Goal: Task Accomplishment & Management: Manage account settings

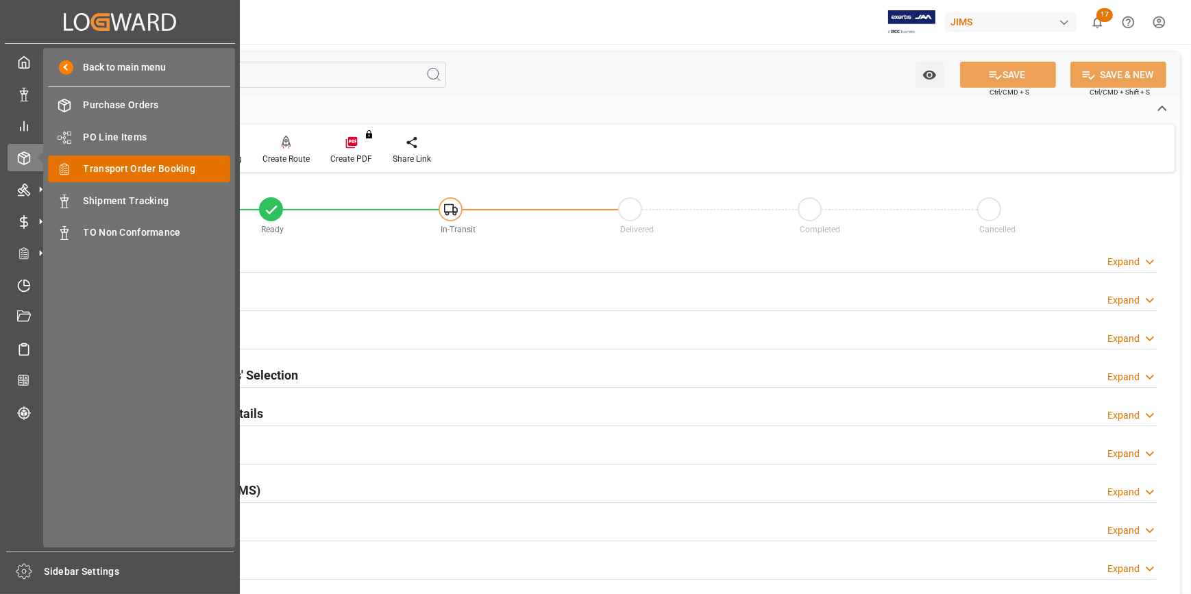
click at [125, 166] on span "Transport Order Booking" at bounding box center [157, 169] width 147 height 14
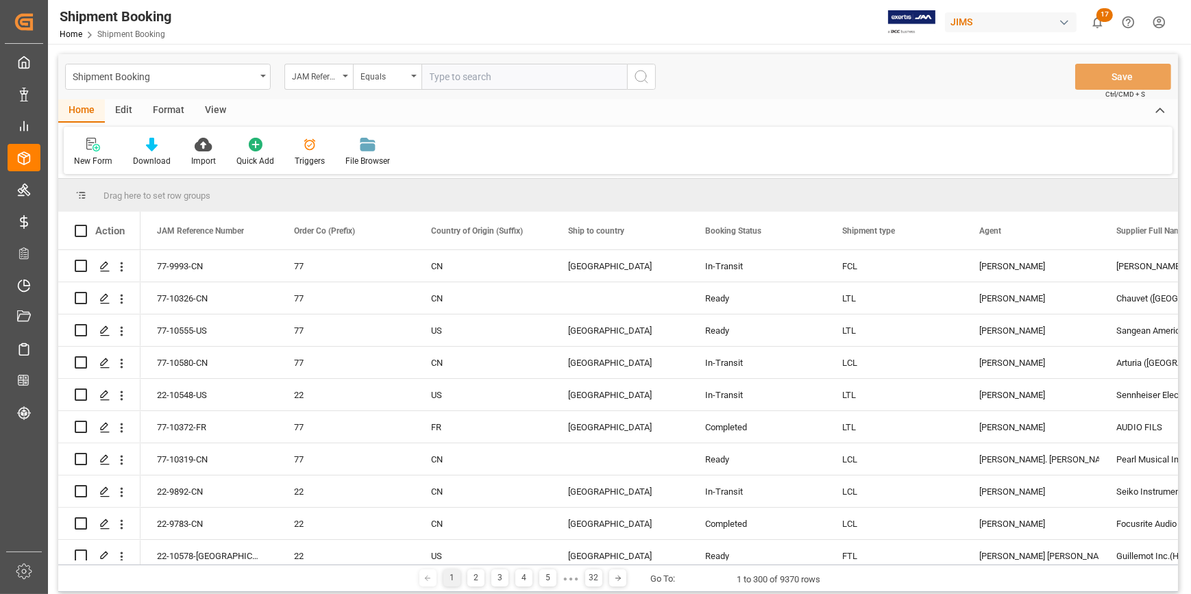
click at [461, 78] on input "text" at bounding box center [525, 77] width 206 height 26
type input "22-9578-CN"
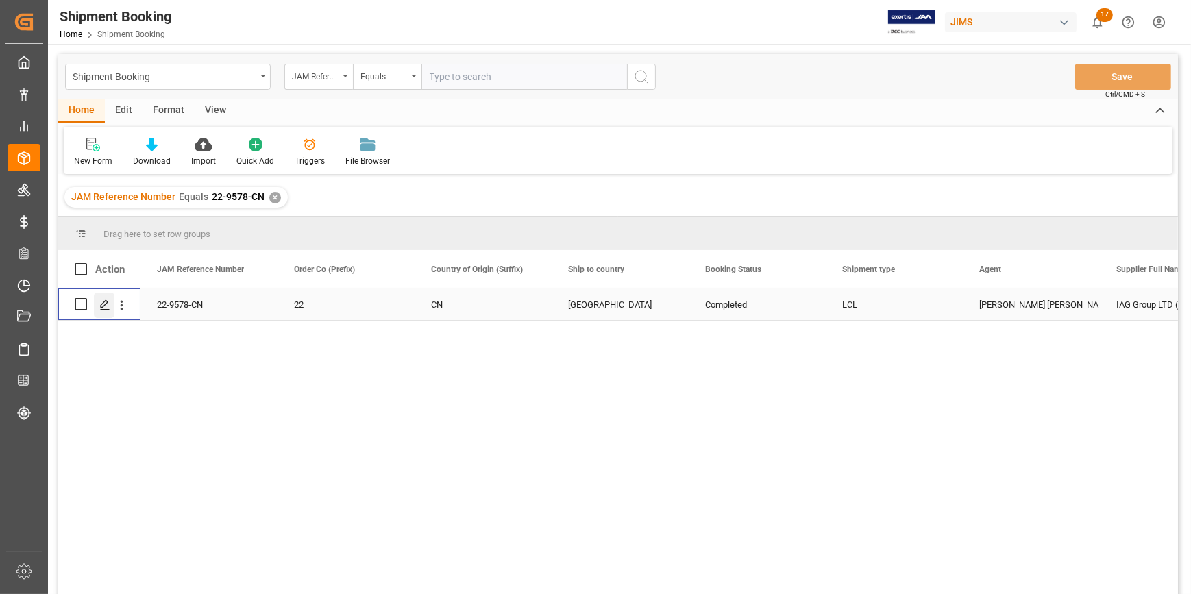
click at [103, 302] on polygon "Press SPACE to select this row." at bounding box center [104, 303] width 7 height 7
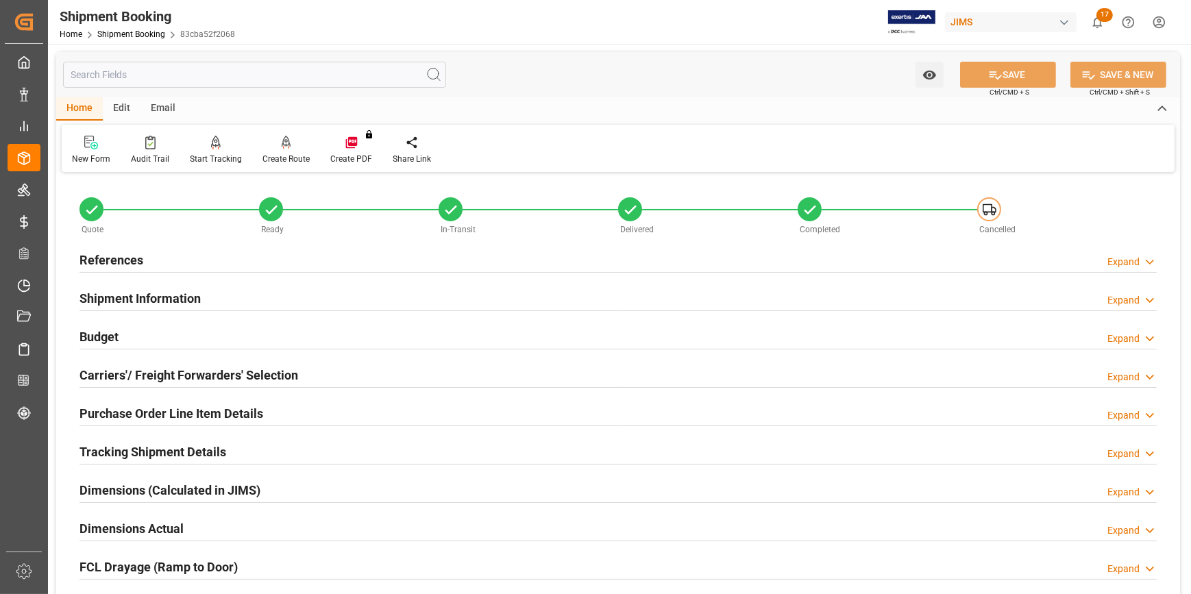
click at [284, 271] on div "References Expand" at bounding box center [618, 259] width 1077 height 26
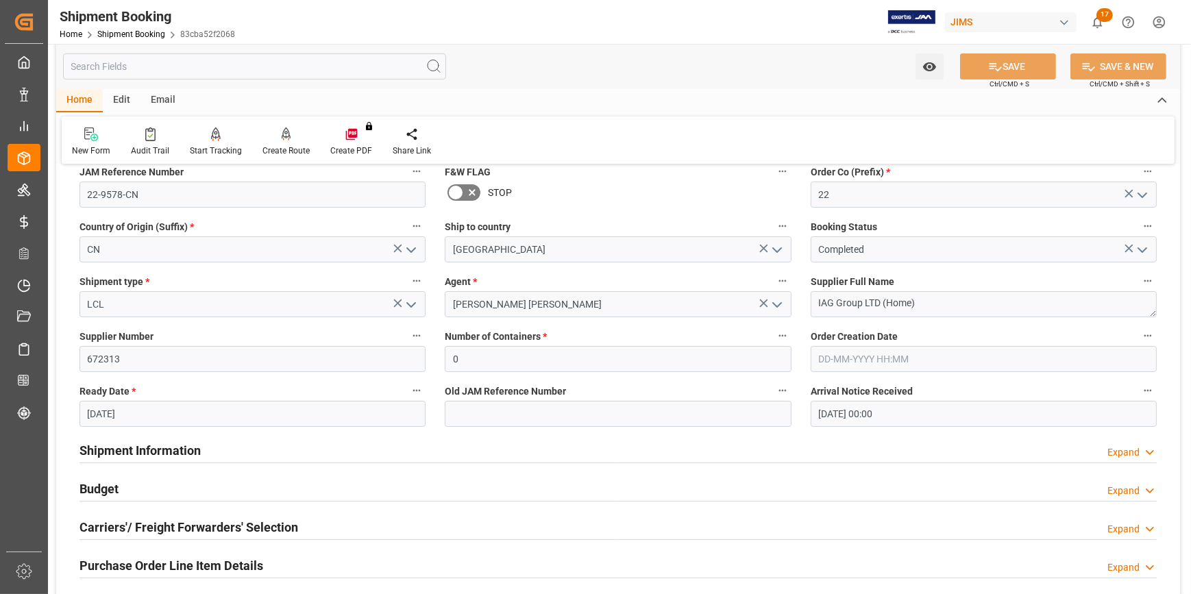
scroll to position [124, 0]
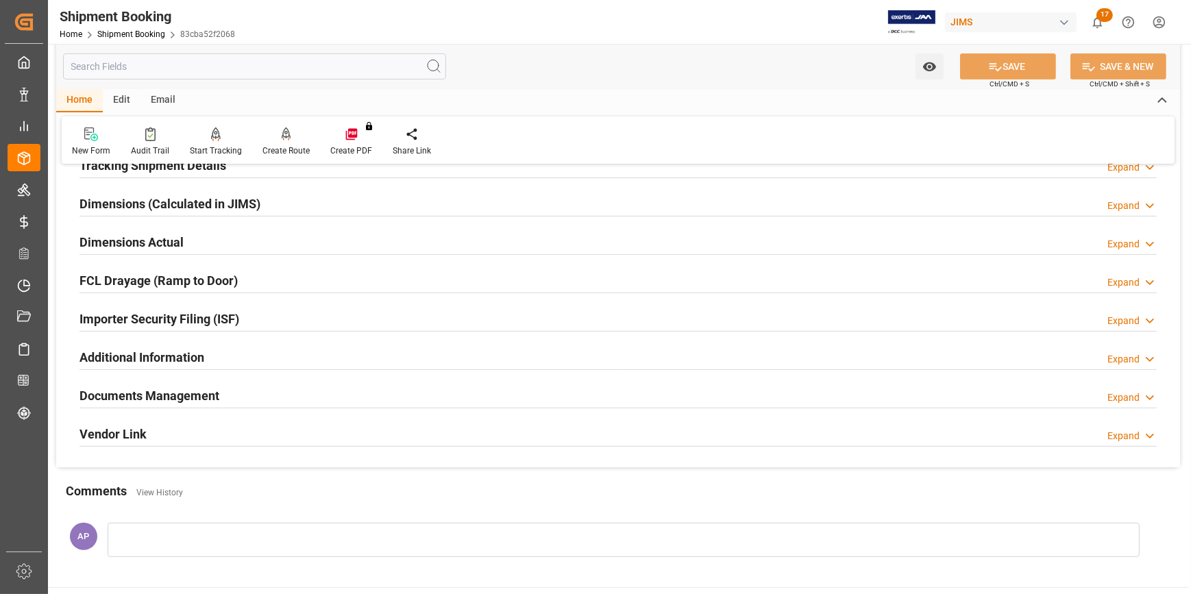
click at [326, 392] on div "Documents Management Expand" at bounding box center [618, 395] width 1077 height 26
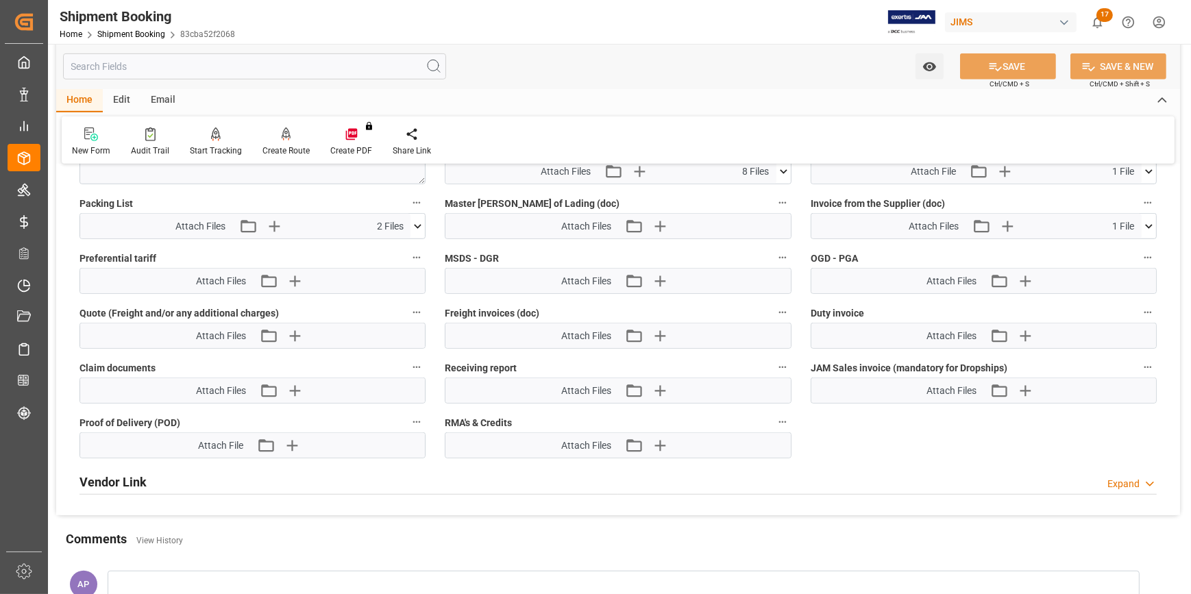
scroll to position [1059, 0]
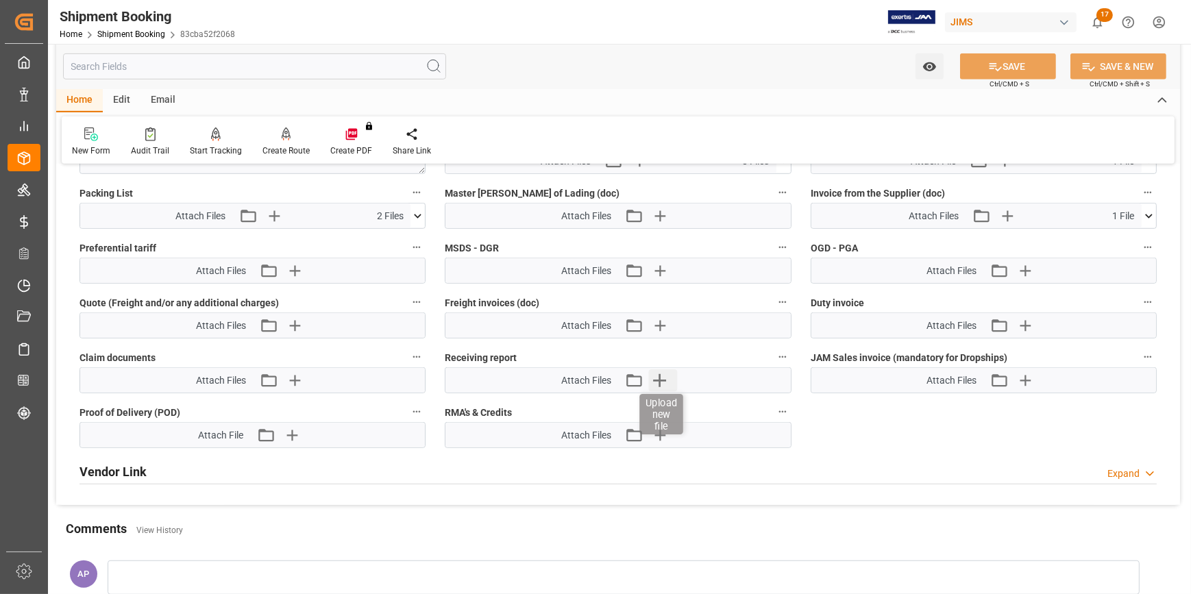
click at [660, 384] on icon "button" at bounding box center [659, 380] width 22 height 22
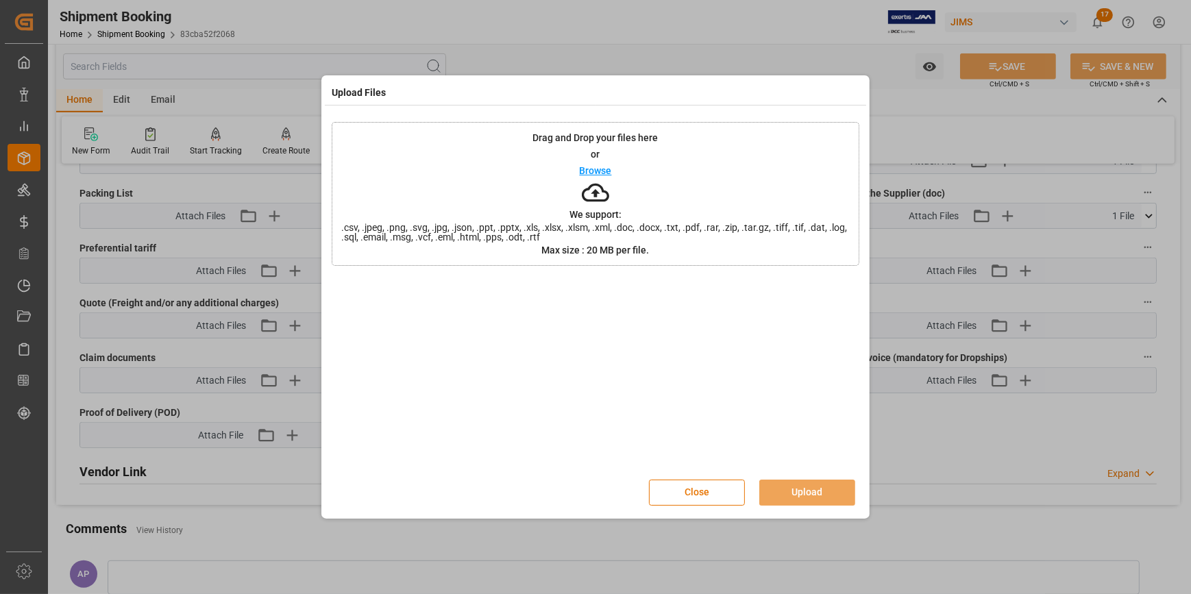
click at [600, 171] on p "Browse" at bounding box center [596, 171] width 32 height 10
click at [794, 487] on button "Upload" at bounding box center [807, 493] width 96 height 26
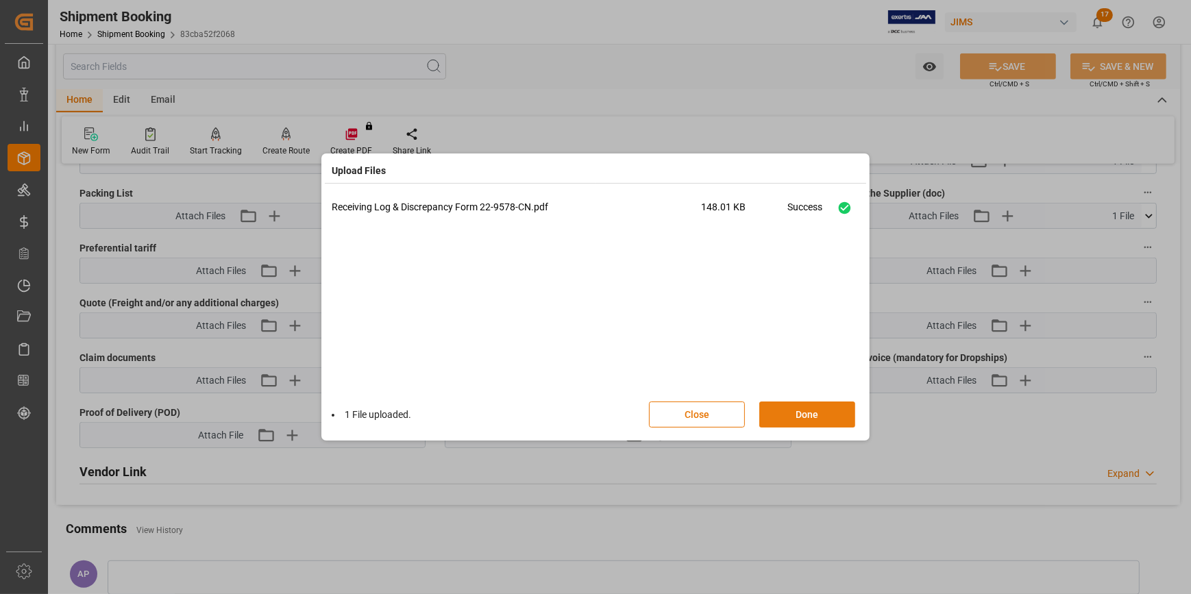
click at [806, 419] on button "Done" at bounding box center [807, 415] width 96 height 26
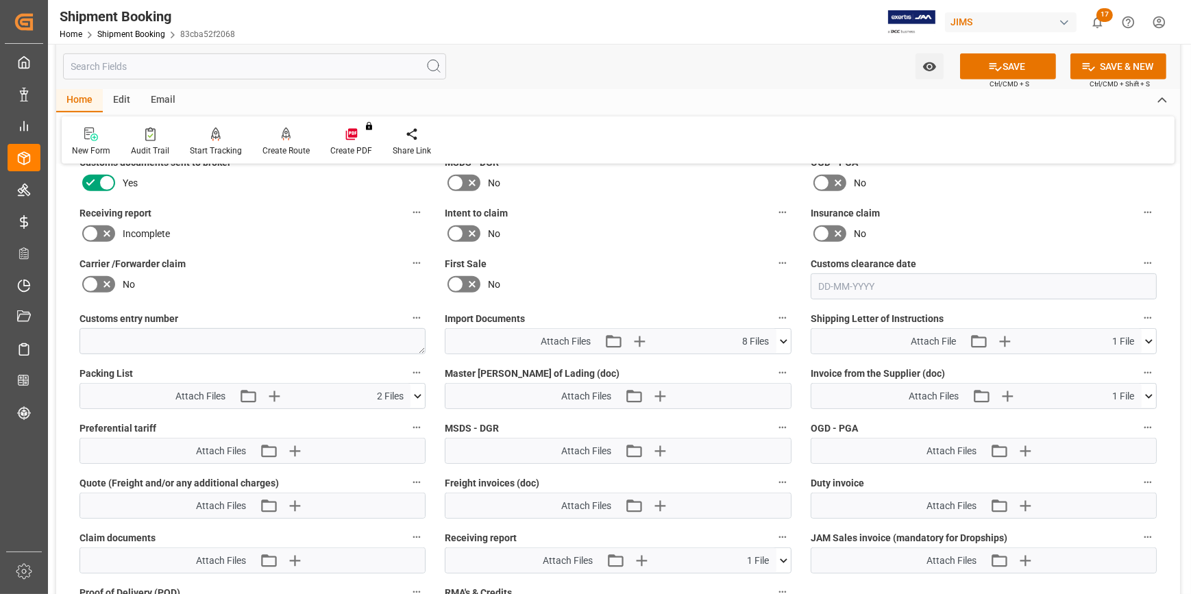
scroll to position [872, 0]
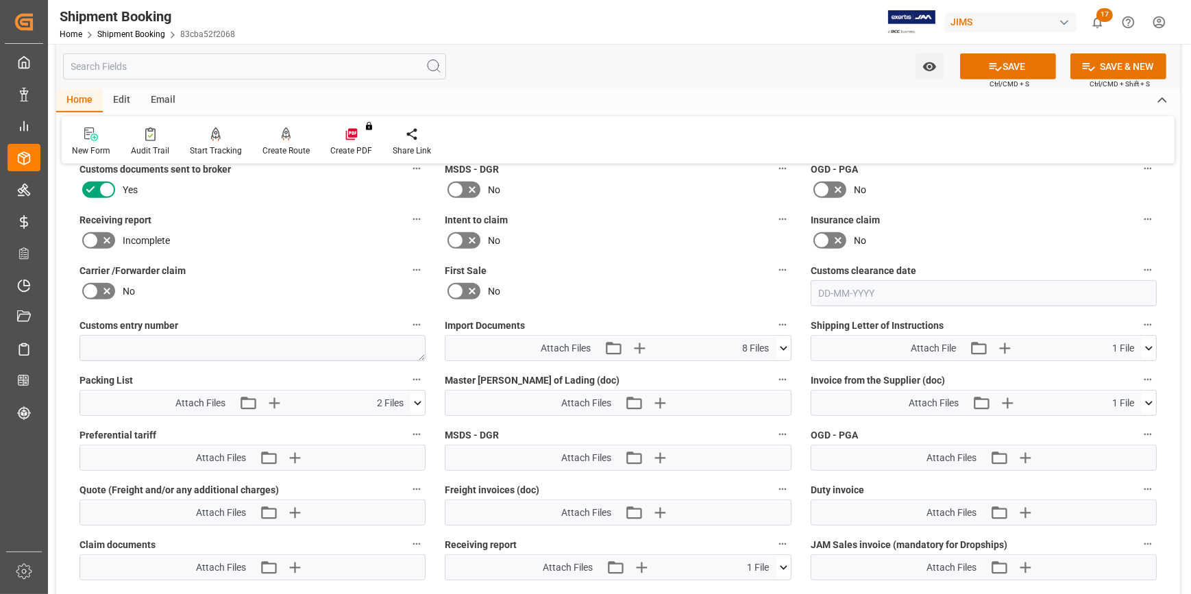
click at [102, 236] on icon at bounding box center [107, 240] width 16 height 16
click at [0, 0] on input "checkbox" at bounding box center [0, 0] width 0 height 0
click at [1016, 62] on button "SAVE" at bounding box center [1008, 66] width 96 height 26
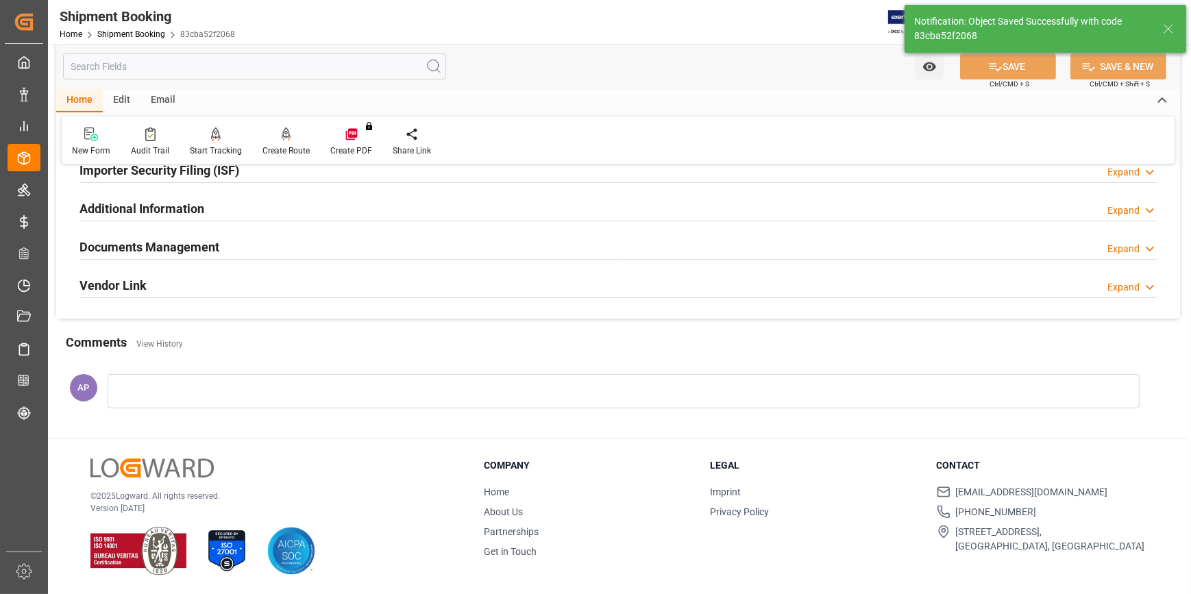
scroll to position [433, 0]
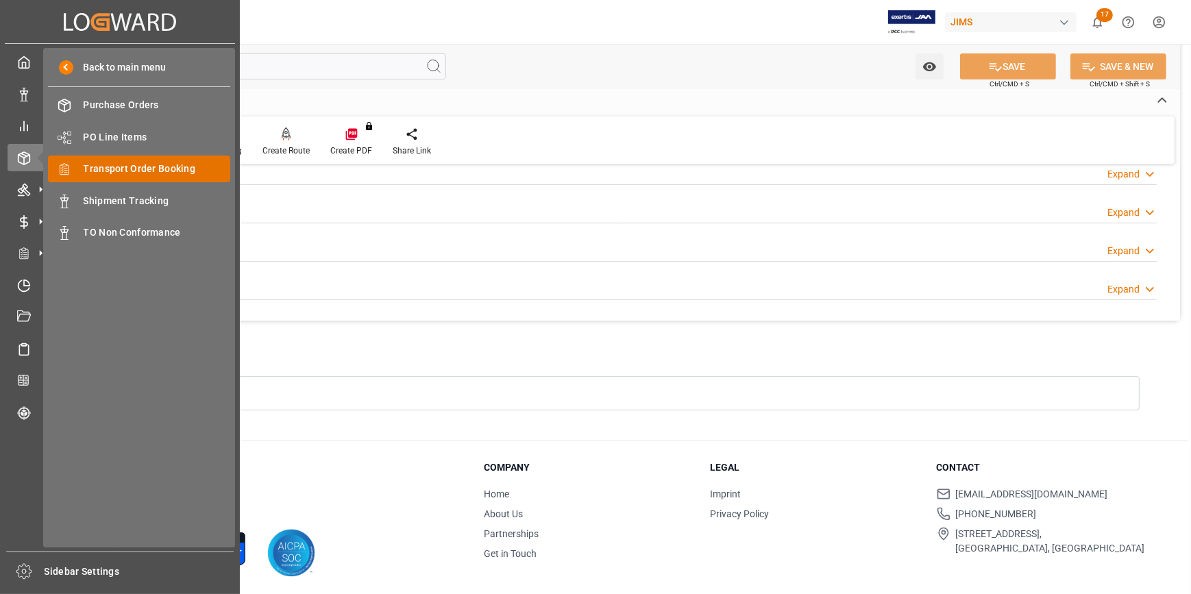
click at [131, 165] on span "Transport Order Booking" at bounding box center [157, 169] width 147 height 14
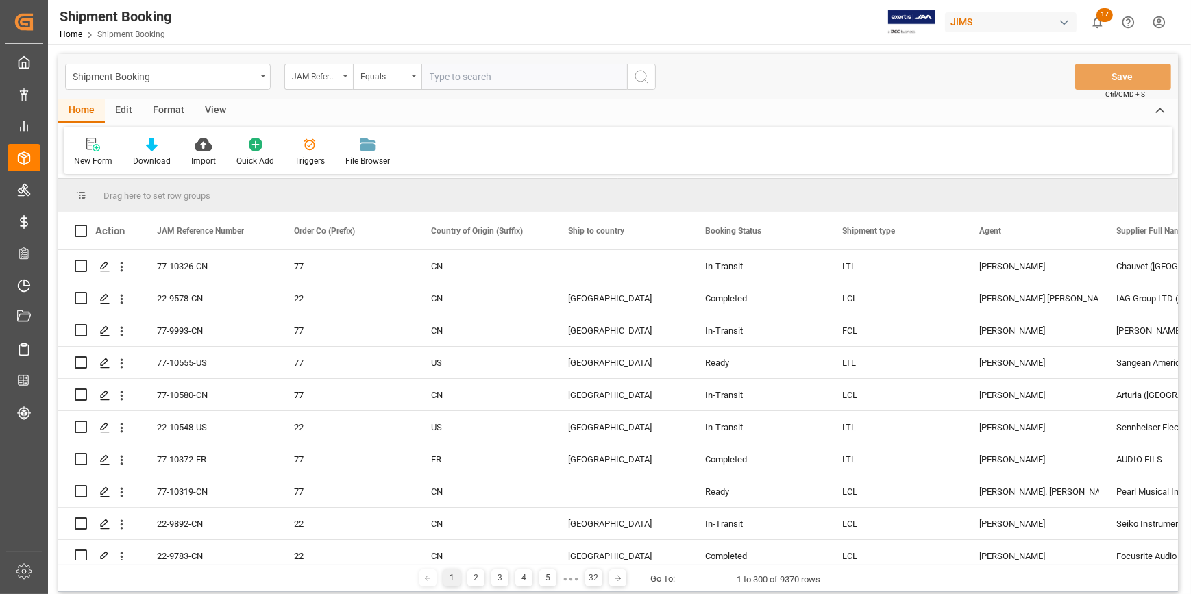
click at [456, 78] on input "text" at bounding box center [525, 77] width 206 height 26
type input "22-9446-MY"
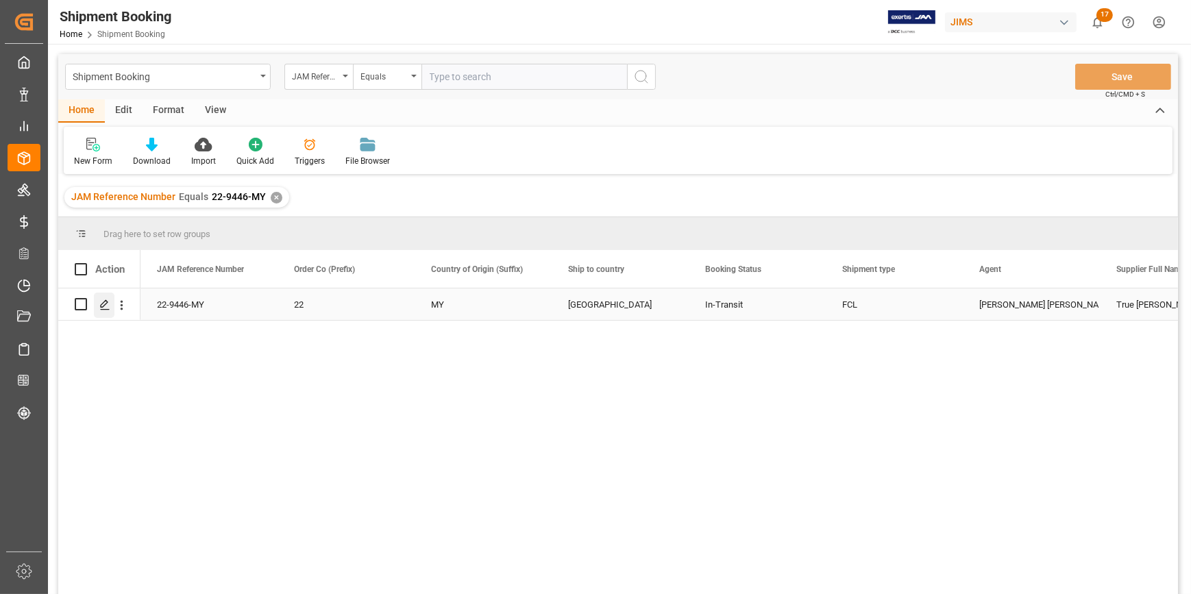
click at [102, 302] on icon "Press SPACE to select this row." at bounding box center [104, 305] width 11 height 11
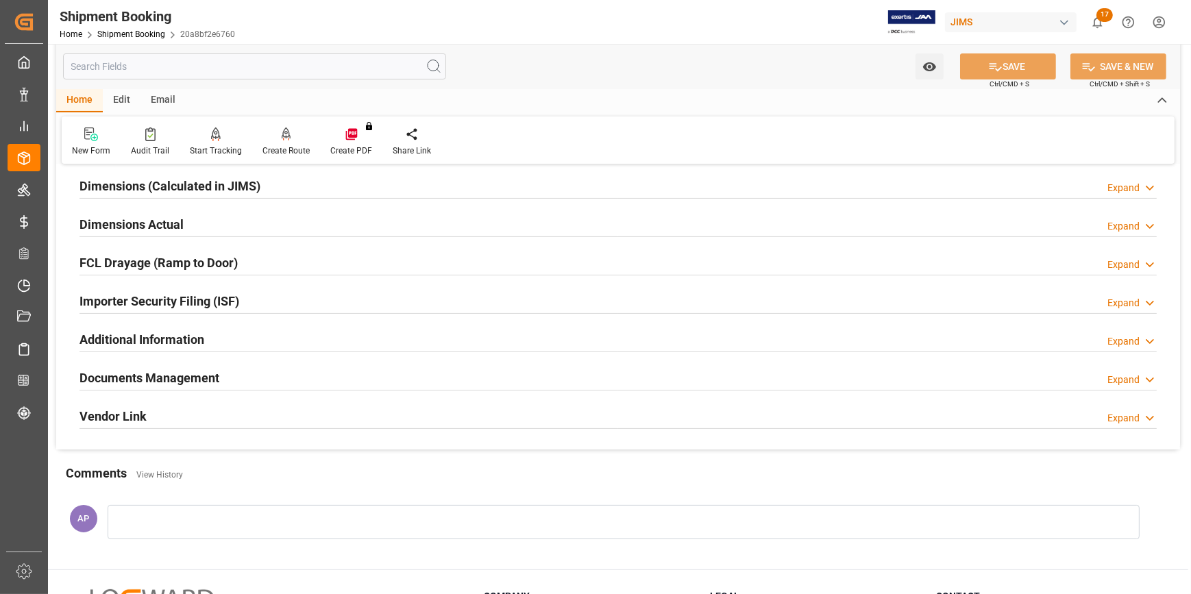
scroll to position [374, 0]
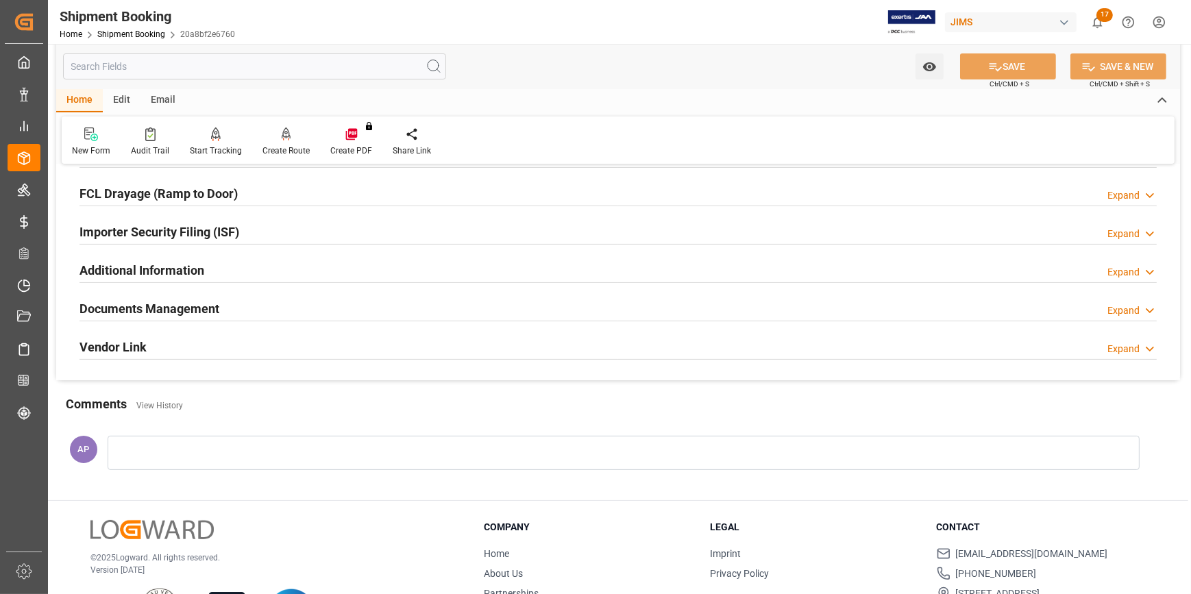
click at [282, 302] on div "Documents Management Expand" at bounding box center [618, 308] width 1077 height 26
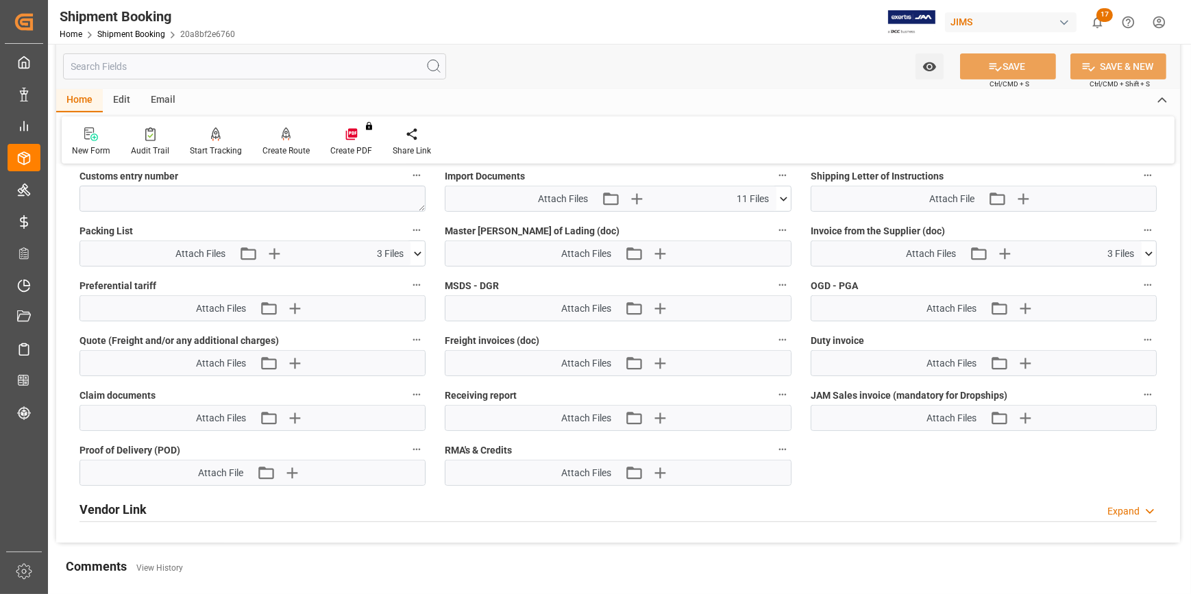
scroll to position [685, 0]
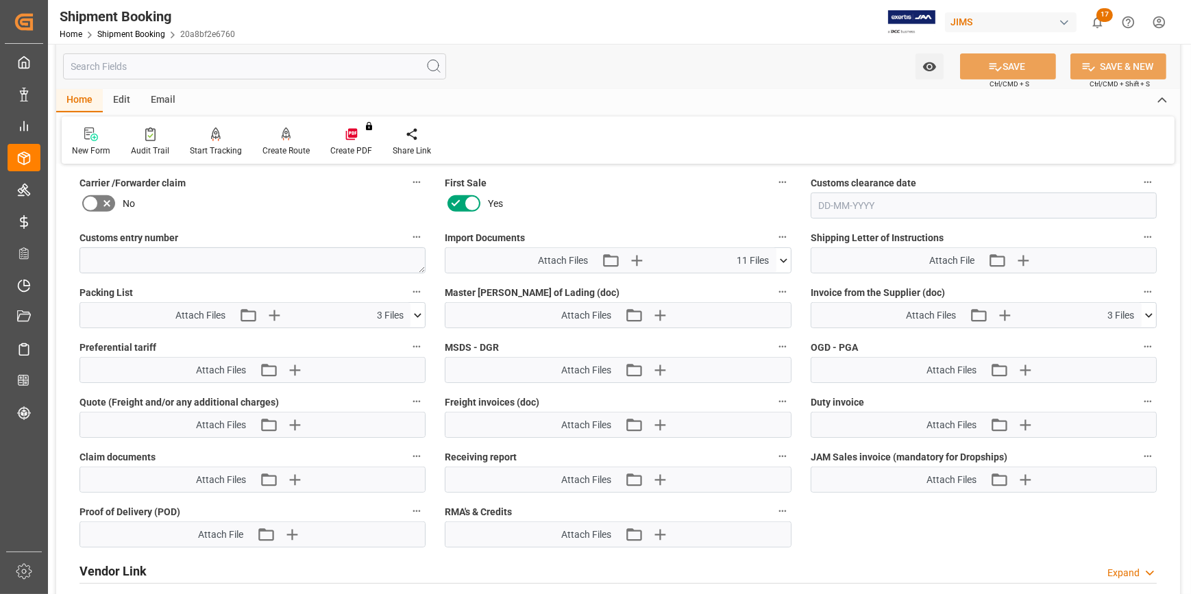
click at [780, 260] on icon at bounding box center [784, 261] width 14 height 14
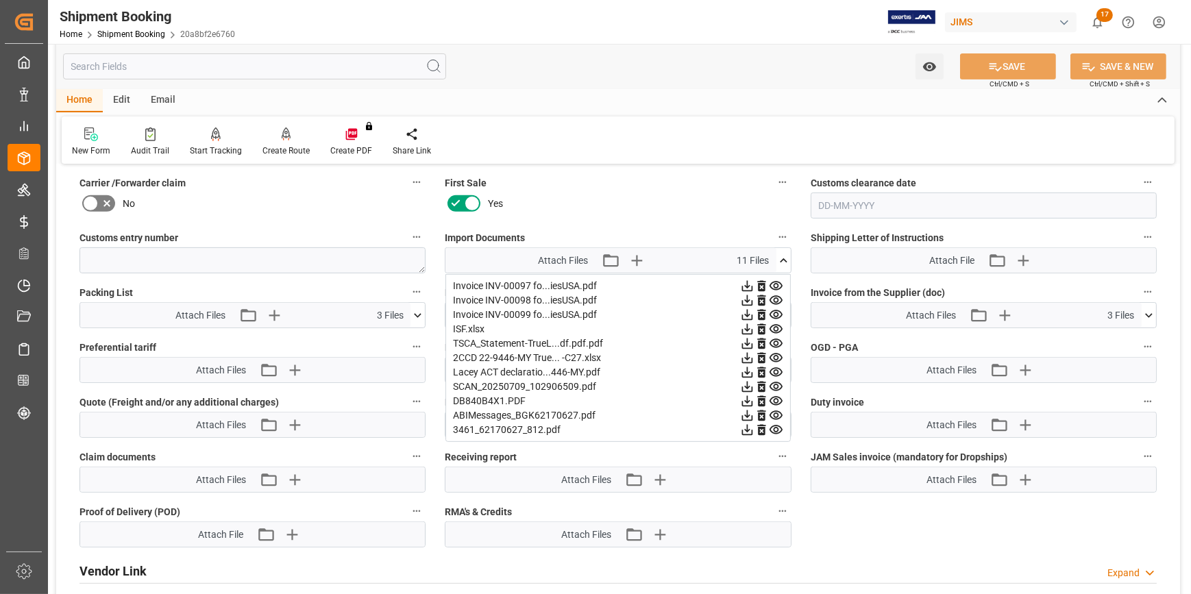
click at [753, 428] on icon at bounding box center [747, 430] width 11 height 11
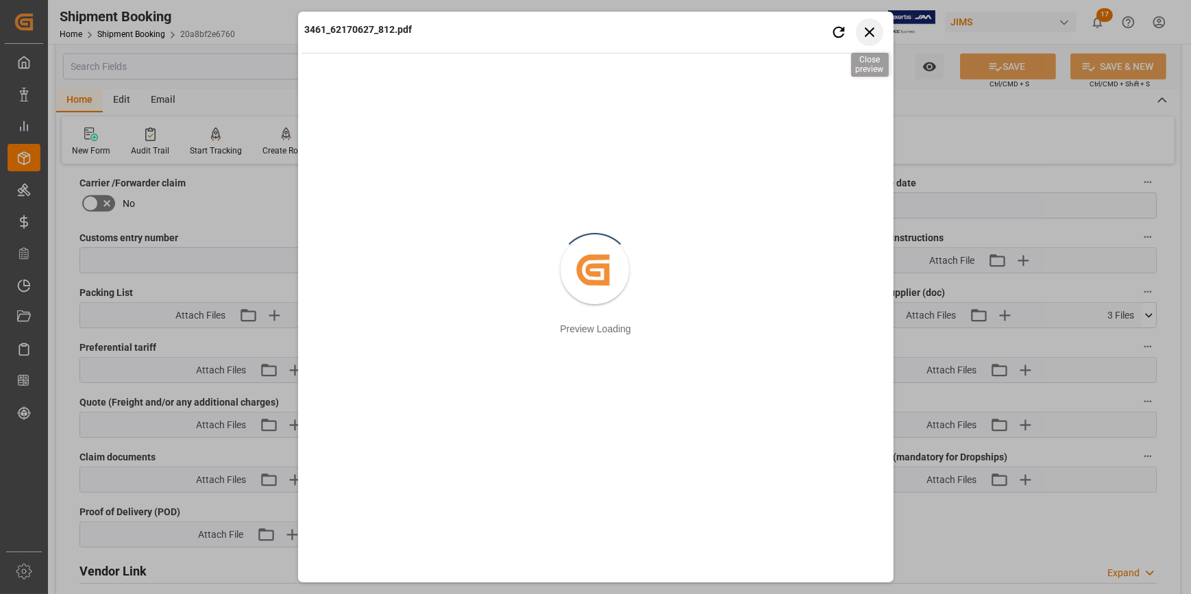
click at [875, 36] on icon "button" at bounding box center [869, 31] width 17 height 17
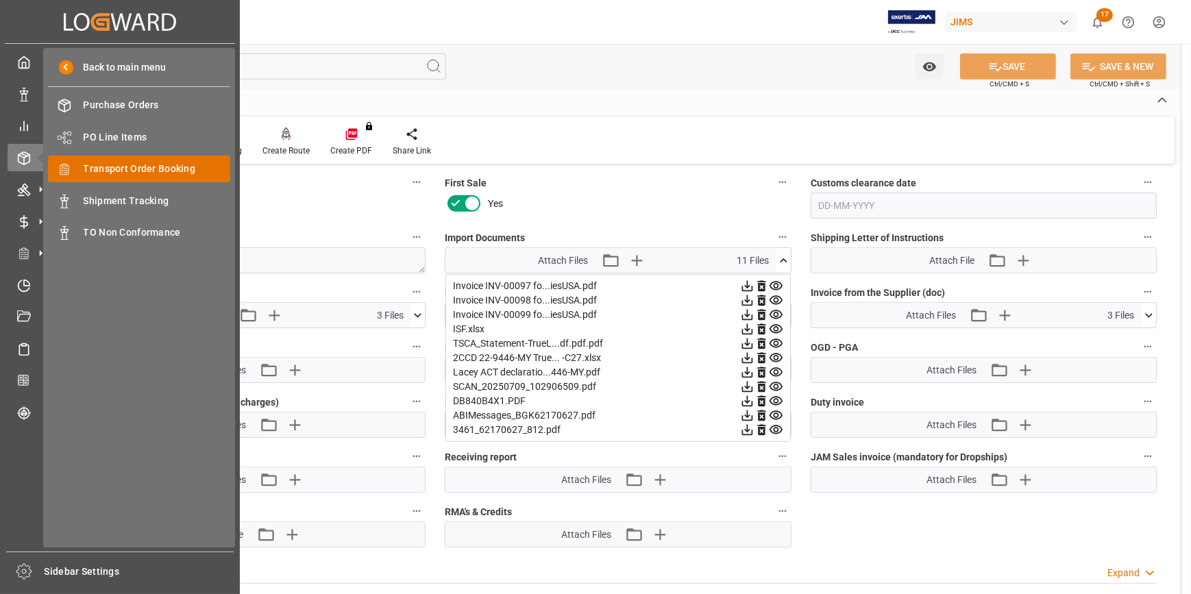
click at [136, 167] on span "Transport Order Booking" at bounding box center [157, 169] width 147 height 14
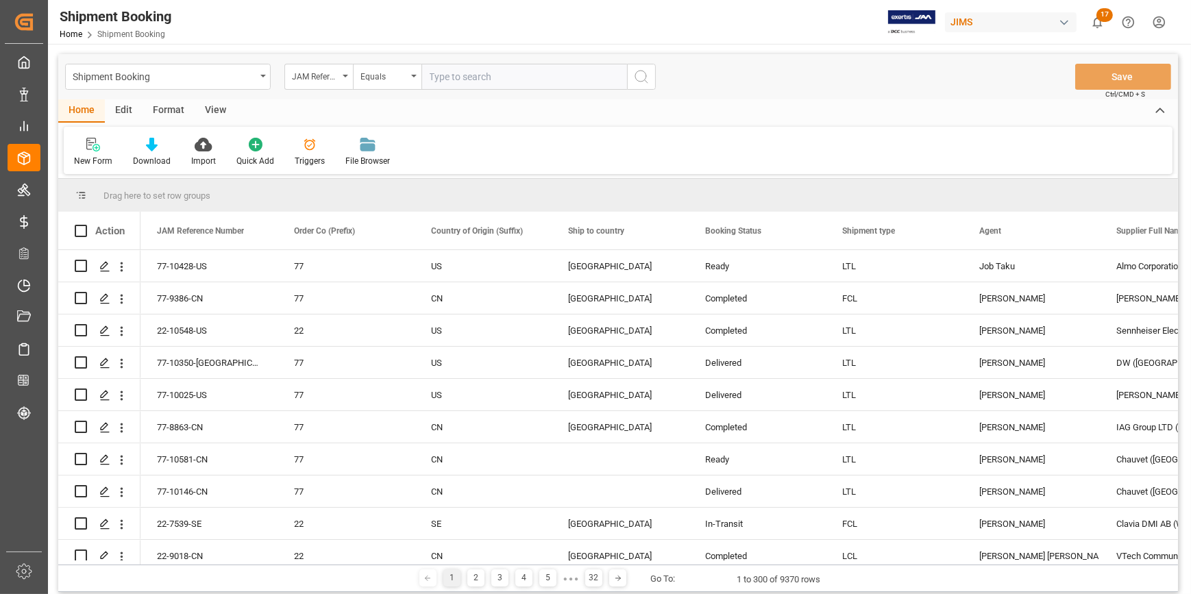
click at [442, 76] on input "text" at bounding box center [525, 77] width 206 height 26
type input "22-9245-CN"
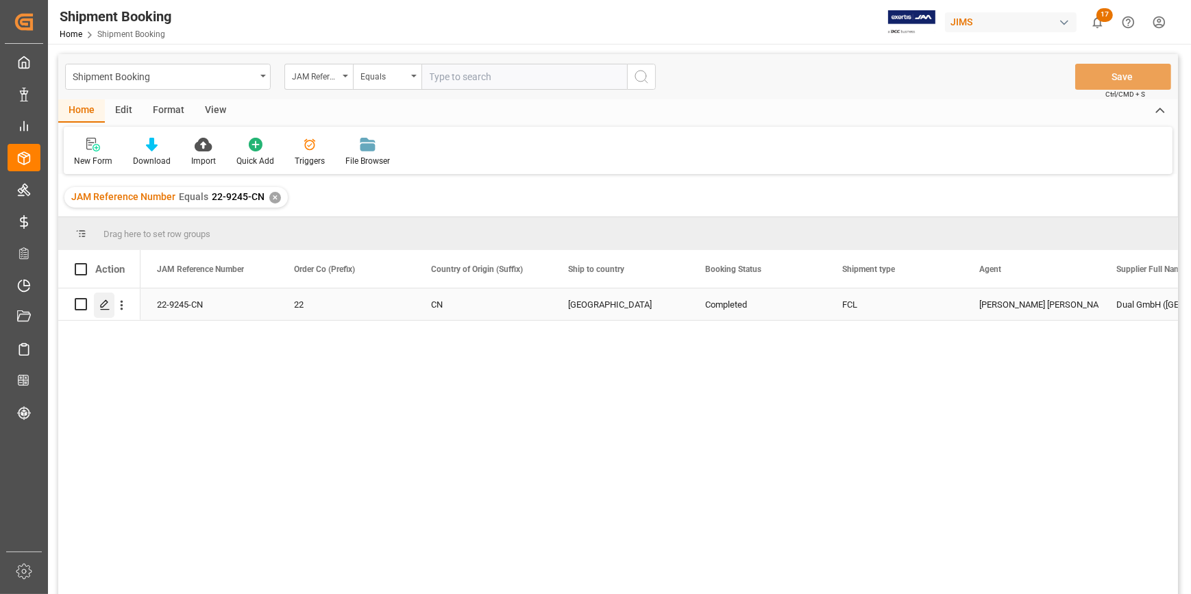
click at [104, 304] on icon "Press SPACE to select this row." at bounding box center [104, 305] width 11 height 11
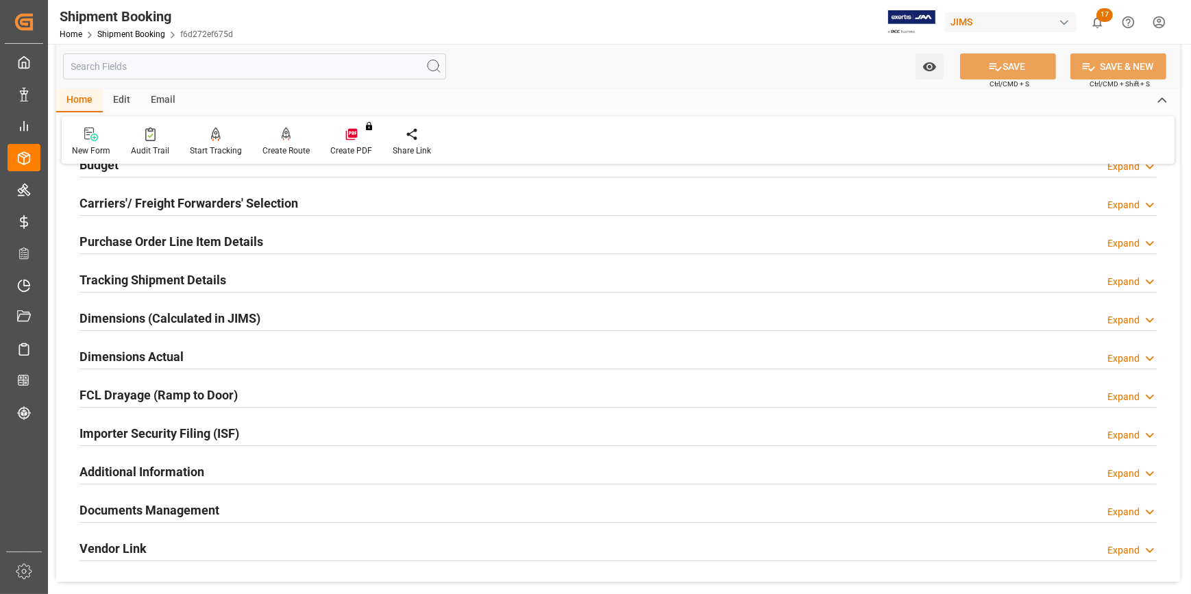
scroll to position [186, 0]
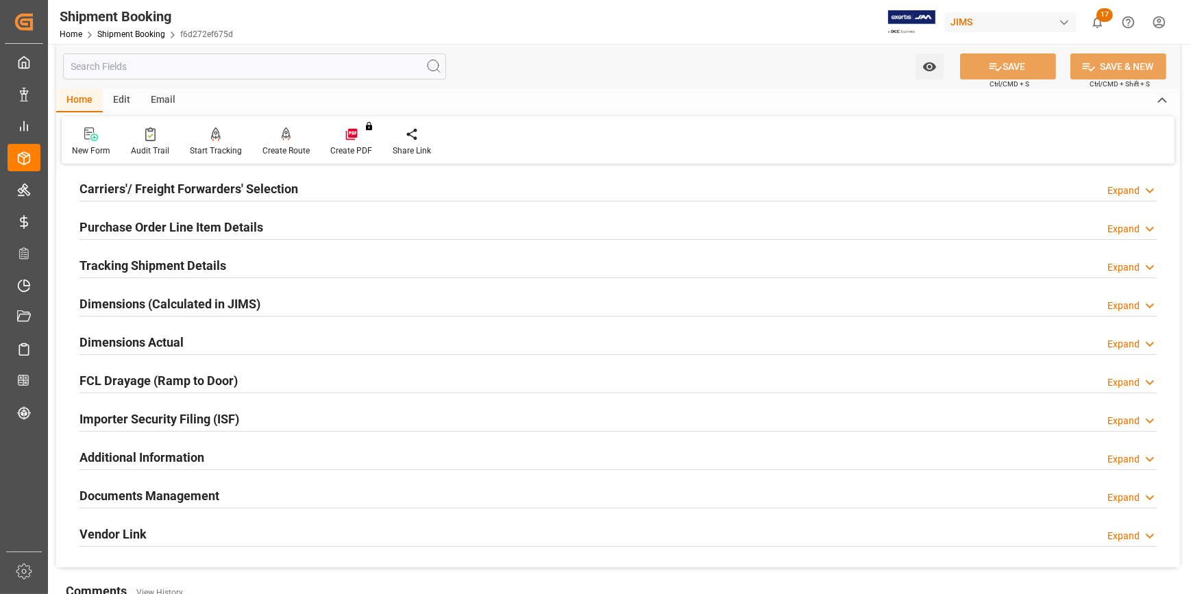
click at [323, 419] on div "Importer Security Filing (ISF) Expand" at bounding box center [618, 418] width 1077 height 26
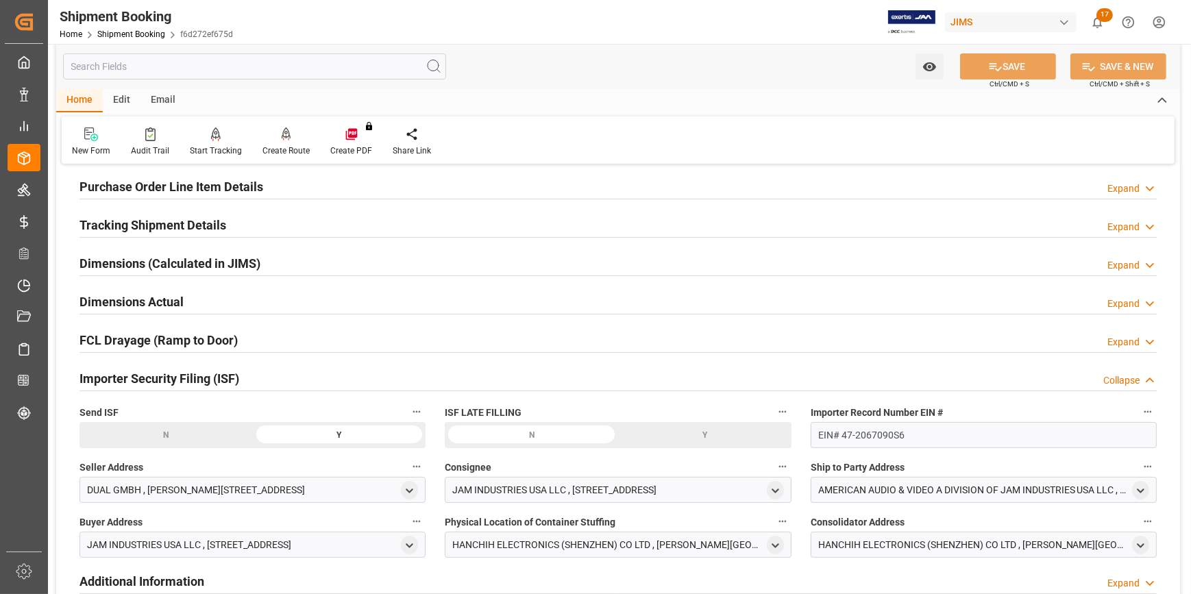
scroll to position [249, 0]
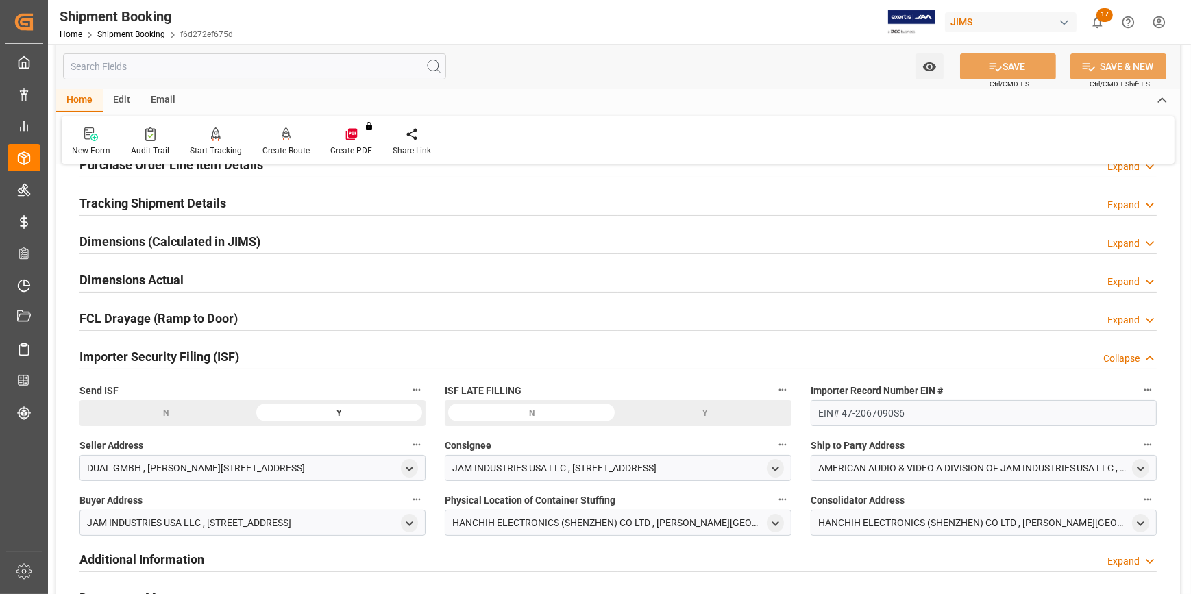
click at [308, 349] on div "Importer Security Filing (ISF) Collapse" at bounding box center [618, 356] width 1077 height 26
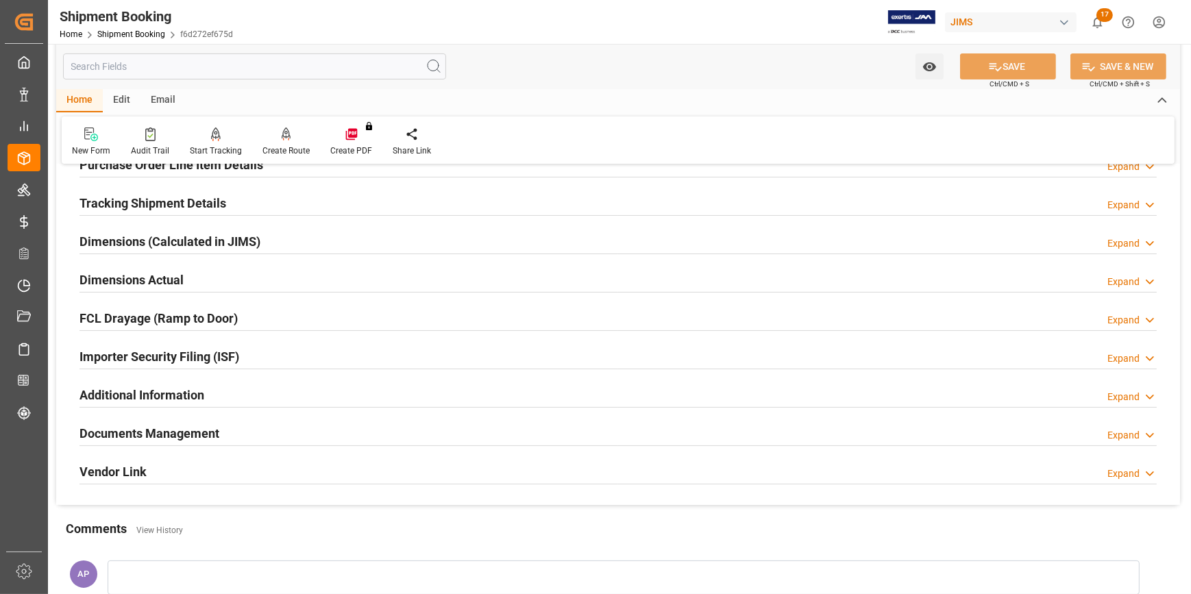
click at [317, 422] on div "Documents Management Expand" at bounding box center [618, 432] width 1077 height 26
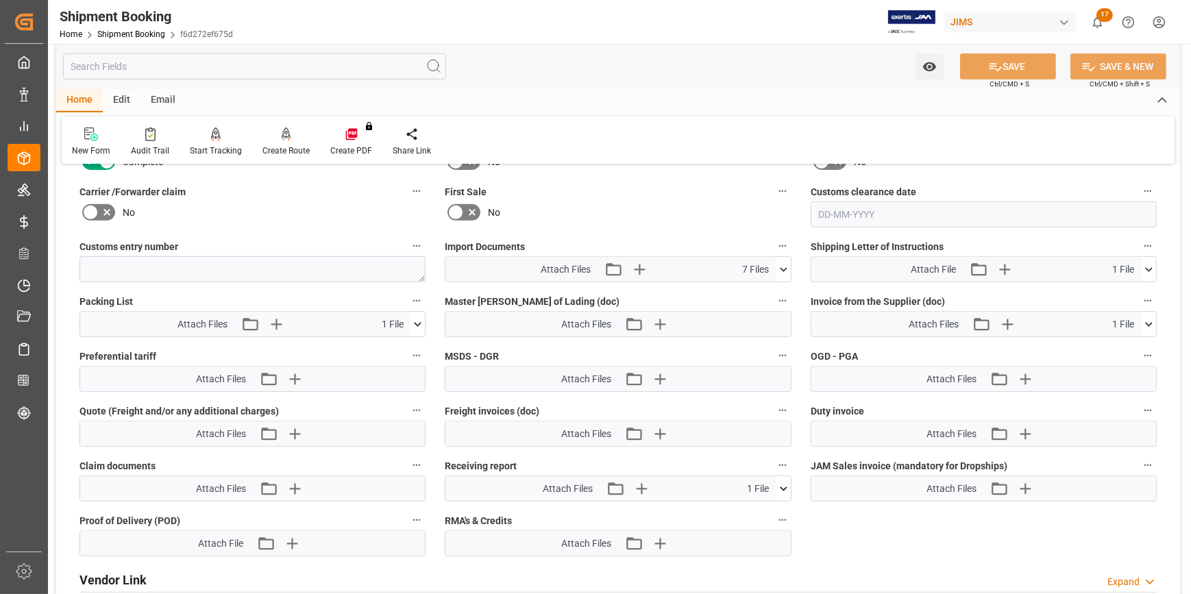
scroll to position [685, 0]
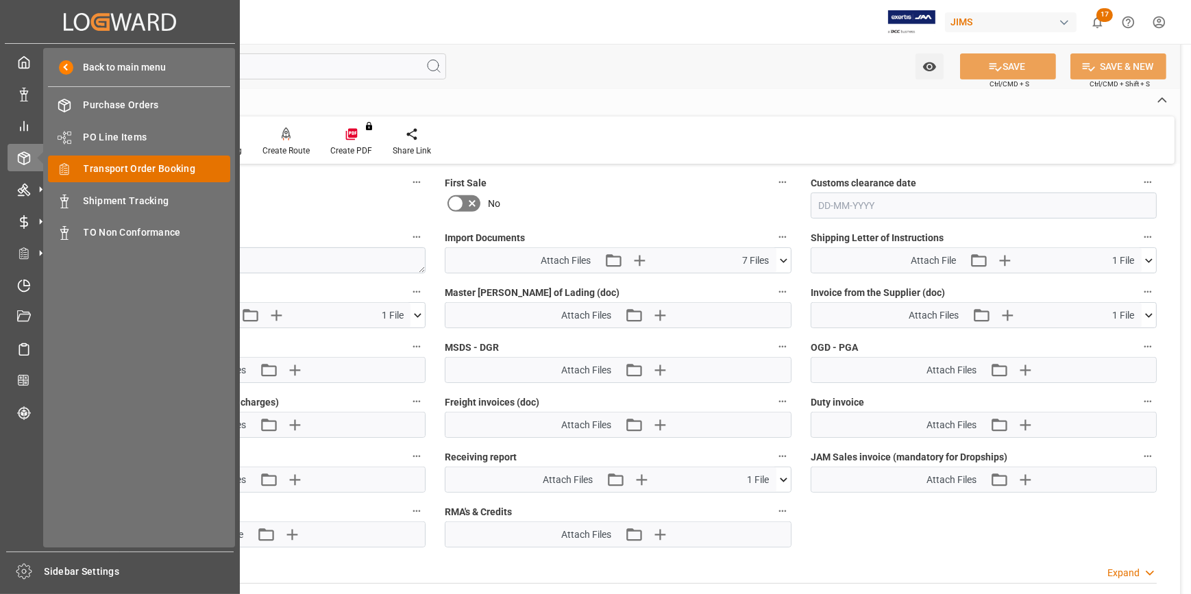
click at [140, 166] on span "Transport Order Booking" at bounding box center [157, 169] width 147 height 14
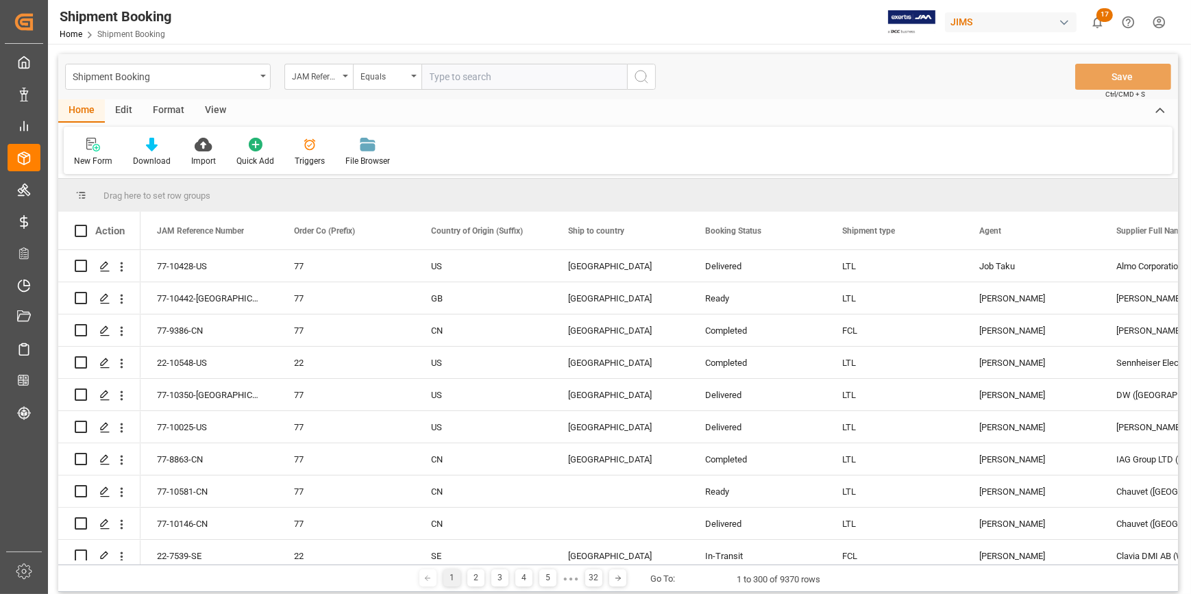
click at [461, 75] on input "text" at bounding box center [525, 77] width 206 height 26
type input "22-10143-DE"
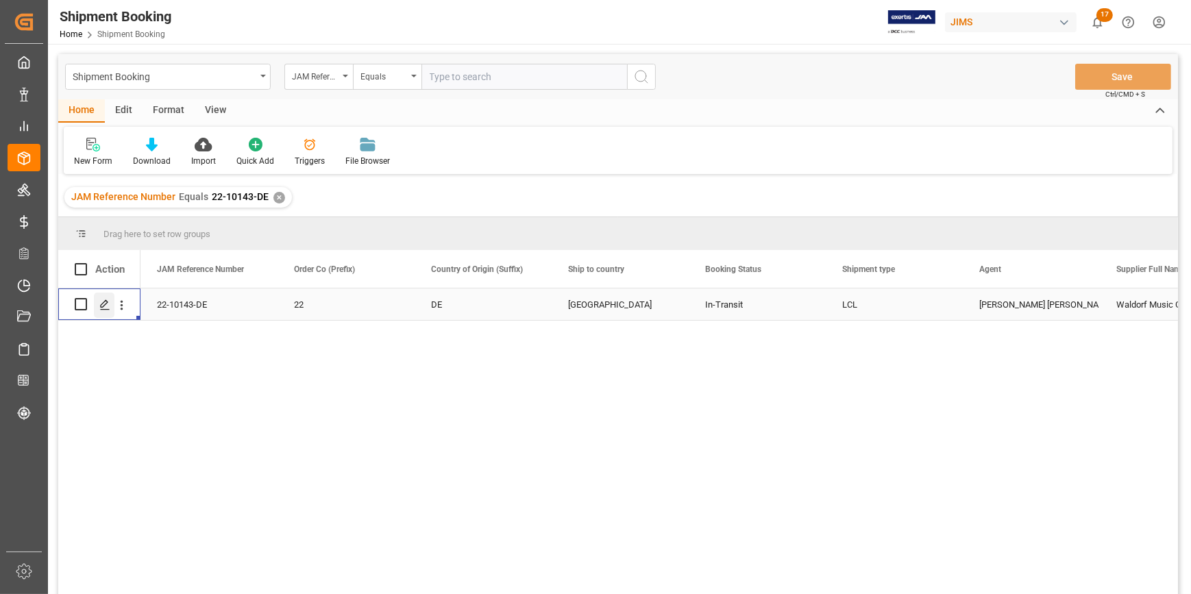
click at [103, 306] on polygon "Press SPACE to select this row." at bounding box center [104, 303] width 7 height 7
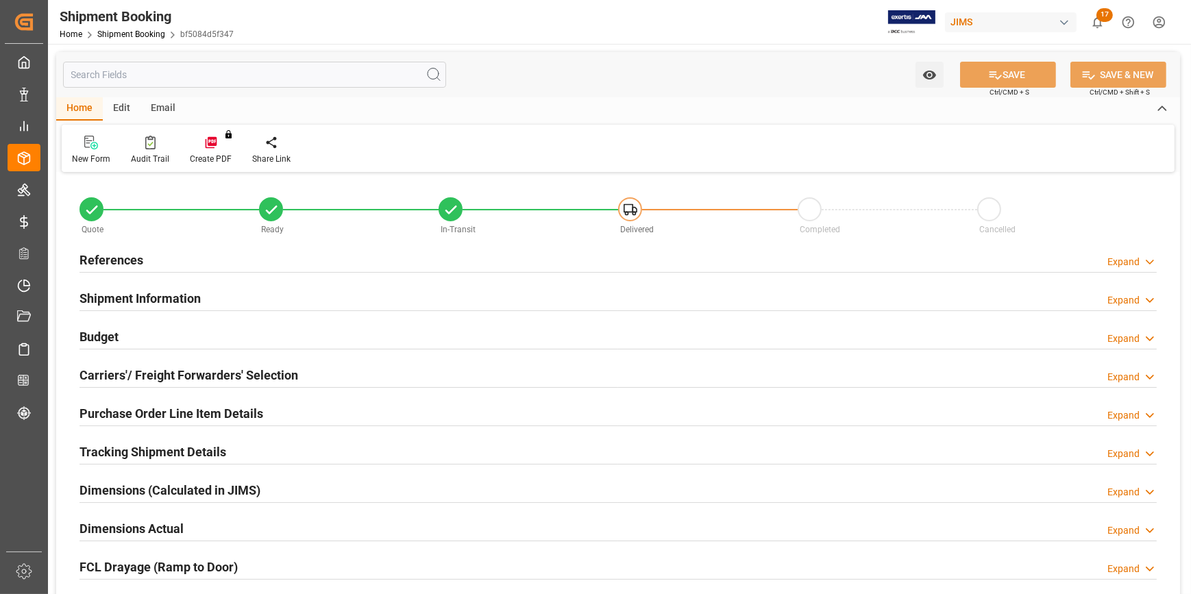
type input "0"
type input "405"
type input "1360.1331"
type input "917.9931"
type input "1000"
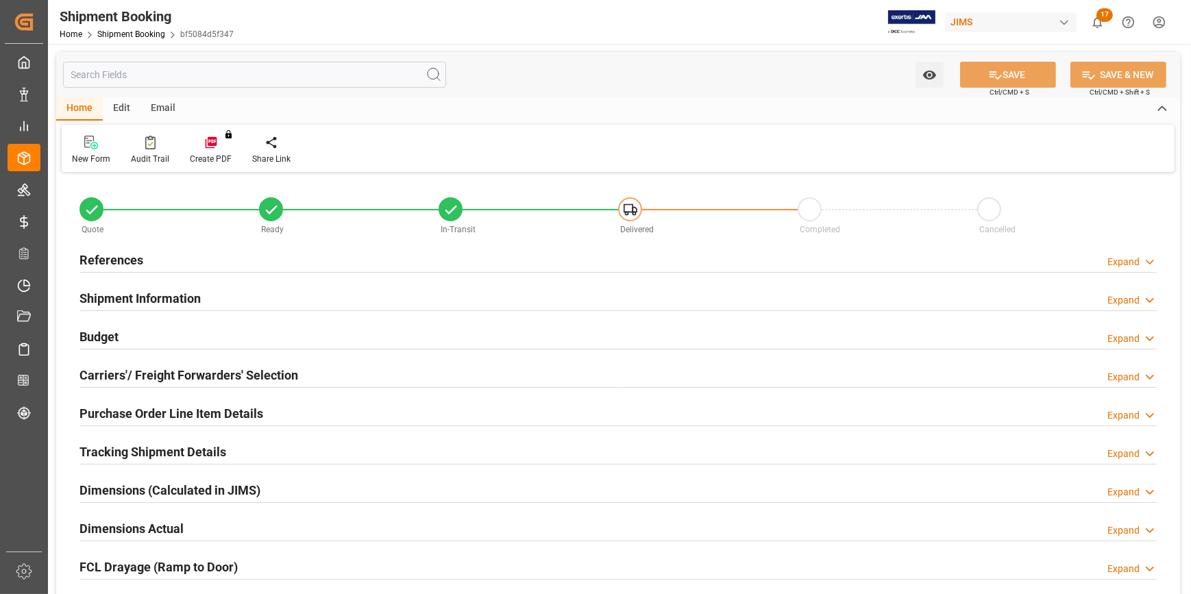
type input "10095.89"
type input "11-07-2025"
click at [199, 256] on div "References Expand" at bounding box center [618, 259] width 1077 height 26
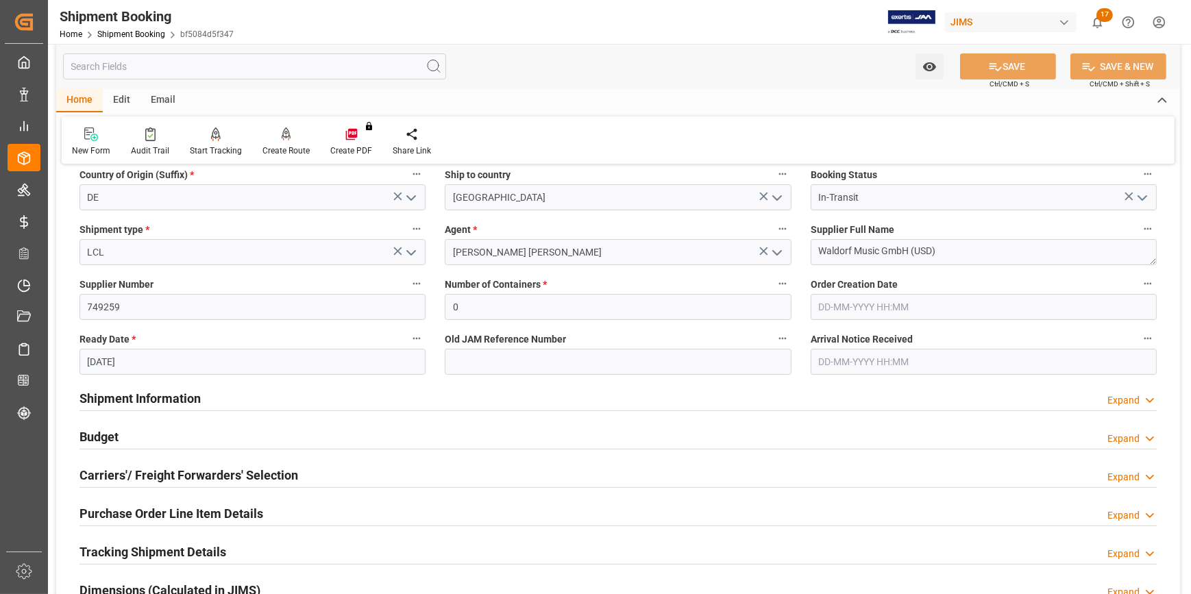
scroll to position [249, 0]
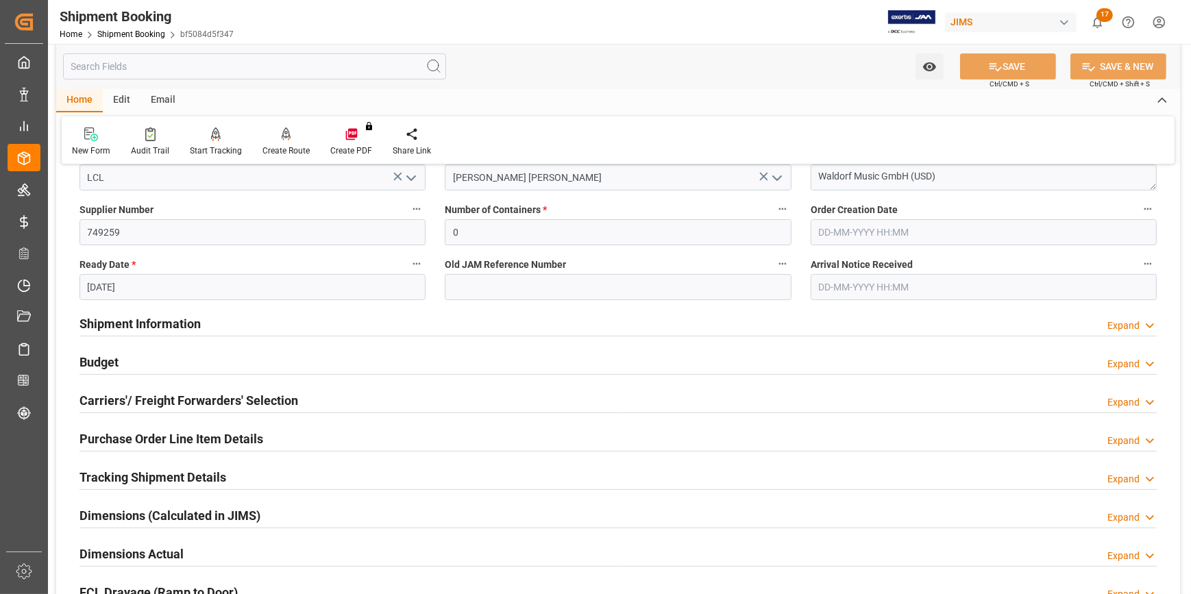
click at [247, 320] on div "Shipment Information Expand" at bounding box center [618, 323] width 1077 height 26
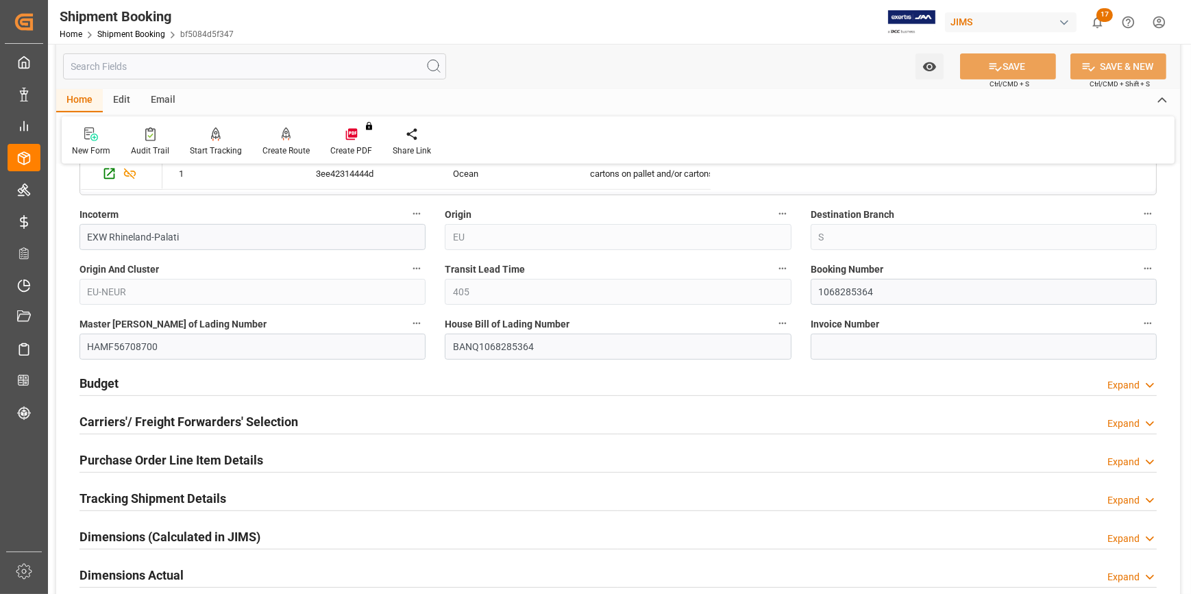
scroll to position [809, 0]
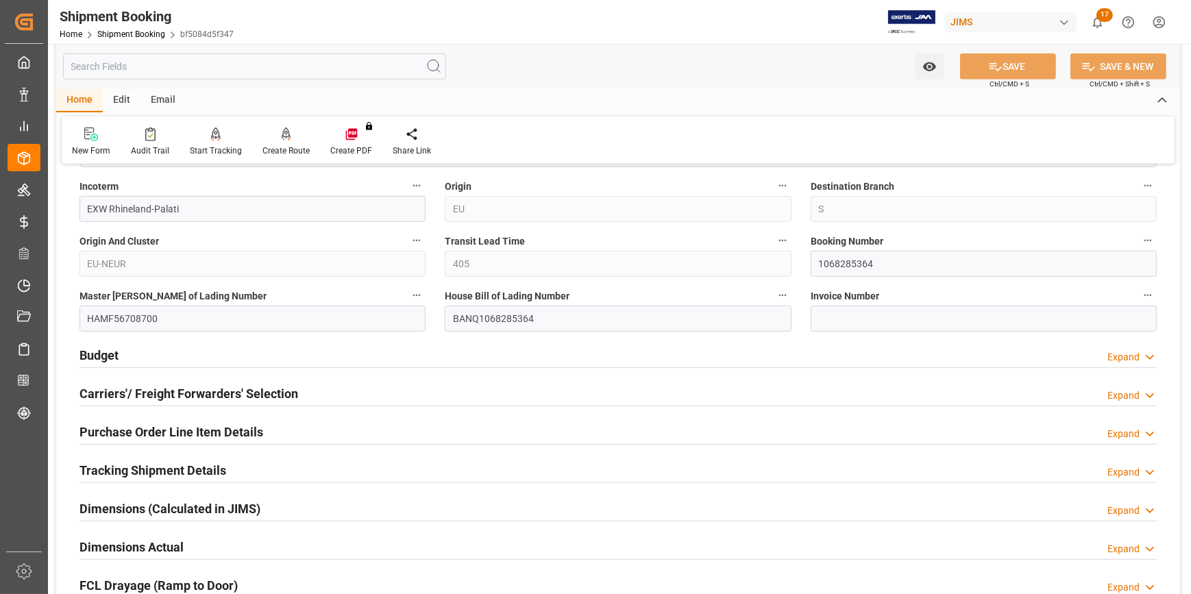
click at [298, 347] on div "Budget Expand" at bounding box center [618, 354] width 1077 height 26
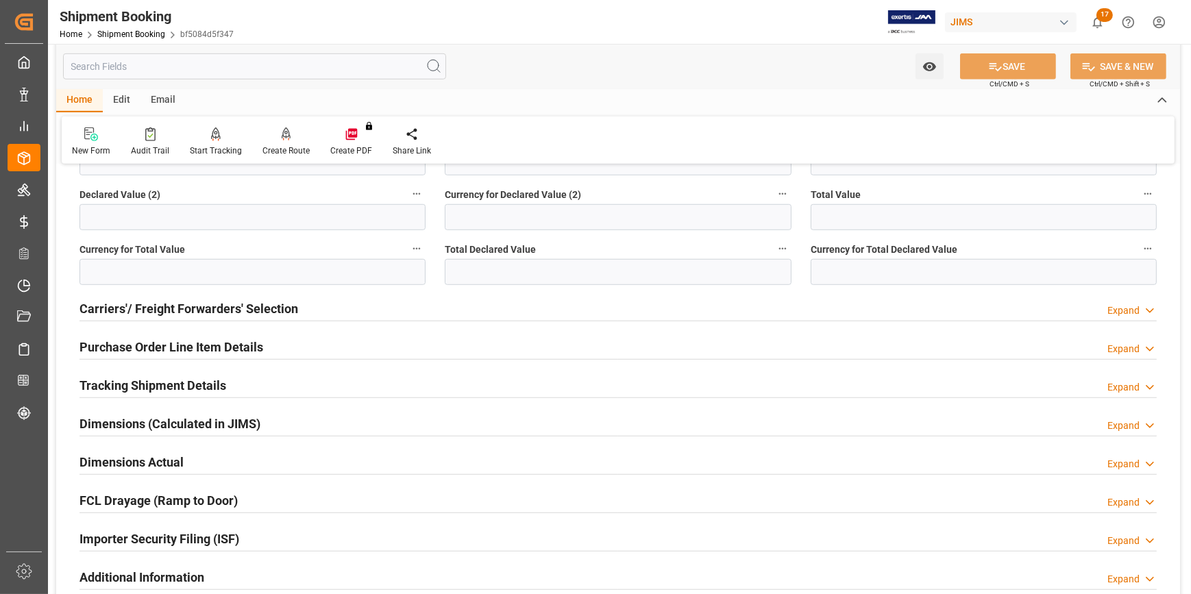
scroll to position [1246, 0]
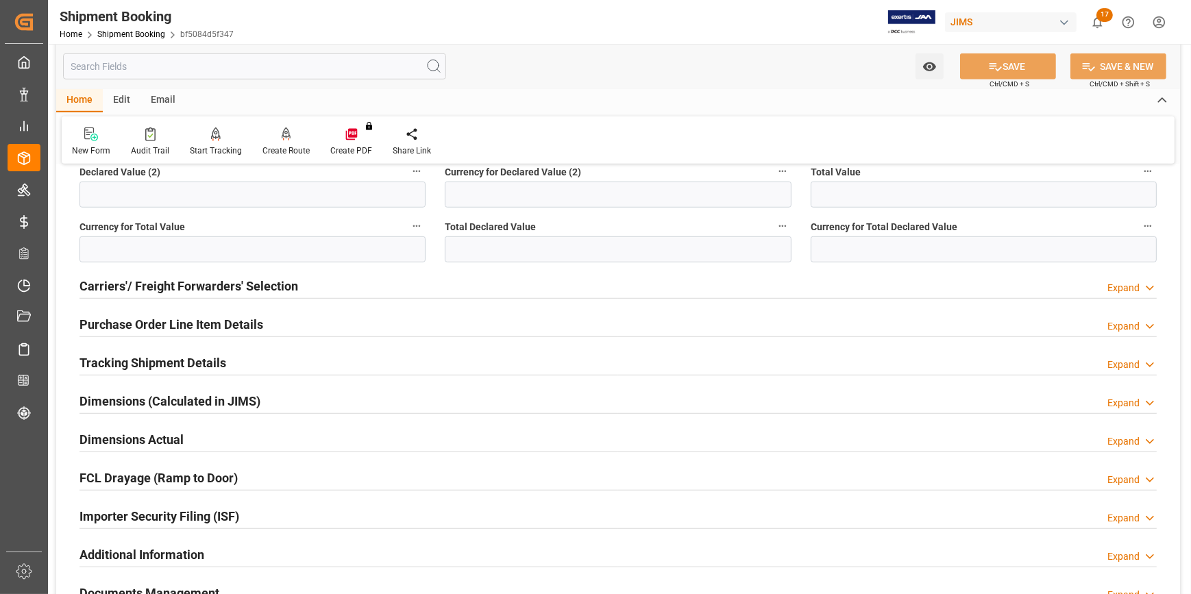
click at [271, 356] on div "Tracking Shipment Details Expand" at bounding box center [618, 362] width 1077 height 26
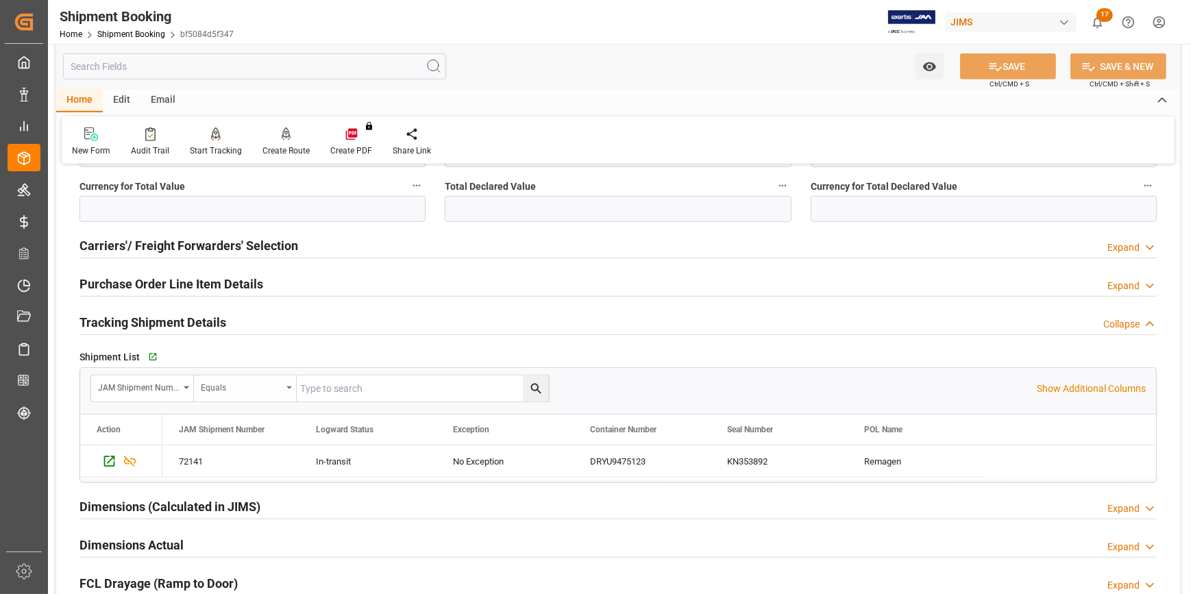
scroll to position [1308, 0]
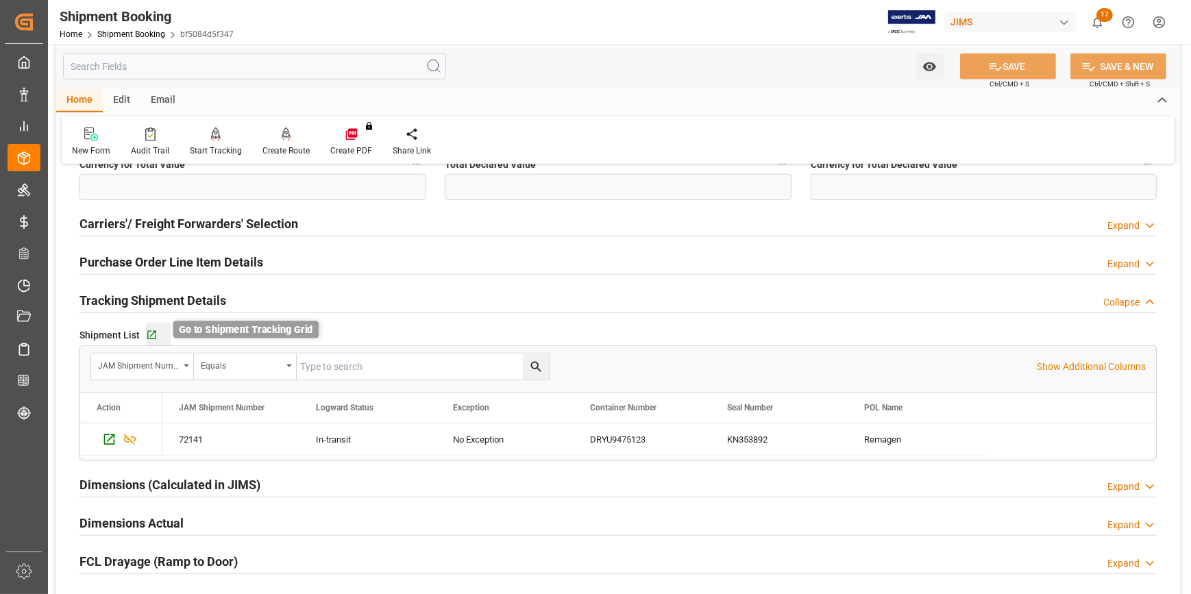
click at [150, 332] on icon "button" at bounding box center [152, 336] width 12 height 12
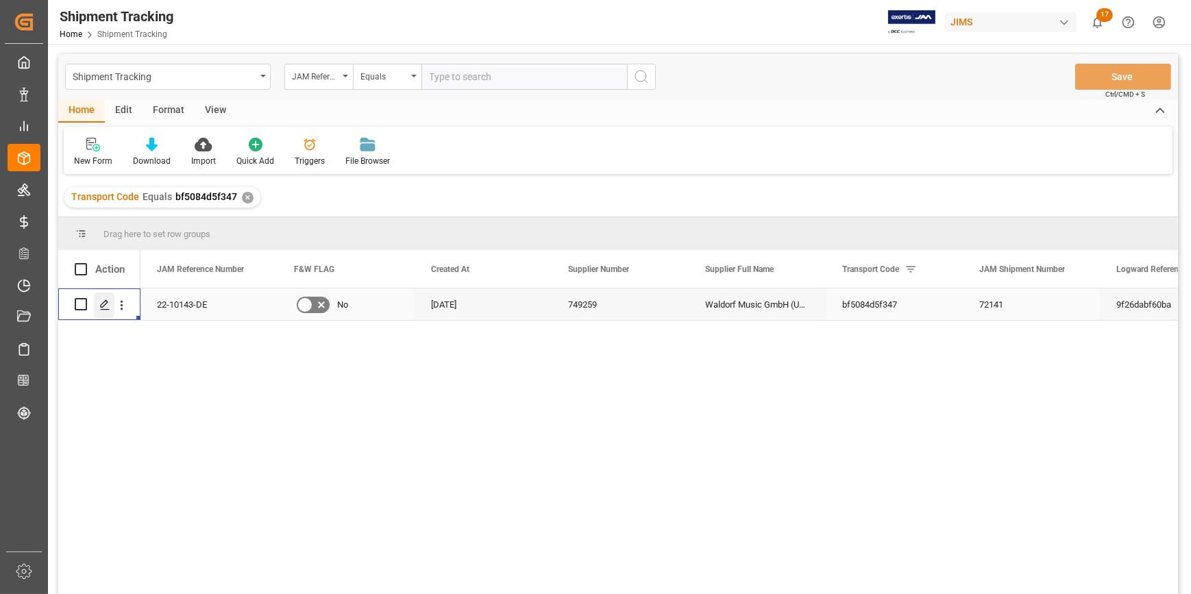
click at [107, 308] on icon "Press SPACE to select this row." at bounding box center [104, 305] width 11 height 11
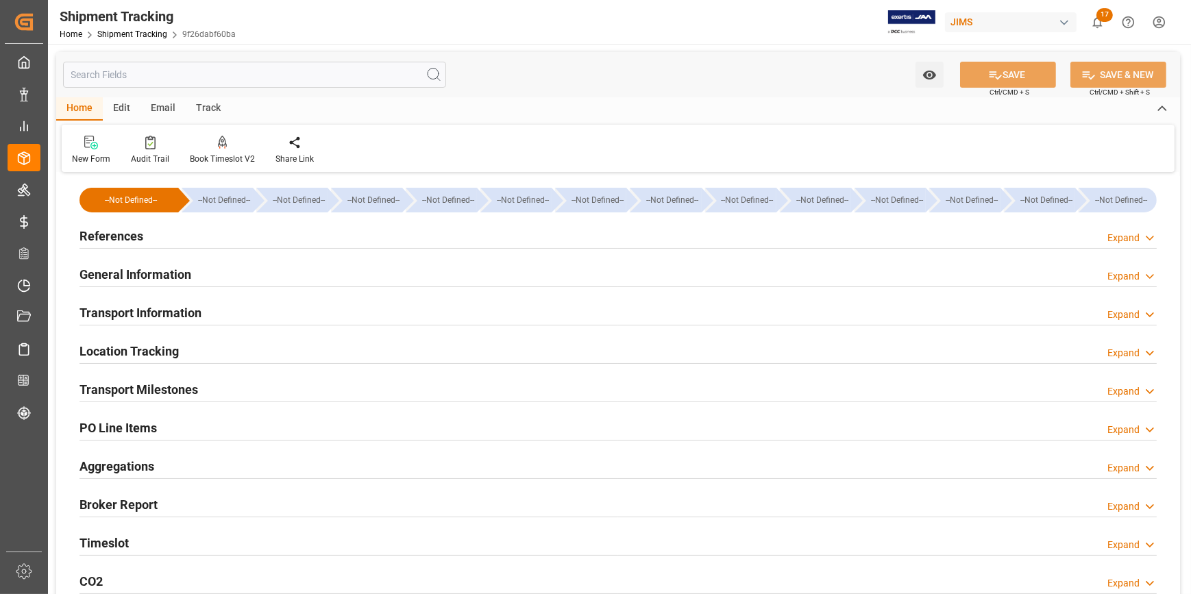
type input "16-07-2025"
click at [212, 233] on div "References Expand" at bounding box center [618, 235] width 1077 height 26
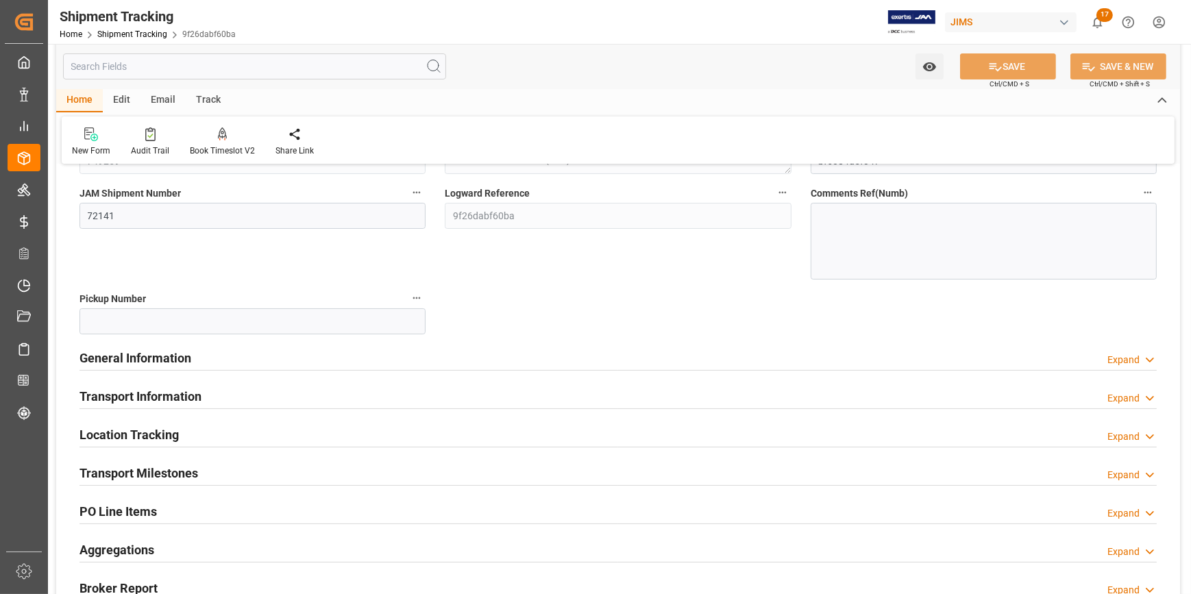
click at [255, 360] on div "General Information Expand" at bounding box center [618, 357] width 1077 height 26
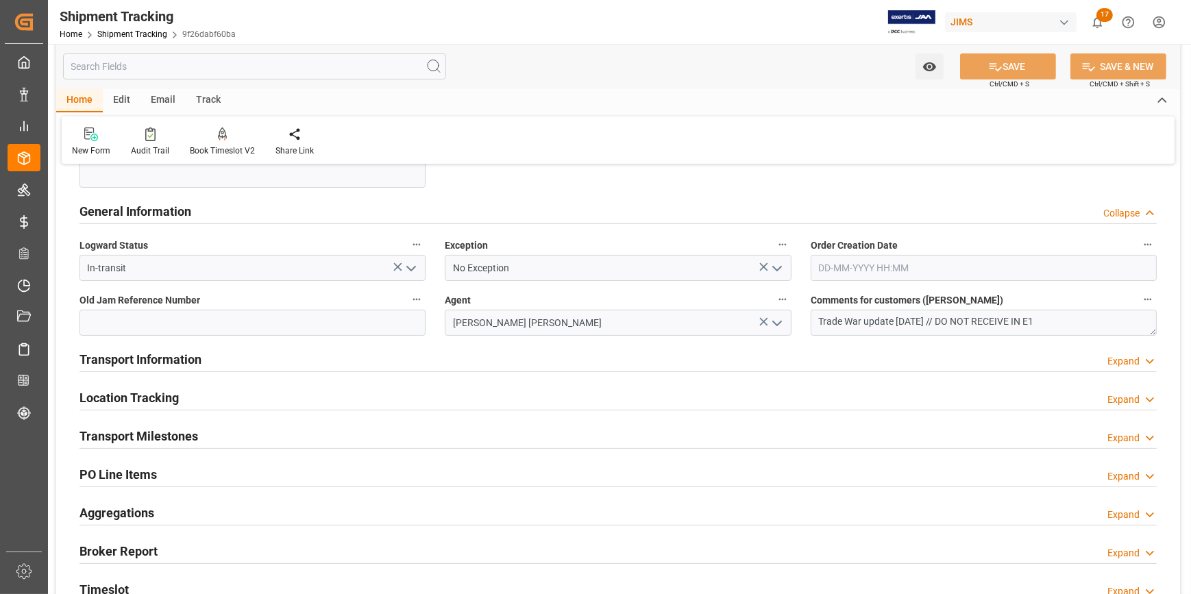
scroll to position [374, 0]
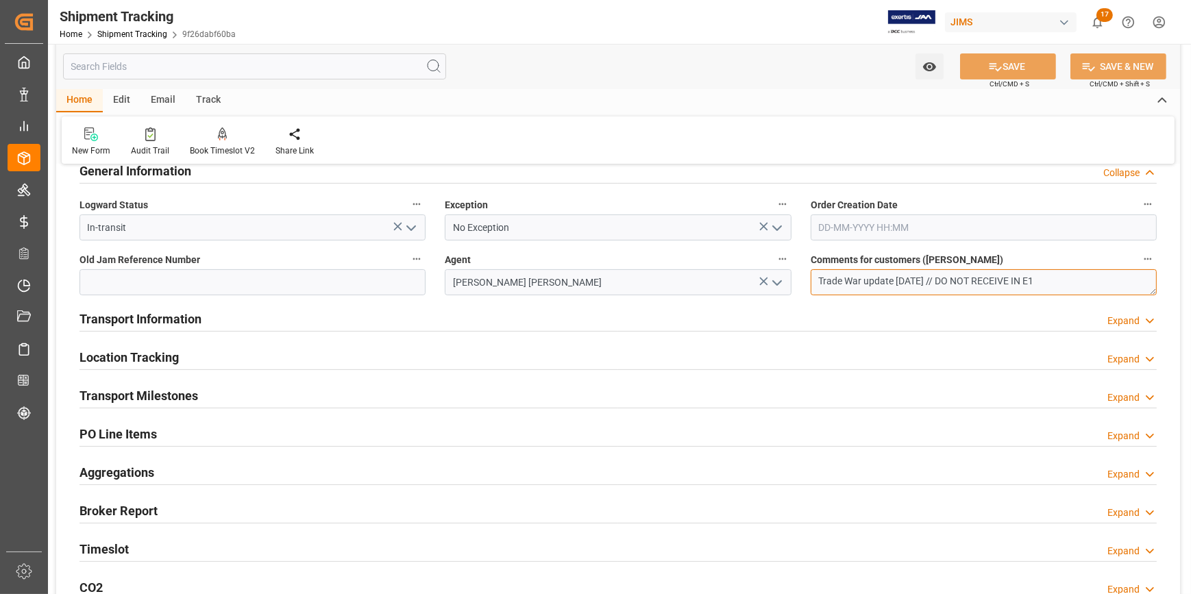
click at [957, 282] on textarea "Trade War update 05/15/2025 // DO NOT RECEIVE IN E1" at bounding box center [984, 282] width 346 height 26
type textarea "Trade War update 05/15/2025 // OK TO RECEIVE IN E1"
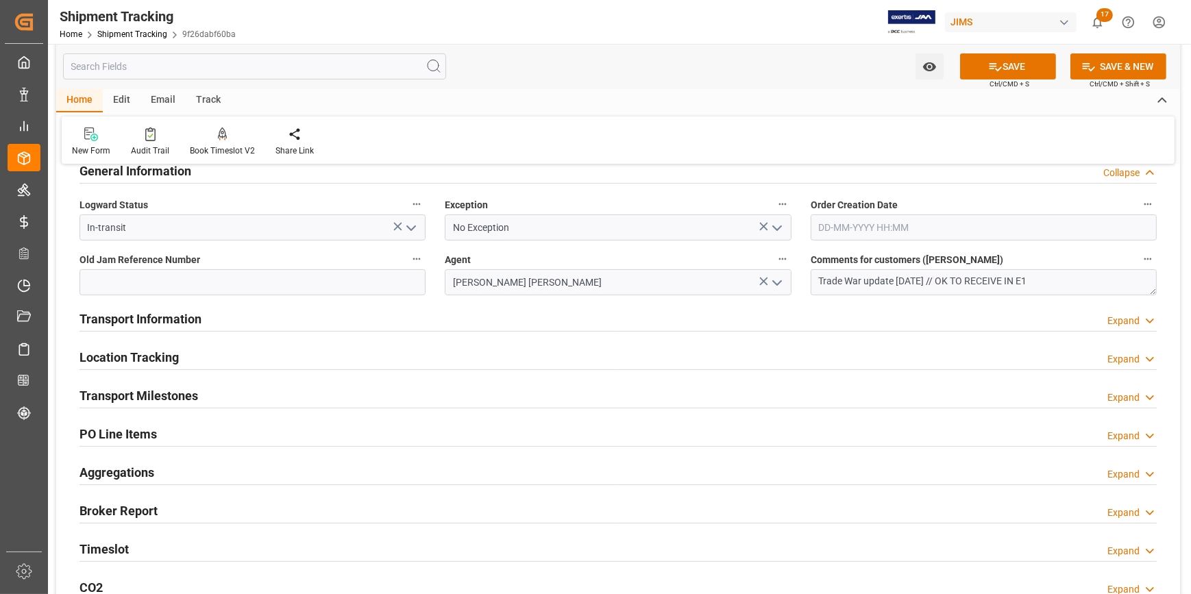
click at [426, 325] on div "Transport Information Expand" at bounding box center [618, 318] width 1077 height 26
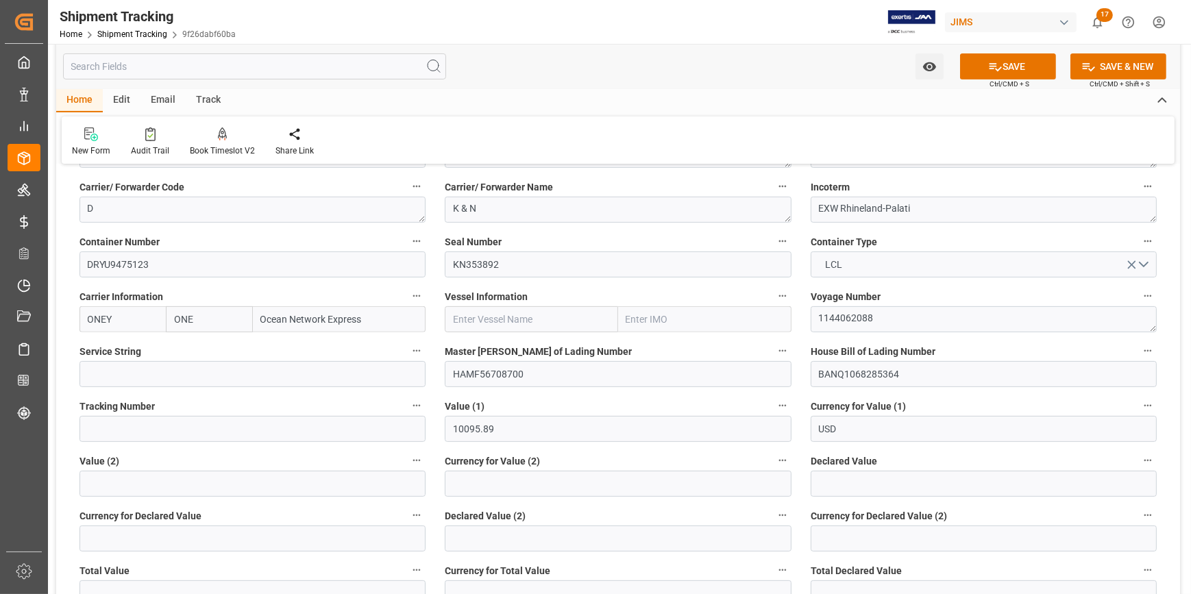
scroll to position [623, 0]
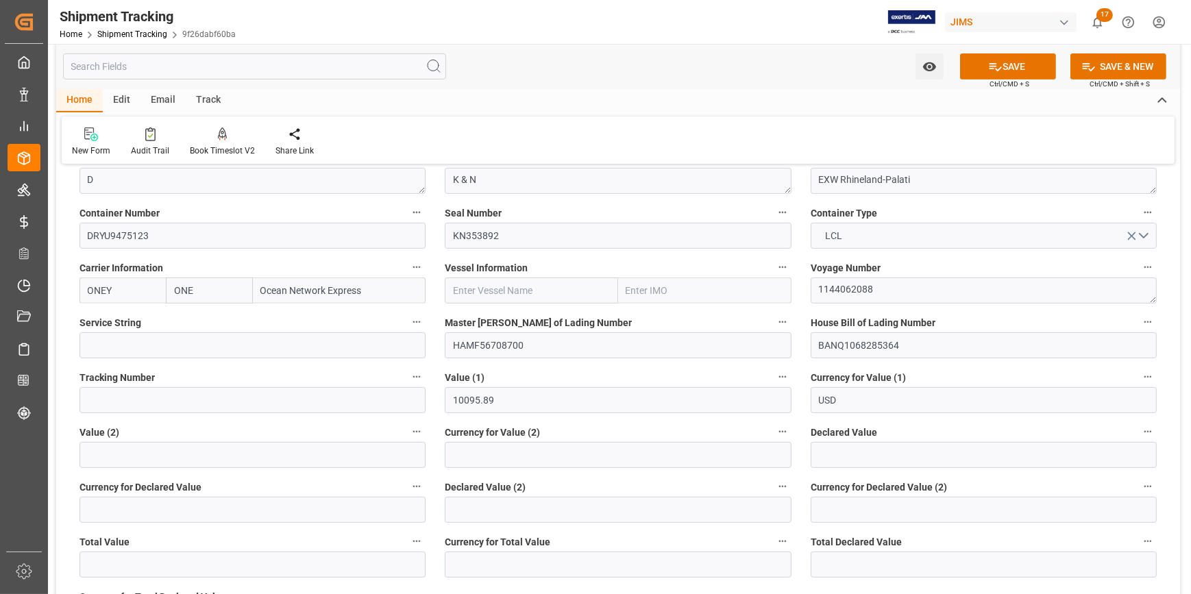
click at [473, 292] on input "text" at bounding box center [531, 291] width 173 height 26
paste input "MOL PROFICIENCY"
type input "MOL PROFICIENCY"
click at [498, 315] on b "MOL PROFICIENCY" at bounding box center [496, 320] width 84 height 11
type input "9403619"
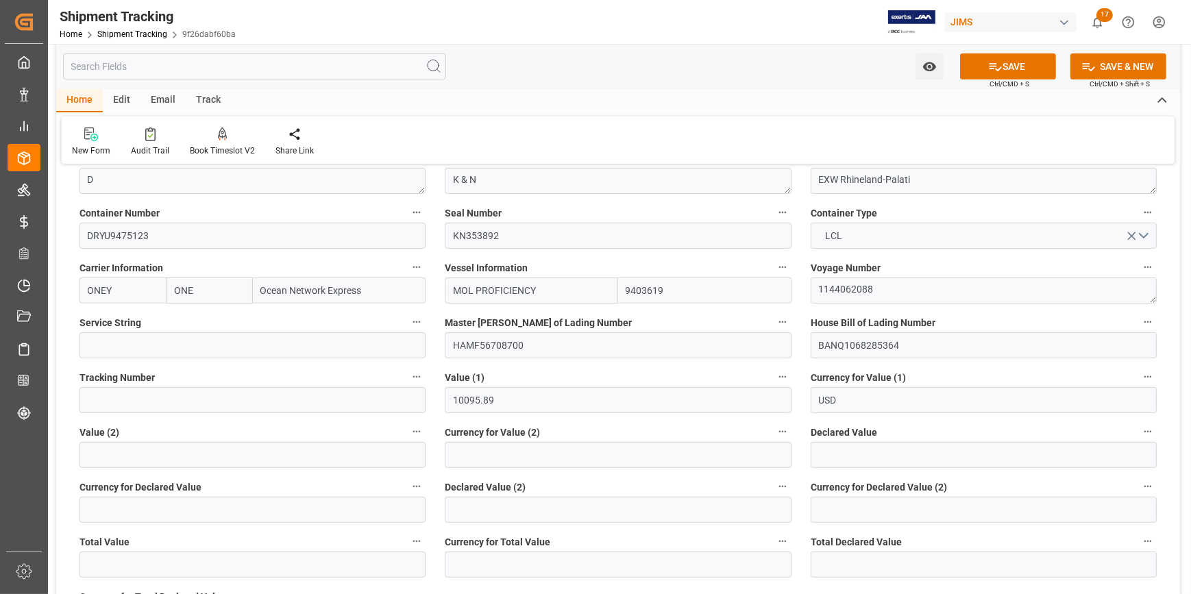
type input "MOL PROFICIENCY"
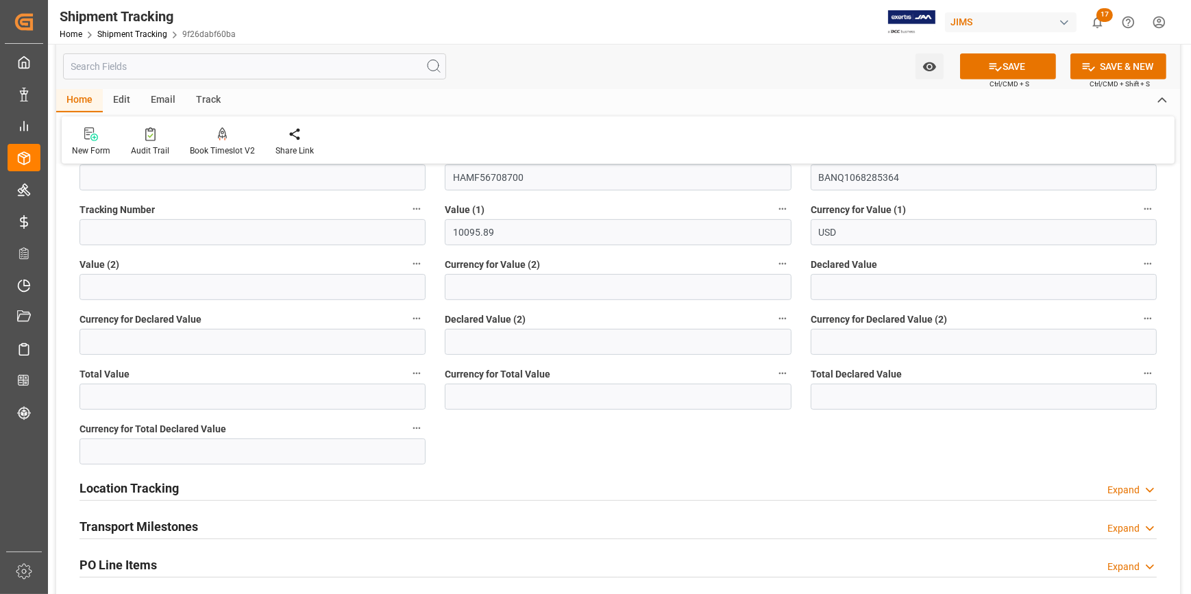
scroll to position [872, 0]
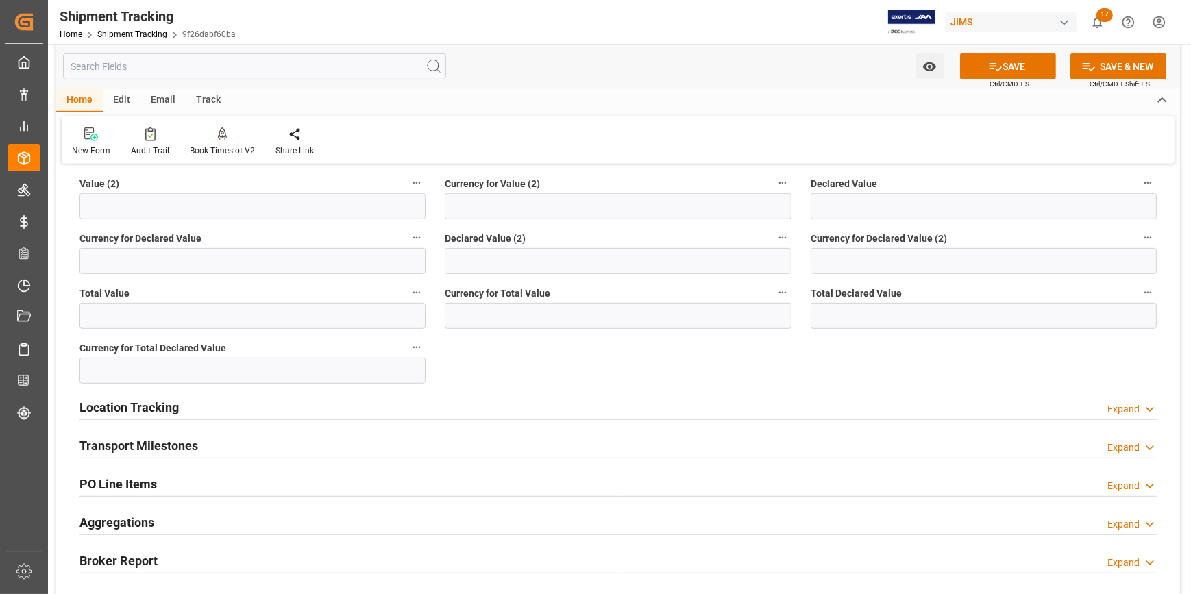
click at [333, 443] on div "Transport Milestones Expand" at bounding box center [618, 445] width 1077 height 26
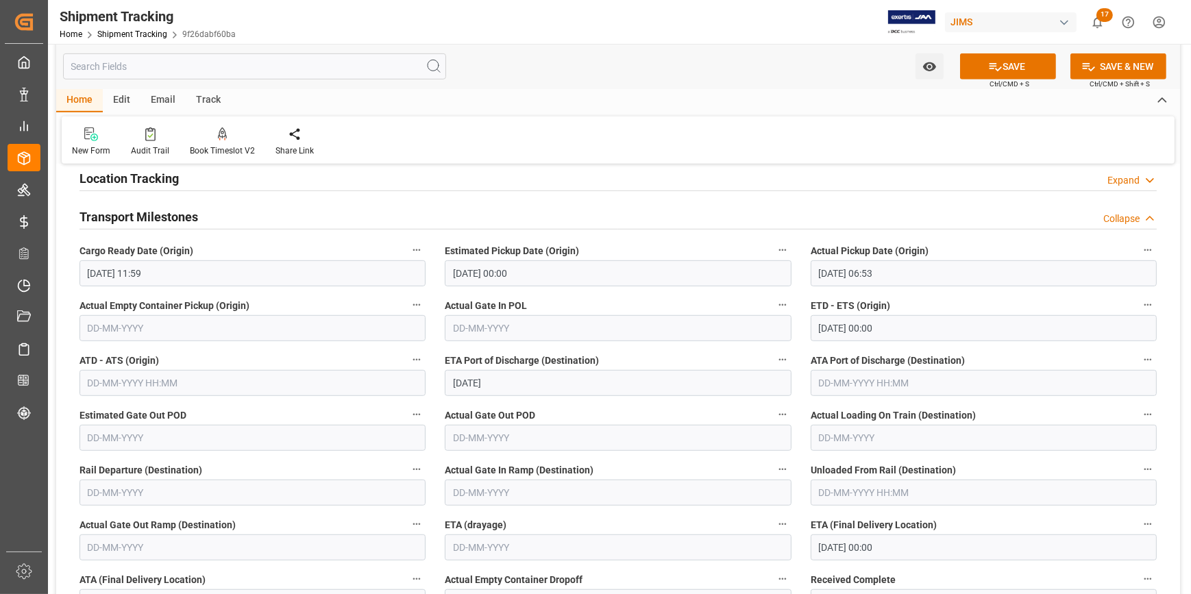
scroll to position [1121, 0]
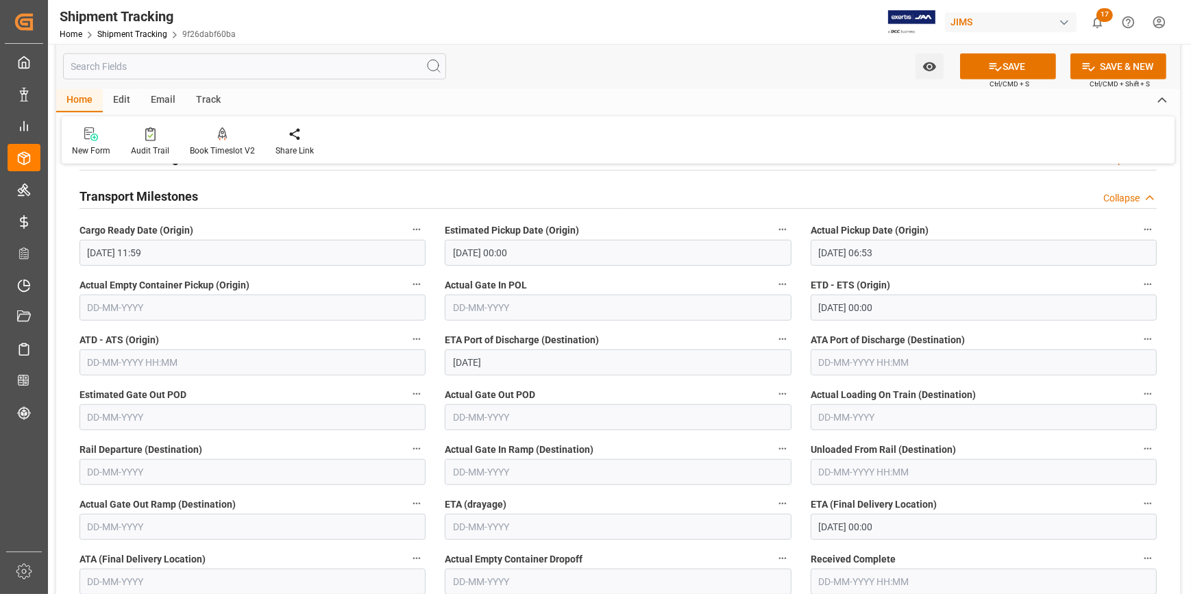
click at [208, 361] on input "text" at bounding box center [253, 363] width 346 height 26
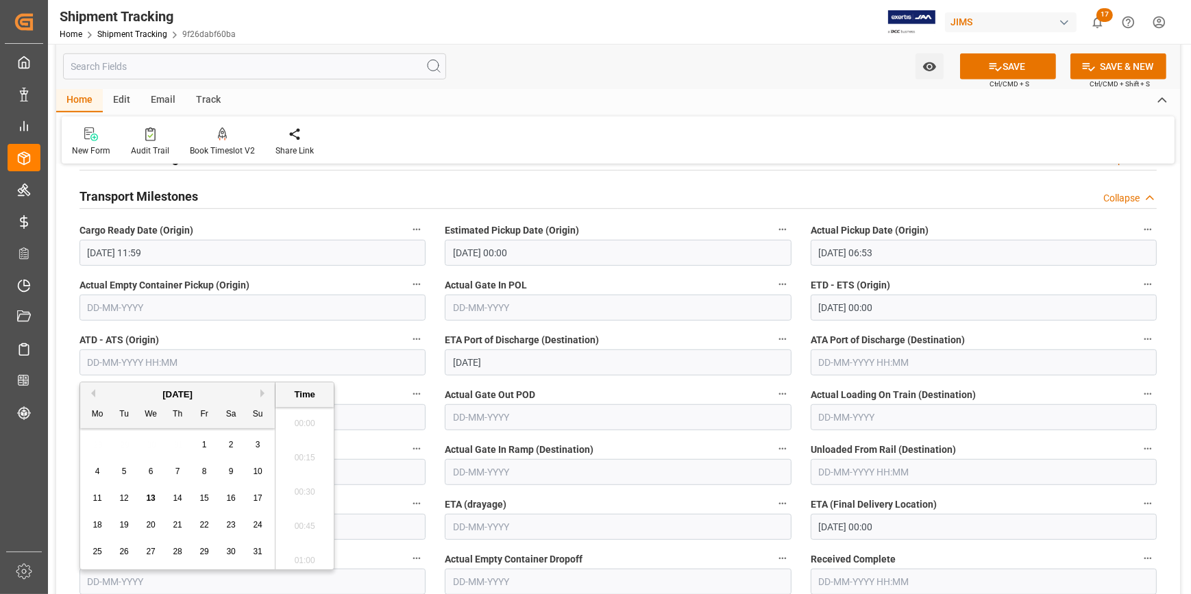
scroll to position [2060, 0]
click at [230, 471] on span "9" at bounding box center [231, 472] width 5 height 10
type input "09-08-2025 00:00"
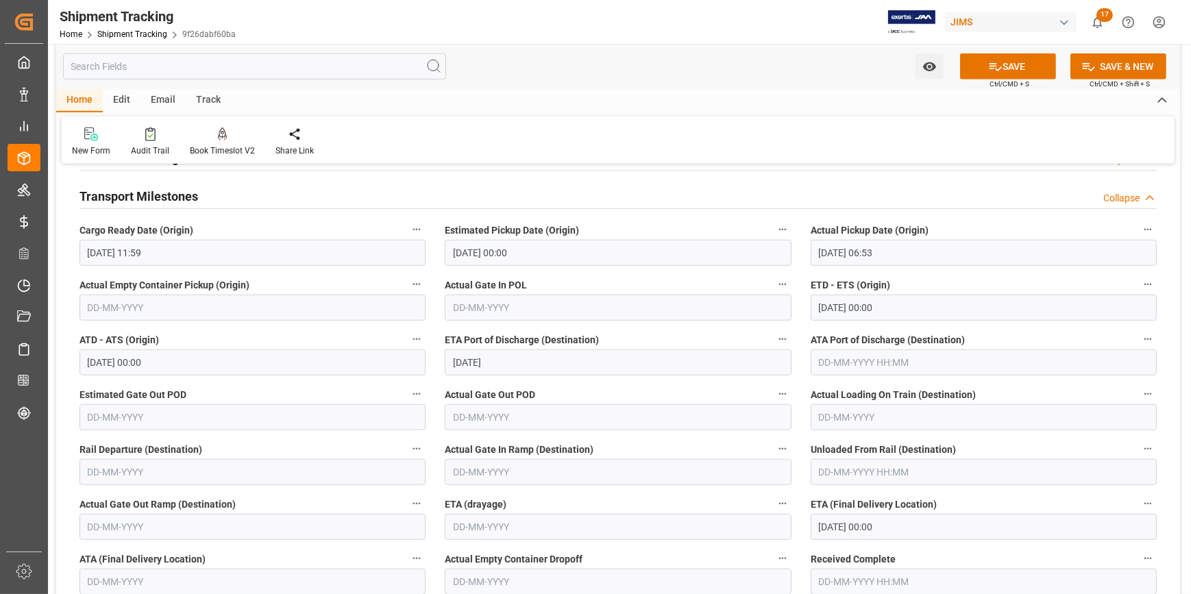
click at [590, 389] on label "Actual Gate Out POD" at bounding box center [618, 394] width 346 height 19
click at [774, 389] on button "Actual Gate Out POD" at bounding box center [783, 394] width 18 height 18
click at [589, 387] on div at bounding box center [595, 297] width 1191 height 594
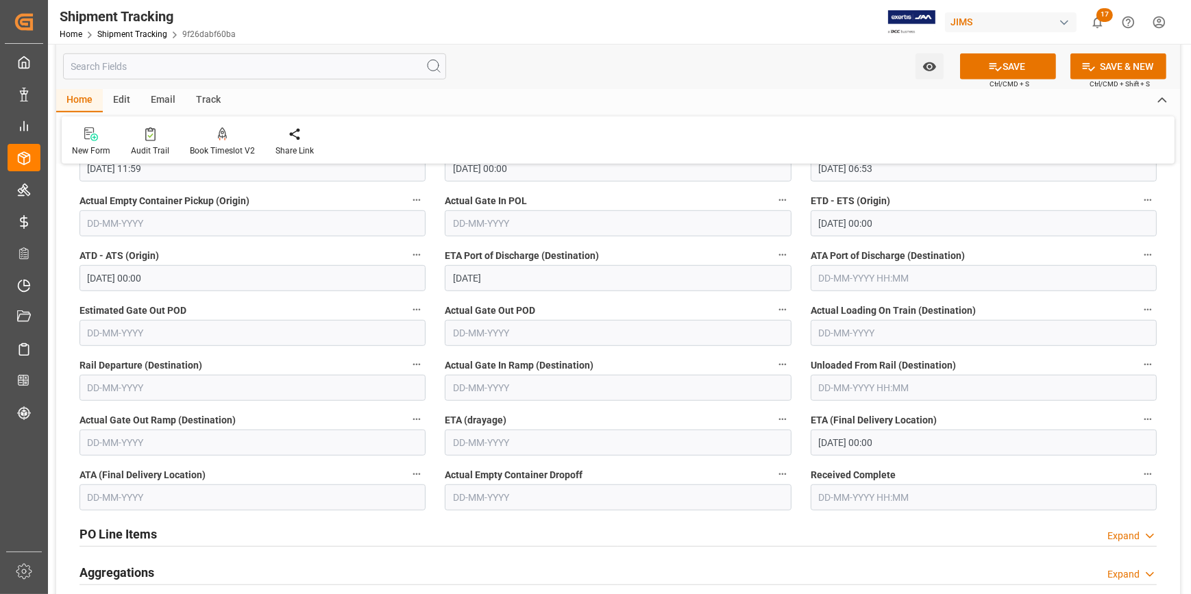
scroll to position [1184, 0]
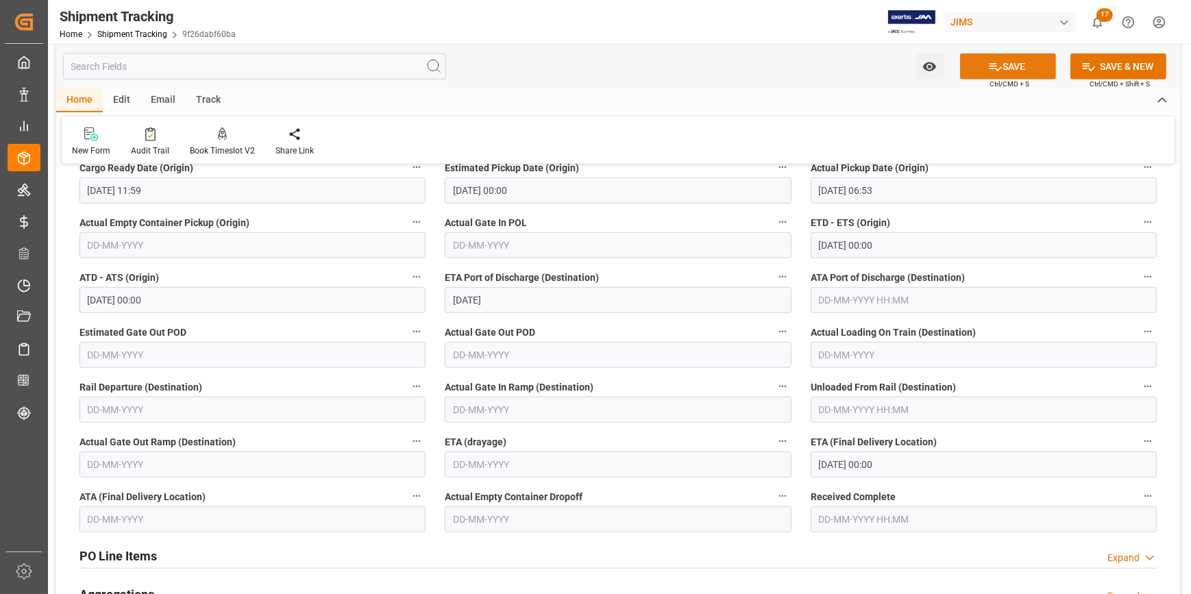
click at [988, 62] on icon at bounding box center [995, 67] width 14 height 14
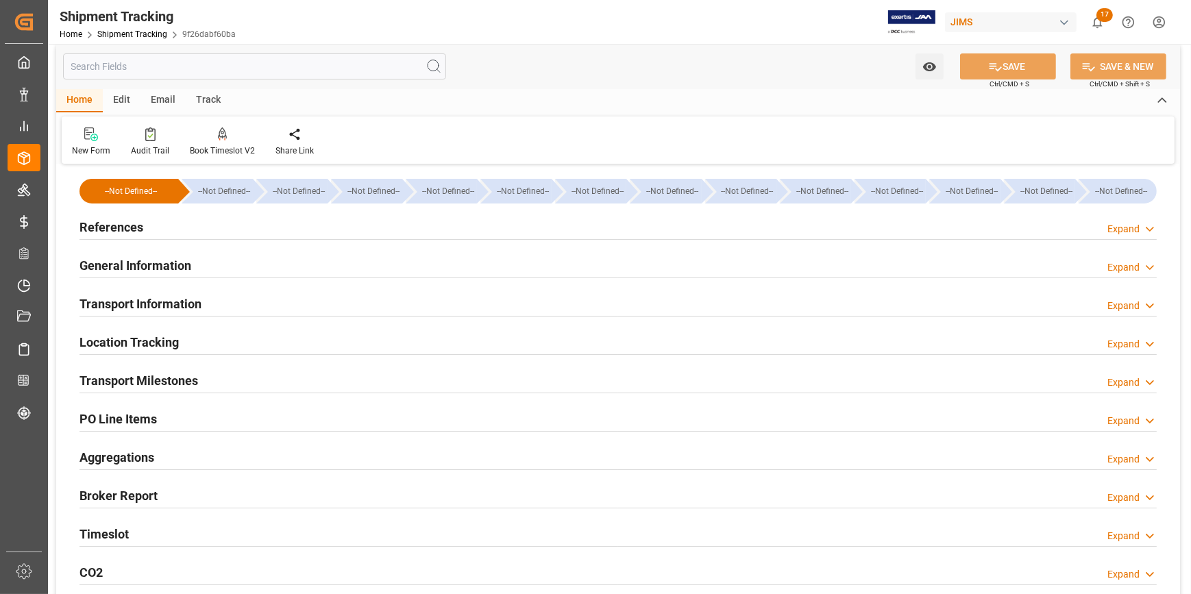
scroll to position [0, 0]
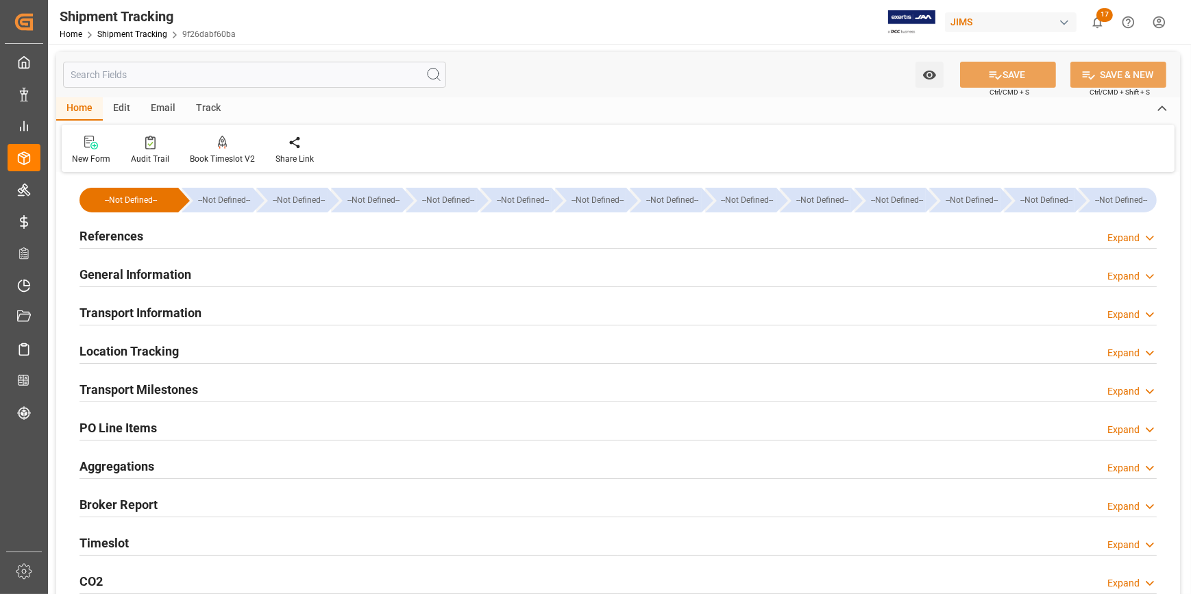
click at [191, 231] on div "References Expand" at bounding box center [618, 235] width 1077 height 26
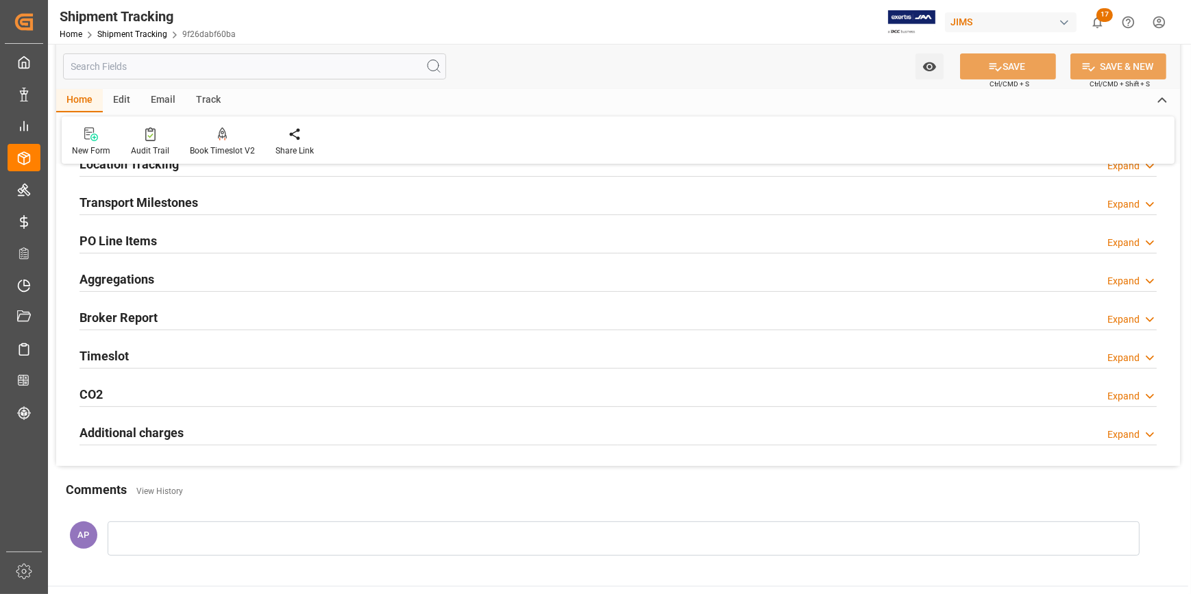
scroll to position [436, 0]
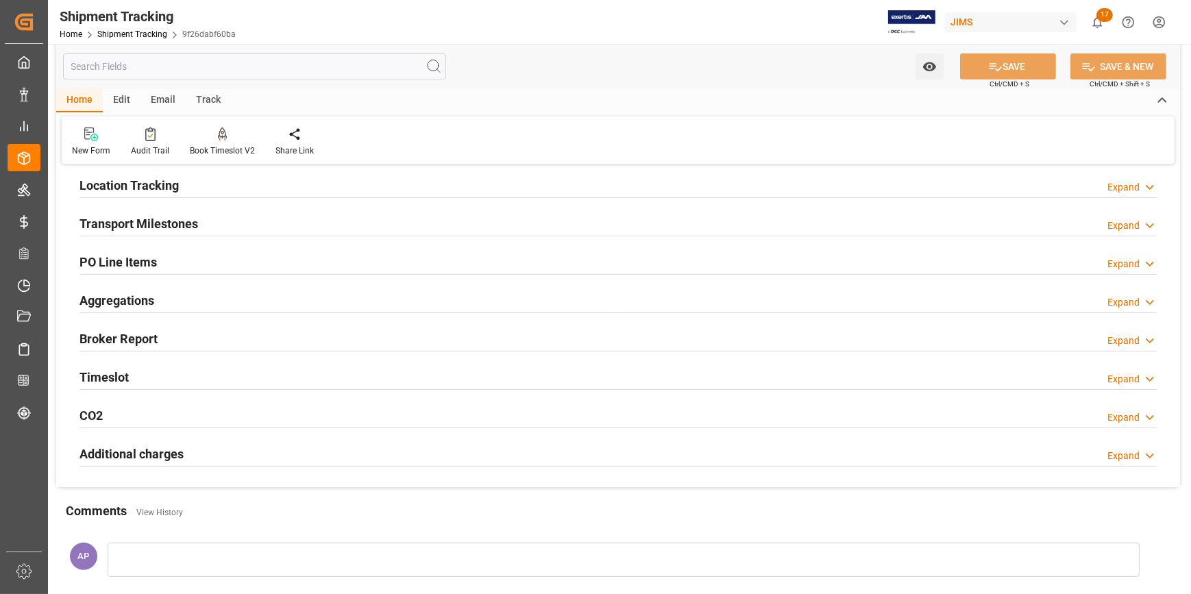
click at [229, 221] on div "Transport Milestones Expand" at bounding box center [618, 223] width 1077 height 26
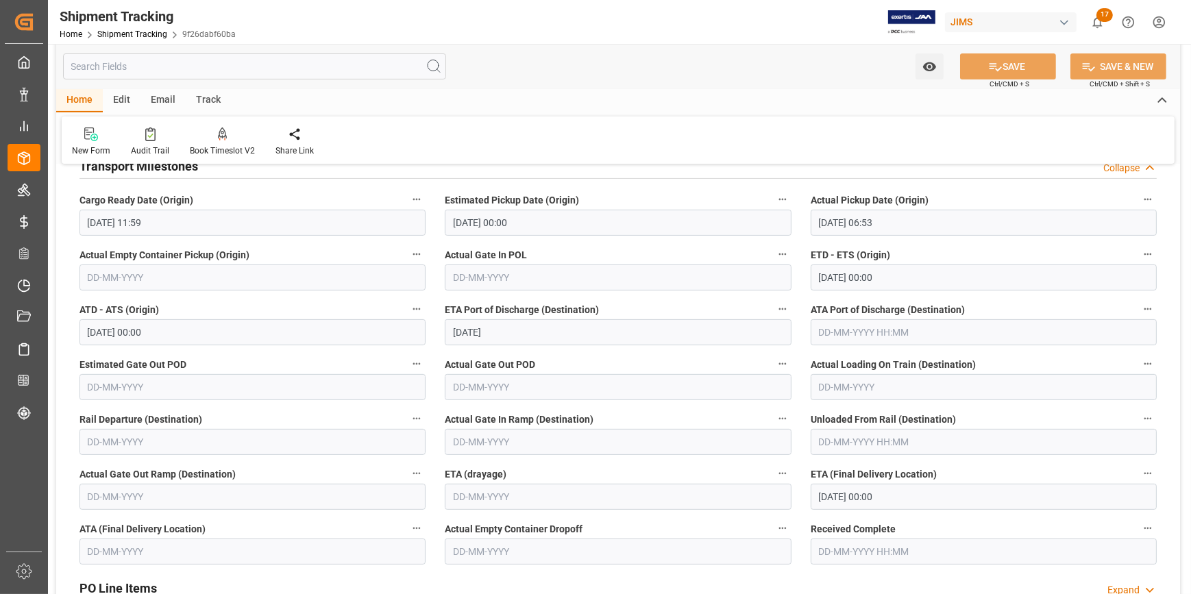
scroll to position [561, 0]
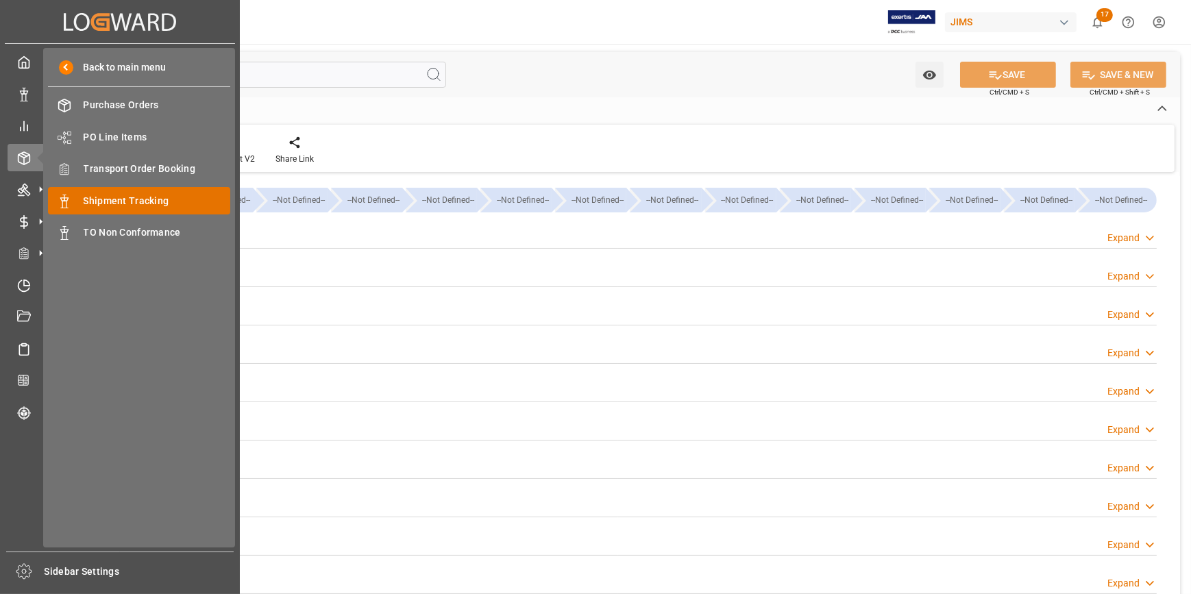
click at [127, 196] on span "Shipment Tracking" at bounding box center [157, 201] width 147 height 14
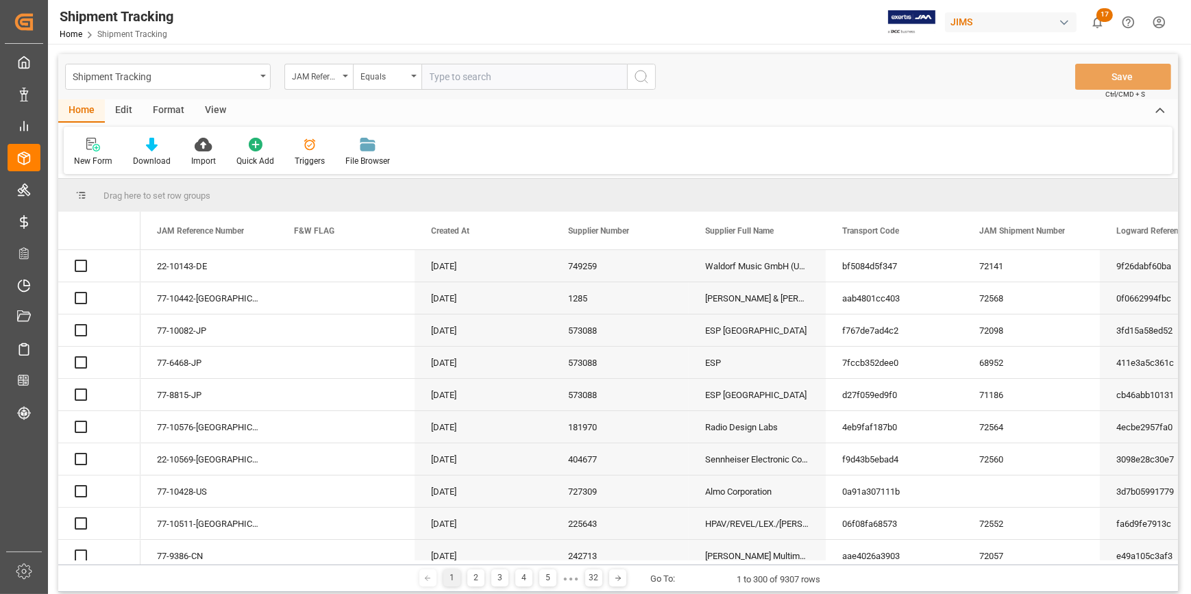
click at [452, 75] on input "text" at bounding box center [525, 77] width 206 height 26
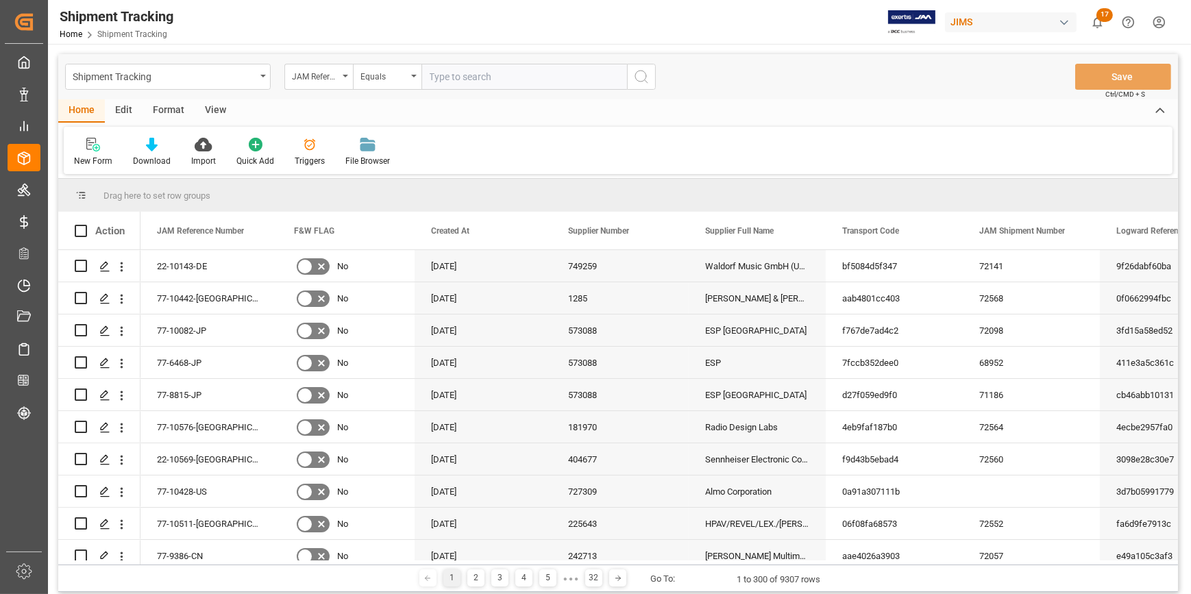
type input "22-9536-KR"
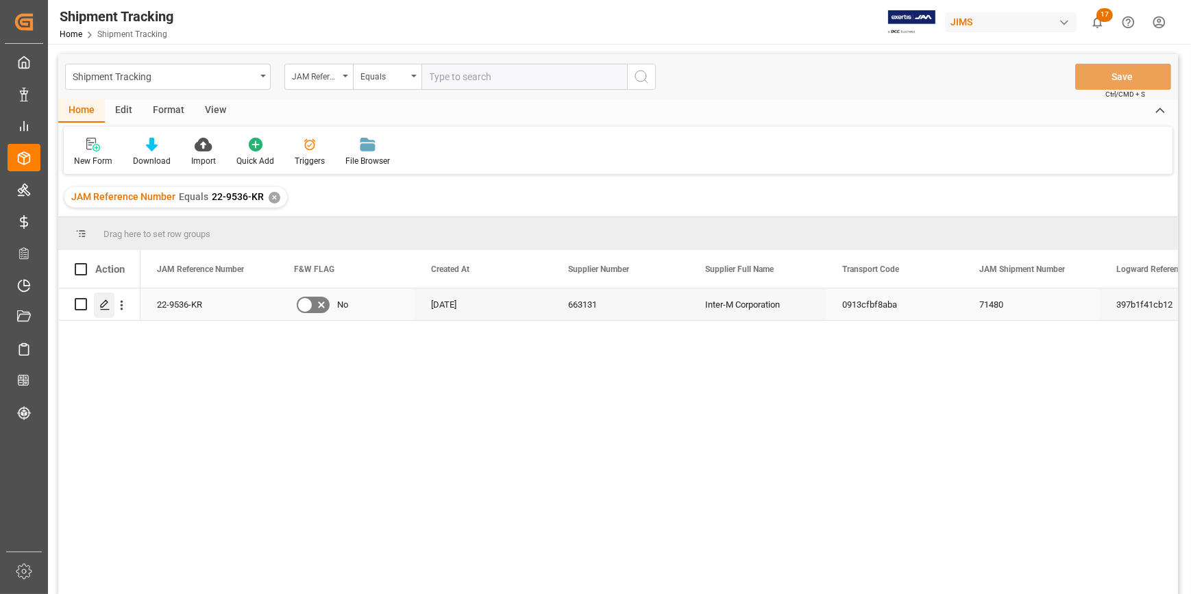
click at [101, 303] on icon "Press SPACE to select this row." at bounding box center [104, 305] width 11 height 11
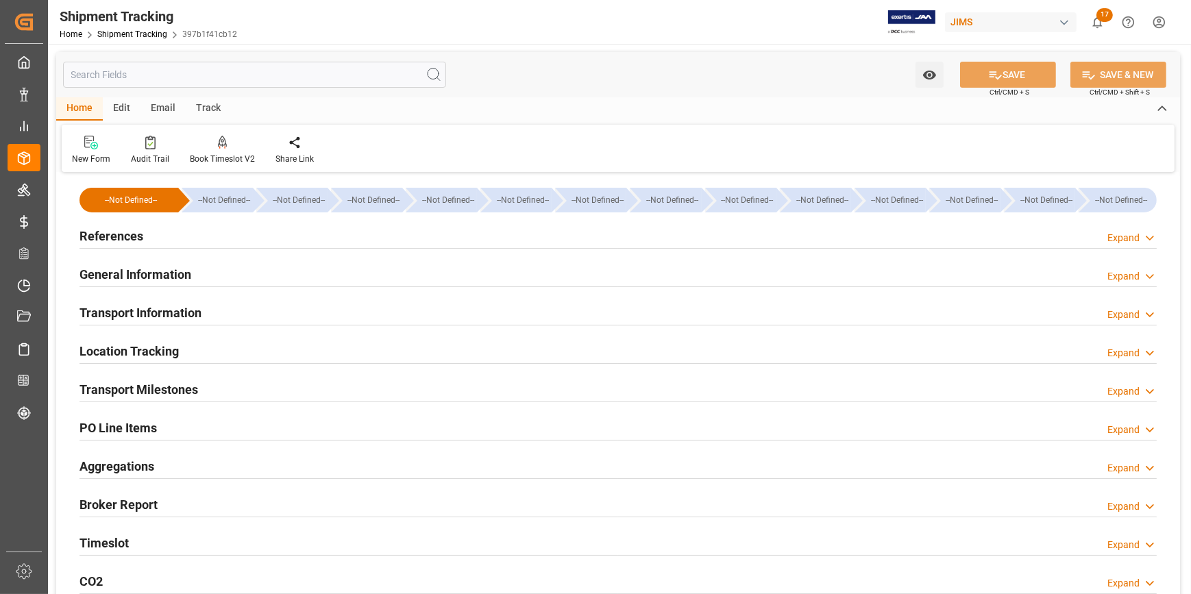
click at [295, 243] on div "References Expand" at bounding box center [618, 235] width 1077 height 26
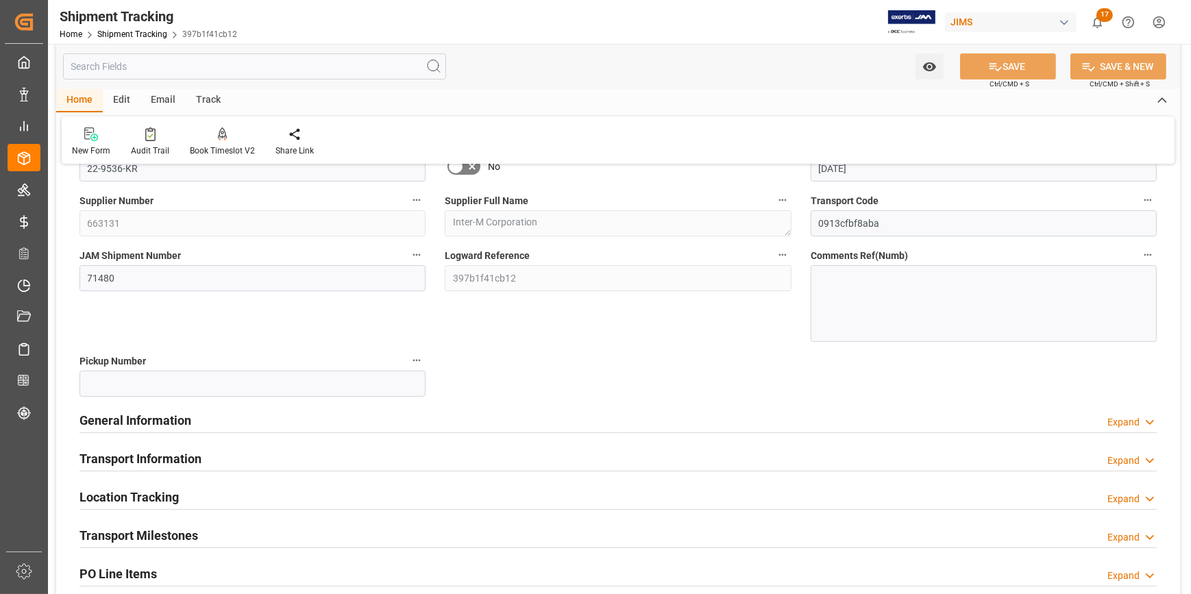
click at [288, 427] on div "General Information Expand" at bounding box center [618, 419] width 1077 height 26
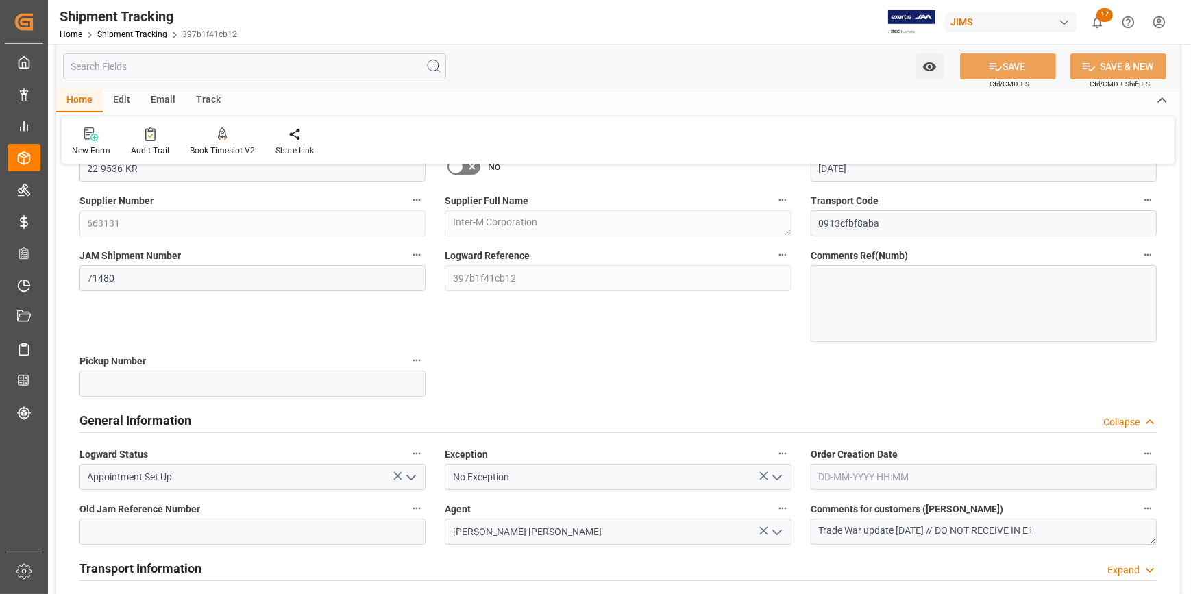
scroll to position [249, 0]
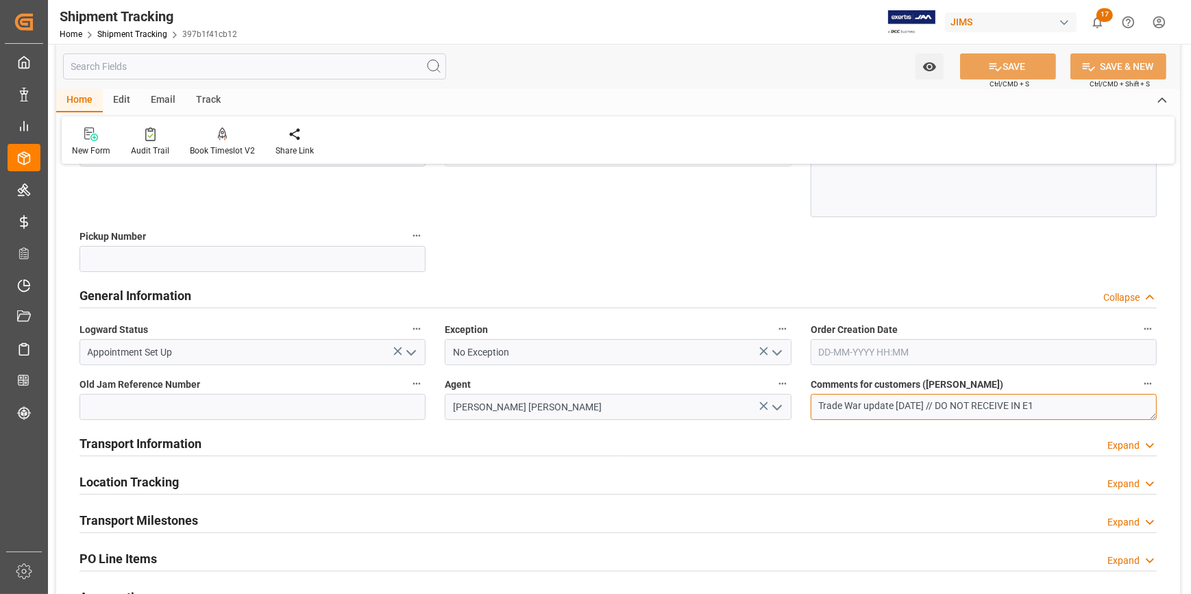
click at [962, 405] on textarea "Trade War update 05/15/2025 // DO NOT RECEIVE IN E1" at bounding box center [984, 407] width 346 height 26
type textarea "Trade War update 05/15/2025 // OK TO RECEIVE IN E1"
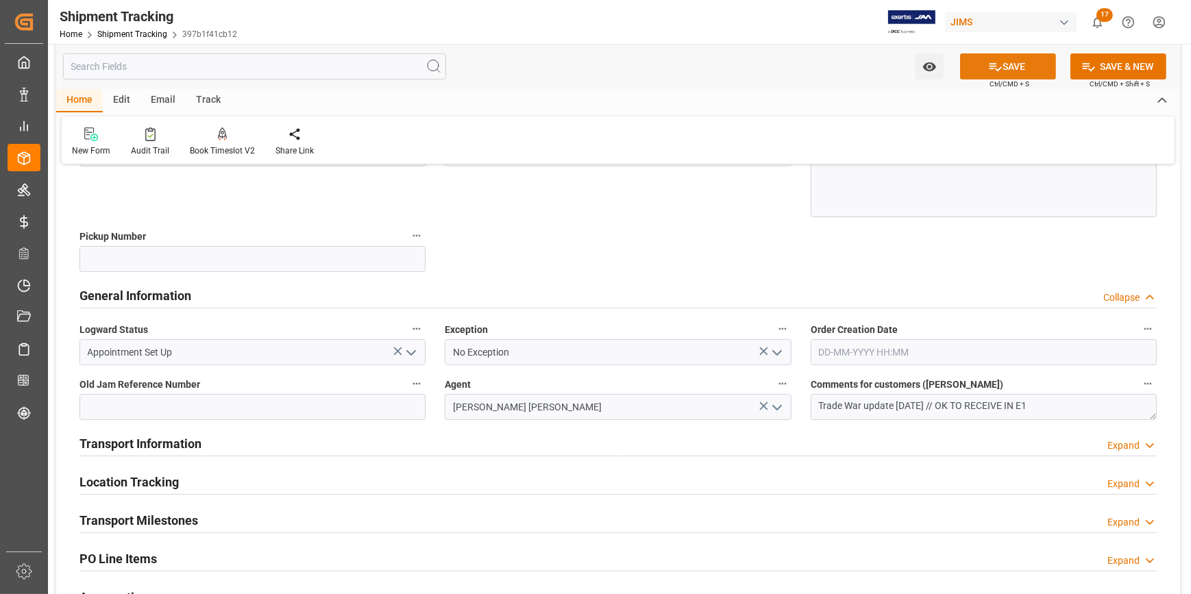
click at [1020, 66] on button "SAVE" at bounding box center [1008, 66] width 96 height 26
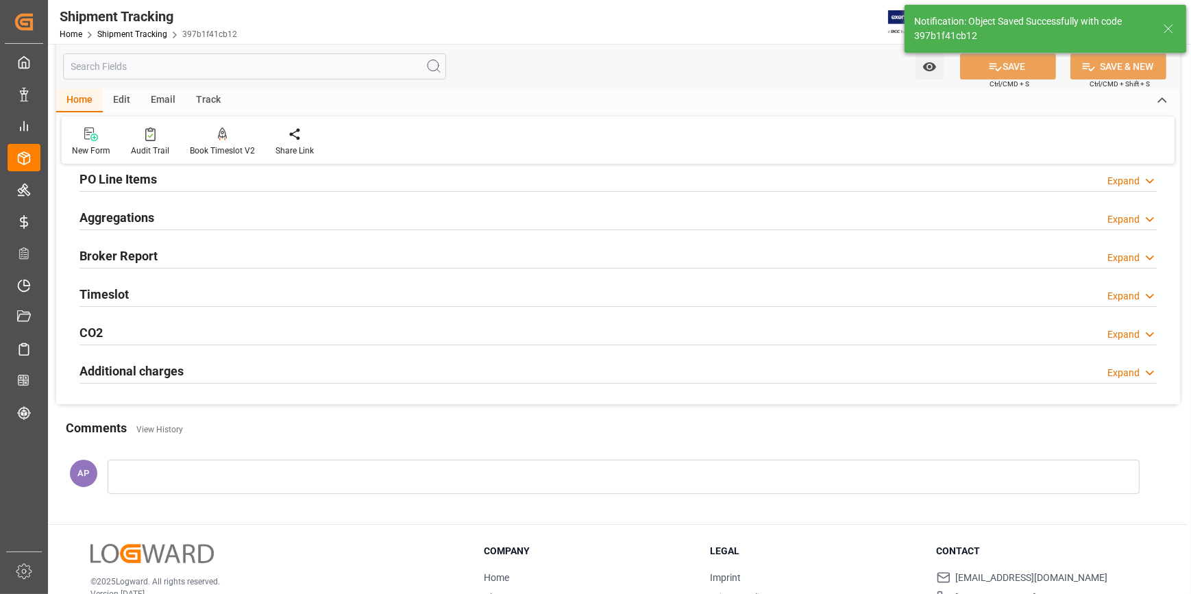
scroll to position [0, 0]
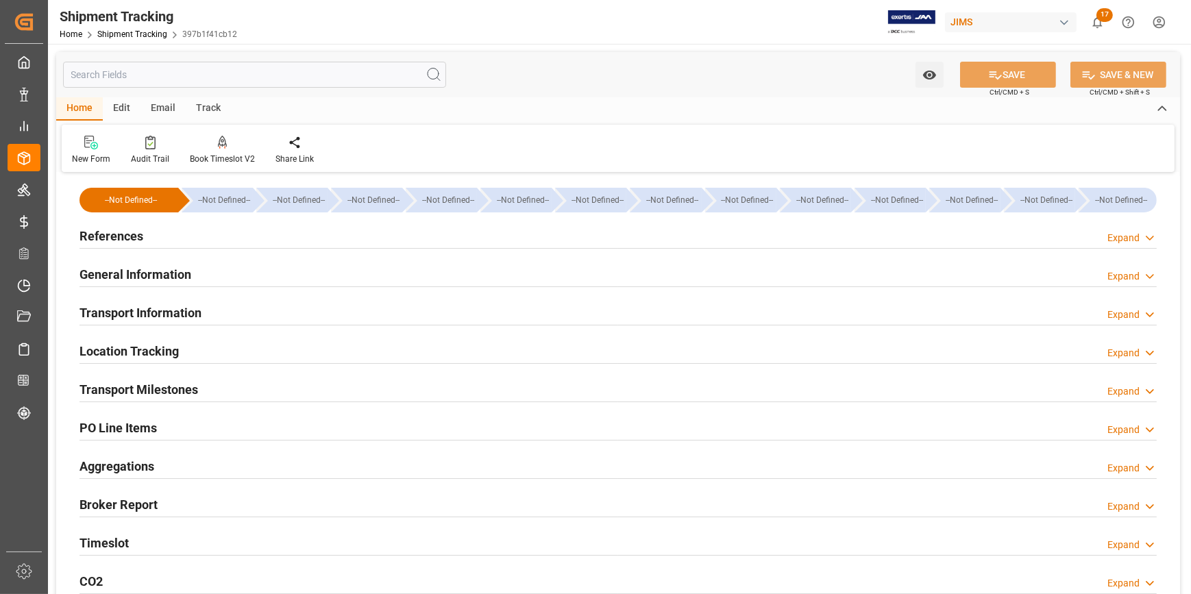
drag, startPoint x: 270, startPoint y: 242, endPoint x: 291, endPoint y: 248, distance: 22.1
click at [270, 242] on div "References Expand" at bounding box center [618, 235] width 1077 height 26
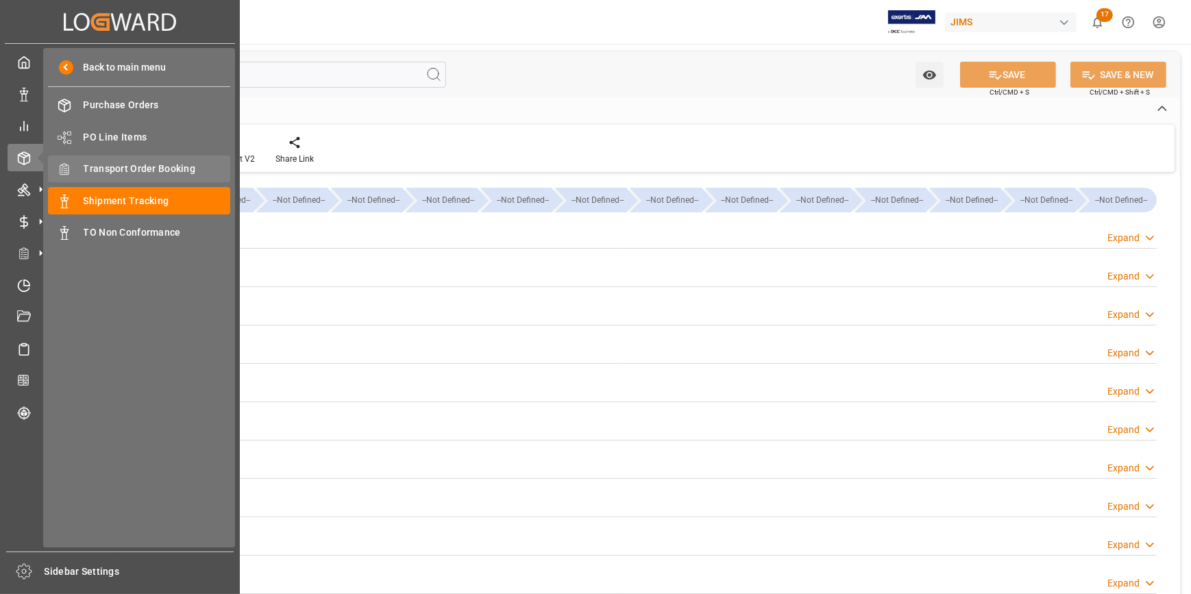
click at [140, 168] on span "Transport Order Booking" at bounding box center [157, 169] width 147 height 14
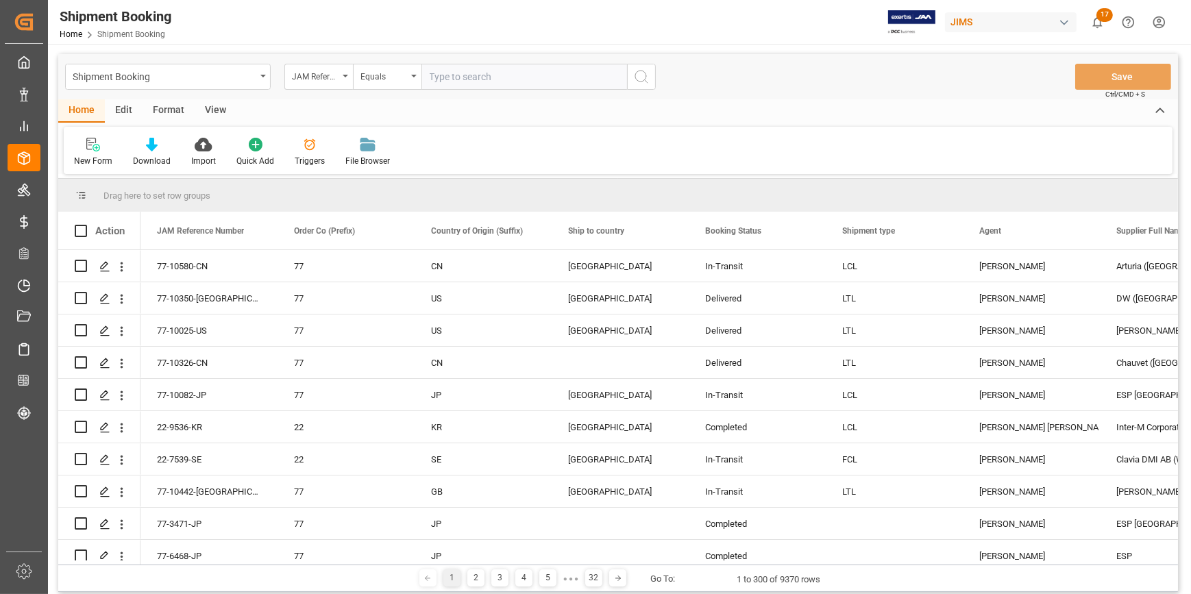
click at [464, 75] on input "text" at bounding box center [525, 77] width 206 height 26
type input "22-9595-JP"
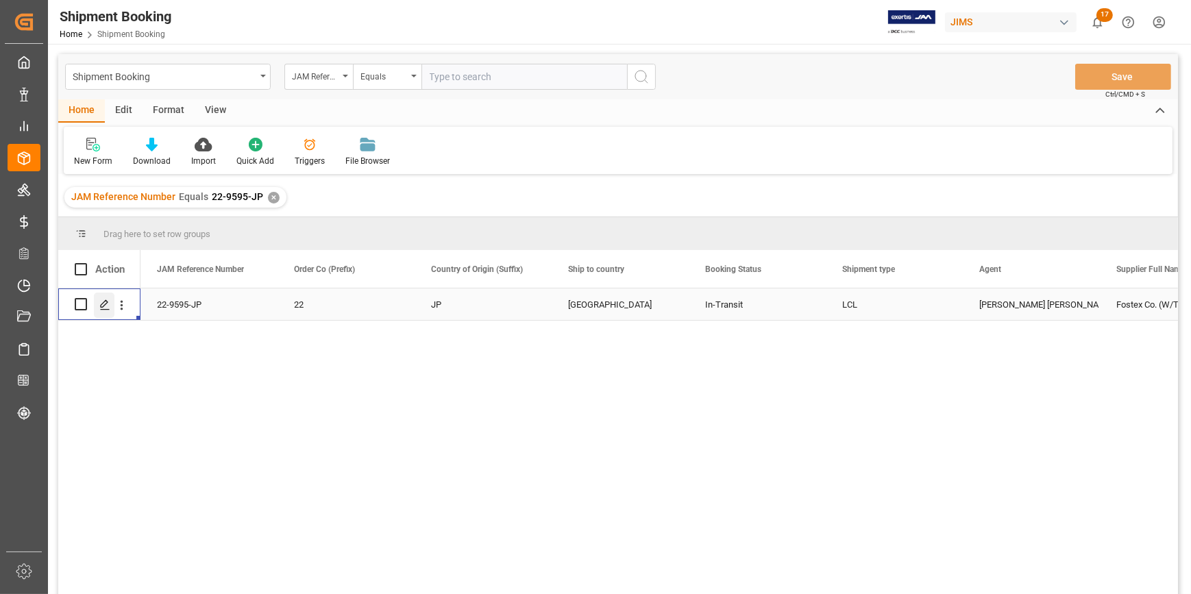
click at [99, 309] on icon "Press SPACE to select this row." at bounding box center [104, 305] width 11 height 11
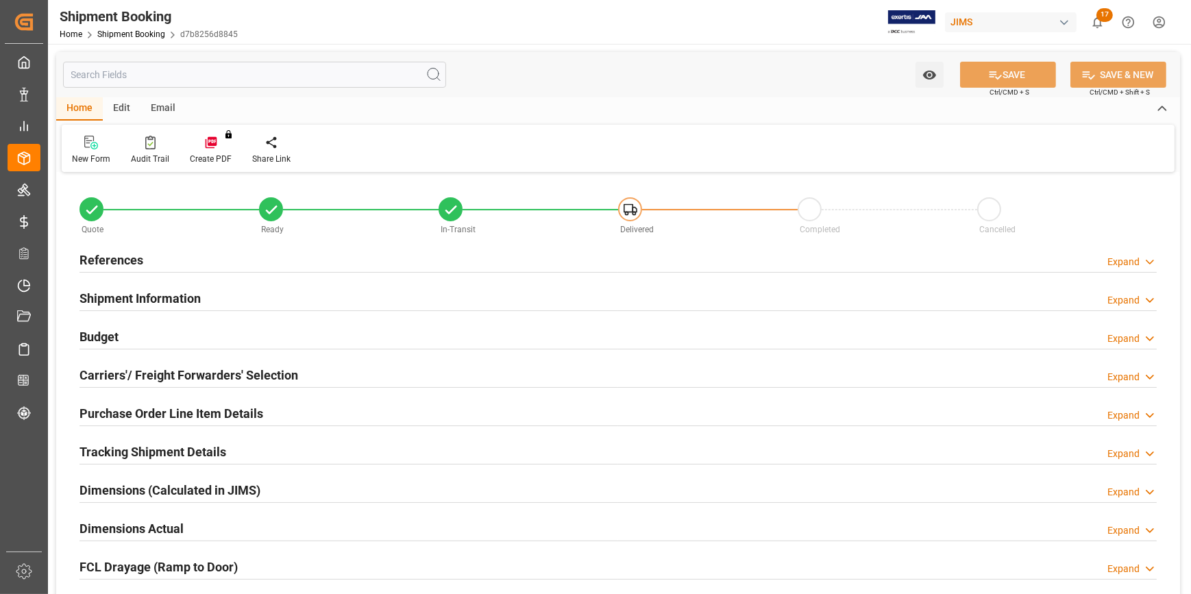
type input "0"
type input "20-07-2025"
type input "28-07-2025 00:00"
click at [320, 264] on div "References Expand" at bounding box center [618, 259] width 1077 height 26
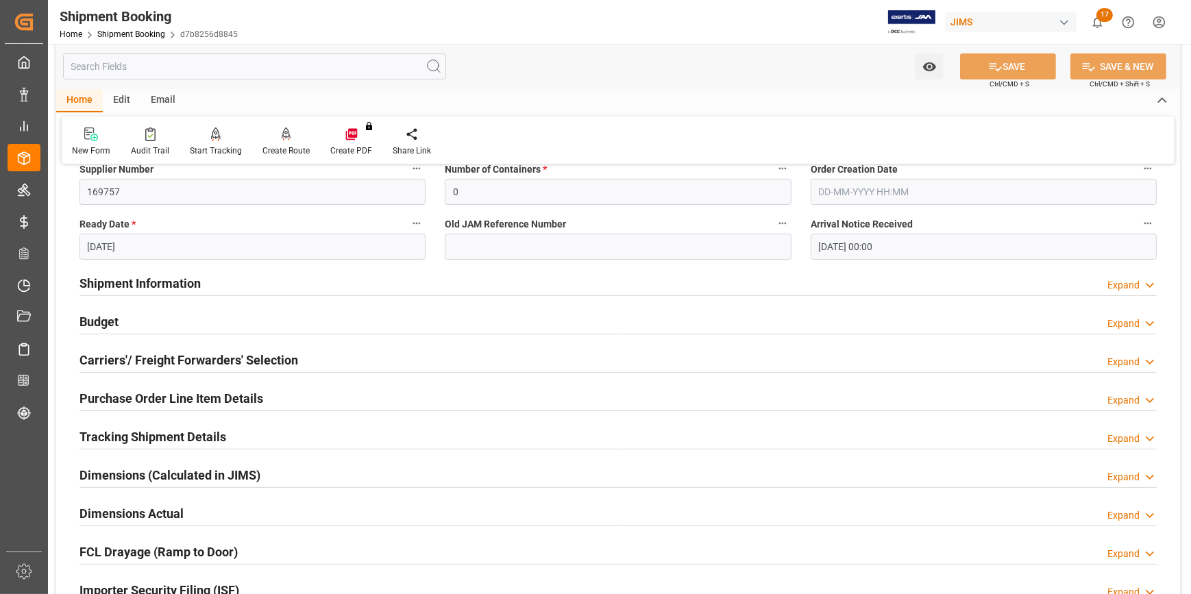
scroll to position [311, 0]
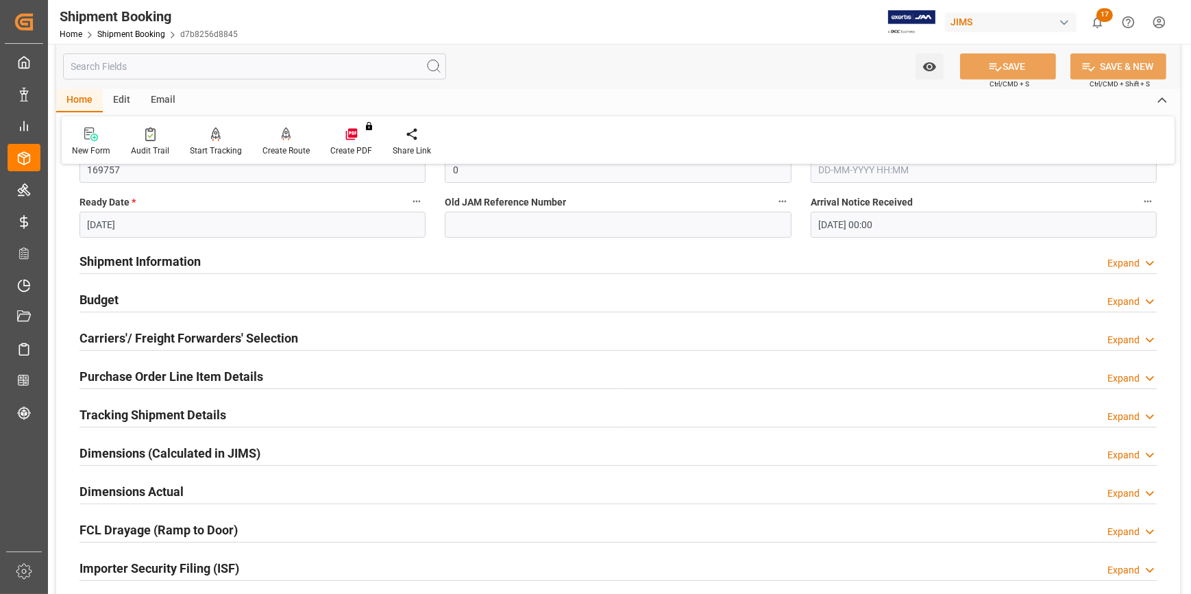
click at [277, 419] on div "Tracking Shipment Details Expand" at bounding box center [618, 414] width 1077 height 26
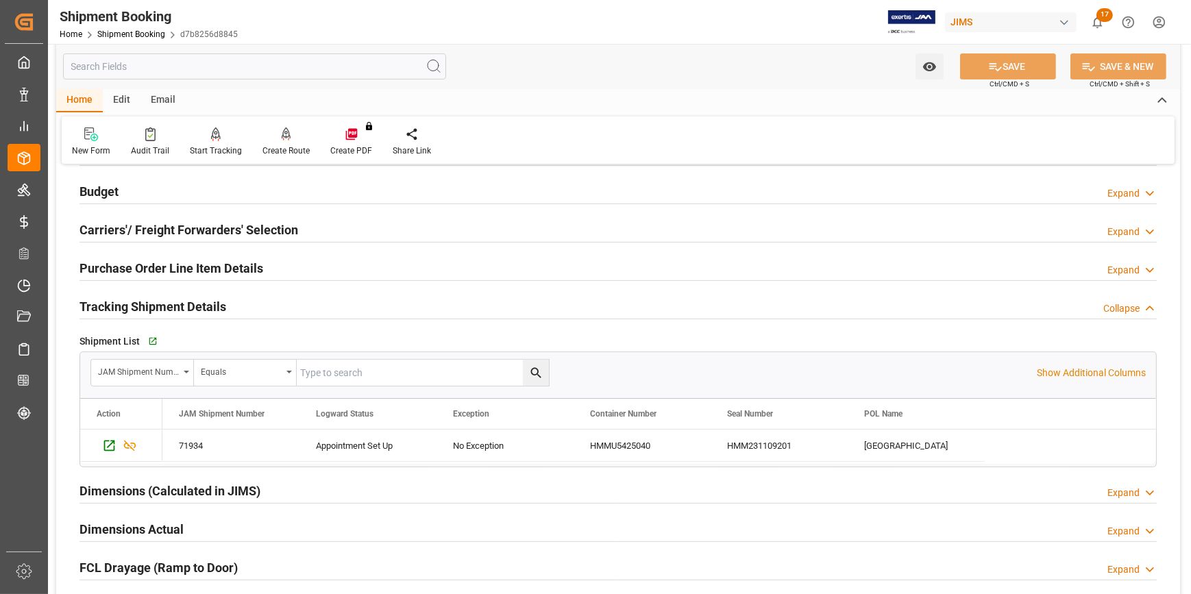
scroll to position [436, 0]
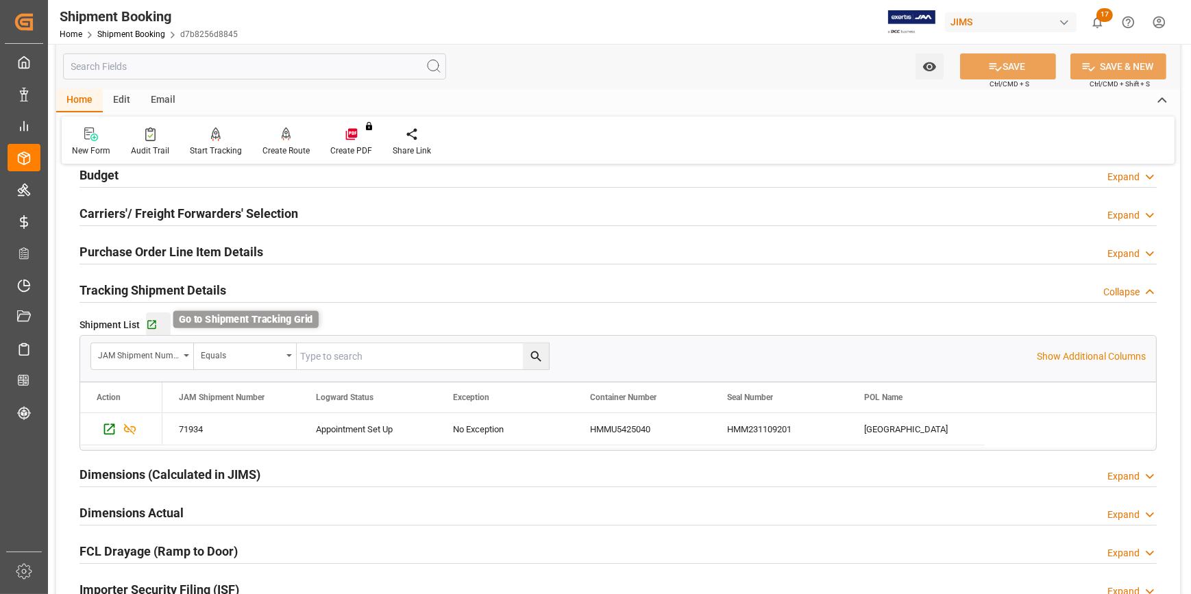
click at [149, 323] on icon "button" at bounding box center [152, 325] width 12 height 12
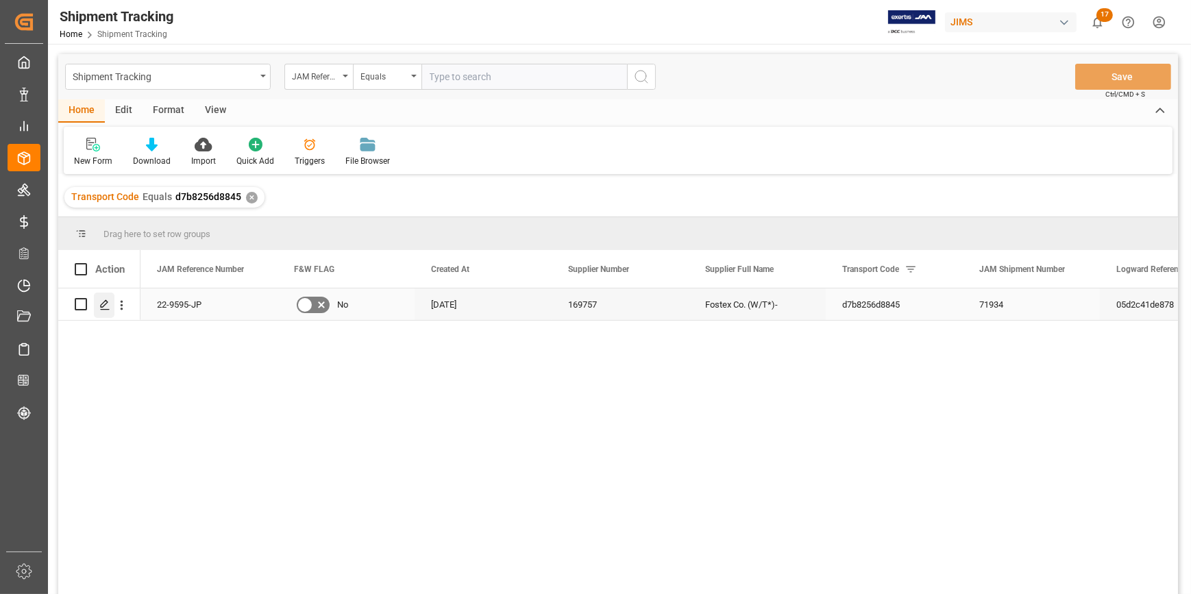
click at [103, 308] on icon "Press SPACE to select this row." at bounding box center [104, 305] width 11 height 11
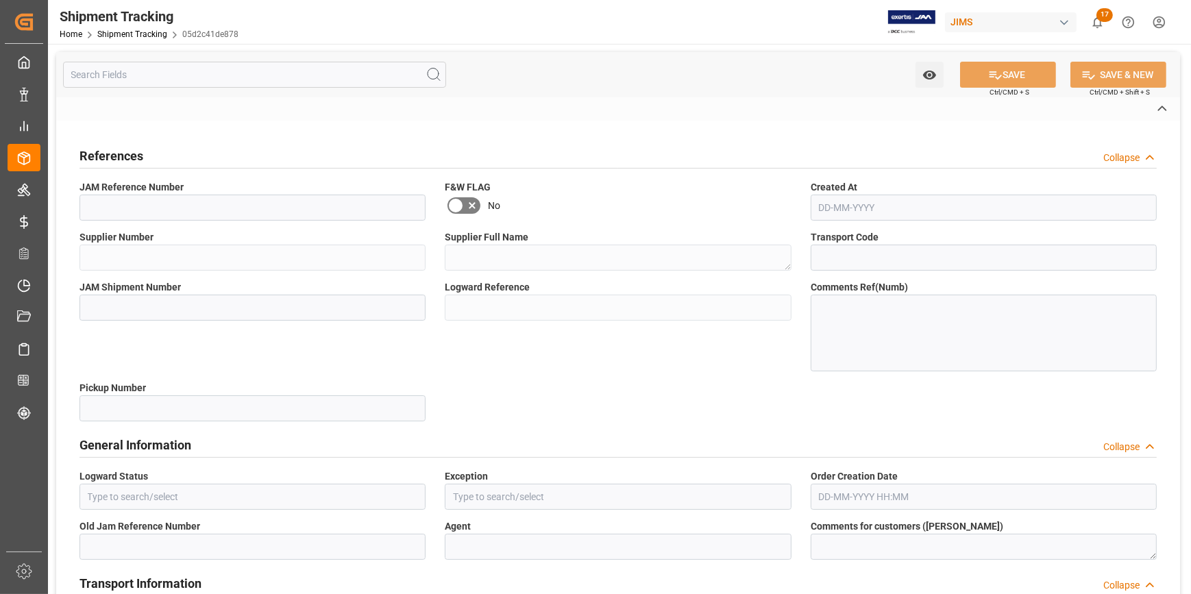
type input "22-9595-JP"
type input "169757"
type textarea "Fostex Co. (W/T*)-"
type input "d7b8256d8845"
type input "71934"
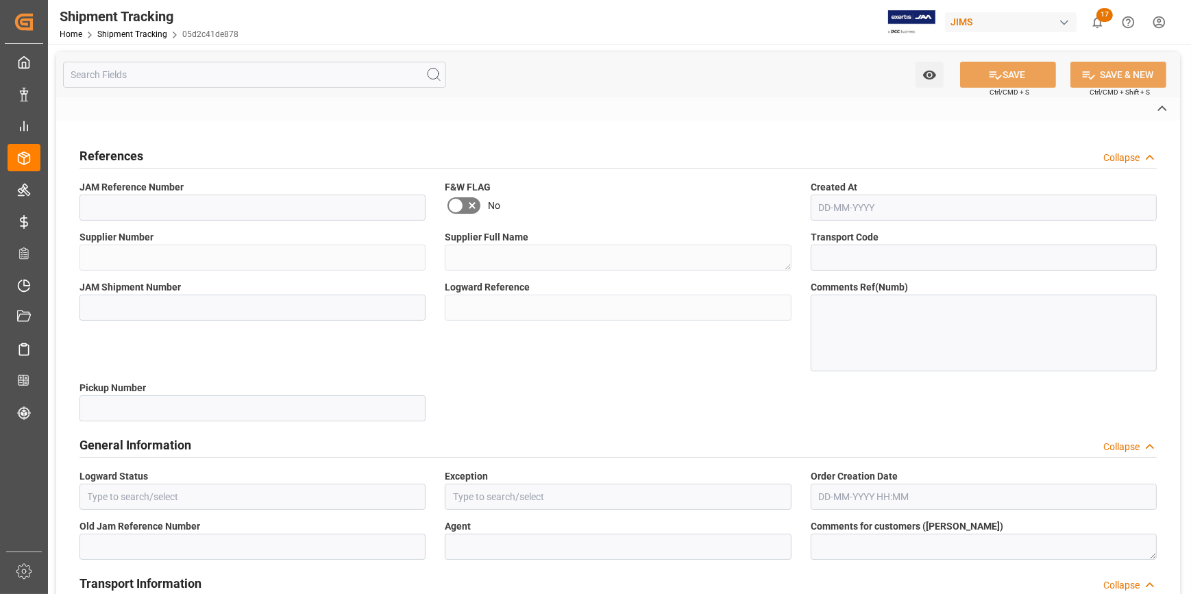
type input "05d2c41de878"
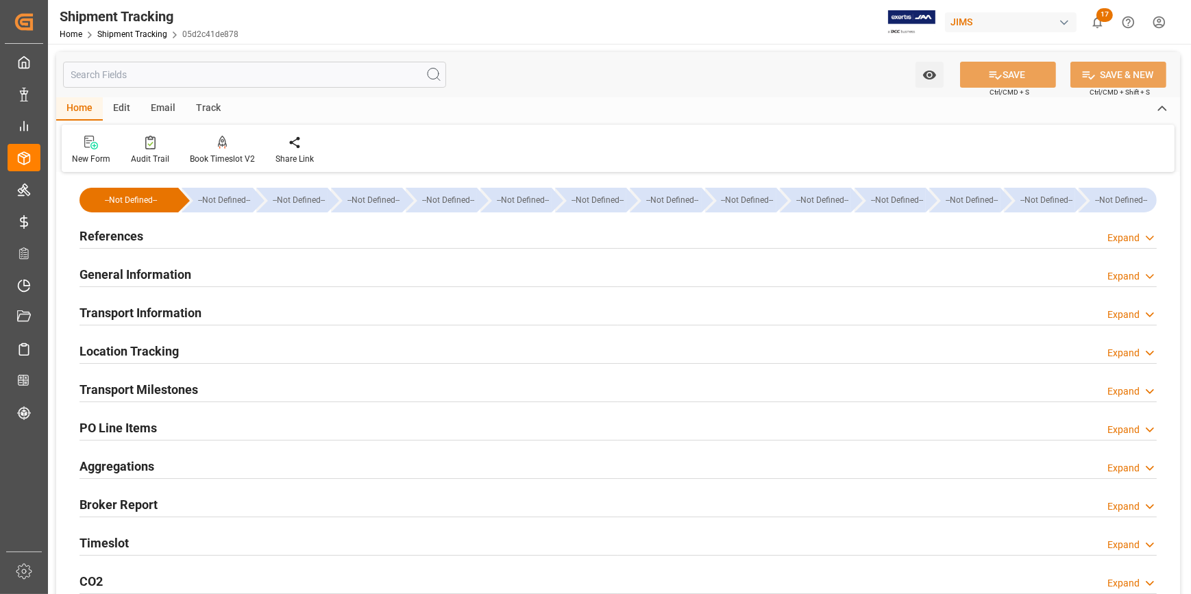
type input "[DATE]"
click at [305, 238] on div "References Expand" at bounding box center [618, 235] width 1077 height 26
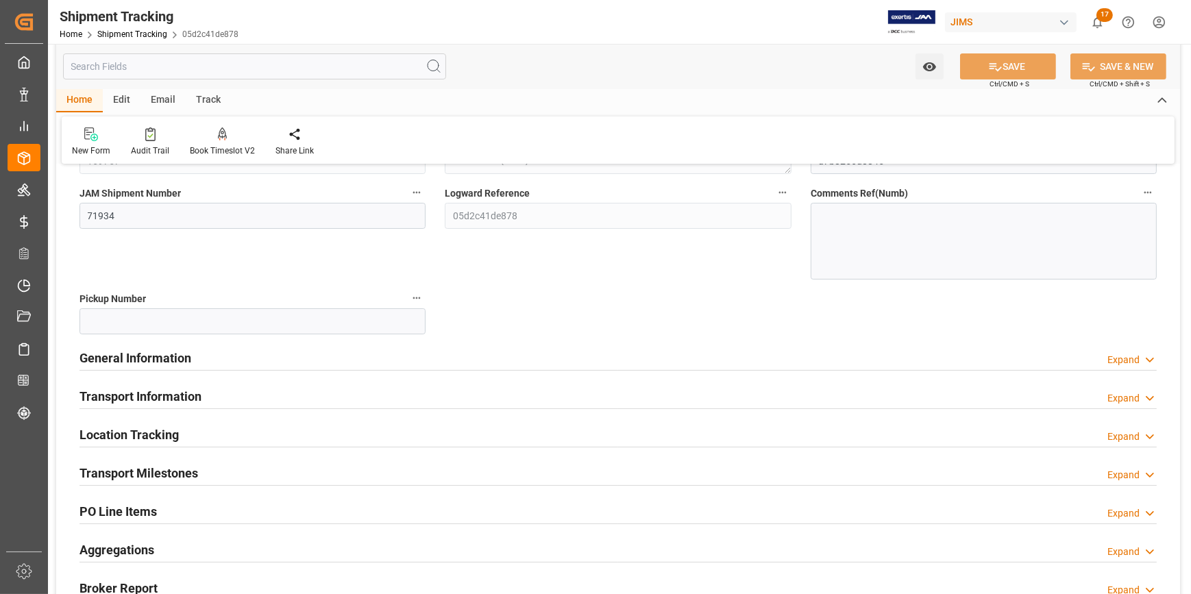
click at [374, 363] on div "General Information Expand" at bounding box center [618, 357] width 1077 height 26
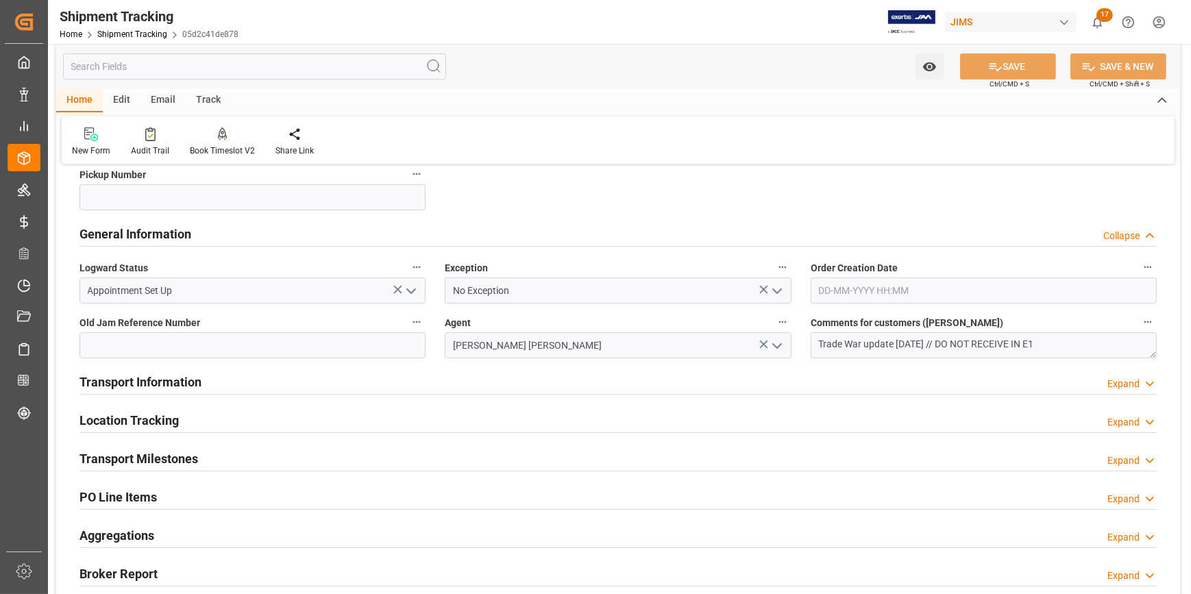
scroll to position [311, 0]
click at [959, 340] on textarea "Trade War update 05/15/2025 // DO NOT RECEIVE IN E1" at bounding box center [984, 345] width 346 height 26
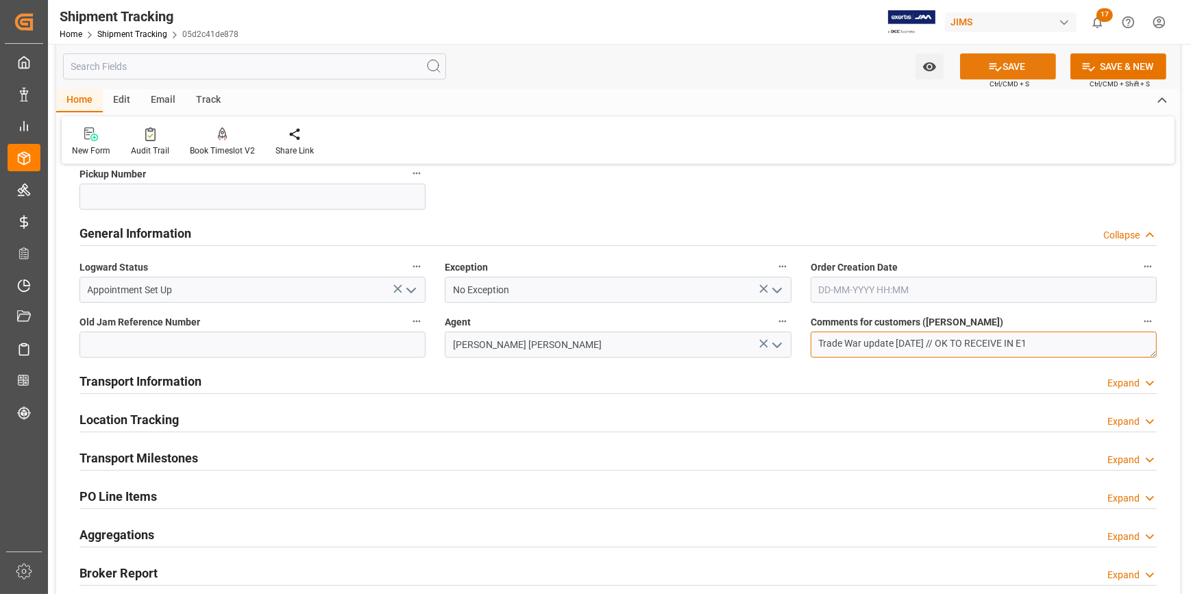
type textarea "Trade War update [DATE] // OK TO RECEIVE IN E1"
click at [1012, 64] on button "SAVE" at bounding box center [1008, 66] width 96 height 26
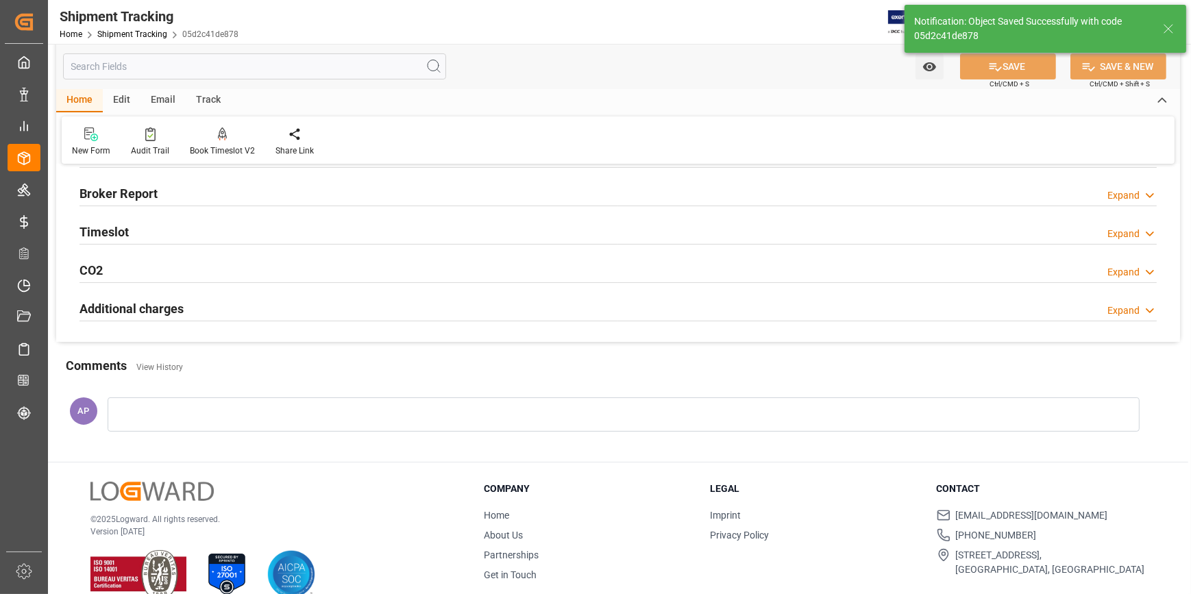
scroll to position [41, 0]
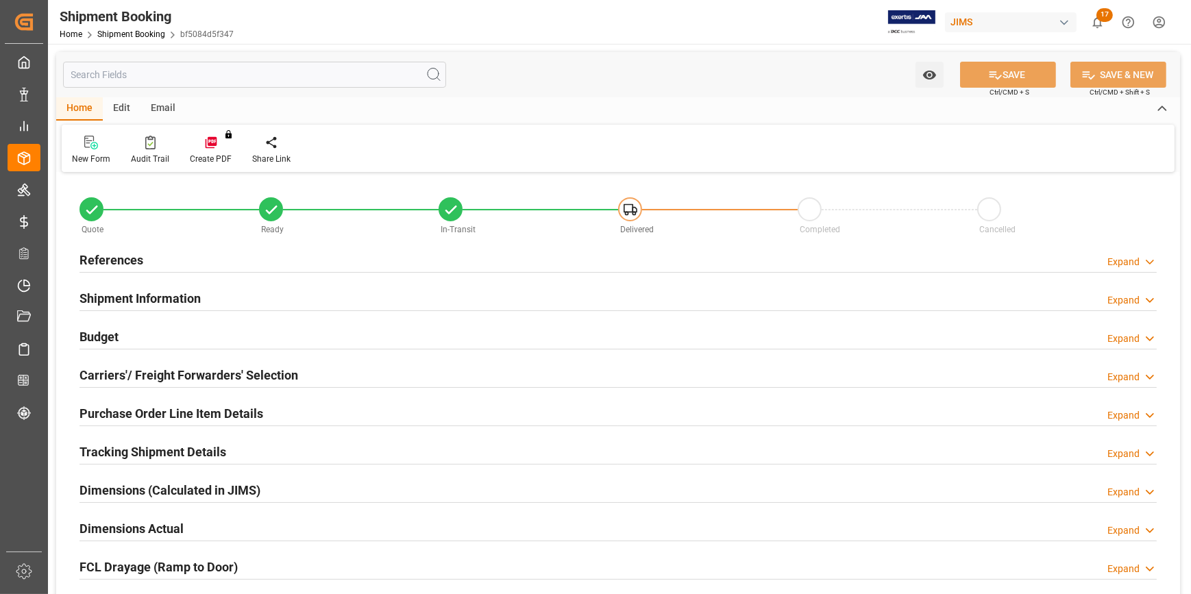
type input "0"
type input "405"
type input "[DATE]"
click at [266, 264] on div "References Expand" at bounding box center [618, 259] width 1077 height 26
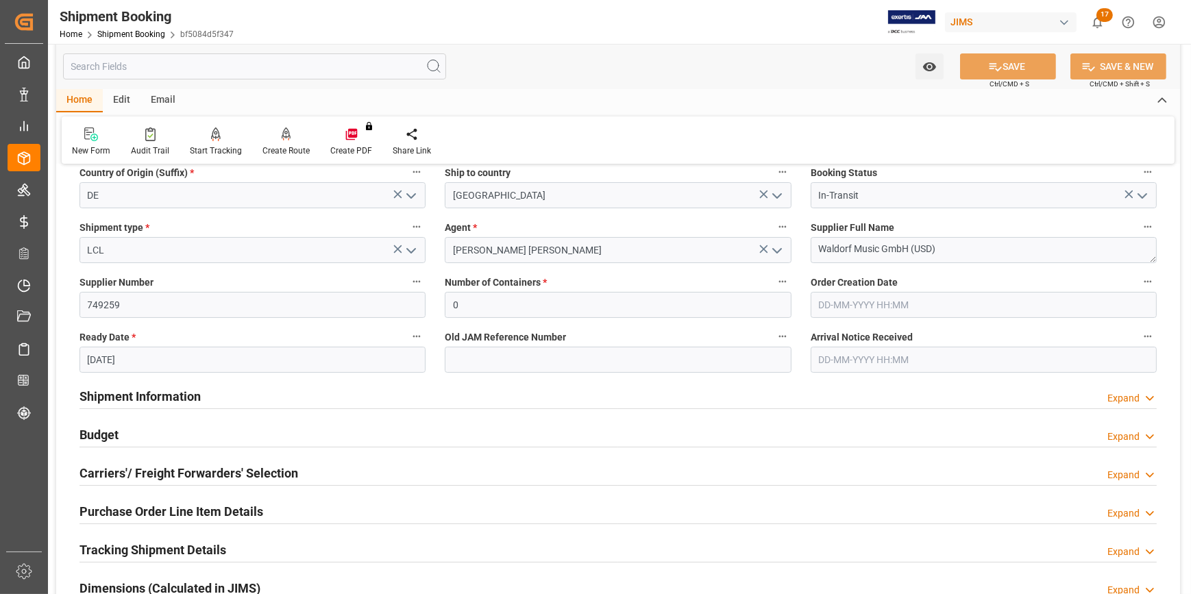
scroll to position [186, 0]
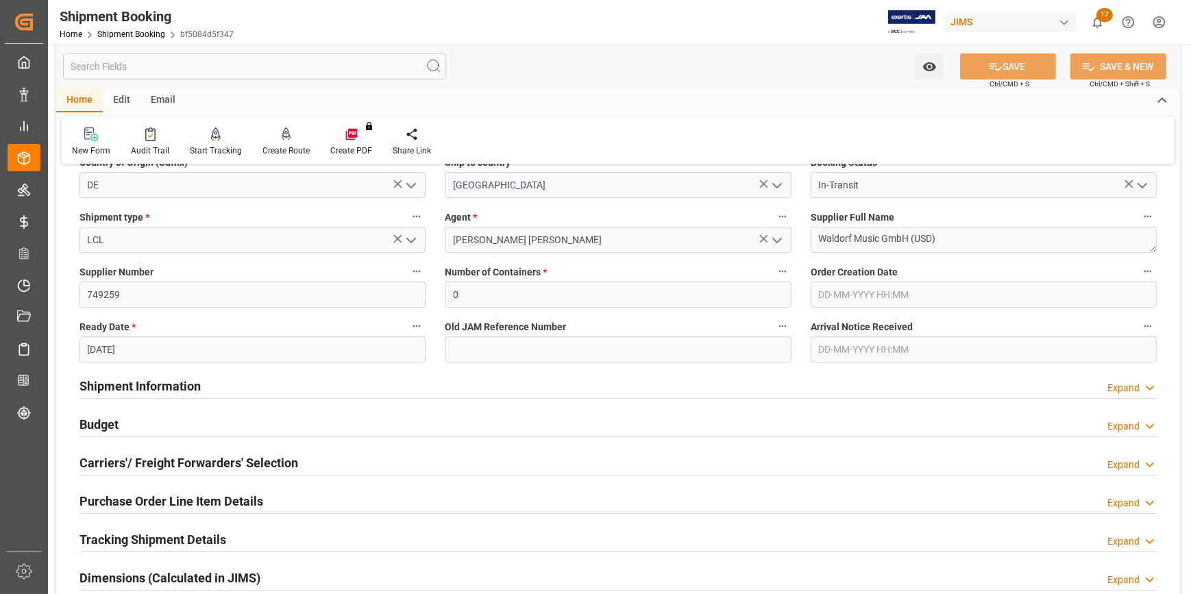
click at [314, 378] on div "Shipment Information Expand" at bounding box center [618, 385] width 1077 height 26
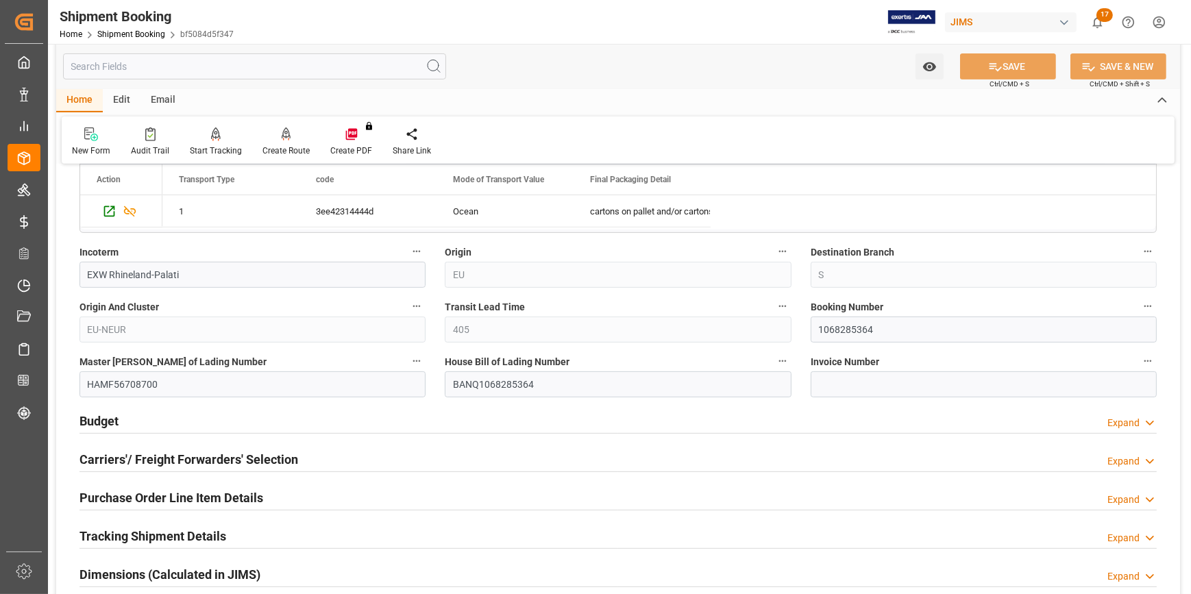
scroll to position [809, 0]
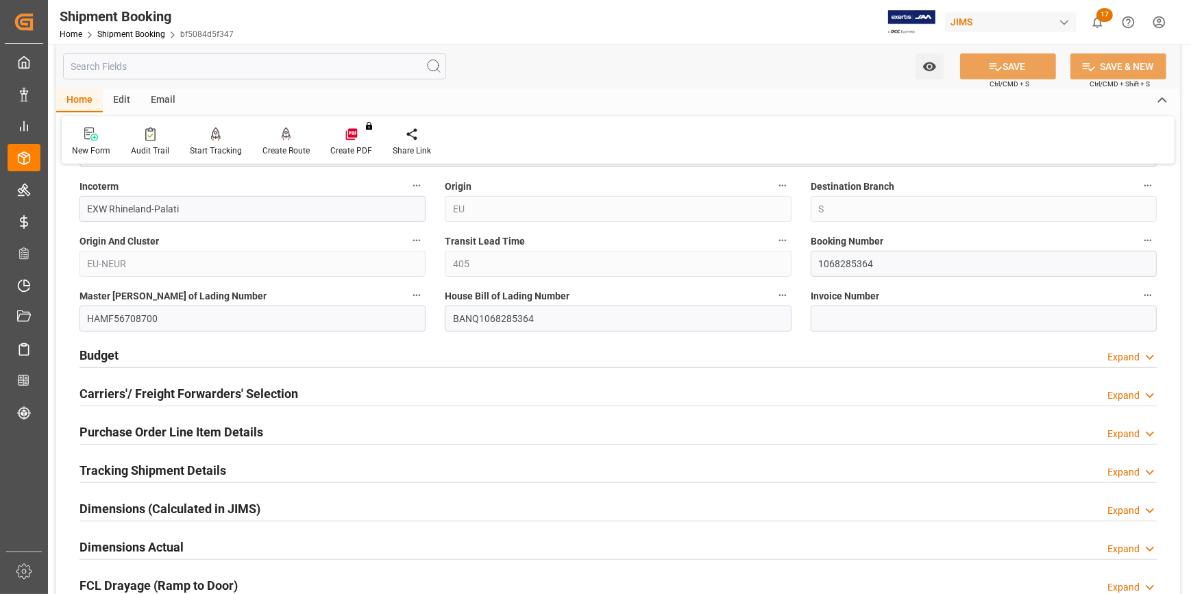
click at [329, 353] on div "Budget Expand" at bounding box center [618, 354] width 1077 height 26
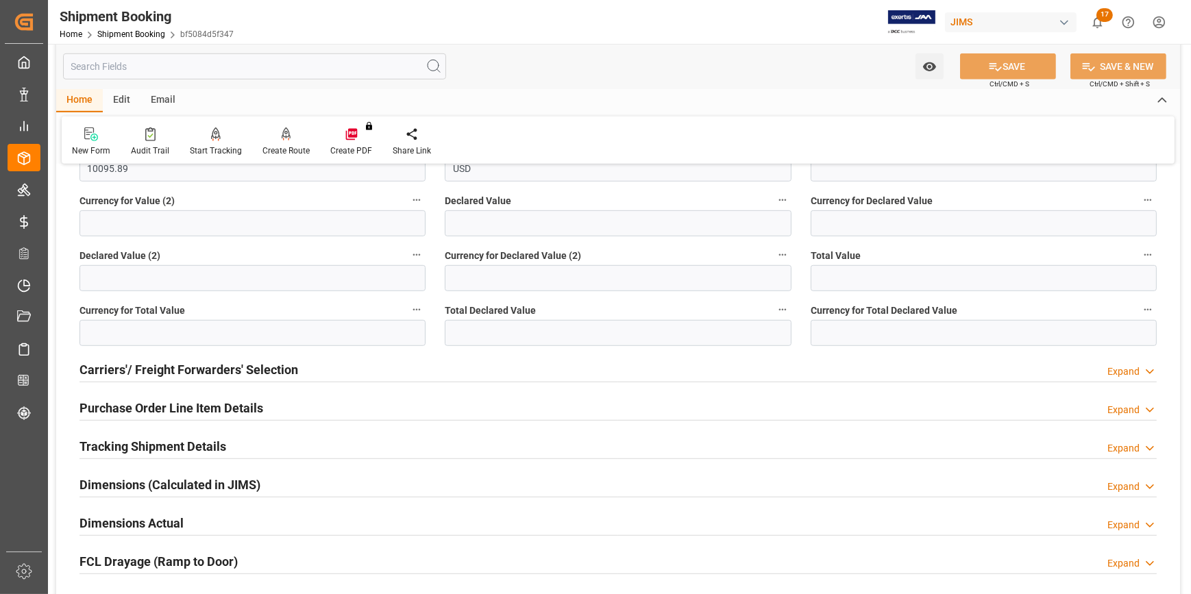
scroll to position [1184, 0]
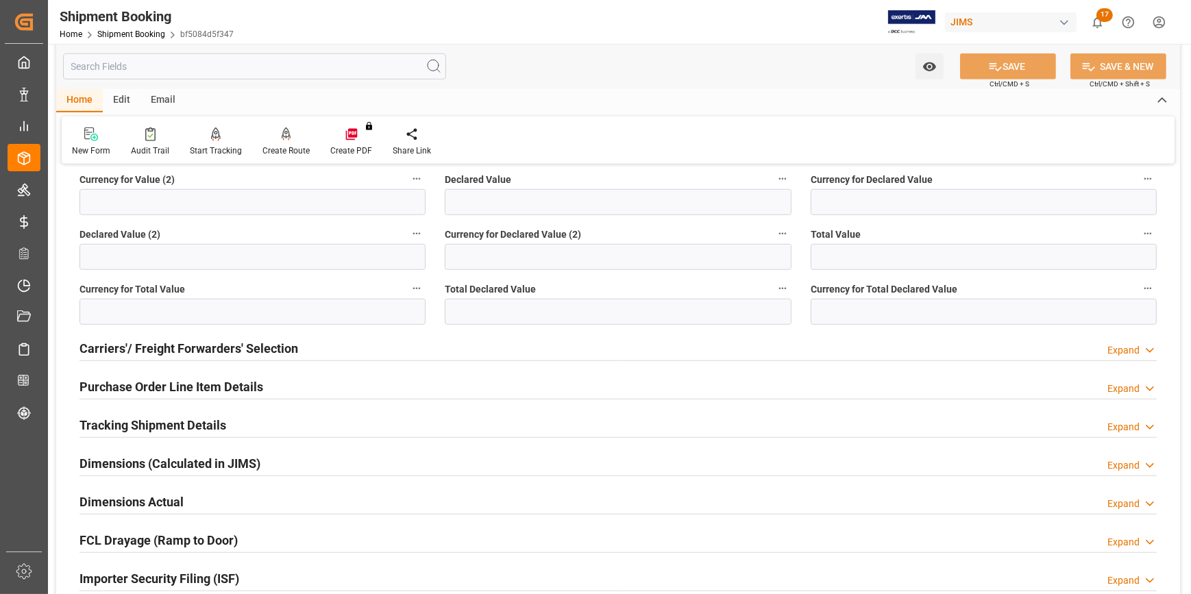
click at [268, 423] on div "Tracking Shipment Details Expand" at bounding box center [618, 424] width 1077 height 26
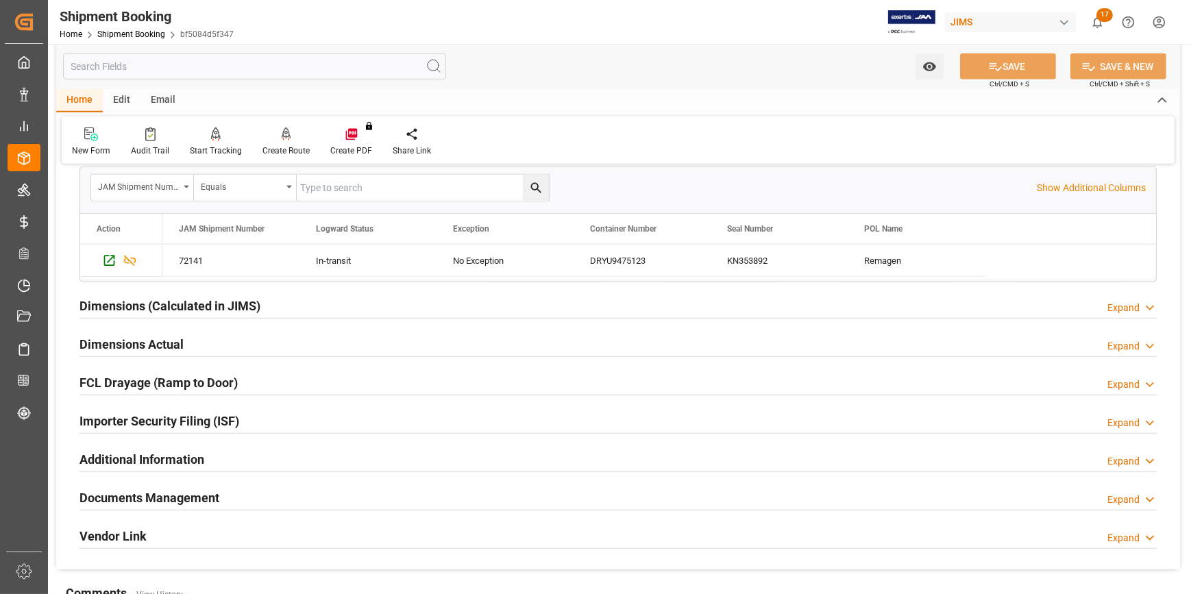
scroll to position [1557, 0]
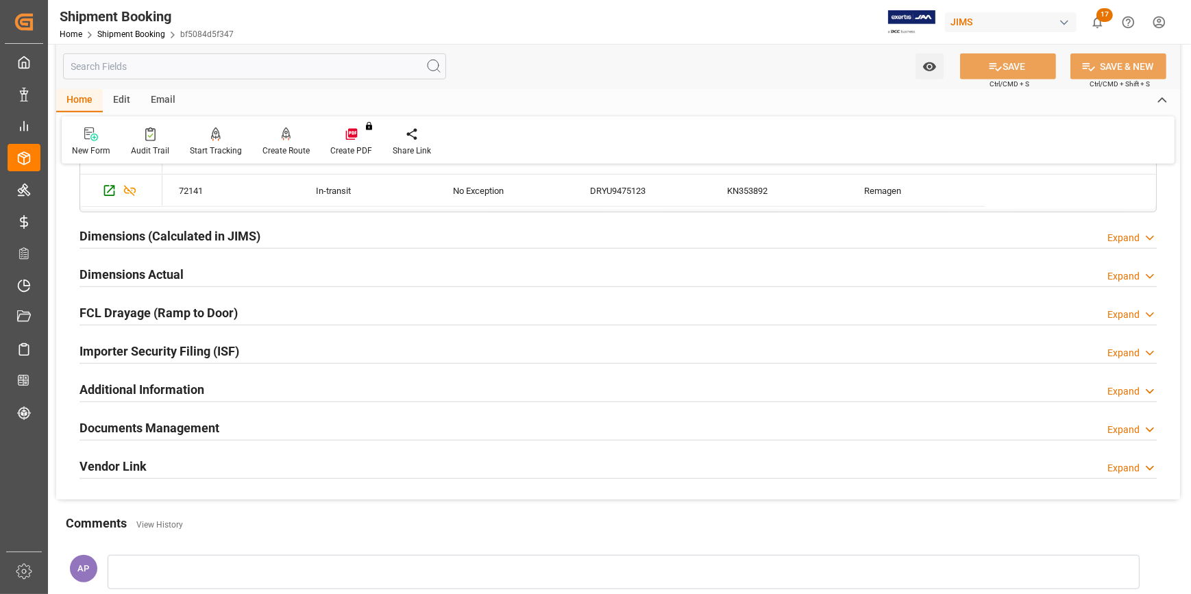
click at [294, 232] on div "Dimensions (Calculated in JIMS) Expand" at bounding box center [618, 235] width 1077 height 26
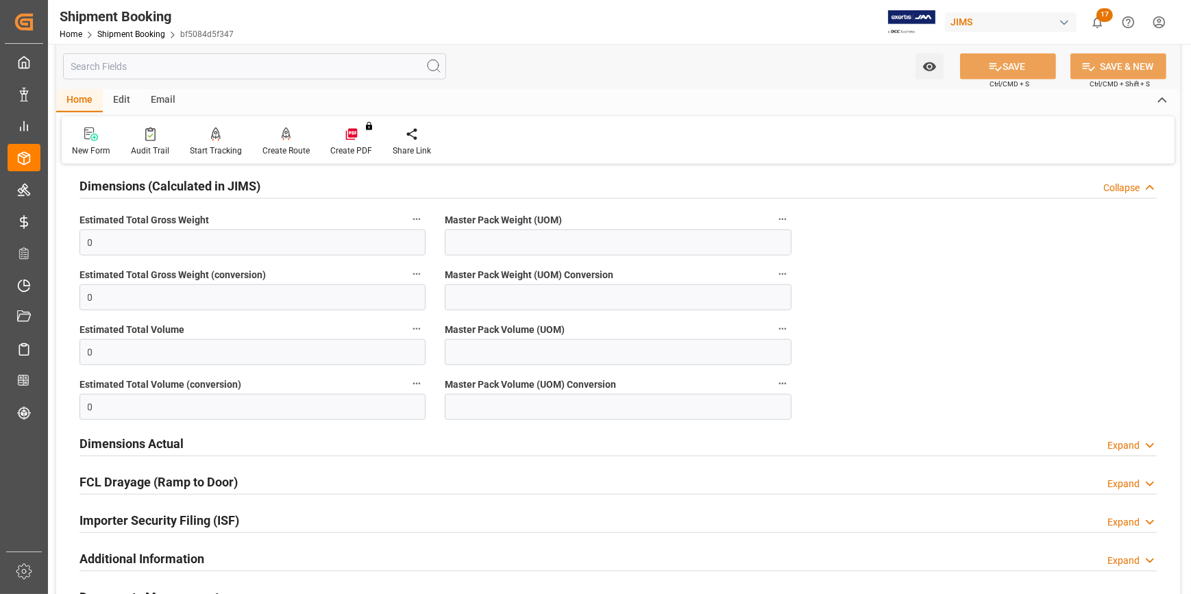
scroll to position [1682, 0]
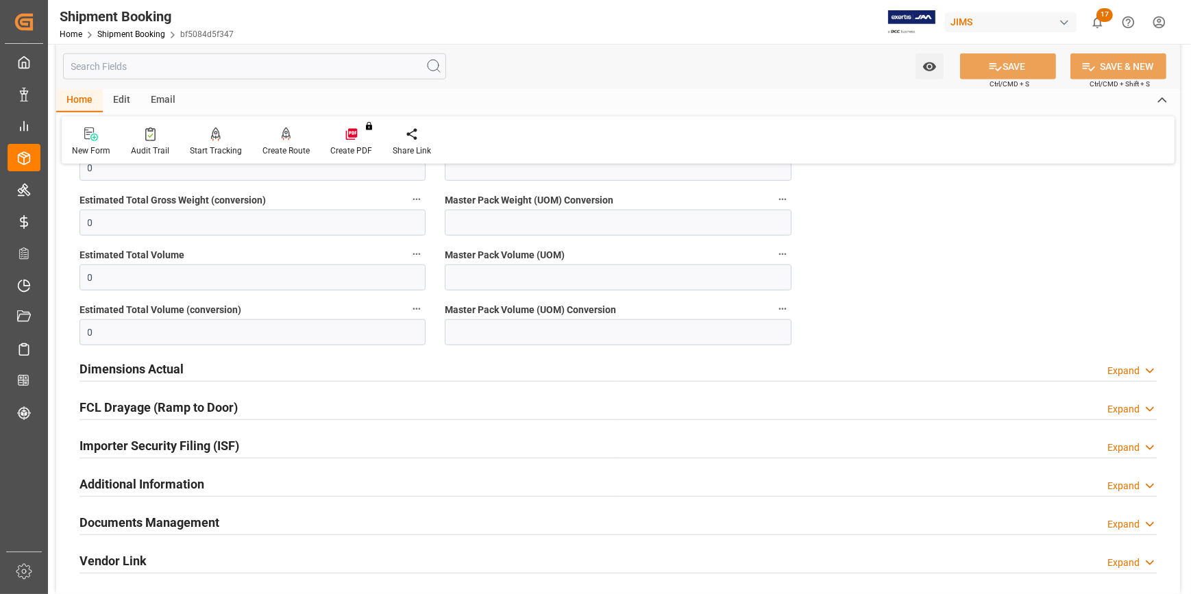
click at [260, 370] on div "Dimensions Actual Expand" at bounding box center [618, 368] width 1077 height 26
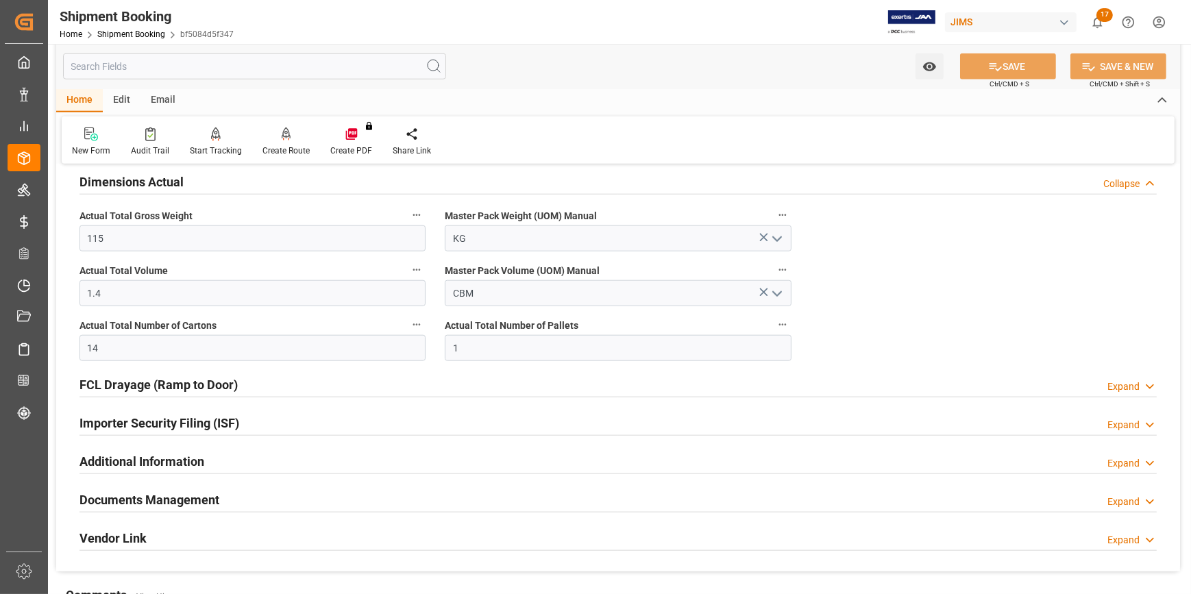
scroll to position [1931, 0]
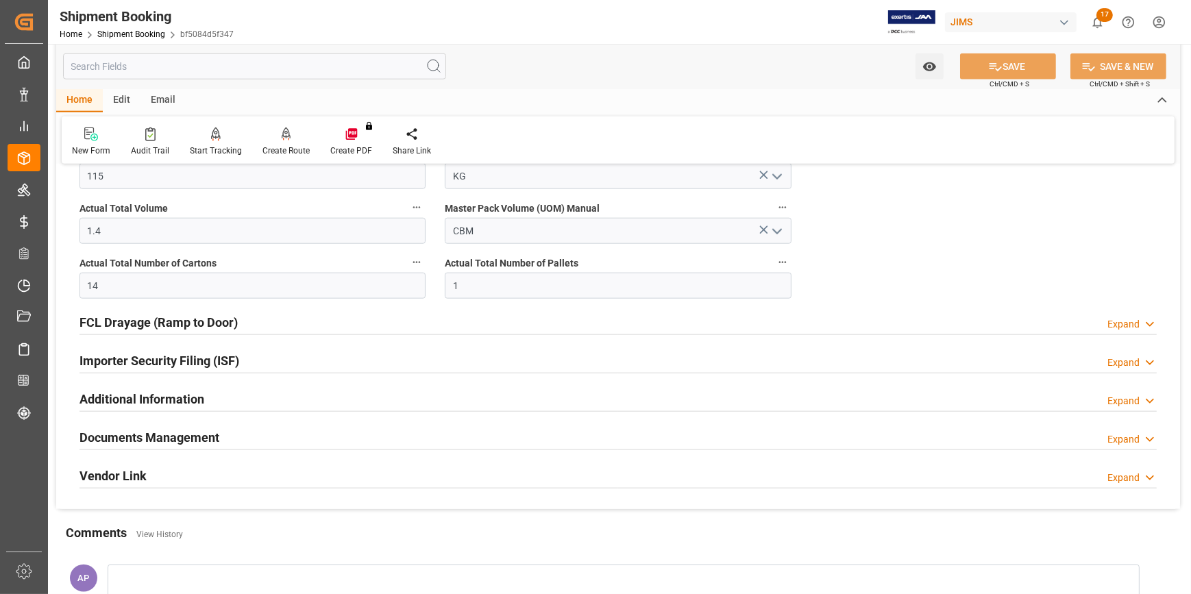
click at [267, 326] on div "FCL Drayage (Ramp to Door) Expand" at bounding box center [618, 321] width 1077 height 26
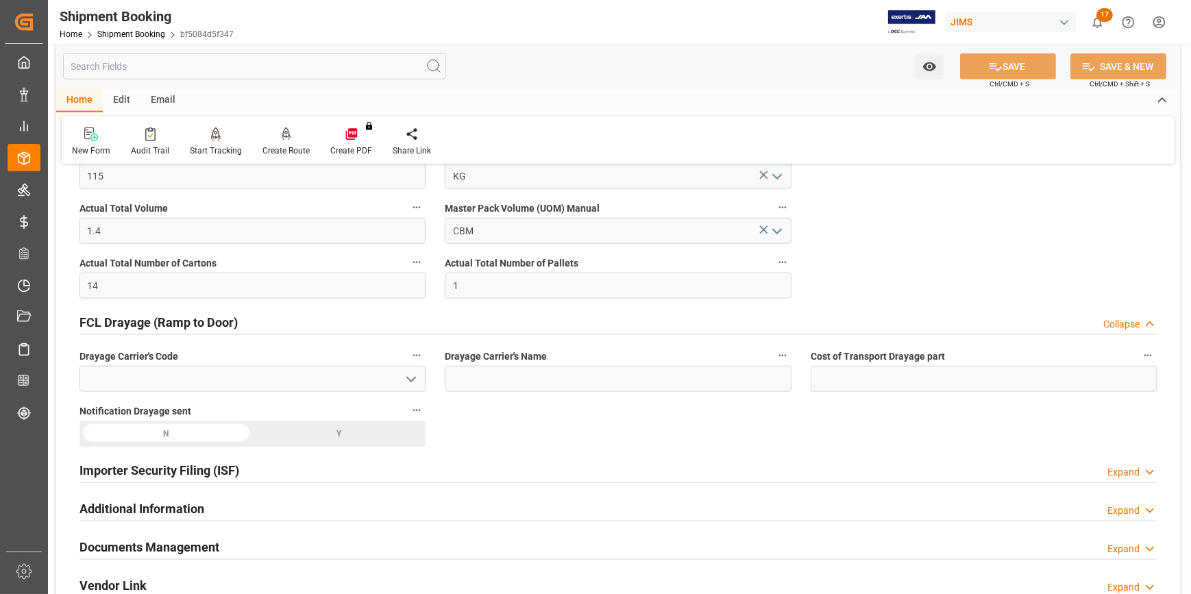
click at [269, 323] on div "FCL Drayage (Ramp to Door) Collapse" at bounding box center [618, 321] width 1077 height 26
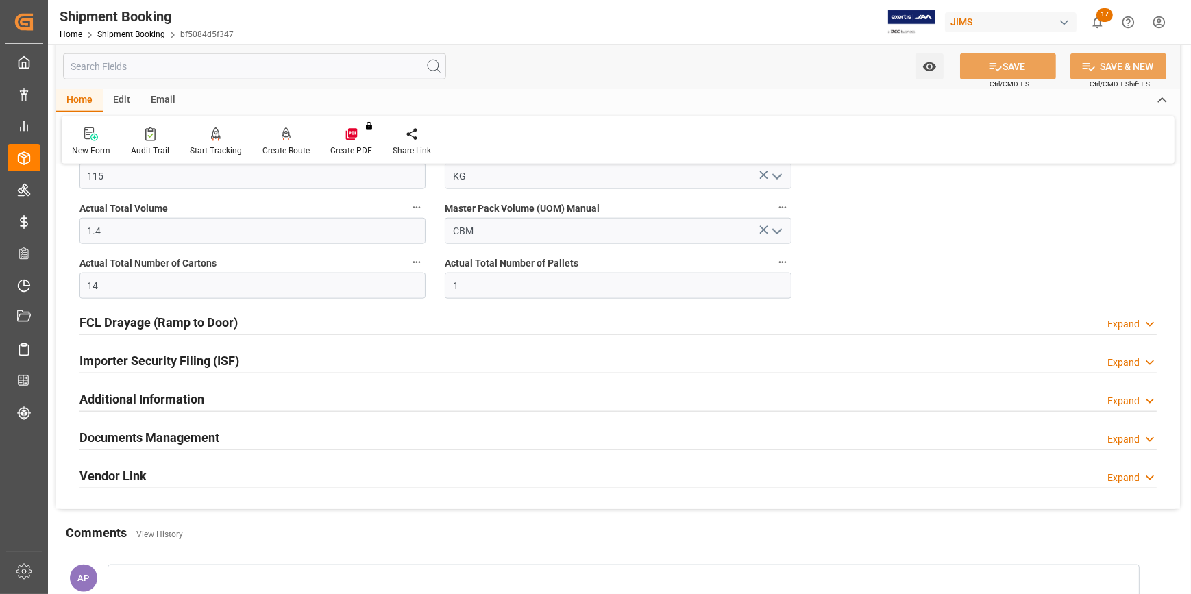
click at [268, 353] on div "Importer Security Filing (ISF) Expand" at bounding box center [618, 360] width 1077 height 26
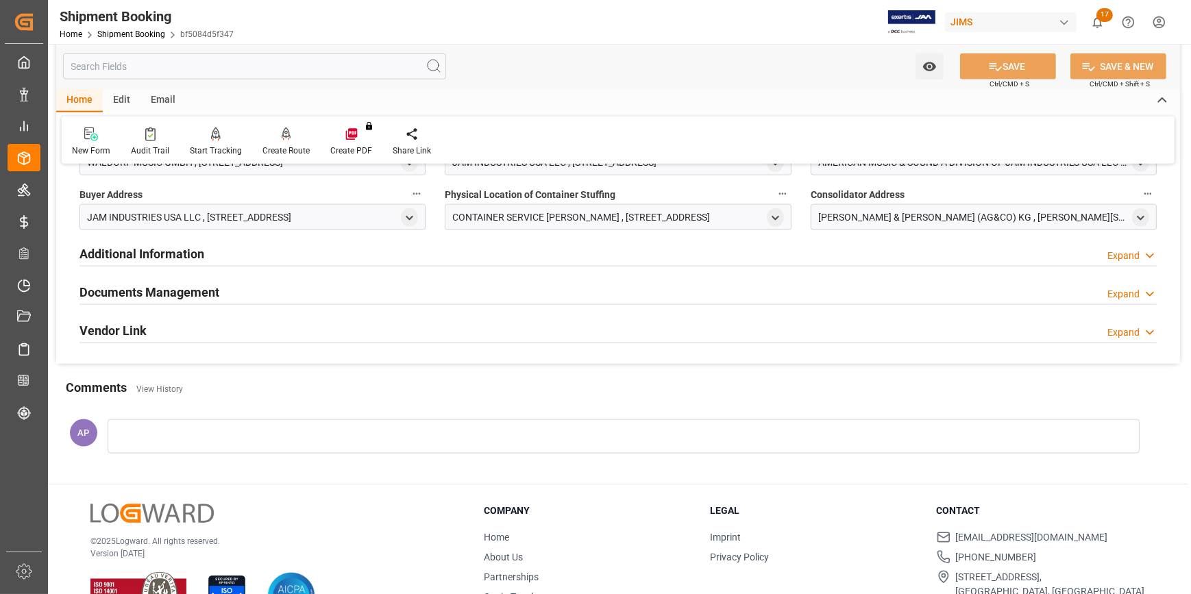
scroll to position [2243, 0]
click at [236, 247] on div "Additional Information Expand" at bounding box center [618, 252] width 1077 height 26
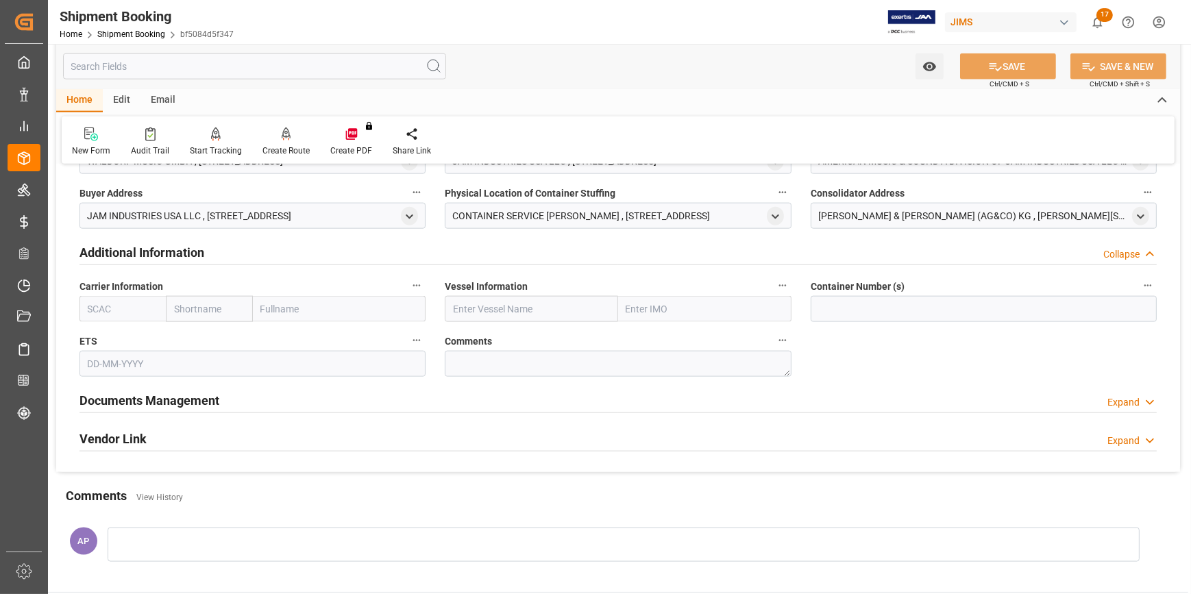
click at [258, 254] on div "Additional Information Collapse" at bounding box center [618, 252] width 1077 height 26
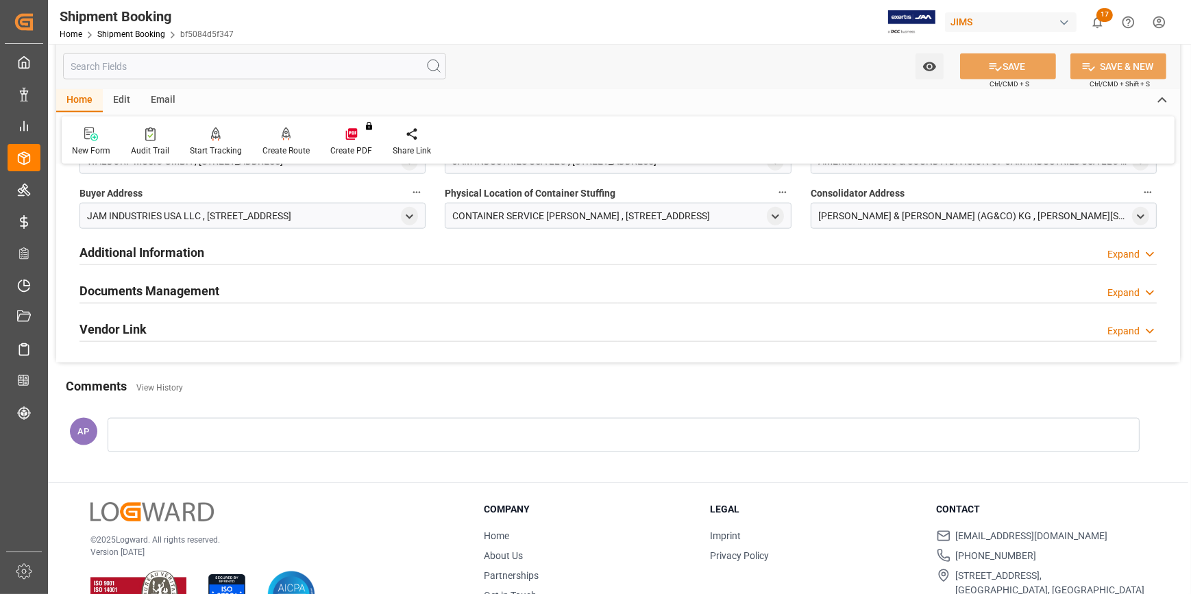
click at [254, 290] on div "Documents Management Expand" at bounding box center [618, 290] width 1077 height 26
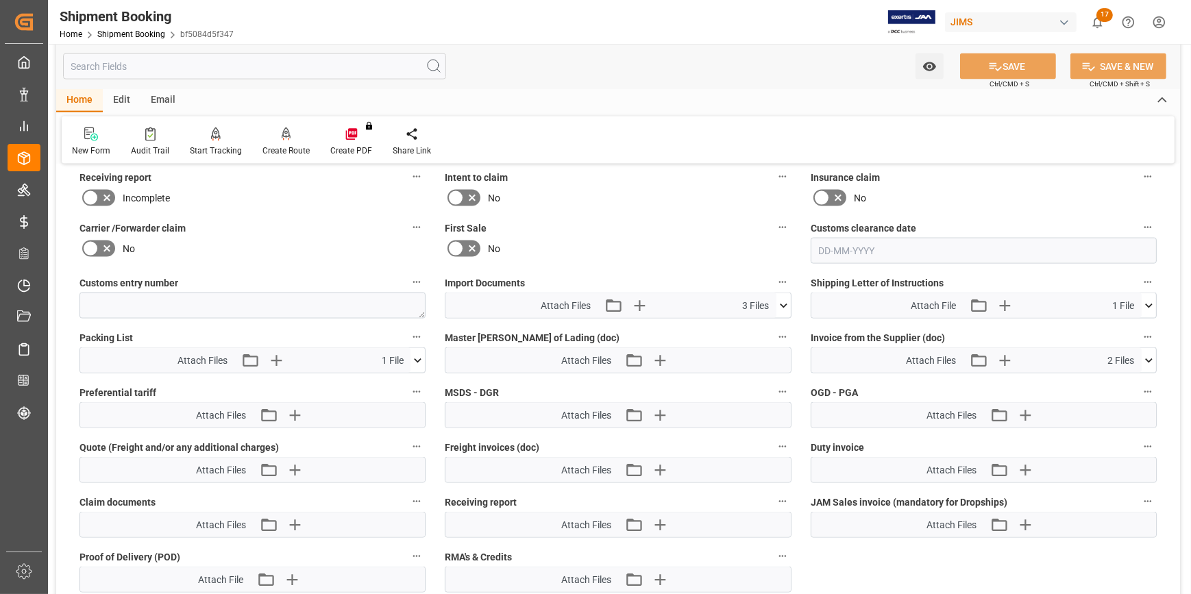
scroll to position [2492, 0]
click at [786, 303] on icon at bounding box center [784, 305] width 8 height 4
click at [637, 299] on icon "button" at bounding box center [639, 305] width 22 height 22
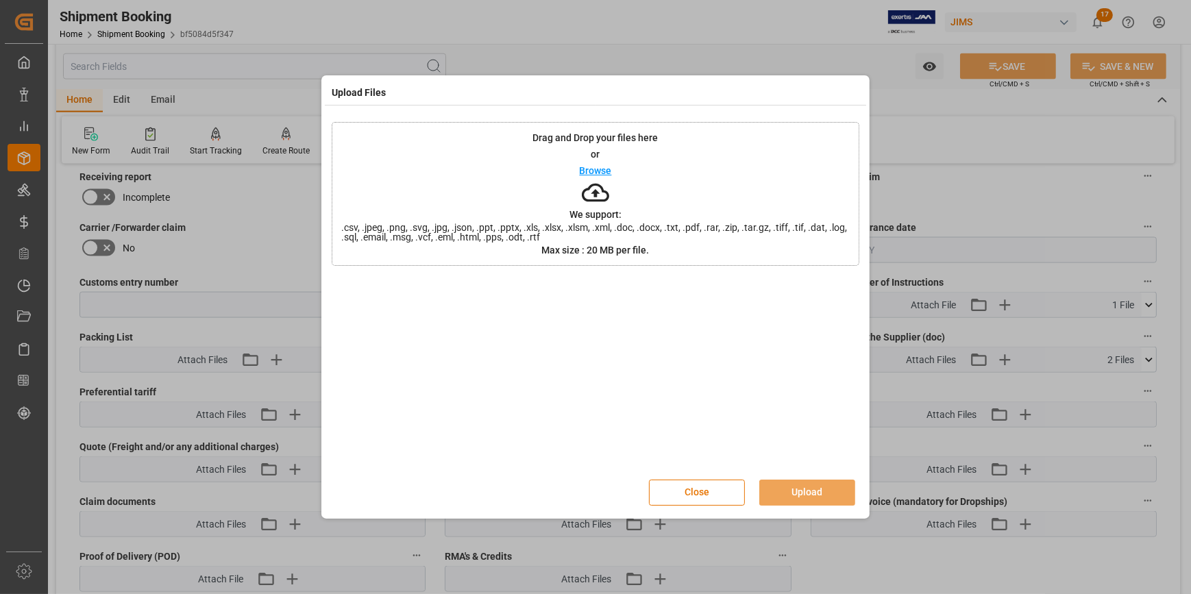
click at [597, 169] on p "Browse" at bounding box center [596, 171] width 32 height 10
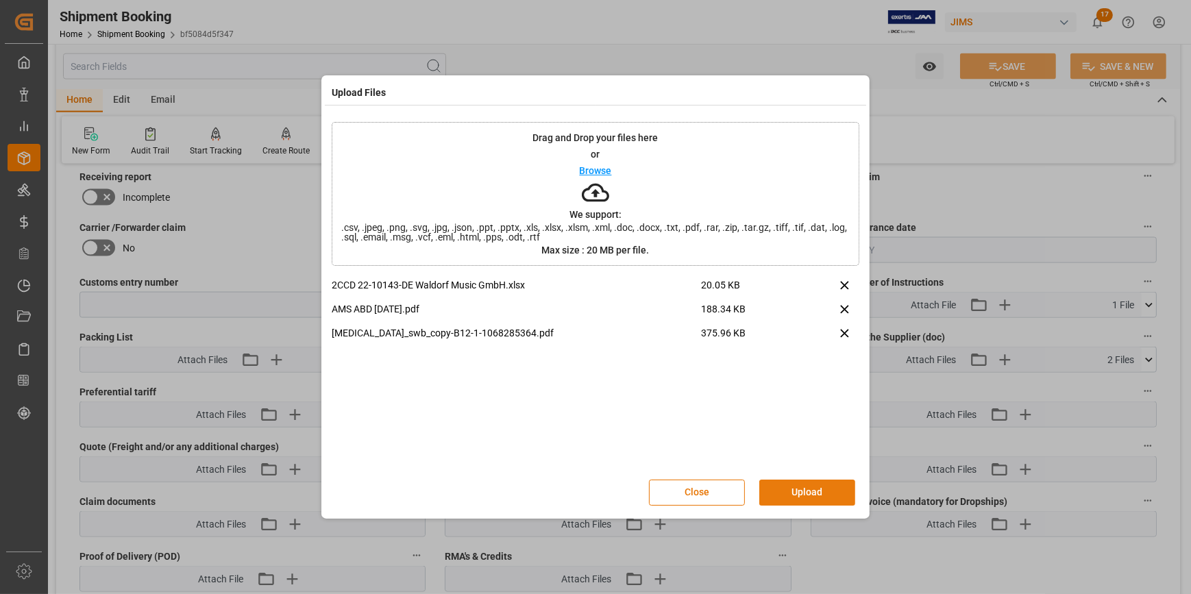
click at [827, 488] on button "Upload" at bounding box center [807, 493] width 96 height 26
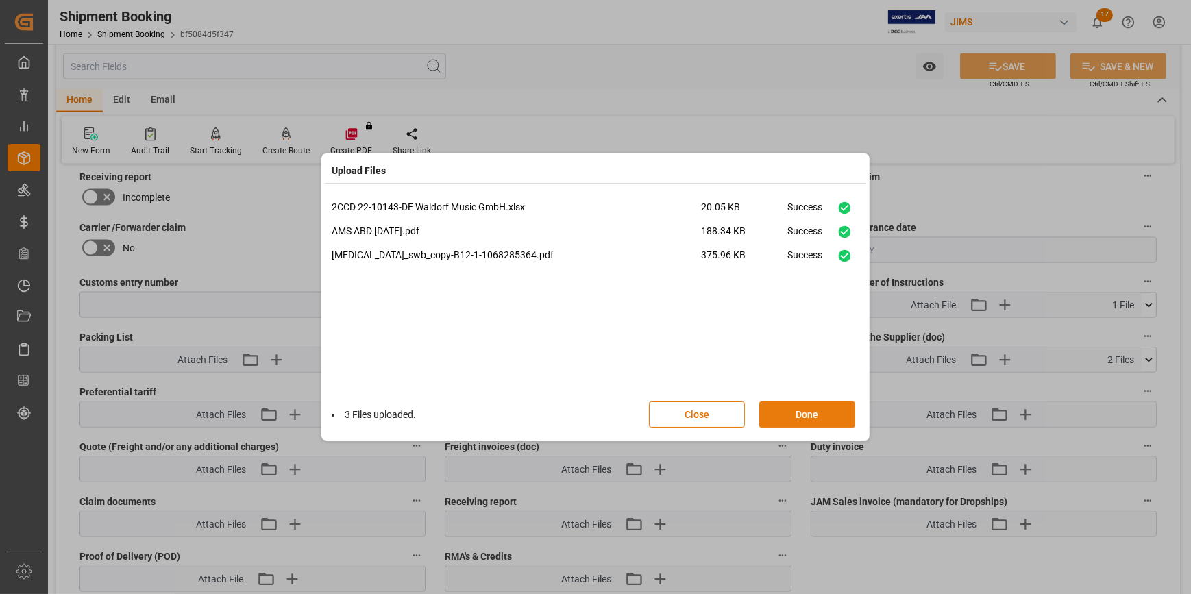
click at [820, 413] on button "Done" at bounding box center [807, 415] width 96 height 26
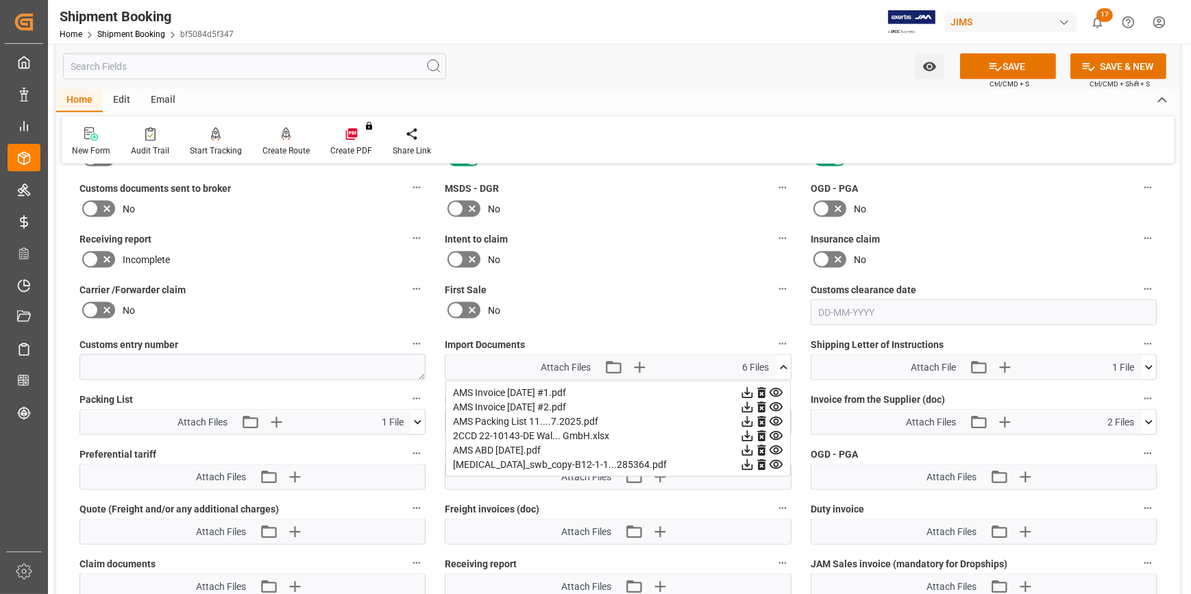
scroll to position [2367, 0]
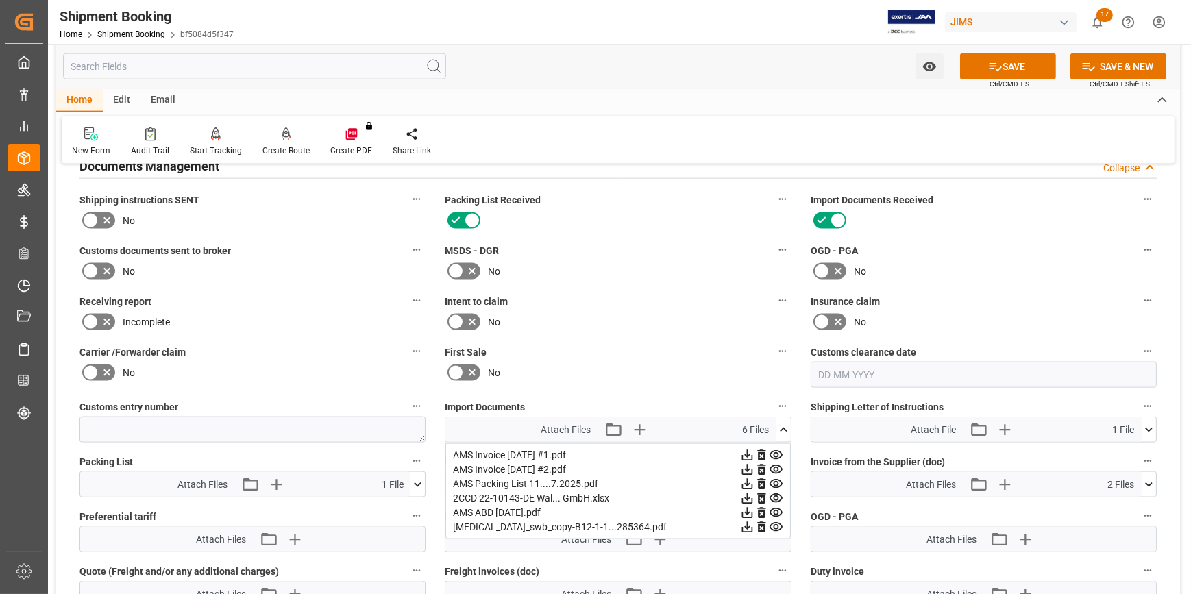
click at [110, 265] on icon at bounding box center [107, 271] width 16 height 16
click at [0, 0] on input "checkbox" at bounding box center [0, 0] width 0 height 0
click at [1013, 71] on button "SAVE" at bounding box center [1008, 66] width 96 height 26
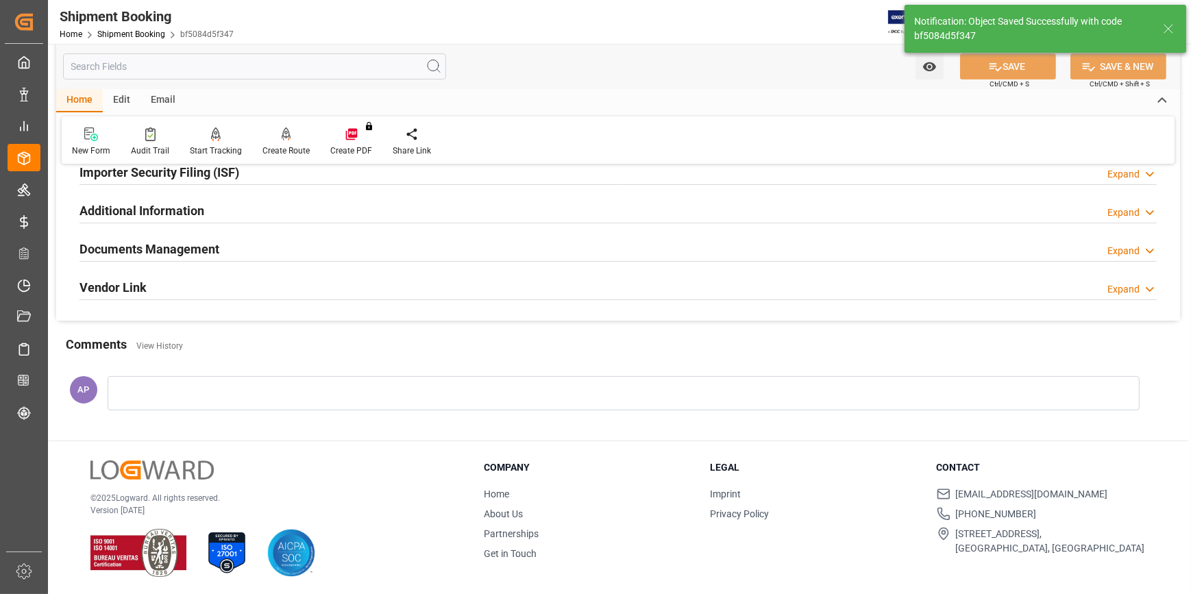
scroll to position [371, 0]
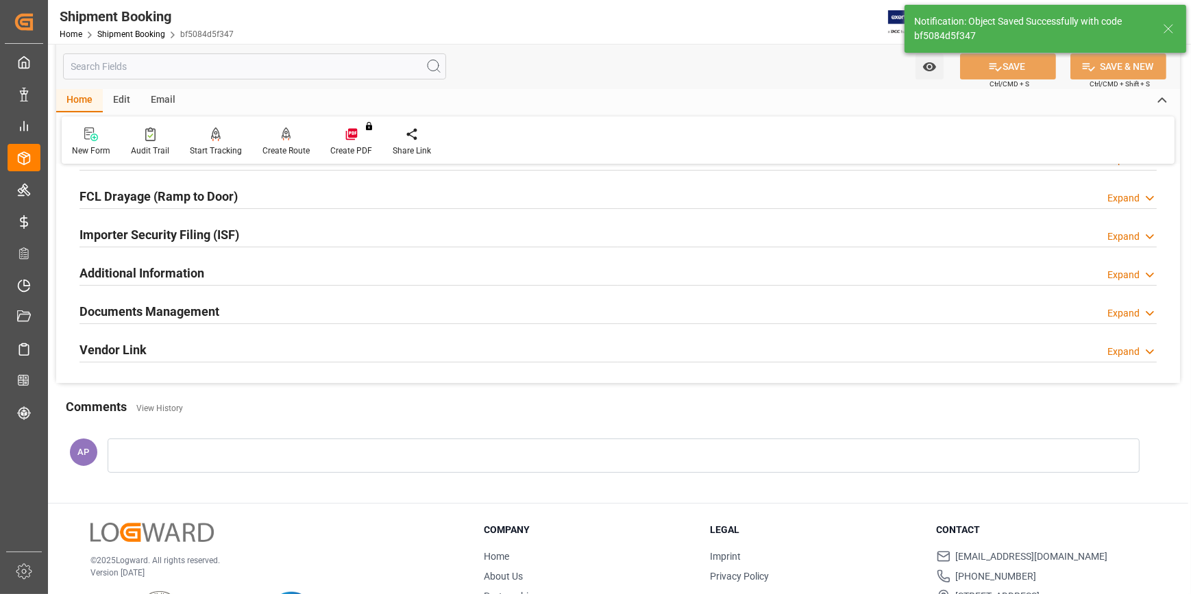
click at [269, 260] on div "Additional Information Expand" at bounding box center [618, 272] width 1077 height 26
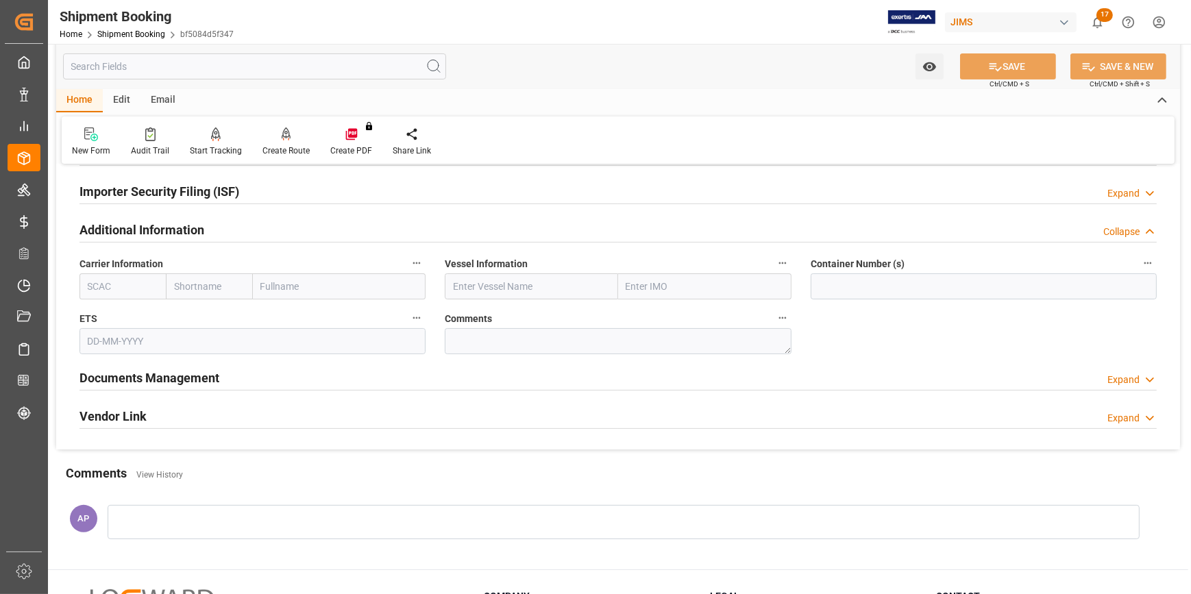
scroll to position [433, 0]
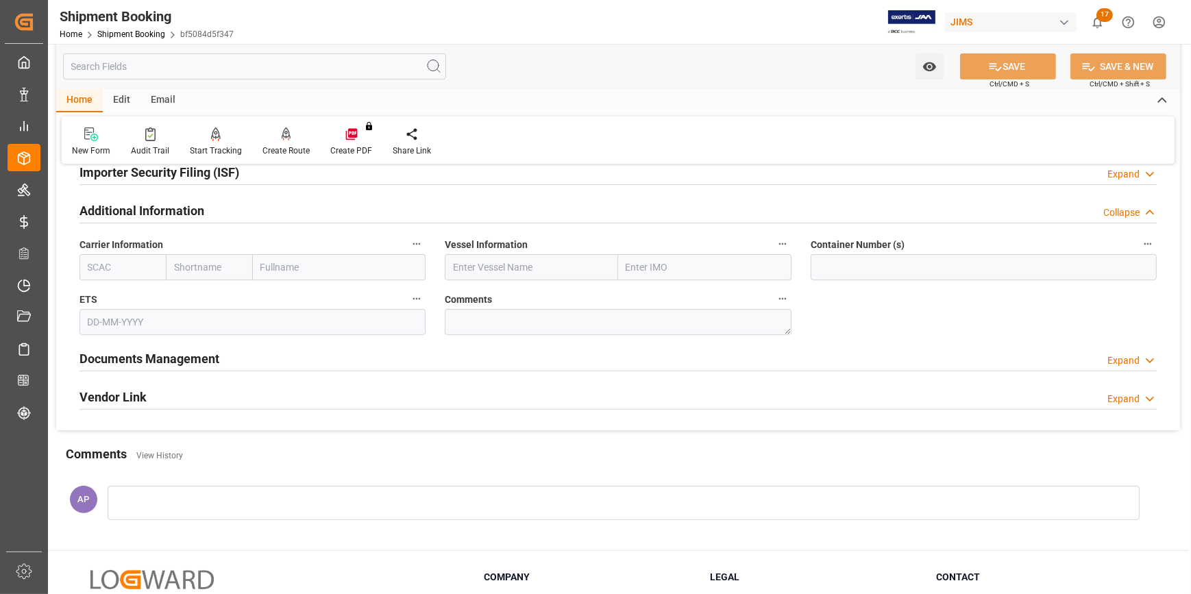
click at [247, 215] on div "Additional Information Collapse" at bounding box center [618, 210] width 1077 height 26
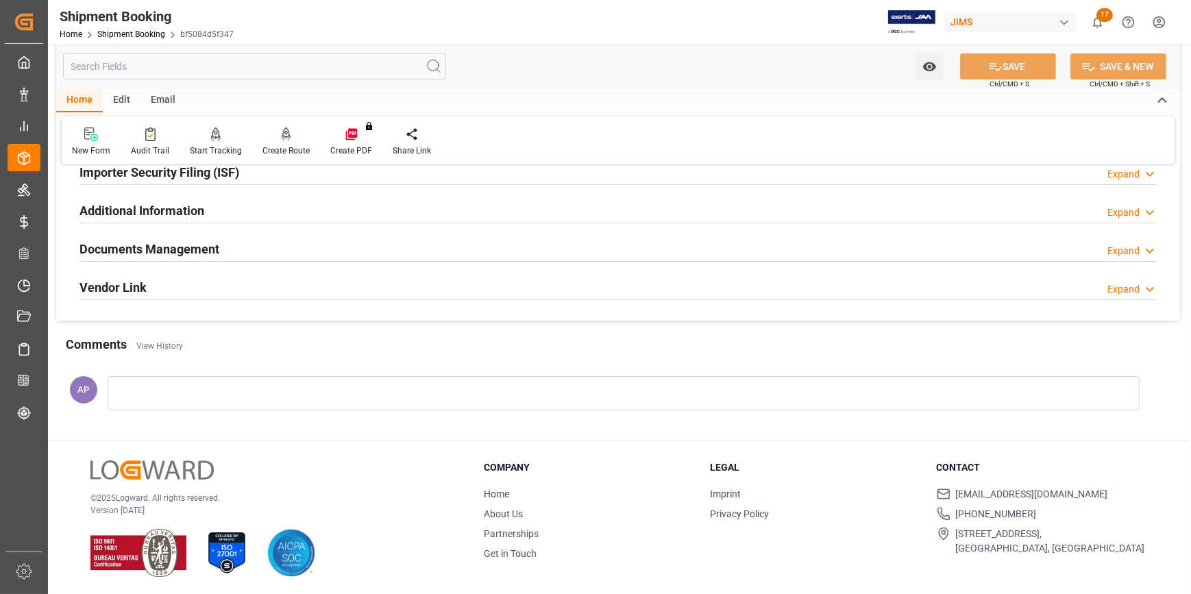
scroll to position [371, 0]
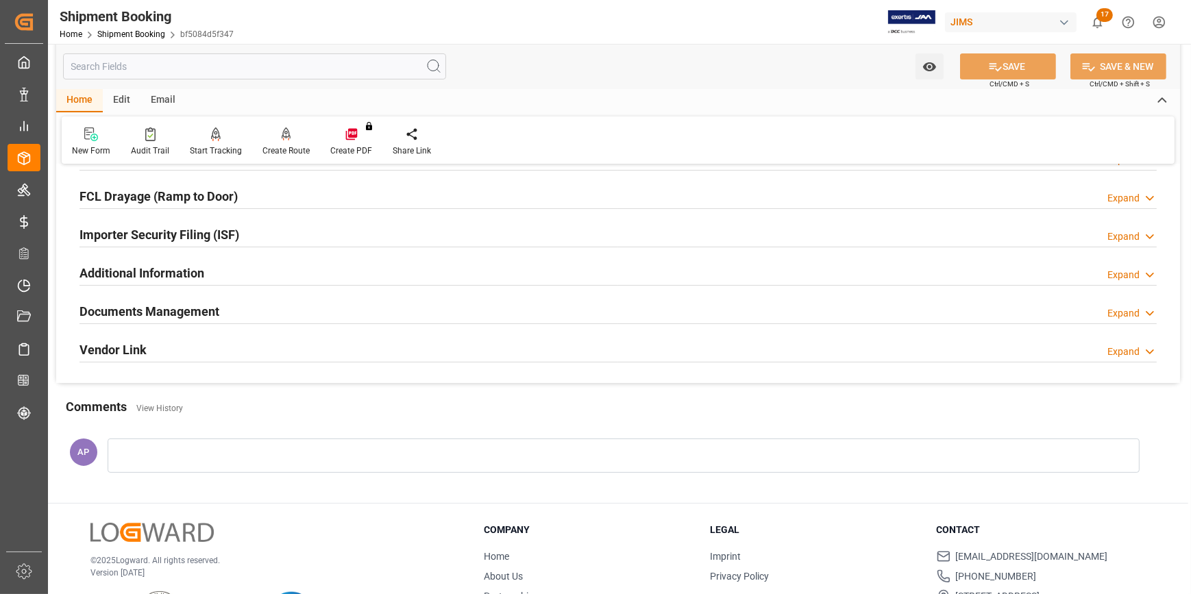
click at [297, 317] on div "Documents Management Expand" at bounding box center [618, 310] width 1077 height 26
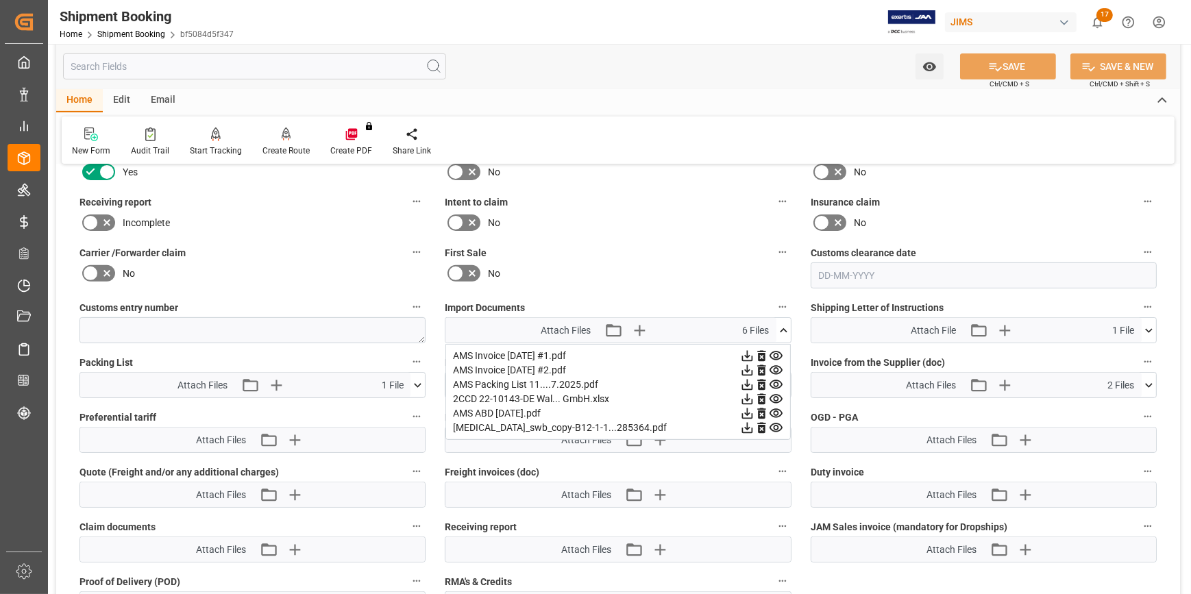
scroll to position [620, 0]
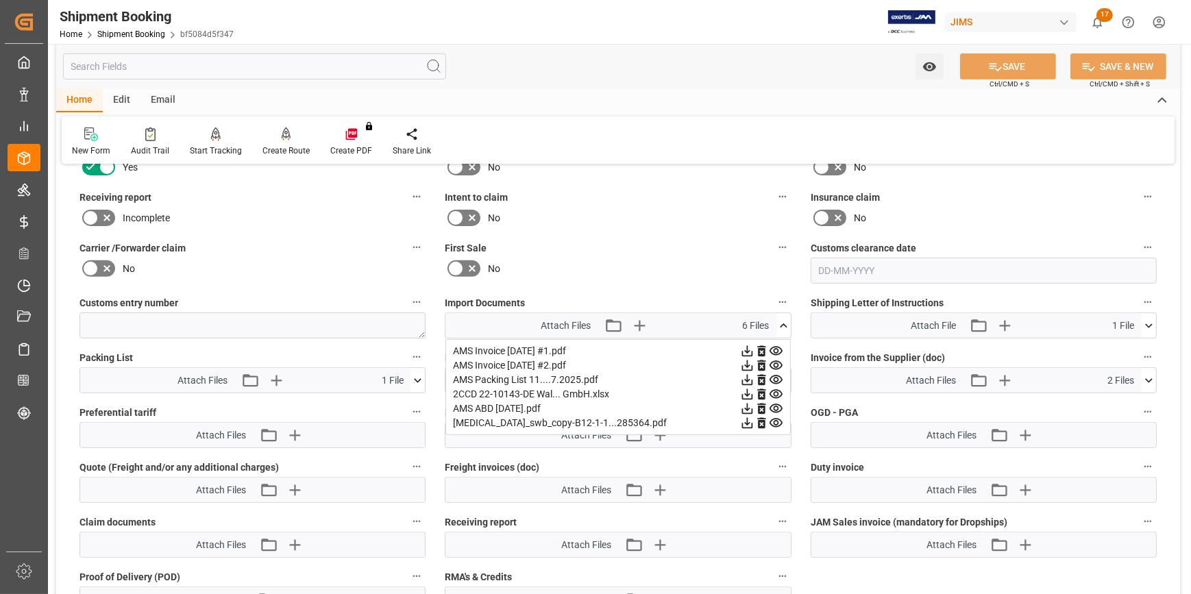
click at [780, 325] on icon at bounding box center [784, 326] width 14 height 14
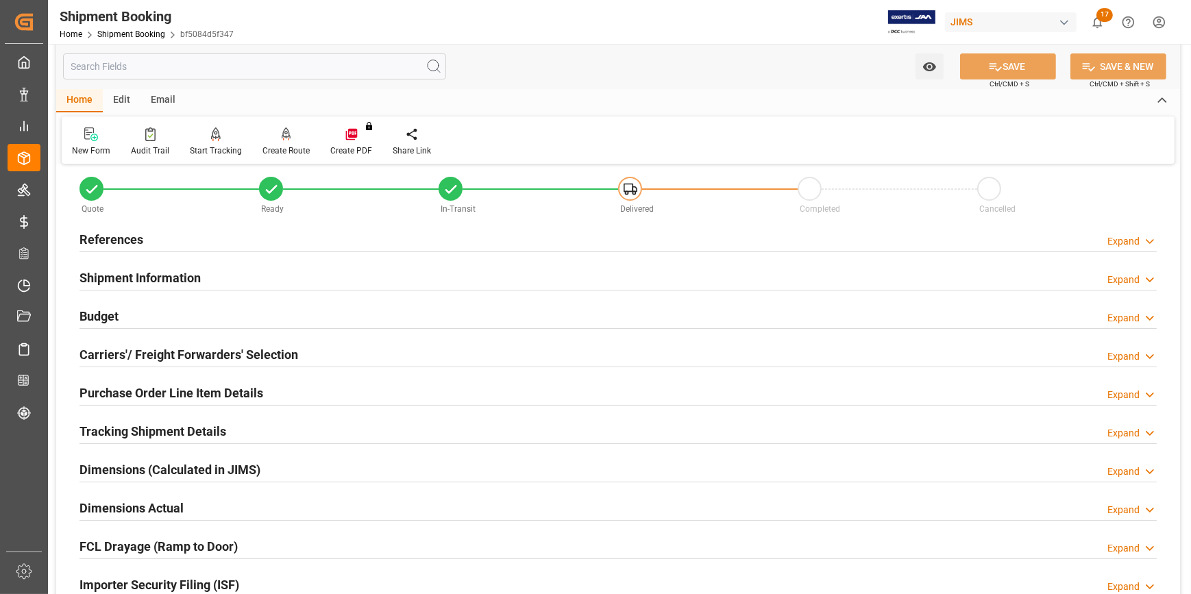
scroll to position [0, 0]
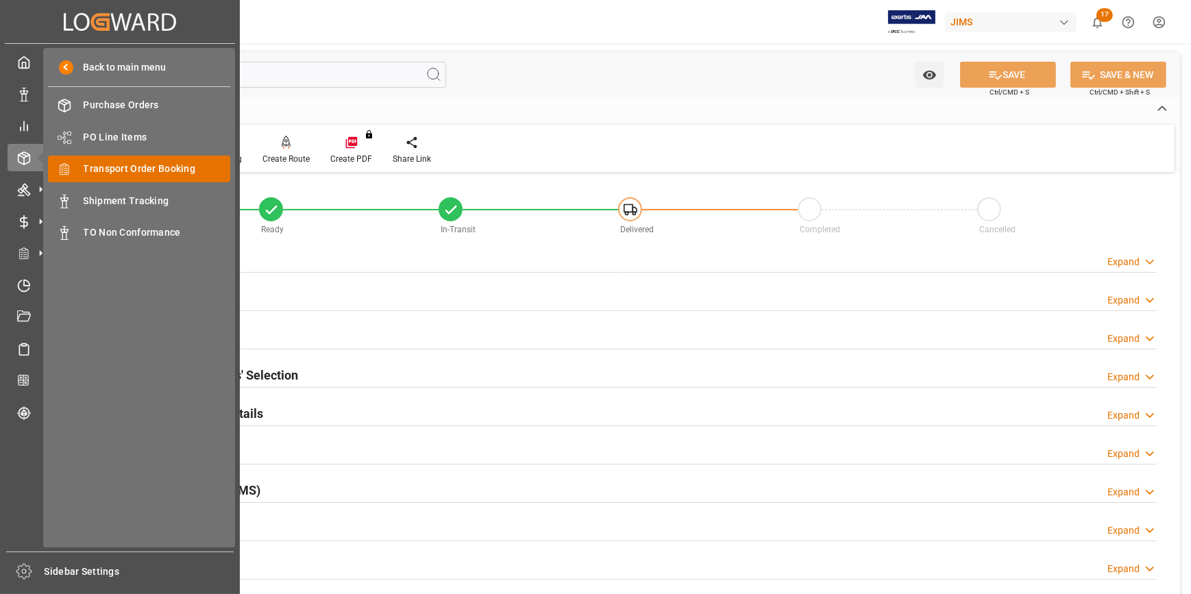
click at [137, 167] on span "Transport Order Booking" at bounding box center [157, 169] width 147 height 14
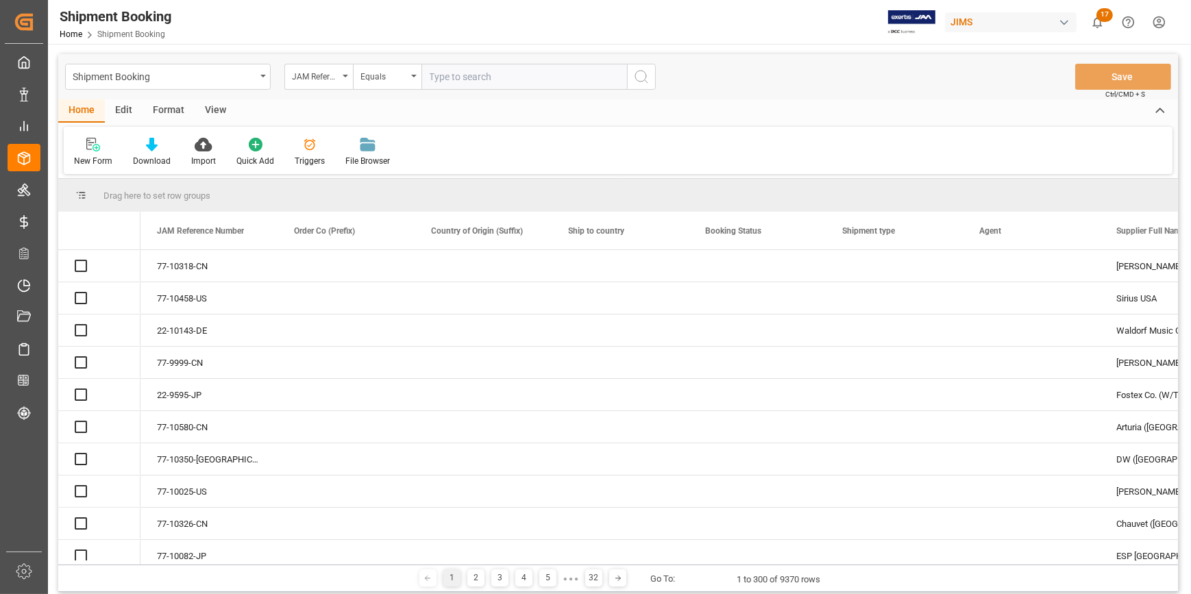
click at [448, 75] on input "text" at bounding box center [525, 77] width 206 height 26
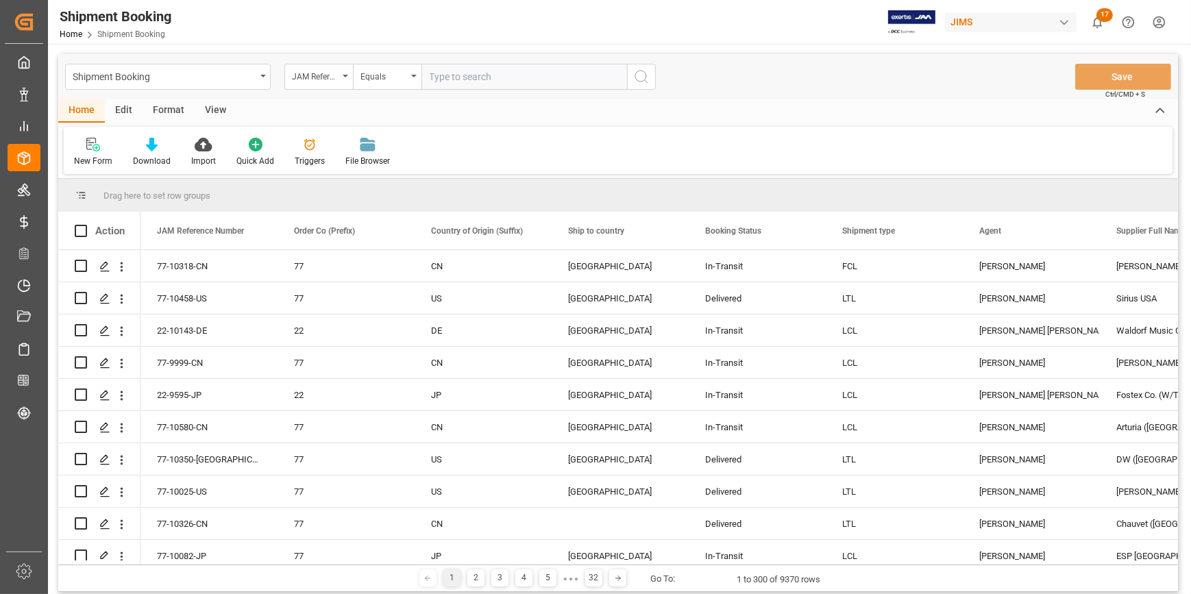
type input "22-9155-CN"
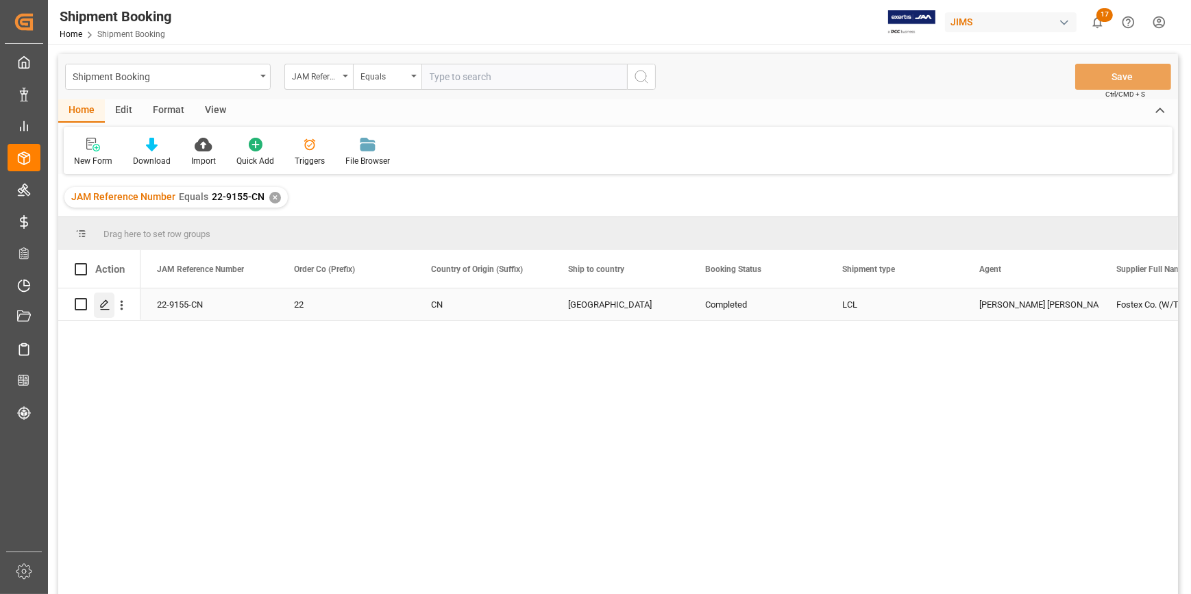
click at [97, 306] on div "Press SPACE to select this row." at bounding box center [104, 305] width 21 height 25
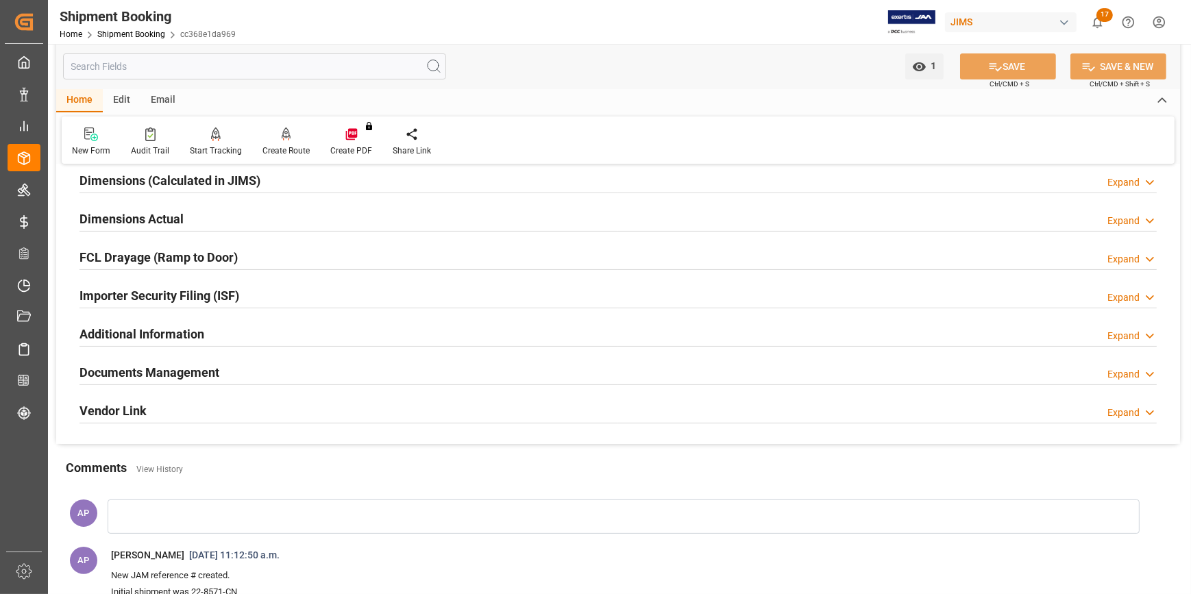
scroll to position [311, 0]
click at [250, 335] on div "Additional Information Expand" at bounding box center [618, 332] width 1077 height 26
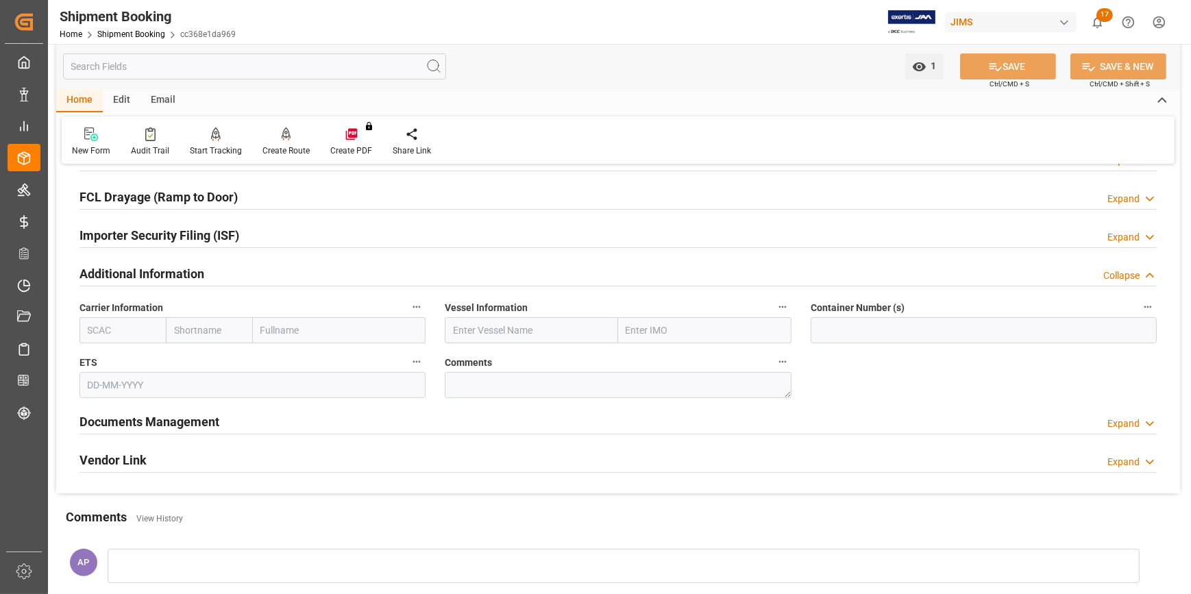
scroll to position [436, 0]
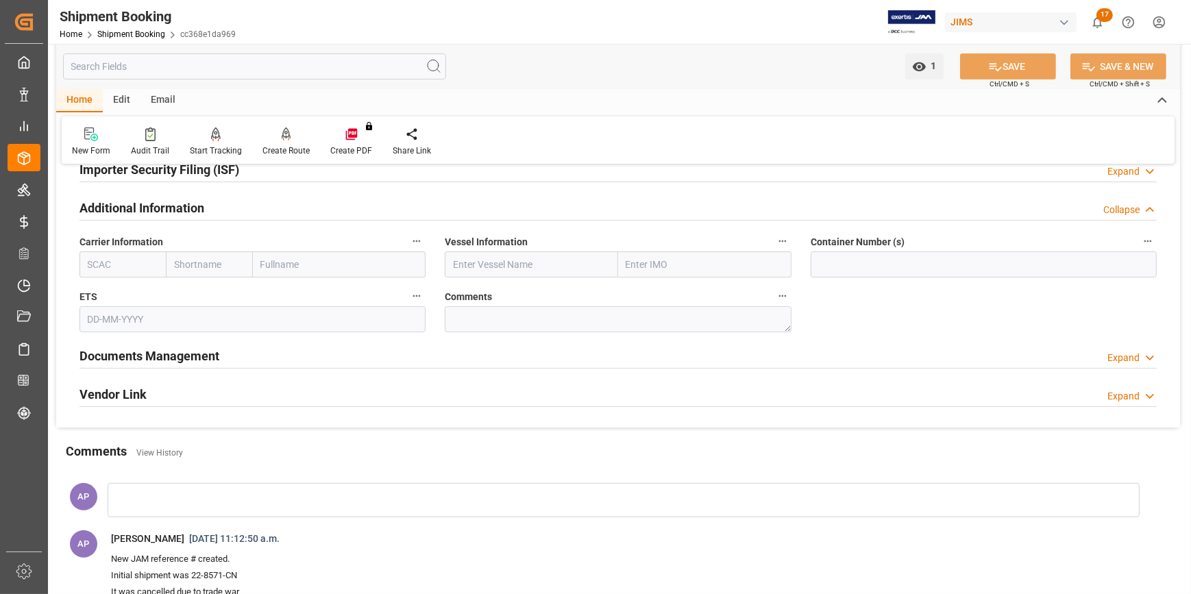
click at [260, 355] on div "Documents Management Expand" at bounding box center [618, 355] width 1077 height 26
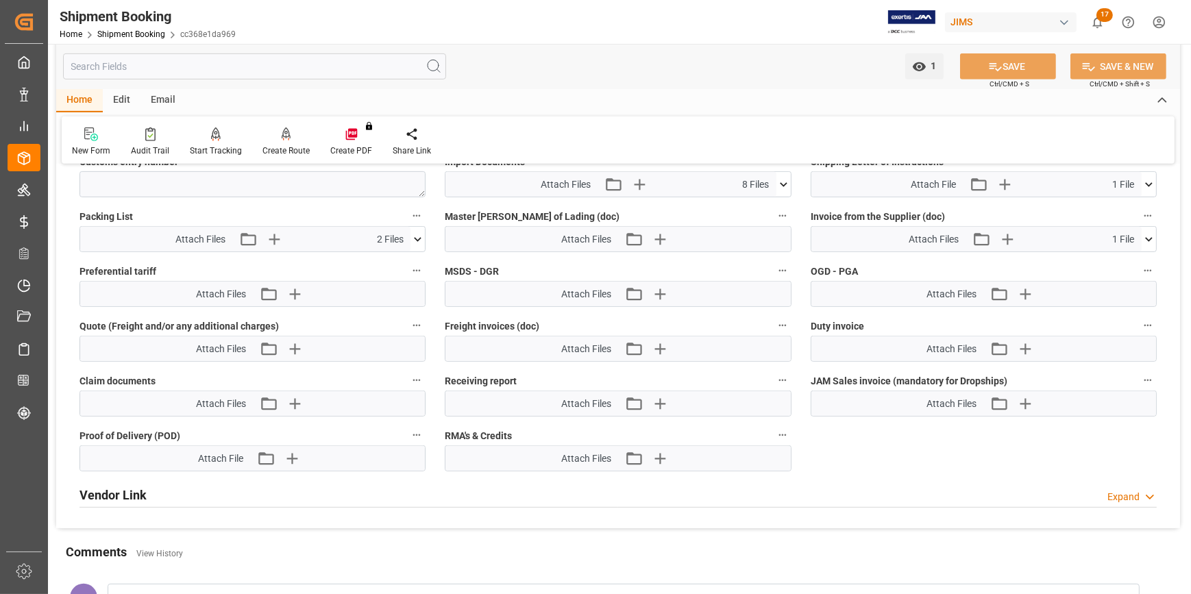
scroll to position [872, 0]
click at [657, 398] on icon "button" at bounding box center [659, 403] width 22 height 22
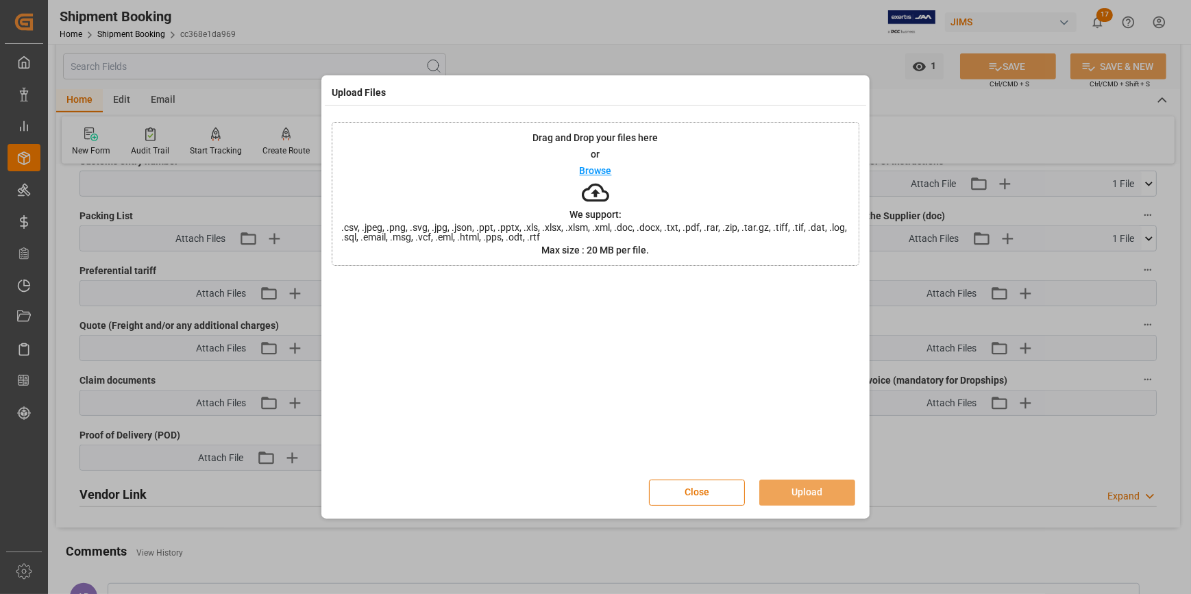
click at [594, 171] on p "Browse" at bounding box center [596, 171] width 32 height 10
click at [841, 492] on button "Upload" at bounding box center [807, 493] width 96 height 26
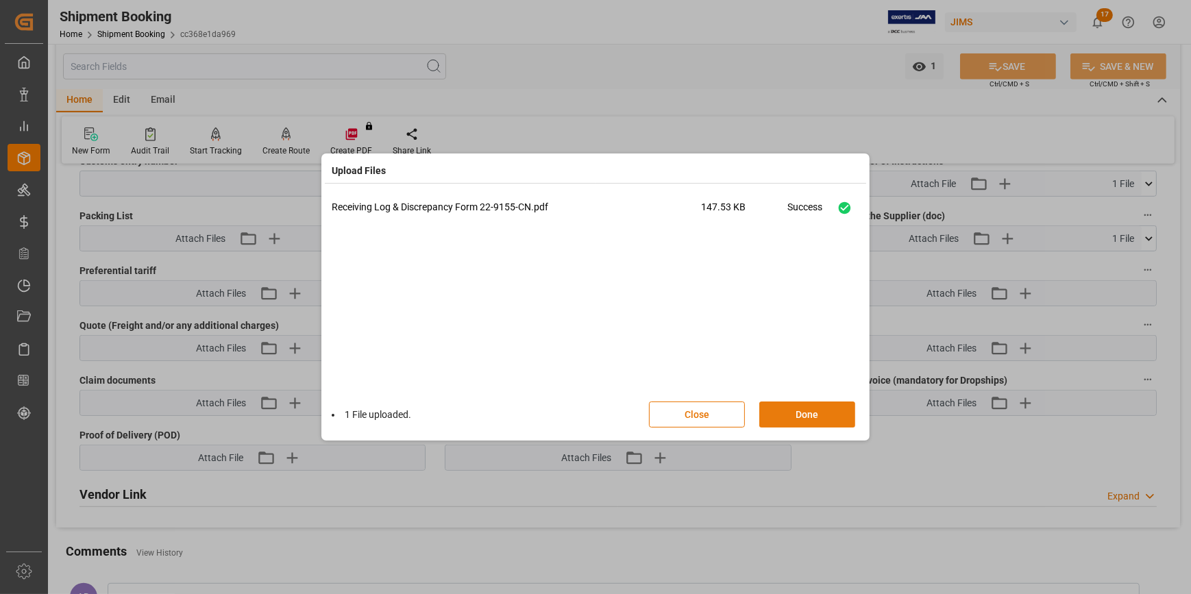
click at [816, 411] on button "Done" at bounding box center [807, 415] width 96 height 26
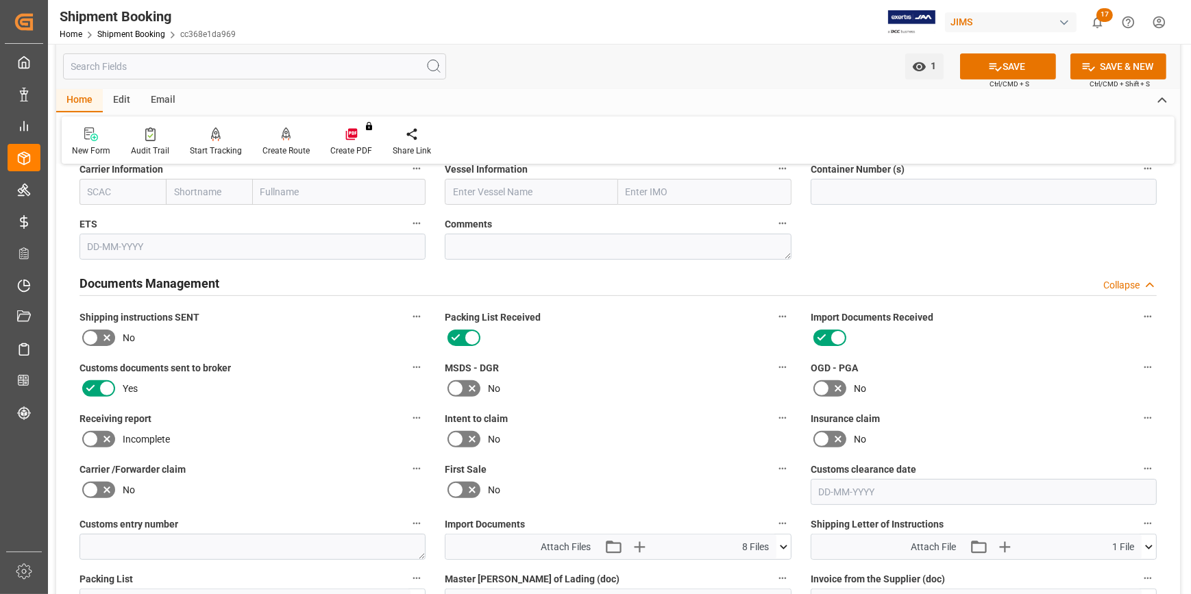
scroll to position [498, 0]
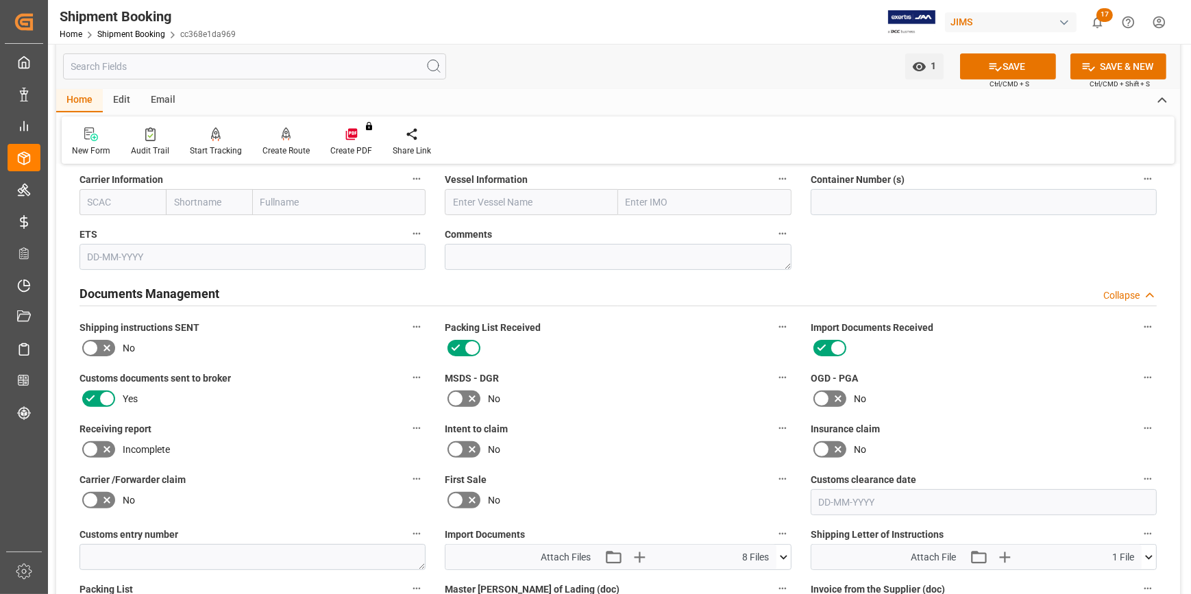
click at [102, 445] on icon at bounding box center [107, 449] width 16 height 16
click at [0, 0] on input "checkbox" at bounding box center [0, 0] width 0 height 0
click at [1009, 65] on button "SAVE" at bounding box center [1008, 66] width 96 height 26
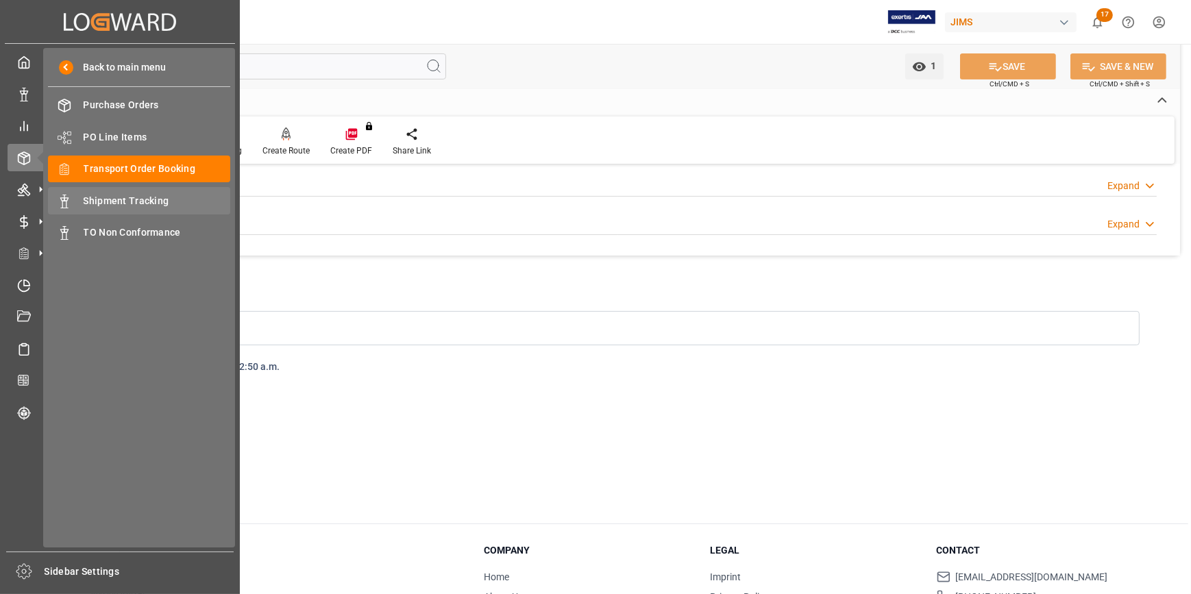
click at [130, 200] on span "Shipment Tracking" at bounding box center [157, 201] width 147 height 14
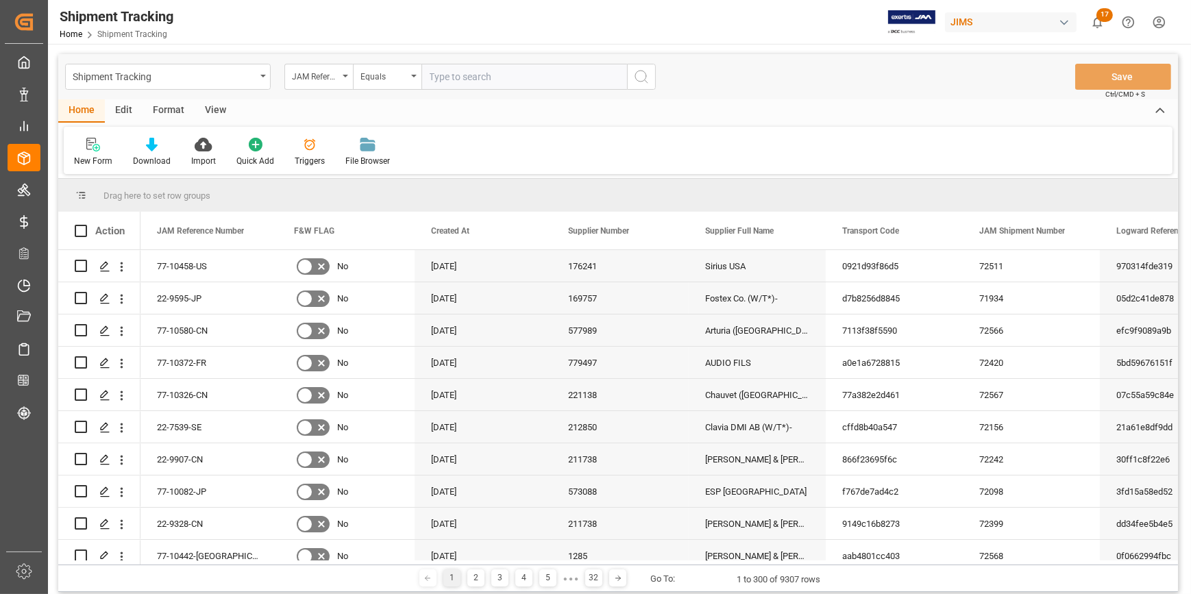
click at [447, 82] on input "text" at bounding box center [525, 77] width 206 height 26
type input "22-9536-KR"
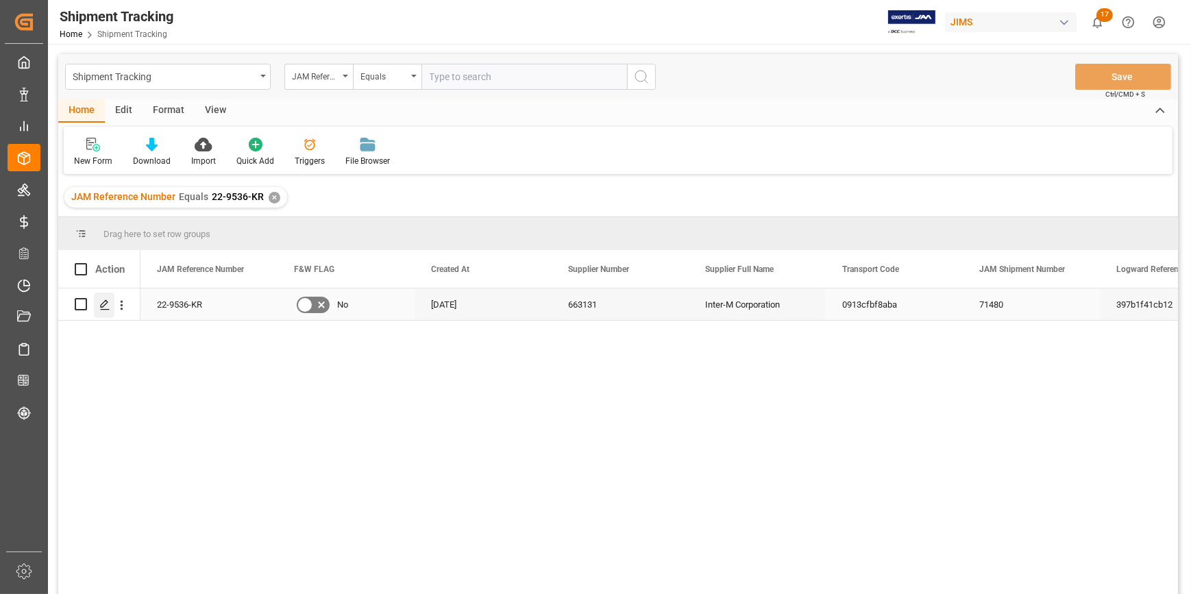
click at [103, 302] on polygon "Press SPACE to select this row." at bounding box center [104, 303] width 7 height 7
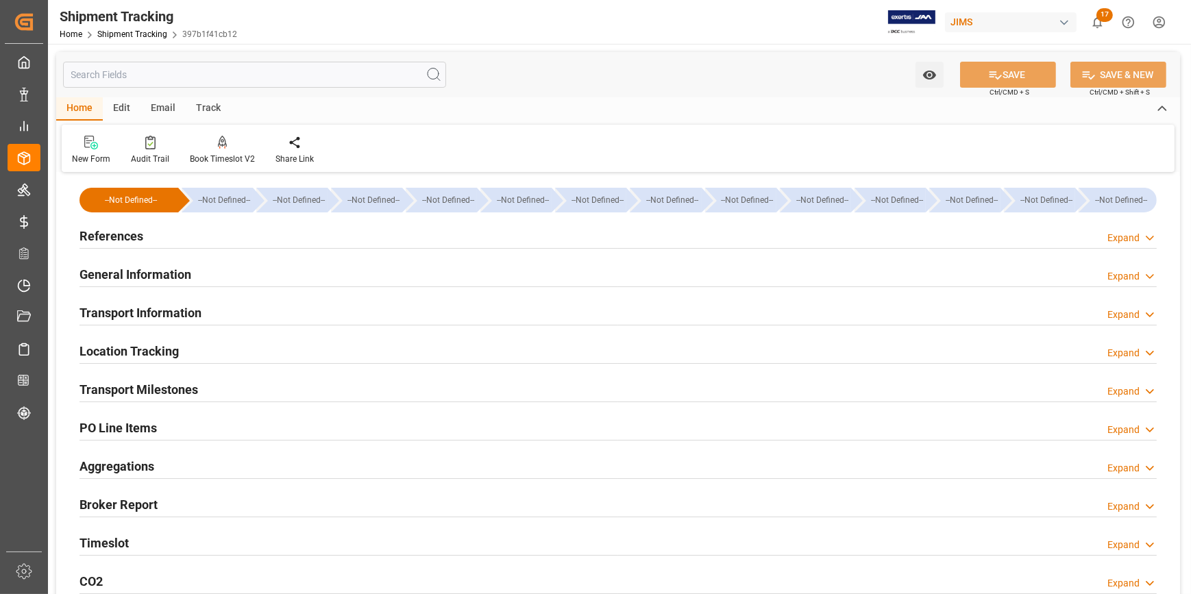
drag, startPoint x: 269, startPoint y: 243, endPoint x: 278, endPoint y: 247, distance: 10.1
click at [269, 242] on div "References Expand" at bounding box center [618, 235] width 1077 height 26
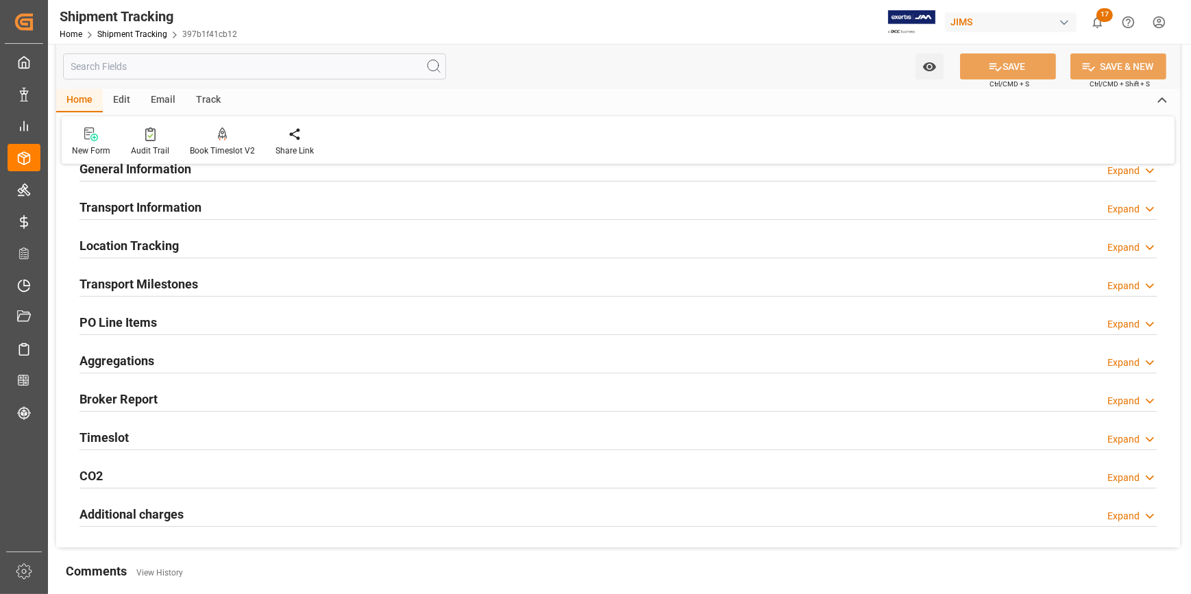
scroll to position [436, 0]
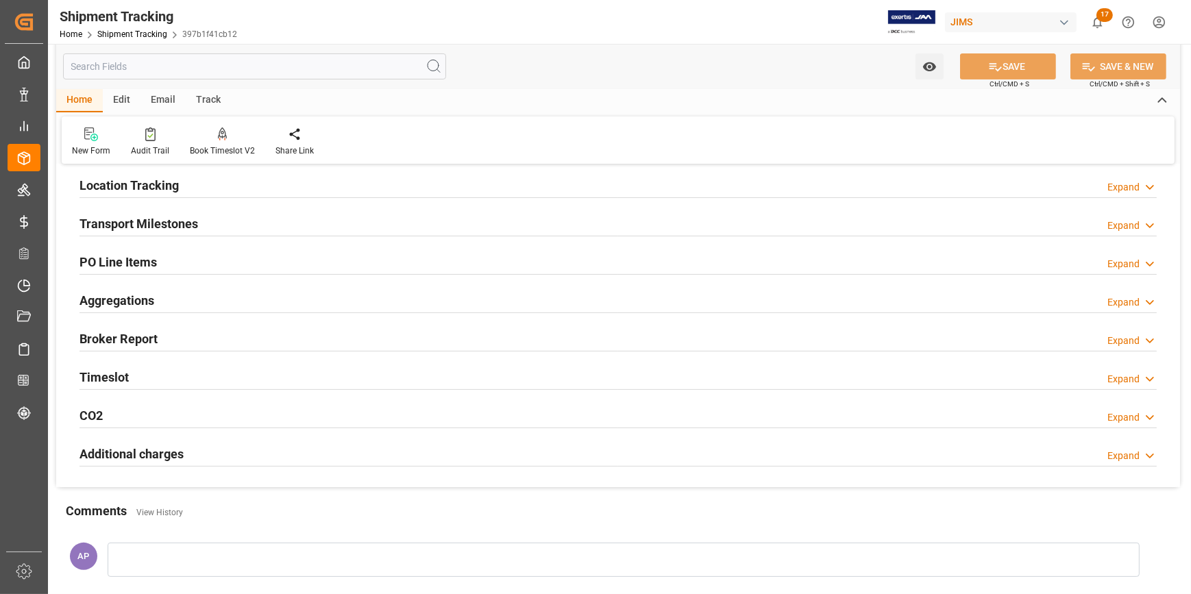
click at [255, 220] on div "Transport Milestones Expand" at bounding box center [618, 223] width 1077 height 26
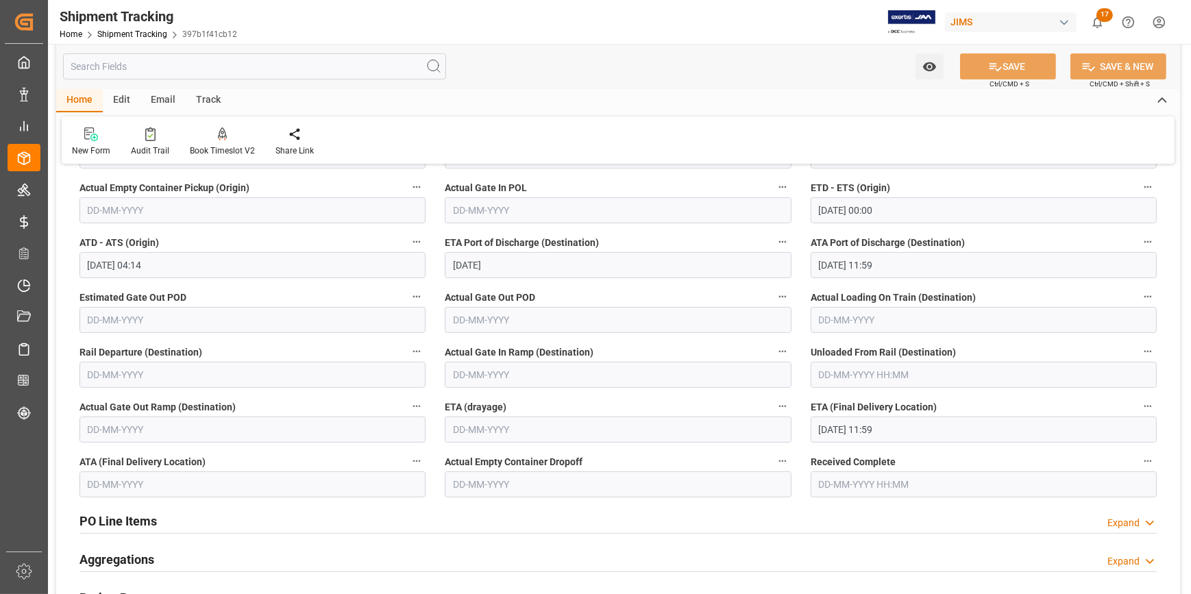
scroll to position [623, 0]
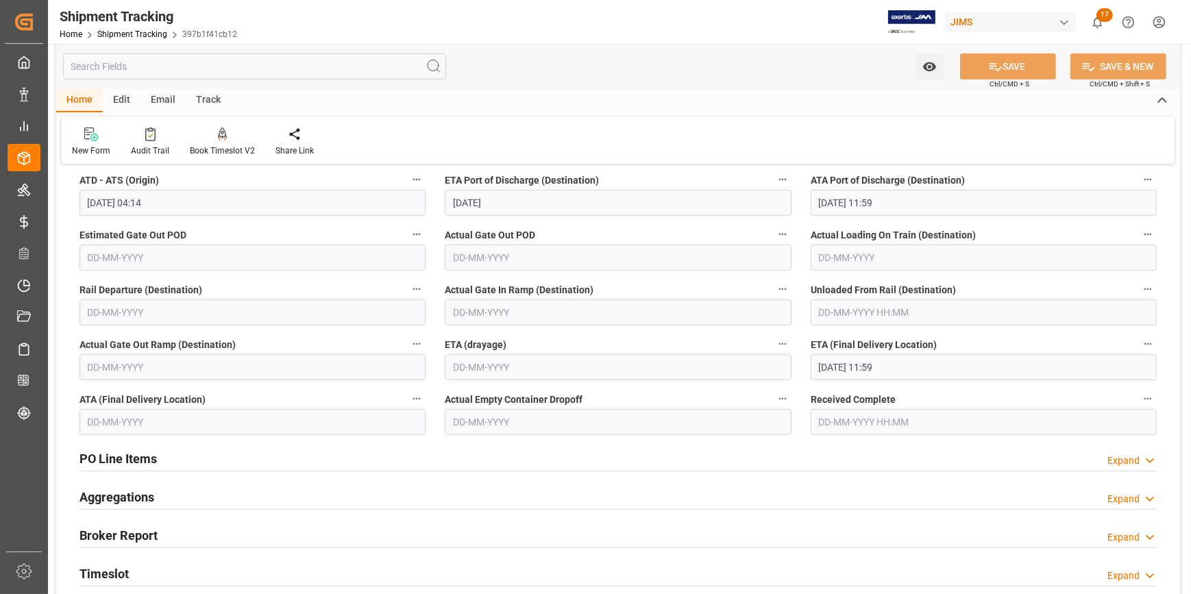
click at [854, 362] on input "18-08-2025 11:59" at bounding box center [984, 367] width 346 height 26
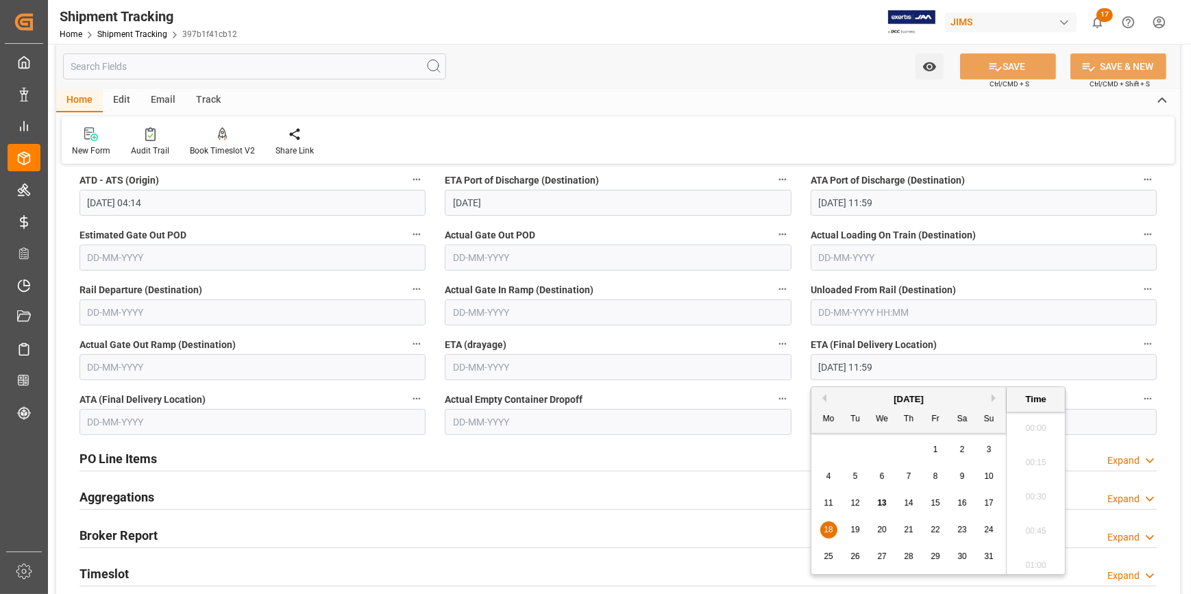
scroll to position [1546, 0]
click at [881, 501] on span "13" at bounding box center [881, 503] width 9 height 10
type input "13-08-2025 11:59"
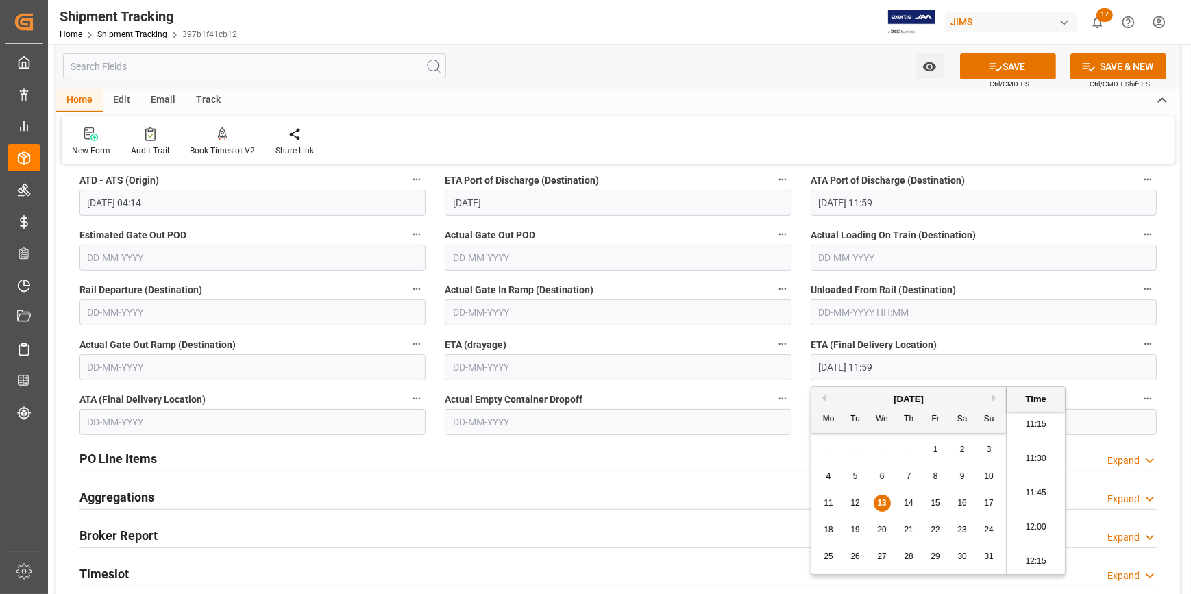
click at [206, 417] on input "text" at bounding box center [253, 422] width 346 height 26
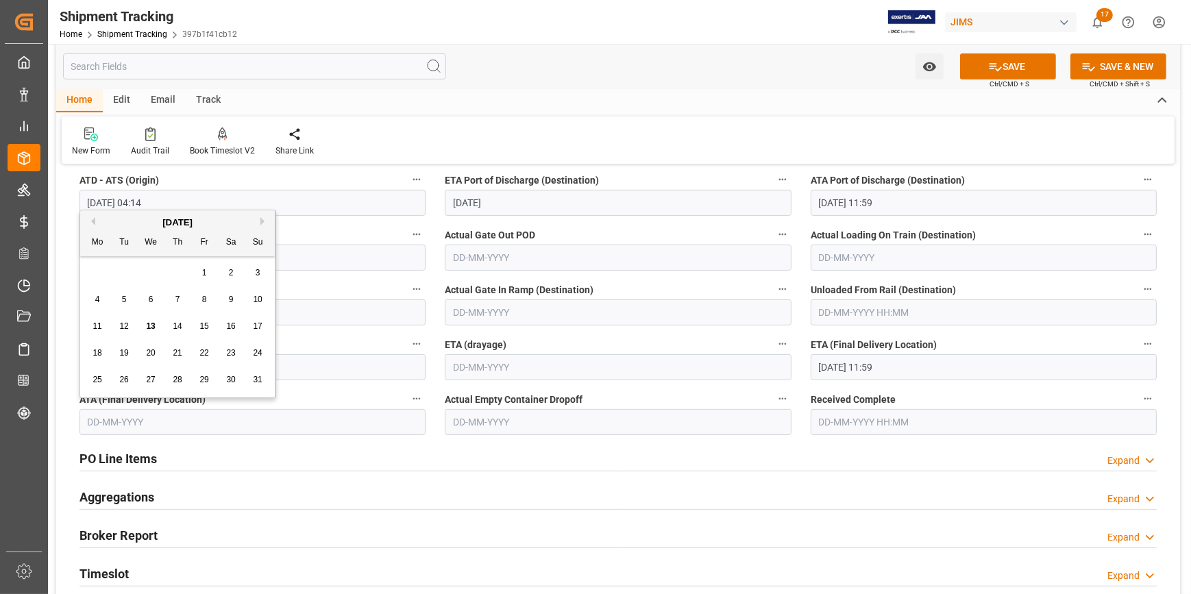
click at [151, 327] on span "13" at bounding box center [150, 326] width 9 height 10
type input "13-08-2025"
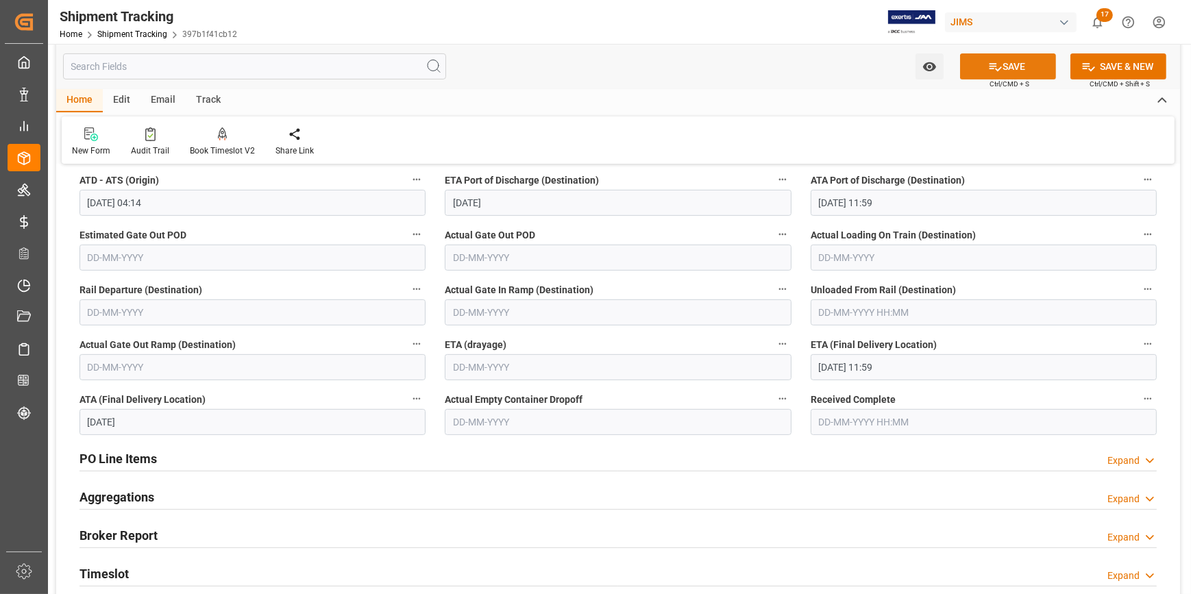
click at [1001, 62] on button "SAVE" at bounding box center [1008, 66] width 96 height 26
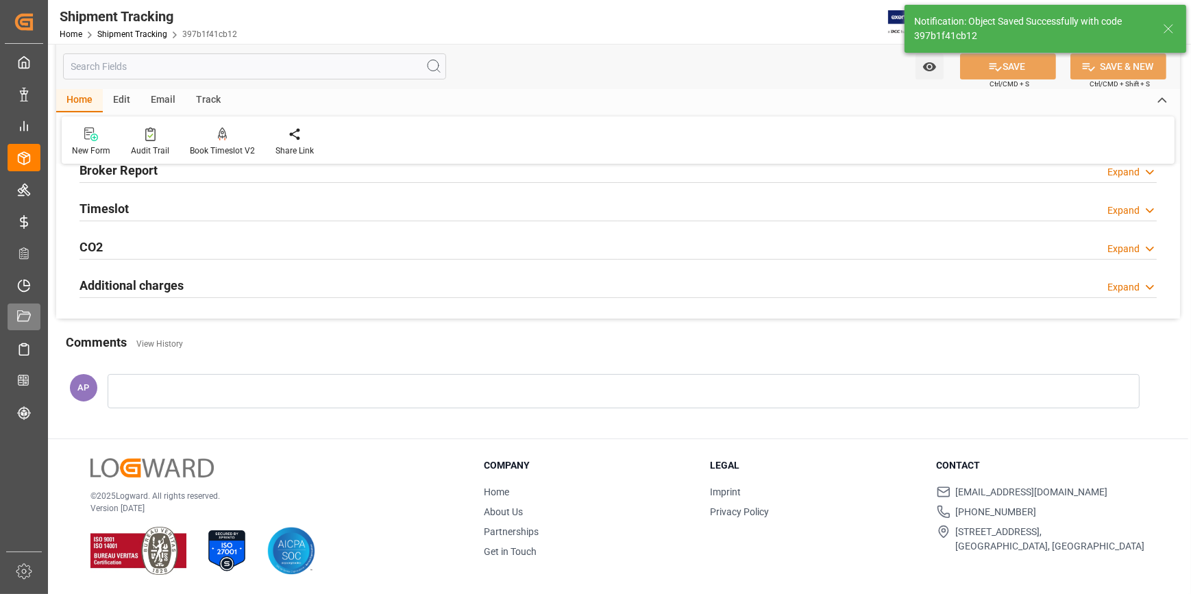
scroll to position [333, 0]
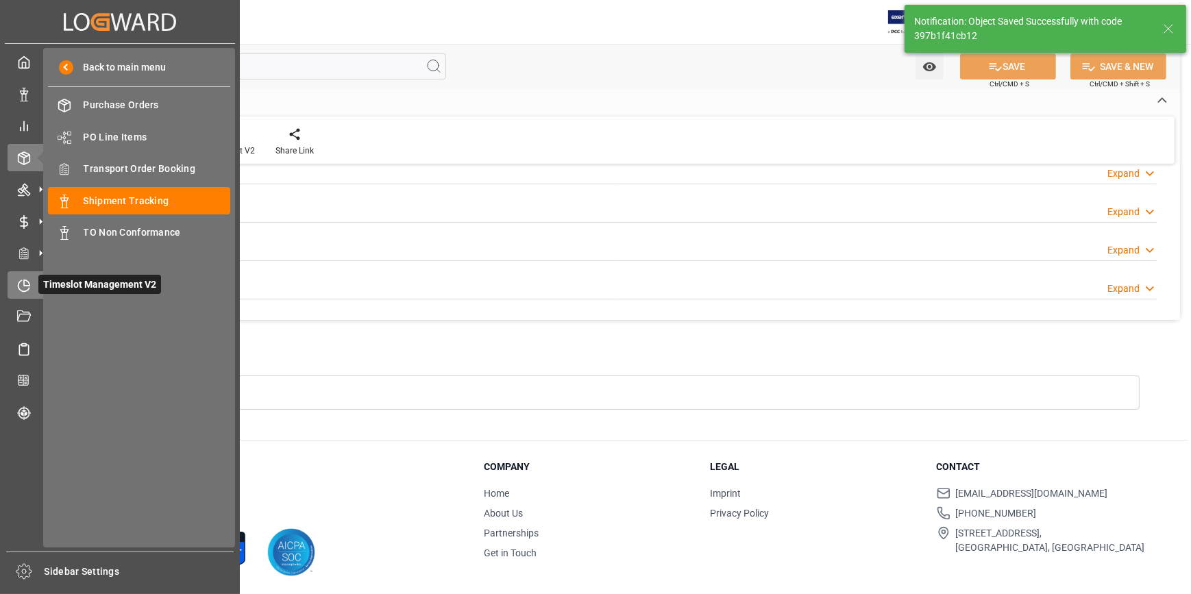
click at [25, 285] on icon at bounding box center [26, 282] width 5 height 5
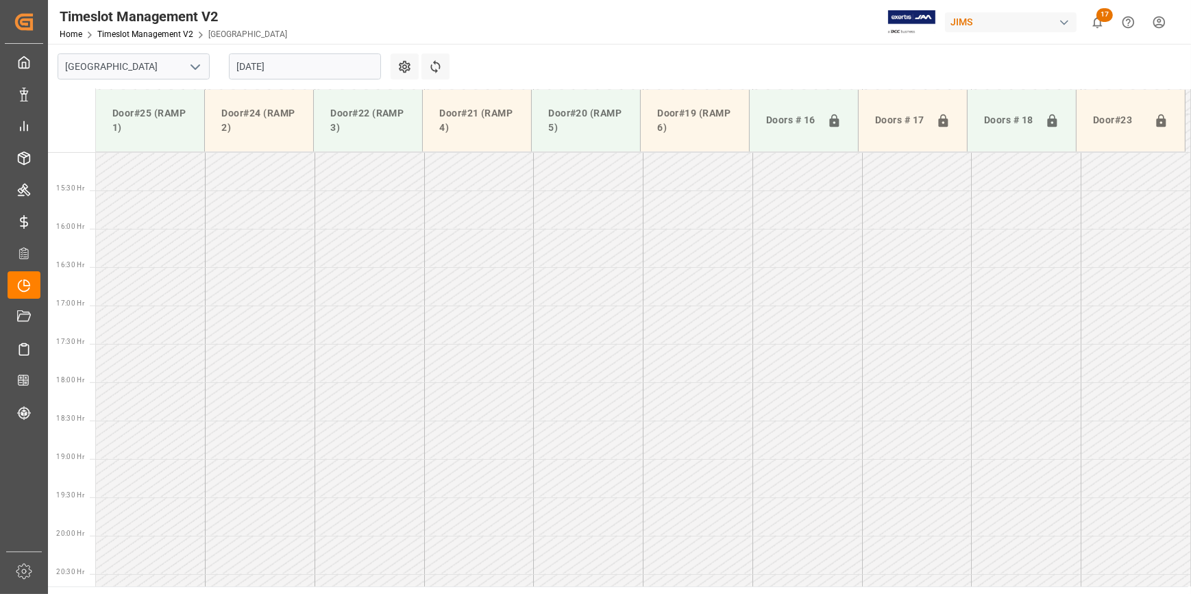
scroll to position [1157, 0]
click at [195, 67] on icon "open menu" at bounding box center [195, 67] width 16 height 16
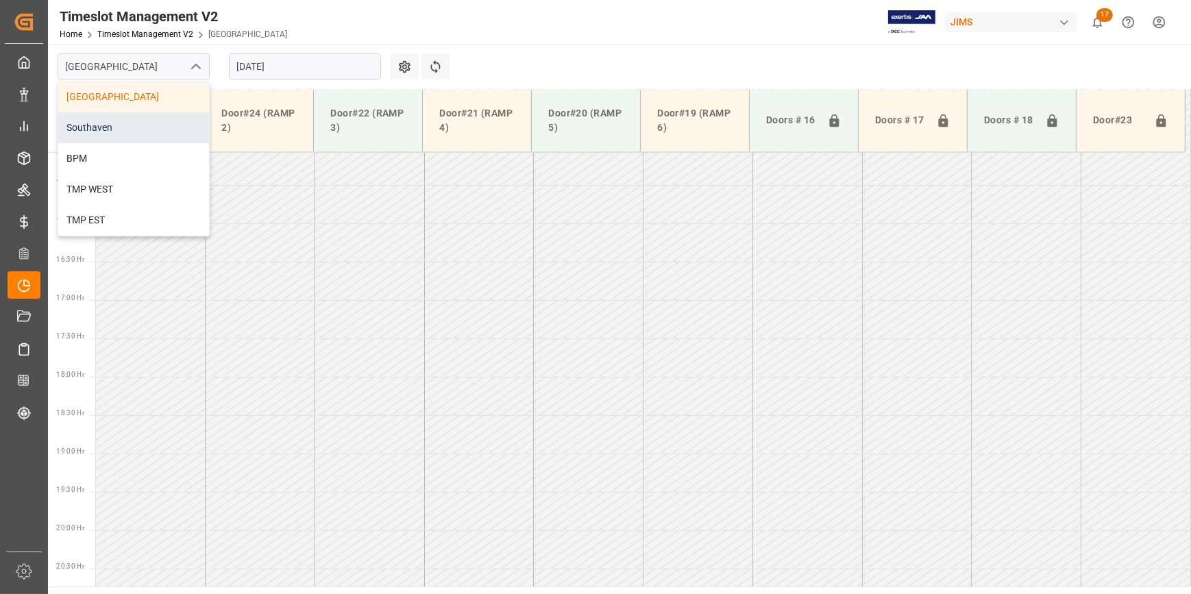
click at [134, 125] on div "Southaven" at bounding box center [133, 127] width 151 height 31
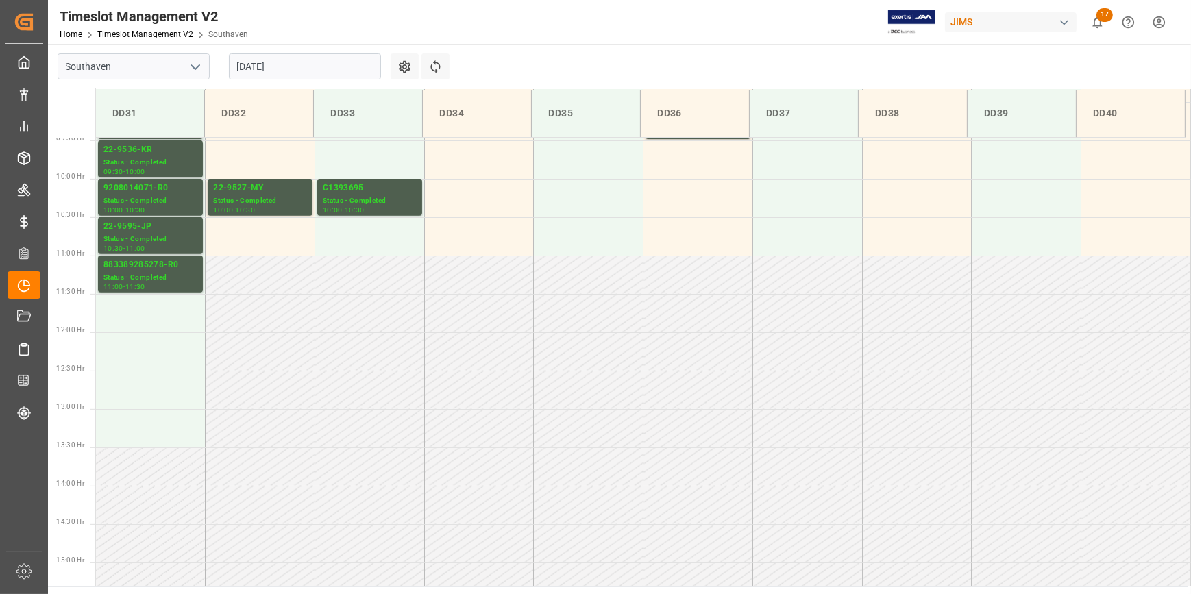
scroll to position [603, 0]
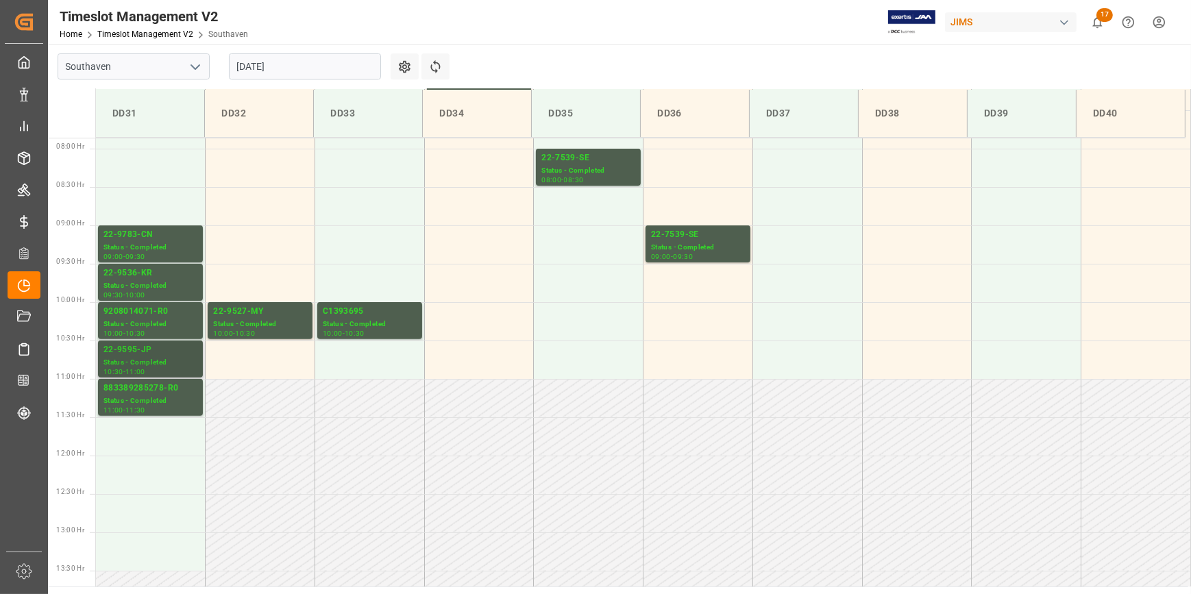
click at [160, 354] on div "22-9595-JP" at bounding box center [150, 350] width 94 height 14
click at [134, 325] on div "Status - Completed" at bounding box center [150, 325] width 94 height 12
click at [140, 232] on div "22-9783-CN" at bounding box center [150, 235] width 94 height 14
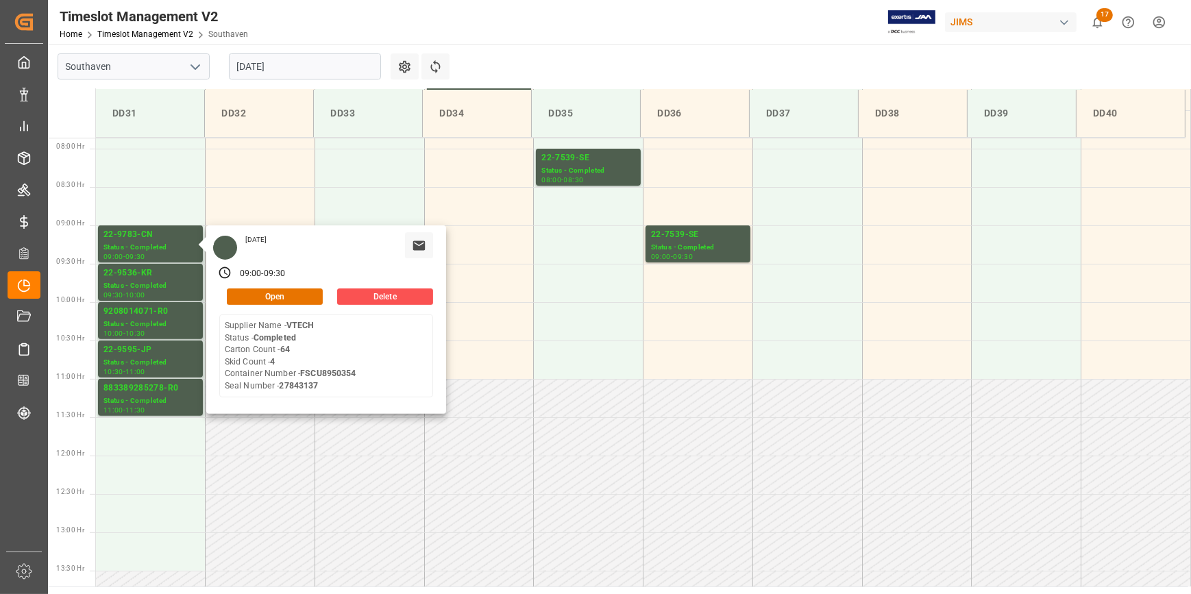
click at [265, 66] on input "13-08-2025" at bounding box center [305, 66] width 152 height 26
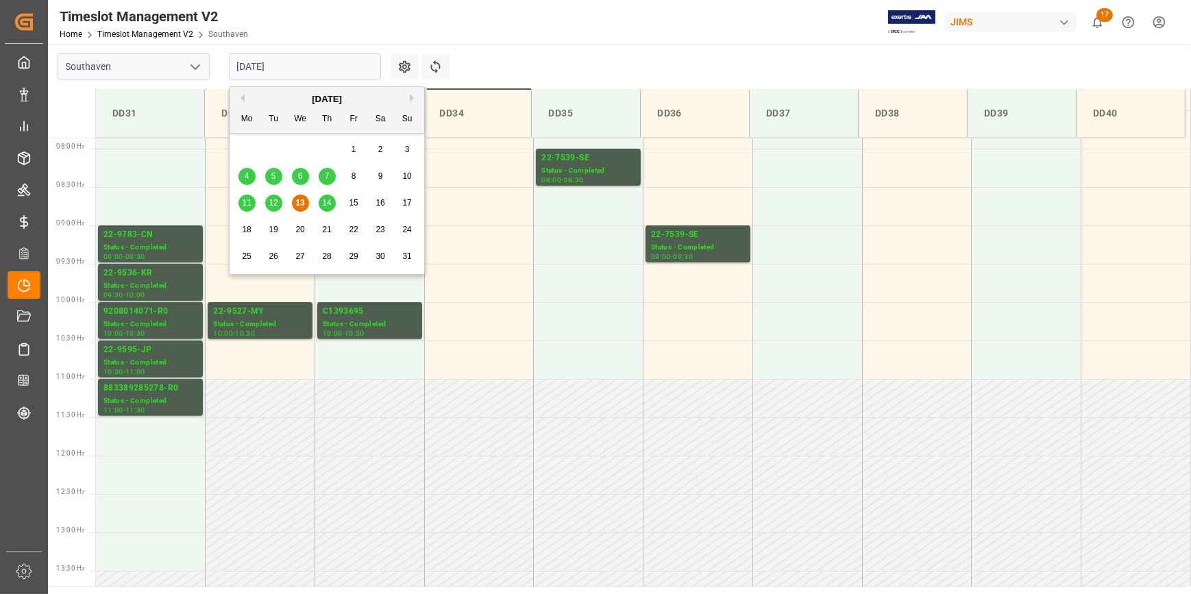
click at [323, 200] on span "14" at bounding box center [326, 203] width 9 height 10
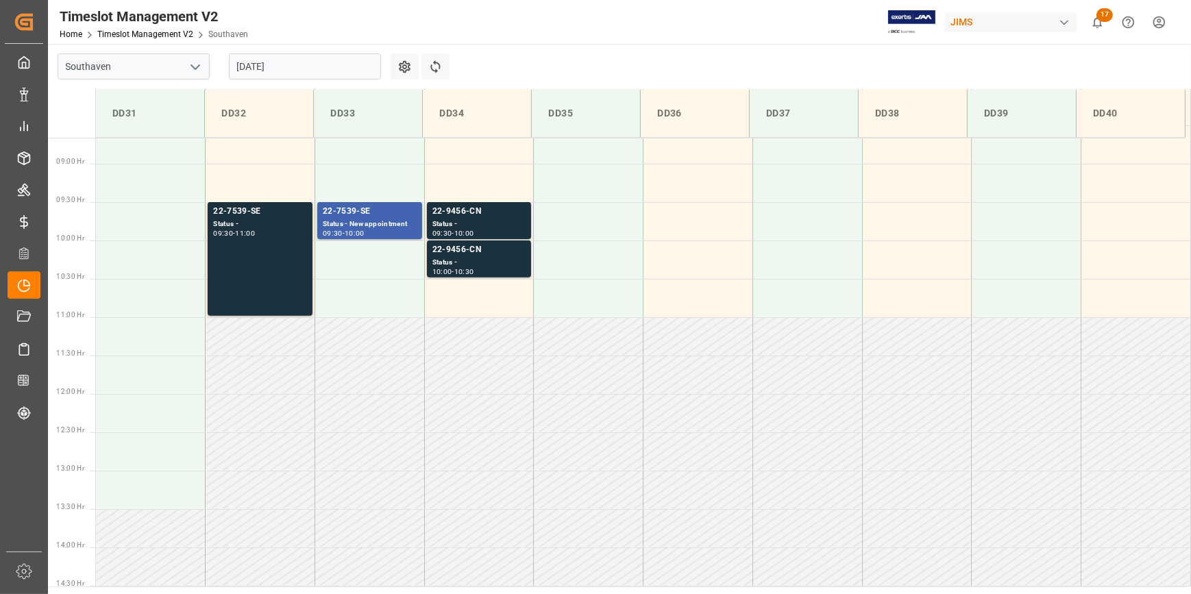
scroll to position [644, 0]
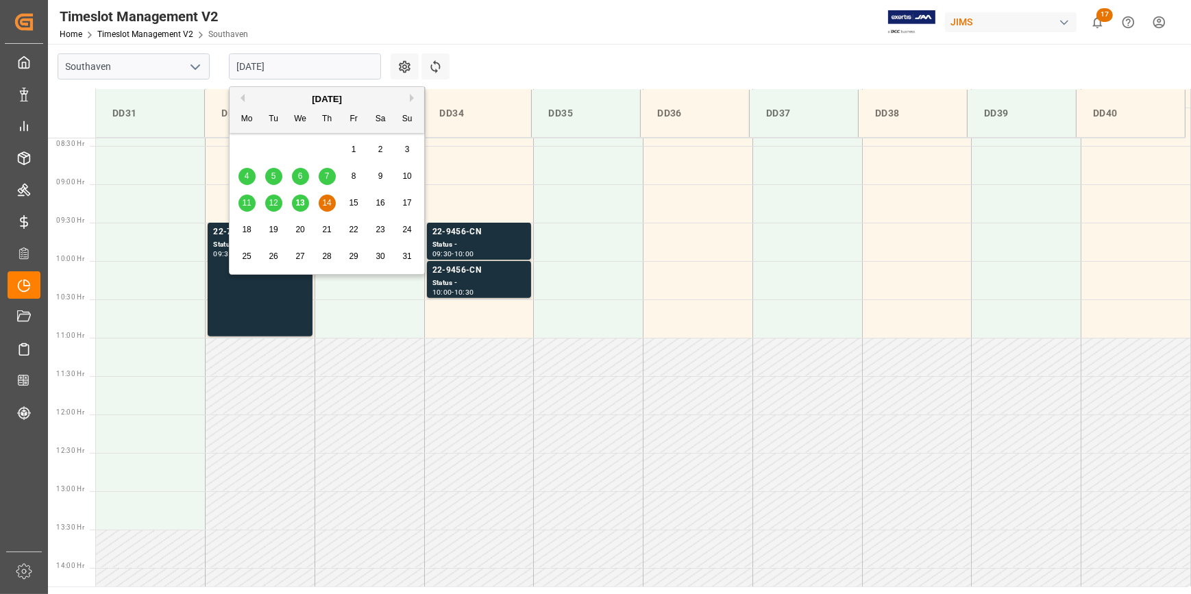
click at [284, 62] on input "14-08-2025" at bounding box center [305, 66] width 152 height 26
click at [243, 204] on span "11" at bounding box center [246, 203] width 9 height 10
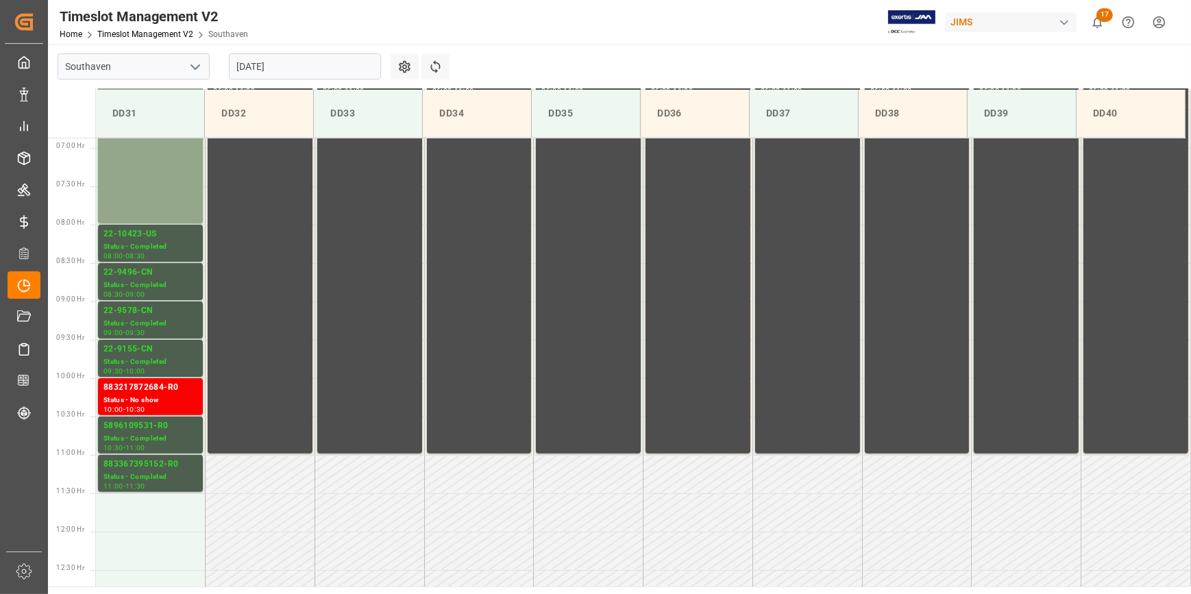
scroll to position [520, 0]
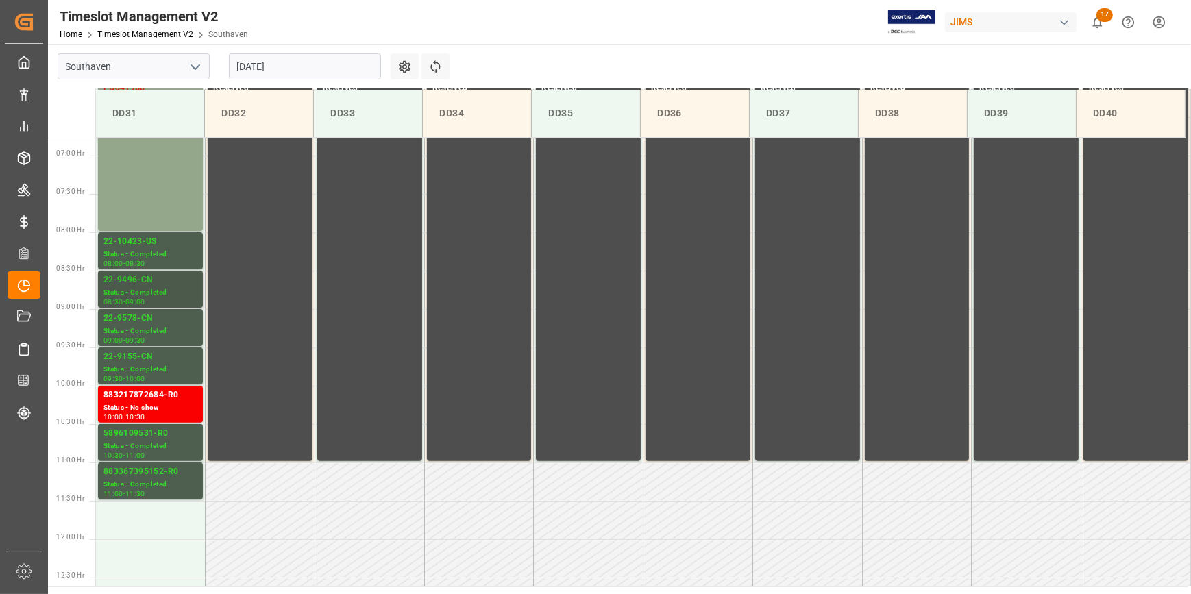
click at [155, 295] on div "Status - Completed" at bounding box center [150, 293] width 94 height 12
click at [157, 249] on div "Status - Completed" at bounding box center [150, 255] width 94 height 12
click at [152, 356] on div "22-9155-CN" at bounding box center [150, 357] width 94 height 14
click at [284, 68] on input "11-08-2025" at bounding box center [305, 66] width 152 height 26
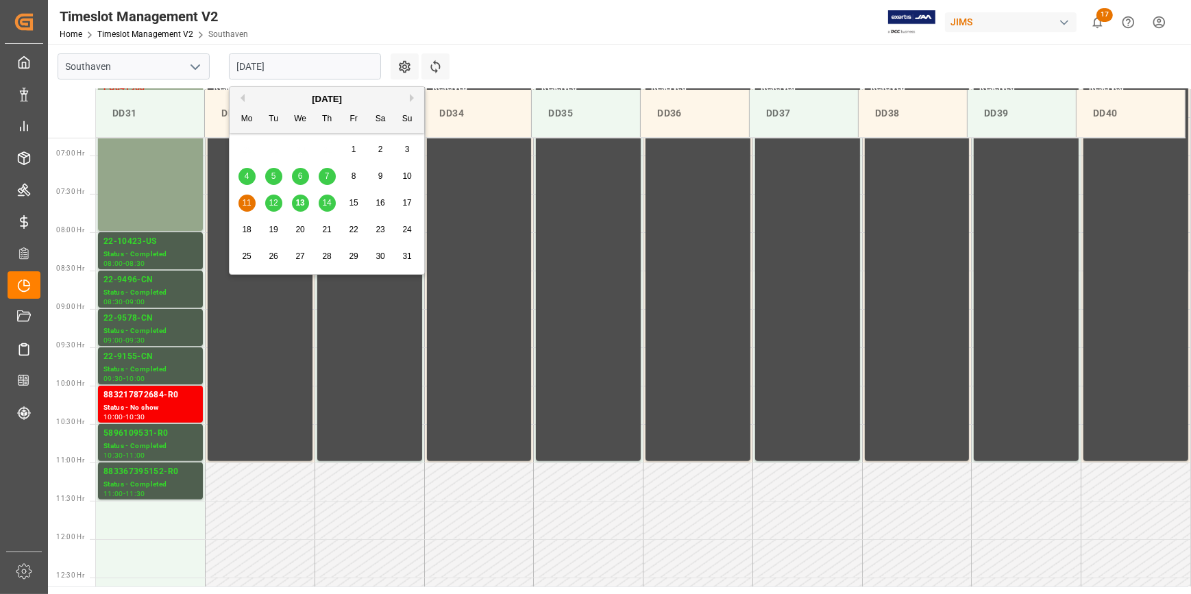
click at [297, 202] on span "13" at bounding box center [299, 203] width 9 height 10
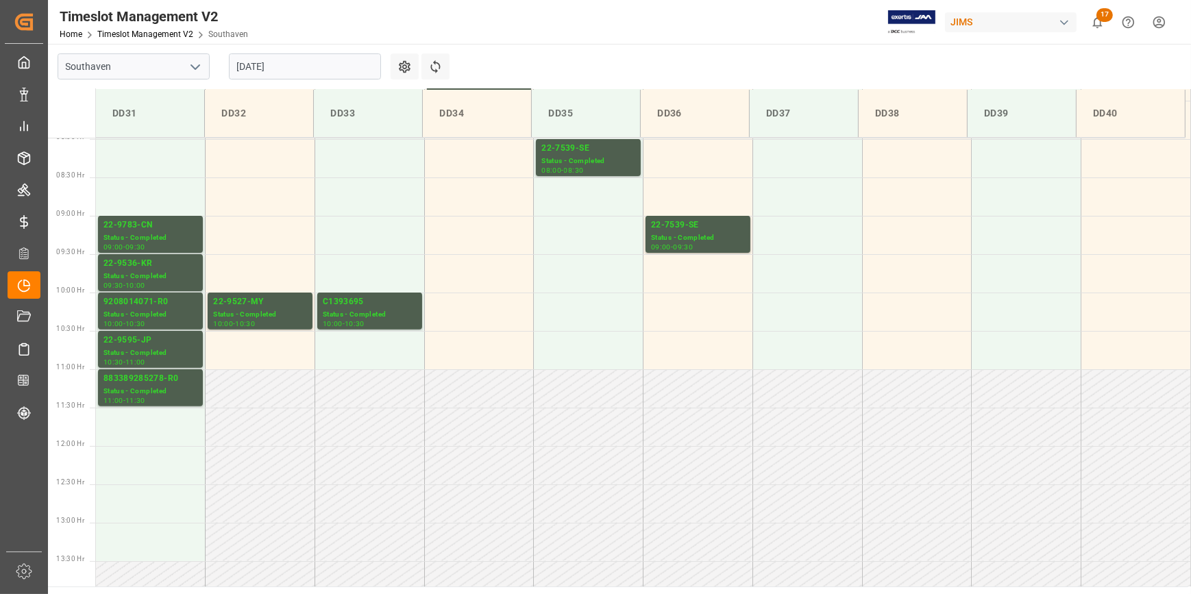
scroll to position [597, 0]
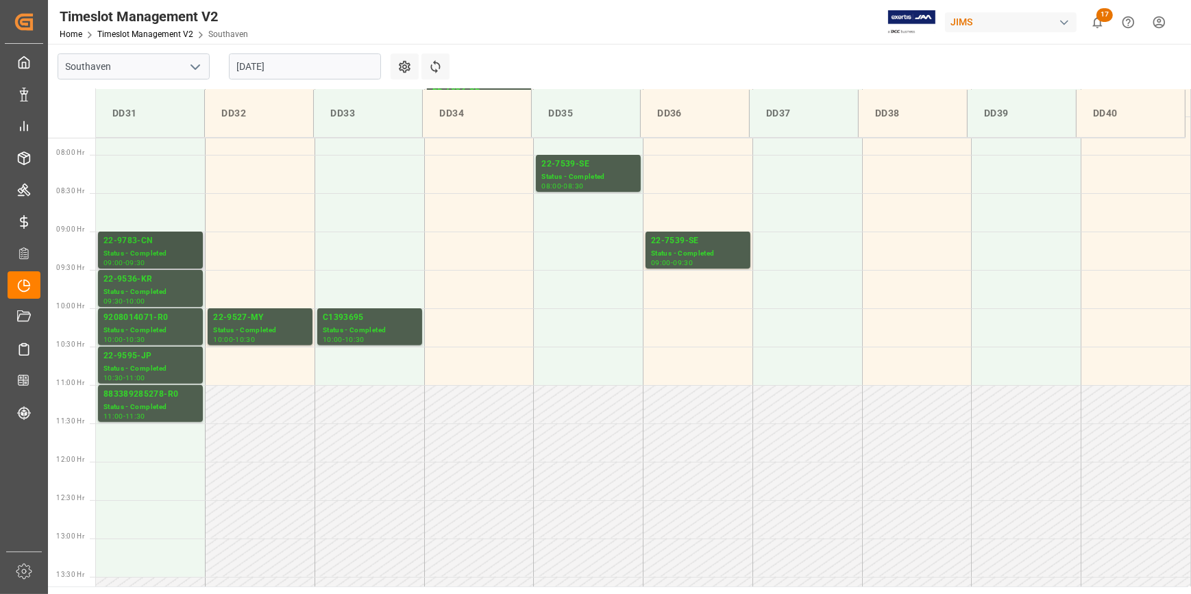
click at [149, 250] on div "Status - Completed" at bounding box center [150, 254] width 94 height 12
click at [146, 281] on div "22-9536-KR" at bounding box center [150, 280] width 94 height 14
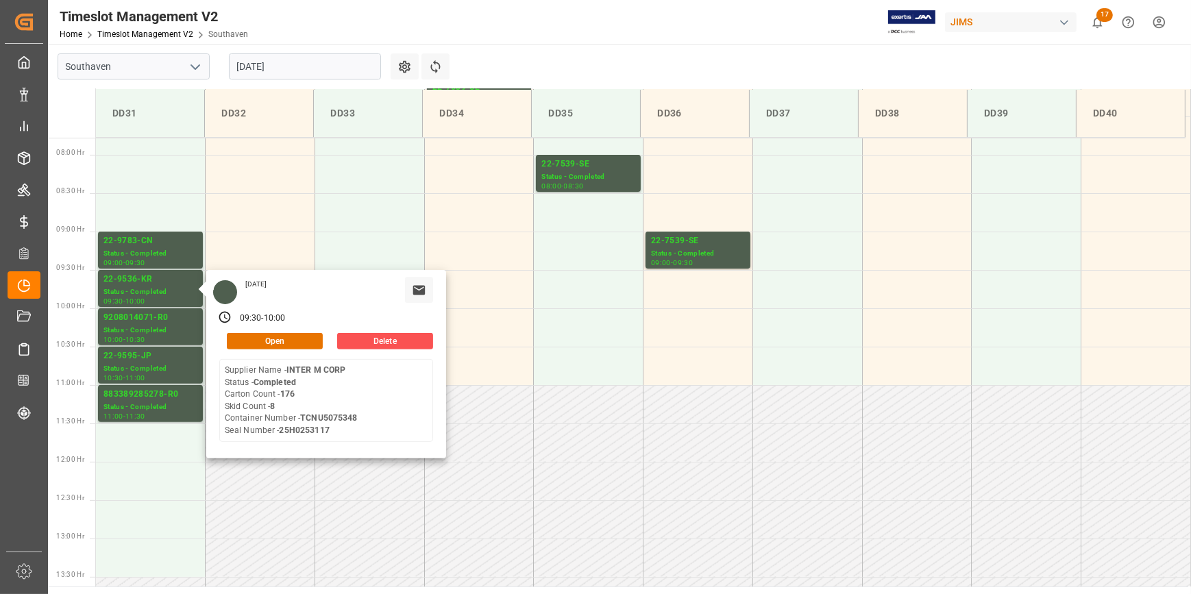
click at [295, 72] on input "13-08-2025" at bounding box center [305, 66] width 152 height 26
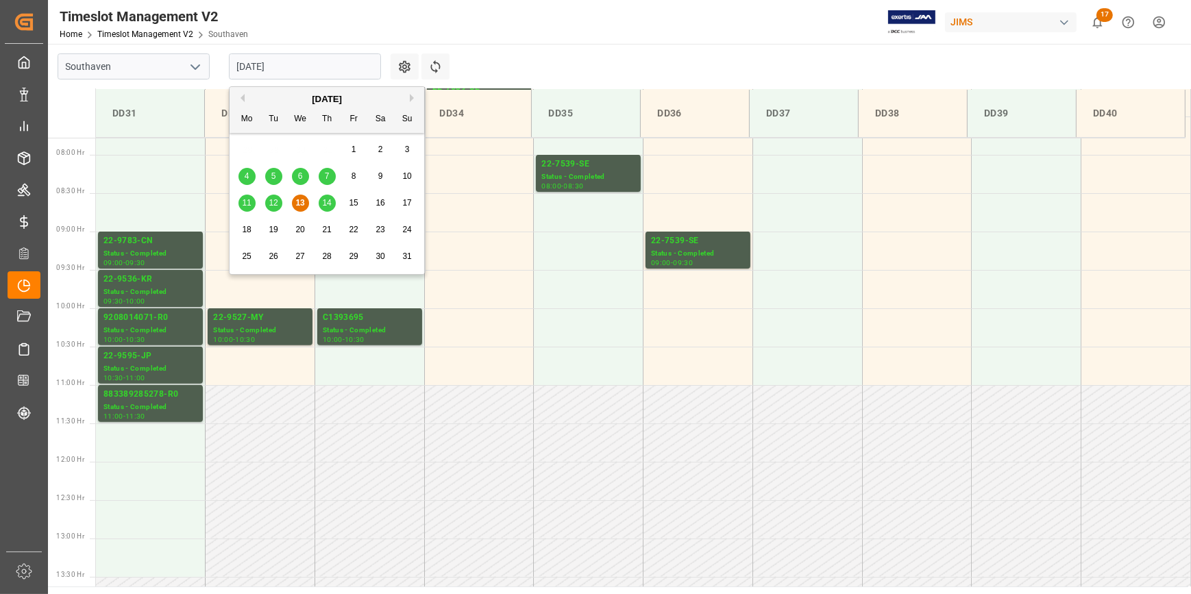
click at [327, 199] on span "14" at bounding box center [326, 203] width 9 height 10
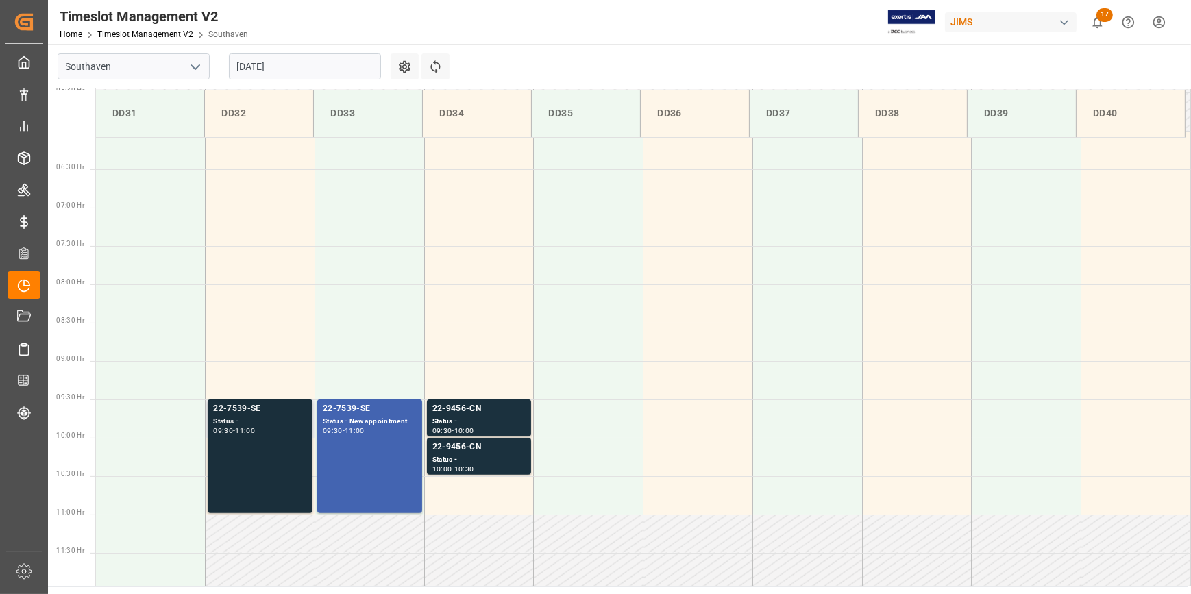
scroll to position [457, 0]
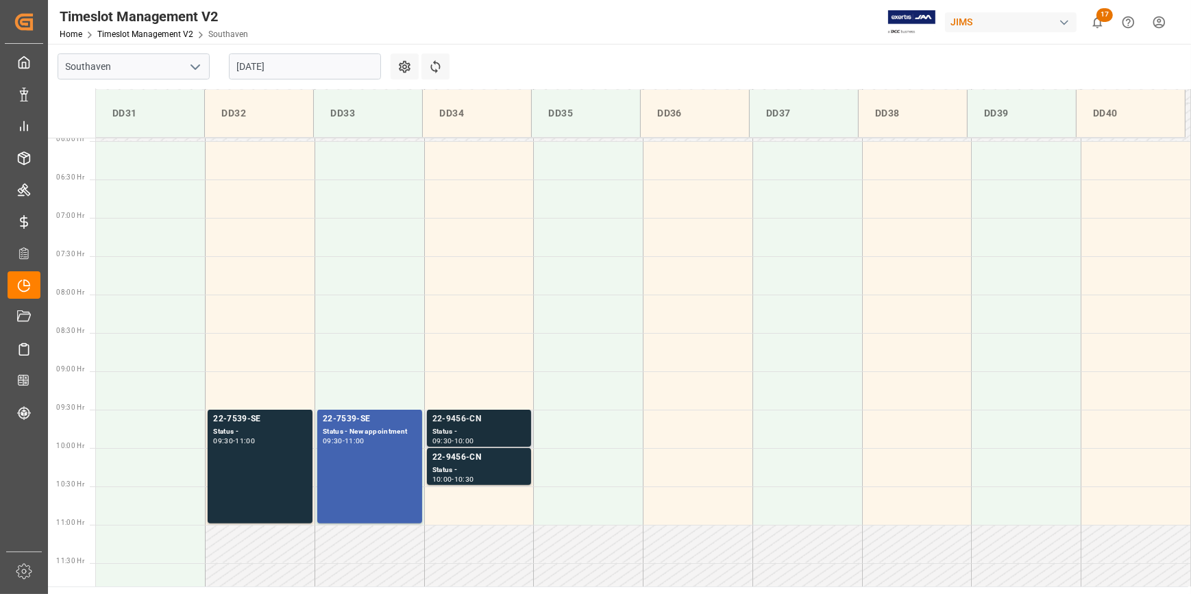
click at [459, 433] on div "Status -" at bounding box center [479, 432] width 94 height 12
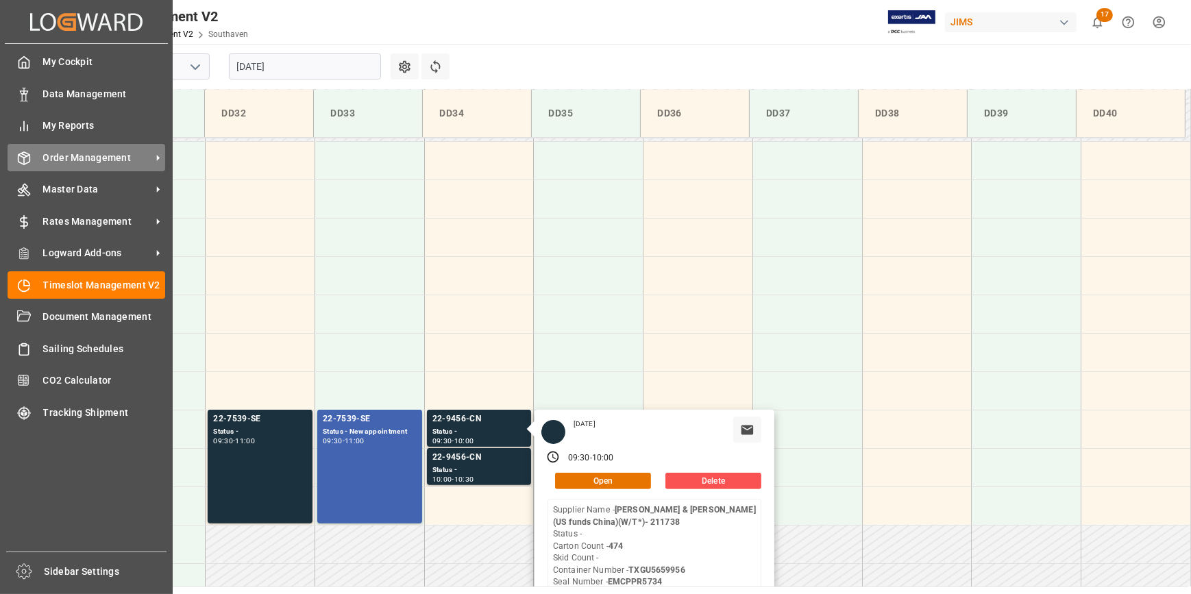
click at [80, 160] on span "Order Management" at bounding box center [97, 158] width 108 height 14
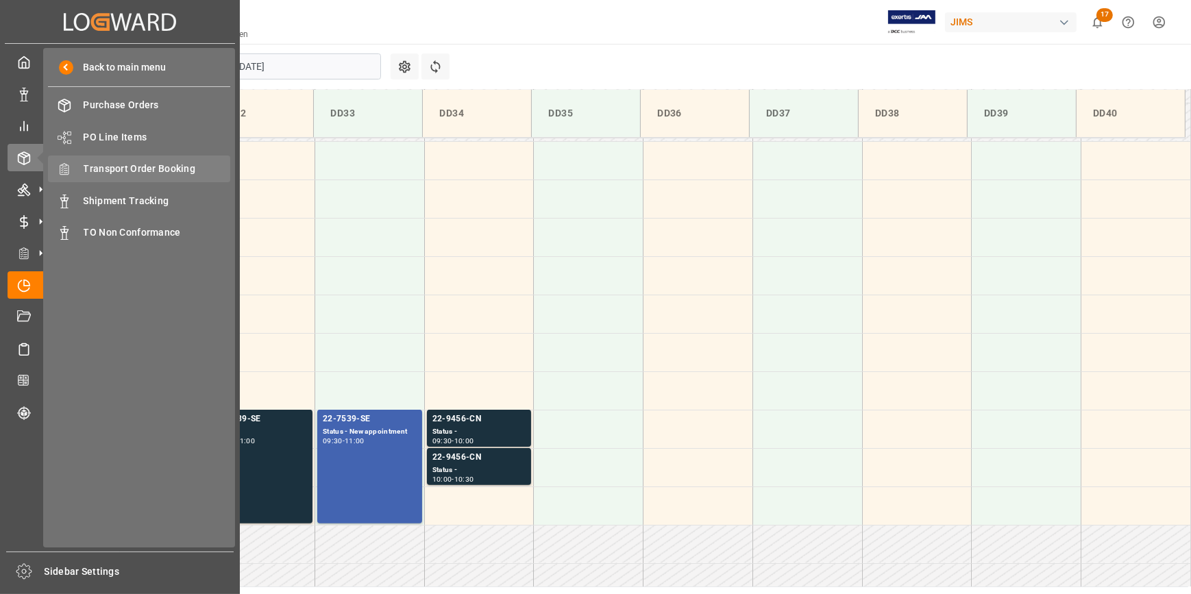
click at [138, 173] on span "Transport Order Booking" at bounding box center [157, 169] width 147 height 14
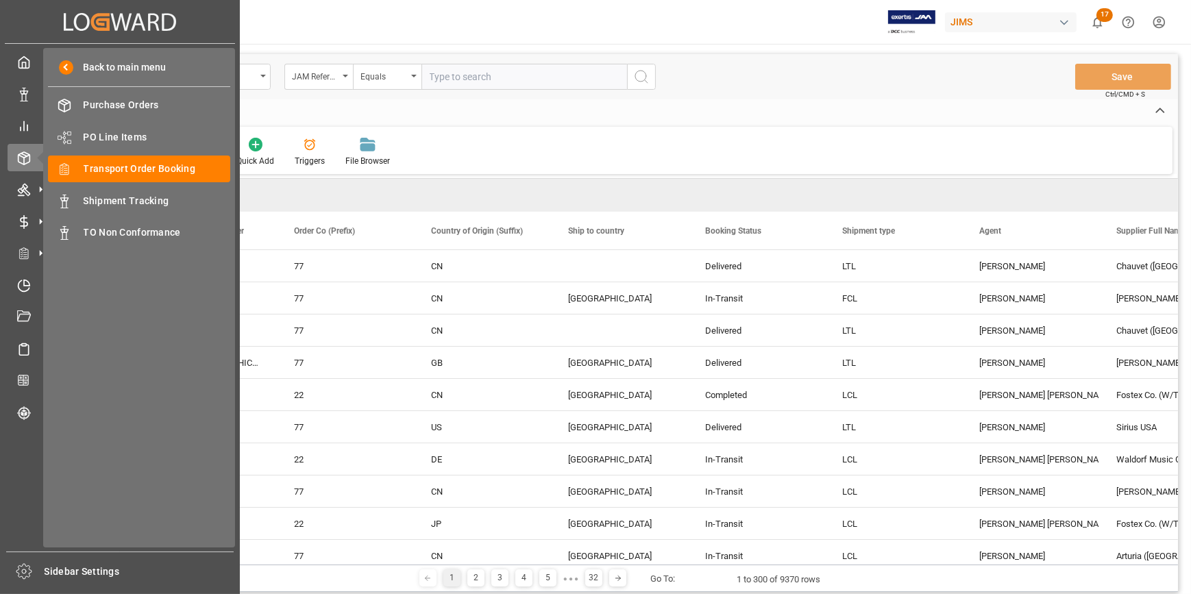
click at [117, 130] on span "PO Line Items" at bounding box center [157, 137] width 147 height 14
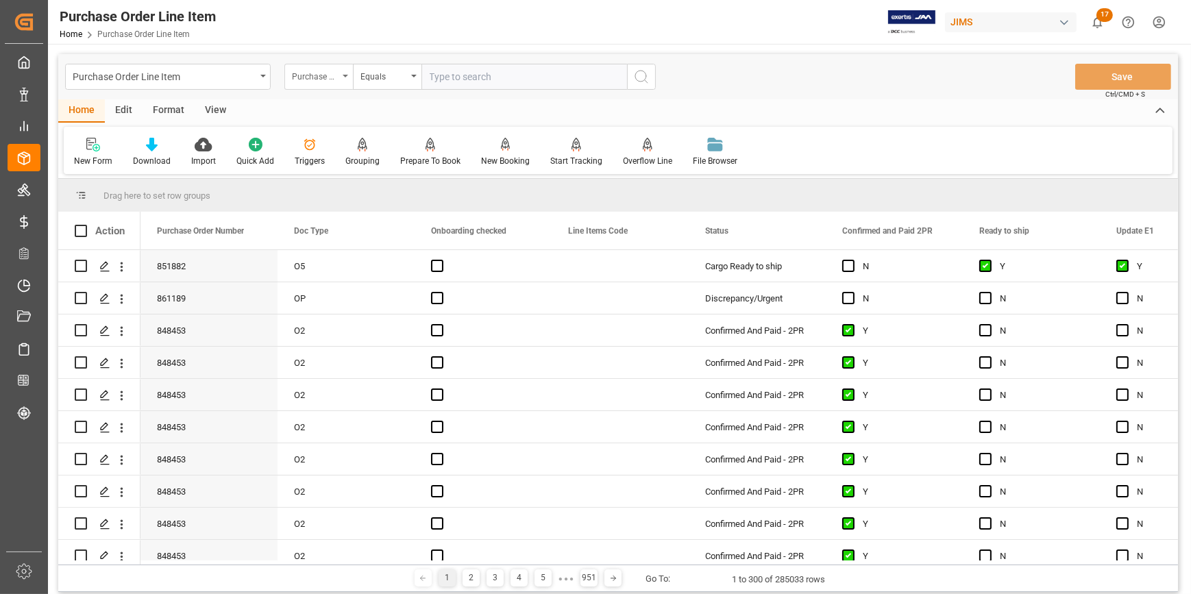
click at [326, 75] on div "Purchase Order Number" at bounding box center [315, 75] width 47 height 16
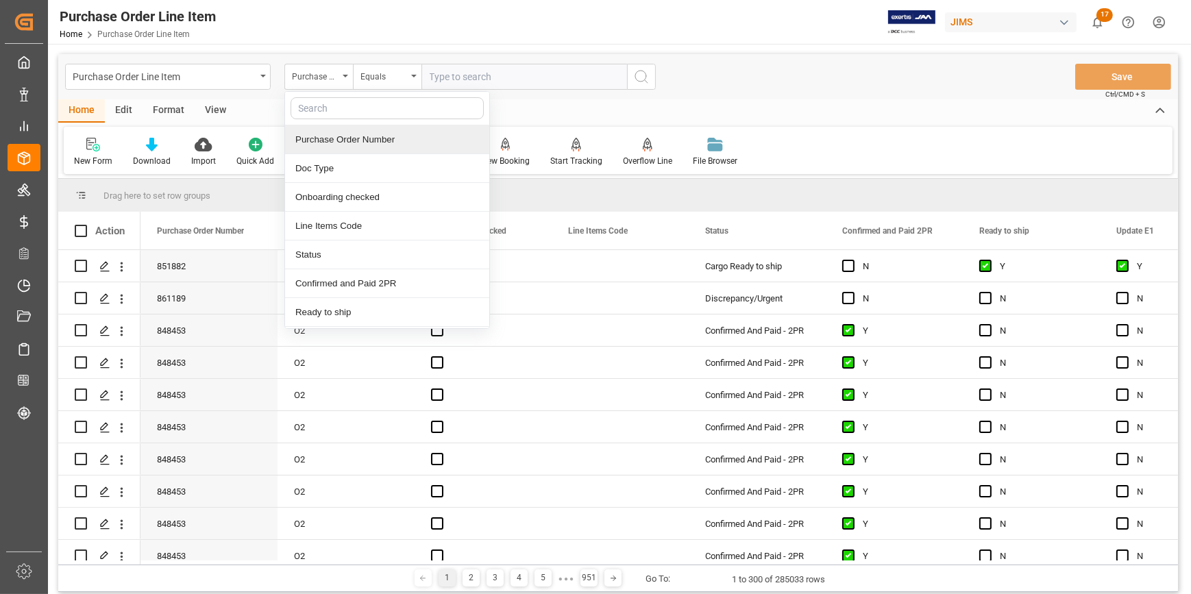
click at [335, 113] on input "text" at bounding box center [387, 108] width 193 height 22
type input "ref"
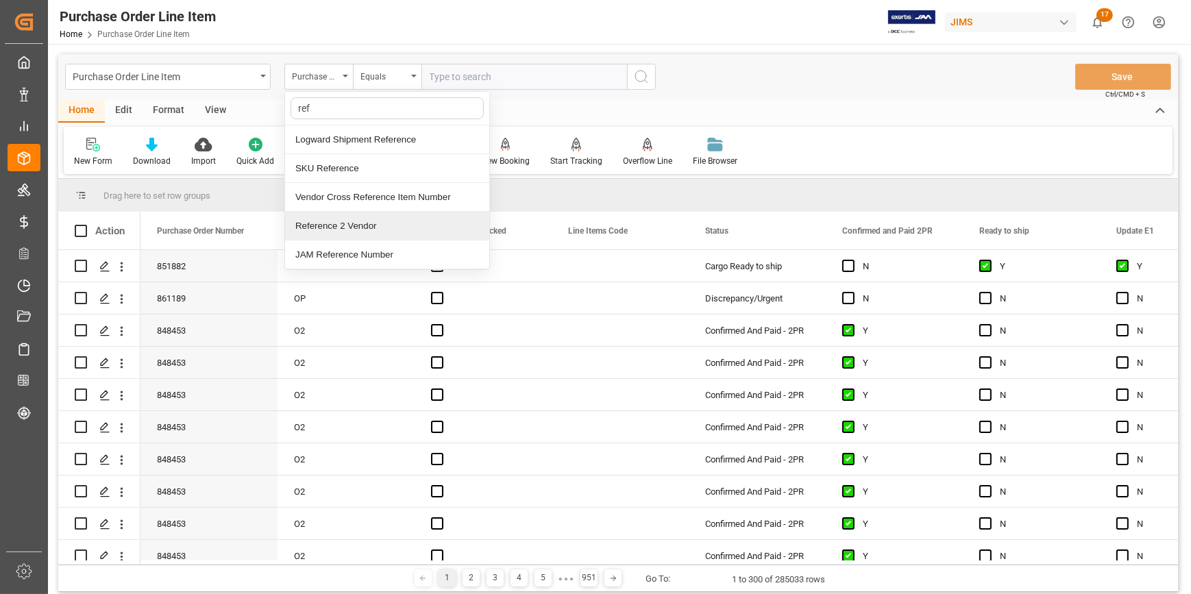
click at [347, 226] on div "Reference 2 Vendor" at bounding box center [387, 226] width 204 height 29
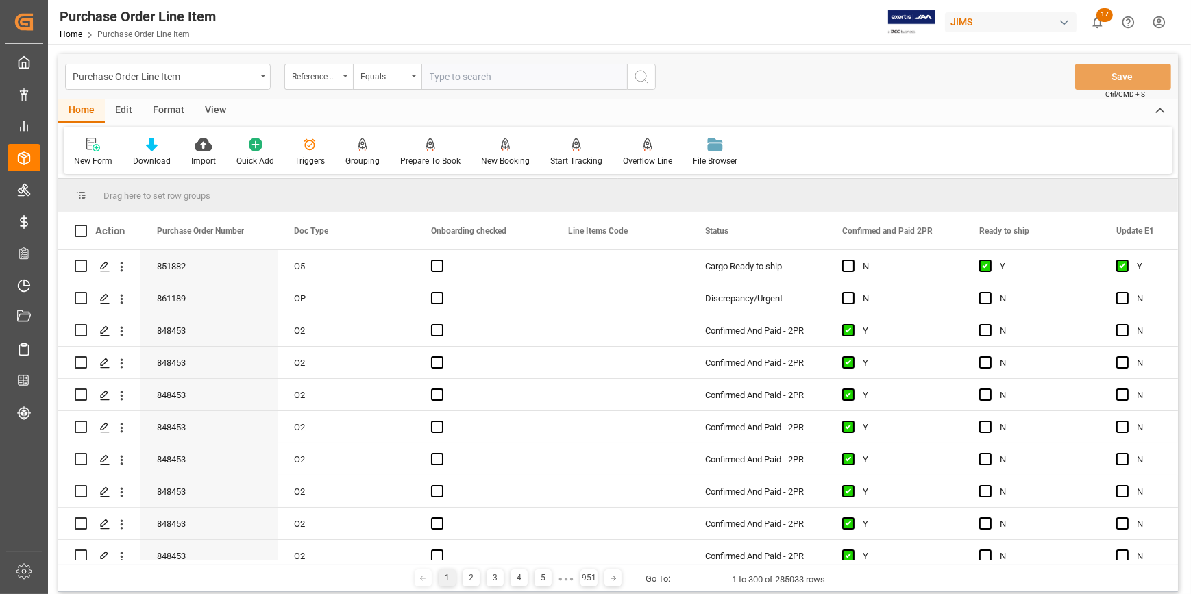
click at [447, 82] on input "text" at bounding box center [525, 77] width 206 height 26
paste input "22-10272-JP"
type input "22-10272-JP"
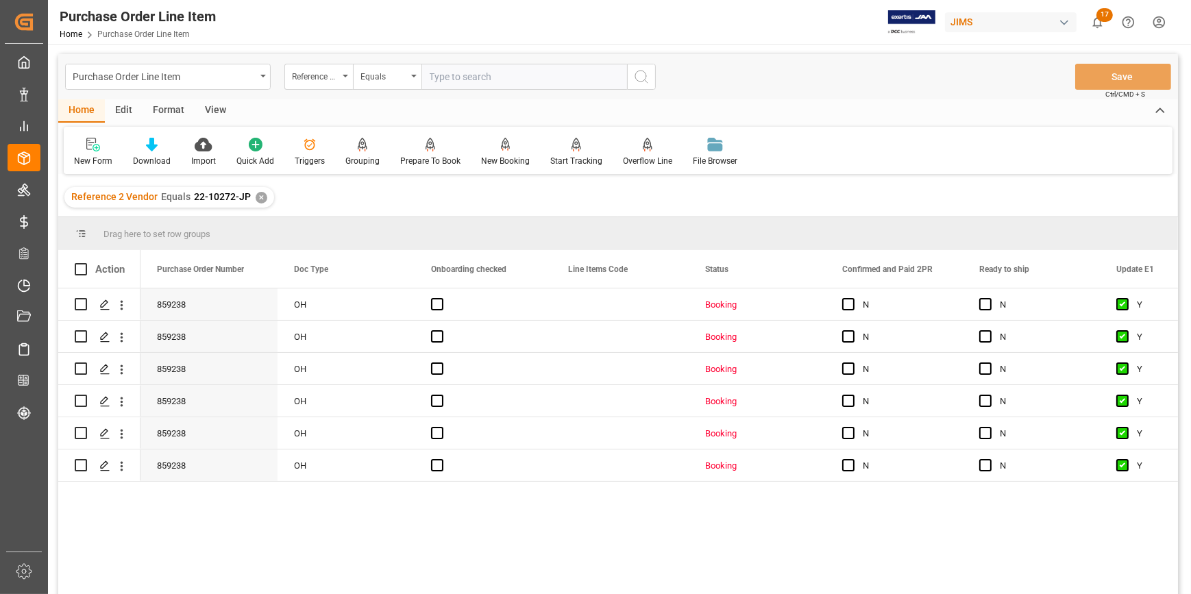
click at [219, 110] on div "View" at bounding box center [216, 110] width 42 height 23
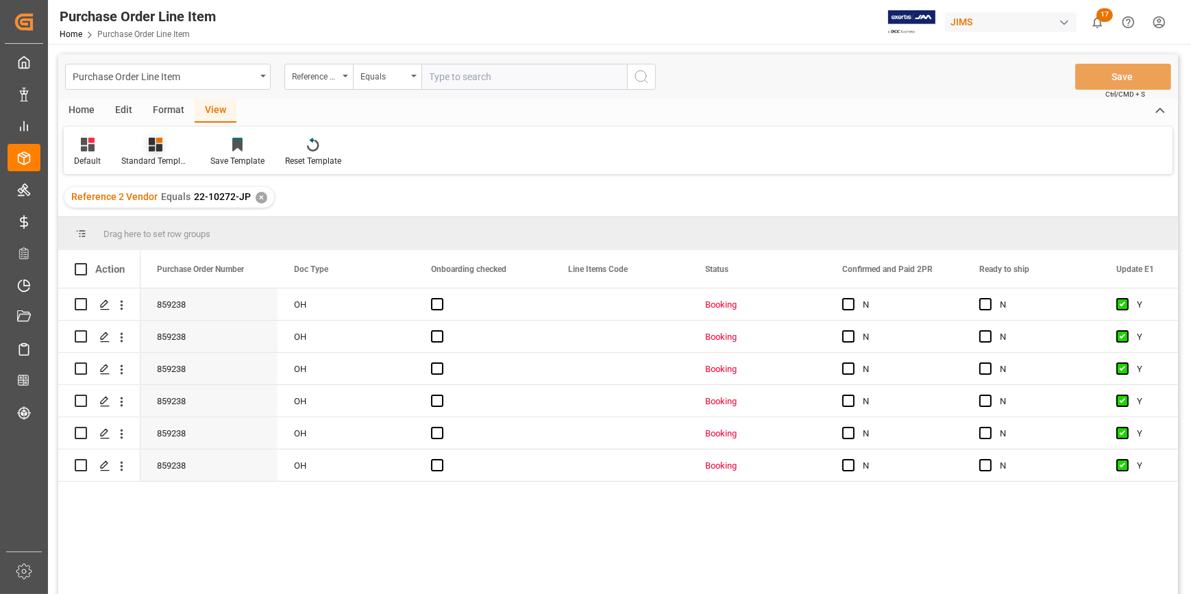
click at [162, 158] on div "Standard Templates" at bounding box center [155, 161] width 69 height 12
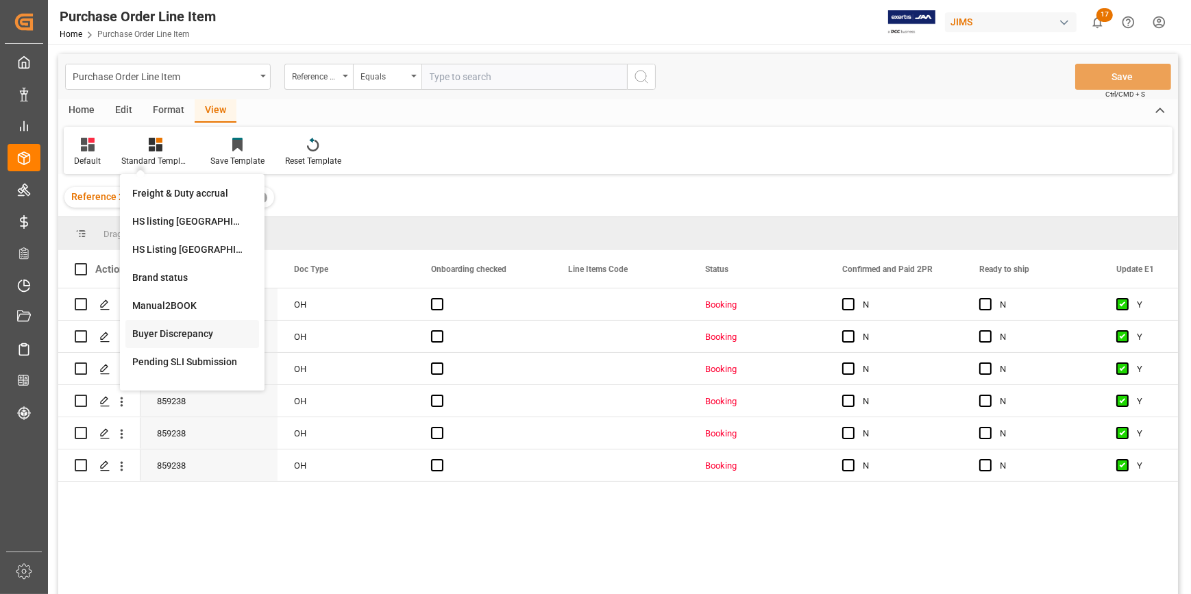
click at [169, 335] on div "Buyer Discrepancy" at bounding box center [192, 334] width 120 height 14
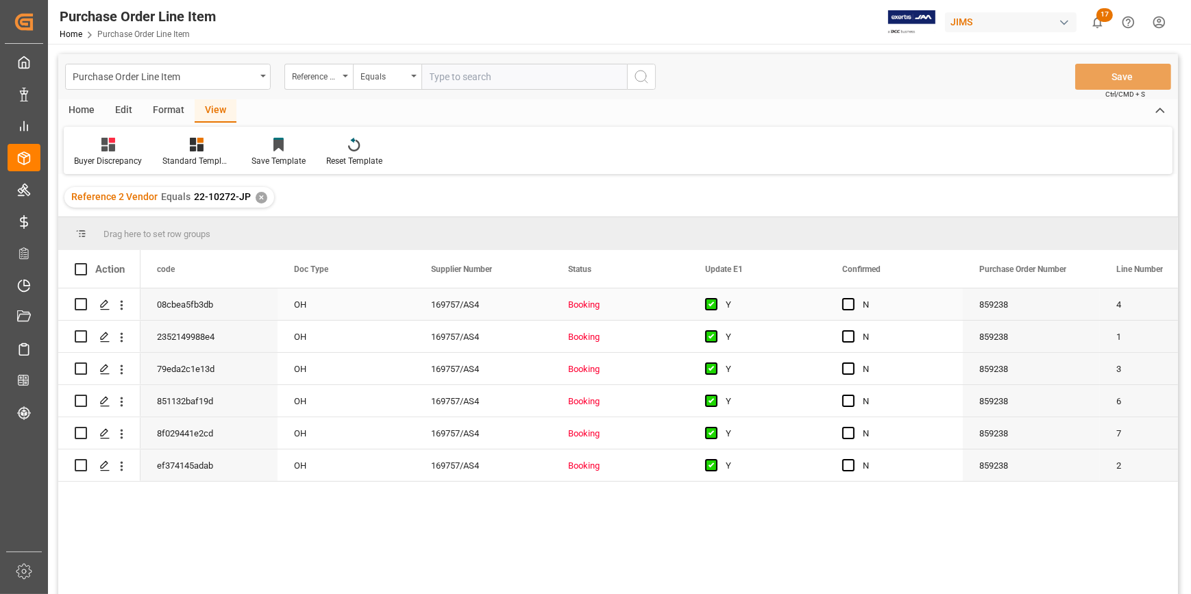
click at [641, 308] on div "Booking" at bounding box center [620, 305] width 104 height 32
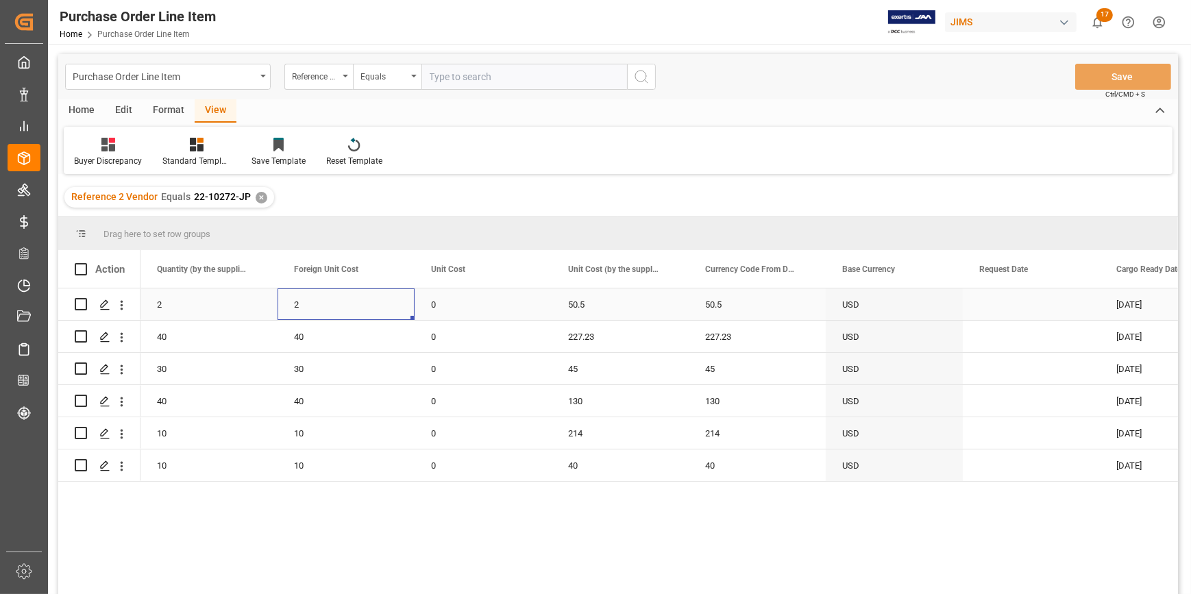
scroll to position [0, 1508]
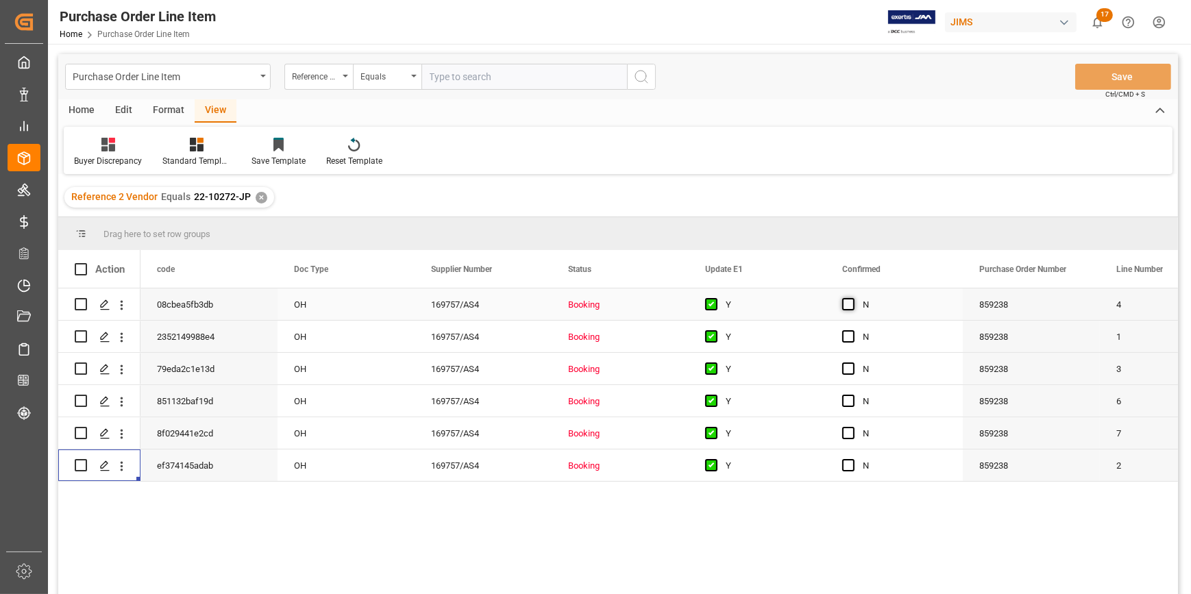
drag, startPoint x: 843, startPoint y: 301, endPoint x: 854, endPoint y: 309, distance: 13.7
click at [844, 301] on span "Press SPACE to select this row." at bounding box center [848, 304] width 12 height 12
click at [853, 298] on input "Press SPACE to select this row." at bounding box center [853, 298] width 0 height 0
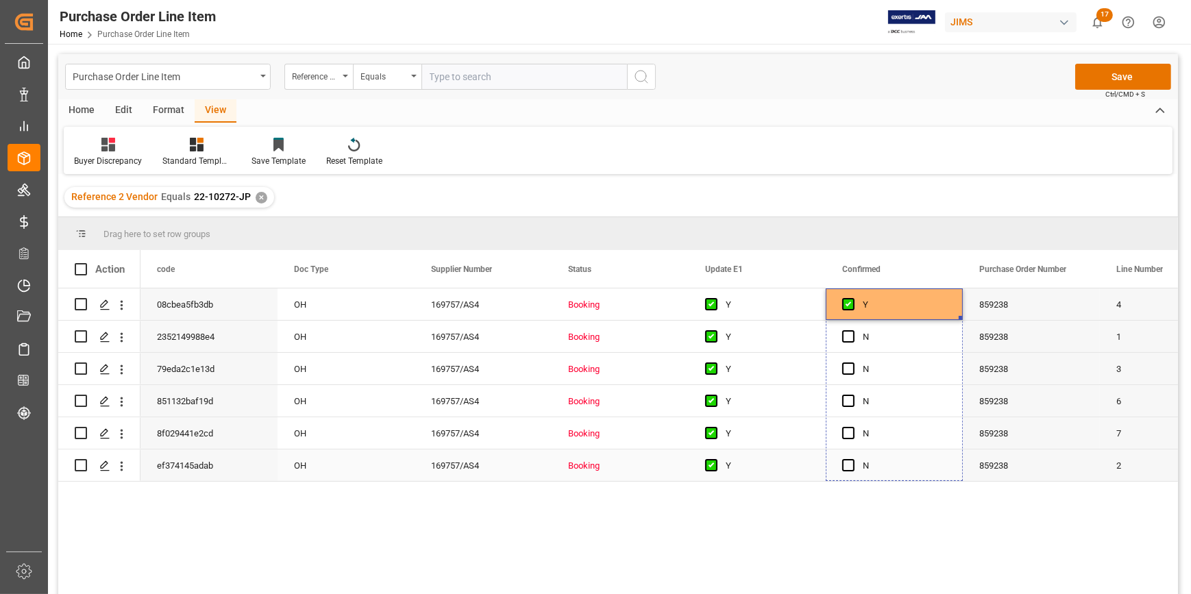
drag, startPoint x: 961, startPoint y: 316, endPoint x: 923, endPoint y: 461, distance: 150.3
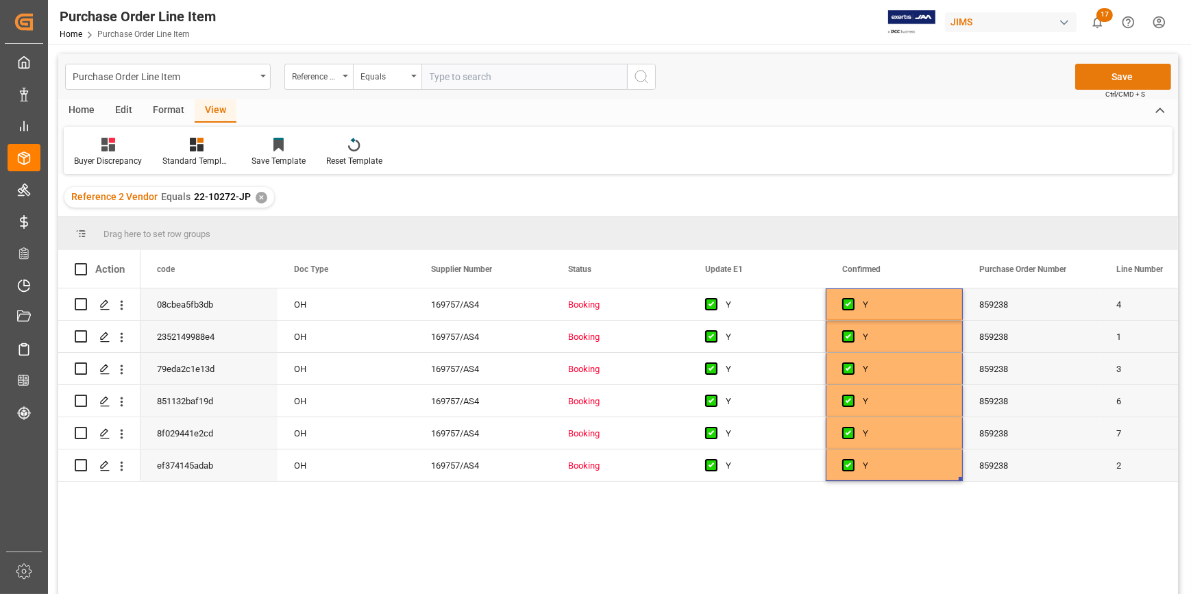
click at [1127, 80] on button "Save" at bounding box center [1123, 77] width 96 height 26
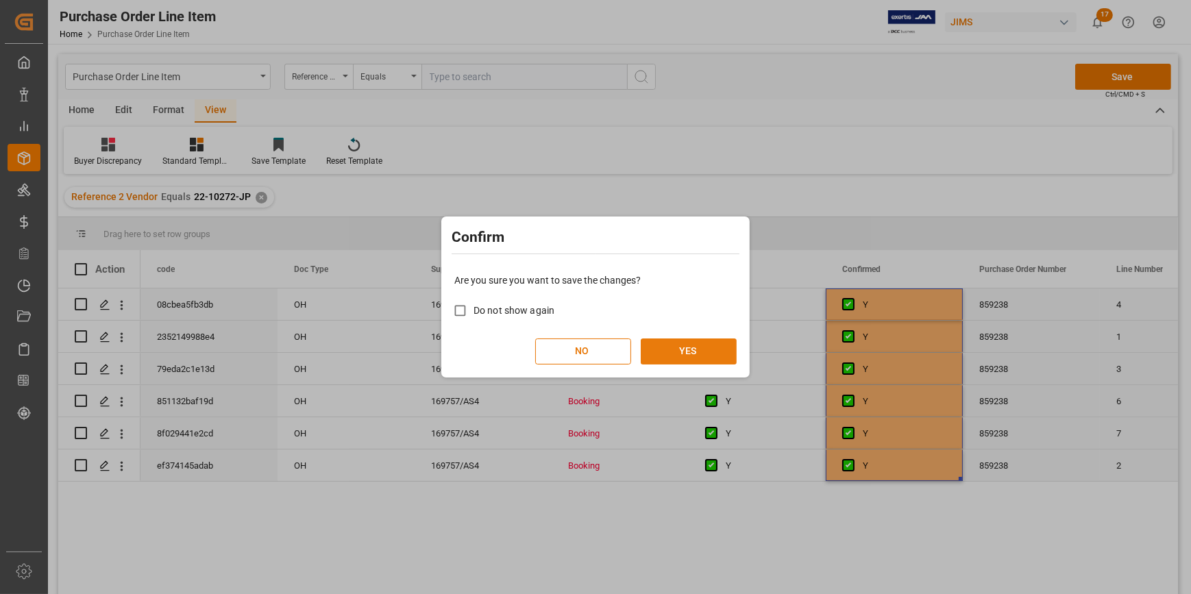
click at [694, 349] on button "YES" at bounding box center [689, 352] width 96 height 26
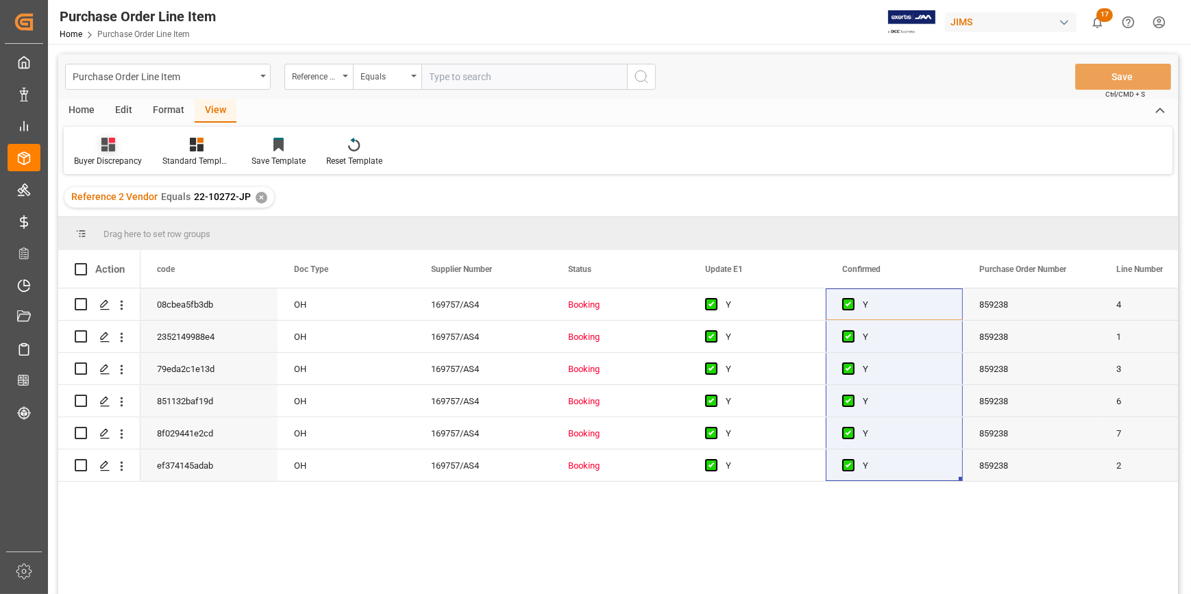
click at [117, 149] on div at bounding box center [108, 144] width 68 height 14
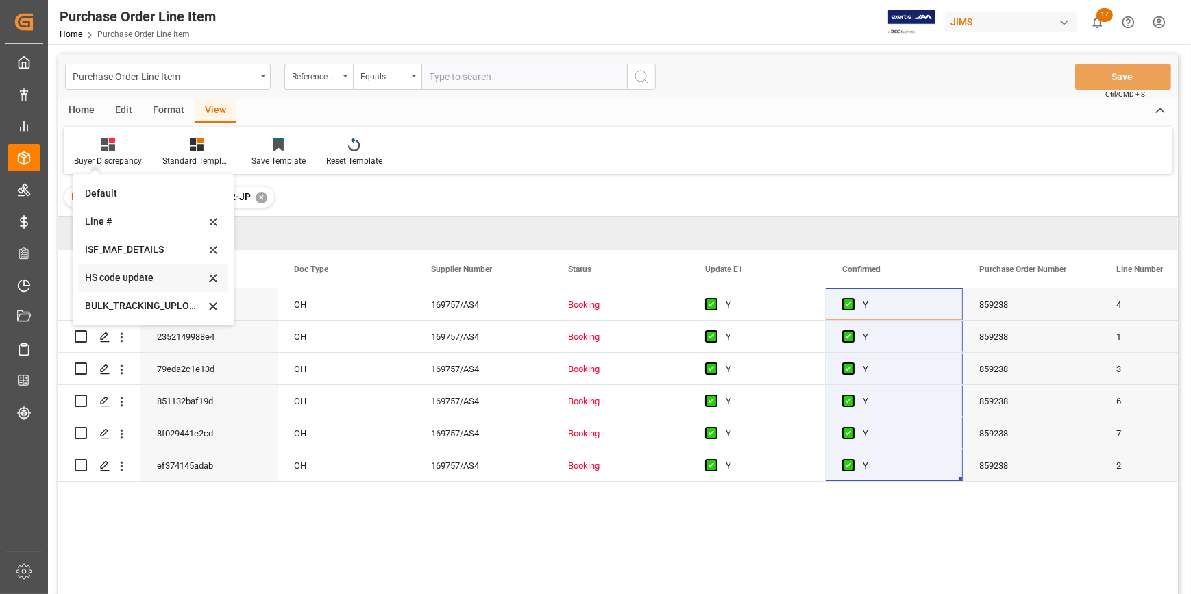
click at [123, 273] on div "HS code update" at bounding box center [145, 278] width 120 height 14
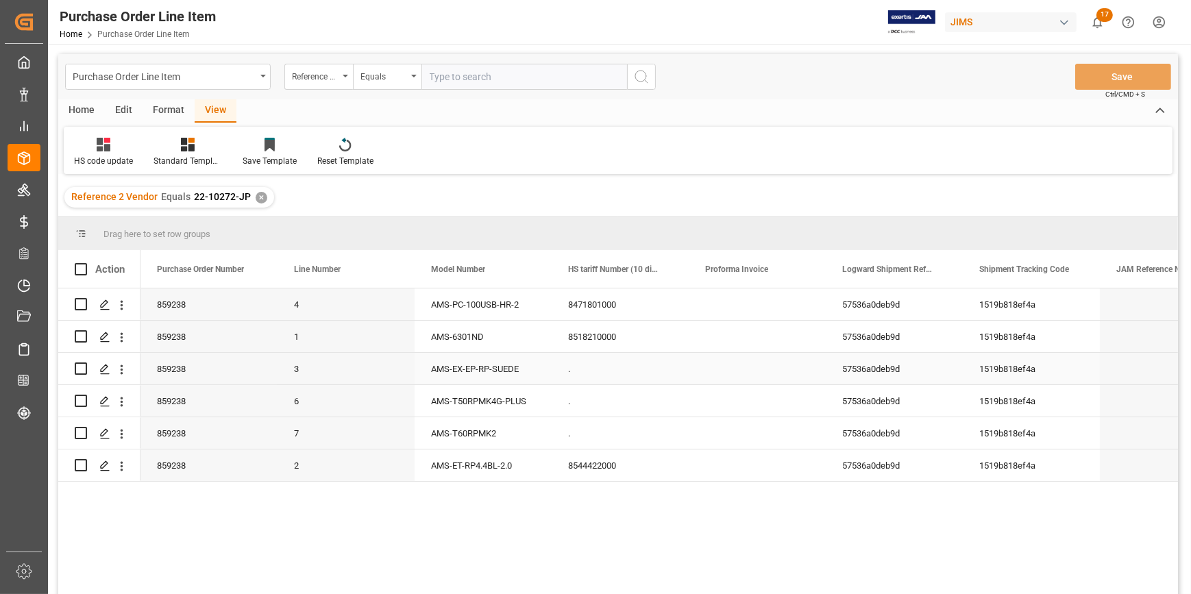
click at [476, 366] on div "AMS-EX-EP-RP-SUEDE" at bounding box center [483, 369] width 137 height 32
drag, startPoint x: 527, startPoint y: 376, endPoint x: 404, endPoint y: 376, distance: 122.7
click at [404, 376] on div "859238 3 AMS-EX-EP-RP-SUEDE . 57536a0deb9d 1519b818ef4a 23-07-2025 08:05:56" at bounding box center [758, 369] width 1234 height 32
click at [500, 414] on div "AMS-T50RPMK4G-PLUS" at bounding box center [483, 401] width 137 height 32
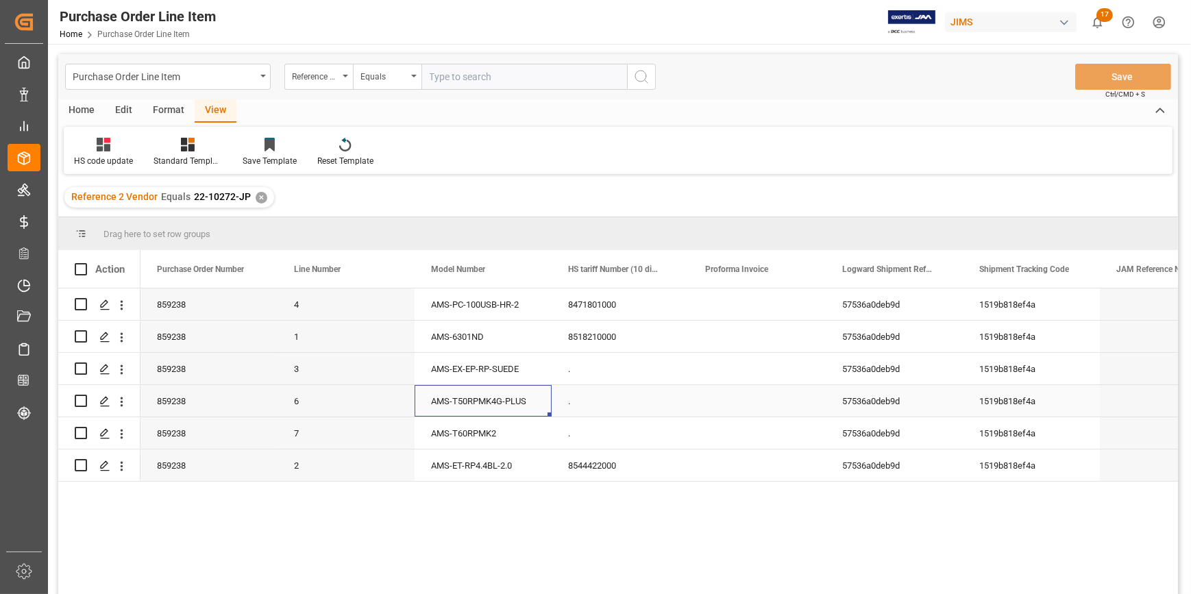
click at [521, 405] on div "AMS-T50RPMK4G-PLUS" at bounding box center [483, 401] width 137 height 32
click at [524, 454] on div "AMS-ET-RP4.4BL-2.0" at bounding box center [483, 466] width 137 height 32
click at [517, 417] on div "AMS-T50RPMK4G-PLUS" at bounding box center [483, 401] width 137 height 32
click at [114, 153] on div "HS code update" at bounding box center [104, 152] width 80 height 30
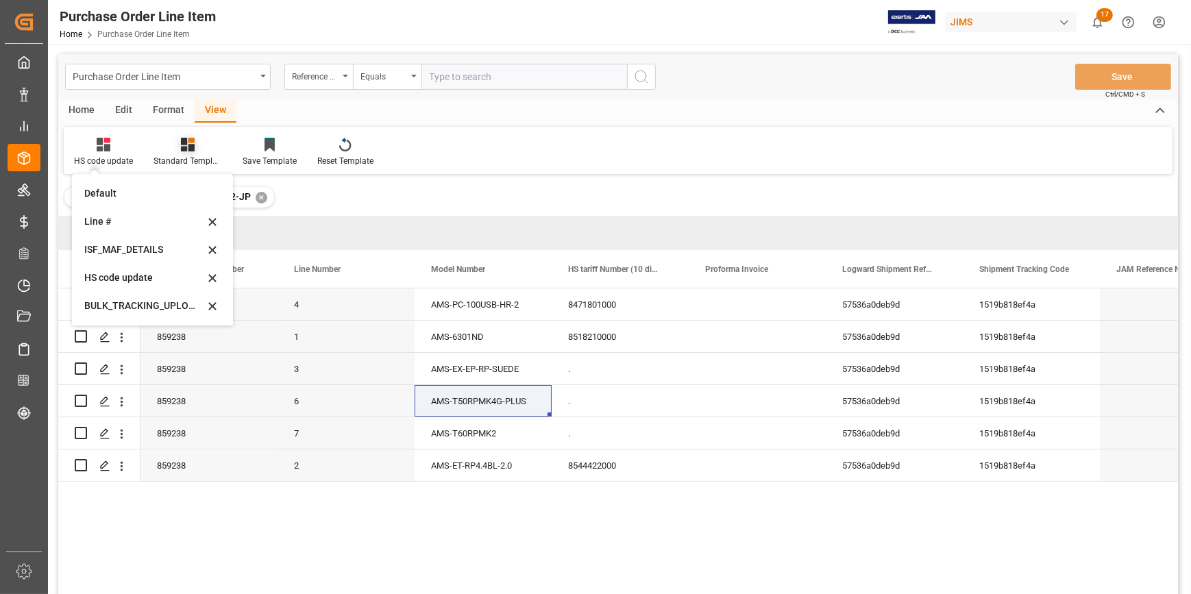
click at [187, 149] on icon at bounding box center [188, 145] width 14 height 14
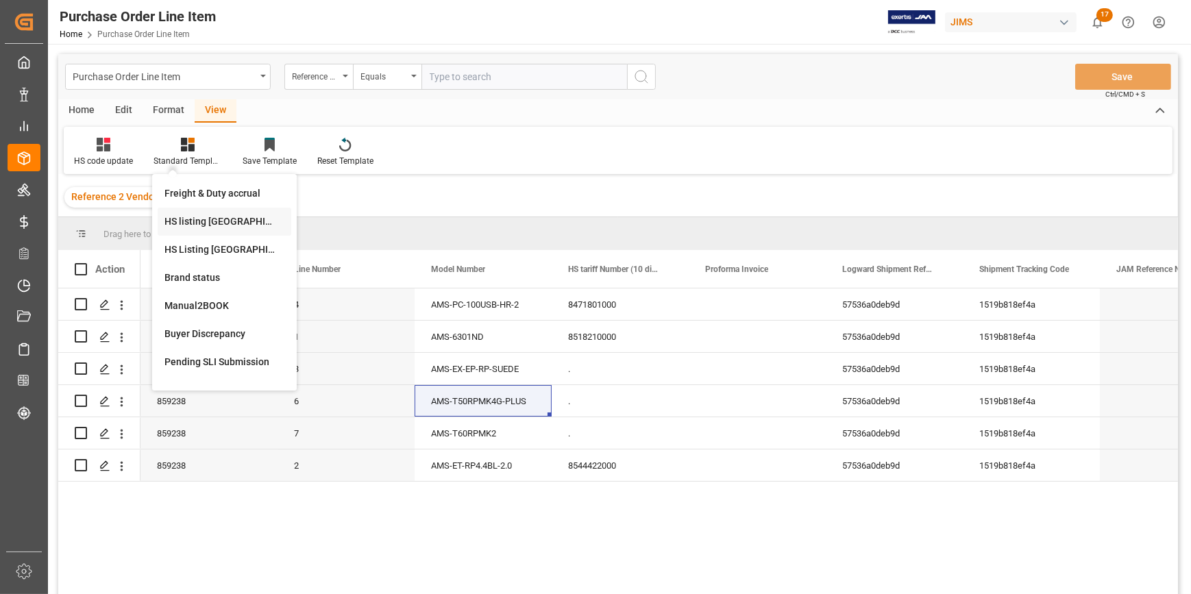
click at [193, 217] on div "HS listing USA" at bounding box center [224, 222] width 120 height 14
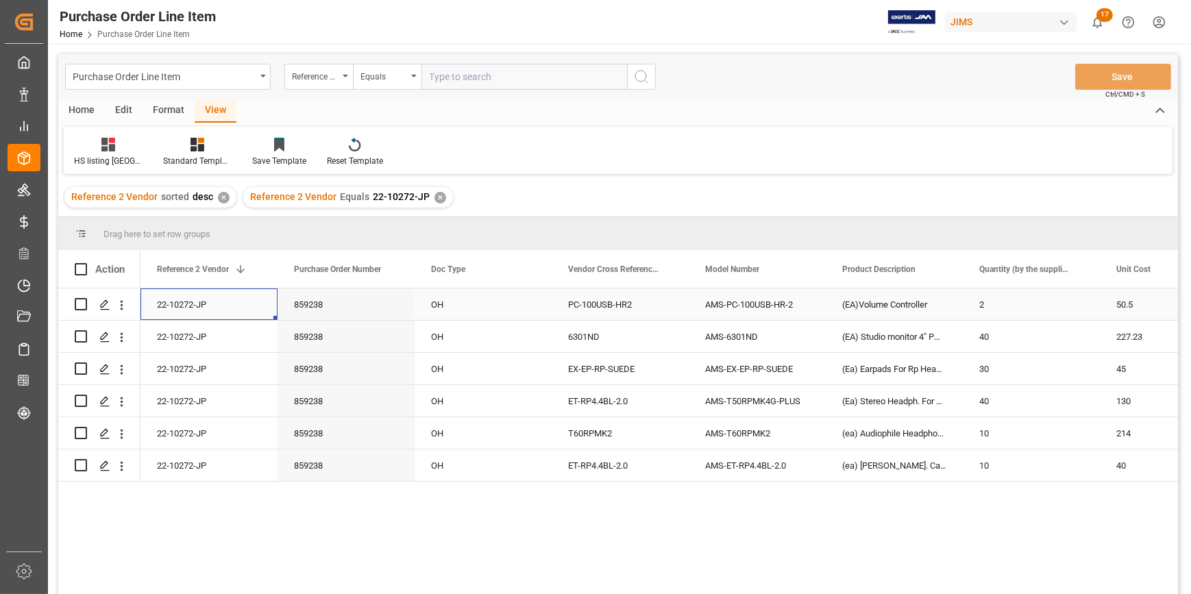
click at [207, 304] on div "22-10272-JP" at bounding box center [209, 305] width 137 height 32
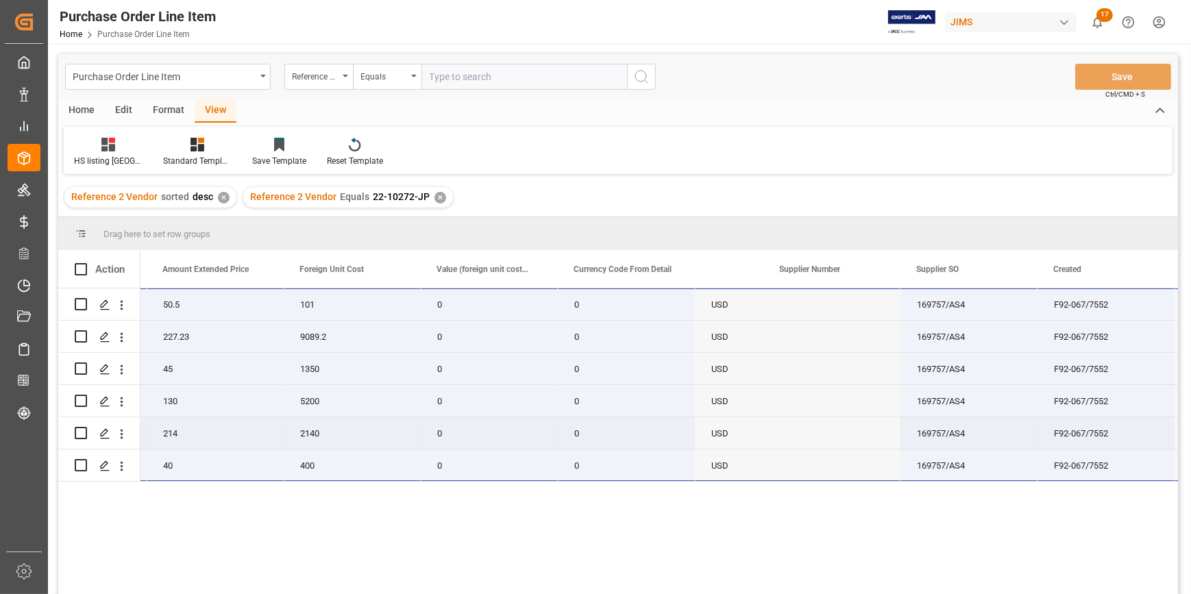
scroll to position [0, 1086]
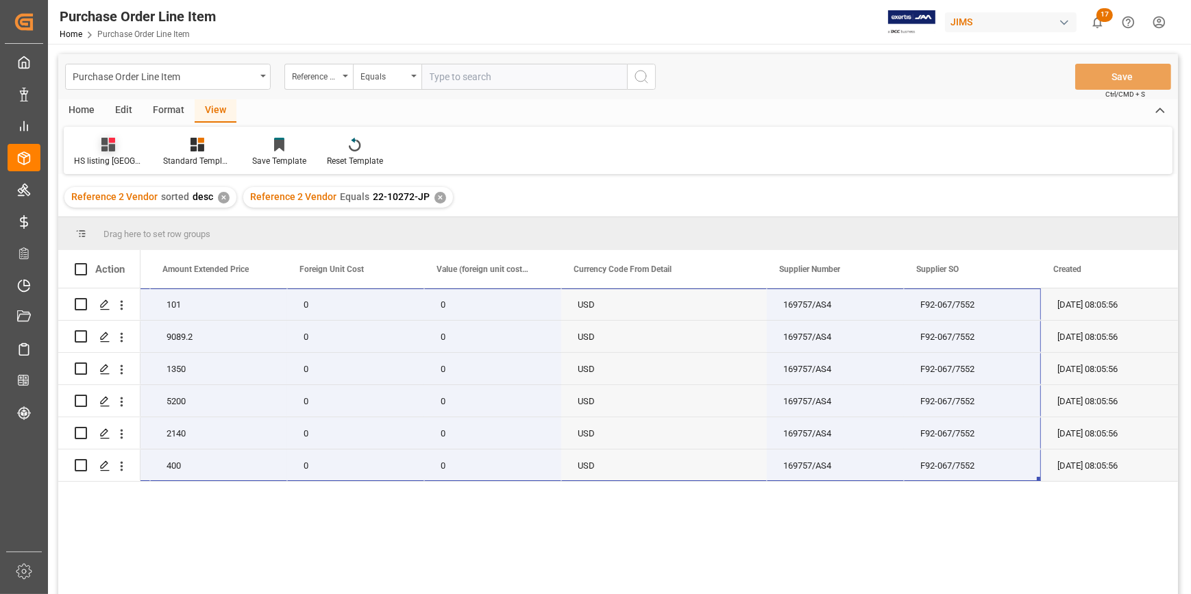
click at [108, 150] on div at bounding box center [108, 144] width 69 height 14
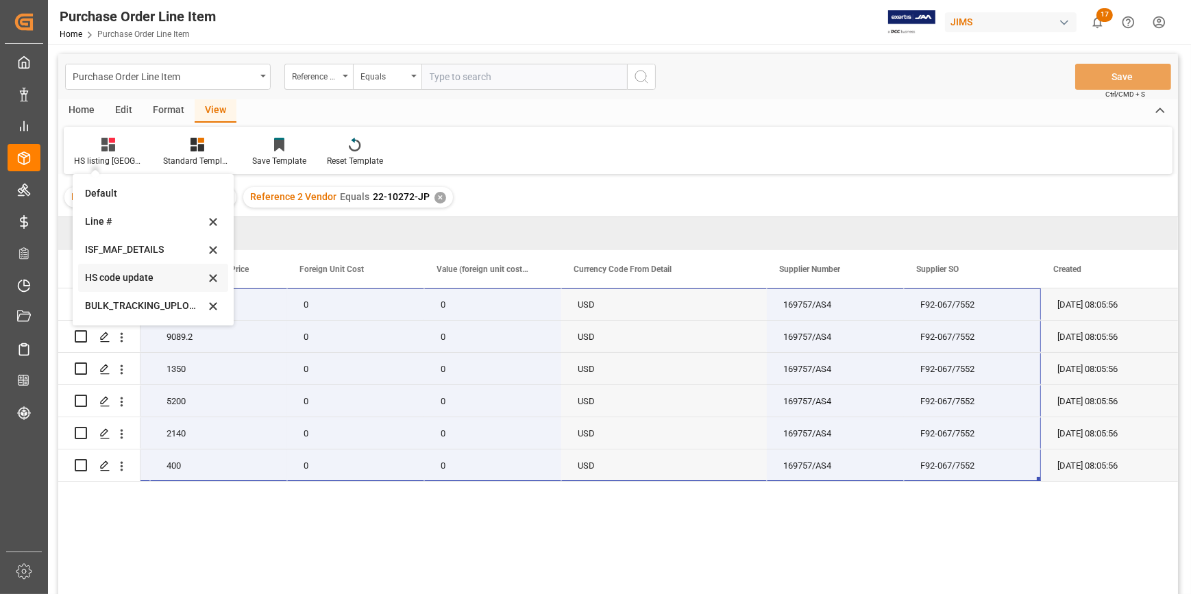
click at [138, 277] on div "HS code update" at bounding box center [145, 278] width 120 height 14
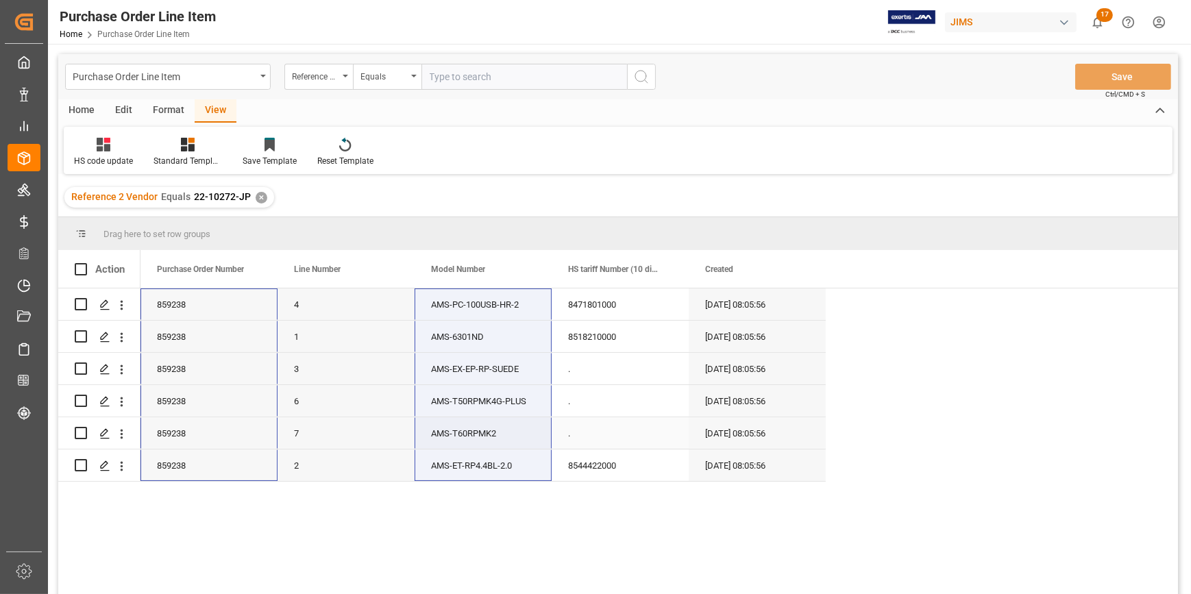
click at [576, 435] on div "." at bounding box center [620, 433] width 137 height 32
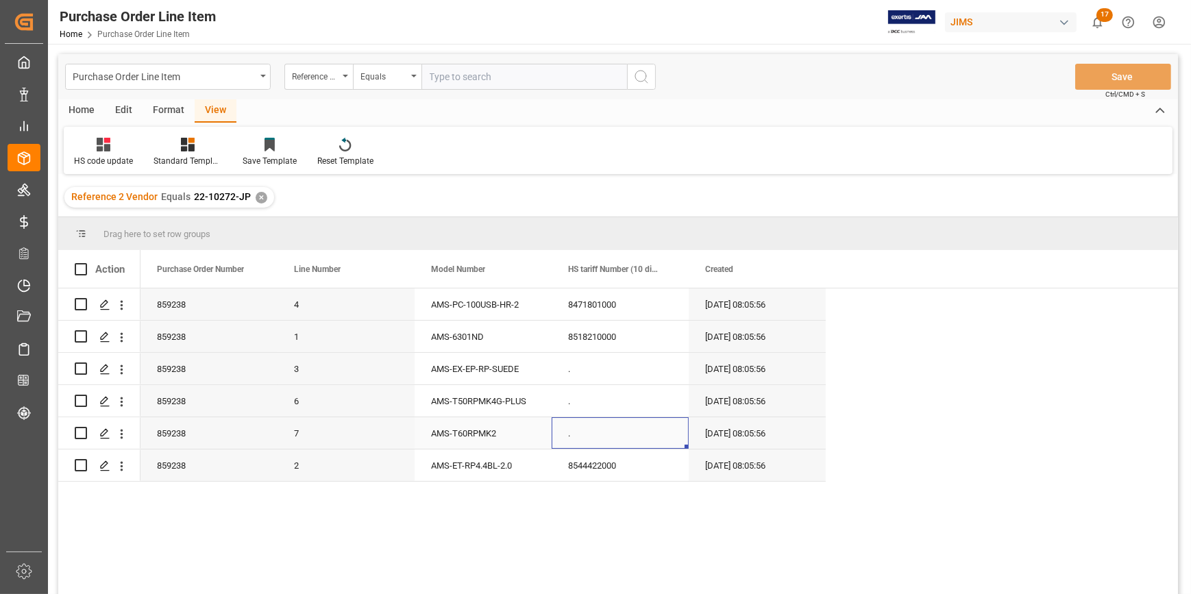
click at [576, 435] on div "." at bounding box center [620, 433] width 137 height 32
drag, startPoint x: 568, startPoint y: 439, endPoint x: 557, endPoint y: 441, distance: 11.2
click at [557, 441] on div "." at bounding box center [620, 441] width 137 height 48
paste input "8518302000"
type input "8518302000"
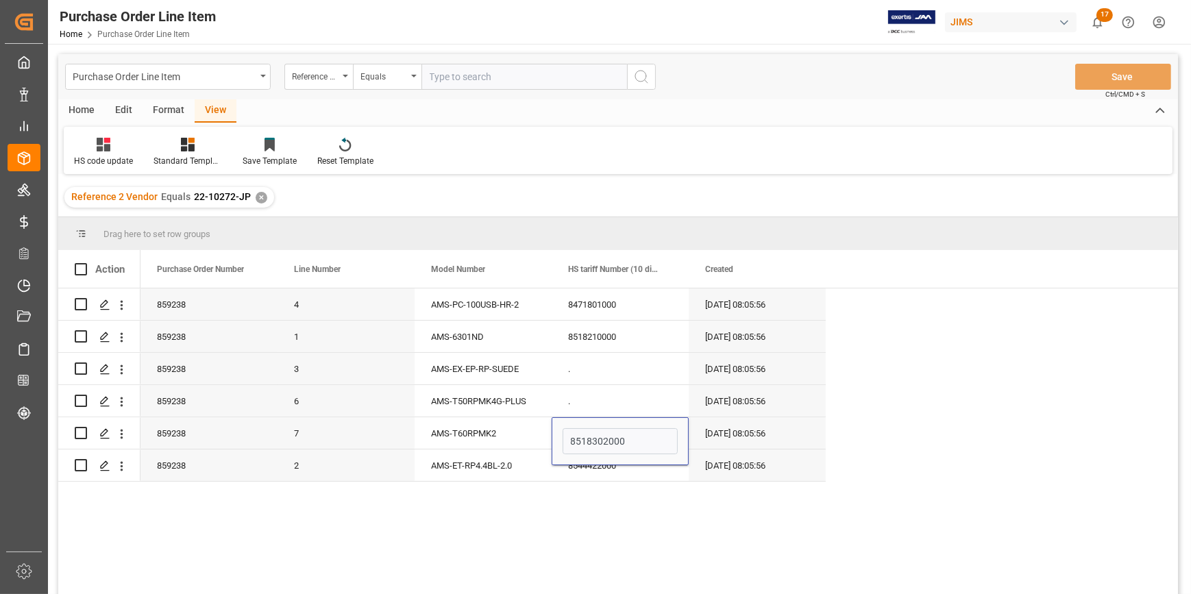
click at [644, 493] on div "859238 4 AMS-PC-100USB-HR-2 8471801000 23-07-2025 08:05:56 859238 1 AMS-6301ND …" at bounding box center [660, 446] width 1038 height 315
click at [644, 405] on div "." at bounding box center [620, 401] width 137 height 32
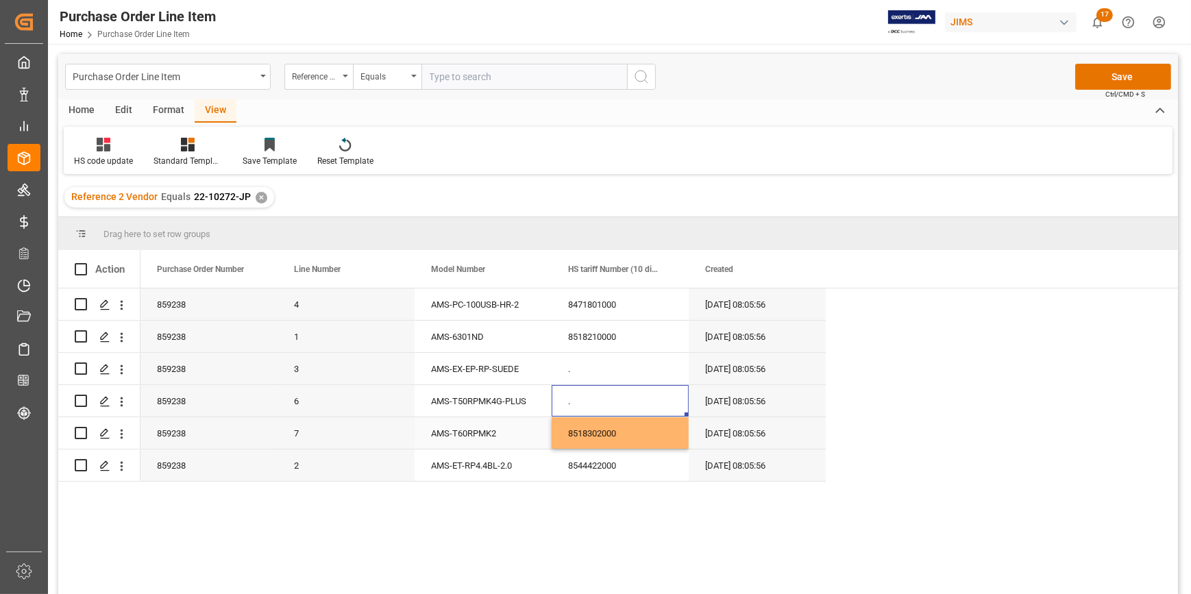
click at [623, 434] on div "8518302000" at bounding box center [620, 433] width 137 height 32
click at [82, 269] on span at bounding box center [81, 269] width 12 height 12
click at [85, 263] on input "checkbox" at bounding box center [85, 263] width 0 height 0
checkbox input "true"
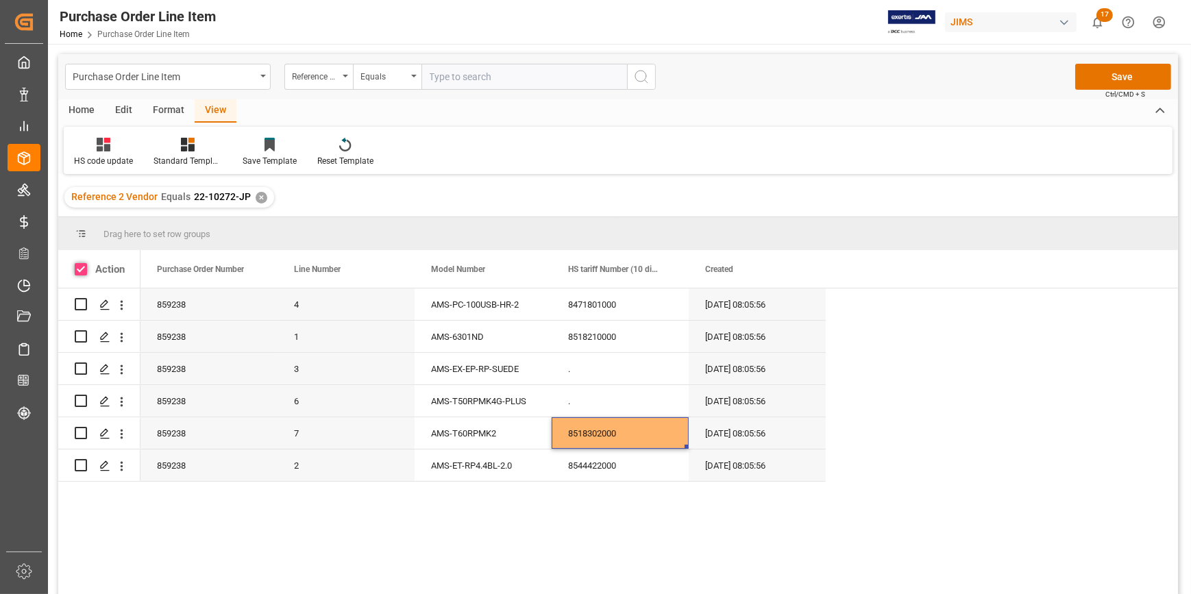
checkbox input "true"
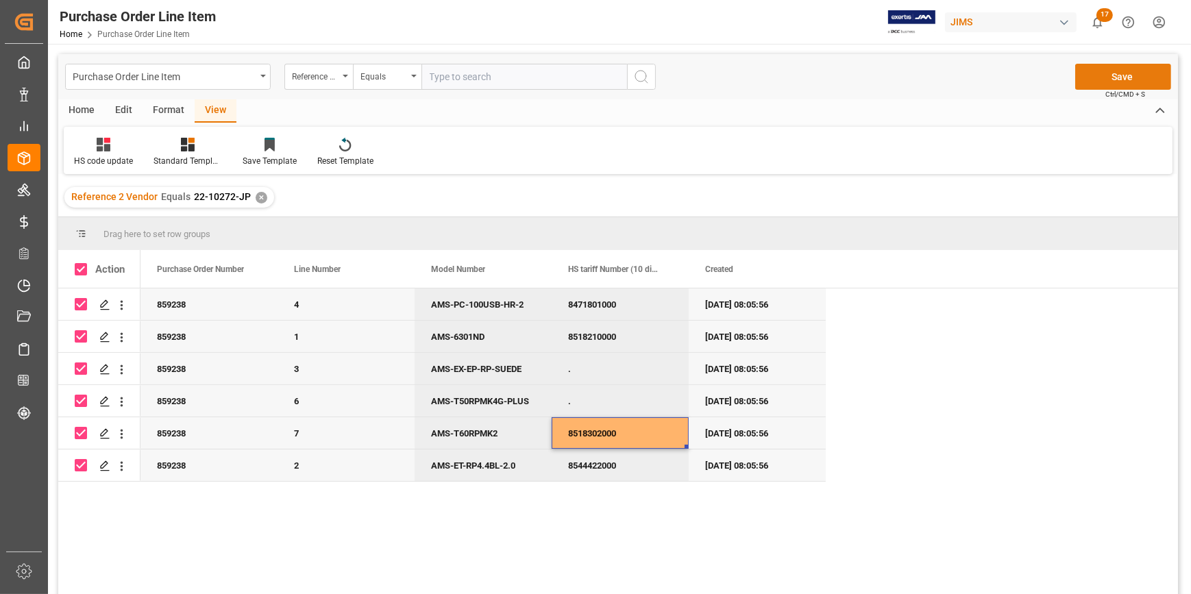
click at [1110, 82] on button "Save" at bounding box center [1123, 77] width 96 height 26
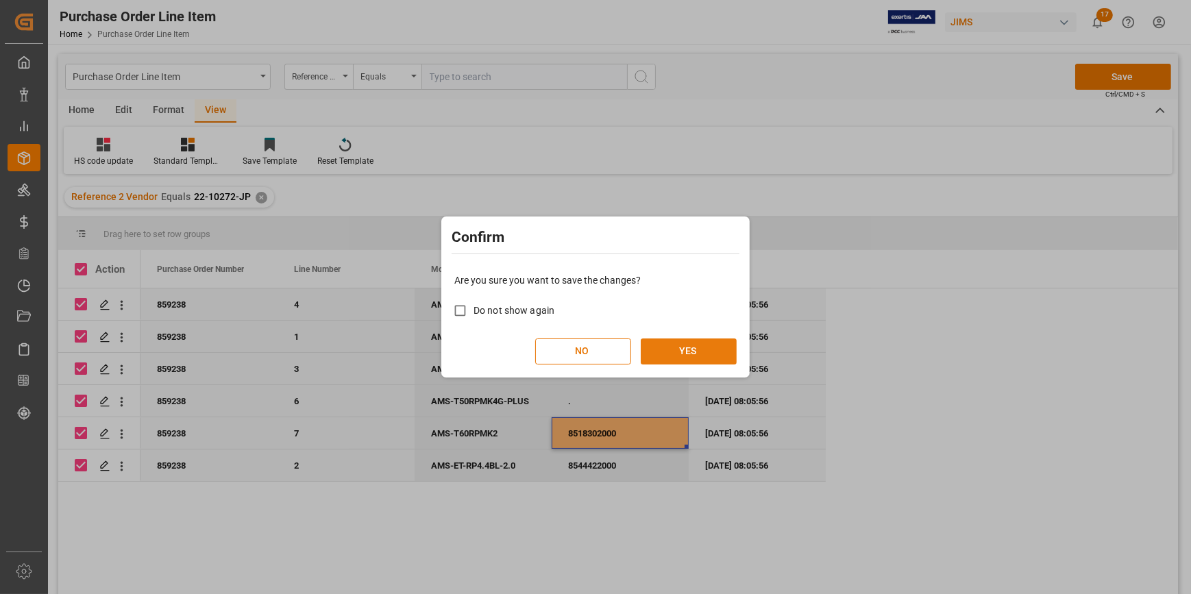
click at [681, 352] on button "YES" at bounding box center [689, 352] width 96 height 26
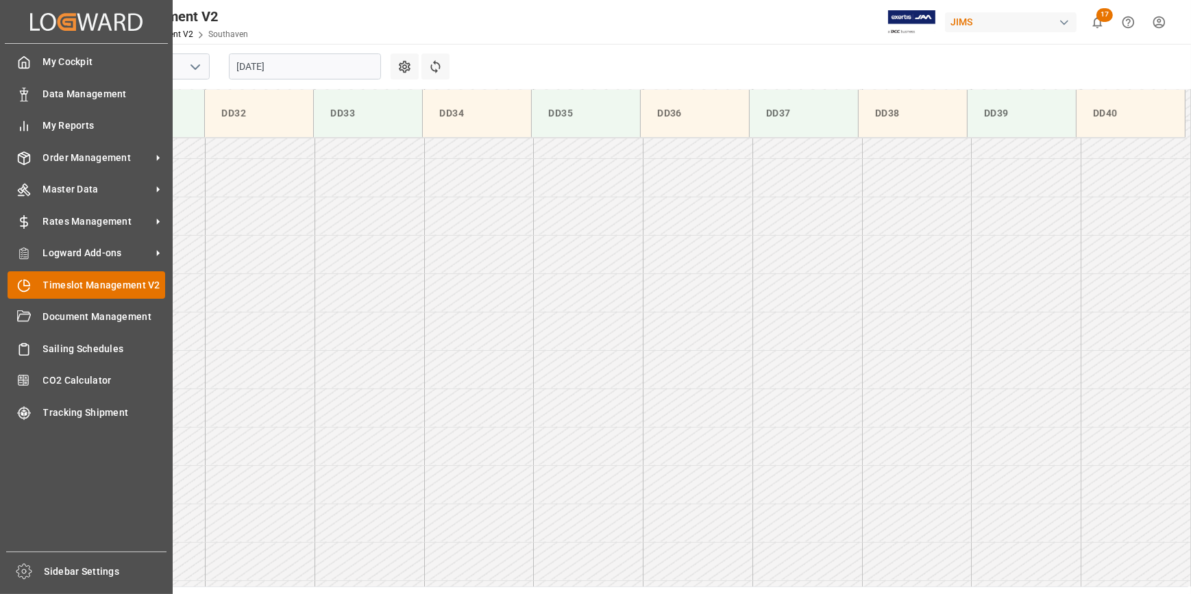
scroll to position [1143, 0]
click at [96, 156] on span "Order Management" at bounding box center [97, 158] width 108 height 14
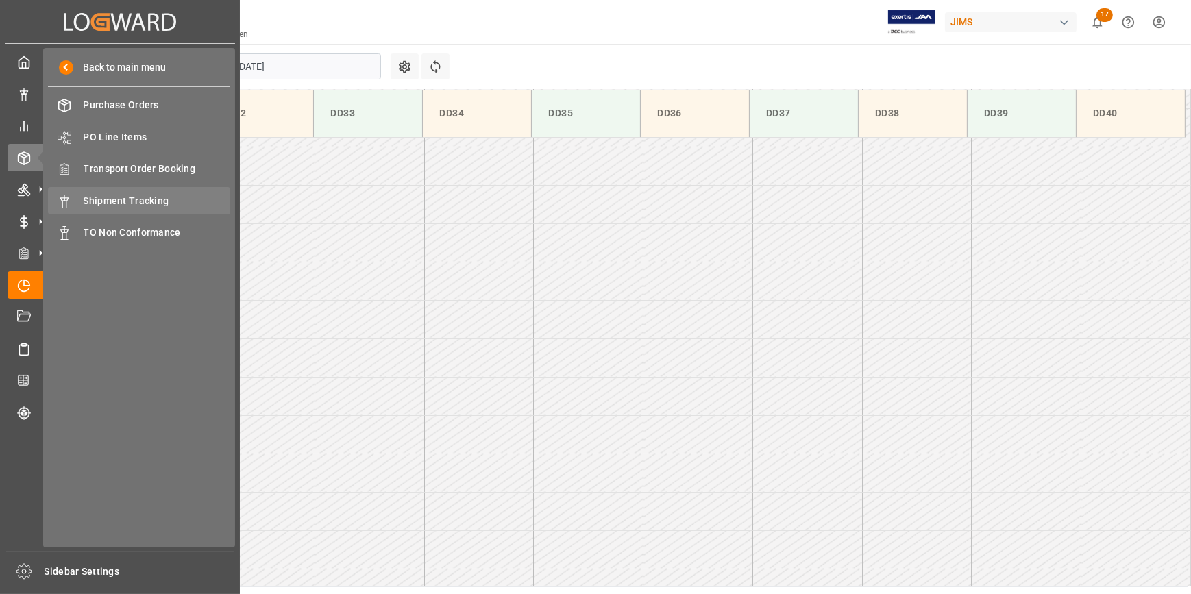
click at [143, 196] on span "Shipment Tracking" at bounding box center [157, 201] width 147 height 14
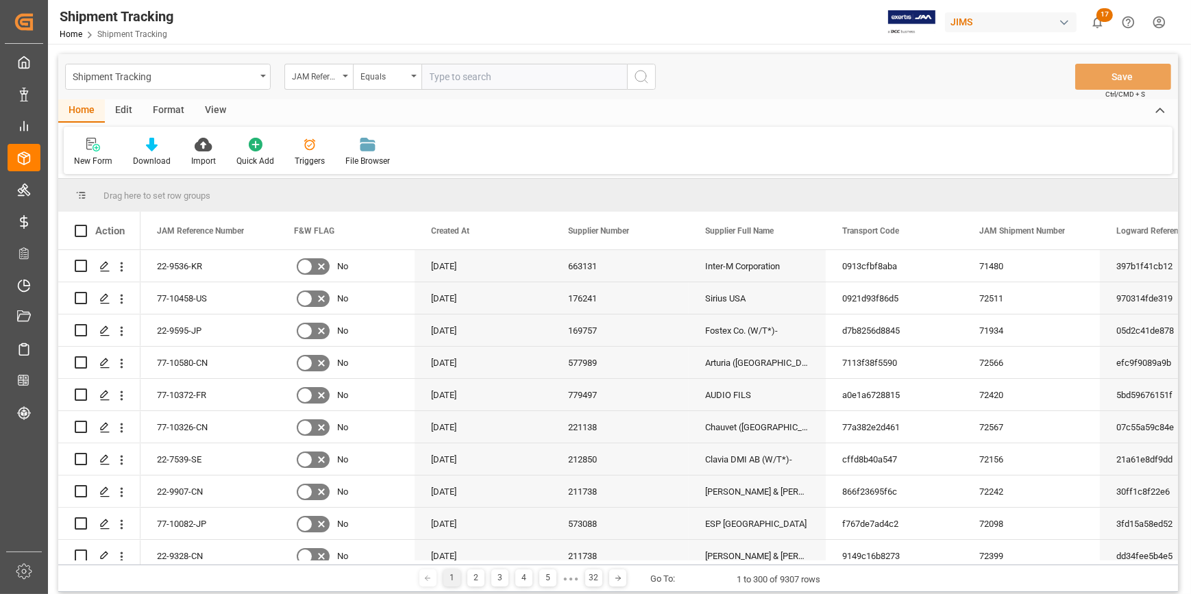
click at [459, 77] on input "text" at bounding box center [525, 77] width 206 height 26
type input "22-9595-jp"
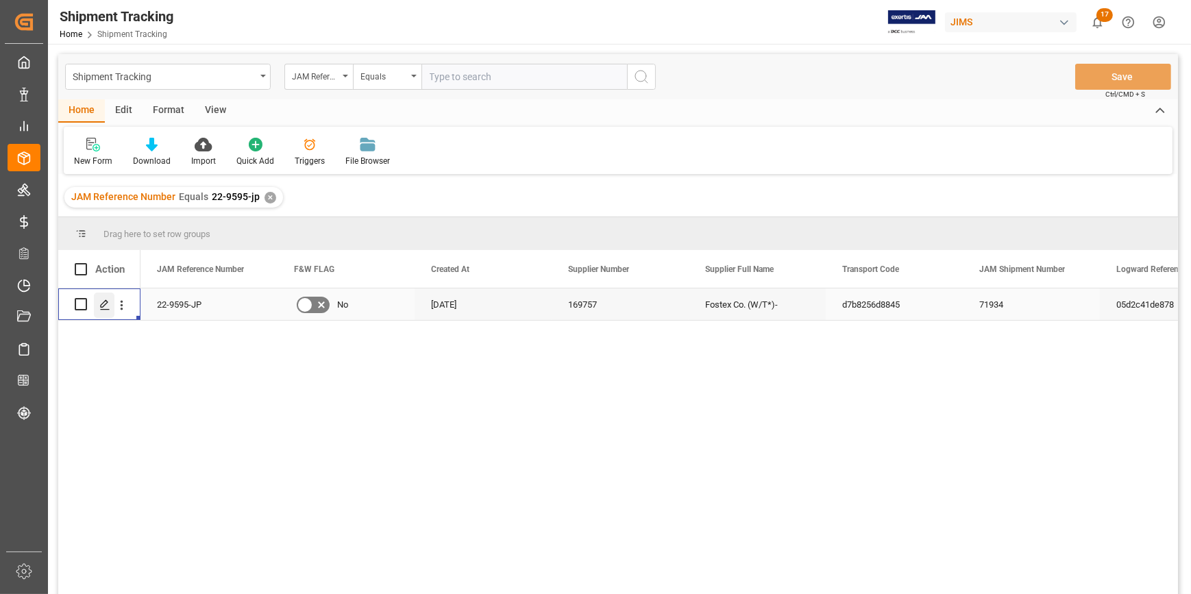
click at [103, 304] on icon "Press SPACE to select this row." at bounding box center [104, 305] width 11 height 11
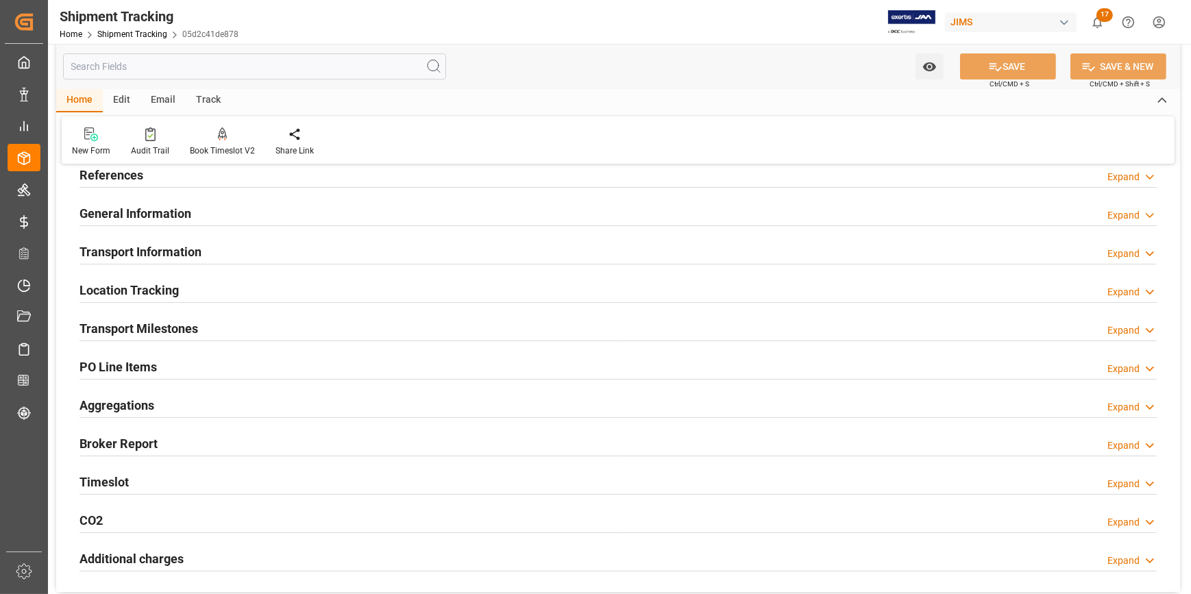
scroll to position [124, 0]
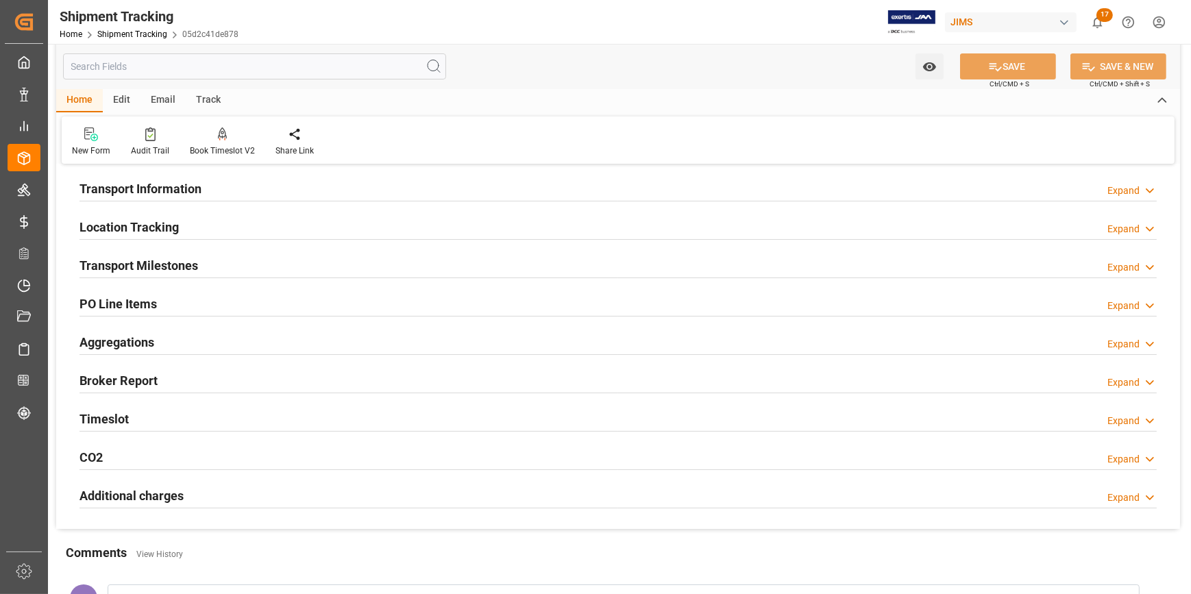
click at [276, 255] on div "Transport Milestones Expand" at bounding box center [618, 265] width 1077 height 26
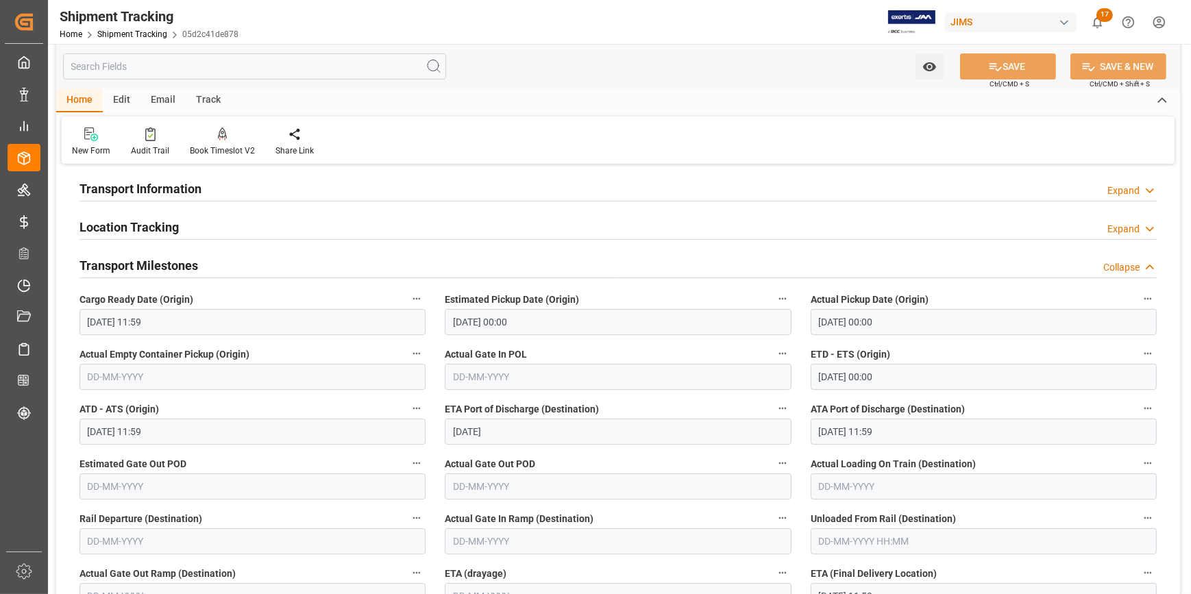
scroll to position [249, 0]
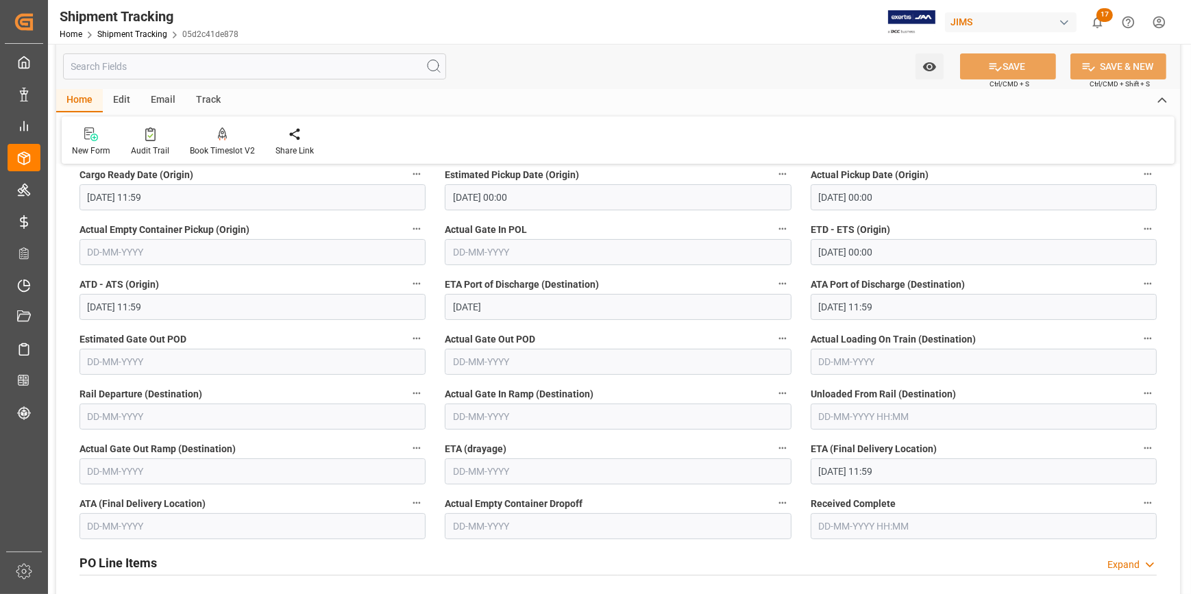
click at [868, 473] on input "21-08-2025 11:59" at bounding box center [984, 472] width 346 height 26
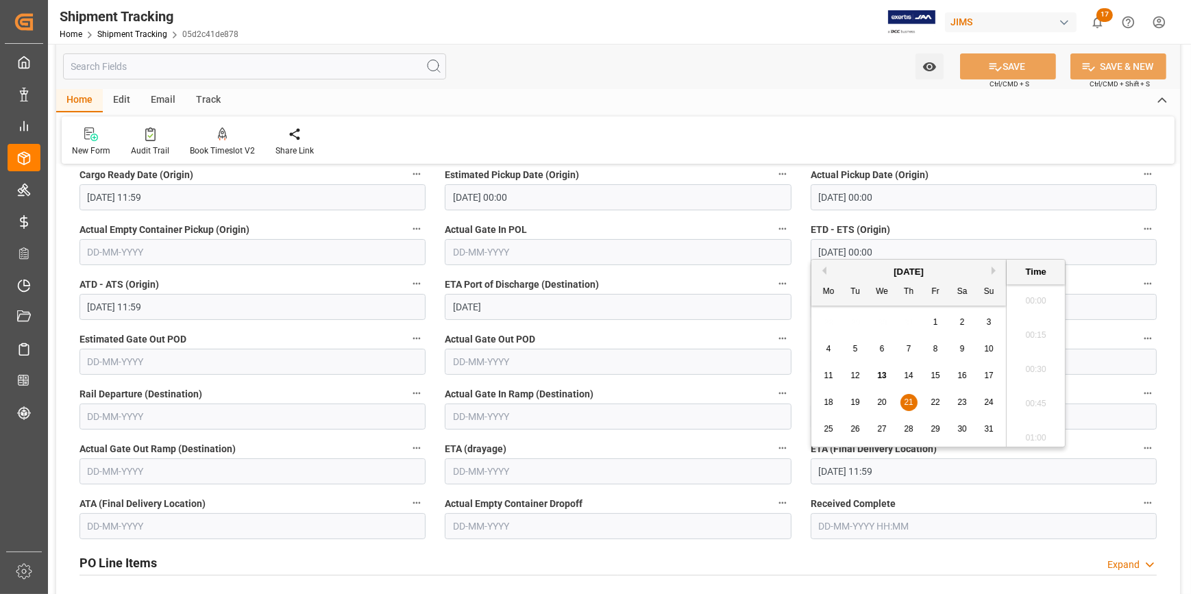
scroll to position [1546, 0]
click at [889, 378] on div "13" at bounding box center [882, 376] width 17 height 16
type input "13-08-2025 11:59"
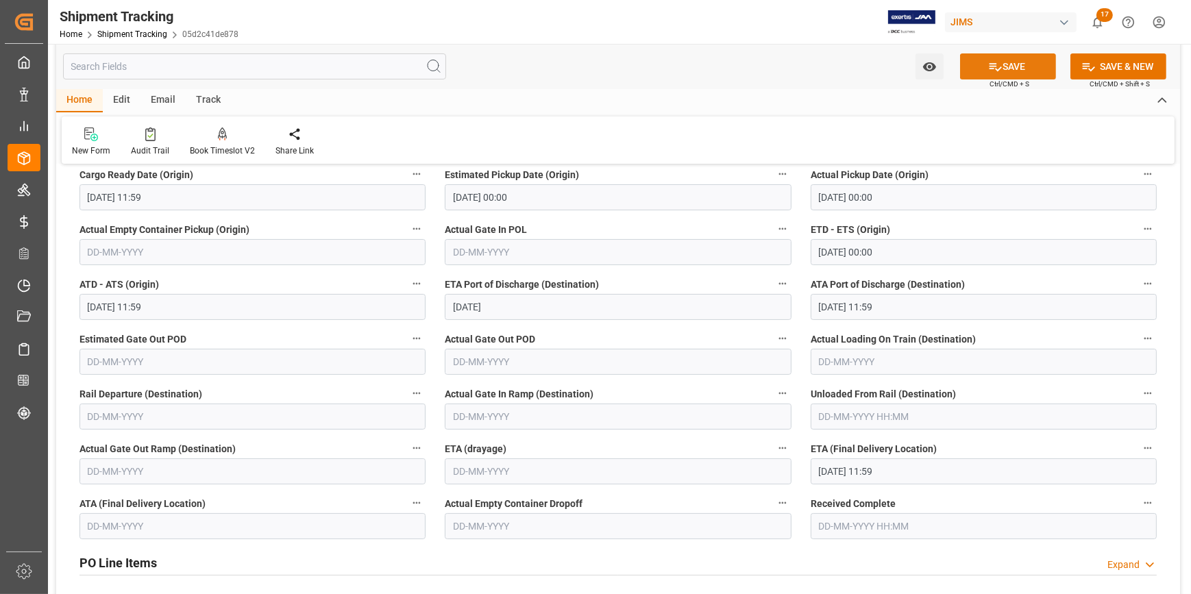
click at [1012, 67] on button "SAVE" at bounding box center [1008, 66] width 96 height 26
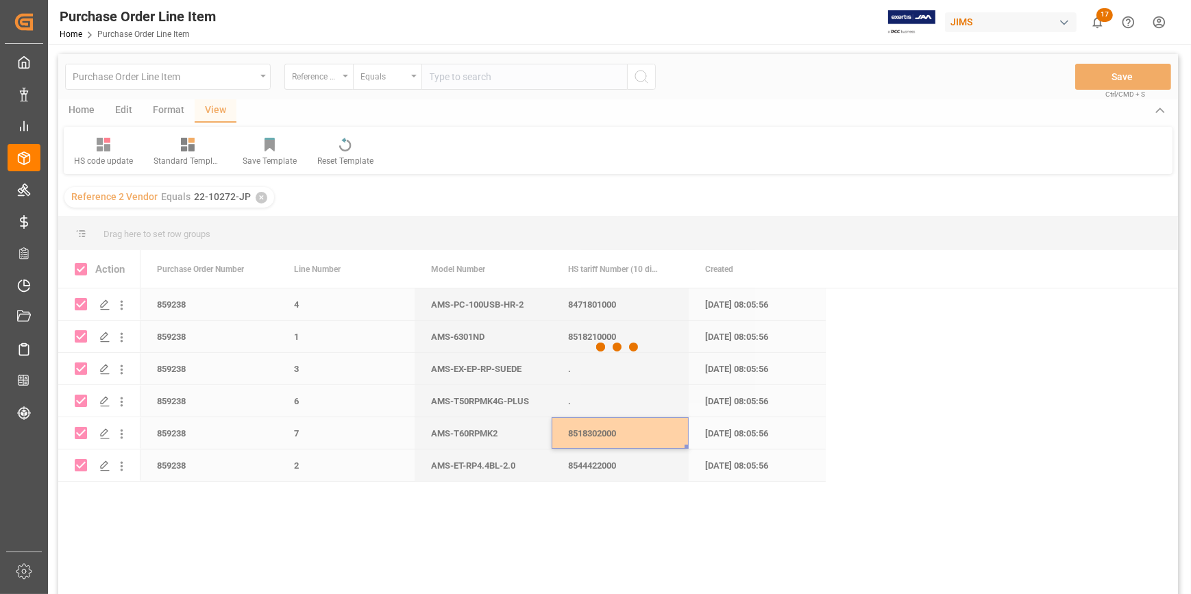
checkbox input "false"
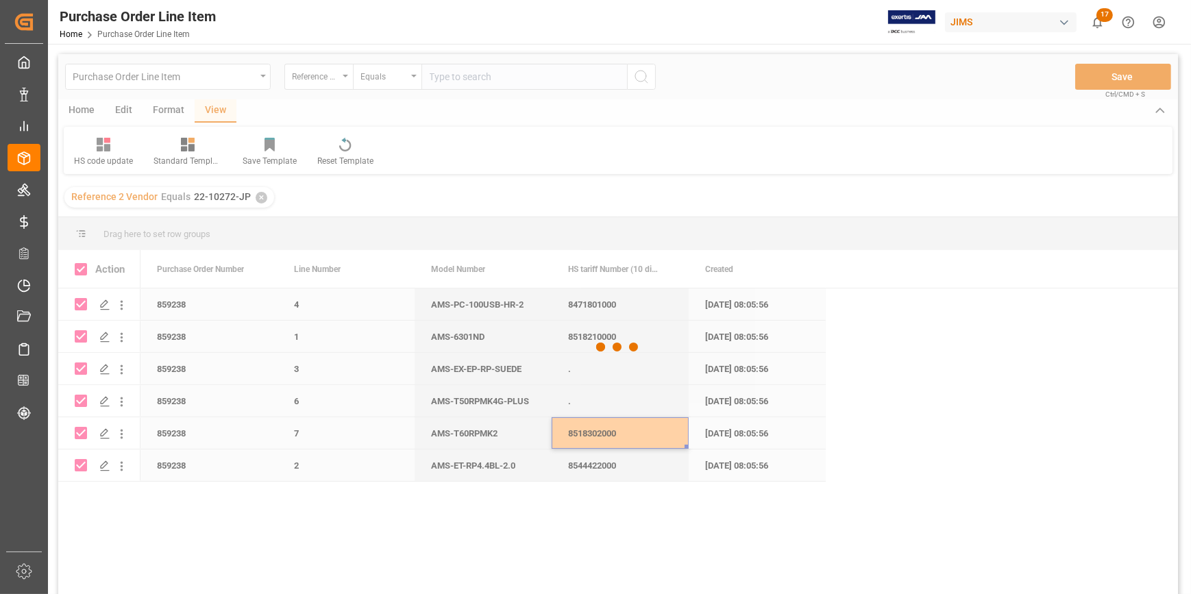
checkbox input "false"
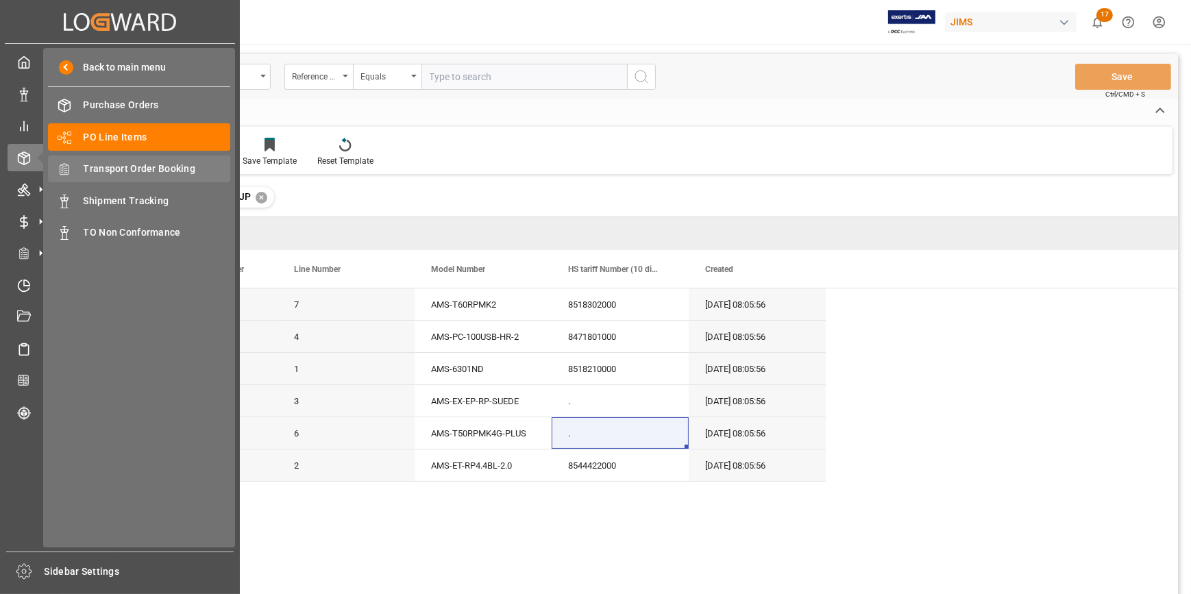
click at [156, 171] on span "Transport Order Booking" at bounding box center [157, 169] width 147 height 14
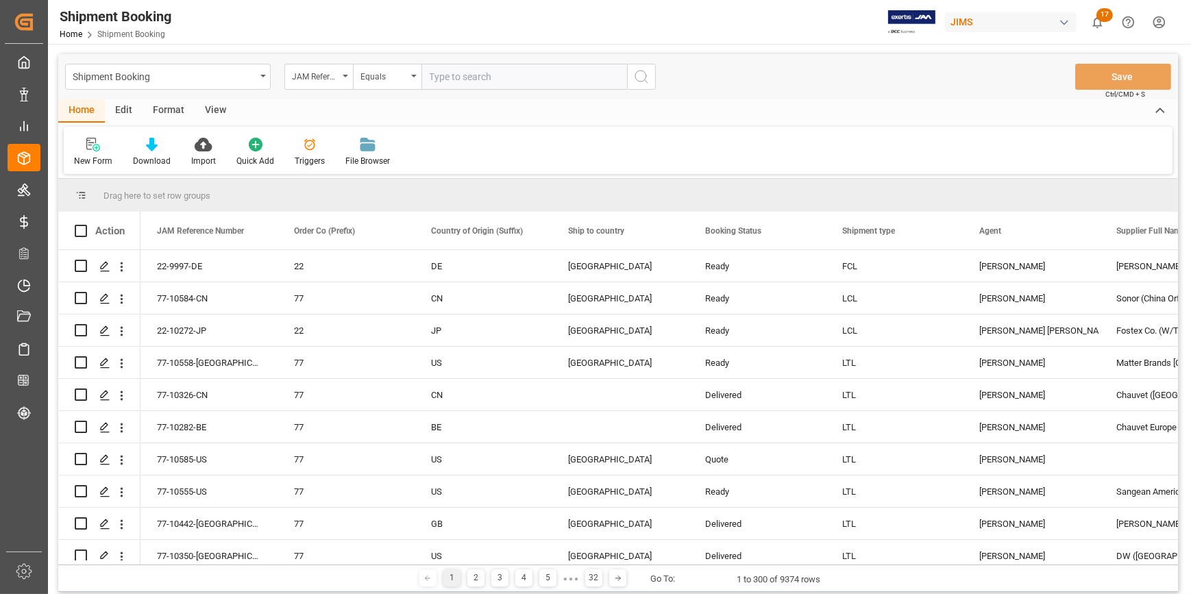
click at [438, 77] on input "text" at bounding box center [525, 77] width 206 height 26
paste input "22-10272-JP"
type input "22-10272-JP"
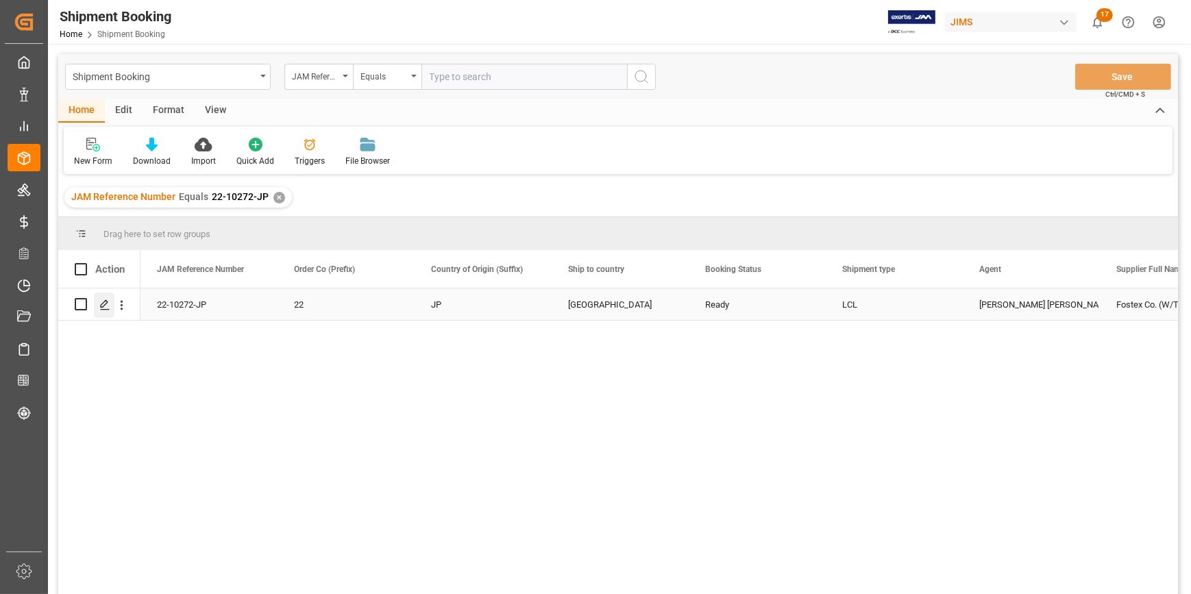
click at [105, 307] on icon "Press SPACE to select this row." at bounding box center [104, 305] width 11 height 11
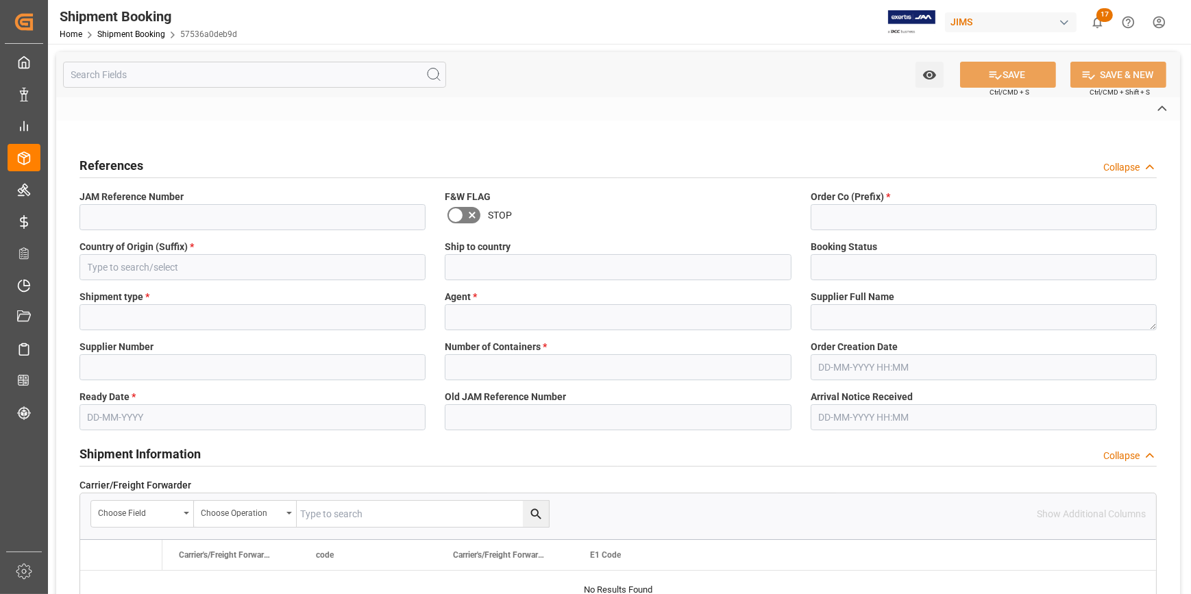
type input "22-10272-JP"
type input "22"
type input "JP"
type input "[GEOGRAPHIC_DATA]"
type input "Ready"
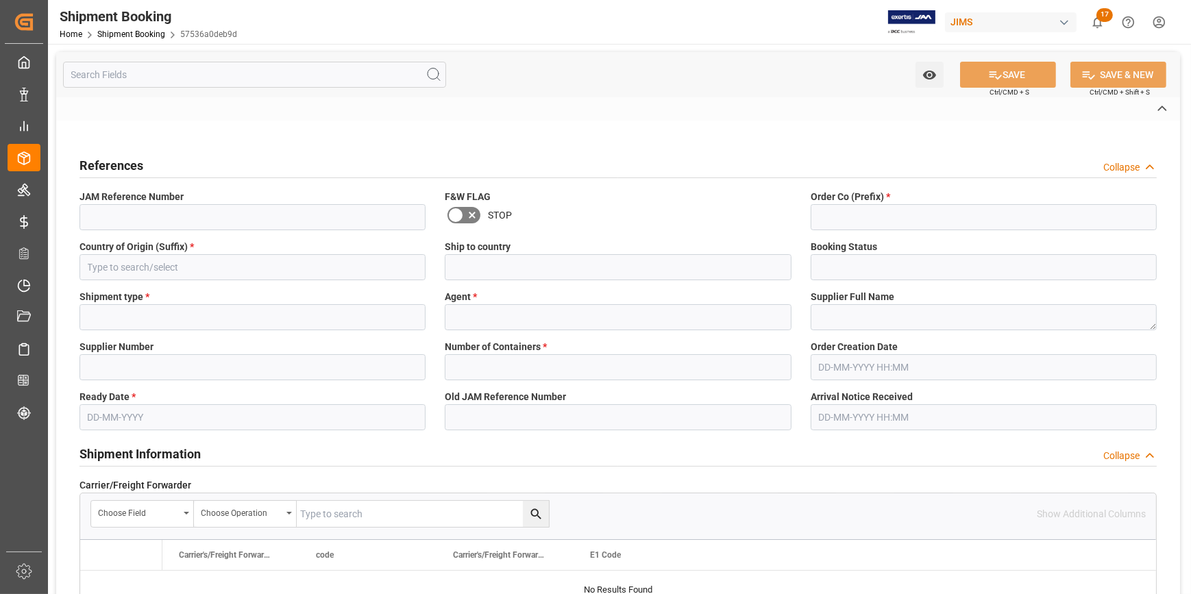
type input "LCL"
type input "[PERSON_NAME] [PERSON_NAME]"
type textarea "Fostex Co. (W/T*)-"
type input "169757"
type input "D"
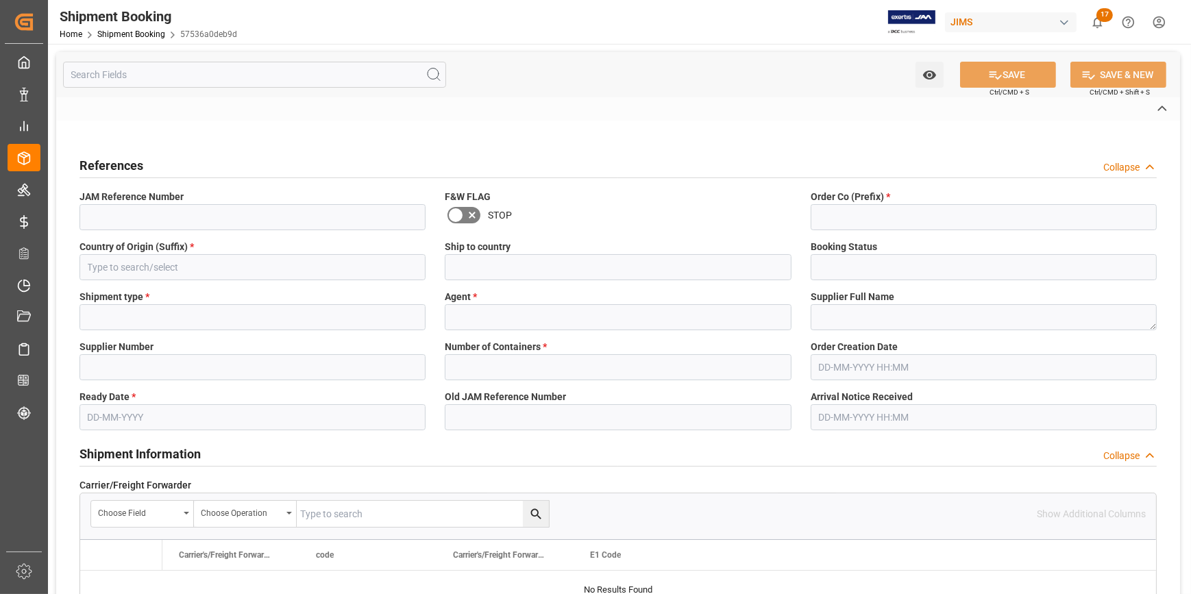
type input "K & N"
type input "FOB [GEOGRAPHIC_DATA] JP"
type input "AS"
type input "S"
type input "AS-NA"
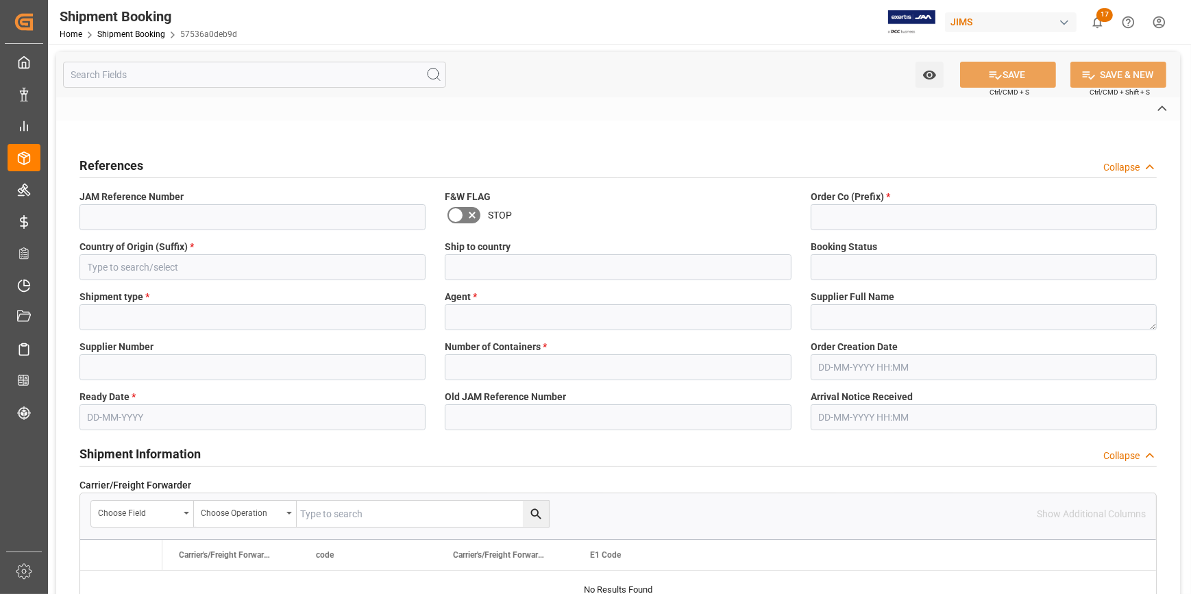
type input "1068437677"
type input "BANQ1068437677"
type input "0"
type input "61"
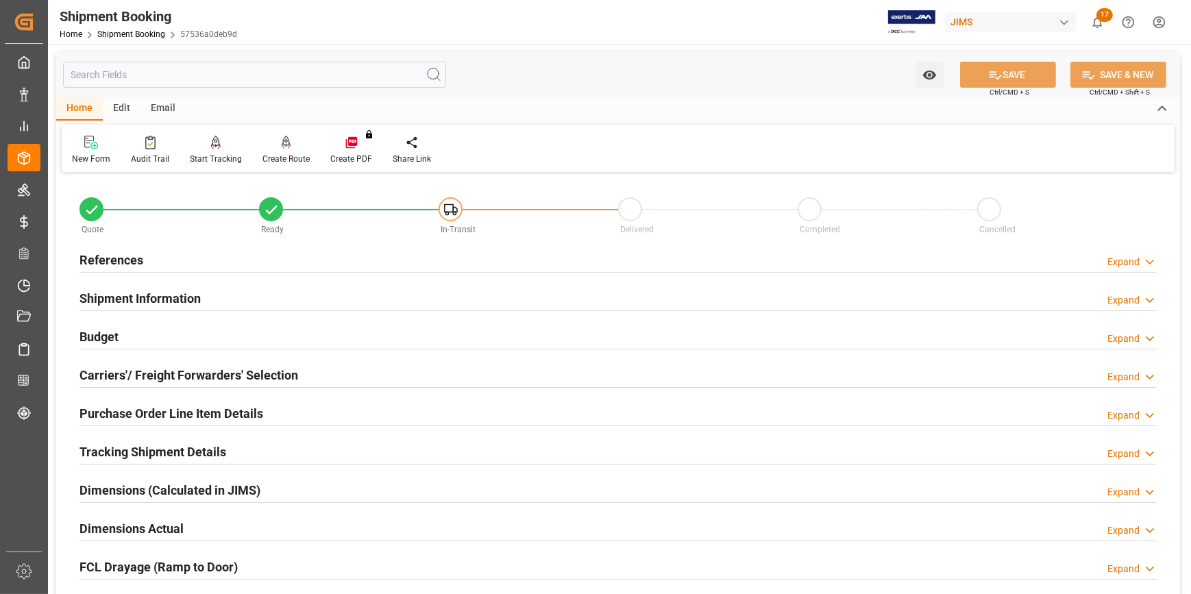
type input "[DATE]"
click at [223, 264] on div "References Expand" at bounding box center [618, 259] width 1077 height 26
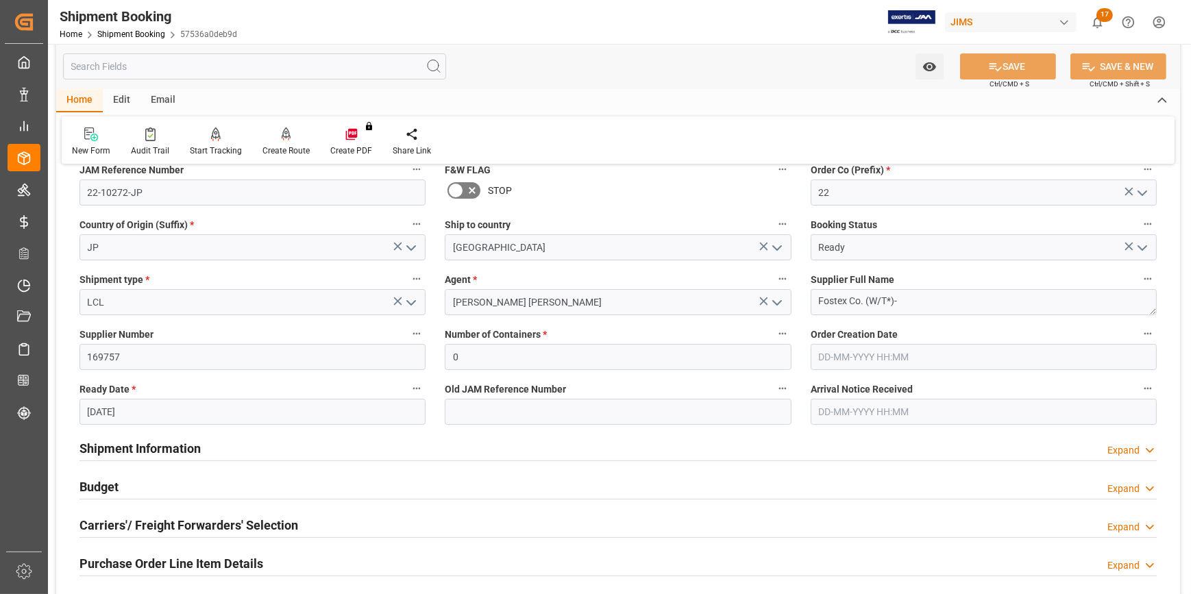
scroll to position [186, 0]
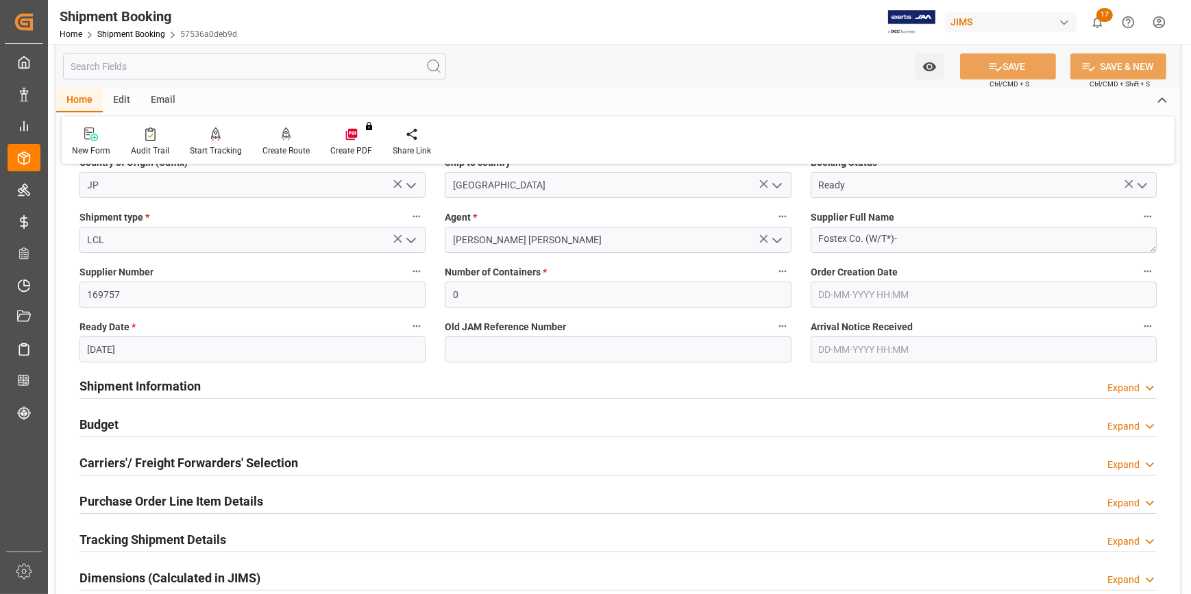
click at [252, 377] on div "Shipment Information Expand" at bounding box center [618, 385] width 1077 height 26
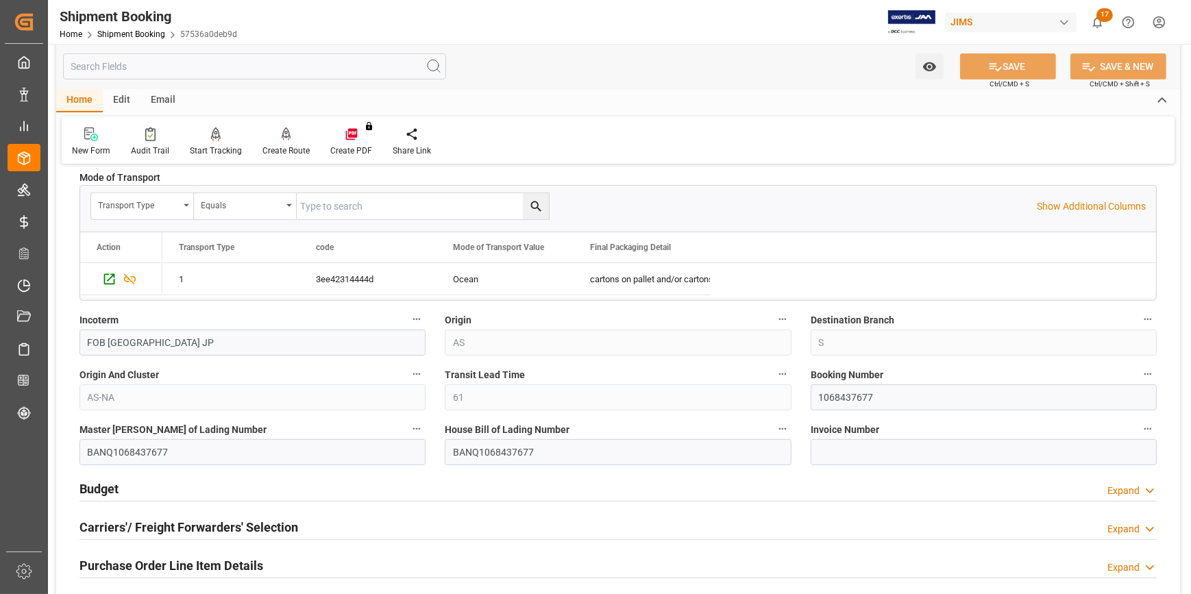
scroll to position [747, 0]
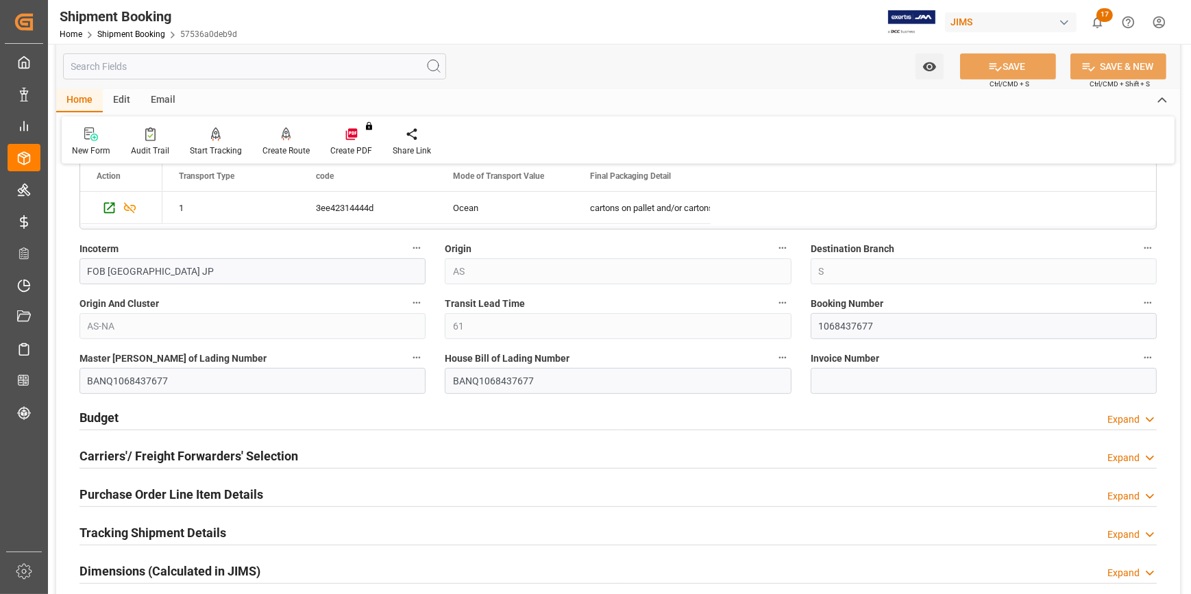
click at [307, 410] on div "Budget Expand" at bounding box center [618, 417] width 1077 height 26
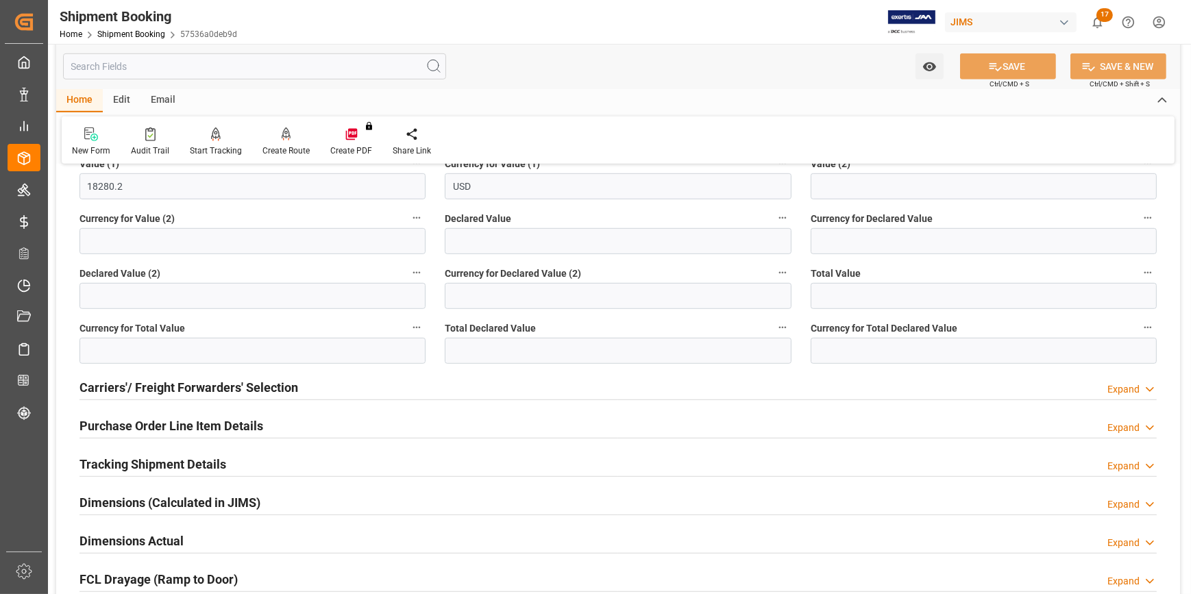
scroll to position [1184, 0]
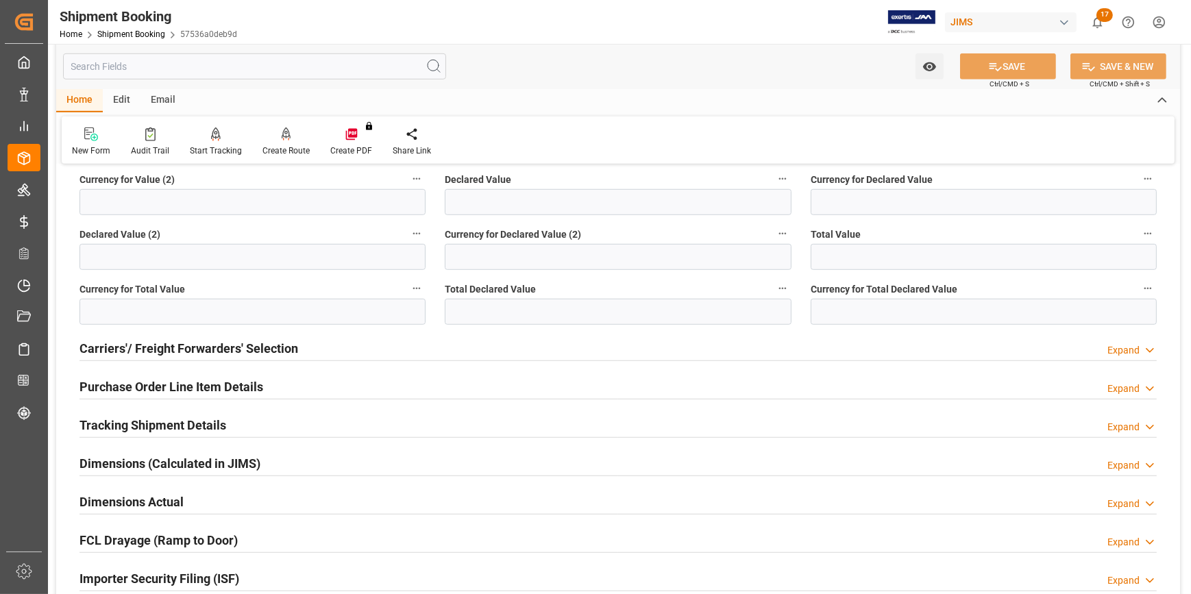
click at [315, 347] on div "Carriers'/ Freight Forwarders' Selection Expand" at bounding box center [618, 347] width 1077 height 26
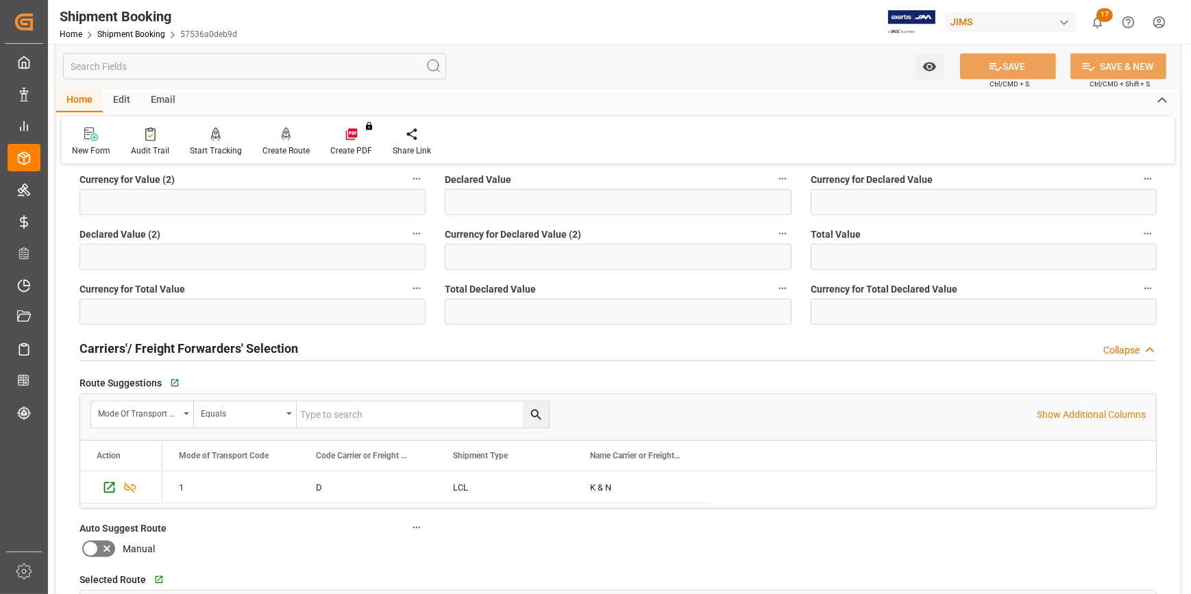
click at [315, 346] on div "Carriers'/ Freight Forwarders' Selection Collapse" at bounding box center [618, 347] width 1077 height 26
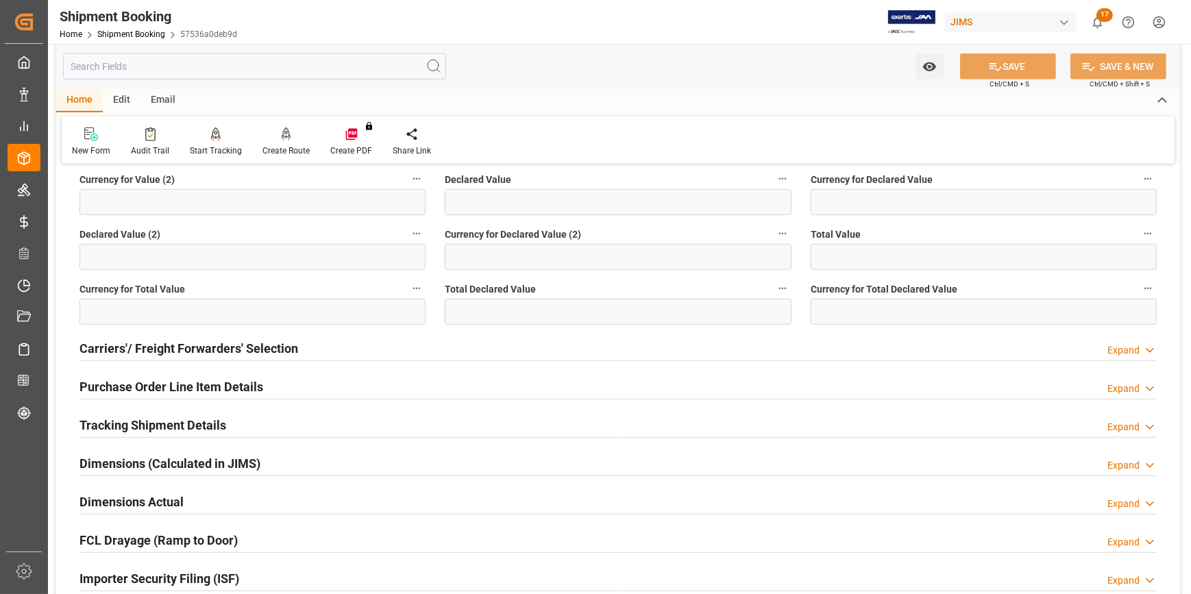
click at [301, 380] on div "Purchase Order Line Item Details Expand" at bounding box center [618, 386] width 1077 height 26
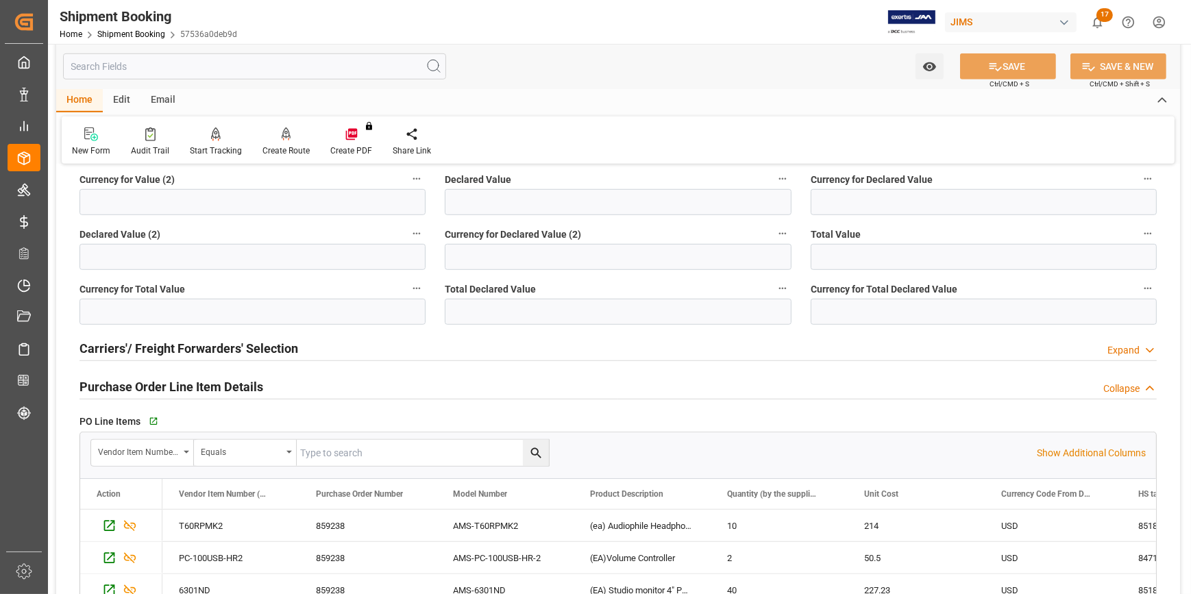
click at [301, 378] on div "Purchase Order Line Item Details Collapse" at bounding box center [618, 386] width 1077 height 26
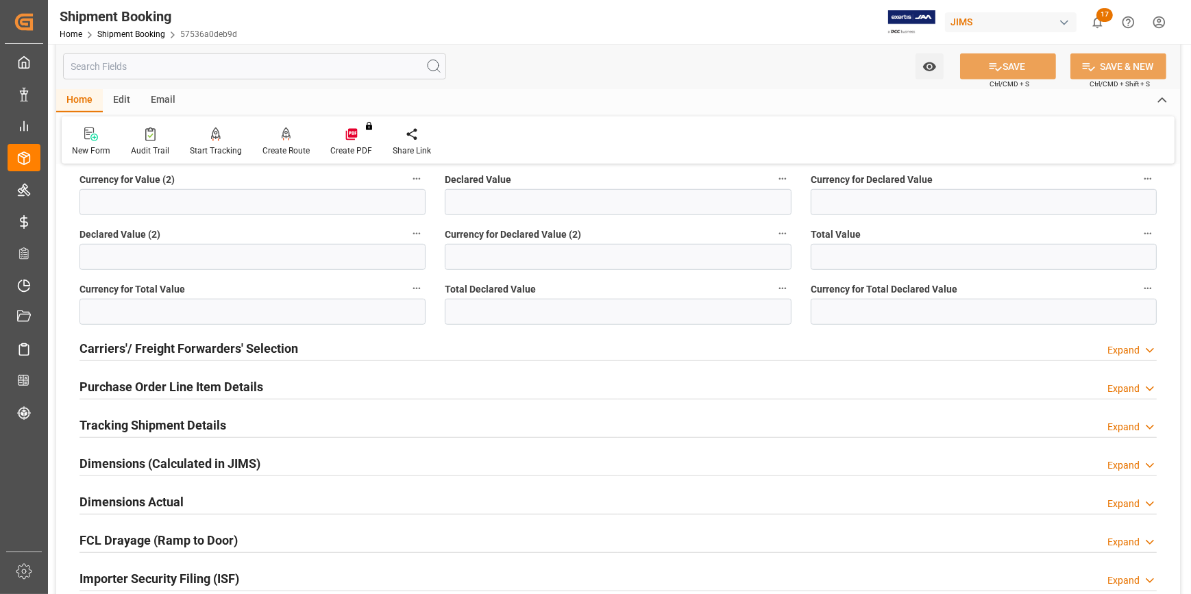
click at [269, 411] on div "Tracking Shipment Details Expand" at bounding box center [618, 424] width 1077 height 26
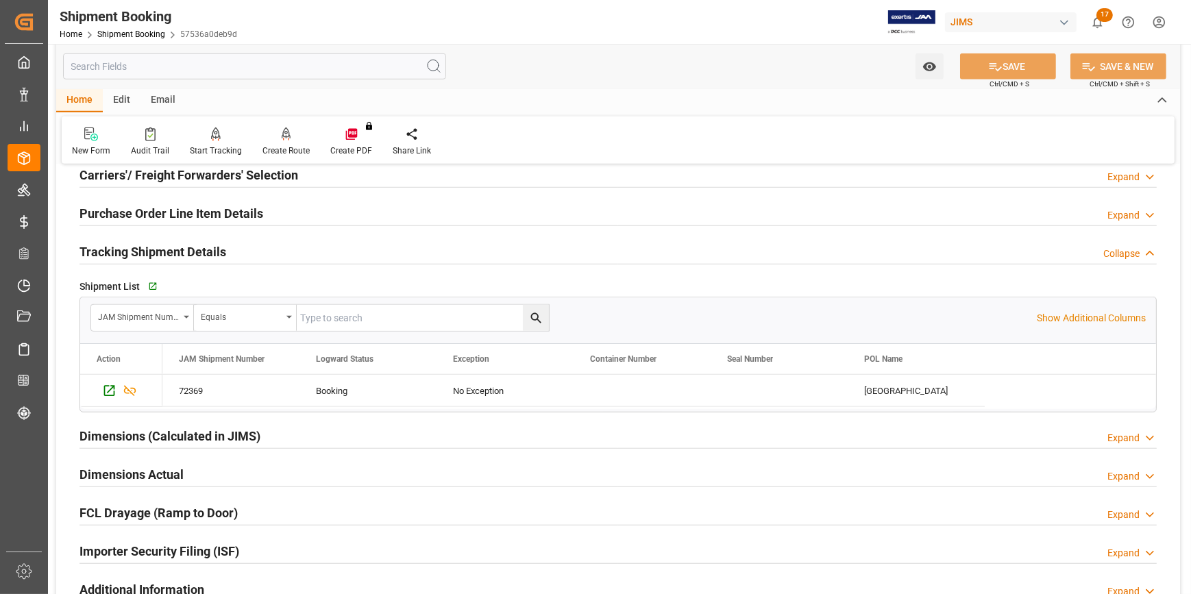
scroll to position [1371, 0]
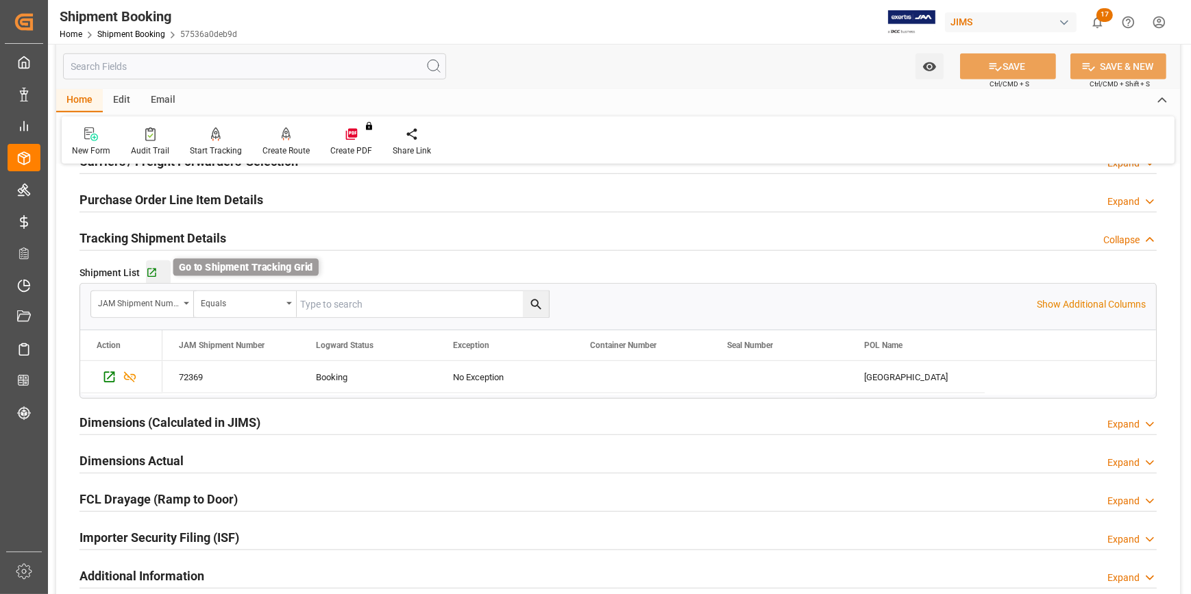
click at [155, 270] on icon "button" at bounding box center [152, 273] width 12 height 12
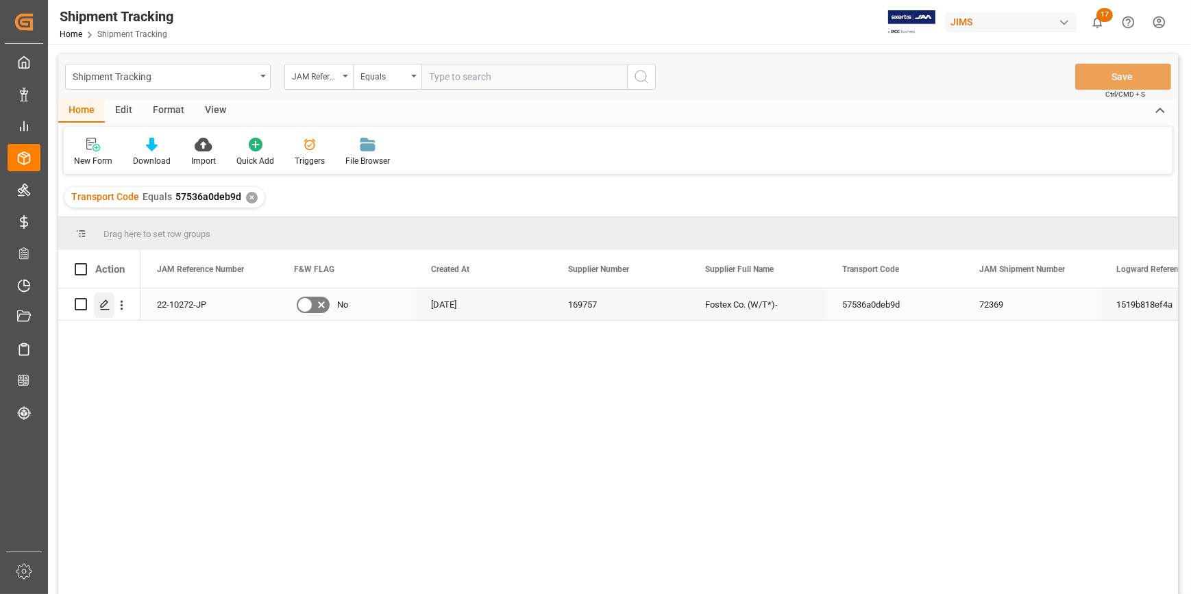
click at [105, 304] on polygon "Press SPACE to select this row." at bounding box center [104, 303] width 7 height 7
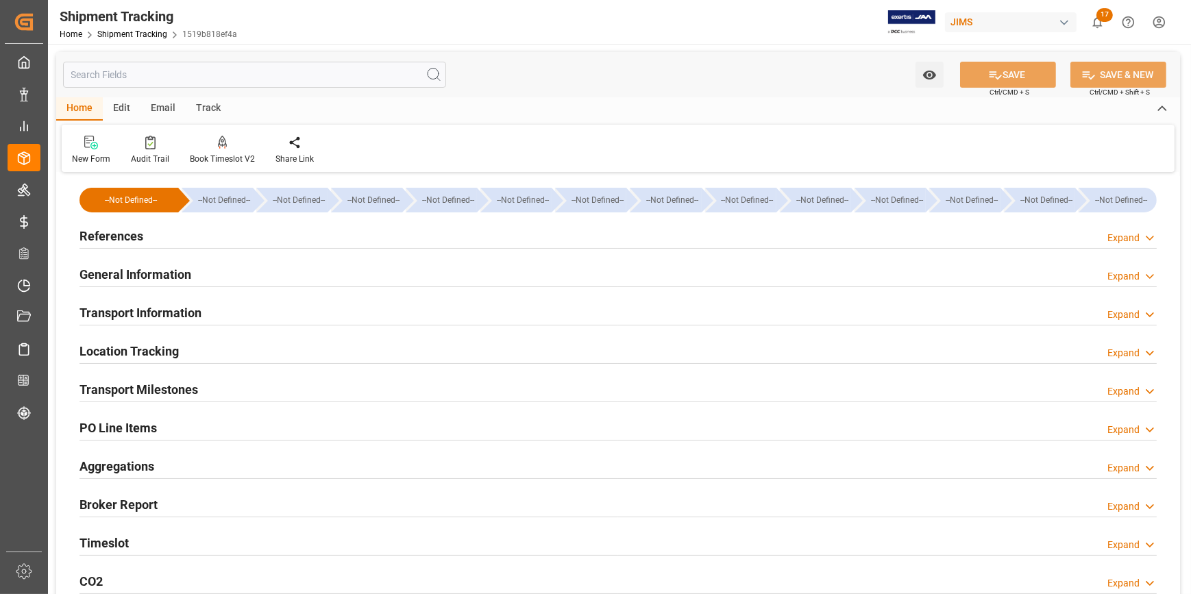
click at [267, 232] on div "References Expand" at bounding box center [618, 235] width 1077 height 26
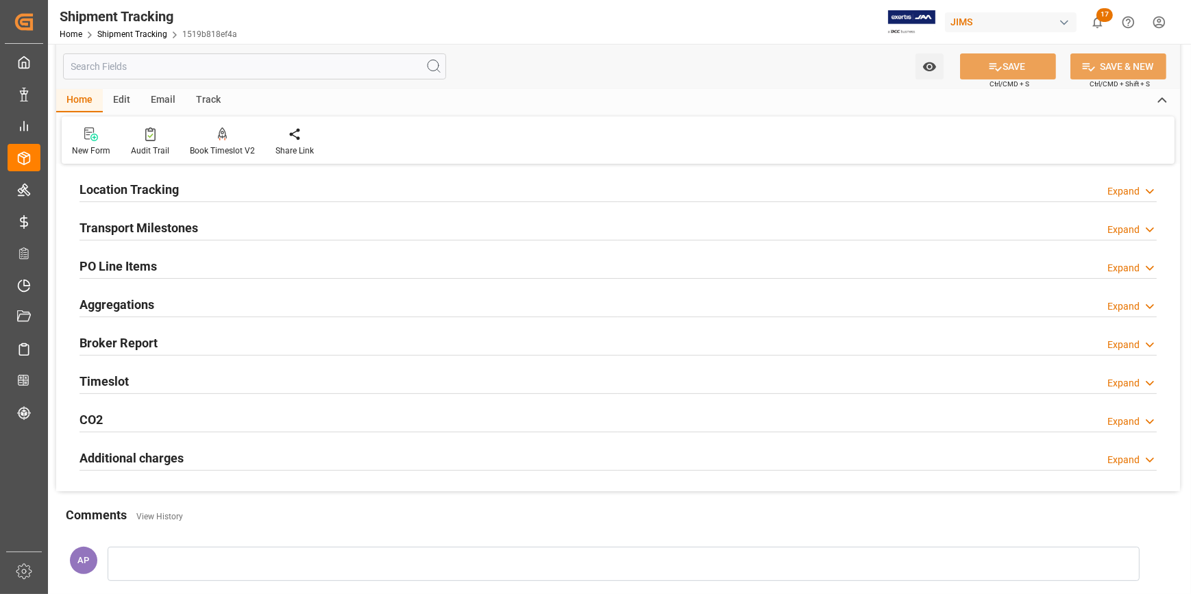
scroll to position [436, 0]
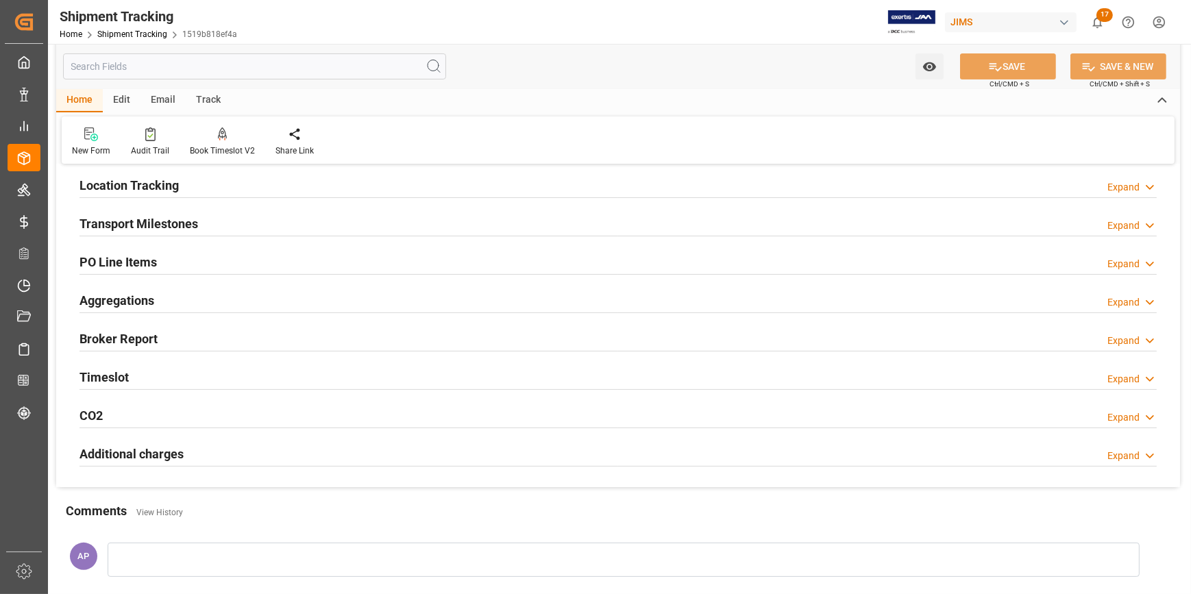
click at [290, 220] on div "Transport Milestones Expand" at bounding box center [618, 223] width 1077 height 26
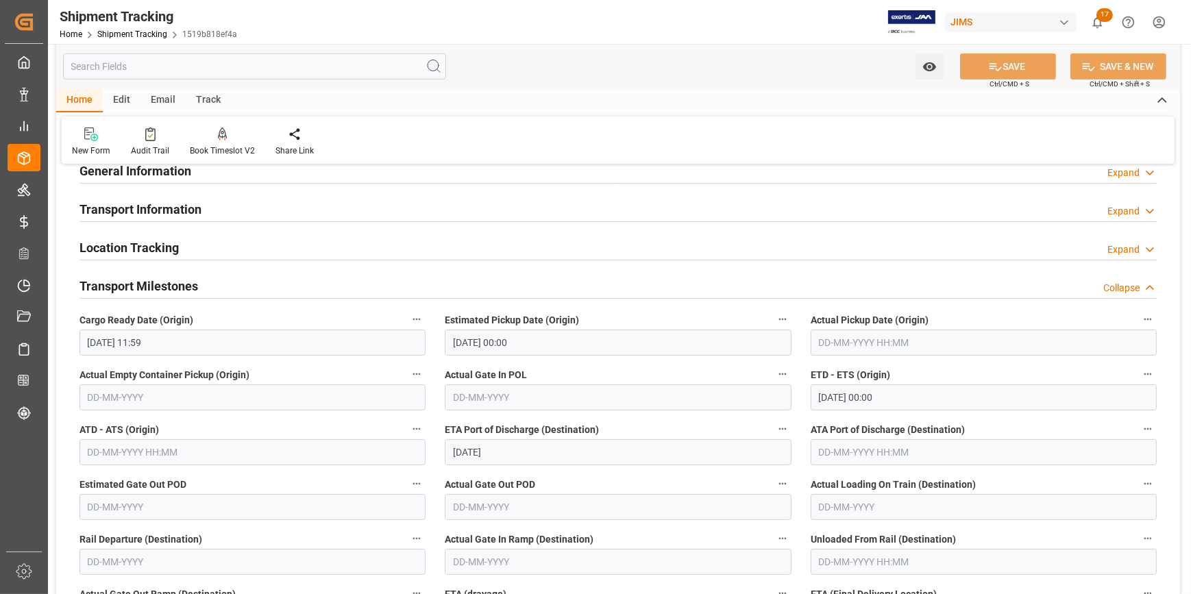
scroll to position [311, 0]
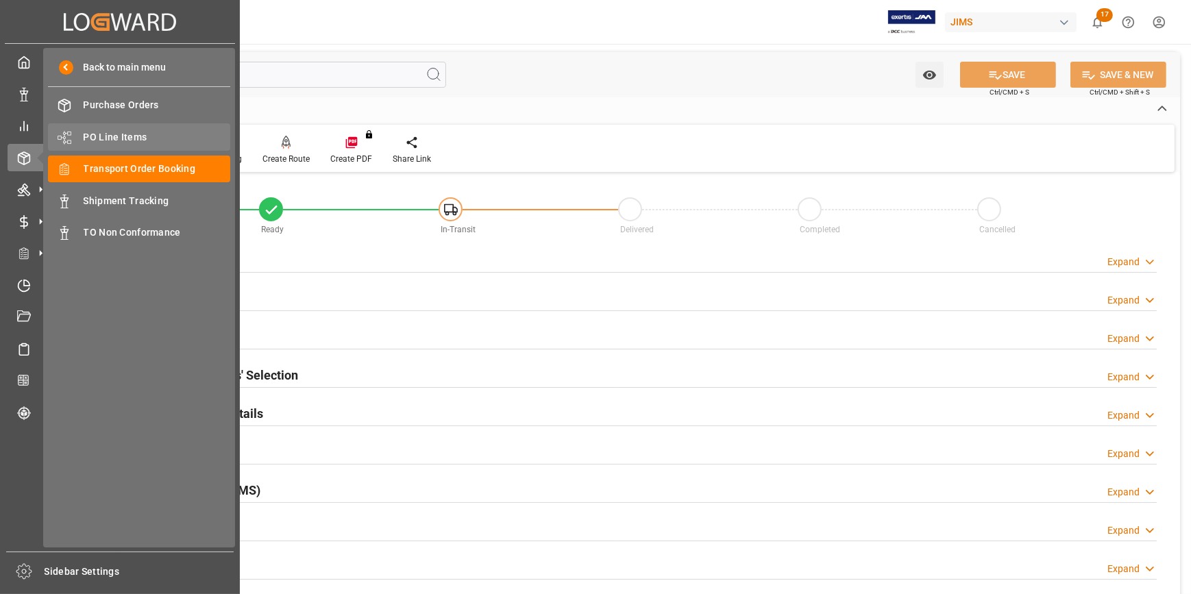
click at [108, 143] on span "PO Line Items" at bounding box center [157, 137] width 147 height 14
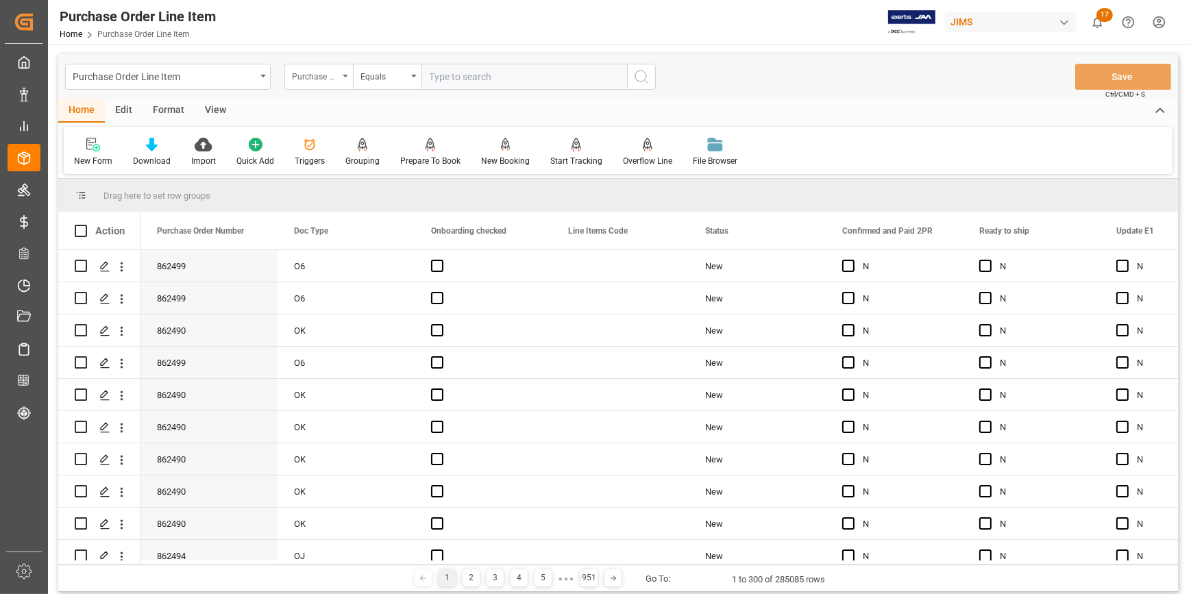
click at [330, 71] on div "Purchase Order Number" at bounding box center [315, 75] width 47 height 16
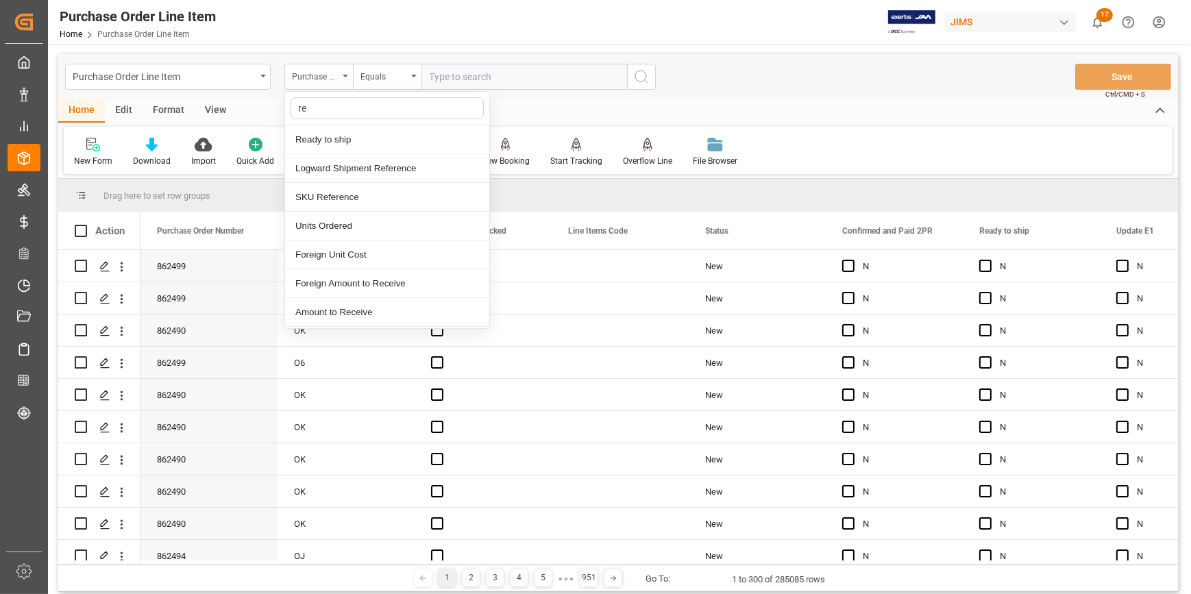
type input "ref"
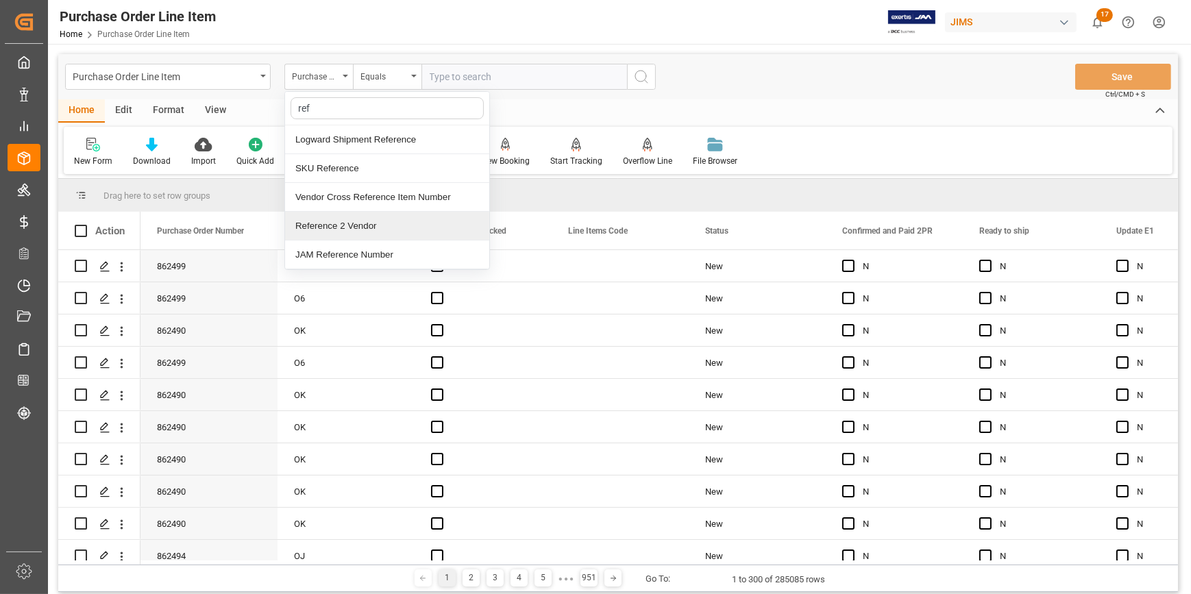
click at [379, 232] on div "Reference 2 Vendor" at bounding box center [387, 226] width 204 height 29
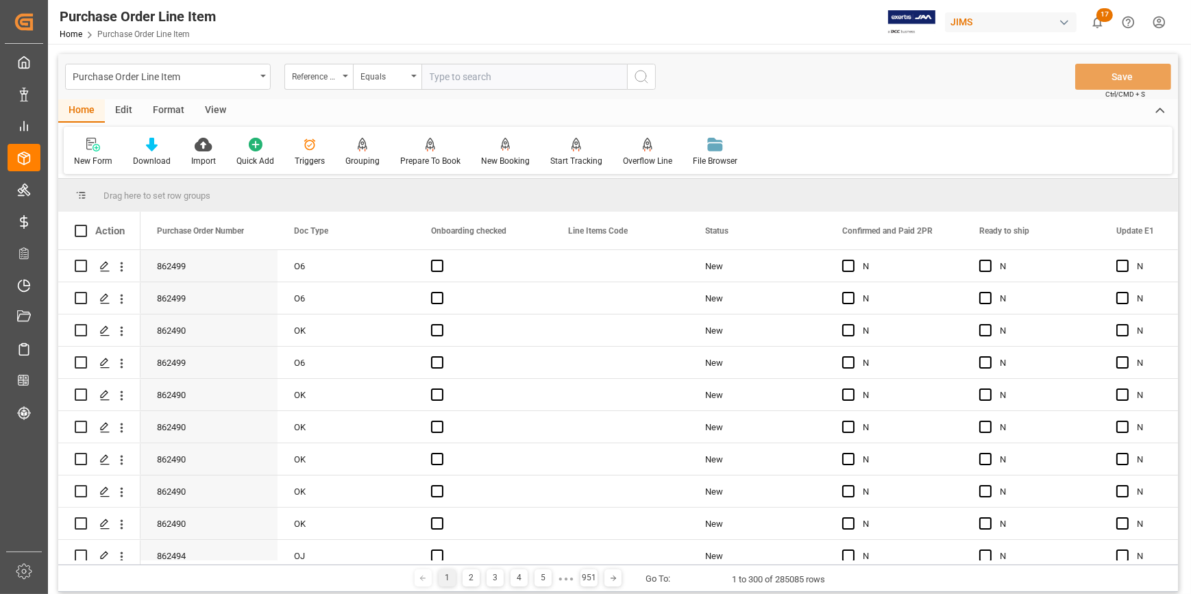
click at [461, 84] on input "text" at bounding box center [525, 77] width 206 height 26
paste input "22-10466-CN"
type input "22-10466-CN"
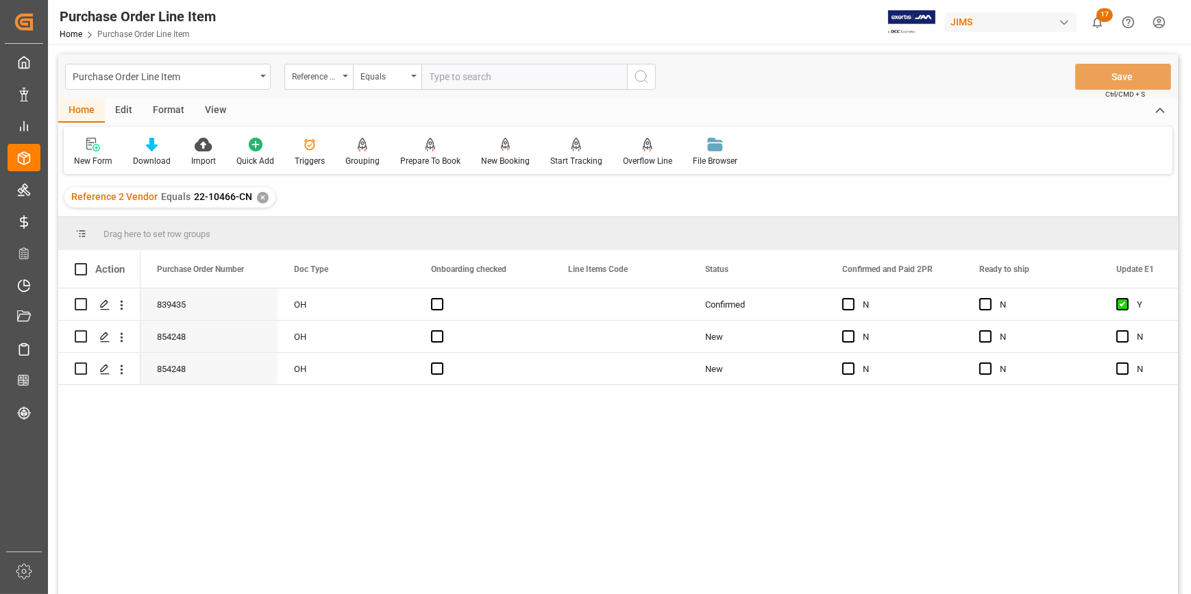
click at [213, 112] on div "View" at bounding box center [216, 110] width 42 height 23
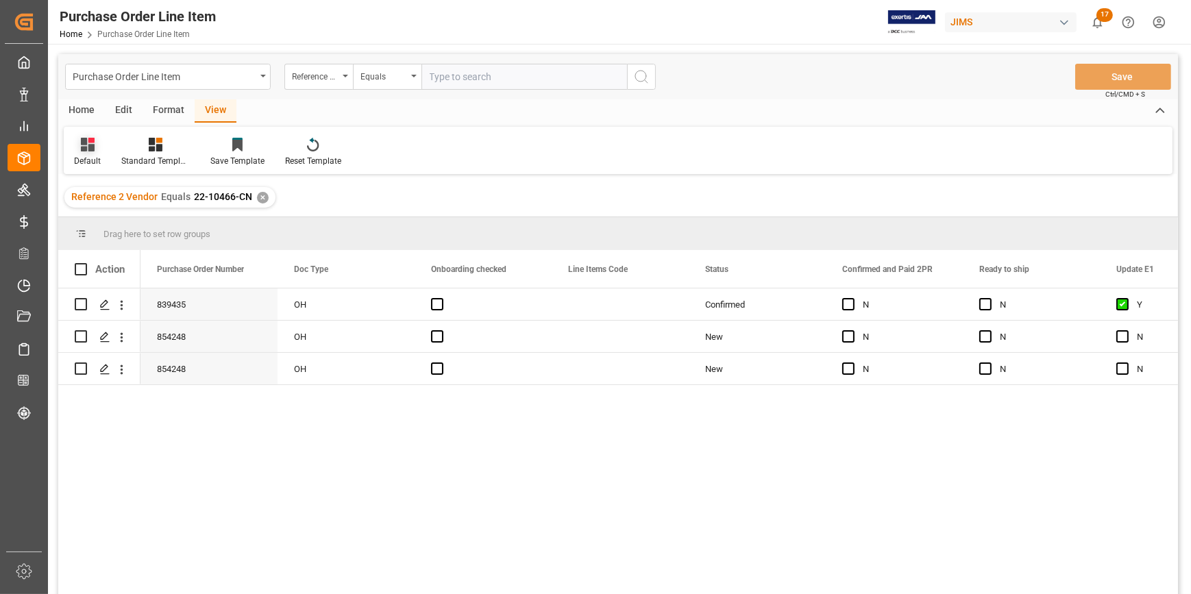
click at [90, 154] on div "Default" at bounding box center [87, 152] width 47 height 30
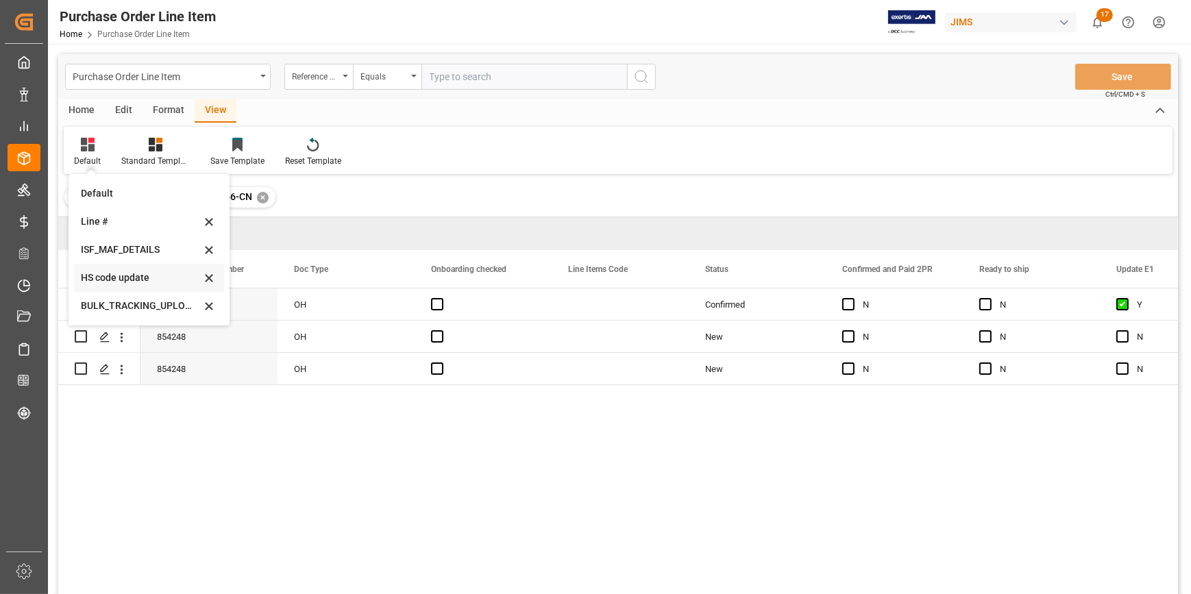
click at [125, 276] on div "HS code update" at bounding box center [141, 278] width 120 height 14
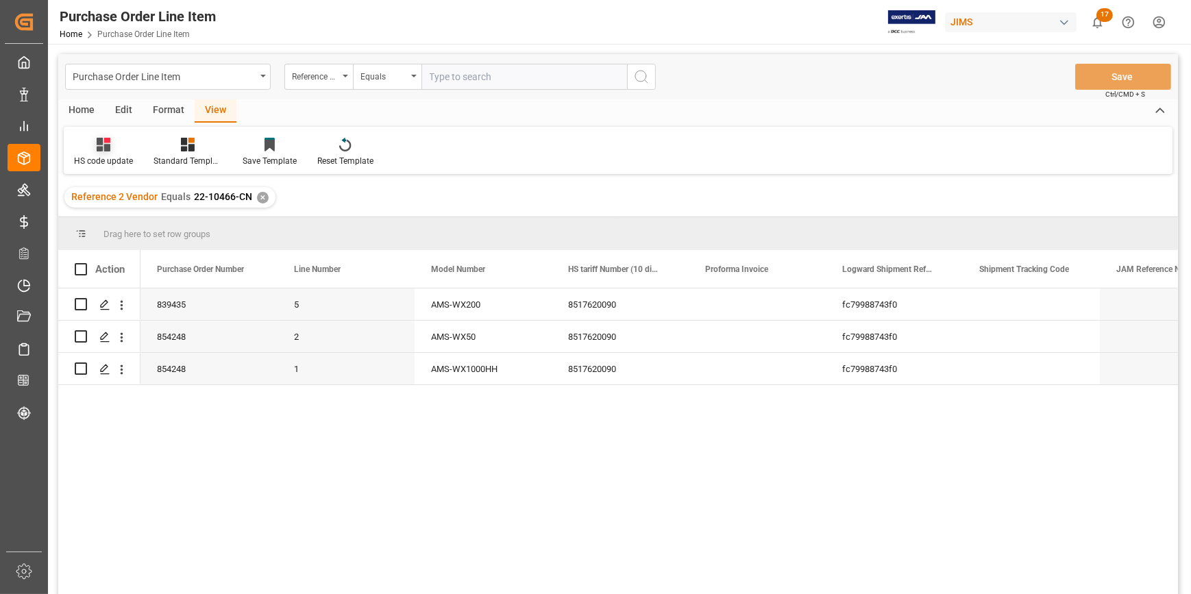
click at [108, 152] on div "HS code update" at bounding box center [104, 152] width 80 height 30
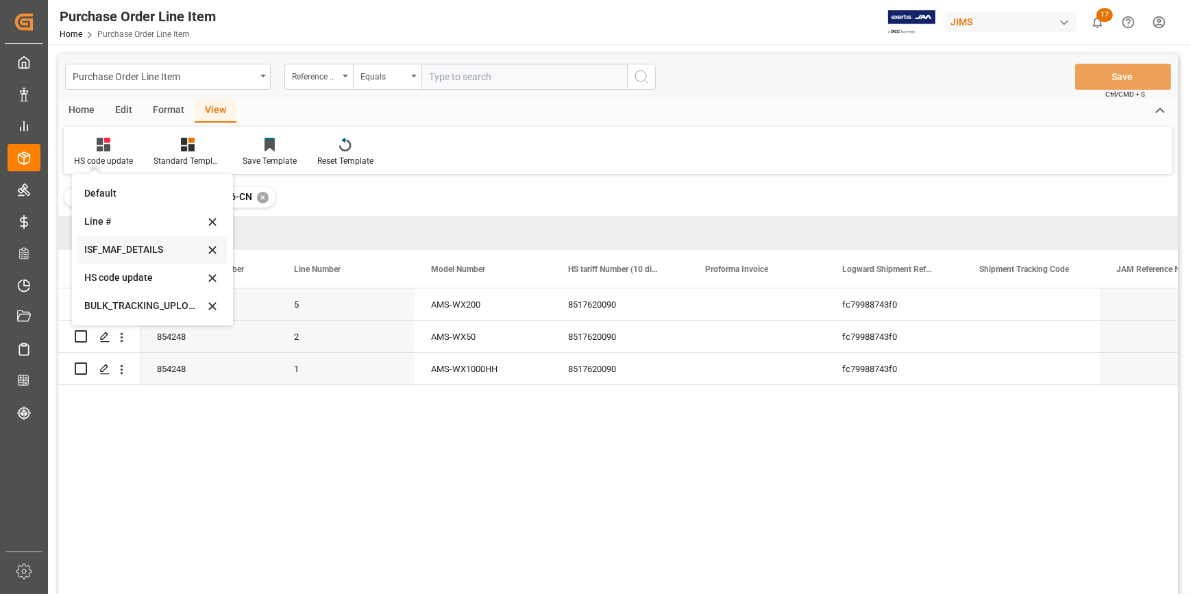
click at [132, 246] on div "ISF_MAF_DETAILS" at bounding box center [144, 250] width 120 height 14
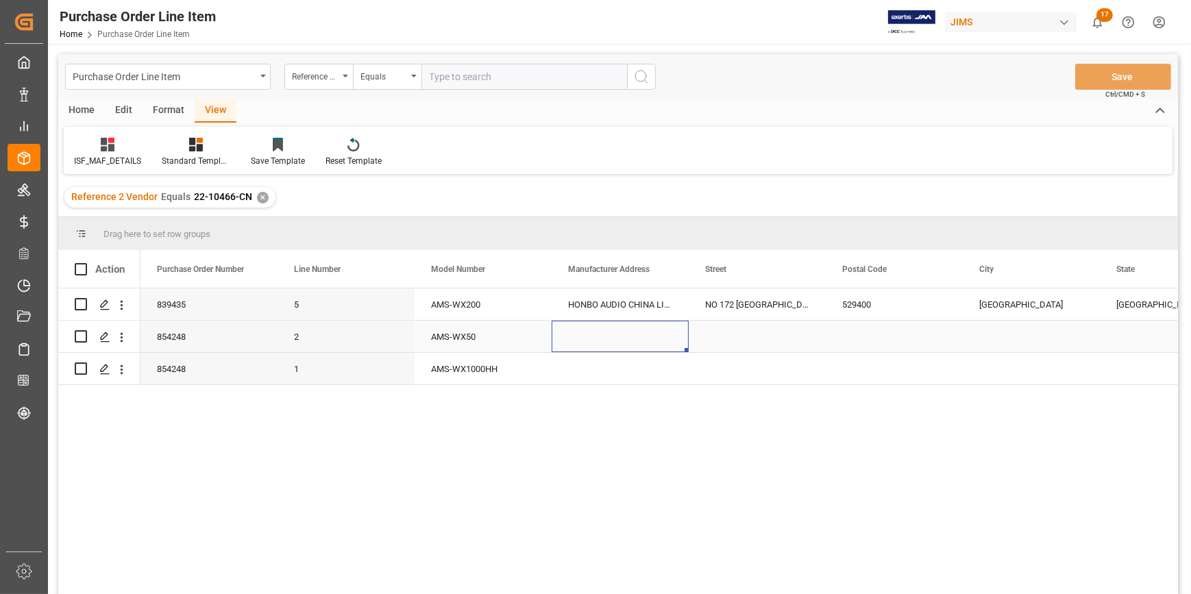
click at [554, 334] on div "Press SPACE to select this row." at bounding box center [620, 337] width 137 height 32
click at [629, 304] on div "HONBO AUDIO CHINA LIMITED" at bounding box center [620, 305] width 137 height 32
drag, startPoint x: 685, startPoint y: 317, endPoint x: 692, endPoint y: 363, distance: 47.1
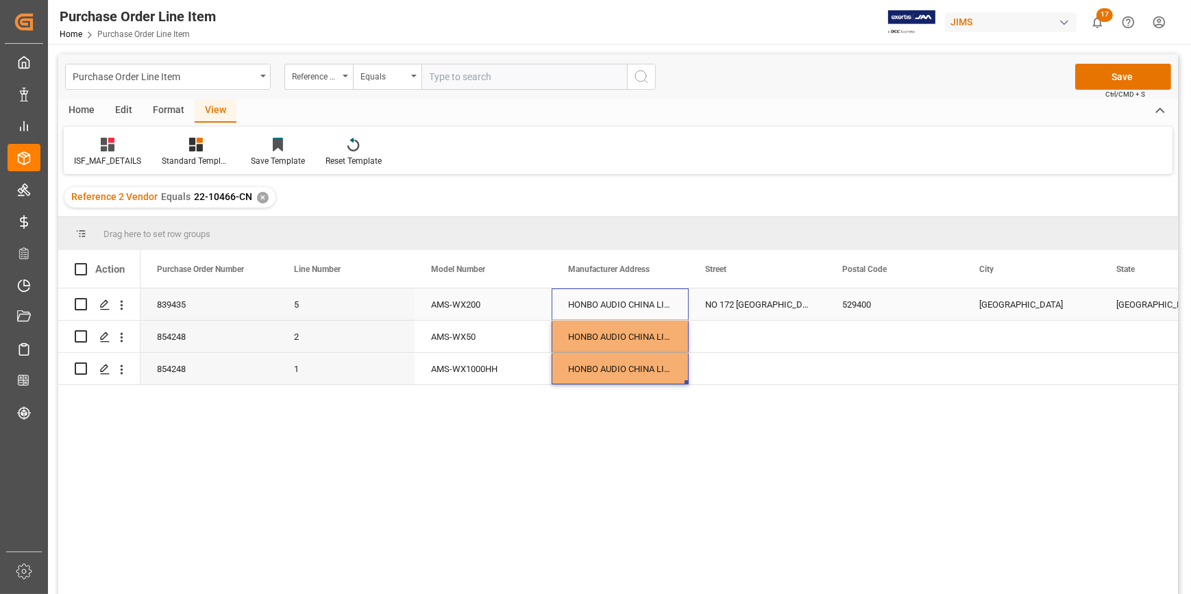
drag, startPoint x: 756, startPoint y: 306, endPoint x: 767, endPoint y: 308, distance: 11.1
click at [756, 306] on div "NO 172 ENZHOU STREETC AREA OF PRIVATE AND FOREIGN FUNDED INDUSTRIAL ZONE" at bounding box center [757, 305] width 137 height 32
drag, startPoint x: 825, startPoint y: 317, endPoint x: 824, endPoint y: 368, distance: 51.4
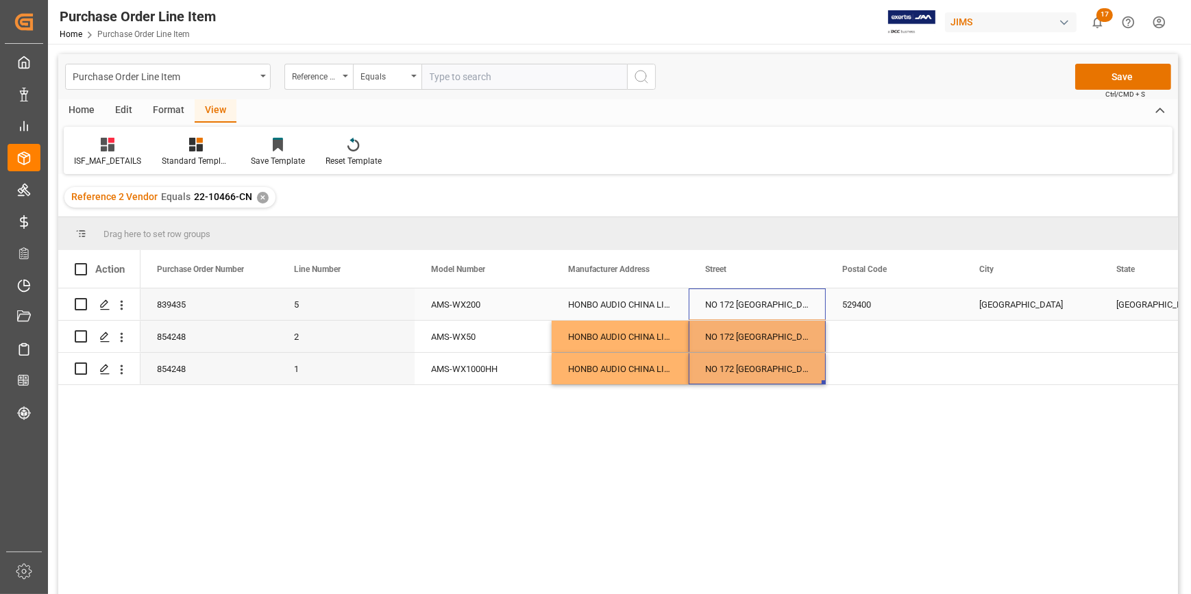
click at [873, 307] on div "529400" at bounding box center [894, 305] width 137 height 32
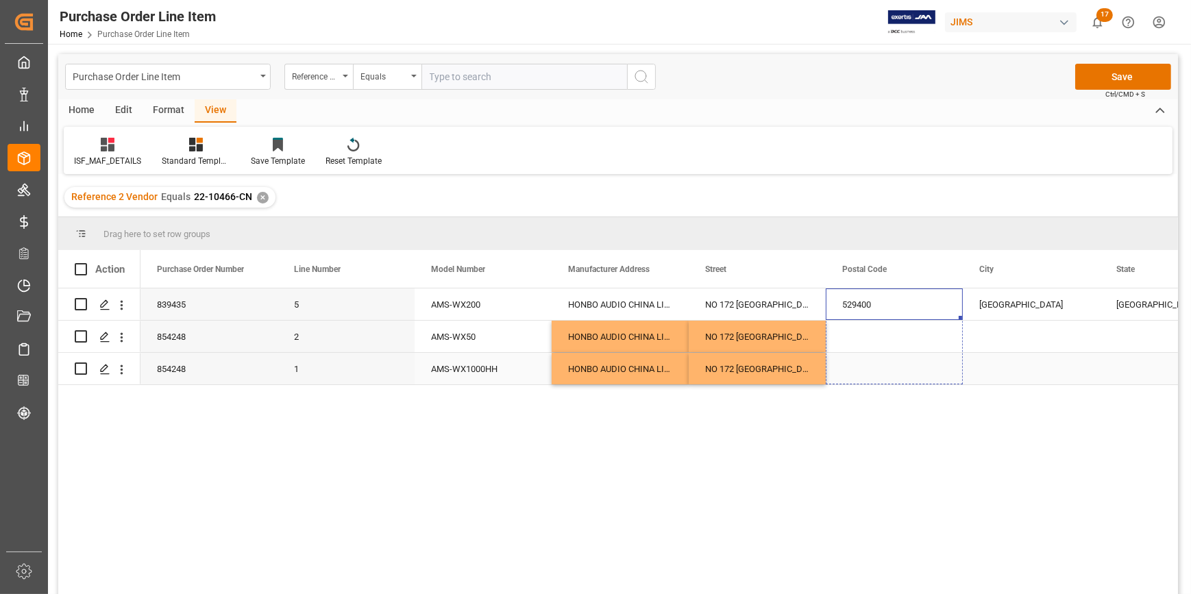
drag, startPoint x: 960, startPoint y: 316, endPoint x: 963, endPoint y: 365, distance: 48.7
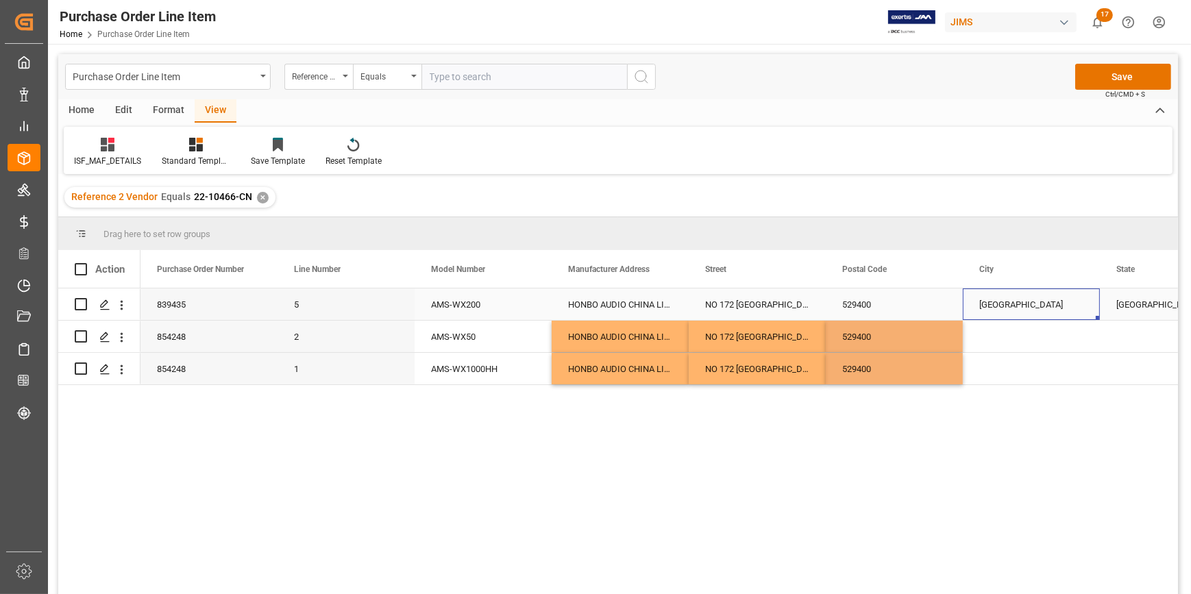
click at [1003, 301] on div "ENPING CITY" at bounding box center [1031, 305] width 137 height 32
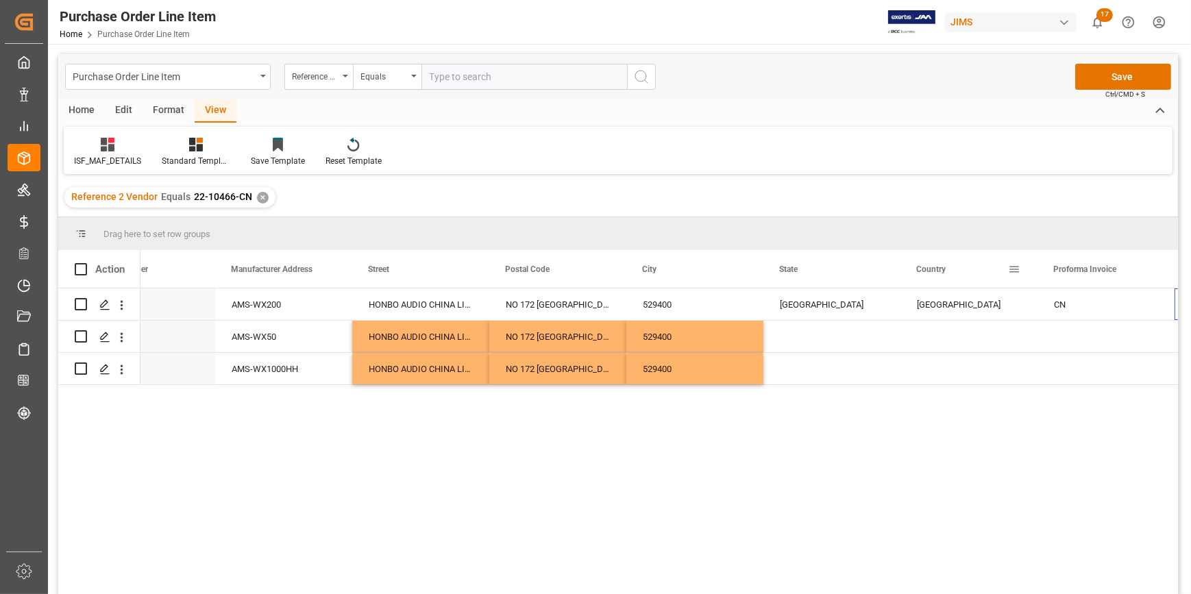
scroll to position [0, 337]
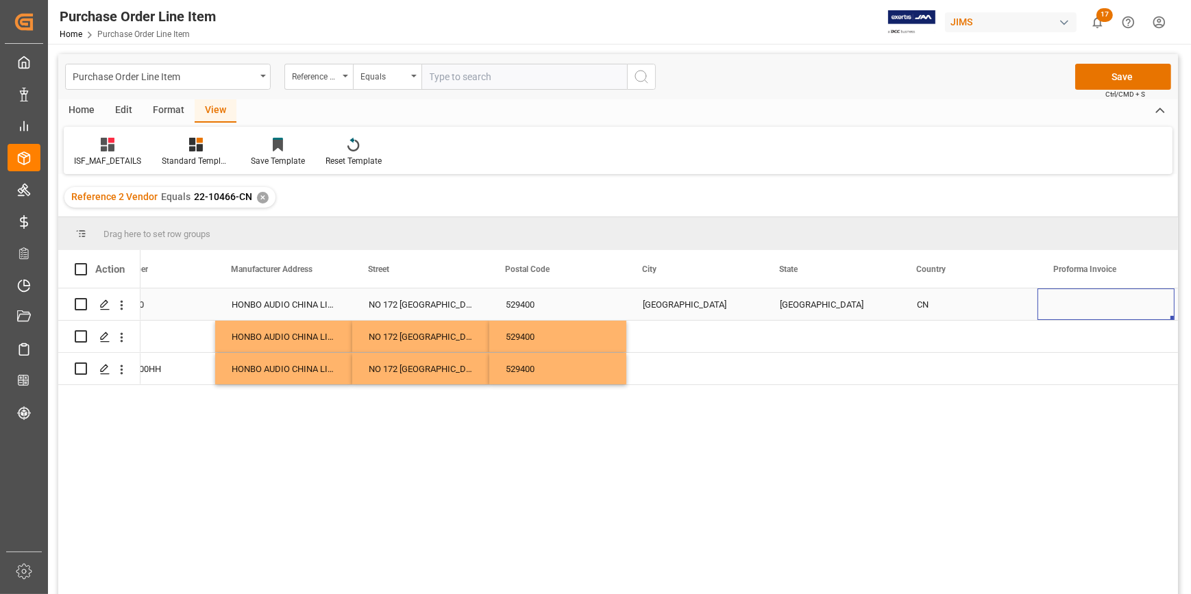
click at [725, 306] on div "ENPING CITY" at bounding box center [694, 305] width 137 height 32
drag, startPoint x: 761, startPoint y: 319, endPoint x: 764, endPoint y: 382, distance: 63.1
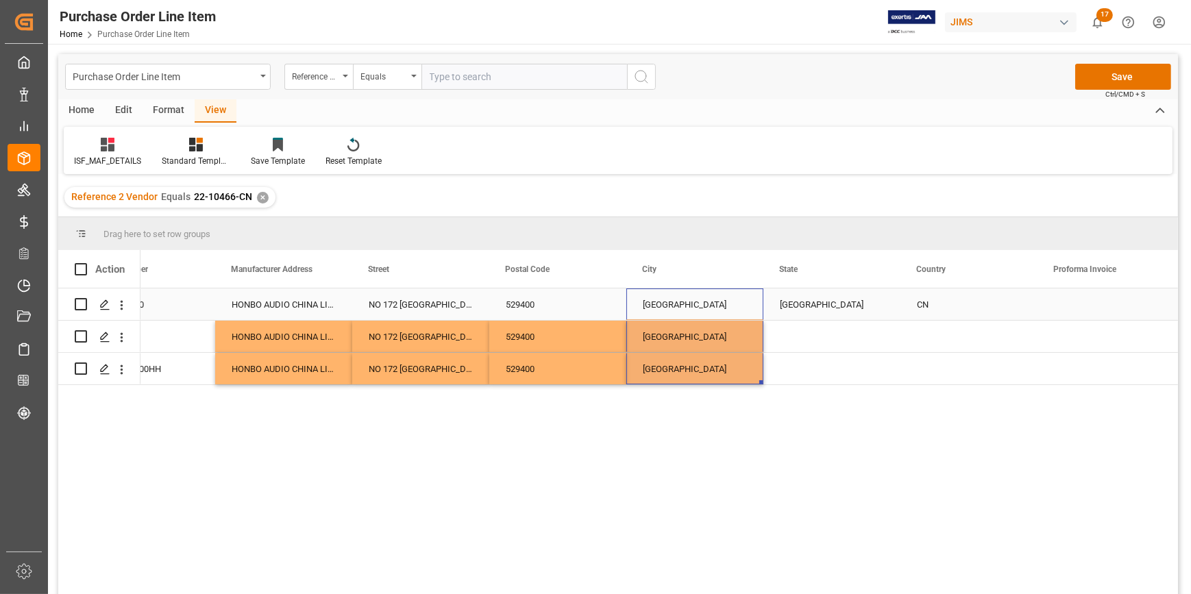
click at [838, 314] on div "[GEOGRAPHIC_DATA]" at bounding box center [832, 305] width 137 height 32
drag, startPoint x: 898, startPoint y: 318, endPoint x: 905, endPoint y: 382, distance: 64.8
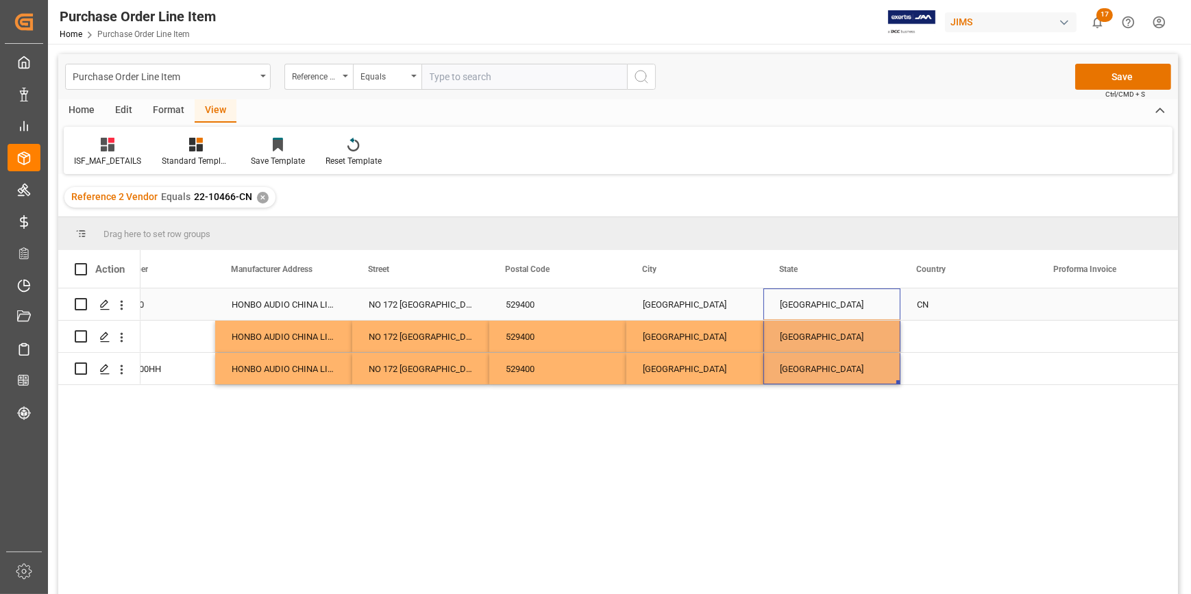
click at [940, 313] on div "CN" at bounding box center [969, 305] width 137 height 32
drag, startPoint x: 1036, startPoint y: 318, endPoint x: 1026, endPoint y: 374, distance: 57.0
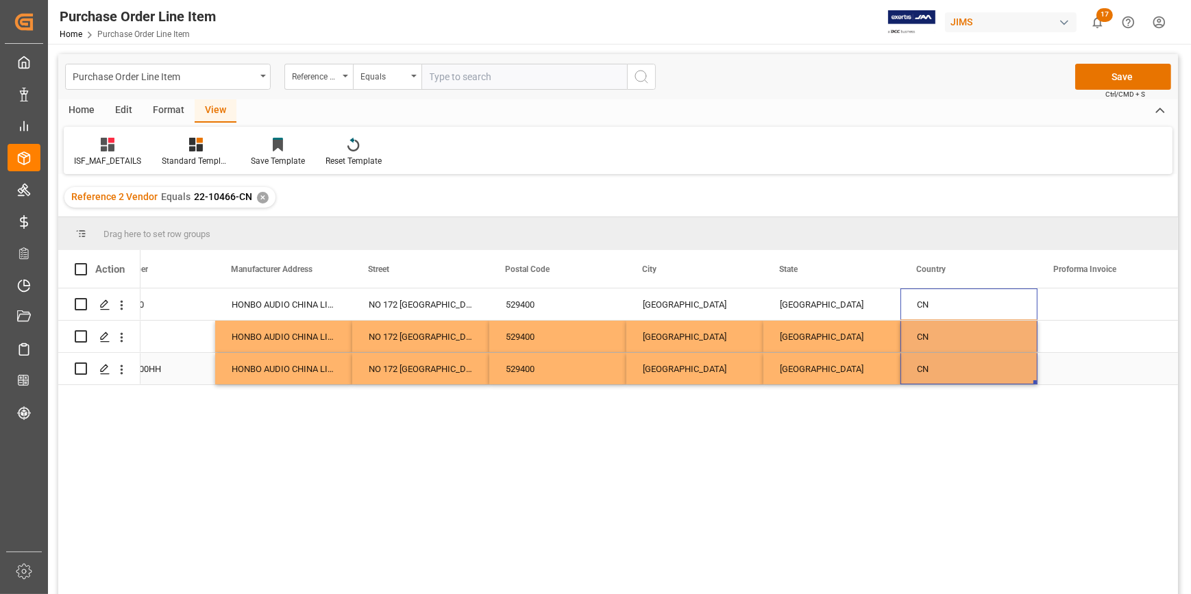
click at [868, 362] on div "[GEOGRAPHIC_DATA]" at bounding box center [832, 369] width 137 height 32
click at [349, 357] on div "HONBO AUDIO CHINA LIMITED" at bounding box center [283, 369] width 137 height 32
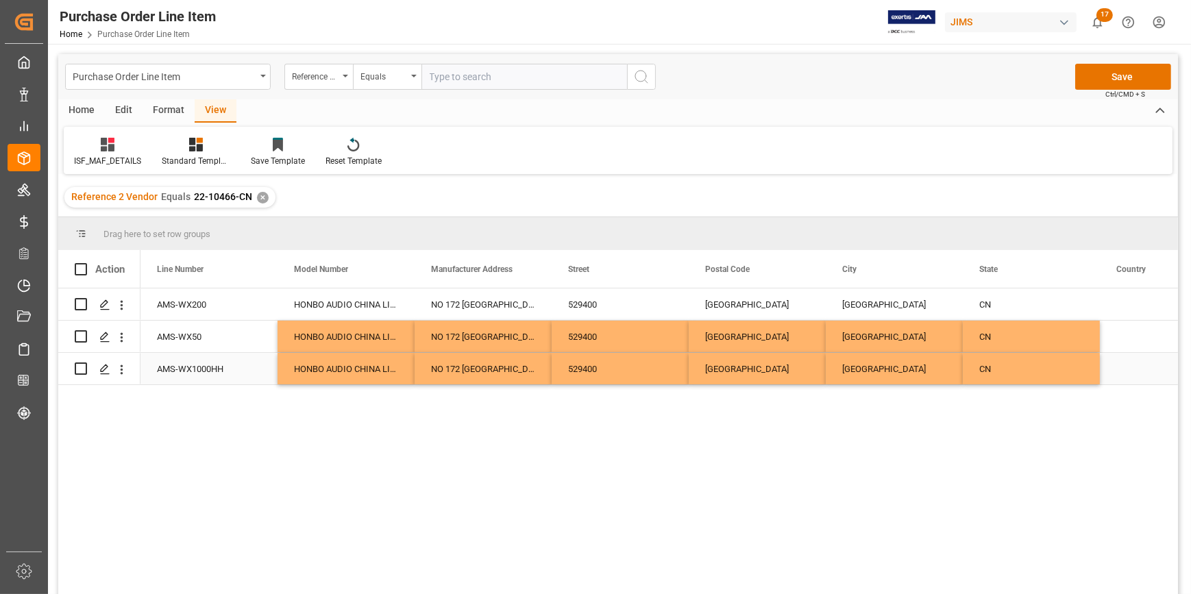
scroll to position [0, 137]
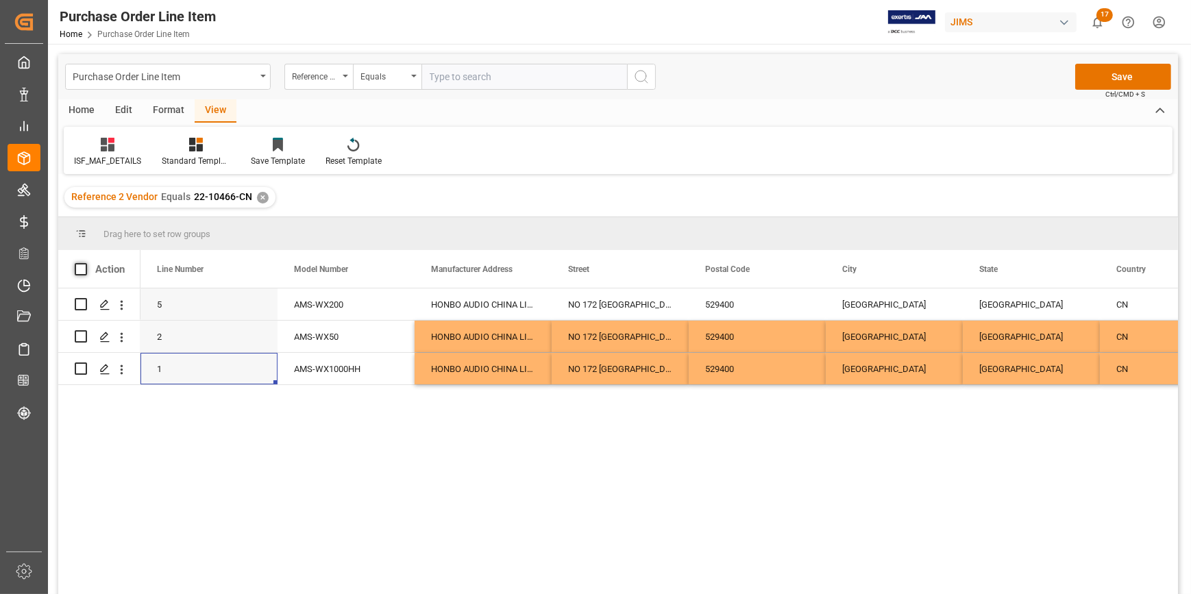
click at [84, 267] on span at bounding box center [81, 269] width 12 height 12
click at [85, 263] on input "checkbox" at bounding box center [85, 263] width 0 height 0
checkbox input "true"
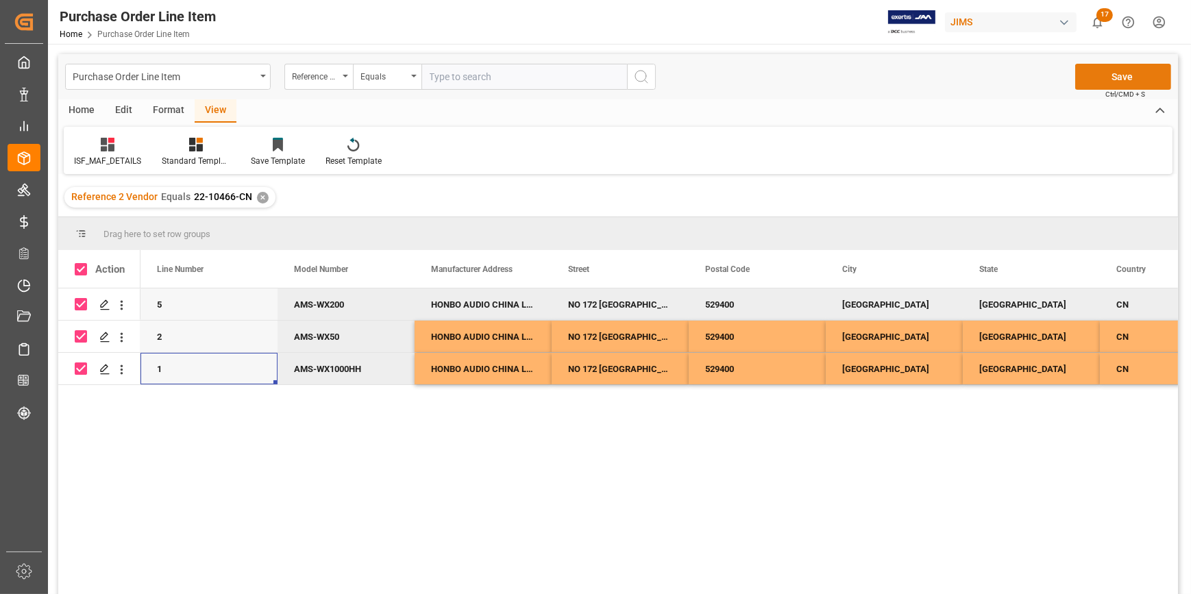
click at [1116, 82] on button "Save" at bounding box center [1123, 77] width 96 height 26
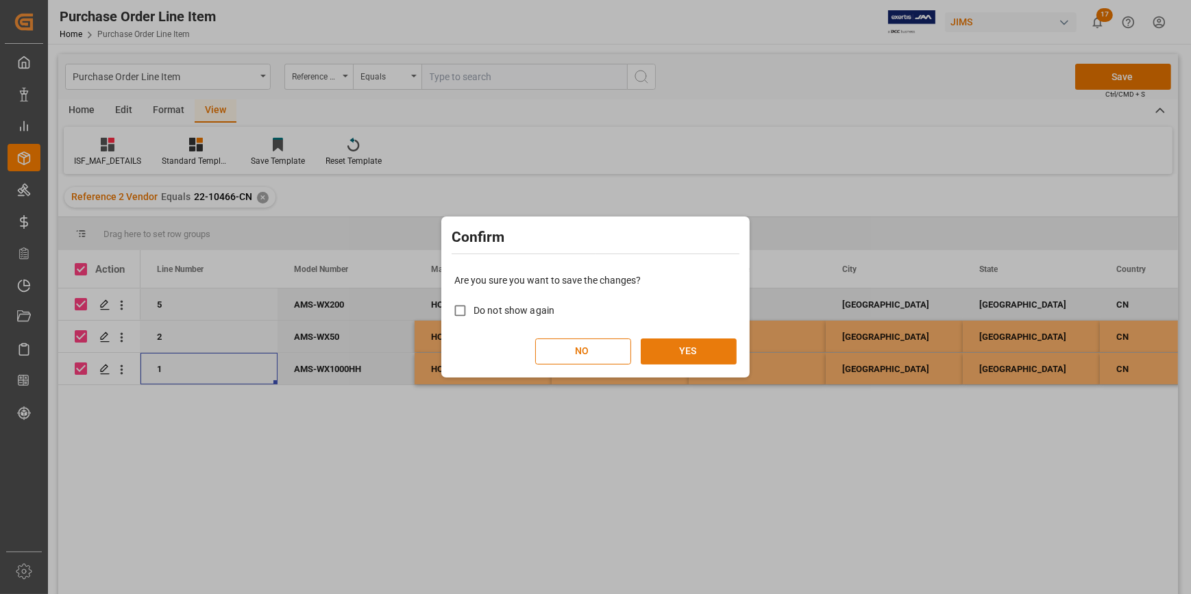
click at [706, 352] on button "YES" at bounding box center [689, 352] width 96 height 26
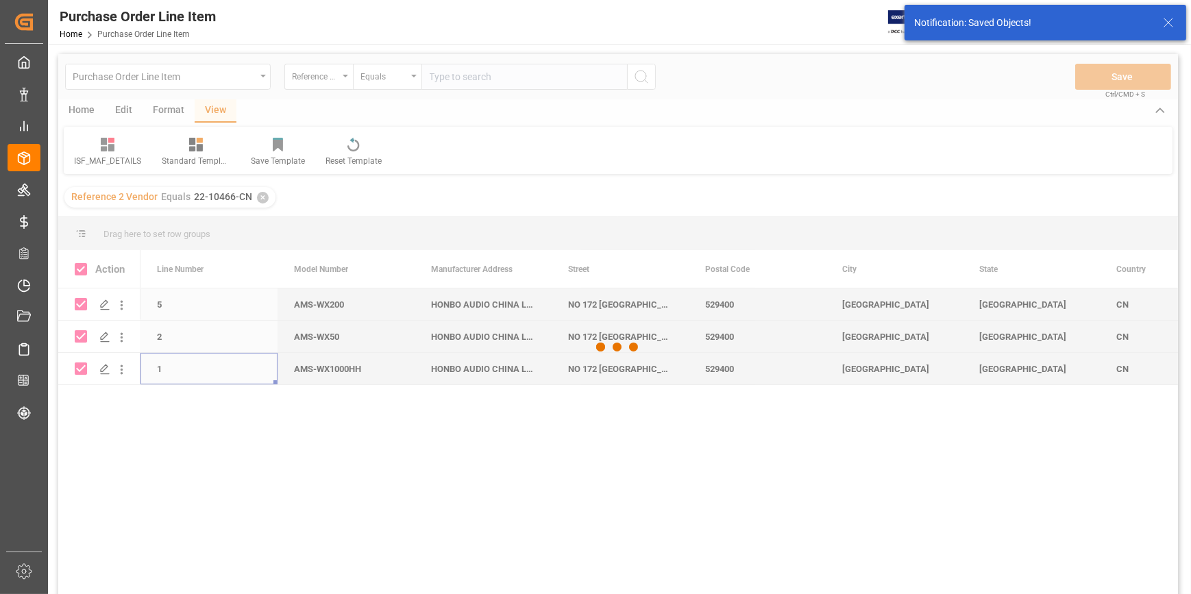
checkbox input "false"
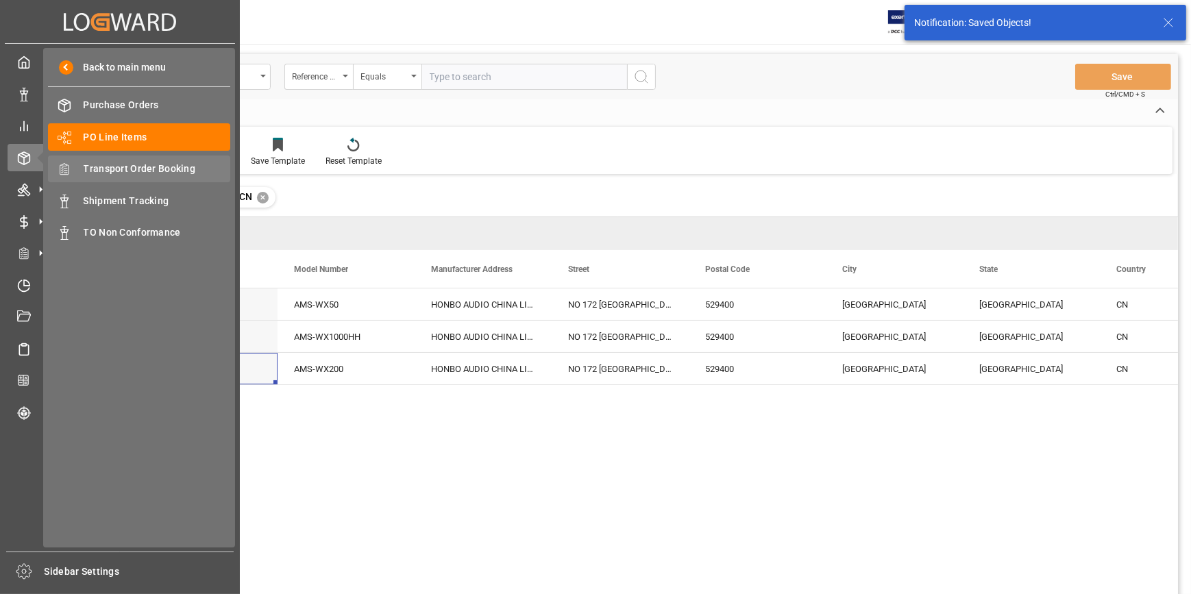
click at [137, 169] on span "Transport Order Booking" at bounding box center [157, 169] width 147 height 14
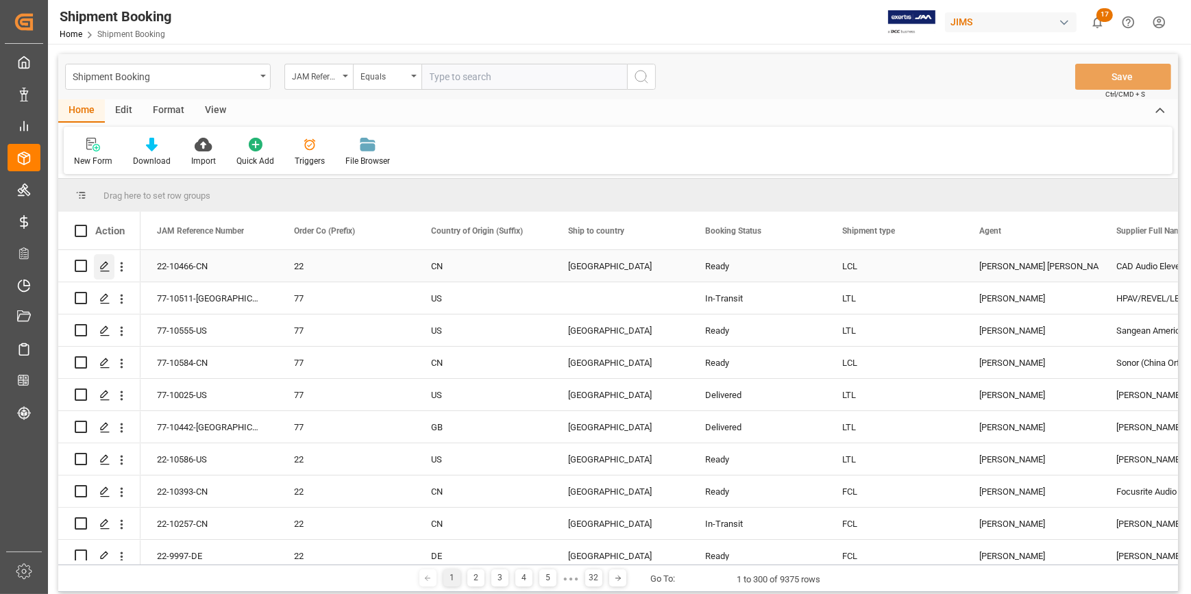
click at [107, 270] on icon "Press SPACE to select this row." at bounding box center [104, 266] width 11 height 11
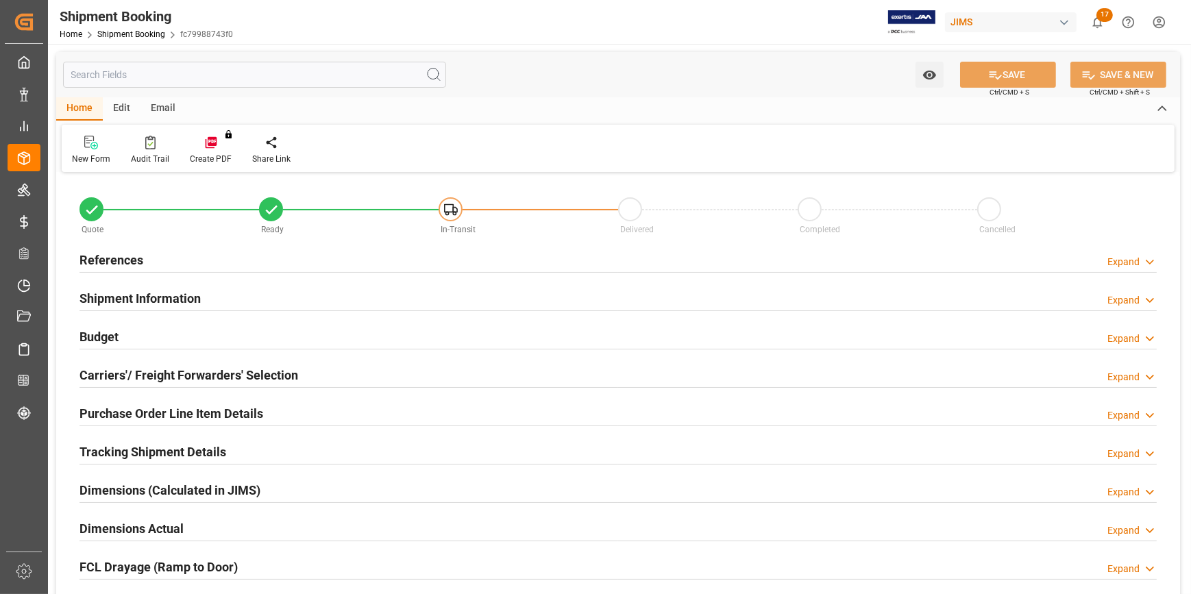
type input "0"
type input "75"
type input "[DATE]"
click at [164, 260] on div "References Expand" at bounding box center [618, 259] width 1077 height 26
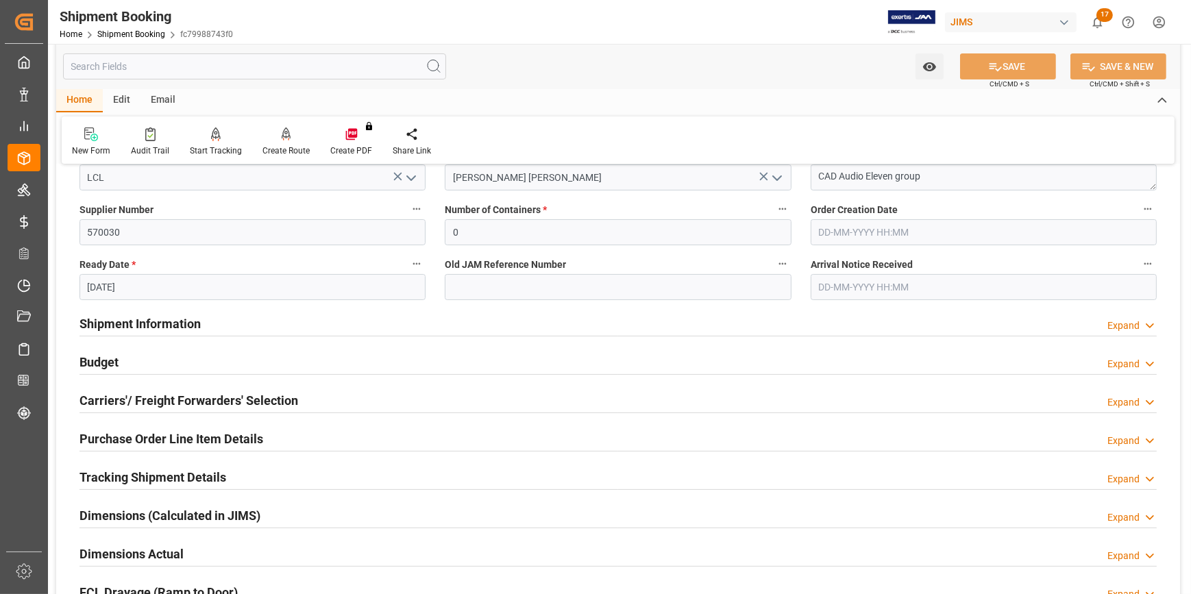
click at [229, 321] on div "Shipment Information Expand" at bounding box center [618, 323] width 1077 height 26
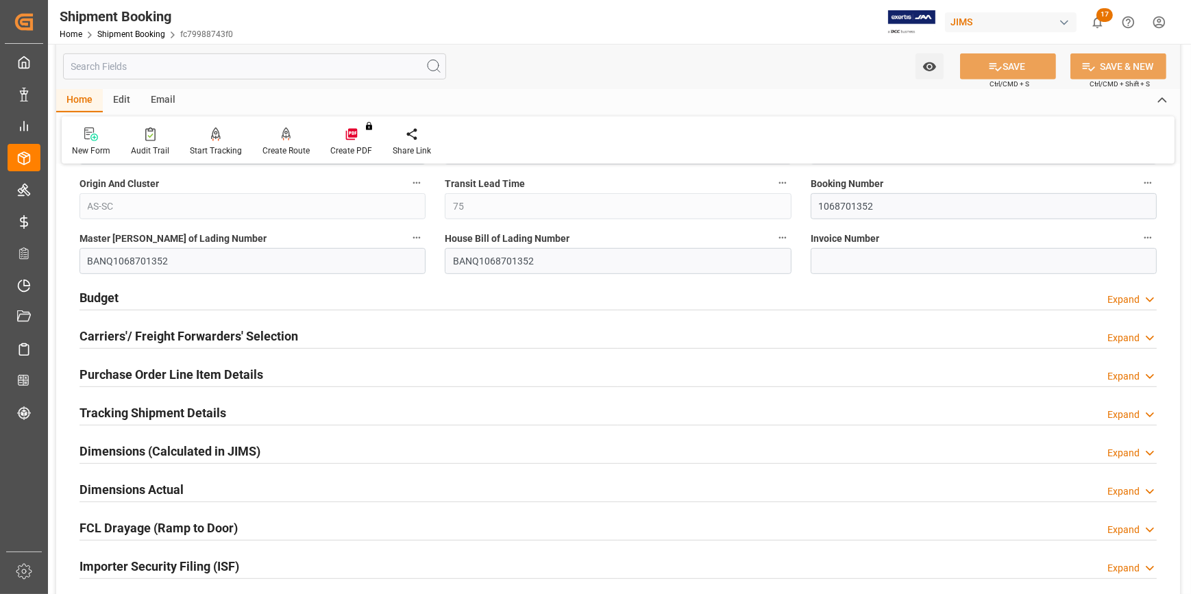
scroll to position [872, 0]
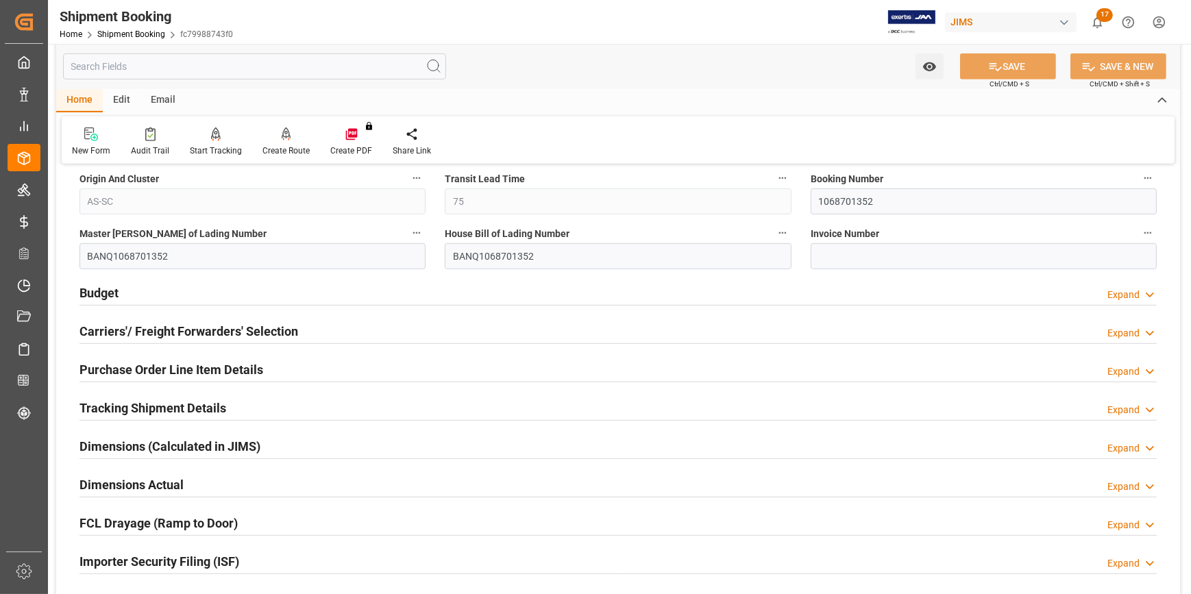
click at [219, 297] on div "Budget Expand" at bounding box center [618, 292] width 1077 height 26
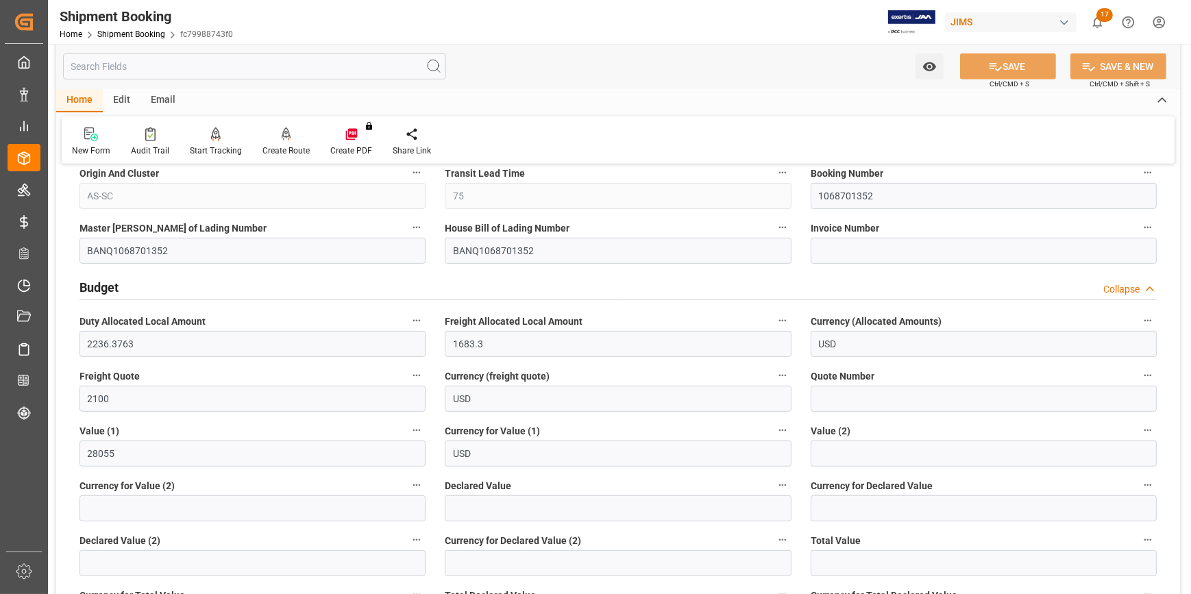
scroll to position [809, 0]
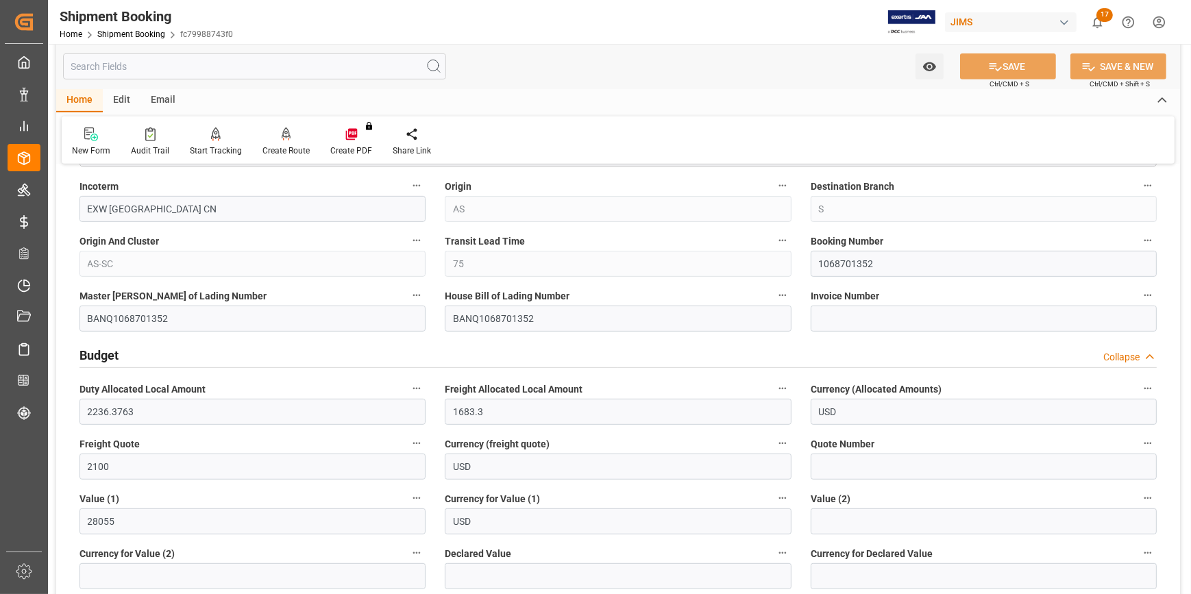
click at [269, 361] on div "Budget Collapse" at bounding box center [618, 354] width 1077 height 26
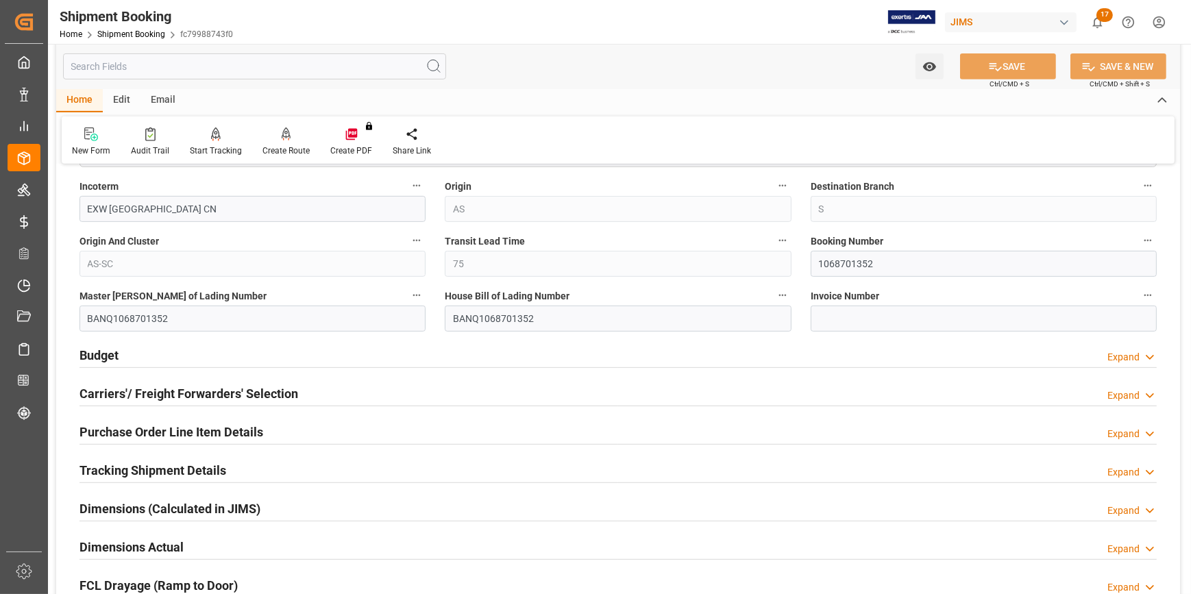
click at [302, 385] on div "Carriers'/ Freight Forwarders' Selection Expand" at bounding box center [618, 393] width 1077 height 26
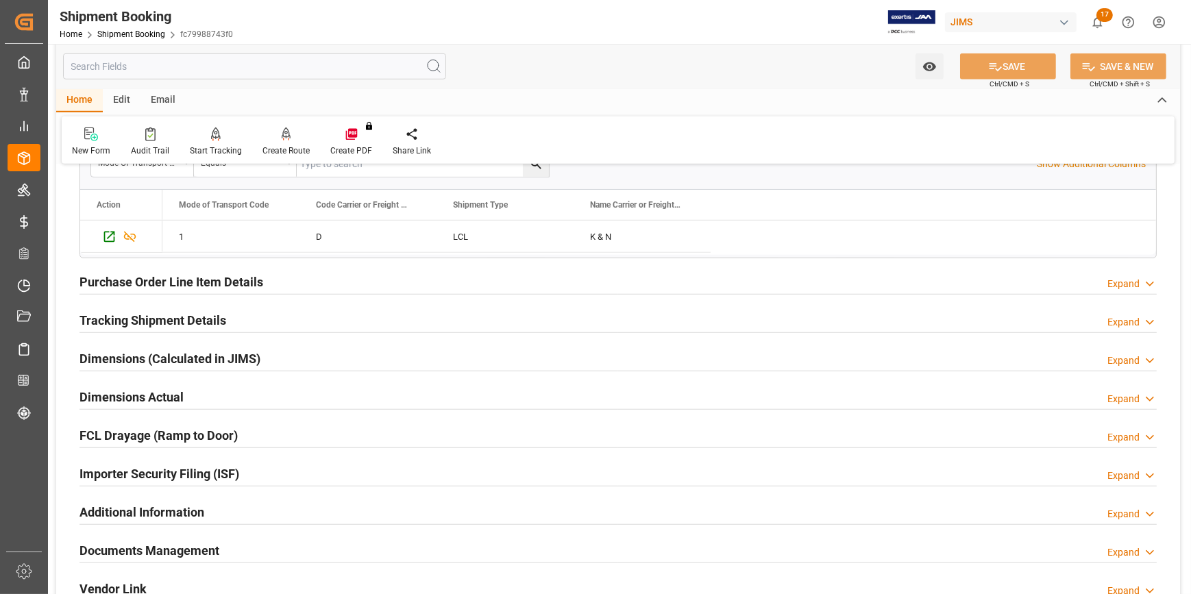
scroll to position [1371, 0]
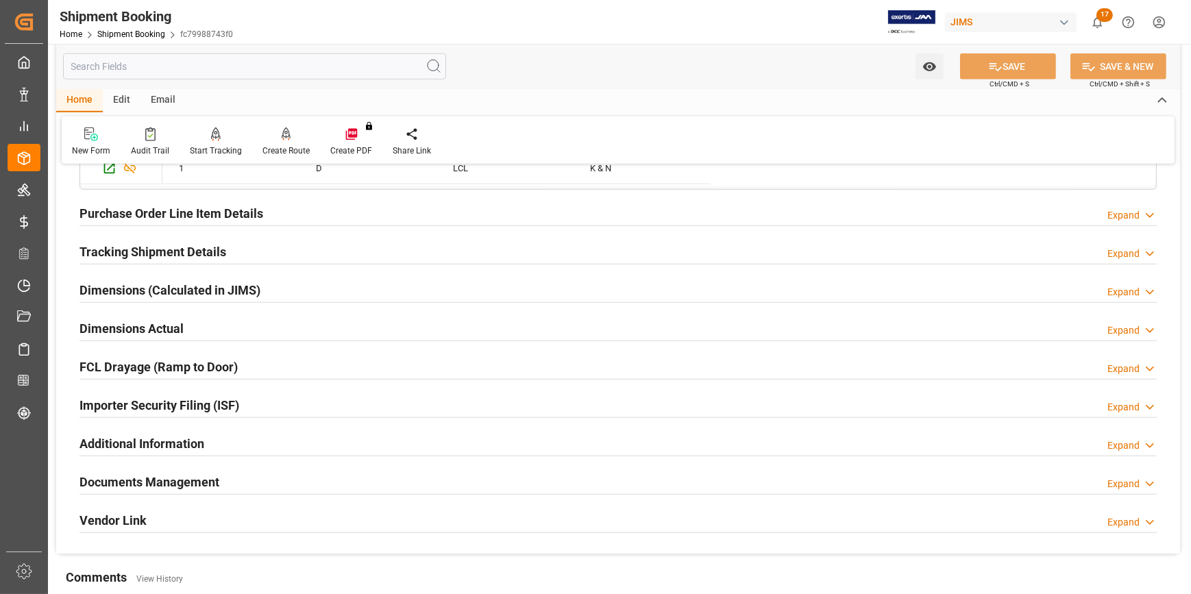
click at [280, 209] on div "Purchase Order Line Item Details Expand" at bounding box center [618, 212] width 1077 height 26
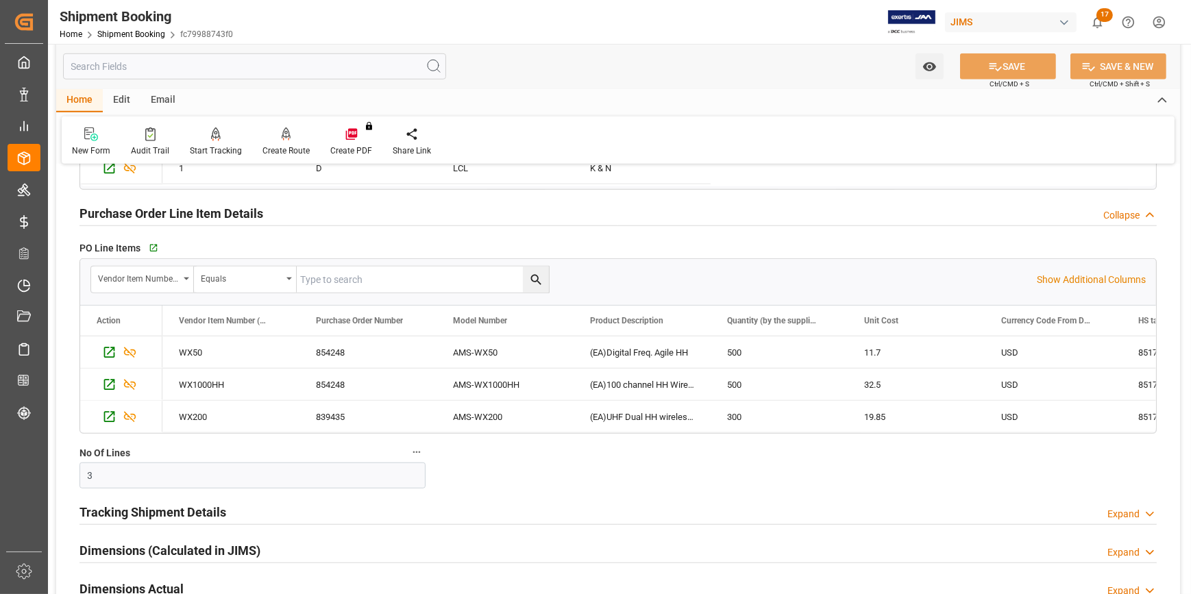
click at [284, 214] on div "Purchase Order Line Item Details Collapse" at bounding box center [618, 212] width 1077 height 26
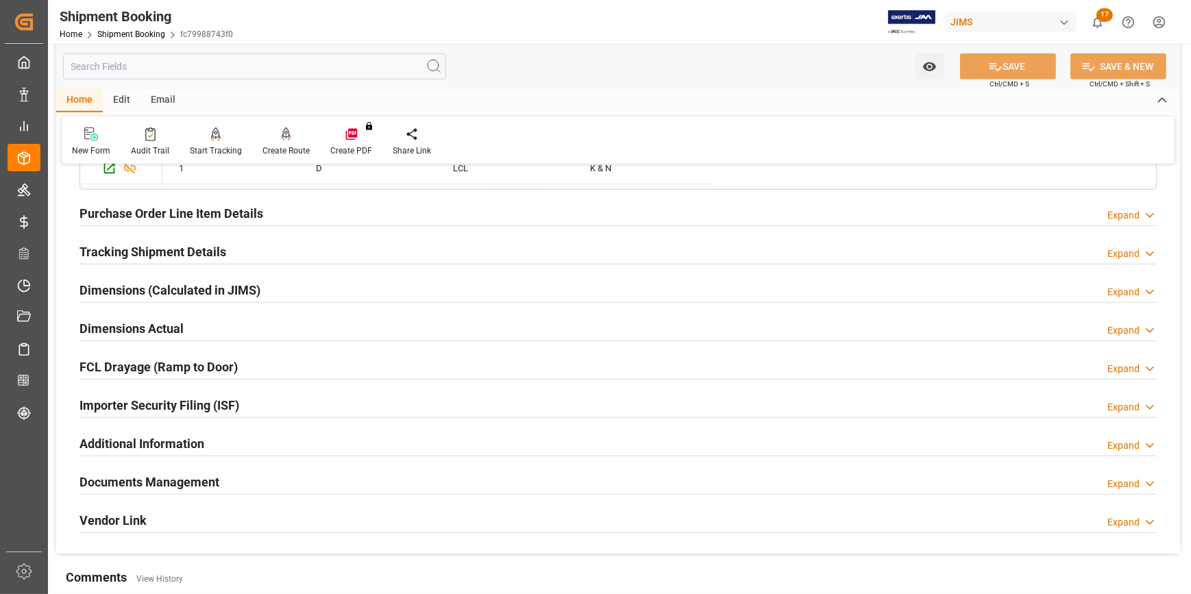
click at [259, 250] on div "Tracking Shipment Details Expand" at bounding box center [618, 251] width 1077 height 26
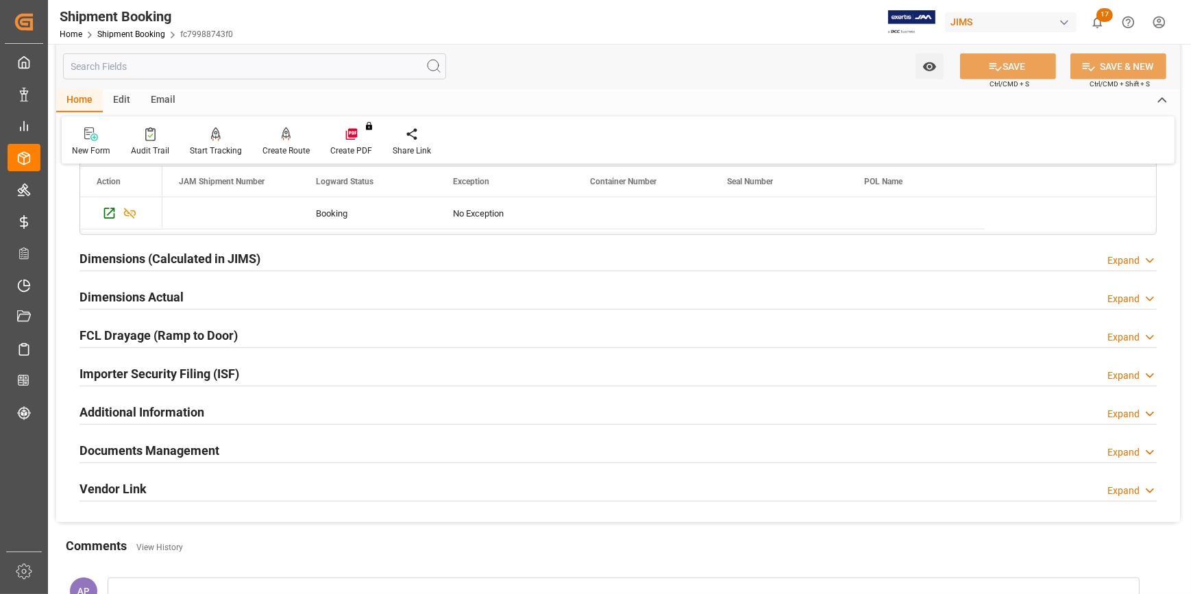
scroll to position [1557, 0]
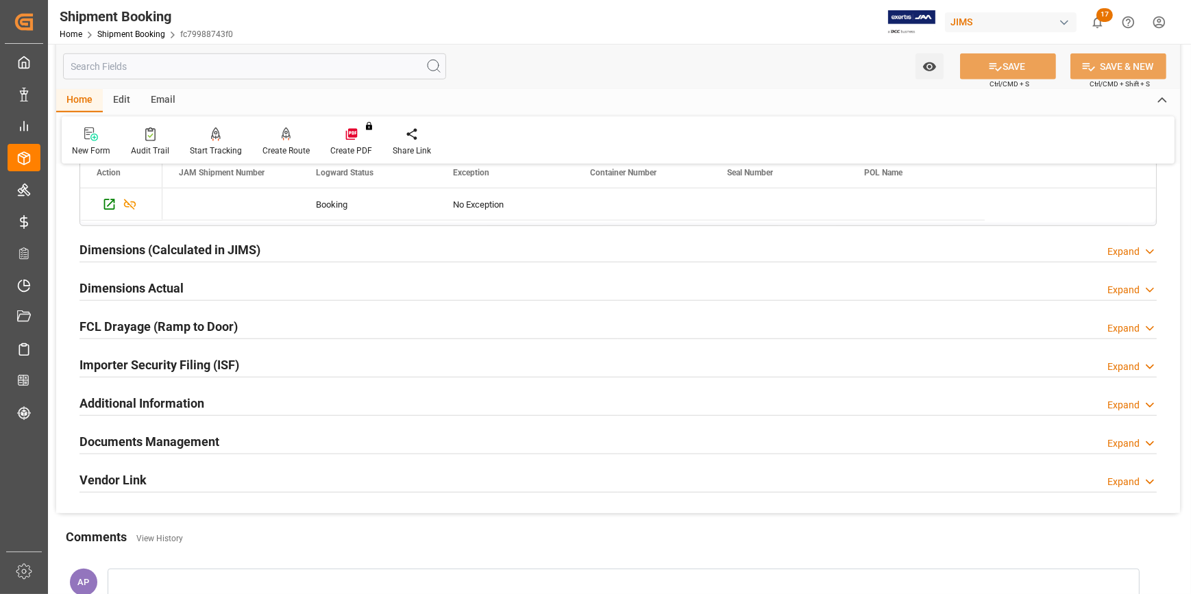
click at [288, 249] on div "Dimensions (Calculated in JIMS) Expand" at bounding box center [618, 249] width 1077 height 26
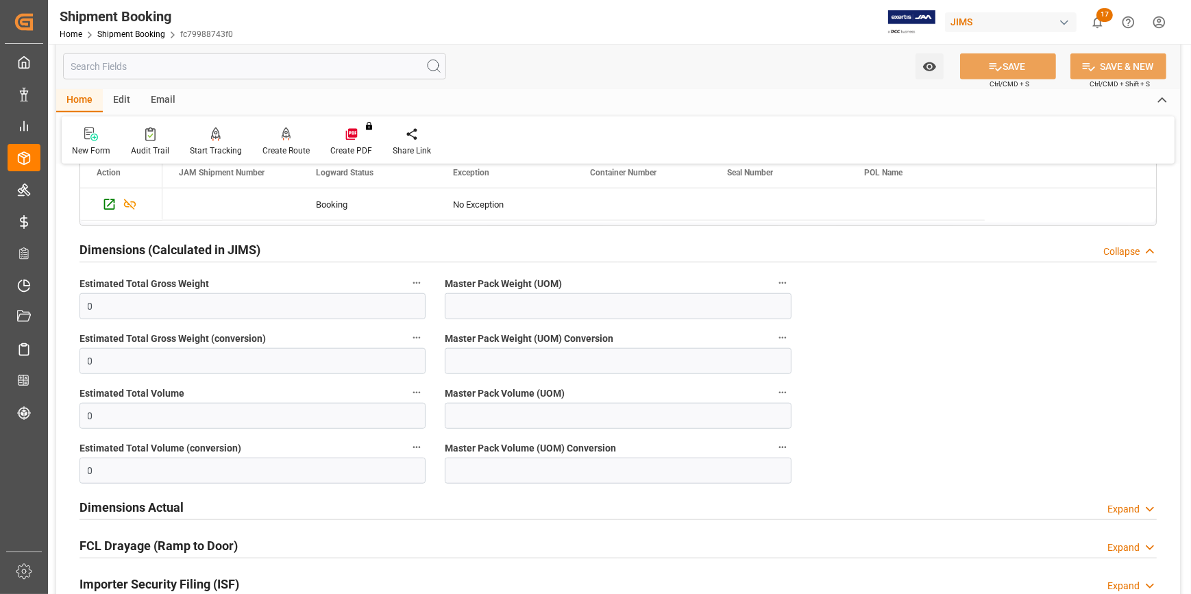
click at [288, 249] on div "Dimensions (Calculated in JIMS) Collapse" at bounding box center [618, 249] width 1077 height 26
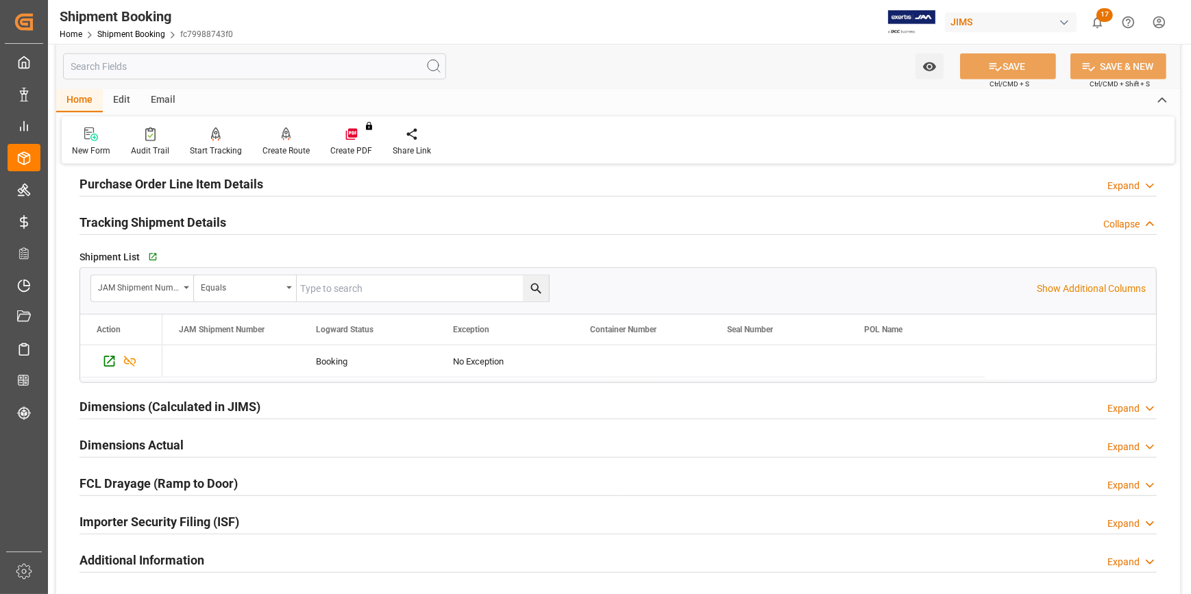
scroll to position [1371, 0]
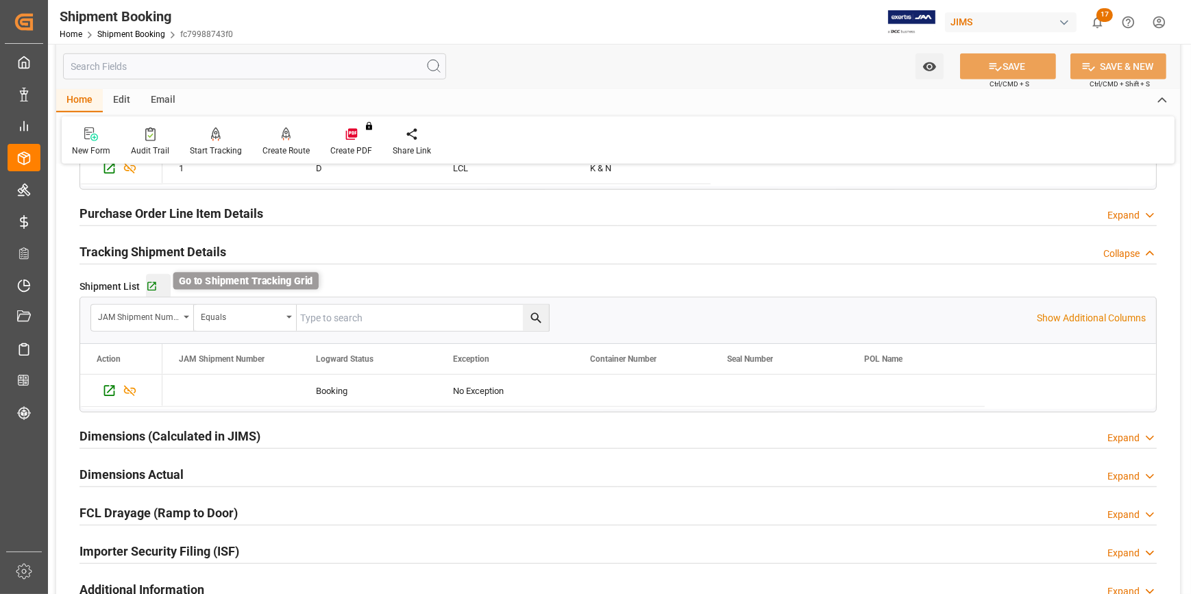
click at [150, 283] on icon "button" at bounding box center [152, 287] width 12 height 12
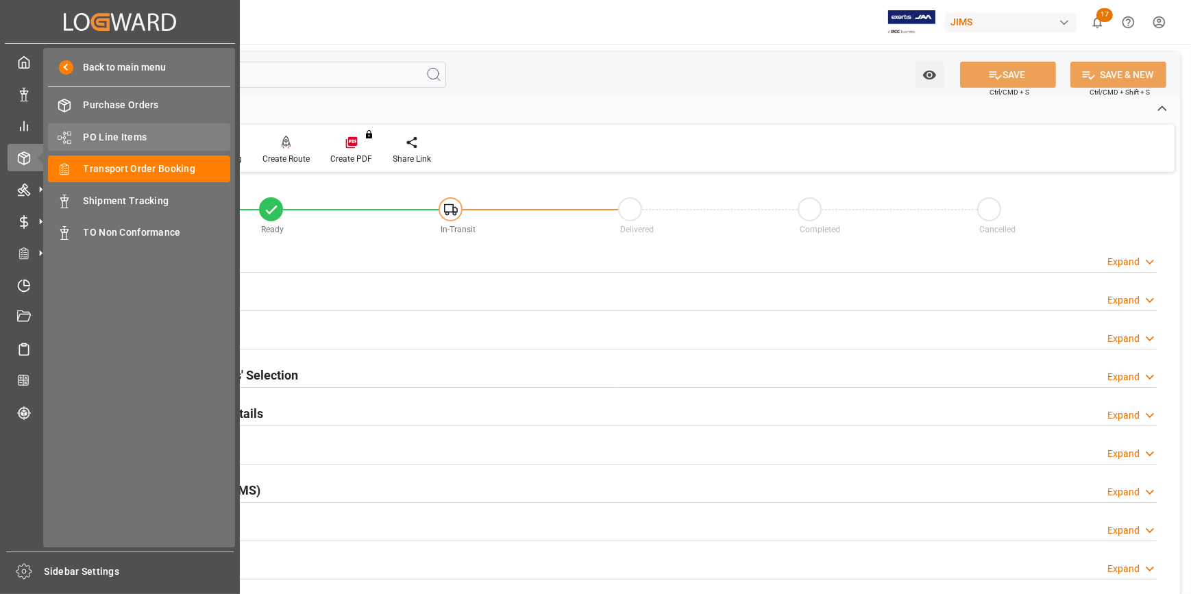
click at [117, 137] on span "PO Line Items" at bounding box center [157, 137] width 147 height 14
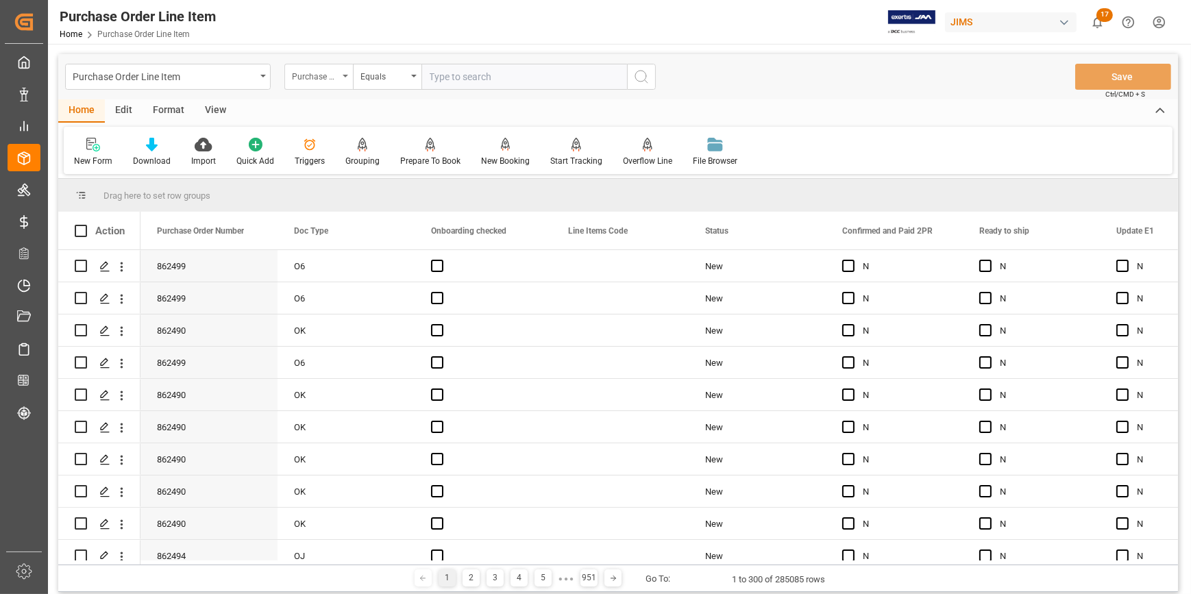
click at [342, 78] on div "Purchase Order Number" at bounding box center [318, 77] width 69 height 26
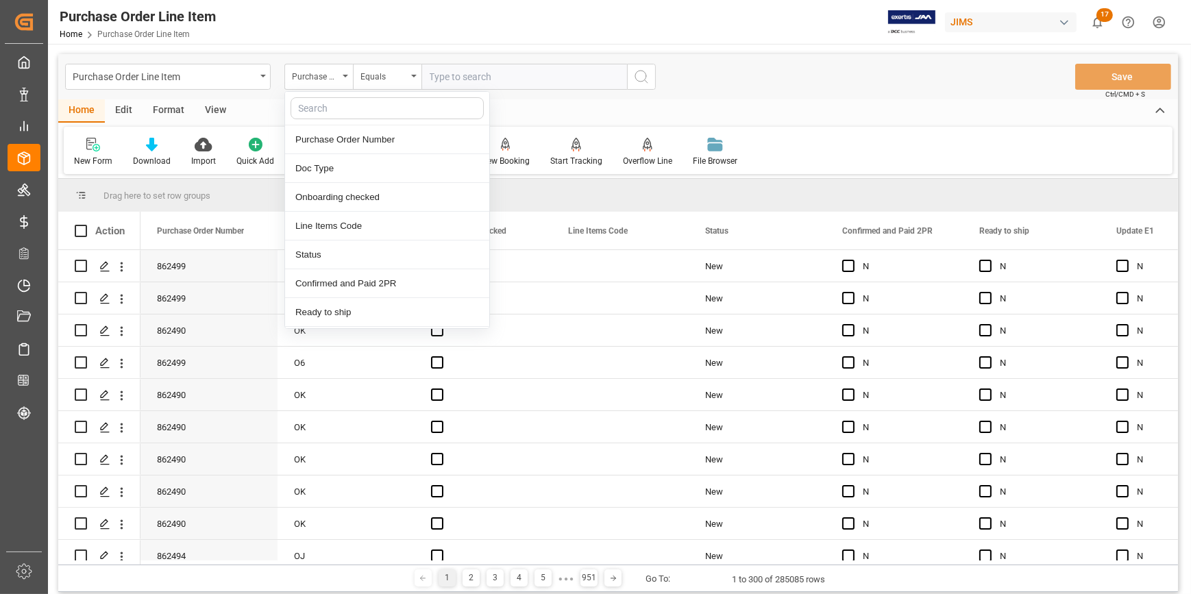
click at [337, 108] on input "text" at bounding box center [387, 108] width 193 height 22
type input "ref"
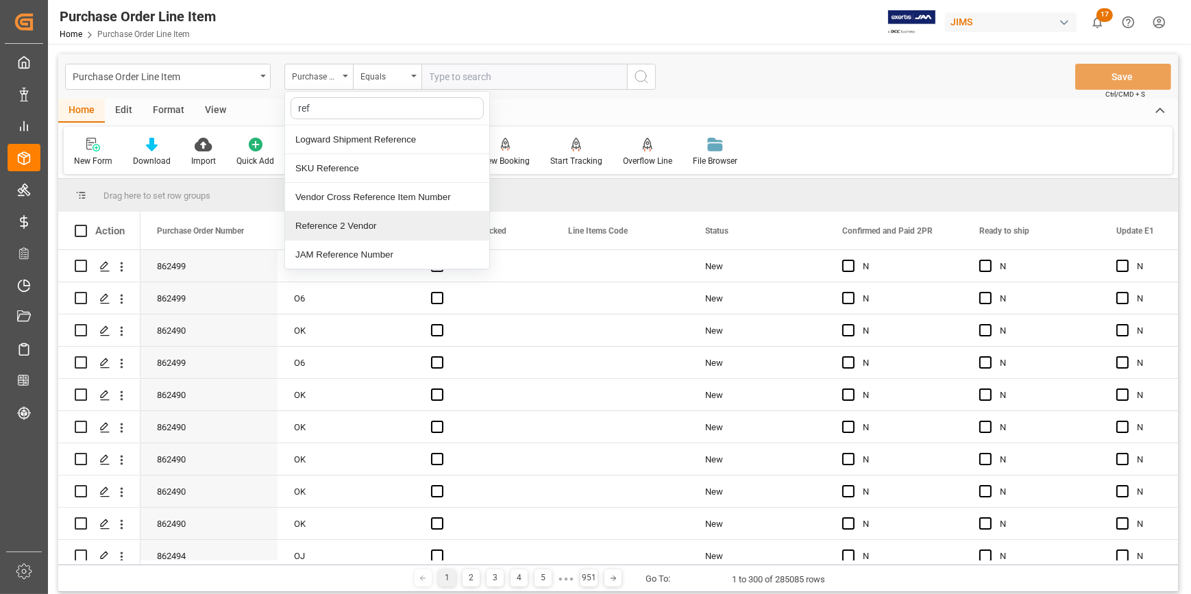
drag, startPoint x: 352, startPoint y: 221, endPoint x: 367, endPoint y: 219, distance: 16.0
click at [352, 222] on div "Reference 2 Vendor" at bounding box center [387, 226] width 204 height 29
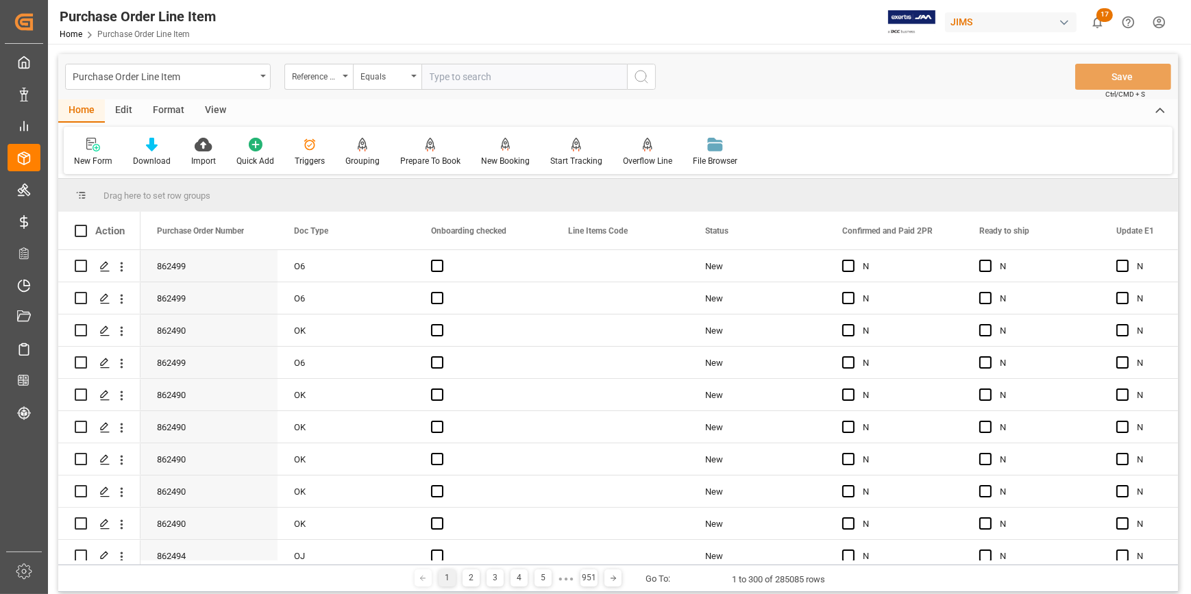
click at [467, 76] on input "text" at bounding box center [525, 77] width 206 height 26
paste input "22-9930-CN"
type input "22-9930-CN"
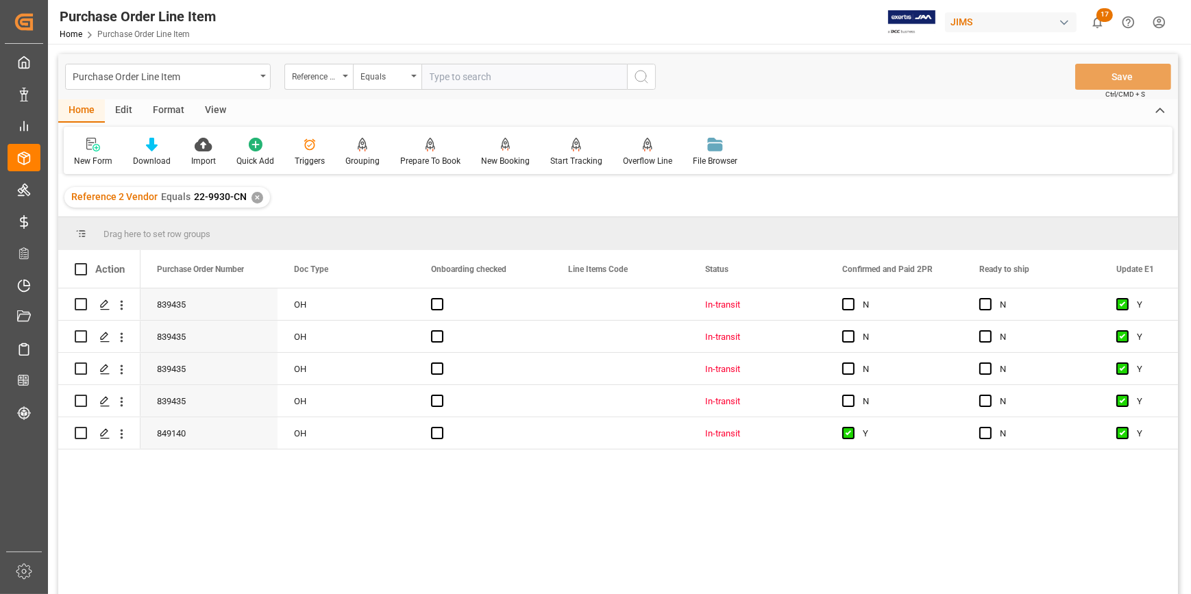
click at [212, 110] on div "View" at bounding box center [216, 110] width 42 height 23
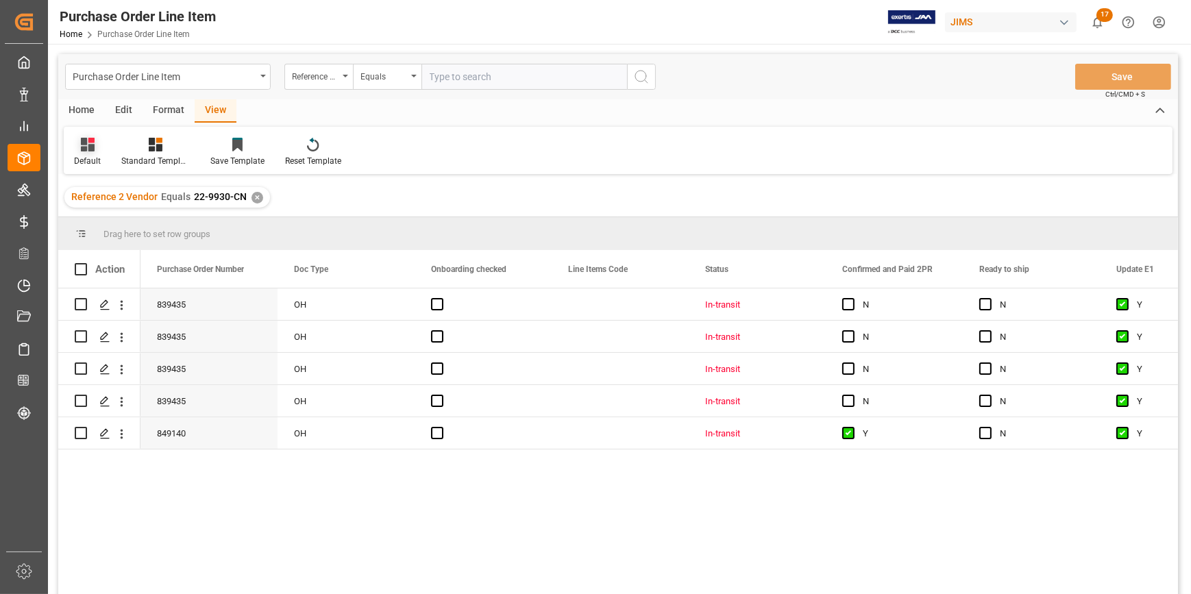
click at [94, 144] on div at bounding box center [87, 144] width 27 height 14
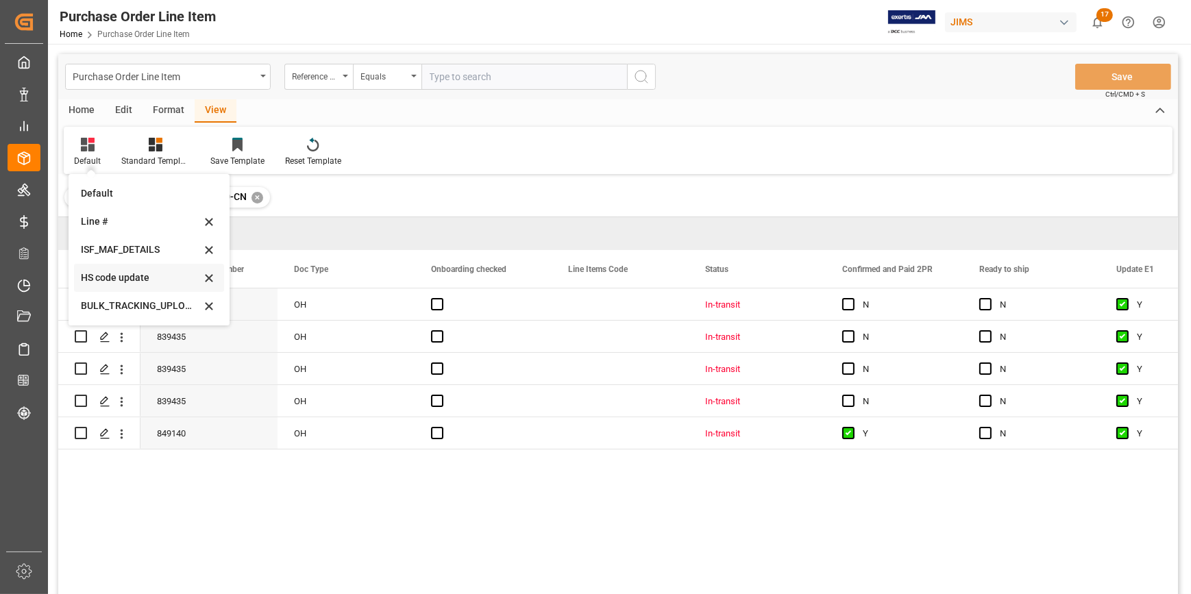
click at [113, 271] on div "HS code update" at bounding box center [141, 278] width 120 height 14
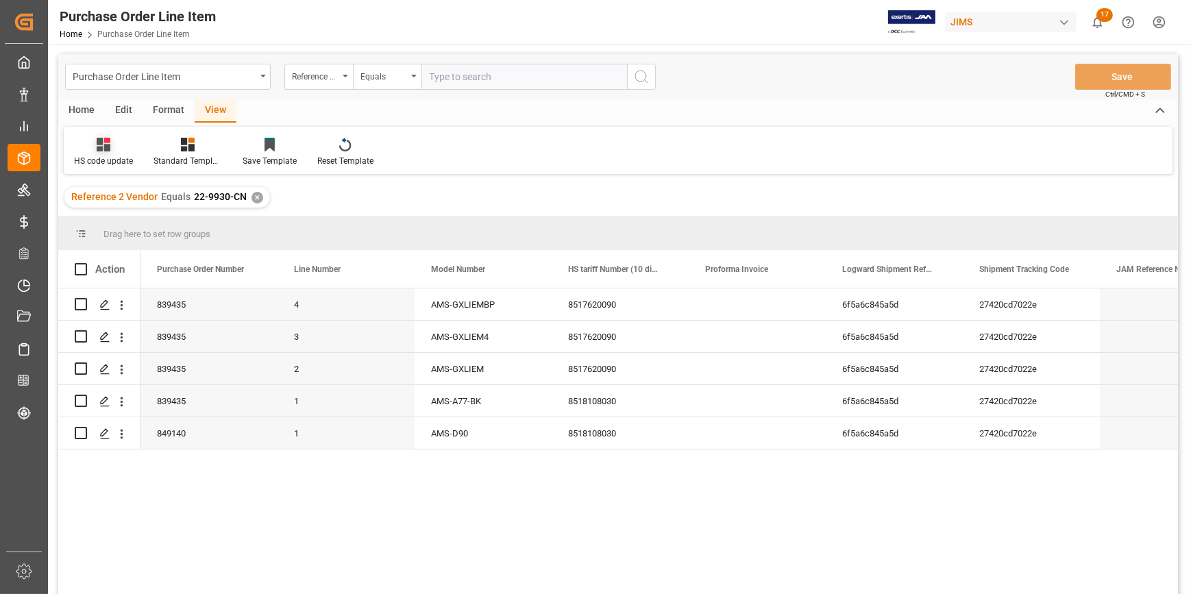
click at [100, 154] on div "HS code update" at bounding box center [104, 152] width 80 height 30
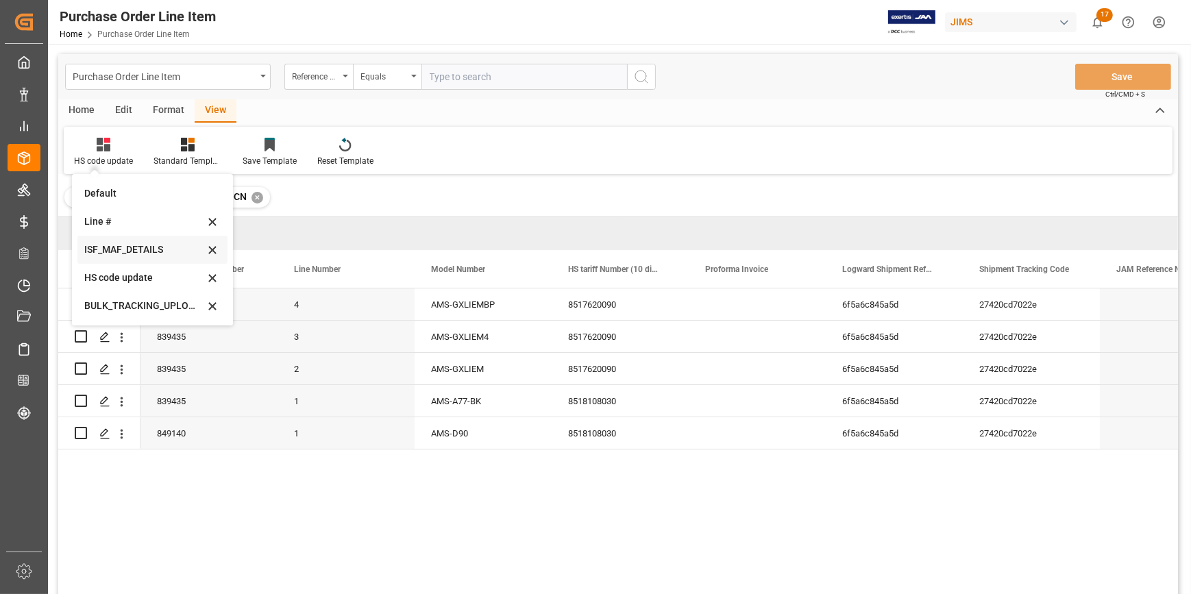
click at [134, 248] on div "ISF_MAF_DETAILS" at bounding box center [144, 250] width 120 height 14
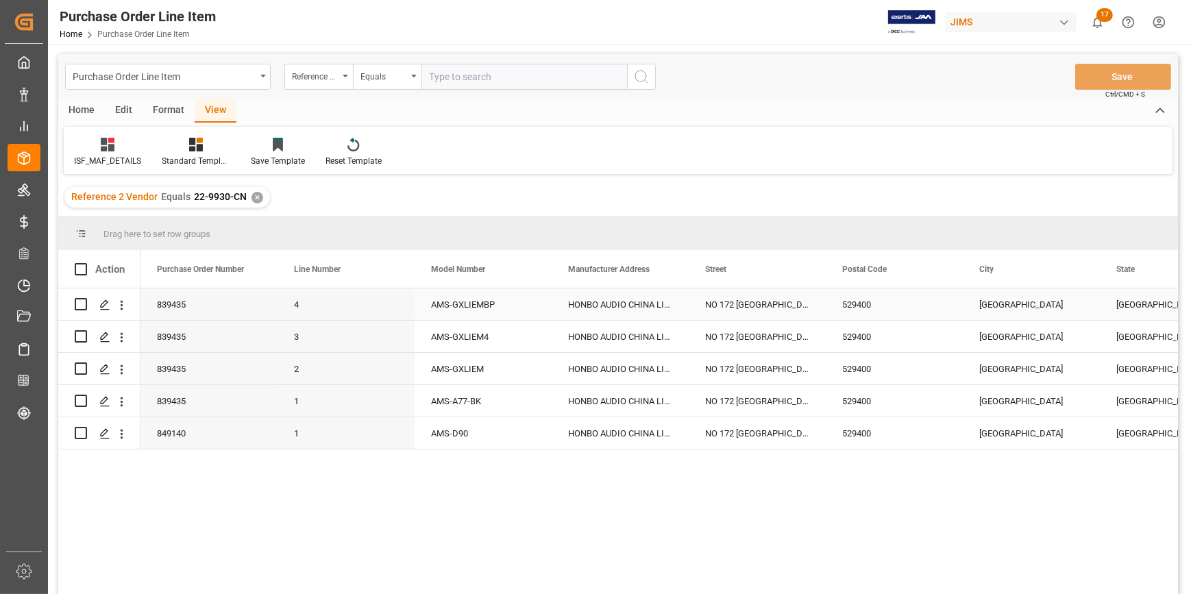
click at [628, 303] on div "HONBO AUDIO CHINA LIMITED" at bounding box center [620, 305] width 137 height 32
click at [628, 304] on div "HONBO AUDIO CHINA LIMITED" at bounding box center [620, 305] width 137 height 32
click at [678, 393] on div "HONBO AUDIO CHINA LIMITED" at bounding box center [620, 401] width 137 height 32
click at [711, 305] on div "NO 172 ENZHOU STREETC AREA OF PRIVATE AND FOREIGN FUNDED INDUSTRIAL ZONE" at bounding box center [757, 305] width 137 height 32
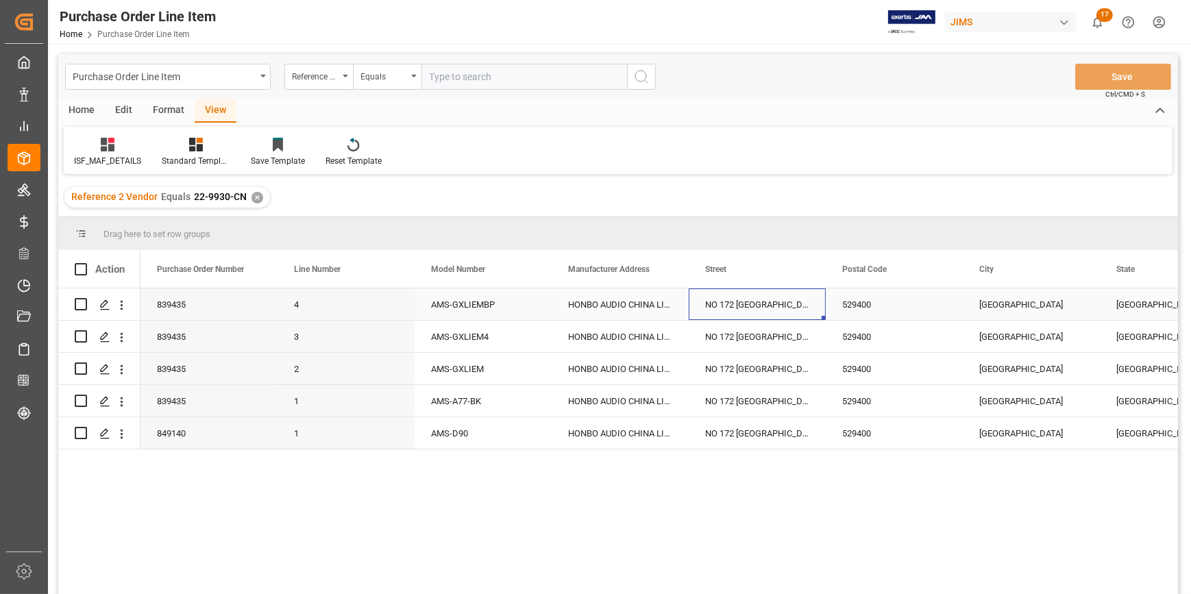
click at [711, 305] on div "NO 172 ENZHOU STREETC AREA OF PRIVATE AND FOREIGN FUNDED INDUSTRIAL ZONE" at bounding box center [757, 305] width 137 height 32
click at [709, 313] on input "NO 172 ENZHOU STREETC AREA OF PRIVATE AND FOREIGN FUNDED INDUSTRIAL ZONE" at bounding box center [757, 313] width 115 height 26
click at [706, 313] on input "NO 172 ENZHOU STREETC AREA OF PRIVATE AND FOREIGN FUNDED INDUSTRIAL ZONE" at bounding box center [757, 313] width 115 height 26
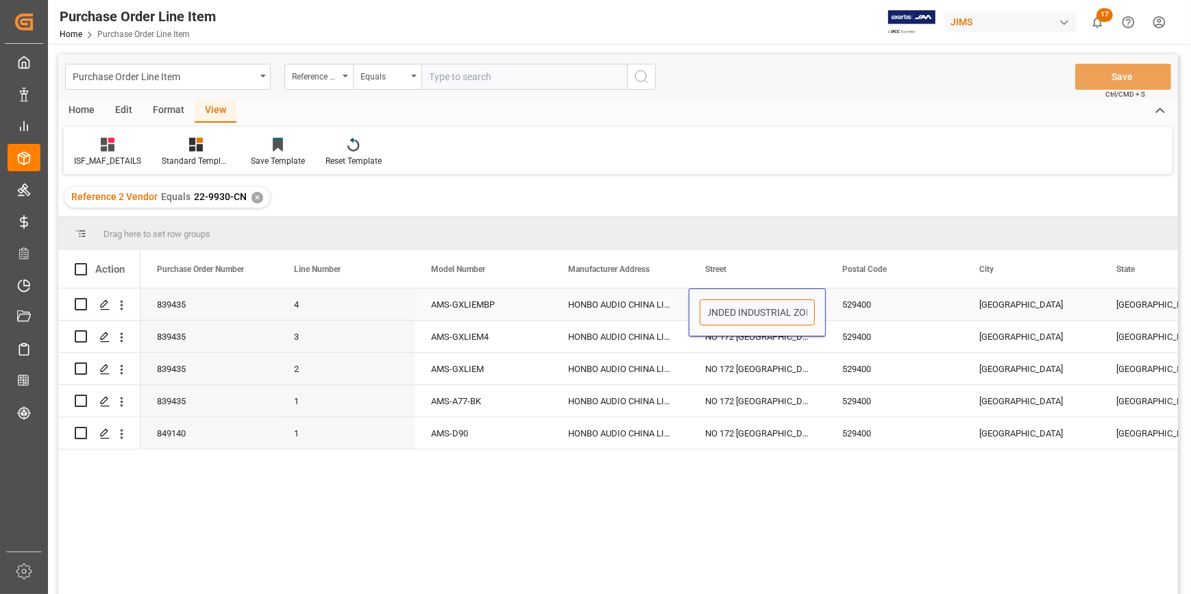
drag, startPoint x: 706, startPoint y: 311, endPoint x: 815, endPoint y: 318, distance: 109.2
click at [815, 318] on div "NO 172 ENZHOU STREETC AREA OF PRIVATE AND FOREIGN FUNDED INDUSTRIAL ZONE" at bounding box center [757, 313] width 137 height 48
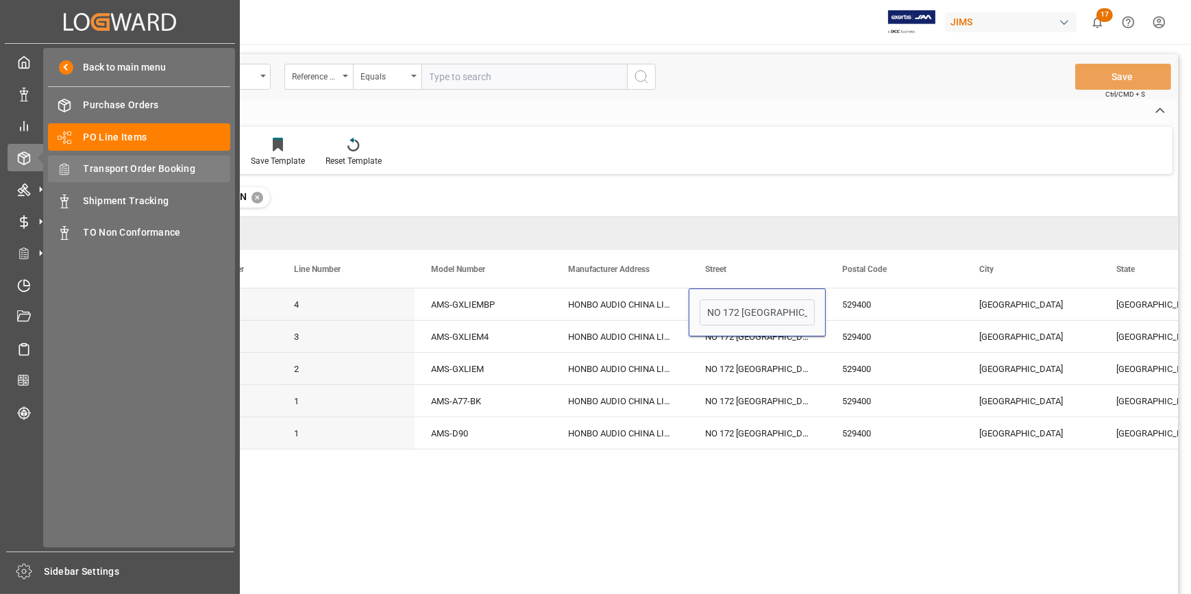
click at [146, 167] on span "Transport Order Booking" at bounding box center [157, 169] width 147 height 14
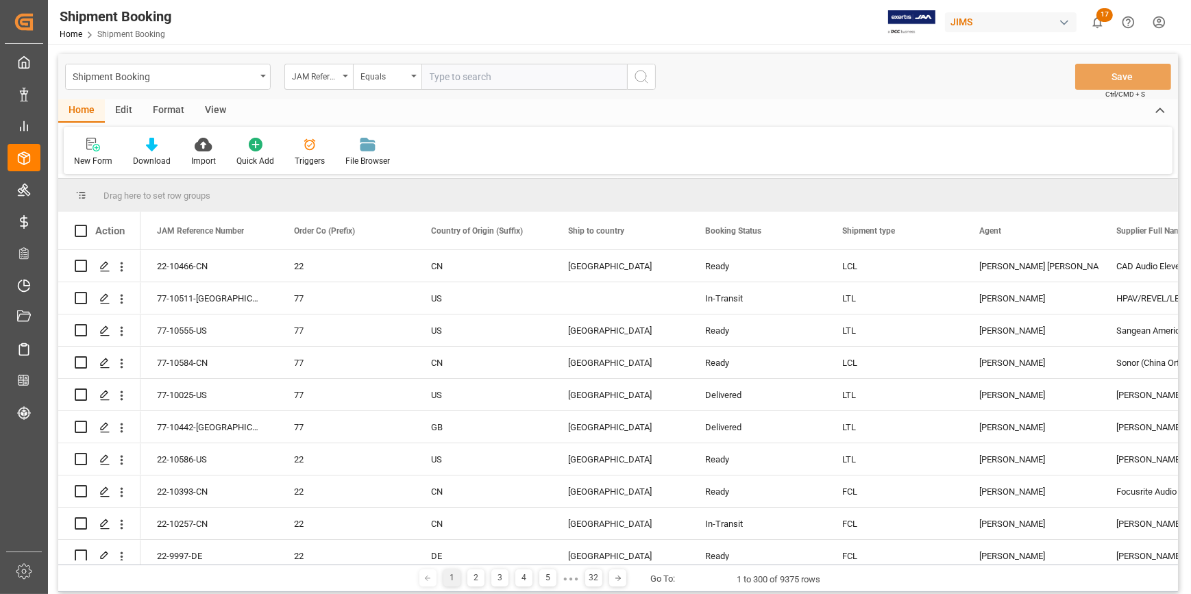
click at [459, 75] on input "text" at bounding box center [525, 77] width 206 height 26
type input "22-9930-cn"
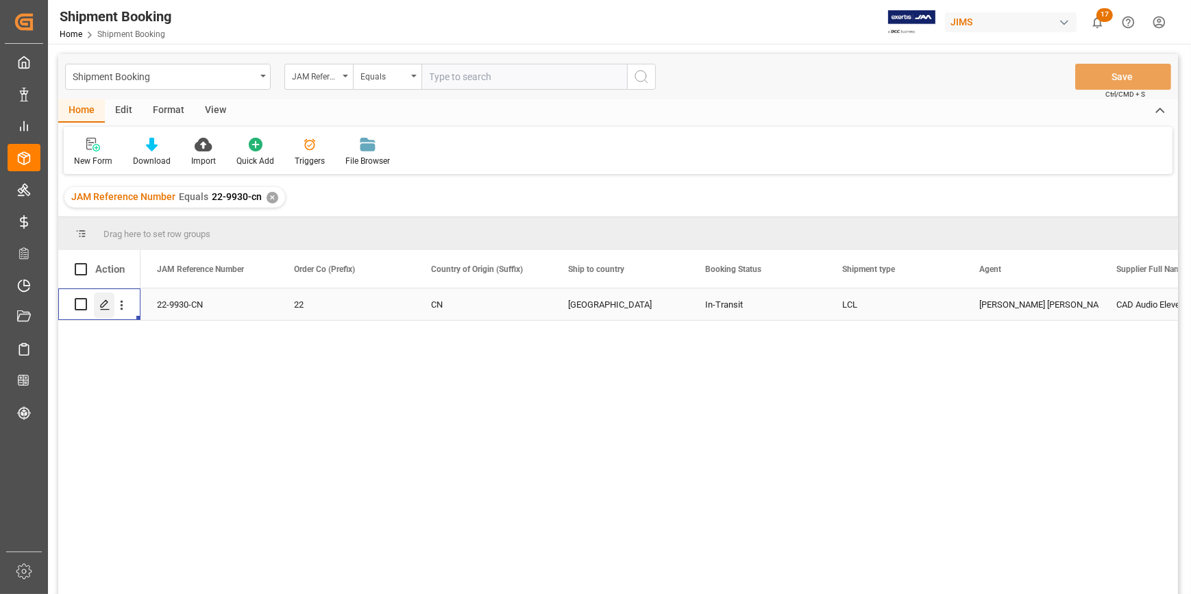
click at [105, 301] on polygon "Press SPACE to select this row." at bounding box center [104, 303] width 7 height 7
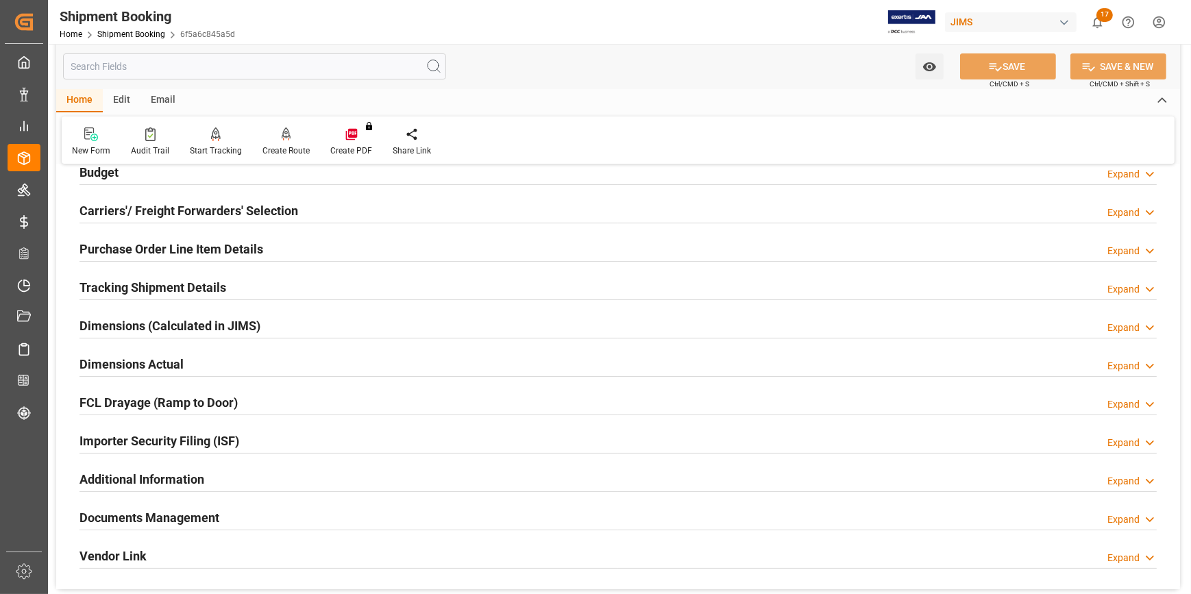
scroll to position [186, 0]
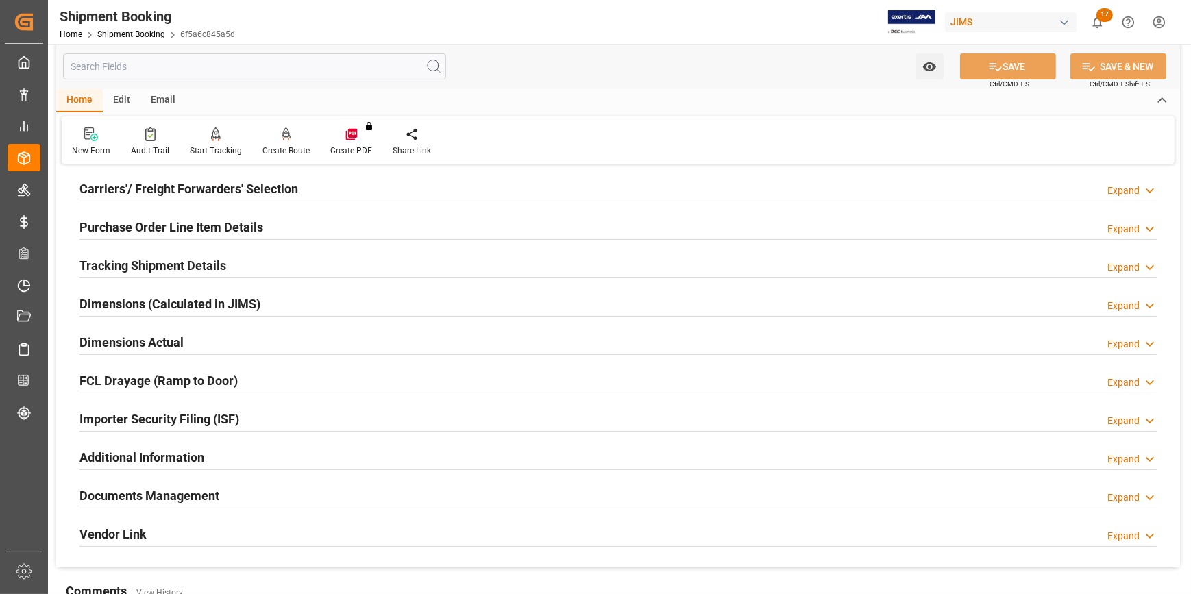
click at [271, 412] on div "Importer Security Filing (ISF) Expand" at bounding box center [618, 418] width 1077 height 26
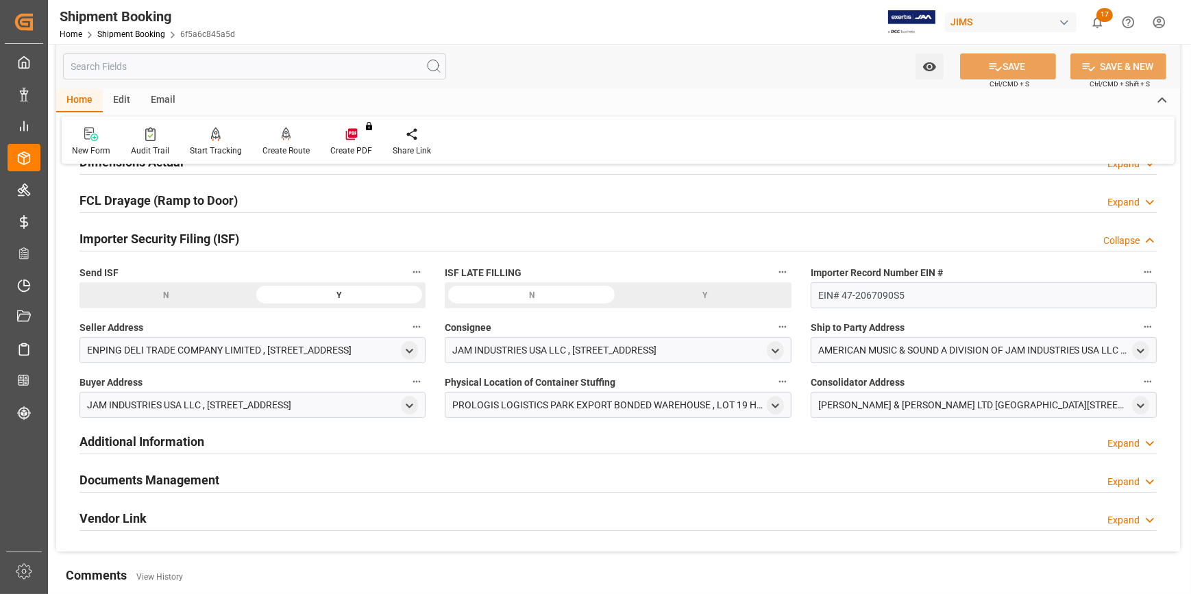
scroll to position [374, 0]
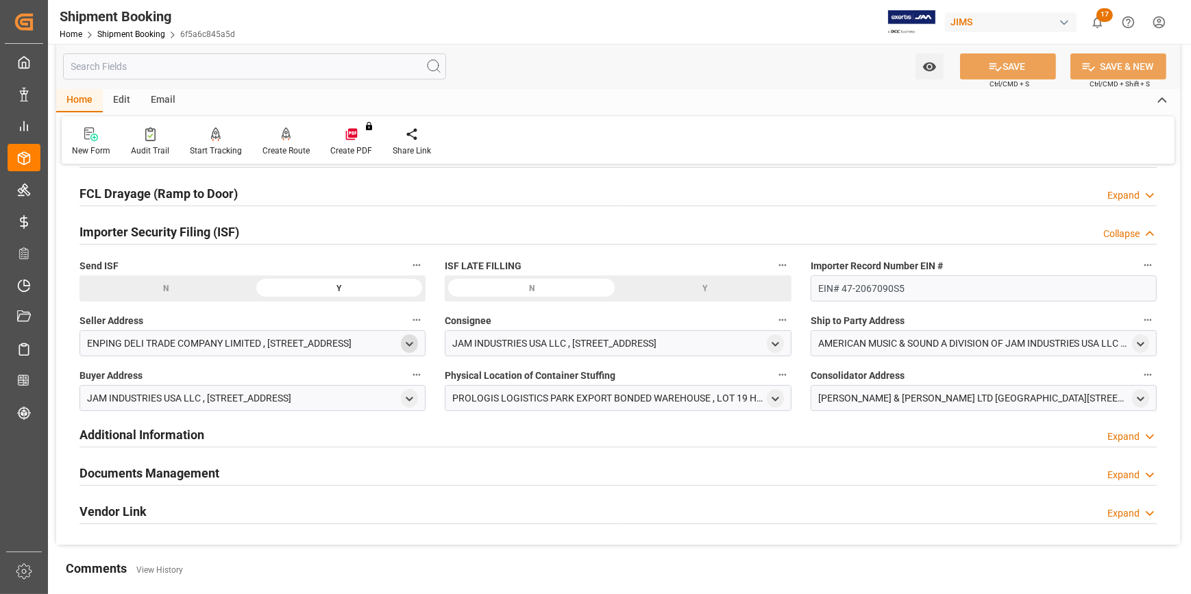
click at [413, 345] on icon "open menu" at bounding box center [410, 345] width 12 height 12
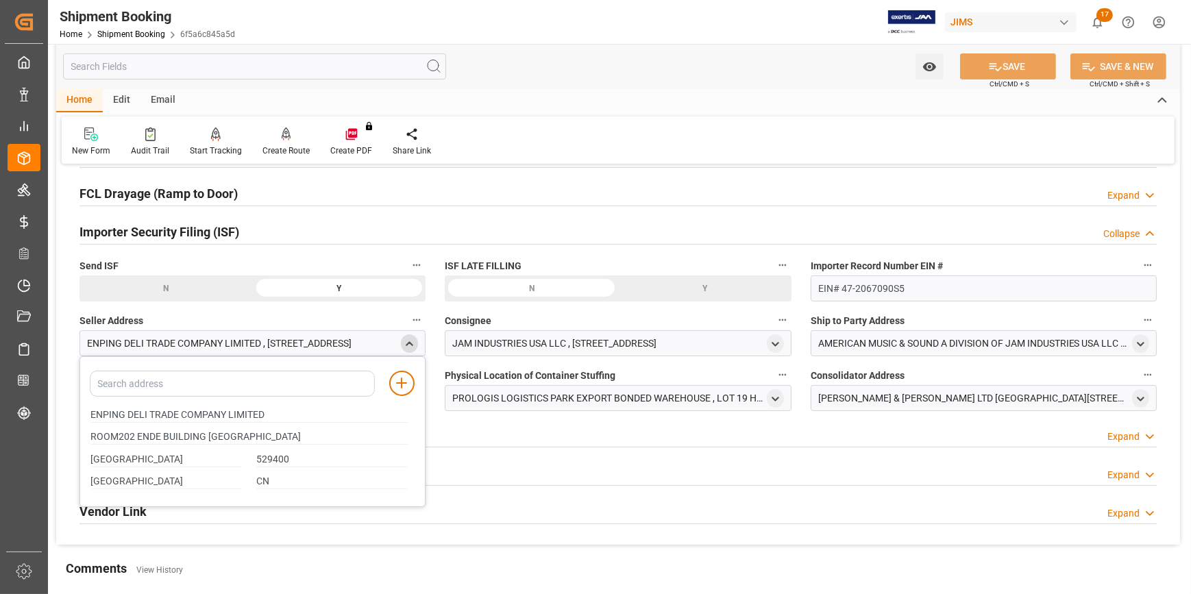
click at [404, 339] on icon "close menu" at bounding box center [410, 345] width 12 height 12
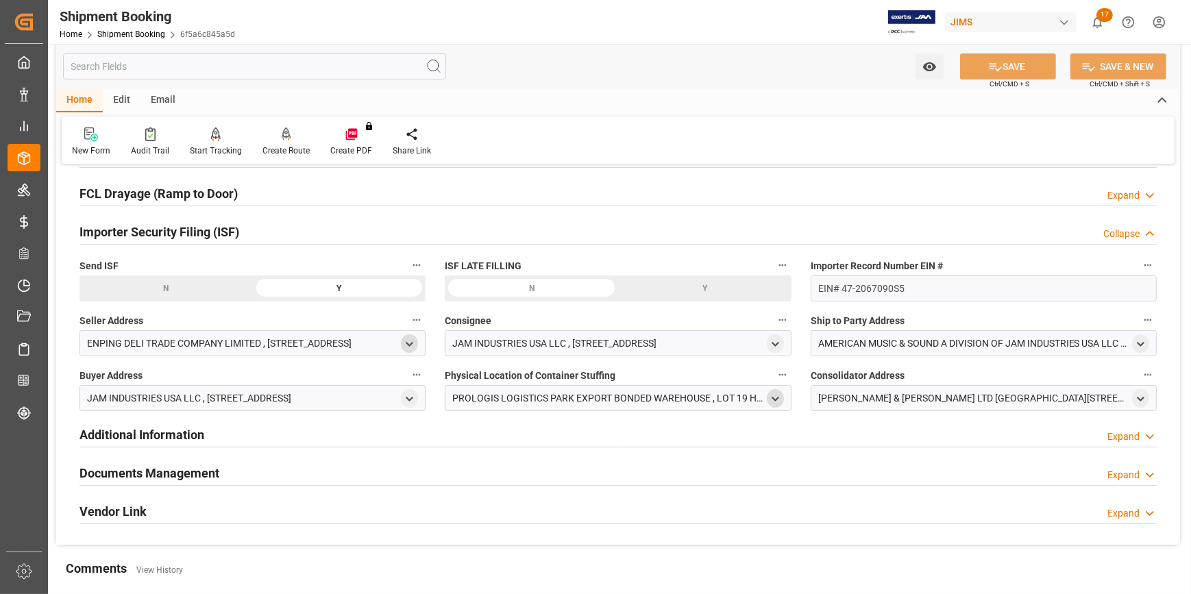
click at [779, 398] on icon "open menu" at bounding box center [776, 399] width 12 height 12
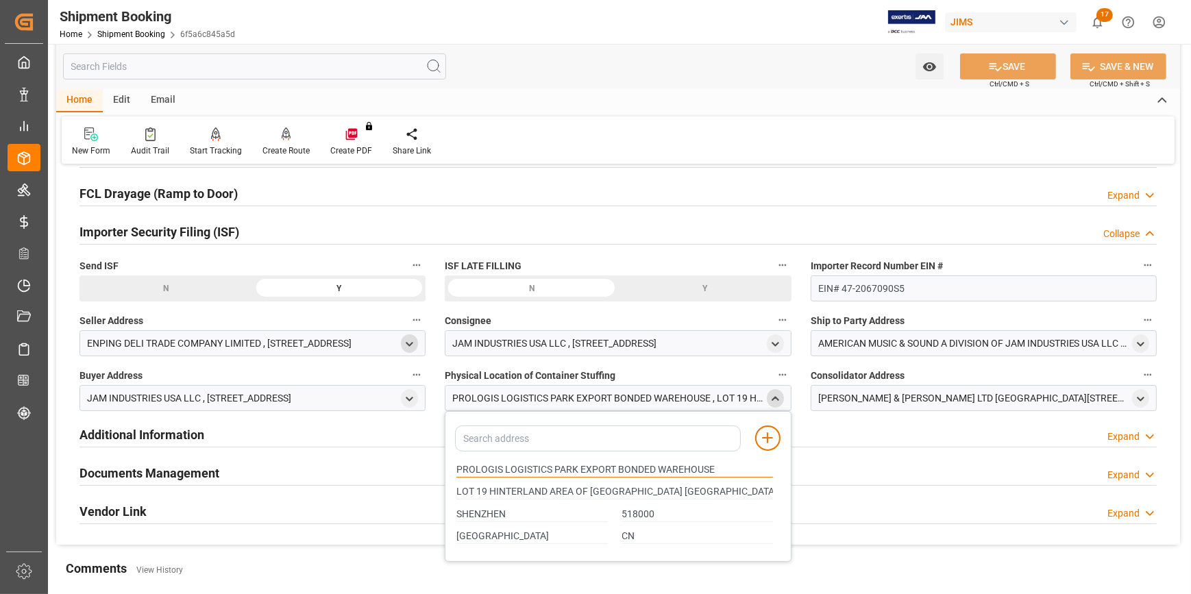
drag, startPoint x: 548, startPoint y: 465, endPoint x: 455, endPoint y: 472, distance: 93.5
click at [455, 472] on div "PROLOGIS LOGISTICS PARK EXPORT BONDED WAREHOUSE" at bounding box center [614, 470] width 331 height 23
click at [1139, 394] on icon "open menu" at bounding box center [1141, 399] width 12 height 12
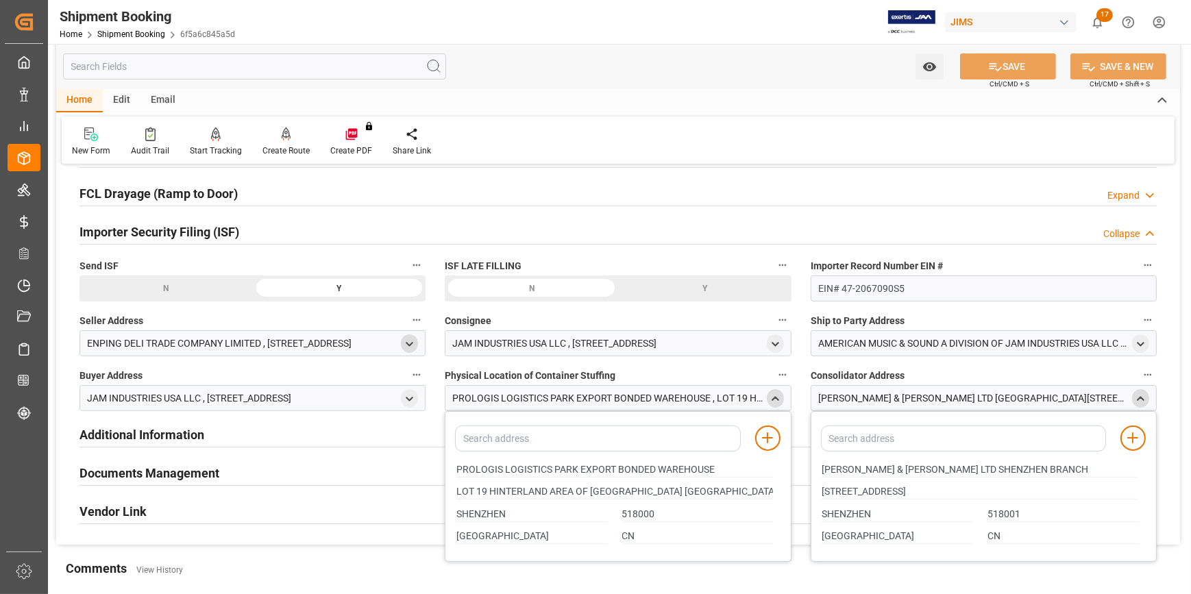
click at [774, 397] on polyline "close menu" at bounding box center [775, 398] width 6 height 3
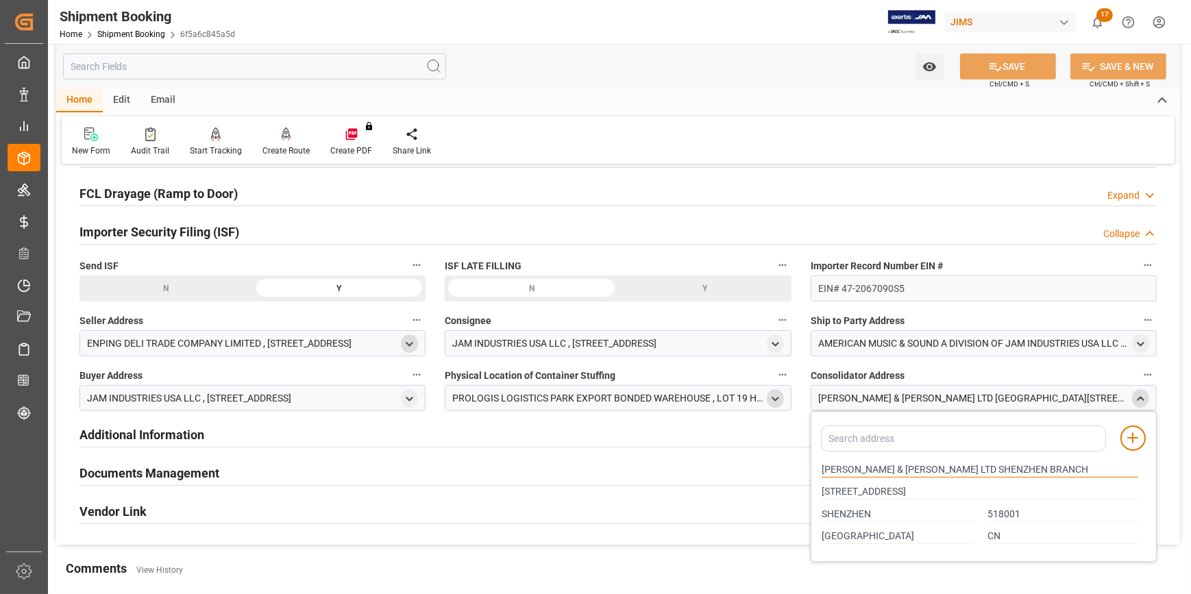
drag, startPoint x: 860, startPoint y: 469, endPoint x: 777, endPoint y: 460, distance: 84.1
click at [777, 460] on div "Quote Ready In-Transit Delivered Completed Cancelled References Expand JAM Refe…" at bounding box center [618, 174] width 1124 height 742
click at [1014, 466] on input "KUEHNE & NAGEL LTD SHENZHEN BRANCH" at bounding box center [980, 470] width 317 height 15
drag, startPoint x: 1018, startPoint y: 466, endPoint x: 816, endPoint y: 467, distance: 202.9
click at [816, 467] on div "KUEHNE & NAGEL LTD SHENZHEN BRANCH" at bounding box center [980, 470] width 331 height 23
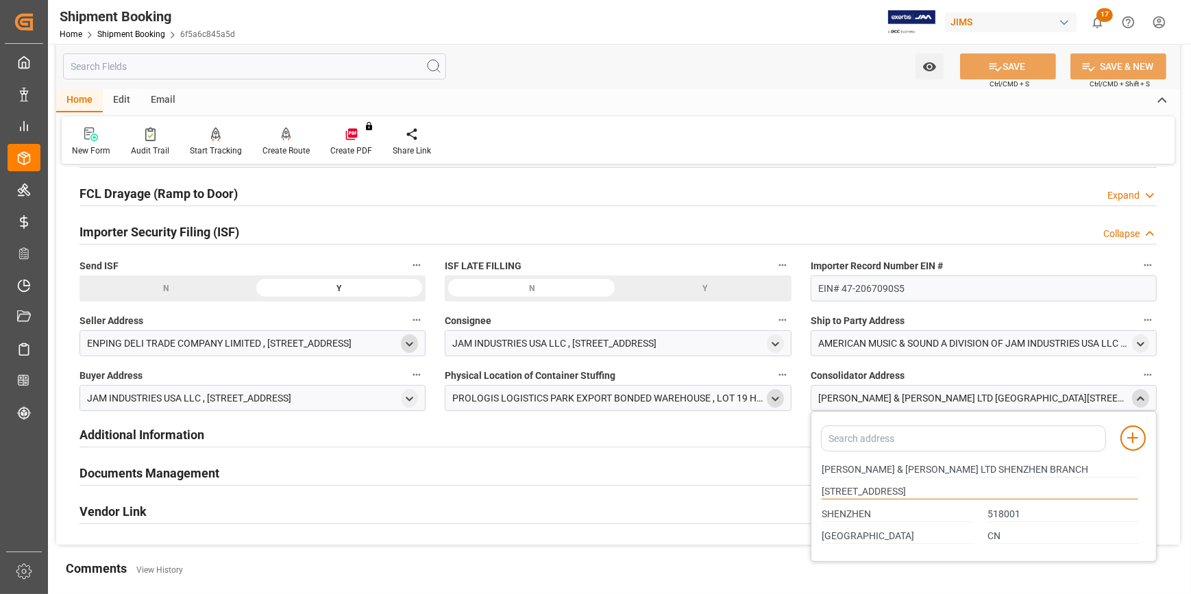
drag, startPoint x: 822, startPoint y: 489, endPoint x: 1138, endPoint y: 483, distance: 315.3
click at [1138, 485] on input "[STREET_ADDRESS]" at bounding box center [980, 492] width 317 height 15
click at [885, 490] on input "[STREET_ADDRESS]" at bounding box center [980, 492] width 317 height 15
drag, startPoint x: 822, startPoint y: 490, endPoint x: 1144, endPoint y: 493, distance: 321.5
click at [1144, 493] on div "[STREET_ADDRESS]" at bounding box center [980, 492] width 331 height 23
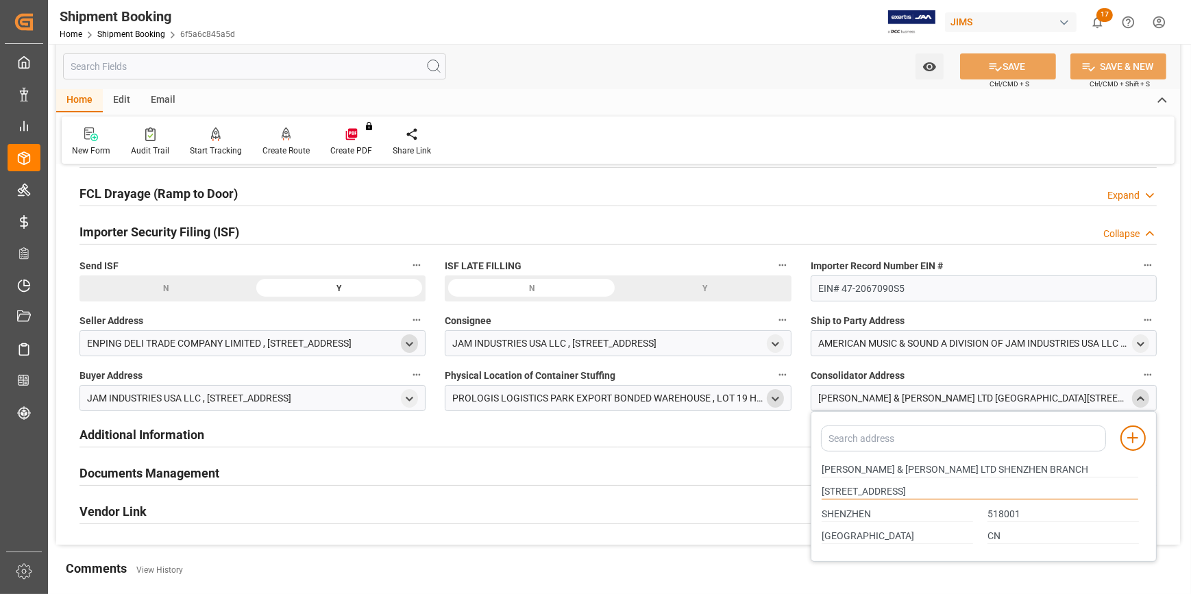
click at [907, 487] on input "[STREET_ADDRESS]" at bounding box center [980, 492] width 317 height 15
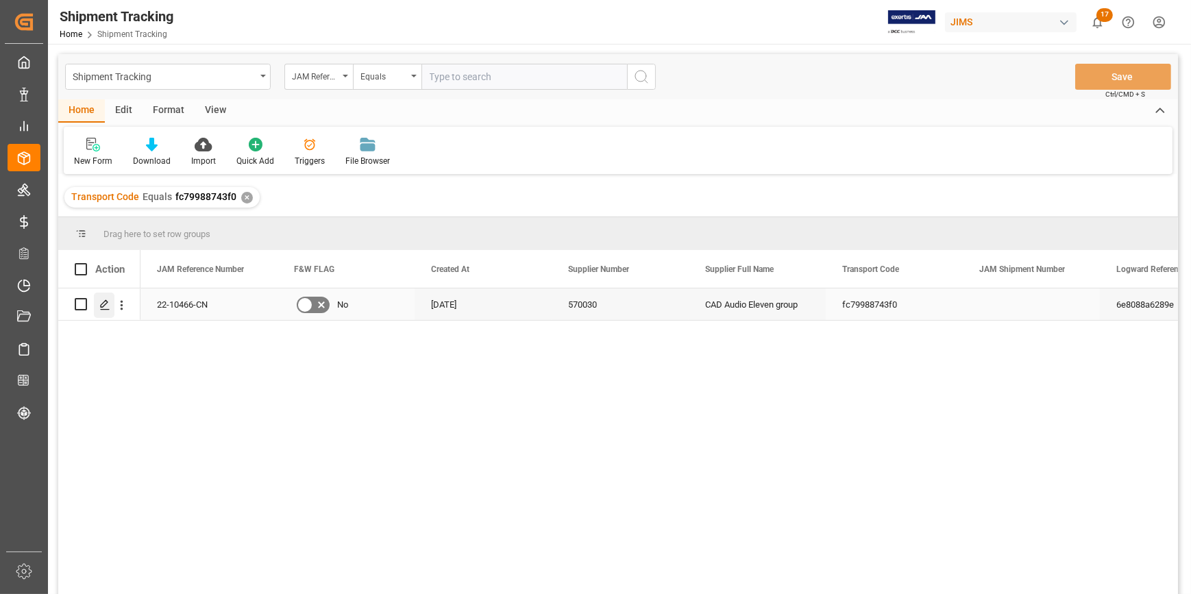
click at [106, 308] on icon "Press SPACE to select this row." at bounding box center [104, 305] width 11 height 11
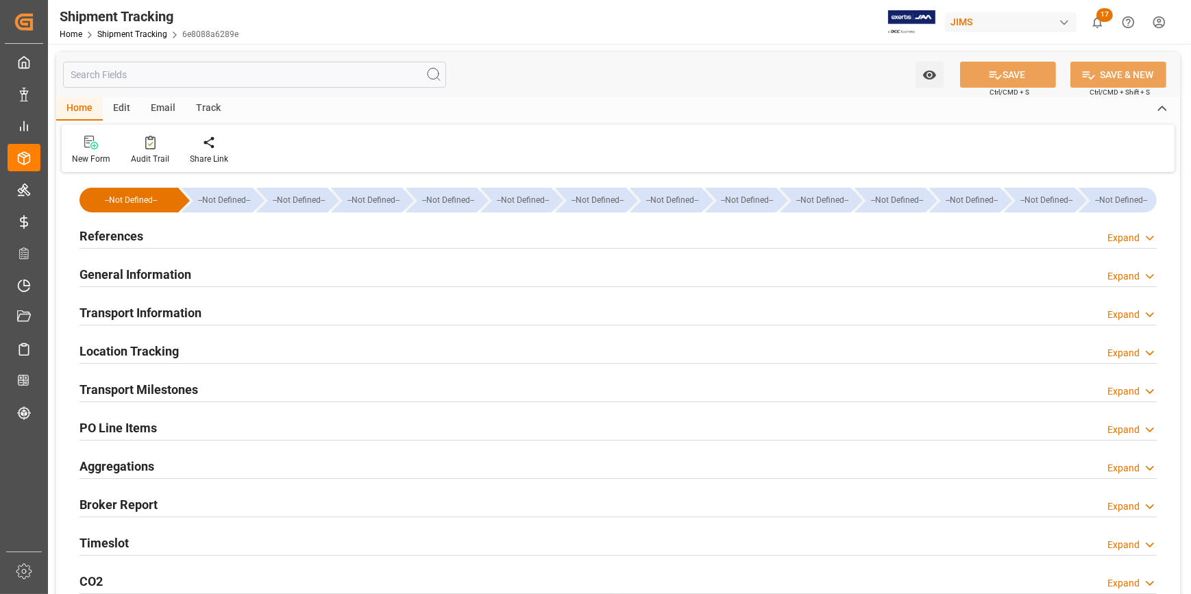
type input "[DATE]"
click at [241, 240] on div "References Expand" at bounding box center [618, 235] width 1077 height 26
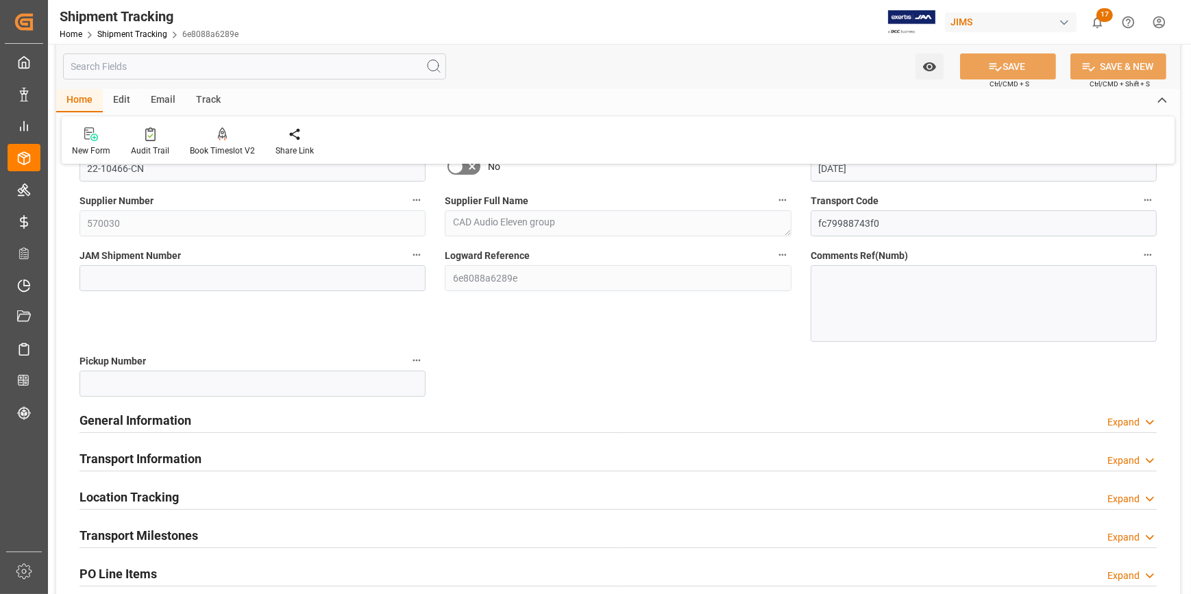
click at [265, 416] on div "General Information Expand" at bounding box center [618, 419] width 1077 height 26
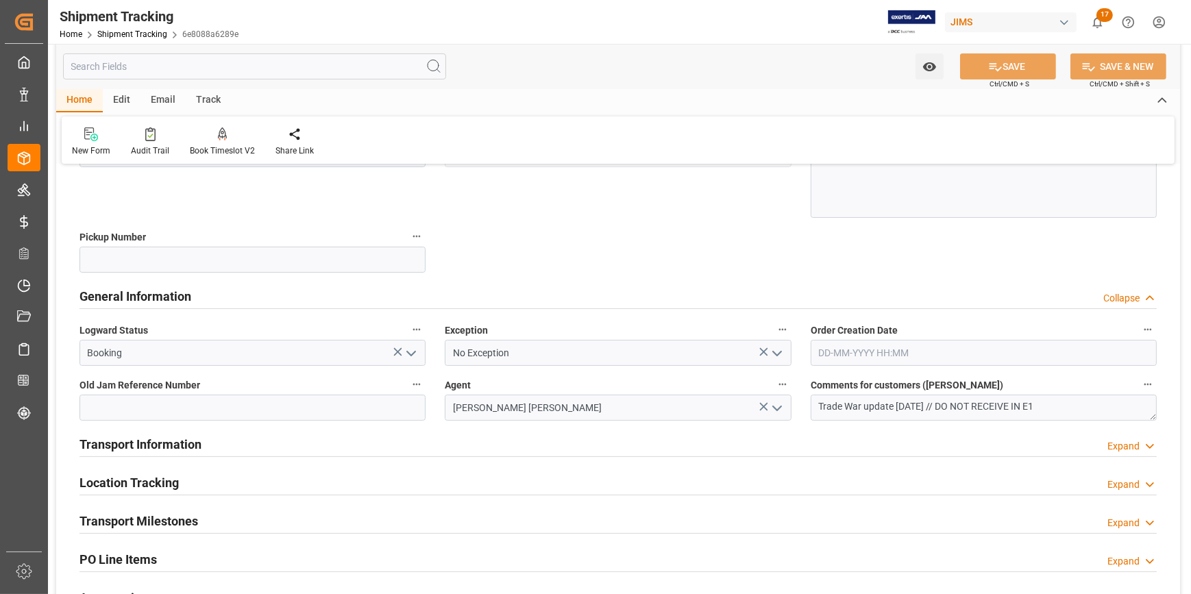
scroll to position [311, 0]
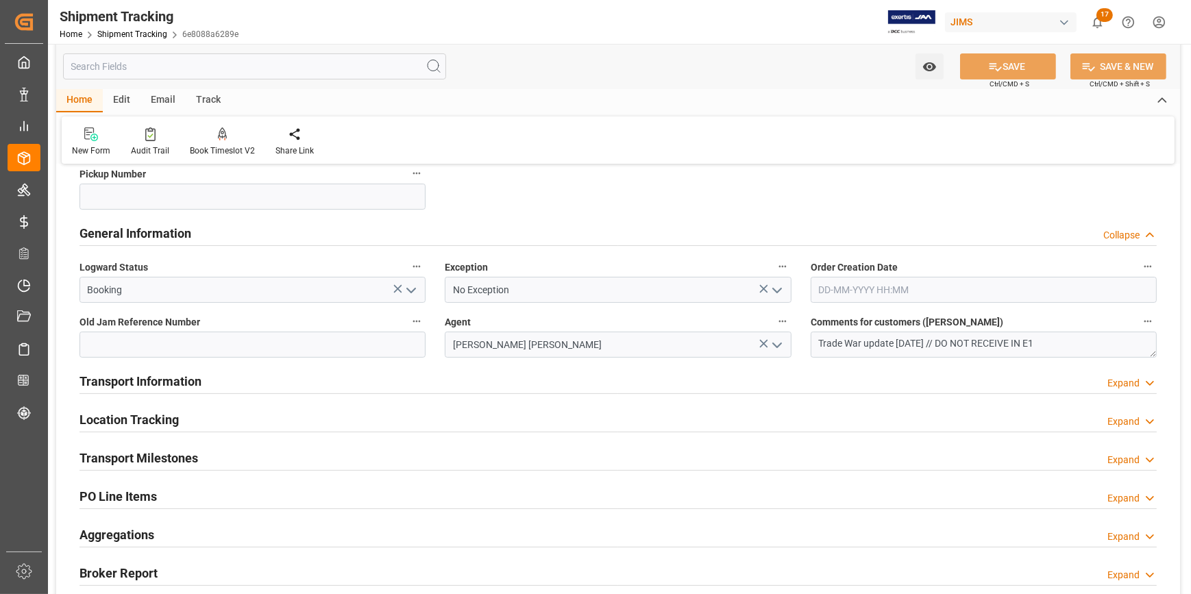
click at [294, 384] on div "Transport Information Expand" at bounding box center [618, 380] width 1077 height 26
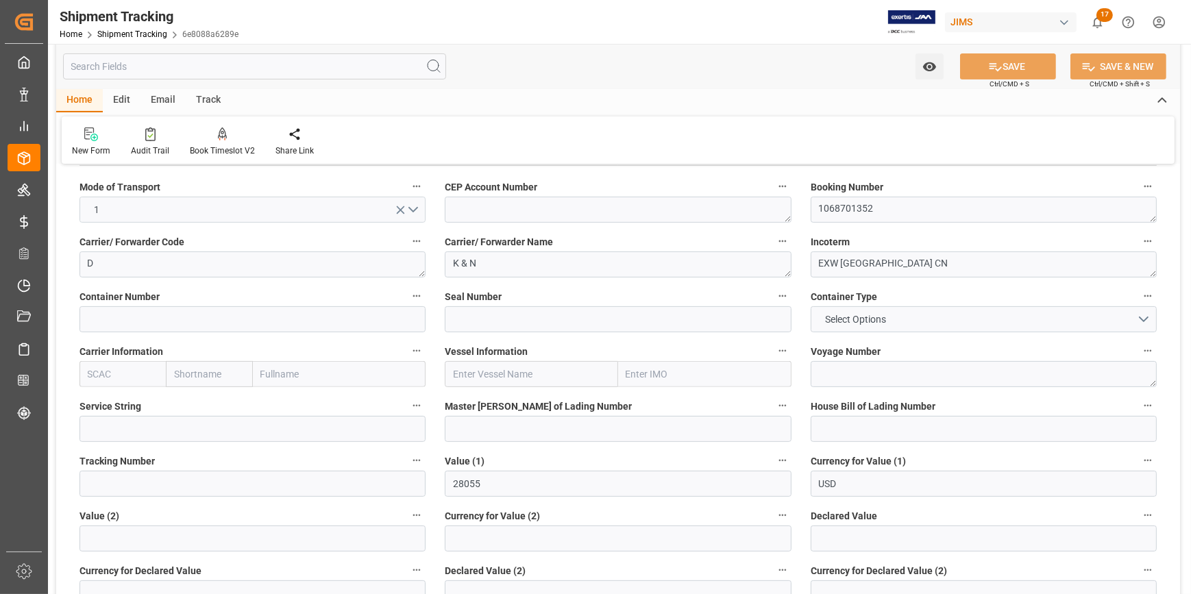
scroll to position [561, 0]
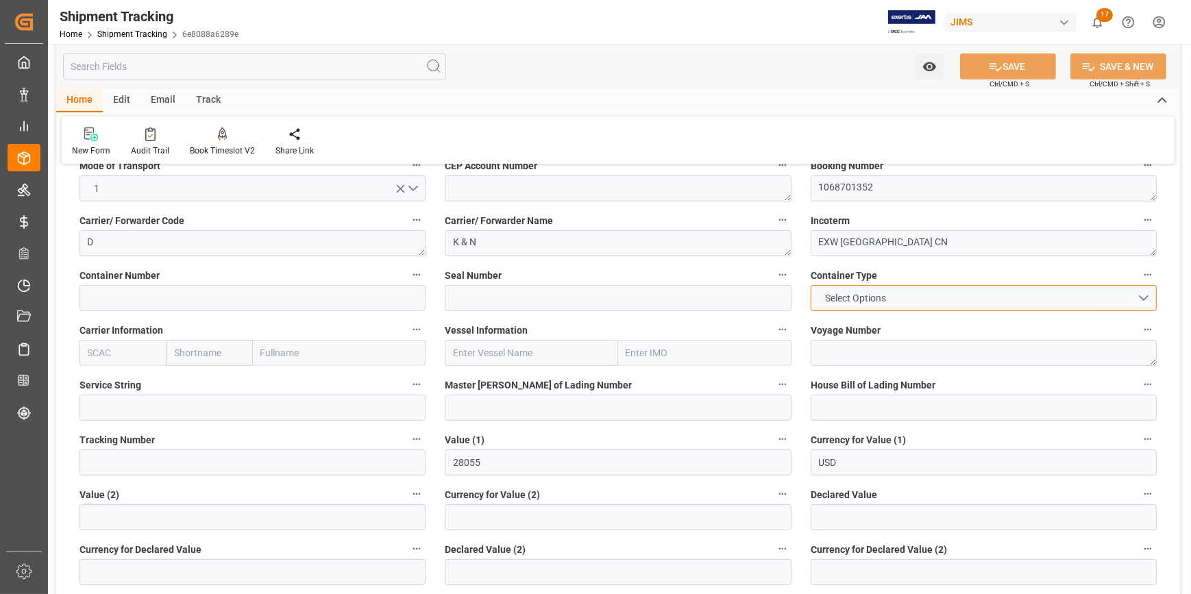
click at [1140, 294] on button "Select Options" at bounding box center [984, 298] width 346 height 26
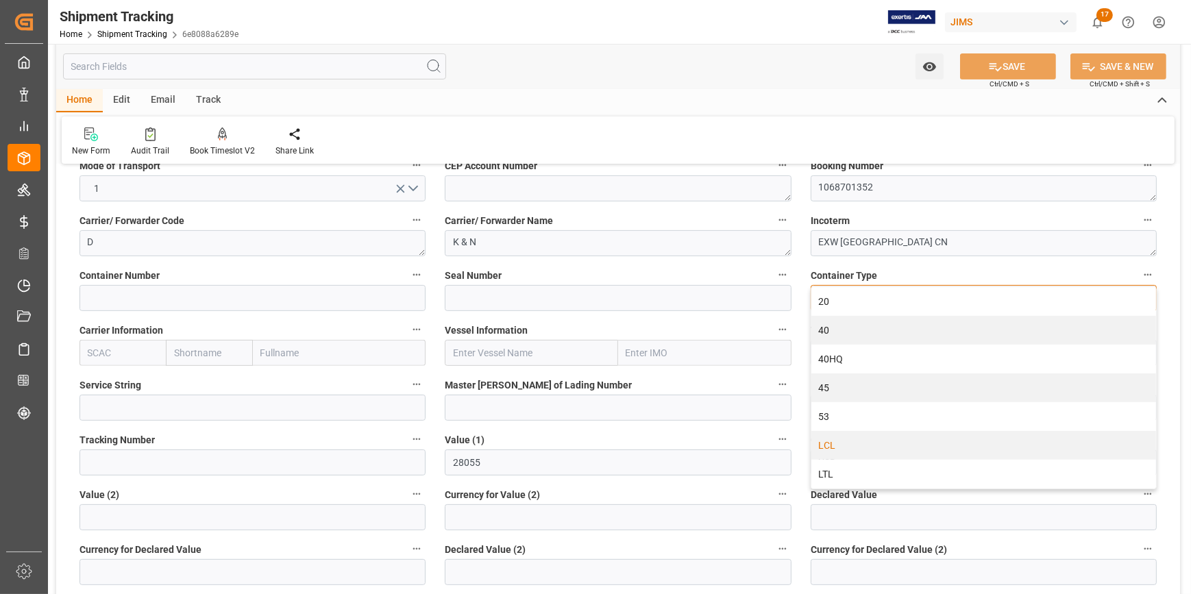
click at [903, 439] on div "LCL" at bounding box center [983, 445] width 345 height 29
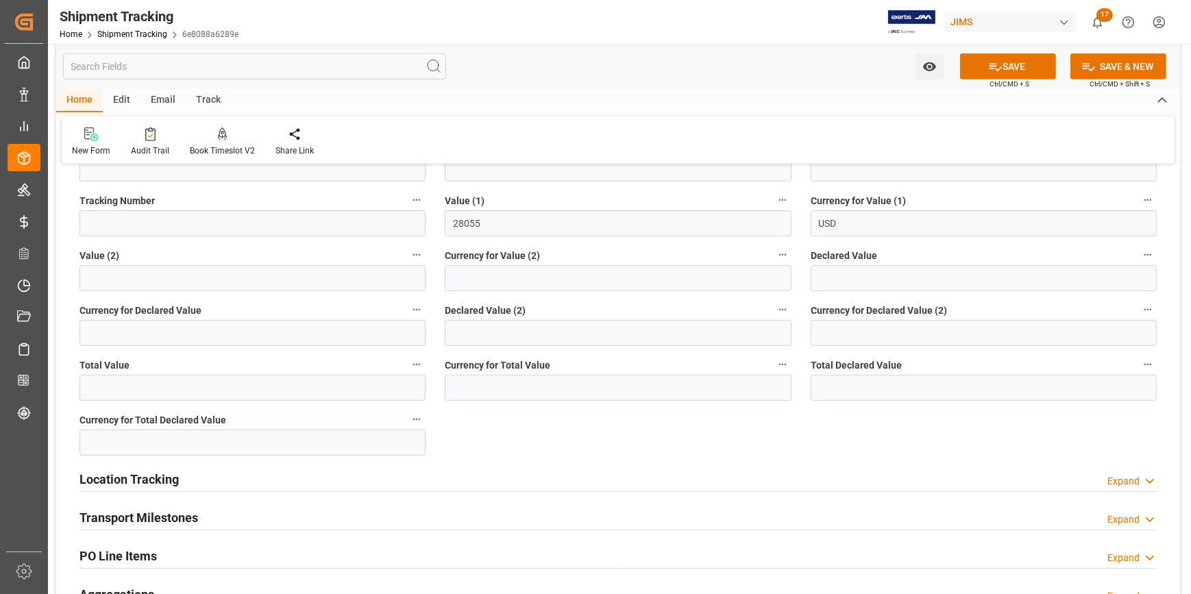
scroll to position [872, 0]
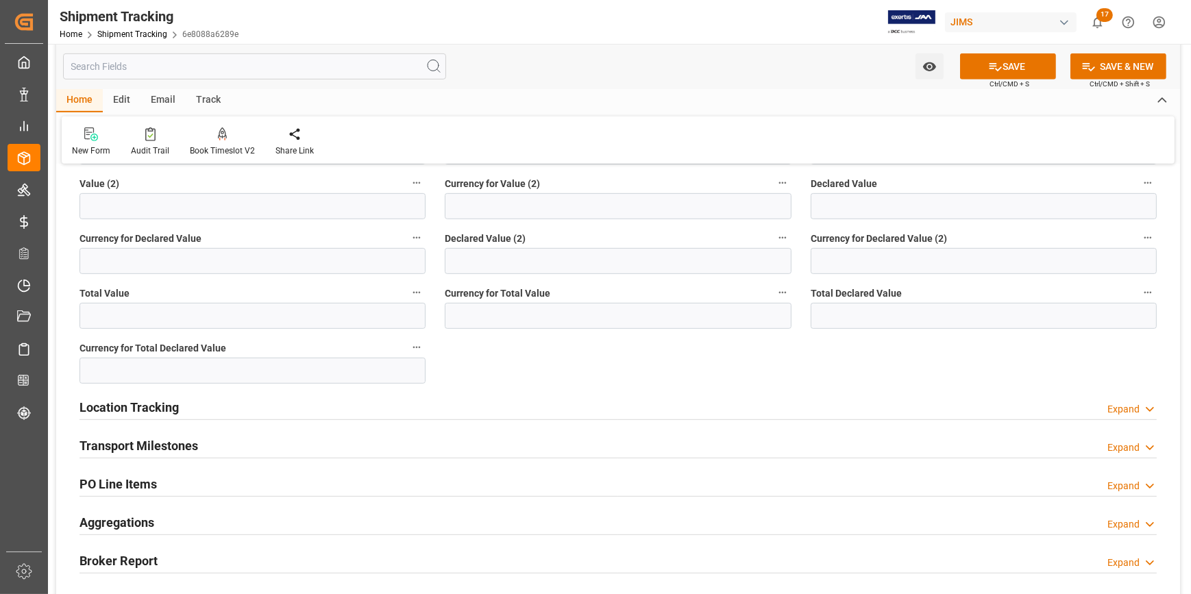
click at [313, 404] on div "Location Tracking Expand" at bounding box center [618, 406] width 1077 height 26
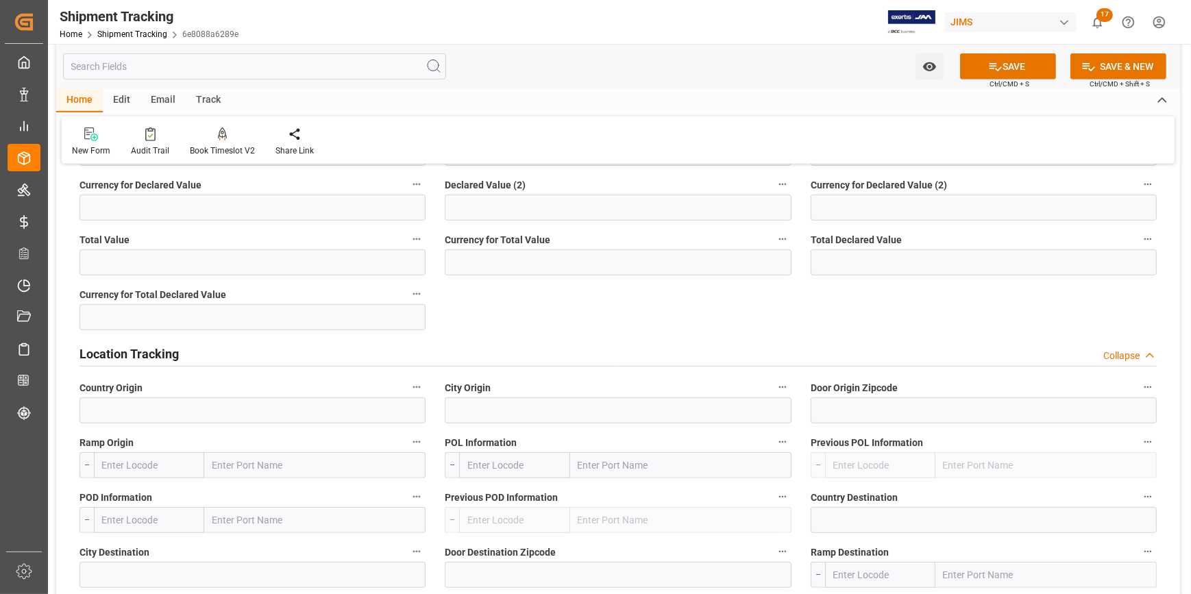
scroll to position [997, 0]
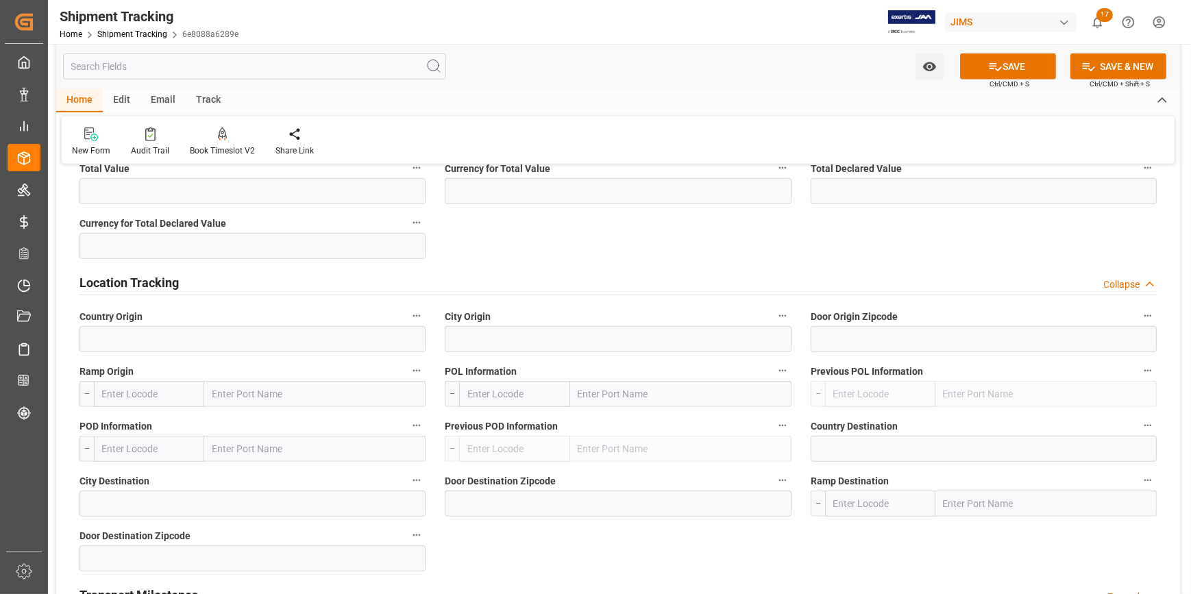
click at [295, 289] on div "Location Tracking Collapse" at bounding box center [618, 282] width 1077 height 26
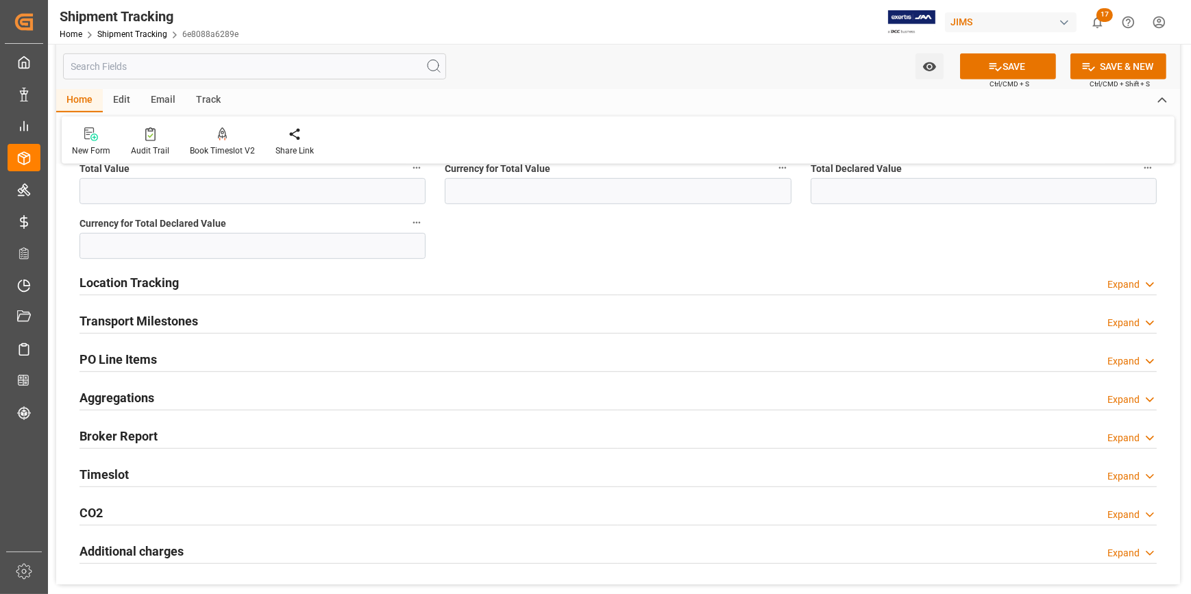
click at [274, 322] on div "Transport Milestones Expand" at bounding box center [618, 320] width 1077 height 26
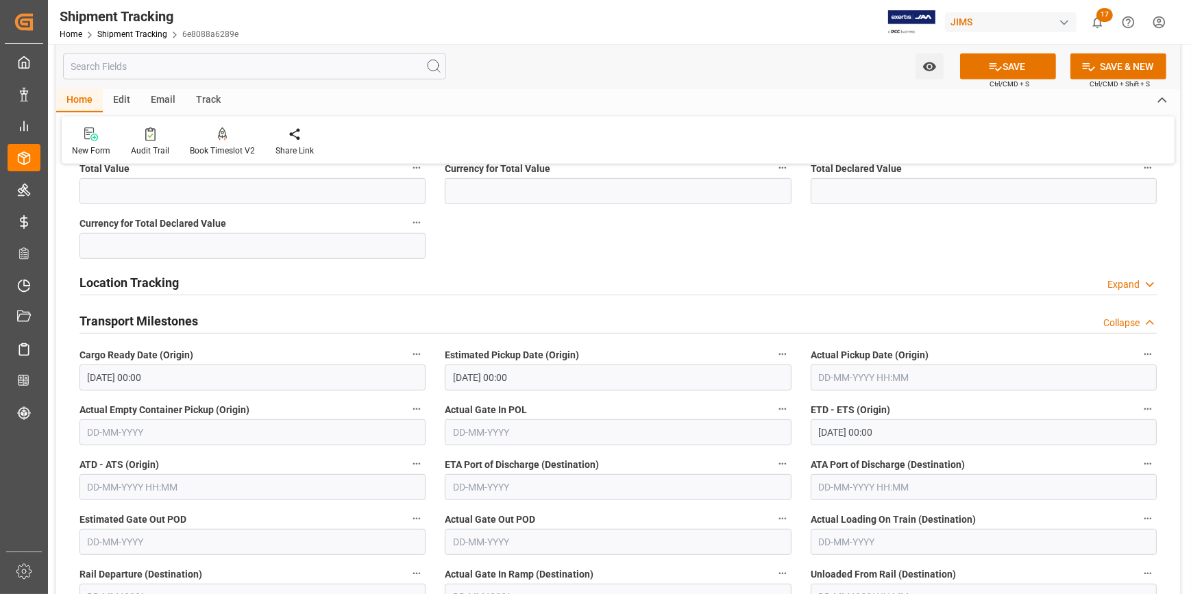
click at [615, 290] on div "Location Tracking Expand" at bounding box center [618, 282] width 1077 height 26
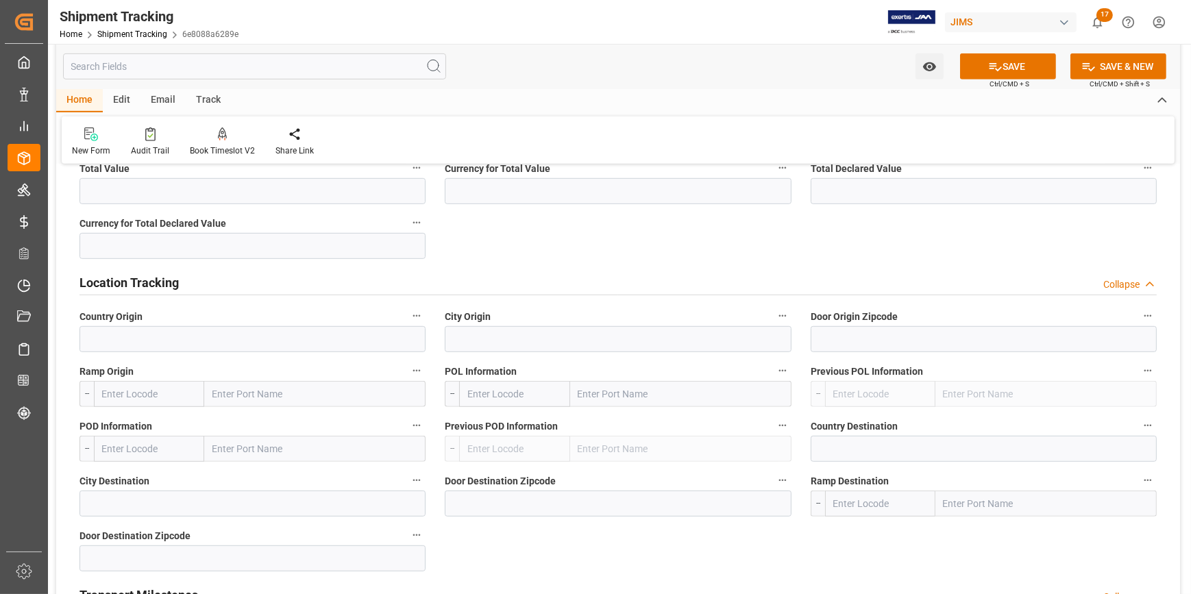
click at [613, 288] on div "Location Tracking Collapse" at bounding box center [618, 282] width 1077 height 26
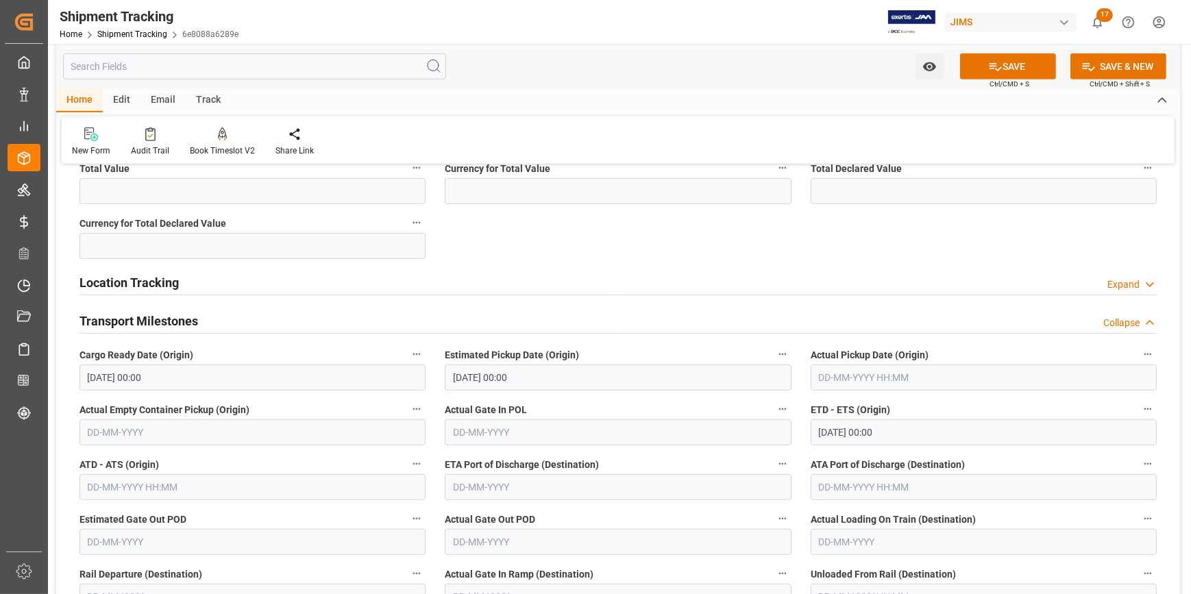
click at [159, 374] on input "[DATE] 00:00" at bounding box center [253, 378] width 346 height 26
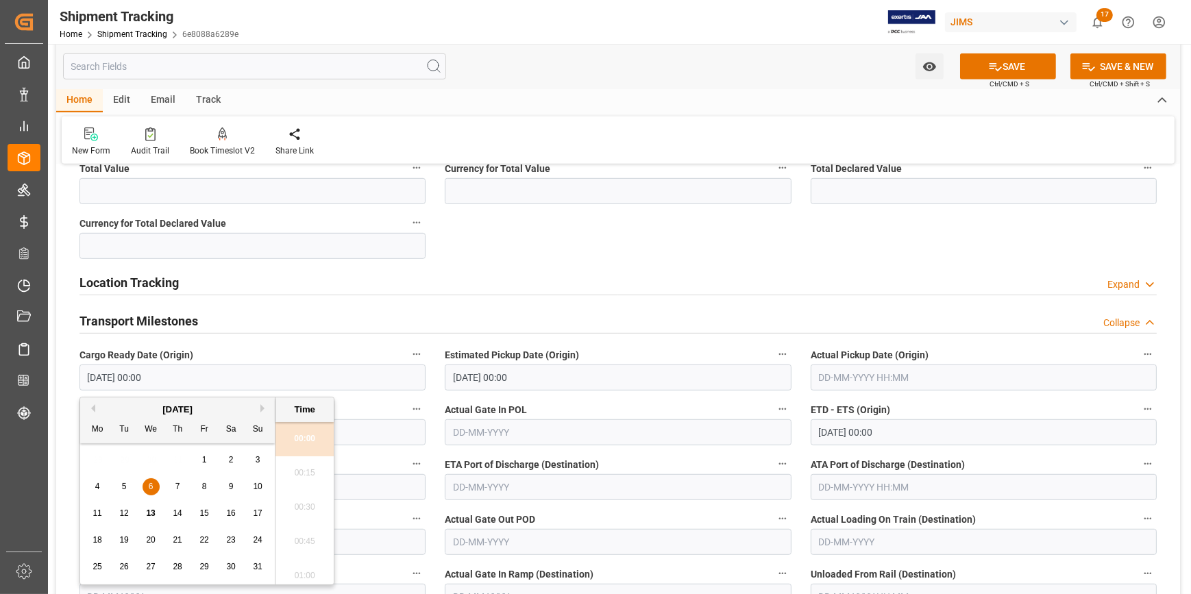
click at [202, 374] on input "[DATE] 00:00" at bounding box center [253, 378] width 346 height 26
click at [541, 381] on input "[DATE] 00:00" at bounding box center [618, 378] width 346 height 26
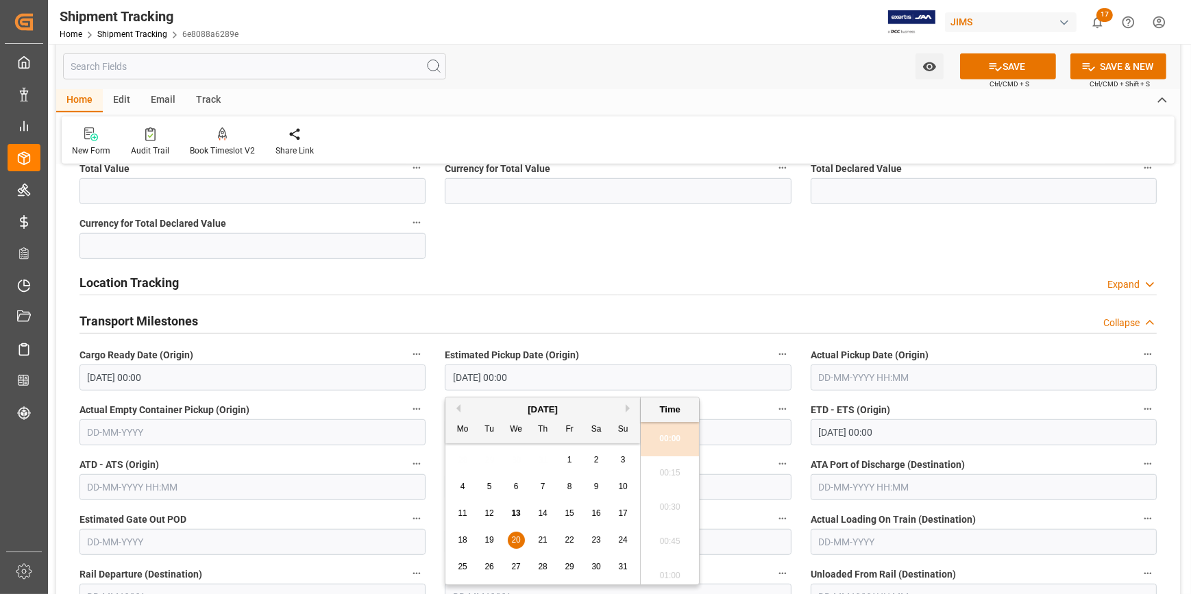
click at [496, 378] on input "[DATE] 00:00" at bounding box center [618, 378] width 346 height 26
click at [488, 536] on span "19" at bounding box center [489, 540] width 9 height 10
type input "[DATE] 00:00"
click at [868, 432] on input "[DATE] 00:00" at bounding box center [984, 432] width 346 height 26
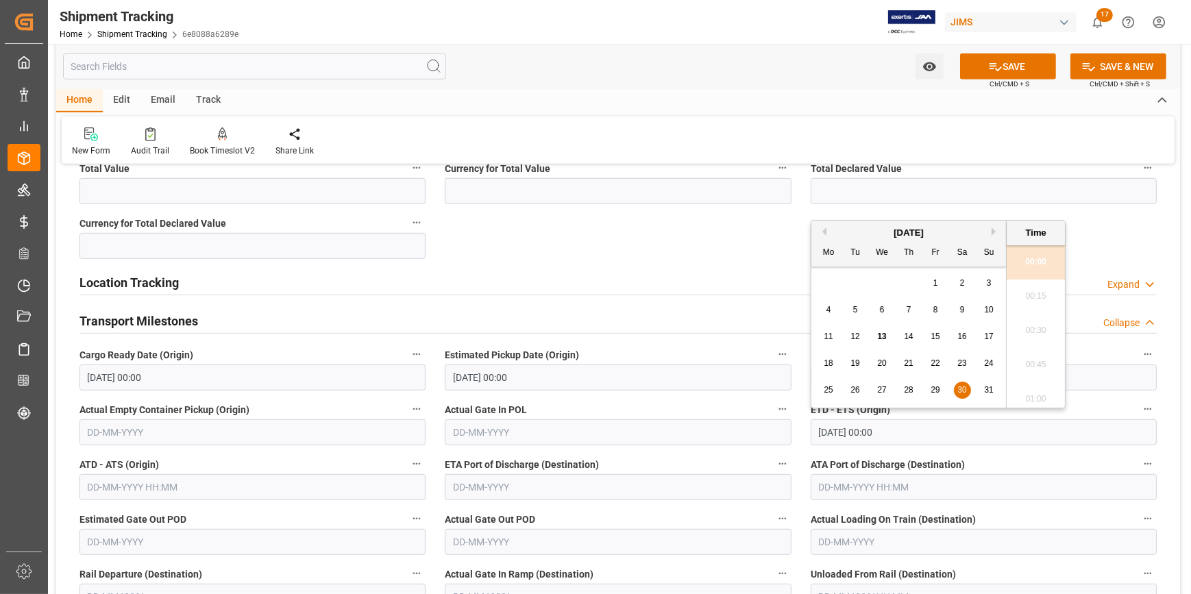
click at [884, 387] on span "27" at bounding box center [881, 390] width 9 height 10
type input "[DATE] 00:00"
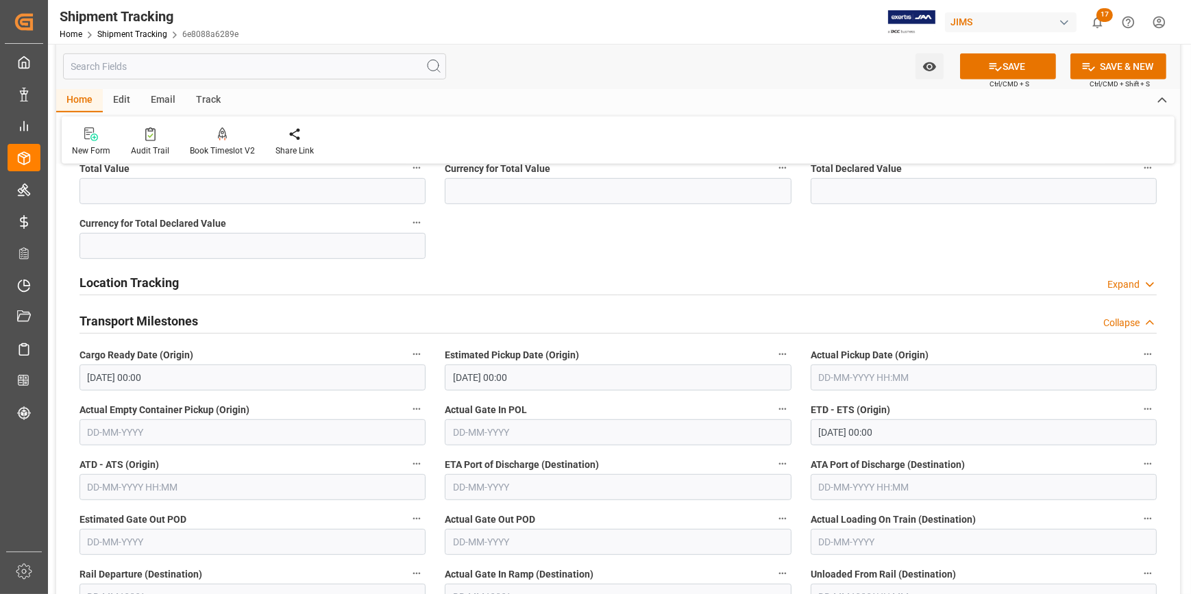
click at [258, 458] on label "ATD - ATS (Origin)" at bounding box center [253, 464] width 346 height 19
click at [408, 458] on button "ATD - ATS (Origin)" at bounding box center [417, 464] width 18 height 18
click at [498, 480] on div at bounding box center [595, 297] width 1191 height 594
click at [503, 481] on input "text" at bounding box center [618, 487] width 346 height 26
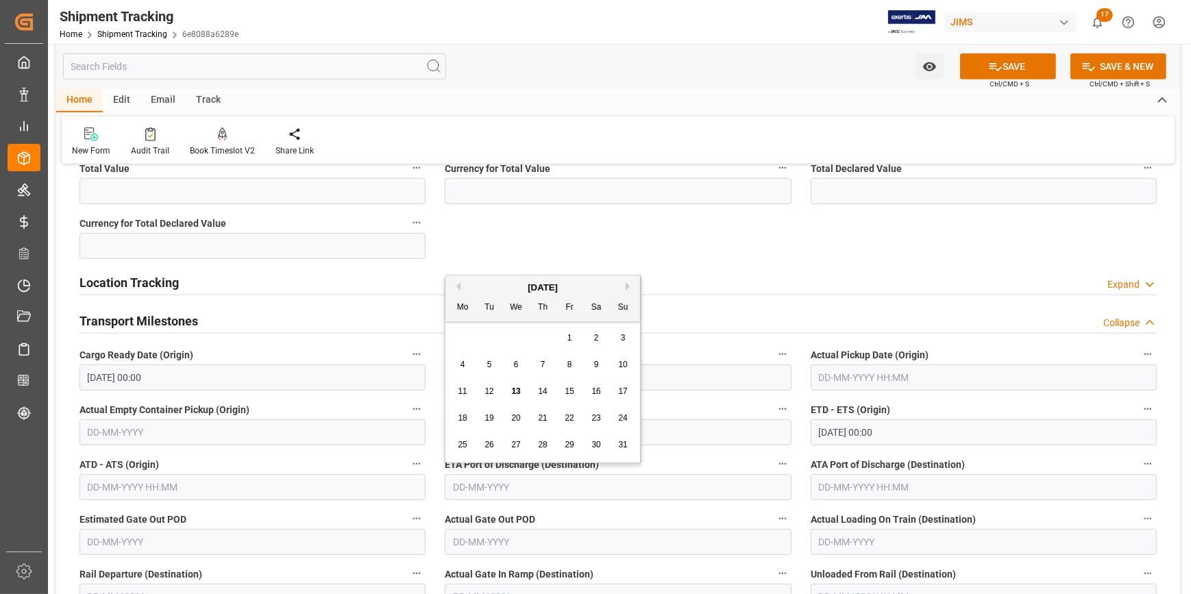
click at [628, 287] on button "Next Month" at bounding box center [630, 286] width 8 height 8
click at [573, 363] on span "12" at bounding box center [569, 365] width 9 height 10
type input "[DATE]"
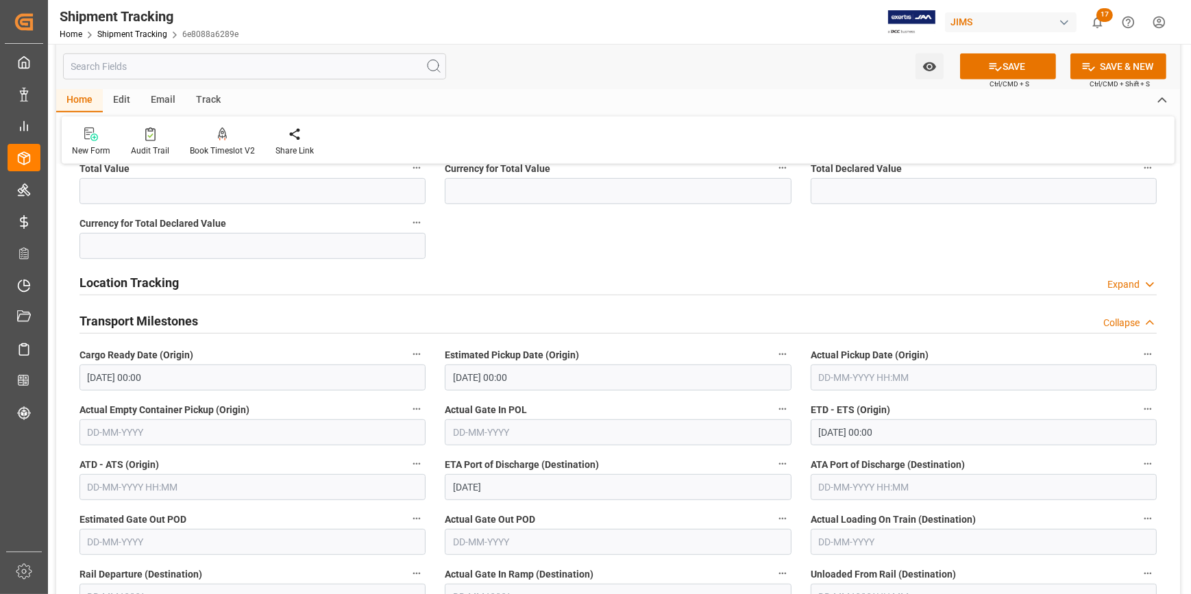
click at [622, 458] on label "ETA Port of Discharge (Destination)" at bounding box center [618, 464] width 346 height 19
click at [774, 458] on button "ETA Port of Discharge (Destination)" at bounding box center [783, 464] width 18 height 18
click at [640, 456] on div at bounding box center [595, 297] width 1191 height 594
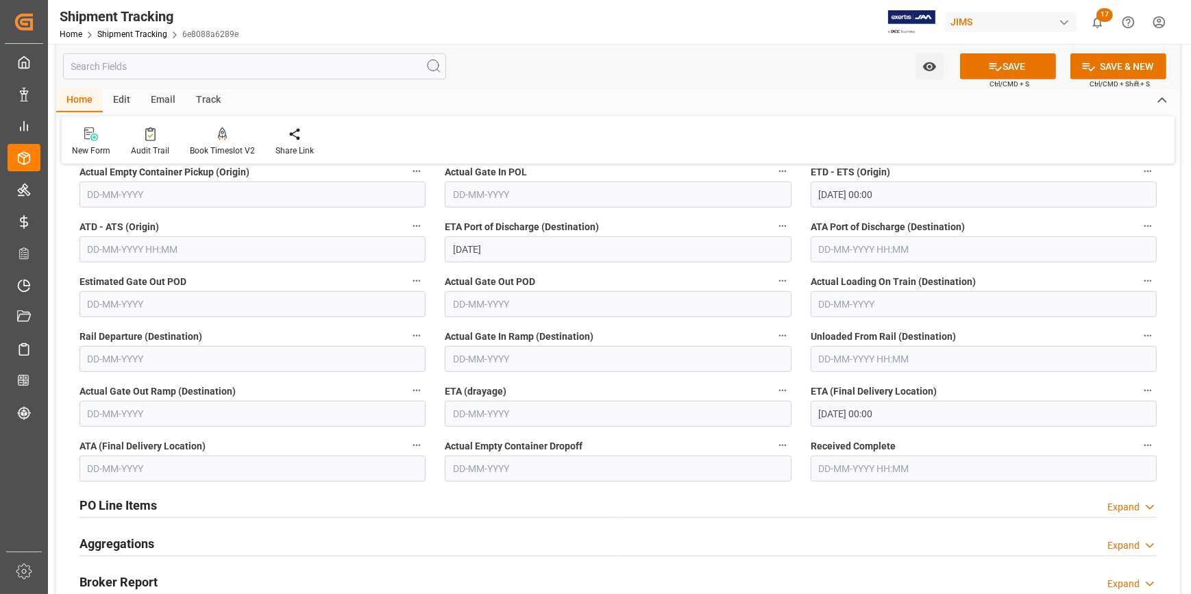
scroll to position [1246, 0]
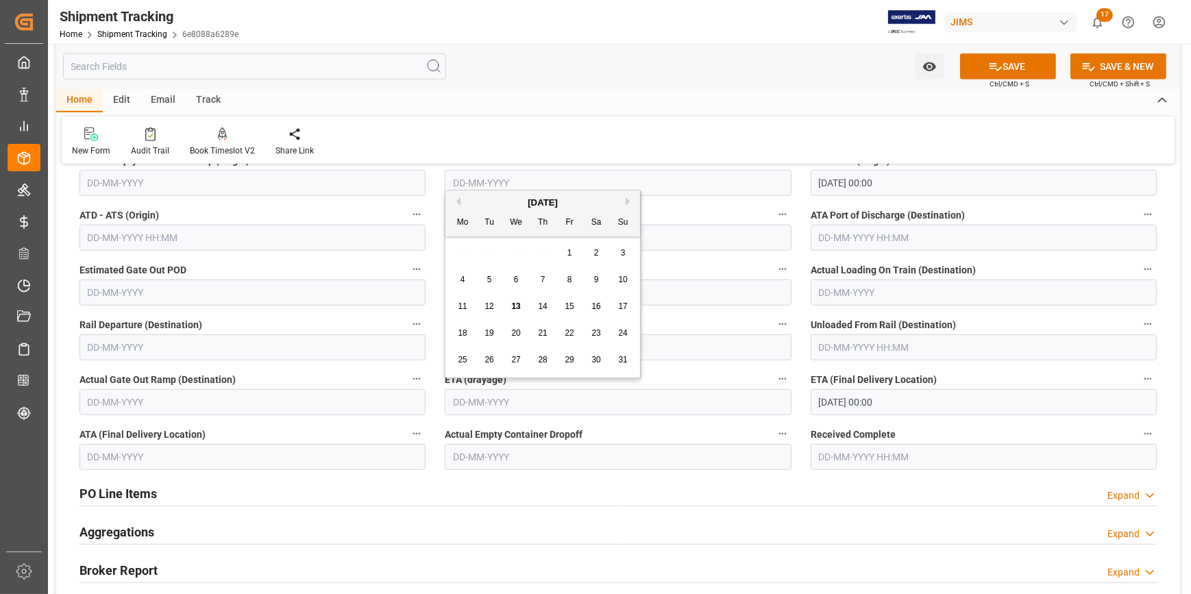
click at [542, 402] on input "text" at bounding box center [618, 402] width 346 height 26
click at [626, 198] on button "Next Month" at bounding box center [630, 201] width 8 height 8
click at [628, 199] on button "Next Month" at bounding box center [630, 201] width 8 height 8
click at [463, 329] on span "20" at bounding box center [462, 333] width 9 height 10
type input "[DATE]"
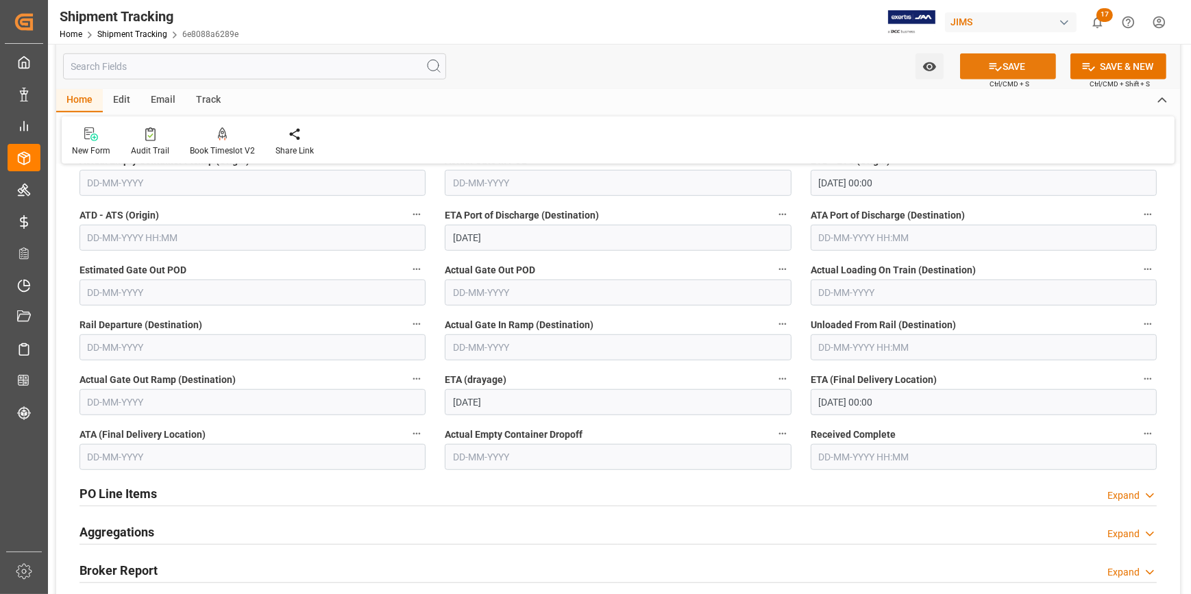
click at [997, 65] on icon at bounding box center [995, 67] width 14 height 14
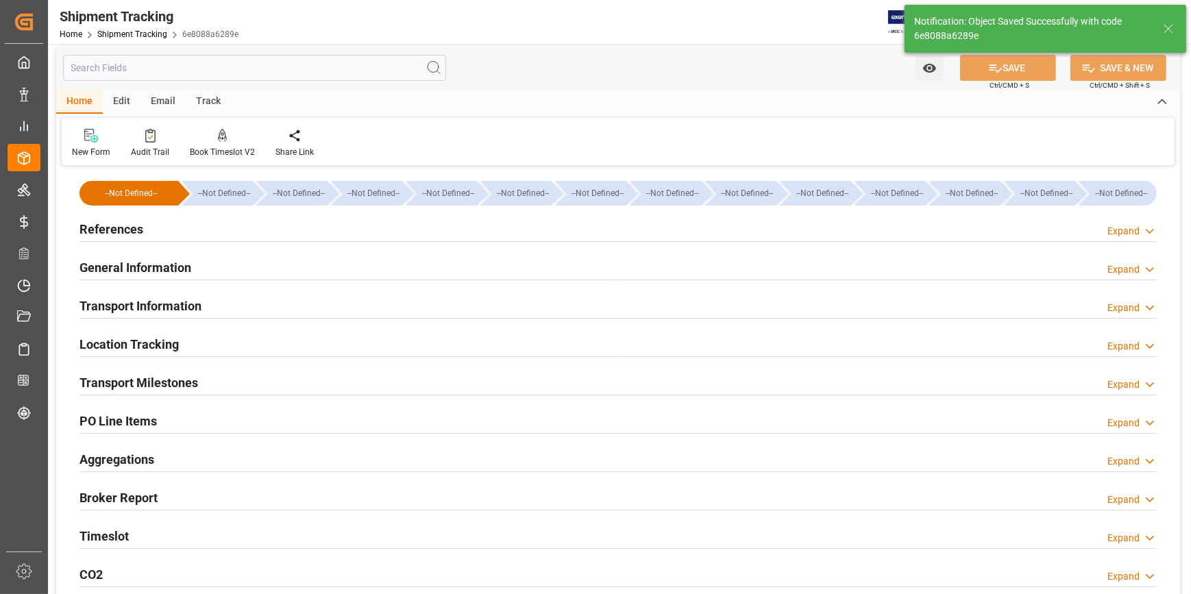
scroll to position [0, 0]
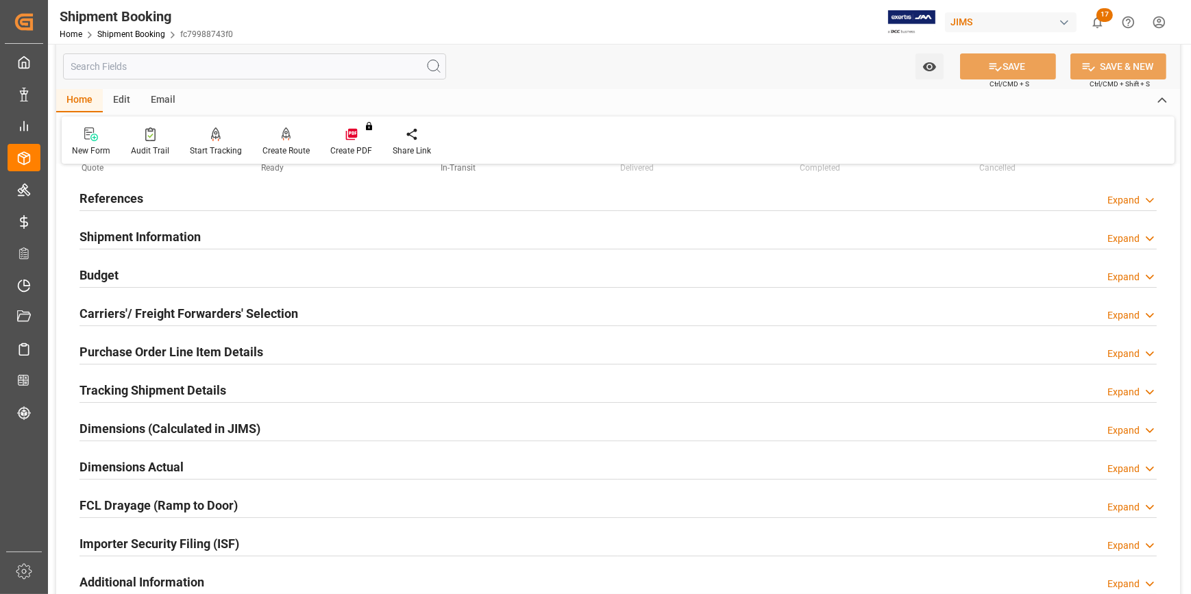
scroll to position [124, 0]
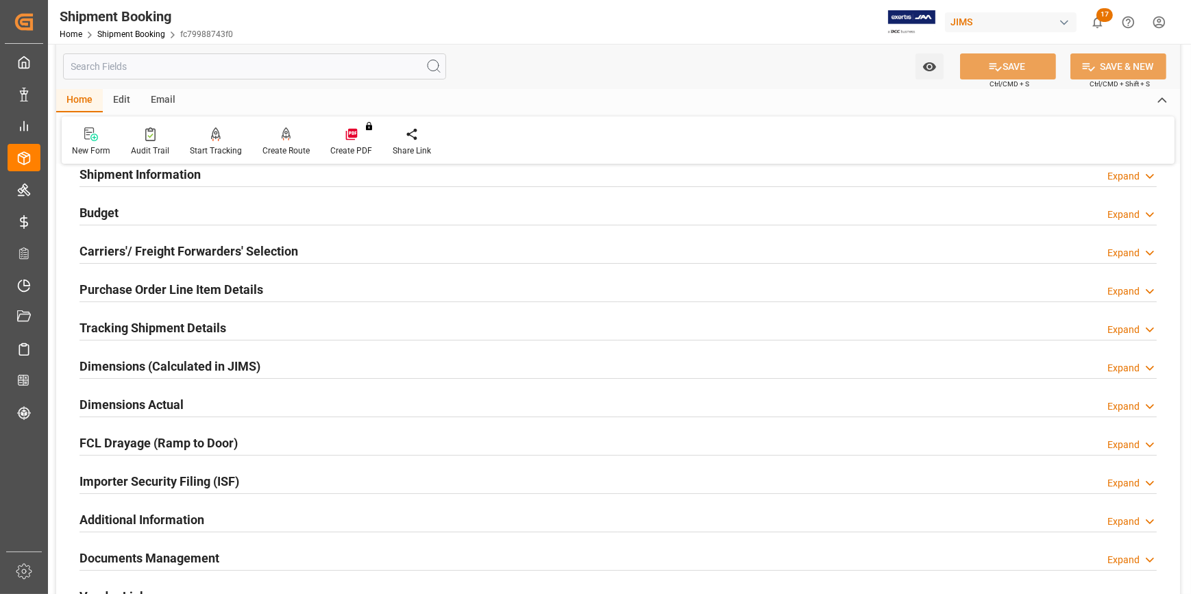
click at [226, 324] on div "Tracking Shipment Details Expand" at bounding box center [618, 327] width 1077 height 26
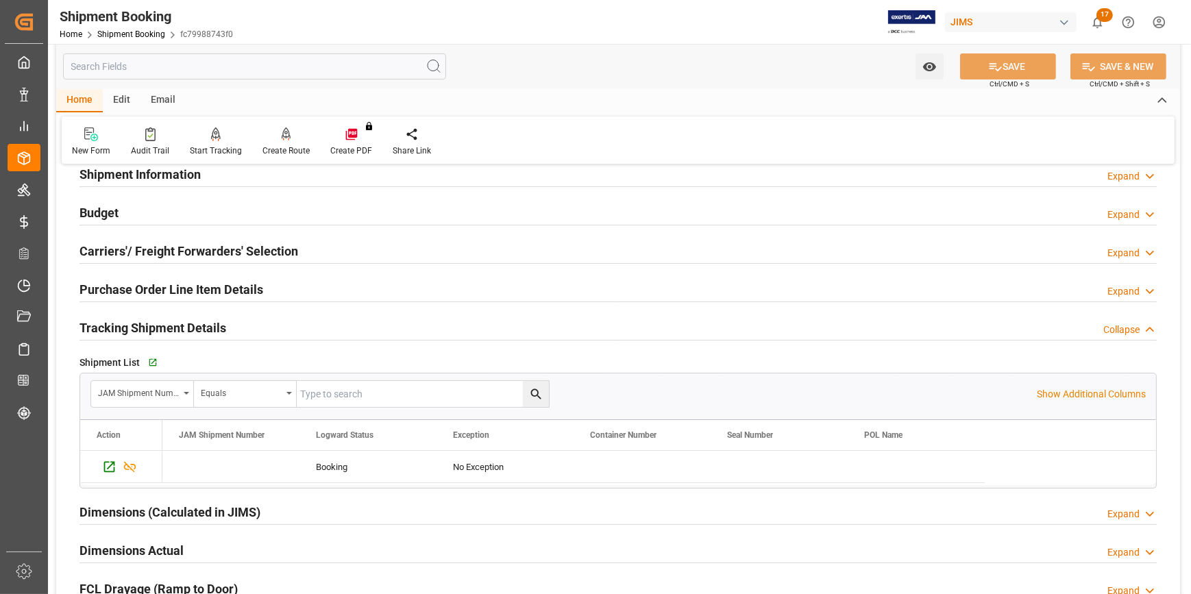
click at [258, 325] on div "Tracking Shipment Details Collapse" at bounding box center [618, 327] width 1077 height 26
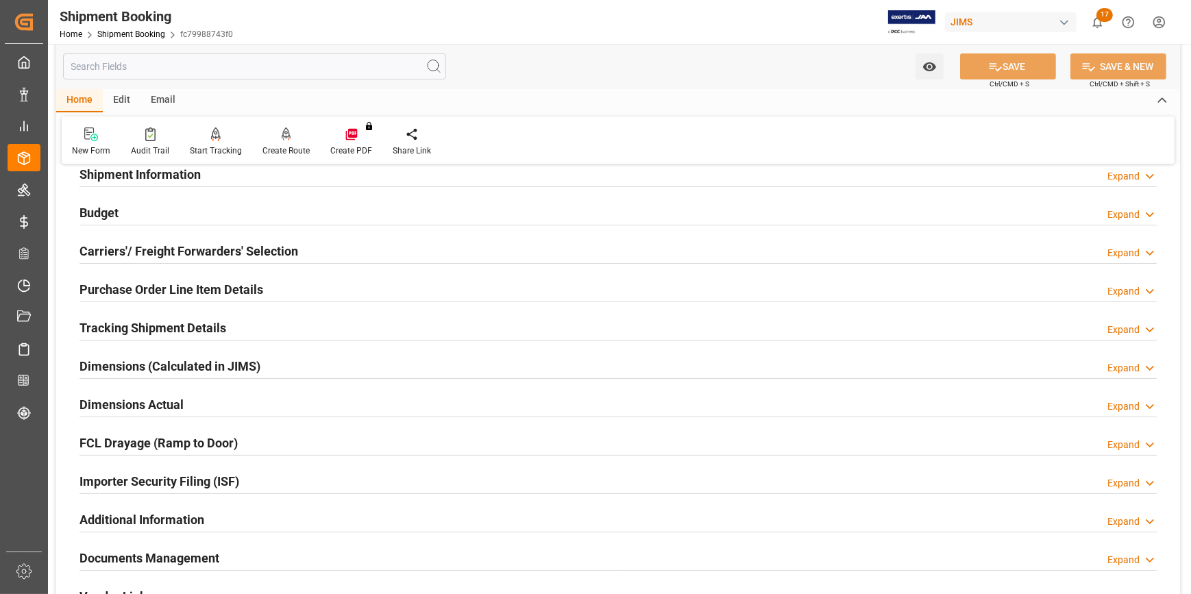
click at [247, 397] on div "Dimensions Actual Expand" at bounding box center [618, 404] width 1077 height 26
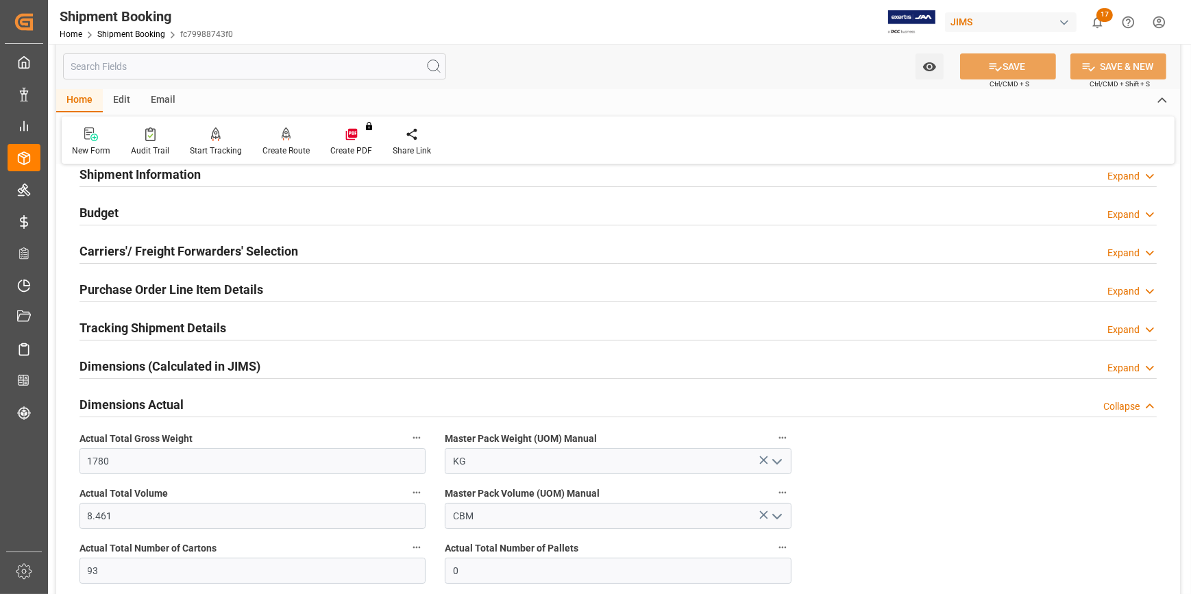
click at [247, 397] on div "Dimensions Actual Collapse" at bounding box center [618, 404] width 1077 height 26
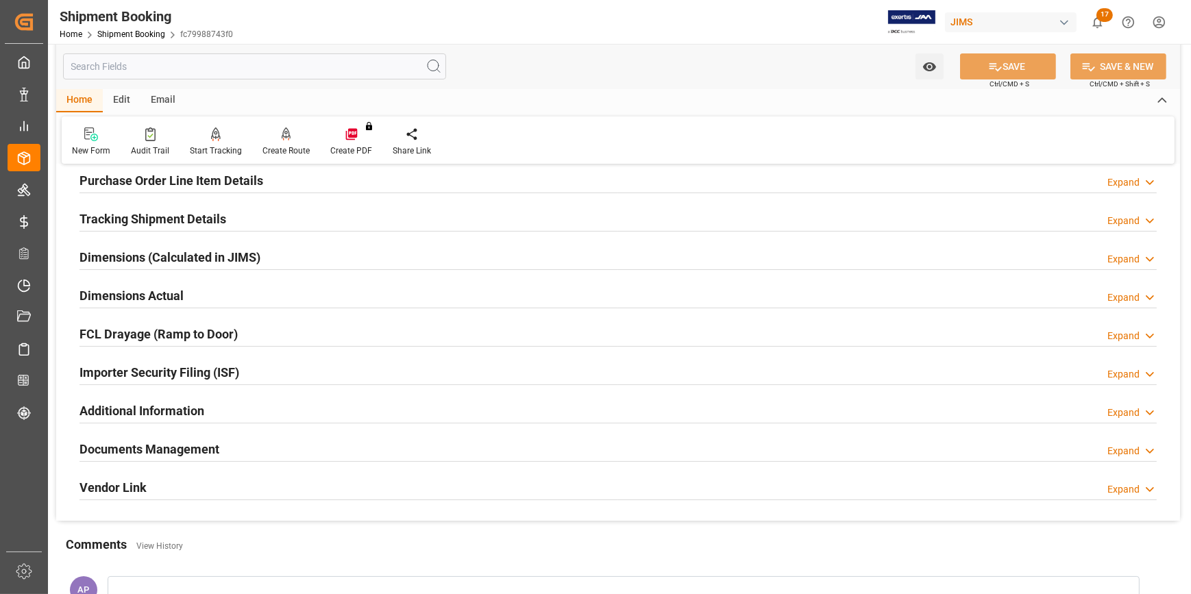
scroll to position [249, 0]
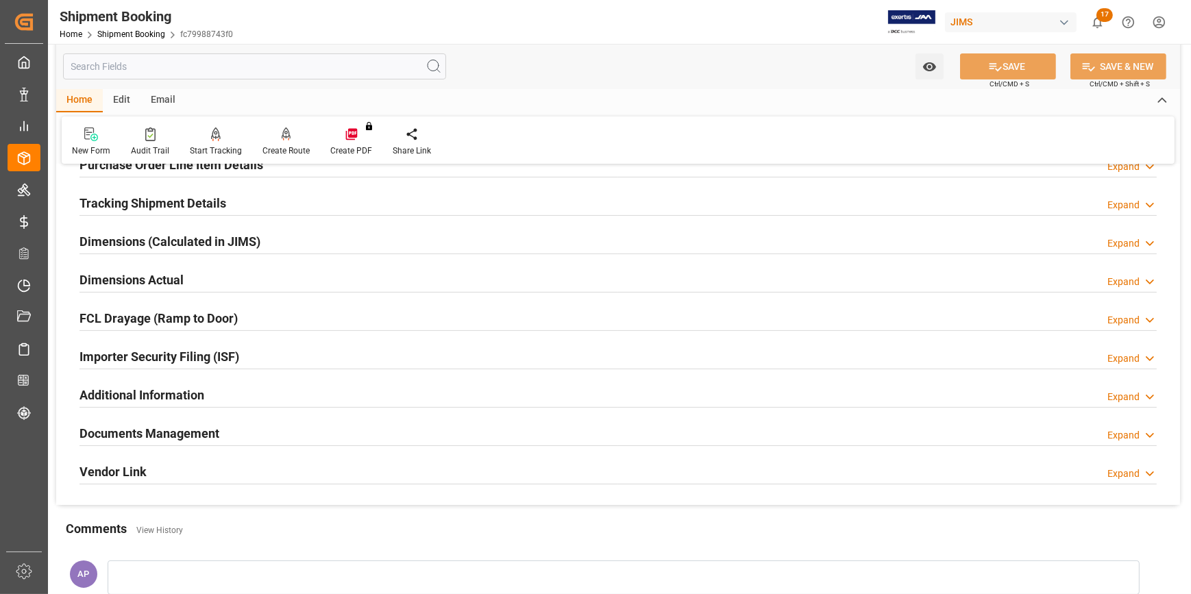
click at [250, 397] on div "Additional Information Expand" at bounding box center [618, 394] width 1077 height 26
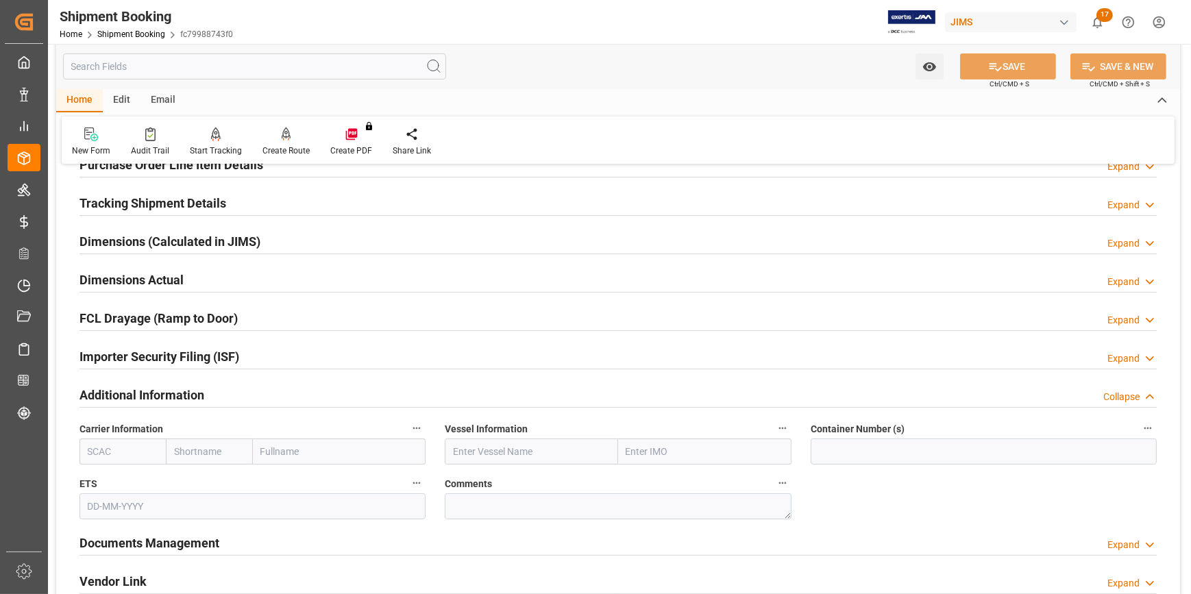
click at [250, 397] on div "Additional Information Collapse" at bounding box center [618, 394] width 1077 height 26
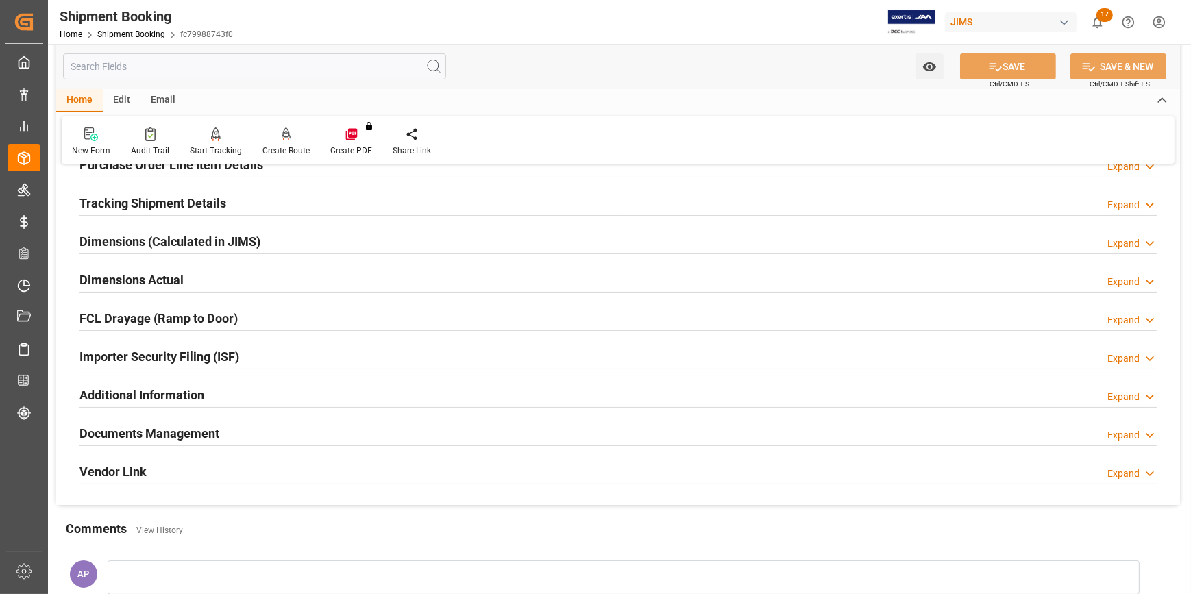
click at [251, 430] on div "Documents Management Expand" at bounding box center [618, 432] width 1077 height 26
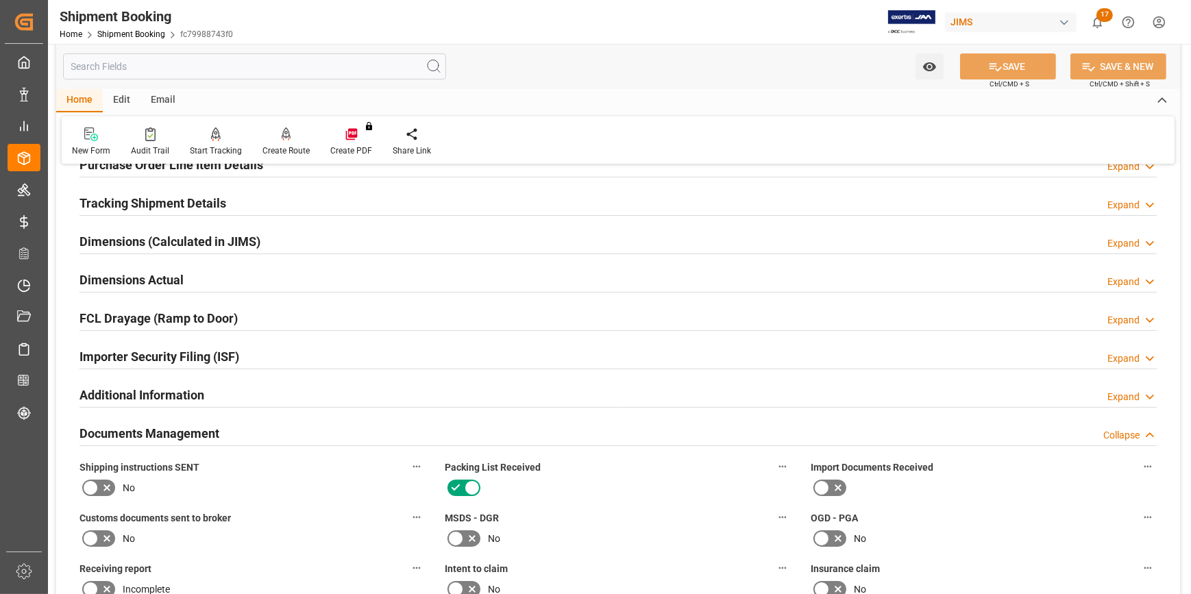
click at [250, 431] on div "Documents Management Collapse" at bounding box center [618, 432] width 1077 height 26
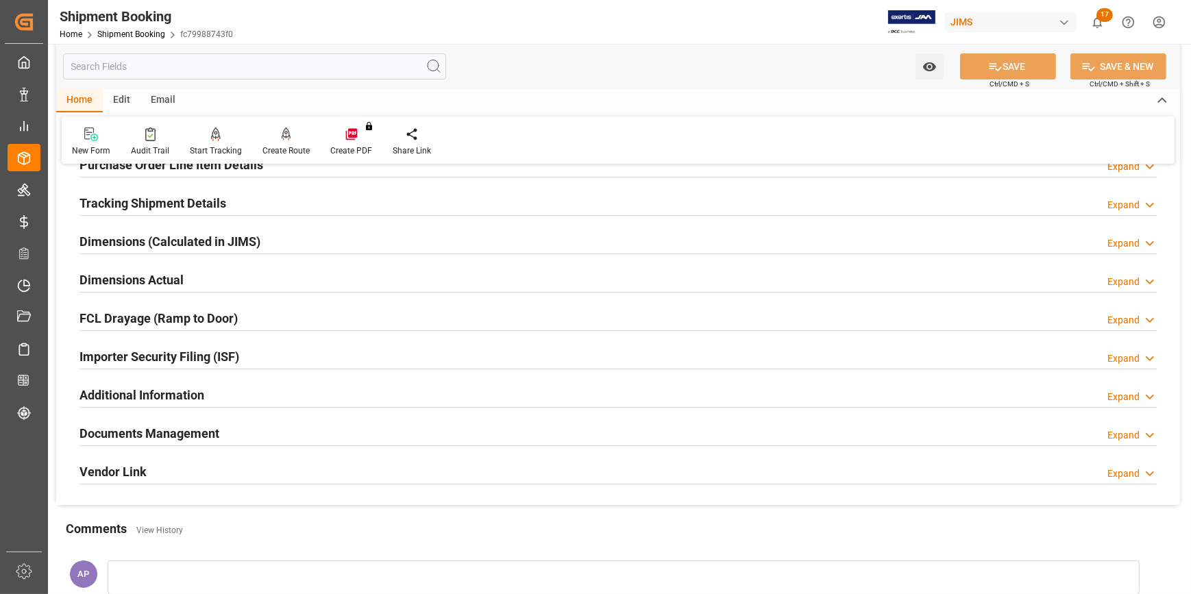
click at [254, 362] on div "Importer Security Filing (ISF) Expand" at bounding box center [618, 356] width 1077 height 26
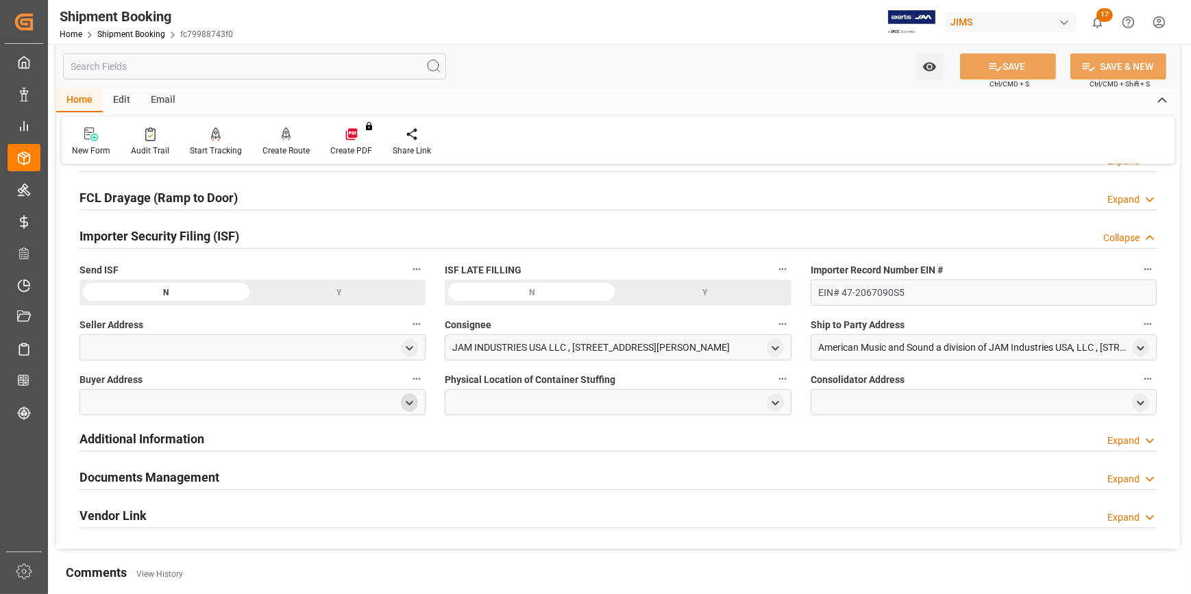
scroll to position [374, 0]
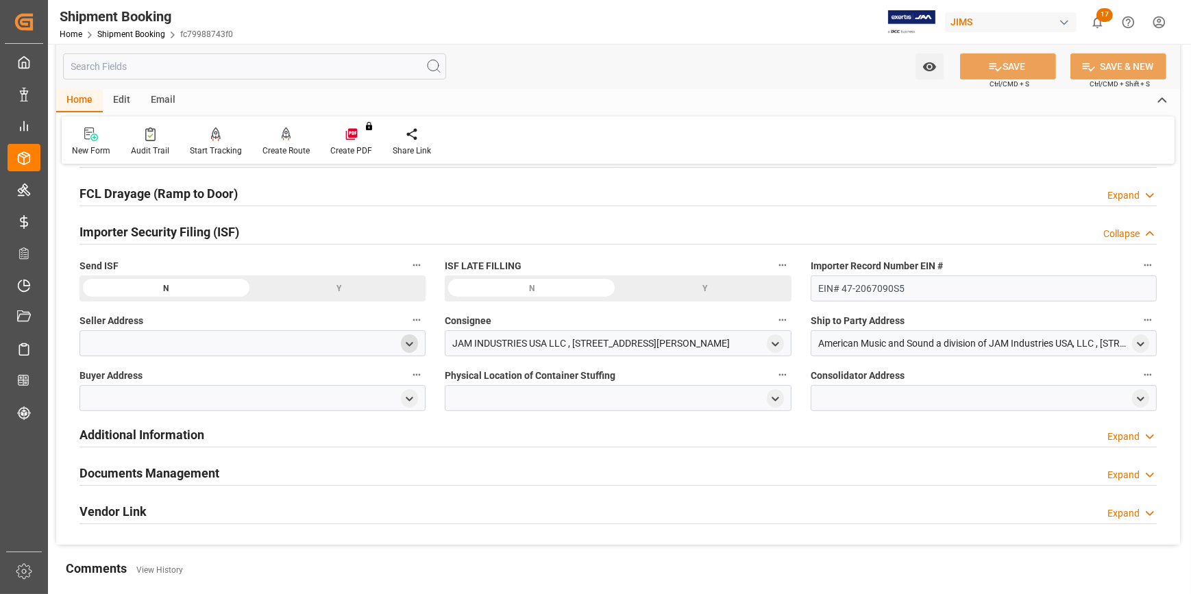
click at [411, 335] on div "open menu" at bounding box center [409, 343] width 17 height 19
click at [413, 339] on icon "open menu" at bounding box center [410, 345] width 12 height 12
click at [233, 384] on input at bounding box center [232, 384] width 285 height 26
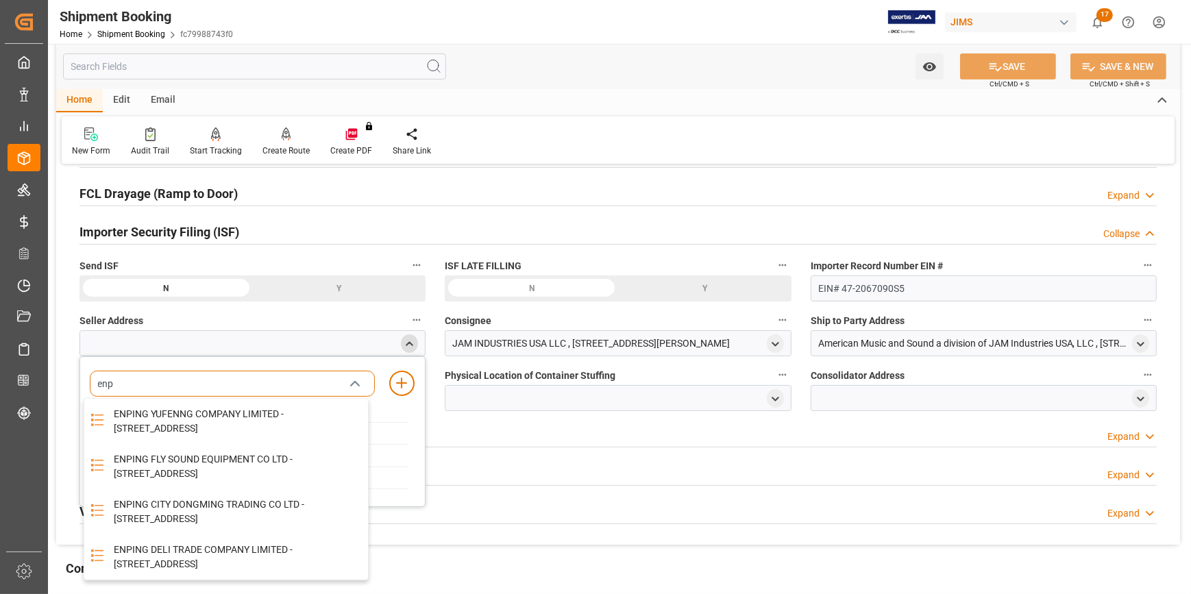
type input "enpi"
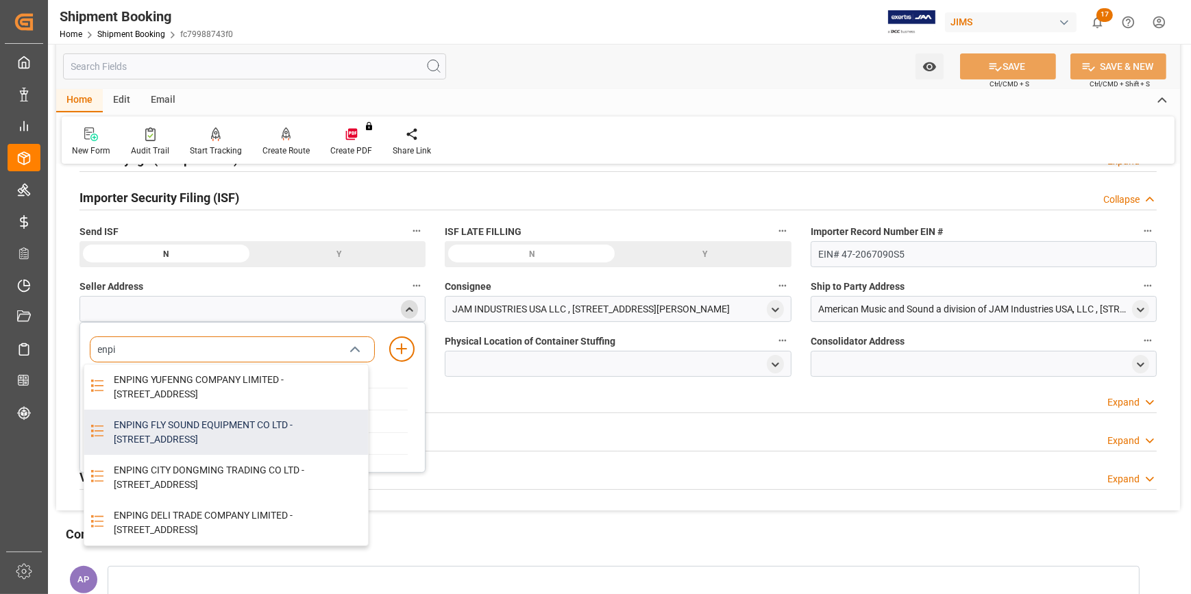
scroll to position [436, 0]
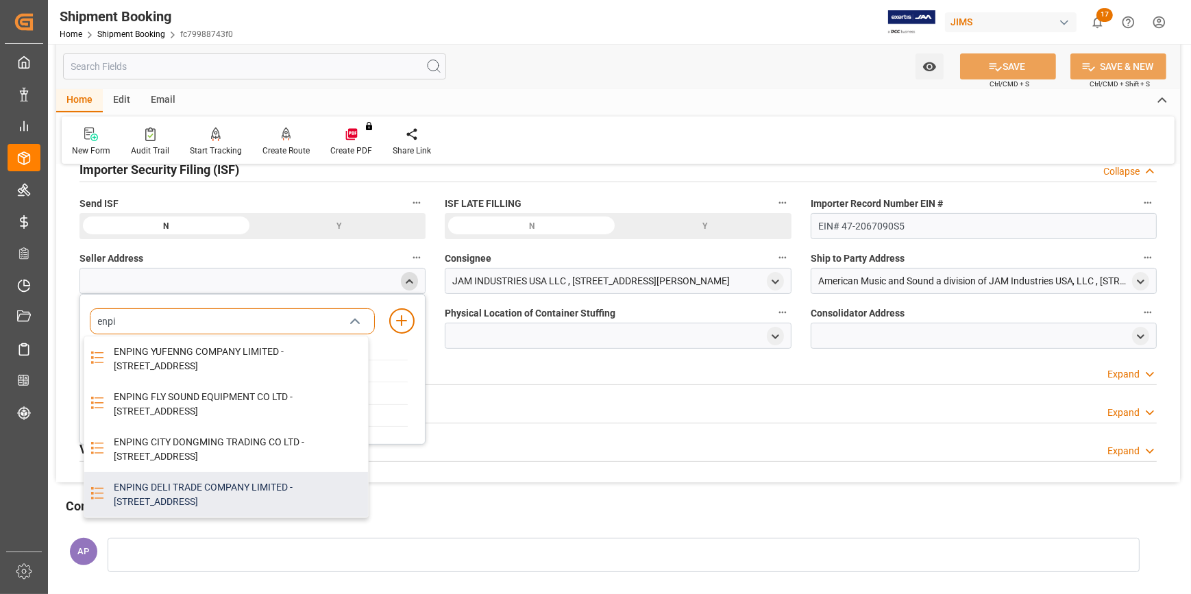
click at [200, 517] on div "ENPING DELI TRADE COMPANY LIMITED - ROOM202 ENDE BUILDING DECHANG GARDEN JINAN …" at bounding box center [237, 494] width 262 height 45
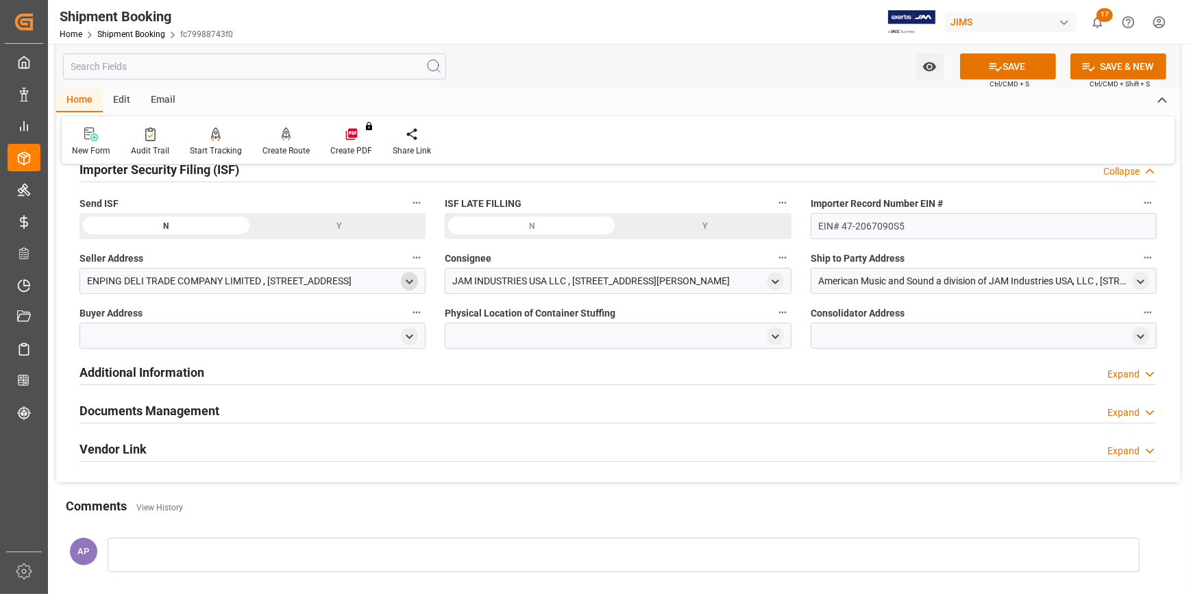
click at [406, 281] on icon "open menu" at bounding box center [410, 282] width 12 height 12
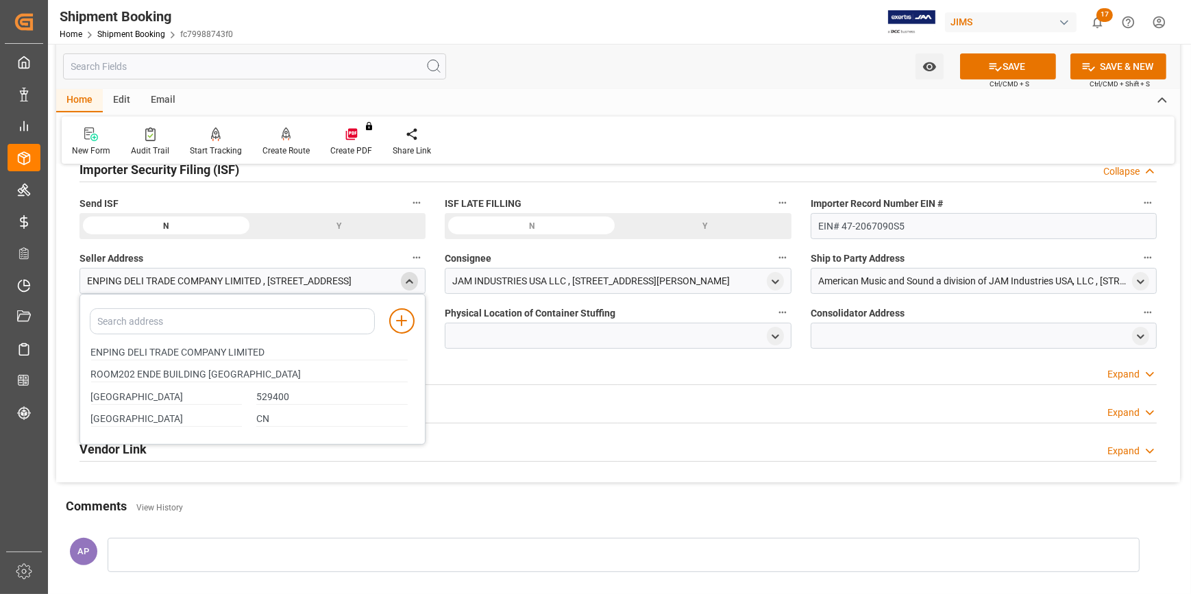
click at [406, 281] on icon "close menu" at bounding box center [410, 282] width 12 height 12
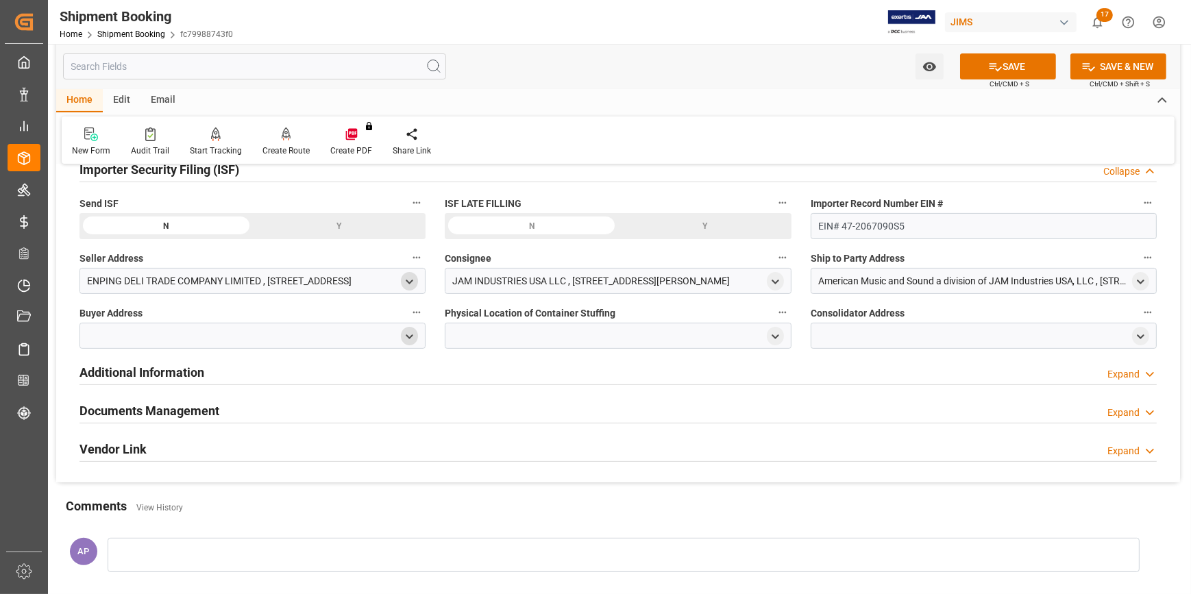
click at [405, 332] on icon "open menu" at bounding box center [410, 337] width 12 height 12
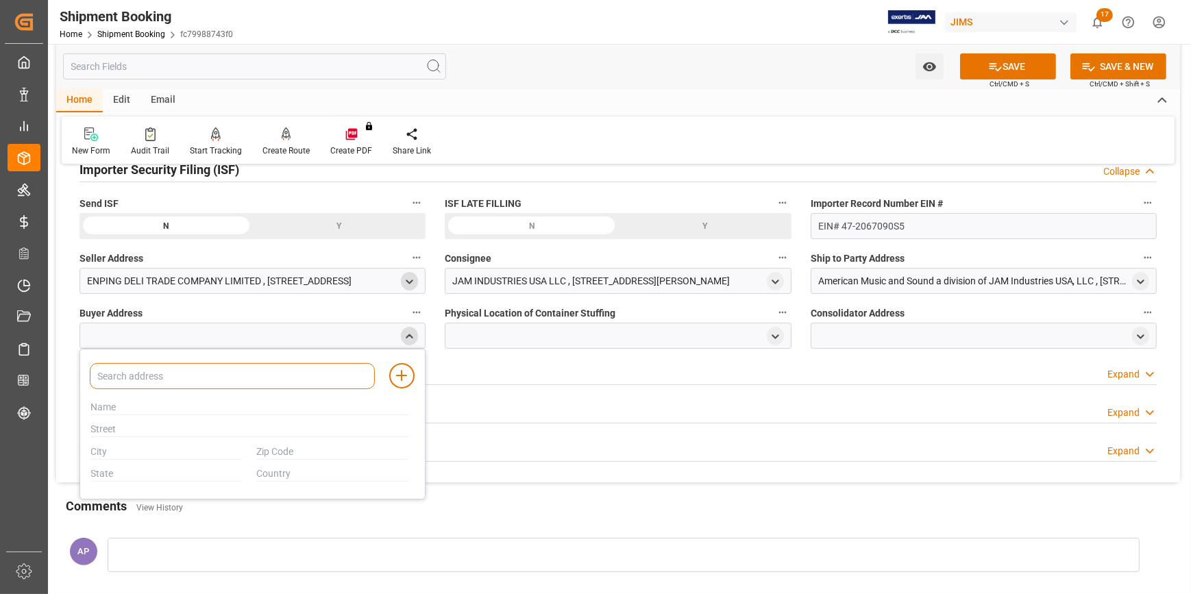
click at [294, 372] on input at bounding box center [232, 376] width 285 height 26
type input "jam"
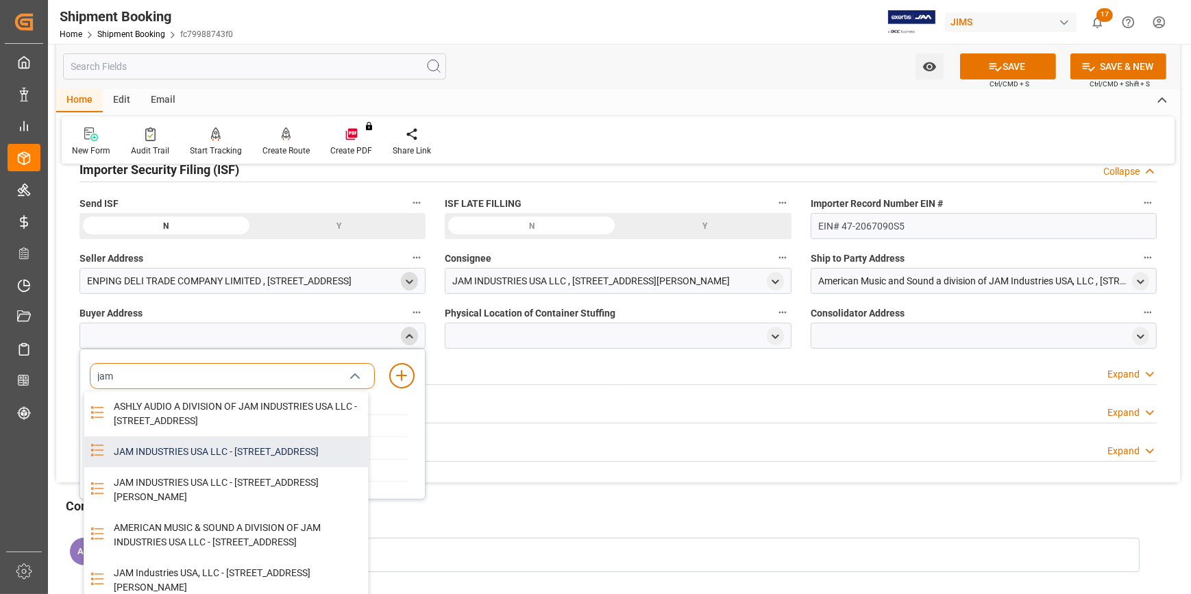
click at [254, 467] on div "JAM INDUSTRIES USA LLC - 154 WOODLAWN RD, BERLIN, CT, US, 06037" at bounding box center [237, 452] width 262 height 31
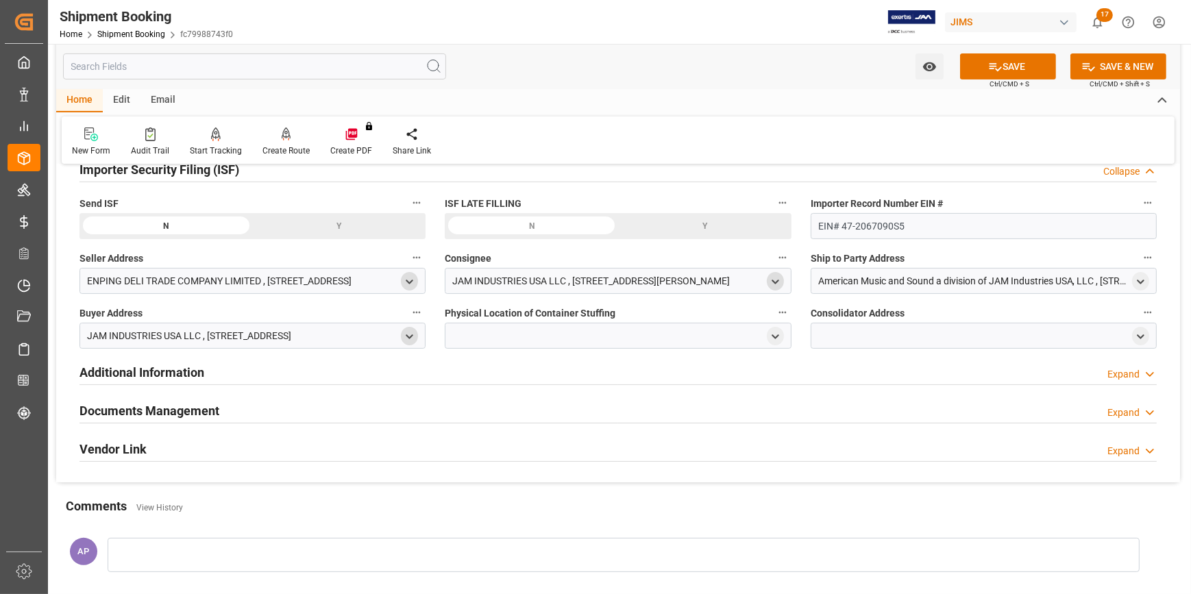
click at [778, 281] on icon "open menu" at bounding box center [776, 282] width 12 height 12
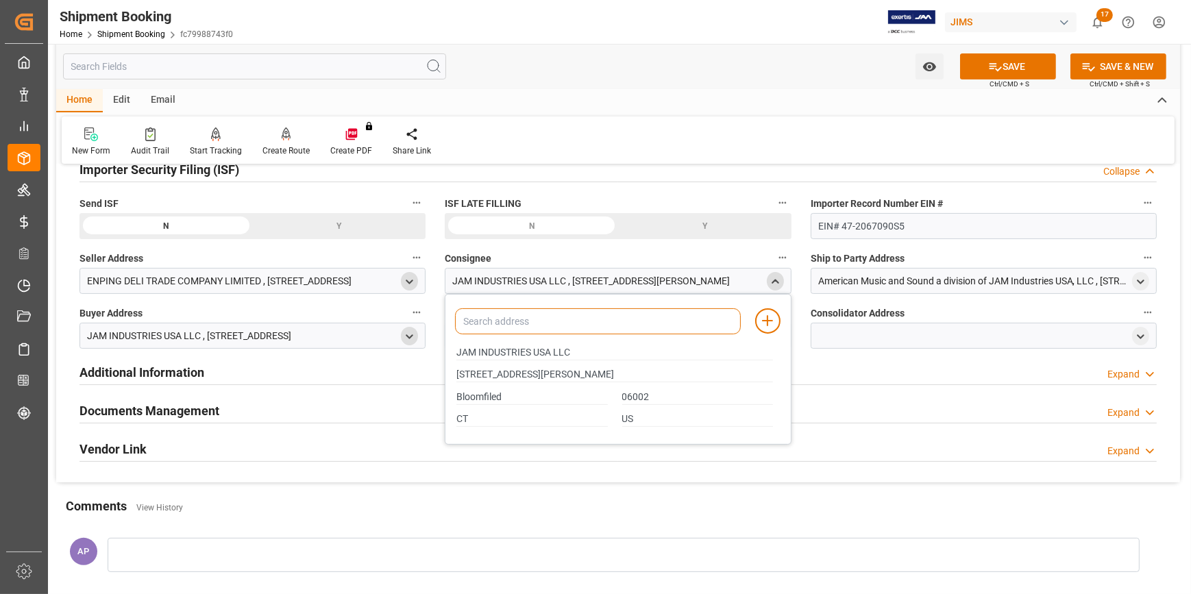
click at [548, 321] on input at bounding box center [597, 321] width 285 height 26
type input "jam"
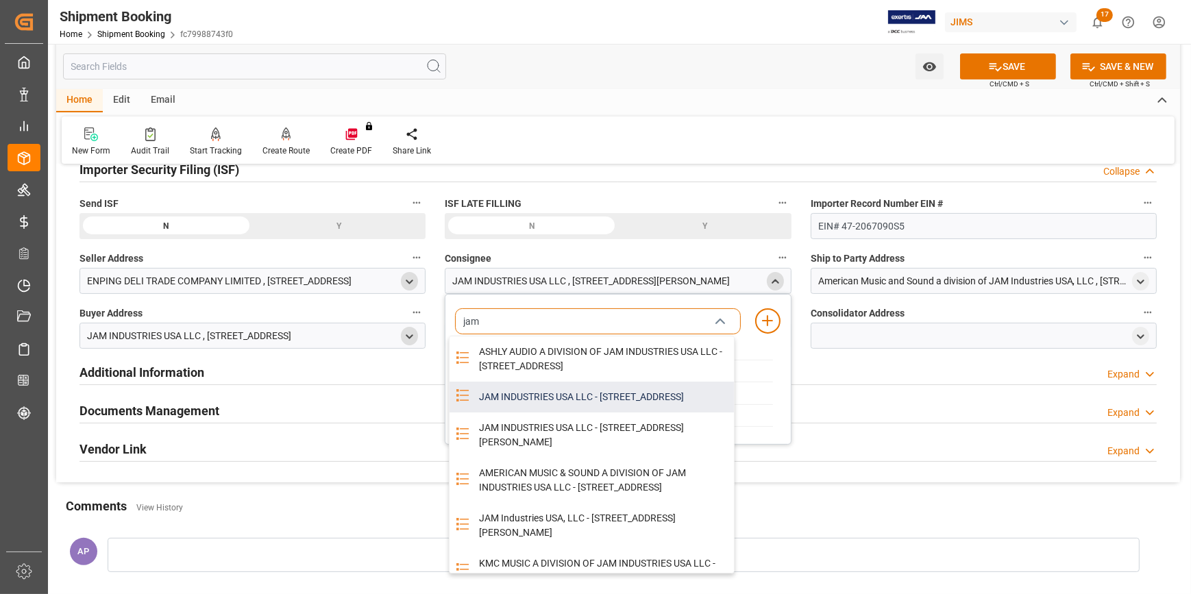
click at [555, 413] on div "JAM INDUSTRIES USA LLC - 154 WOODLAWN RD, BERLIN, CT, US, 06037" at bounding box center [602, 397] width 262 height 31
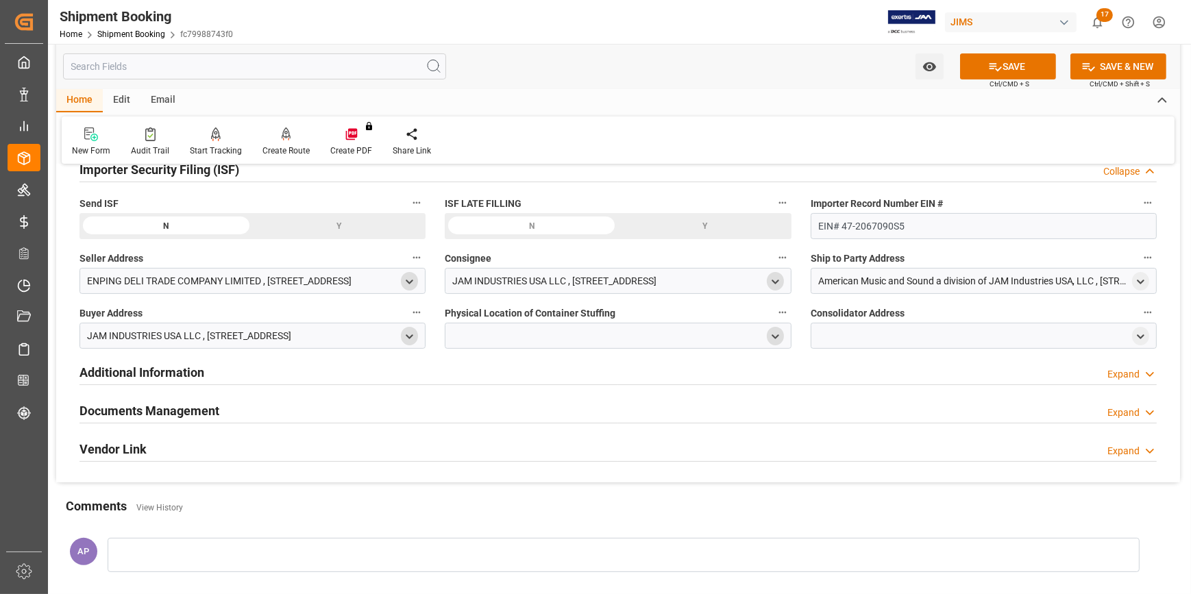
click at [776, 335] on icon "open menu" at bounding box center [776, 337] width 12 height 12
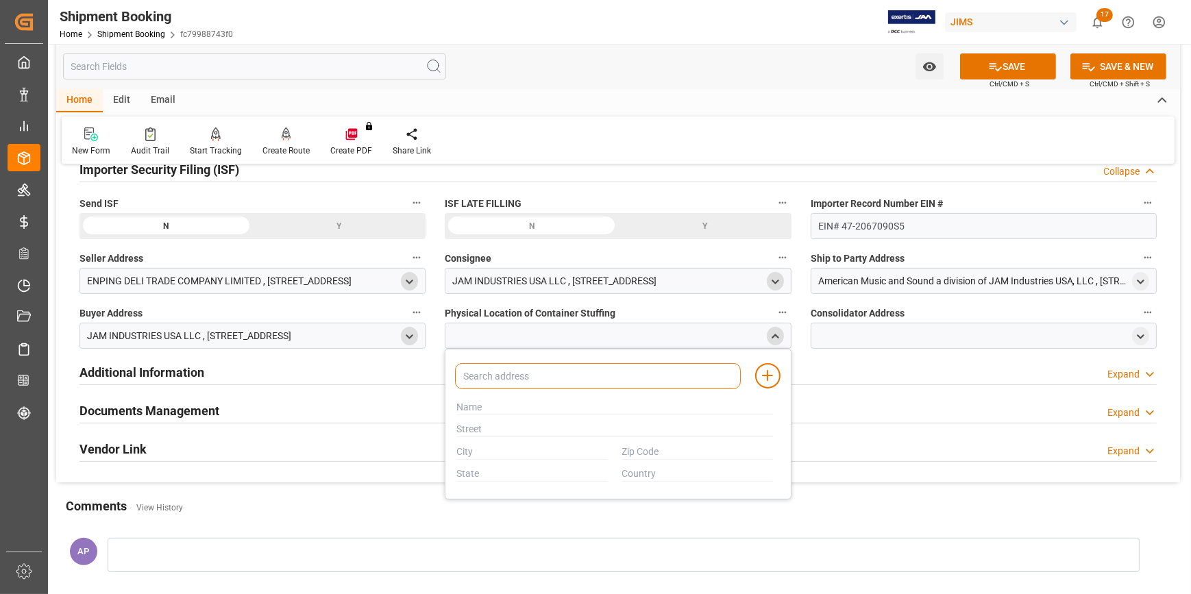
click at [528, 379] on input at bounding box center [597, 376] width 285 height 26
paste input "PROLOGIS LOGISTICS"
type input "PROLOGIS"
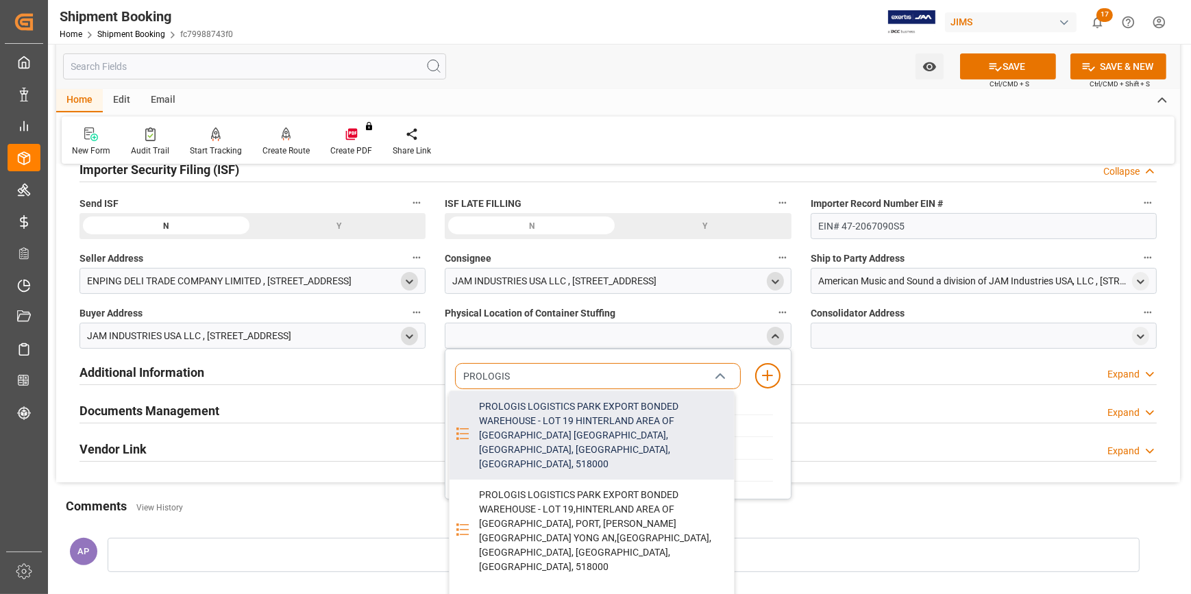
click at [559, 429] on div "PROLOGIS LOGISTICS PARK EXPORT BONDED WAREHOUSE - LOT 19 HINTERLAND AREA OF YAN…" at bounding box center [602, 435] width 262 height 88
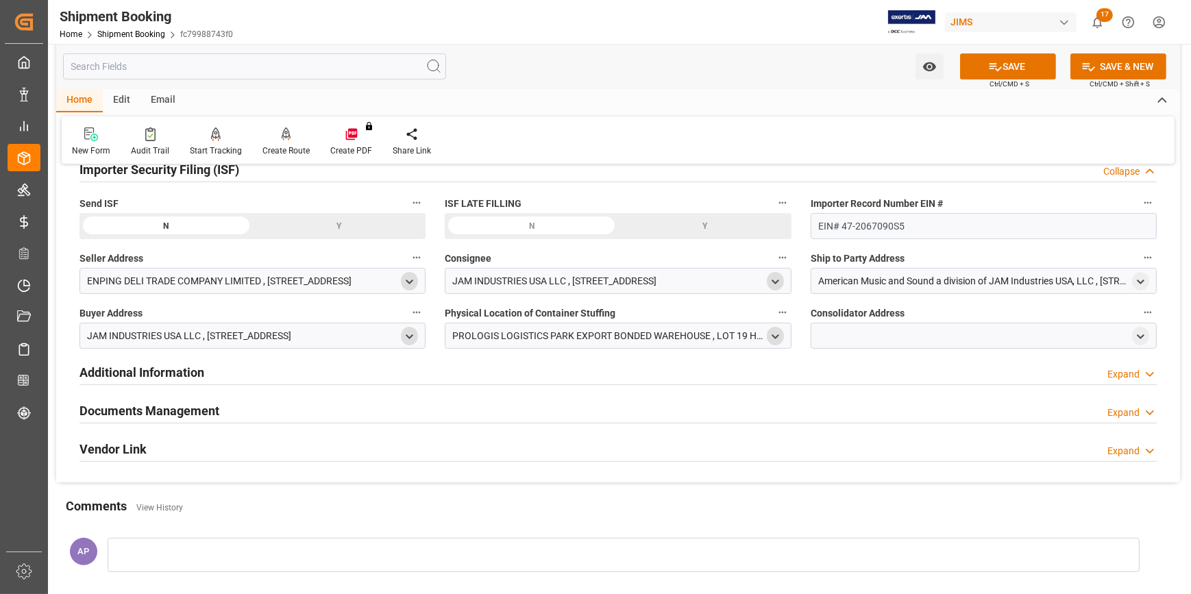
click at [774, 332] on icon "open menu" at bounding box center [776, 337] width 12 height 12
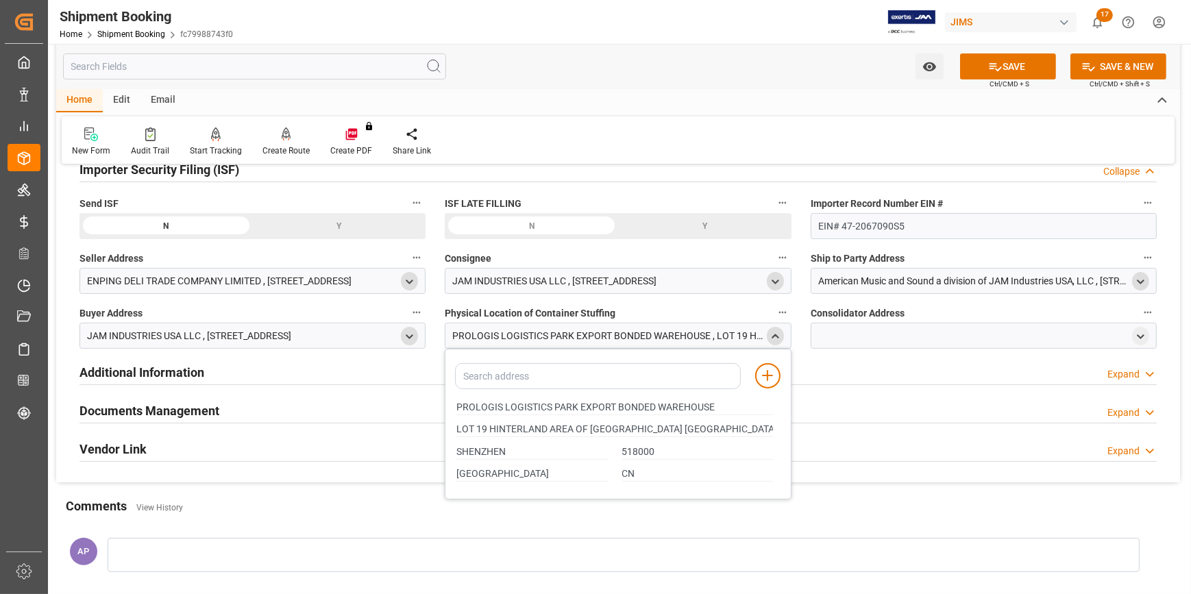
click at [1138, 277] on icon "open menu" at bounding box center [1141, 282] width 12 height 12
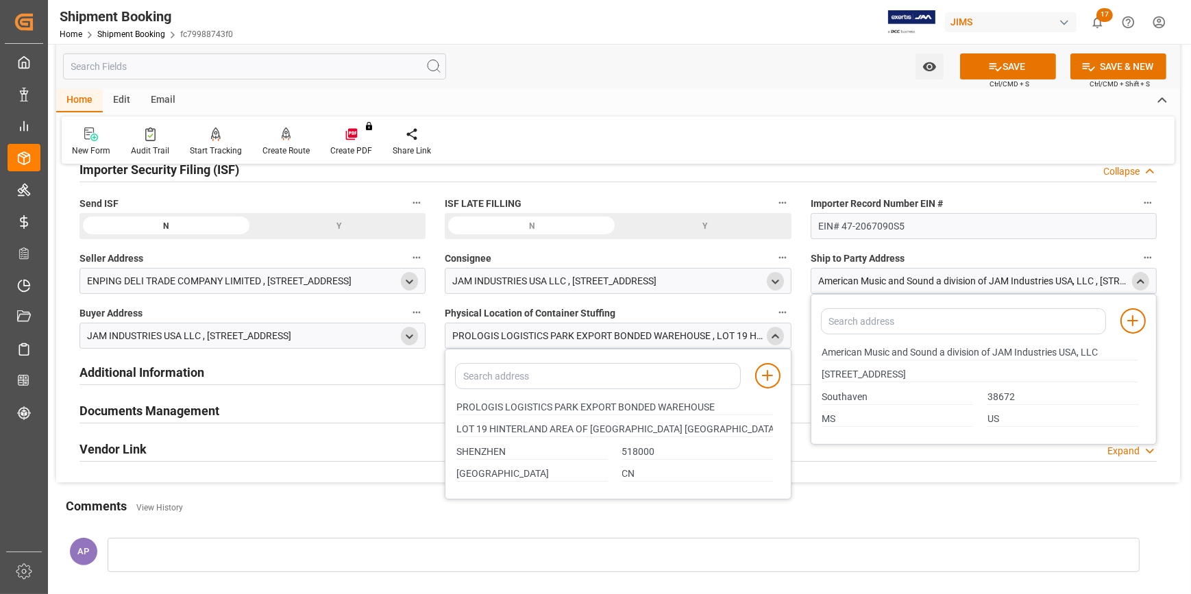
click at [776, 332] on icon "close menu" at bounding box center [776, 337] width 12 height 12
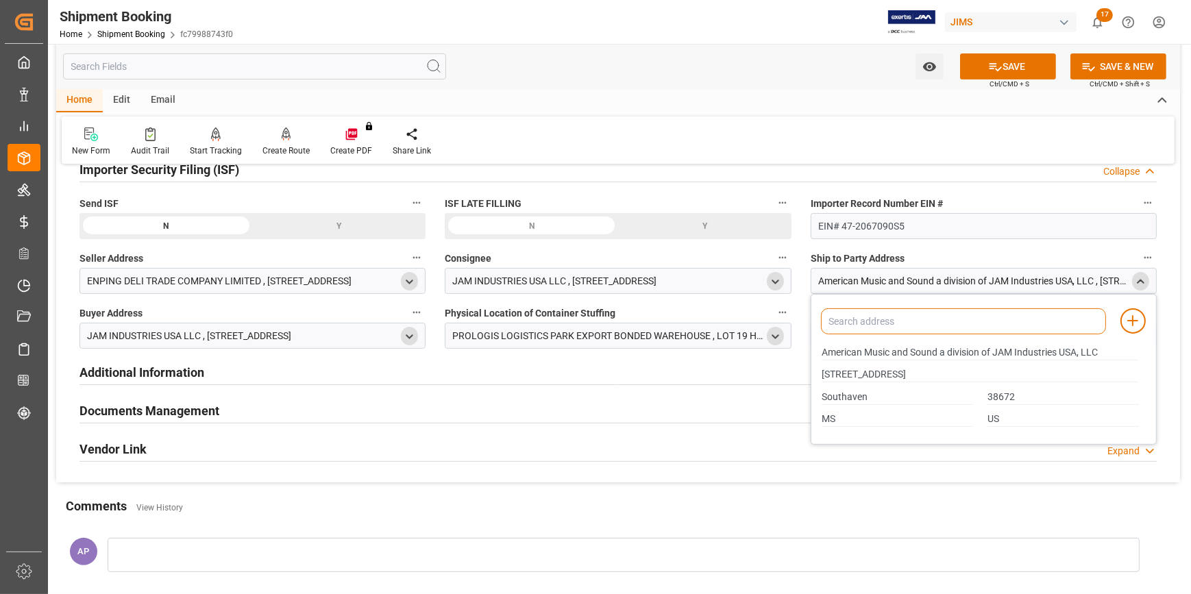
click at [882, 320] on input at bounding box center [963, 321] width 285 height 26
type input "american"
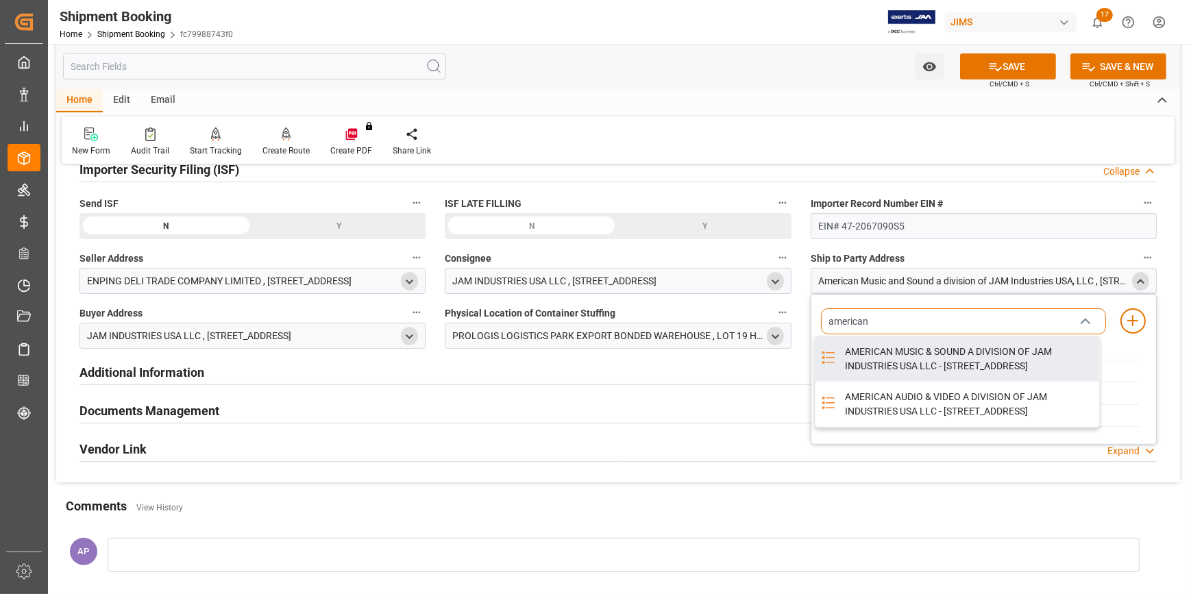
click at [916, 354] on div "AMERICAN MUSIC & SOUND A DIVISION OF JAM INDUSTRIES USA LLC - 4325 EXECUTIVE DR…" at bounding box center [968, 359] width 262 height 45
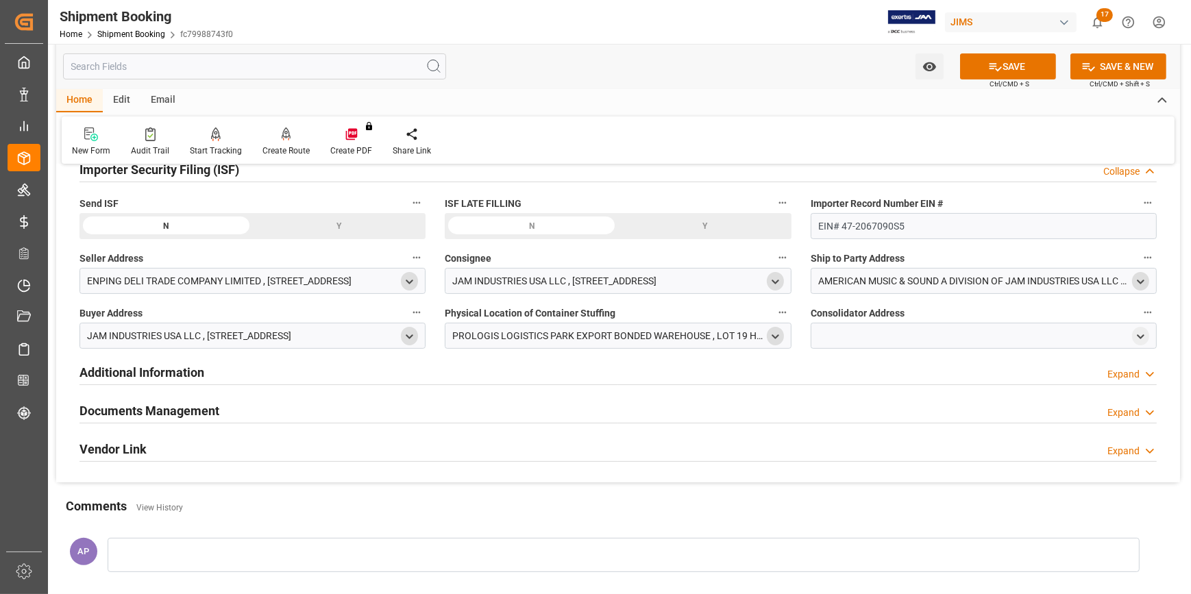
click at [872, 332] on div at bounding box center [984, 336] width 346 height 26
click at [1141, 334] on icon "open menu" at bounding box center [1141, 337] width 12 height 12
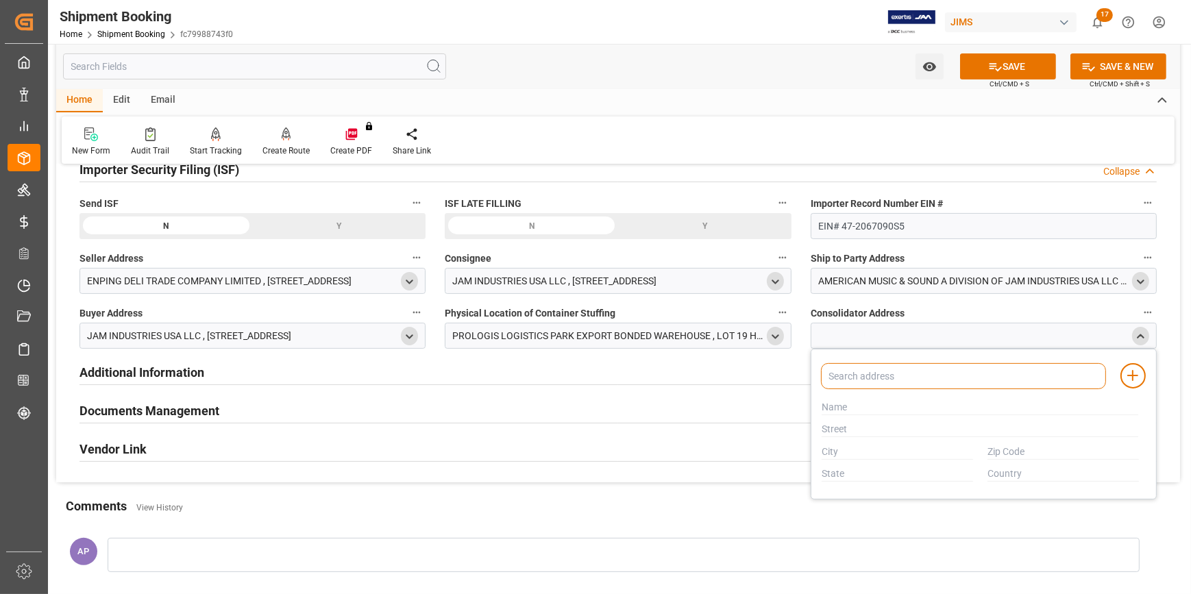
click at [932, 382] on input at bounding box center [963, 376] width 285 height 26
click at [892, 380] on input at bounding box center [963, 376] width 285 height 26
paste input "KUEHNE"
type input "KUEHNE"
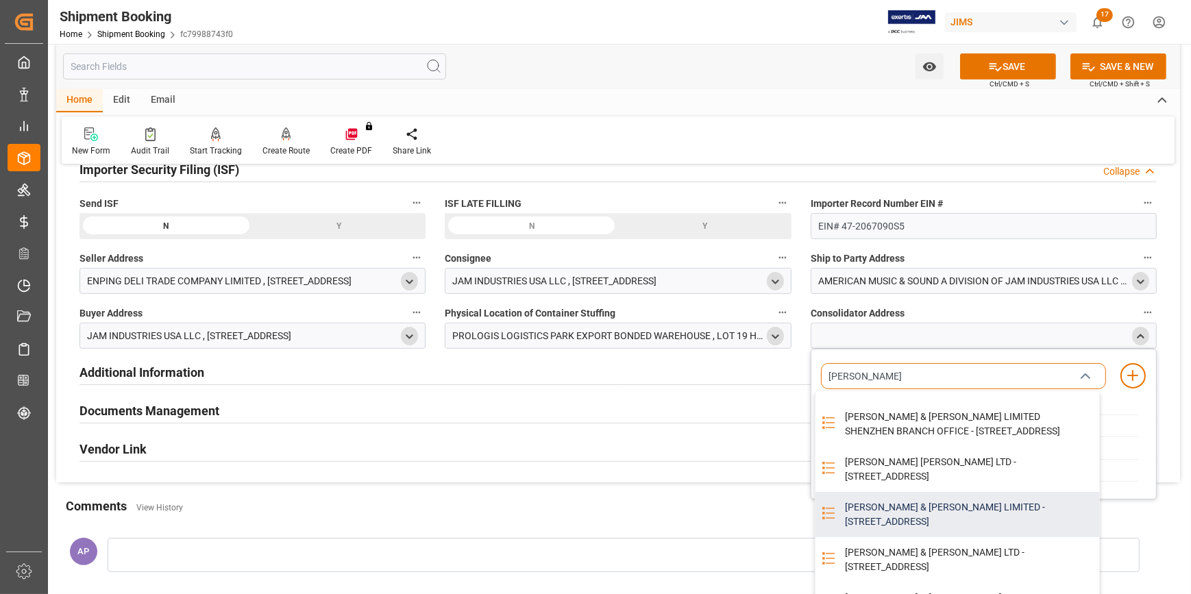
scroll to position [498, 0]
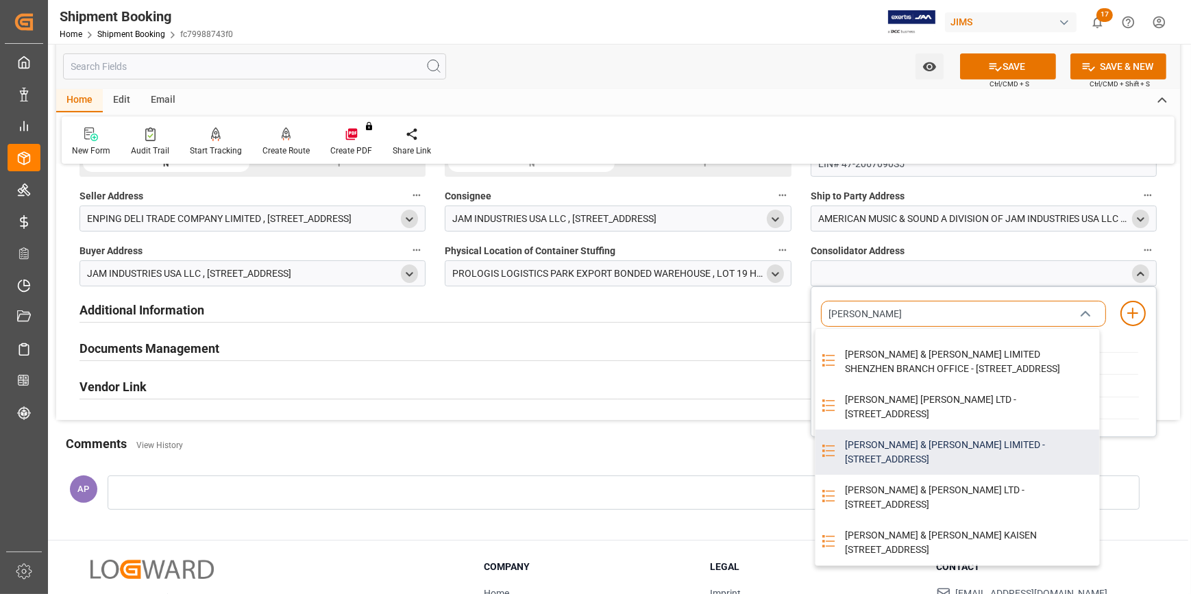
click at [942, 446] on div "KUEHNE & NAGEL LIMITED - UNIT A B C D 28F BLOCK A WORLD FINANCE CENTRE 4003 SHE…" at bounding box center [968, 452] width 262 height 45
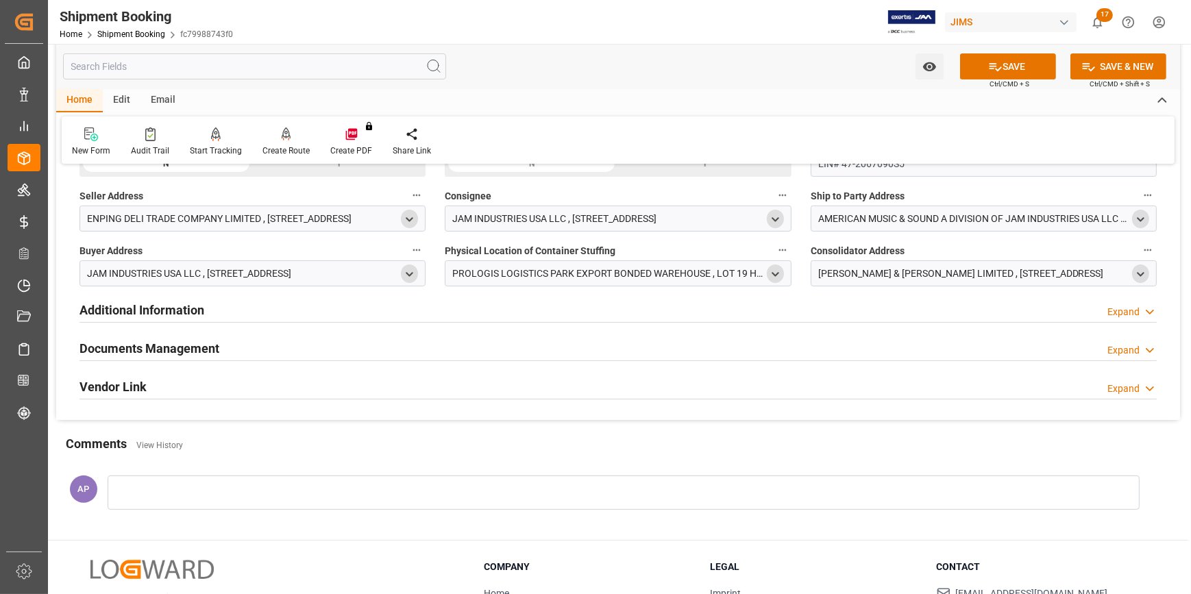
click at [1138, 277] on icon "open menu" at bounding box center [1141, 275] width 12 height 12
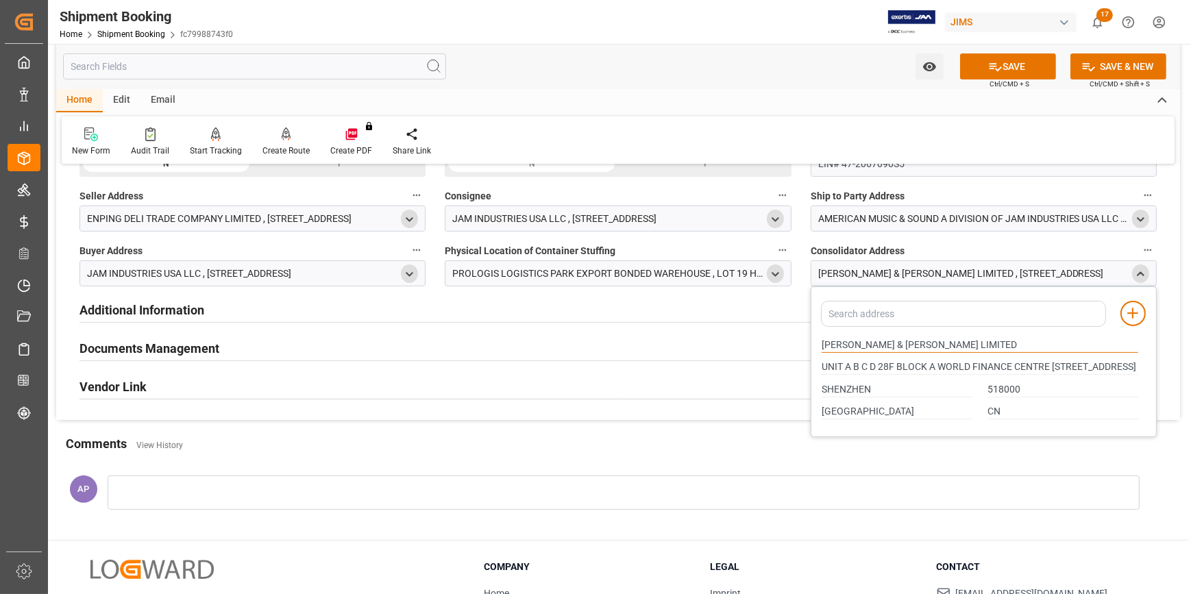
drag, startPoint x: 855, startPoint y: 342, endPoint x: 786, endPoint y: 342, distance: 69.2
click at [786, 342] on div "Quote Ready In-Transit Delivered Completed Cancelled References Expand JAM Refe…" at bounding box center [618, 49] width 1124 height 742
drag, startPoint x: 857, startPoint y: 341, endPoint x: 791, endPoint y: 341, distance: 65.8
click at [791, 341] on div "Quote Ready In-Transit Delivered Completed Cancelled References Expand JAM Refe…" at bounding box center [618, 49] width 1124 height 742
click at [850, 311] on input at bounding box center [963, 314] width 285 height 26
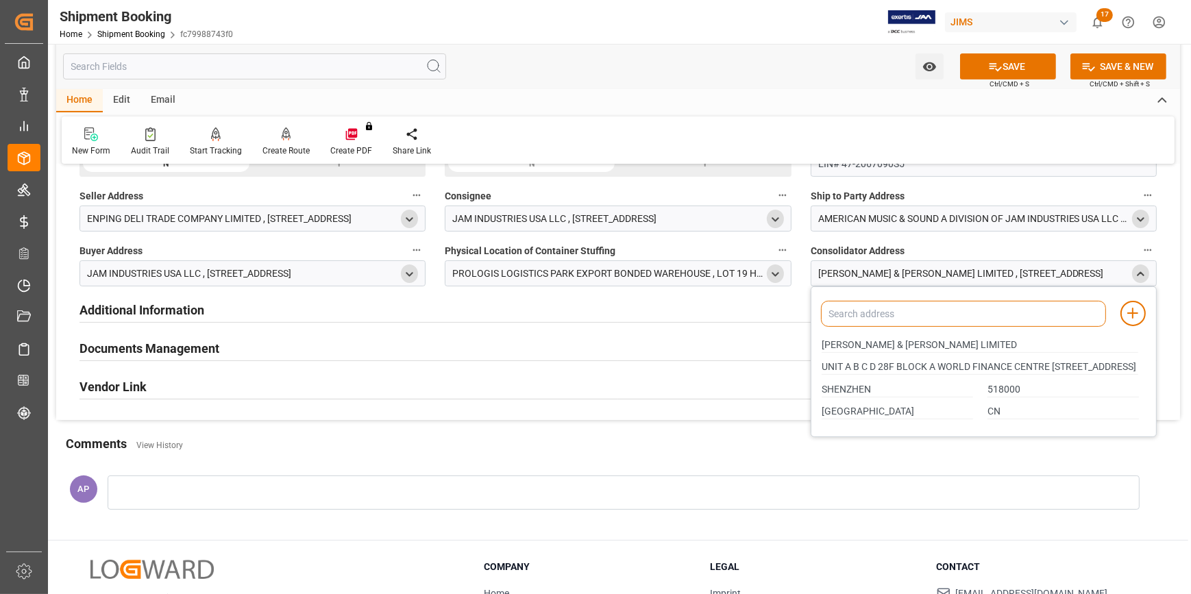
paste input "KUEHNE"
type input "KUEHNE"
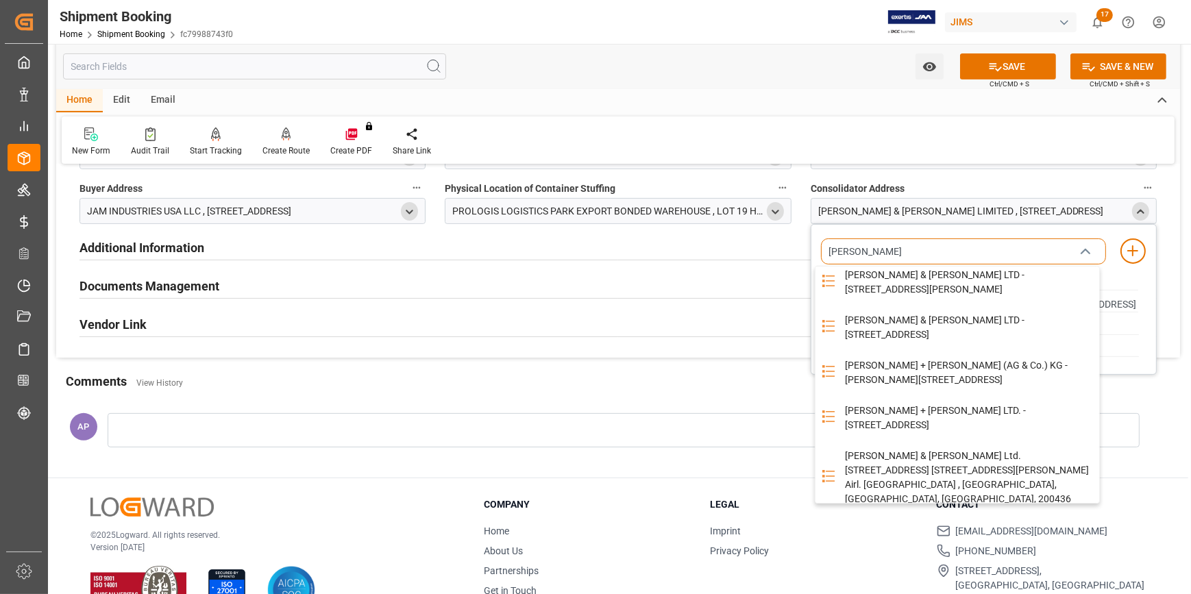
scroll to position [0, 0]
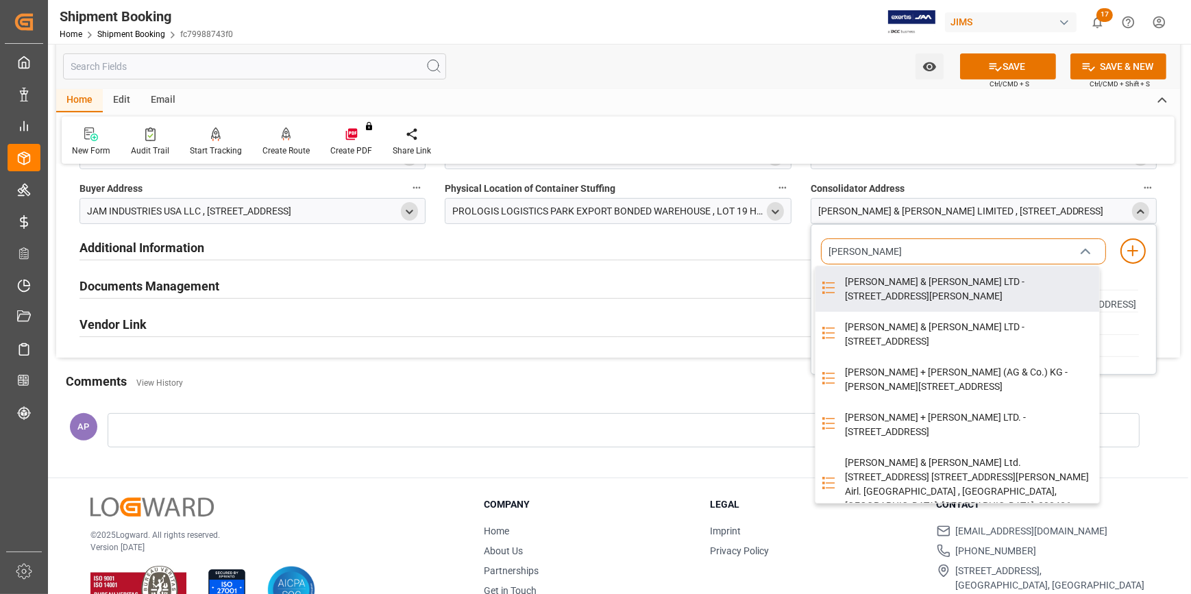
drag, startPoint x: 905, startPoint y: 249, endPoint x: 798, endPoint y: 248, distance: 106.2
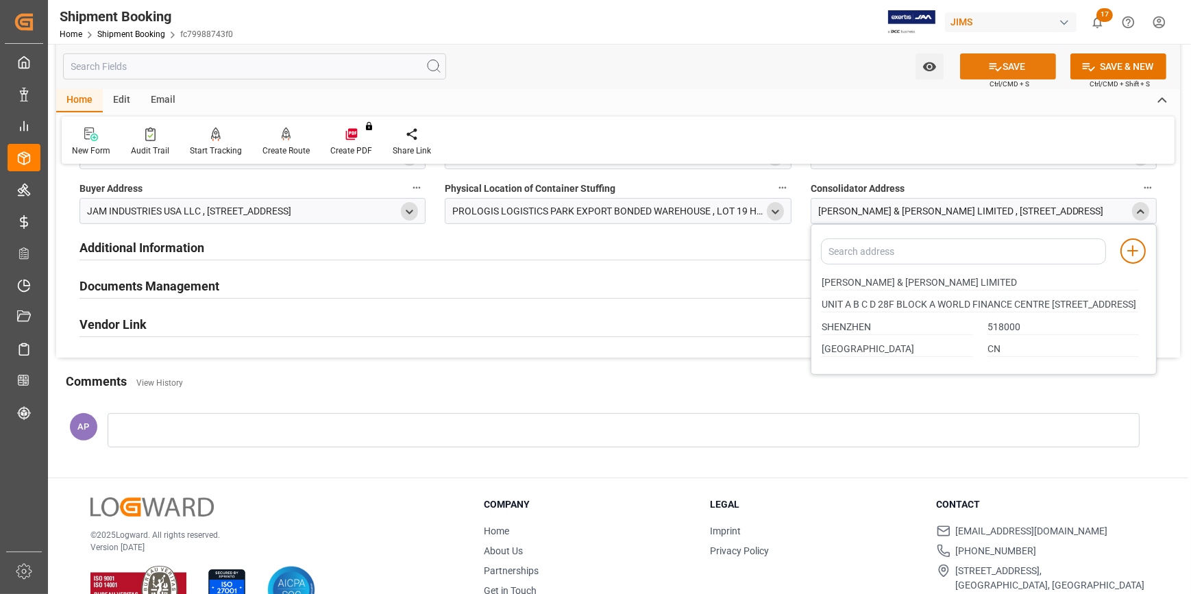
click at [1008, 68] on button "SAVE" at bounding box center [1008, 66] width 96 height 26
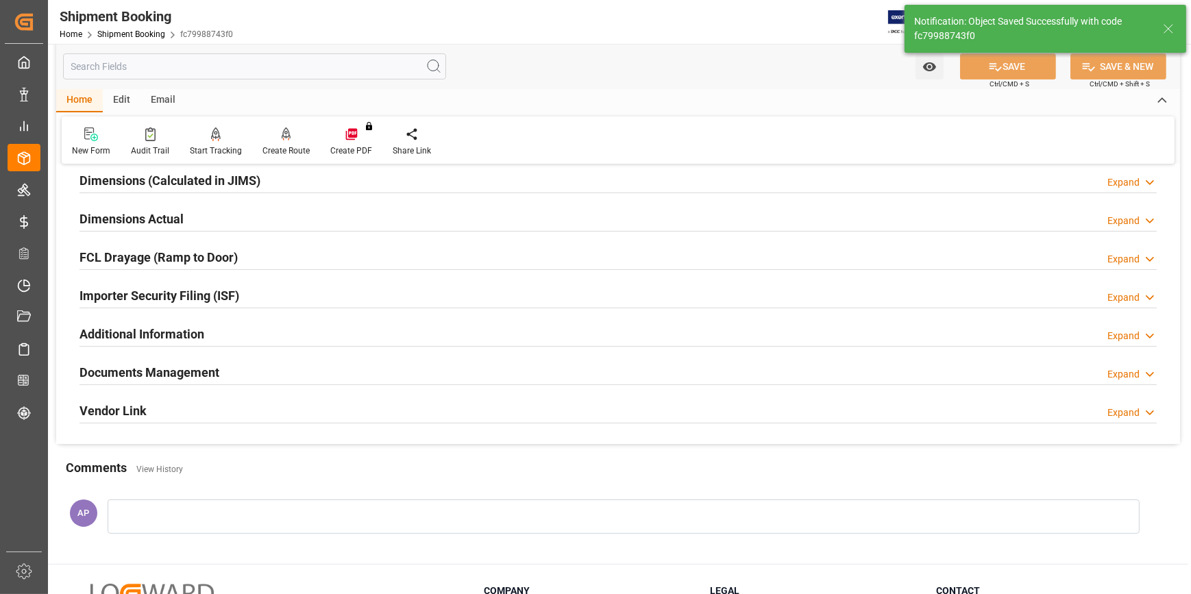
scroll to position [308, 0]
click at [279, 295] on div "Importer Security Filing (ISF) Expand" at bounding box center [618, 296] width 1077 height 26
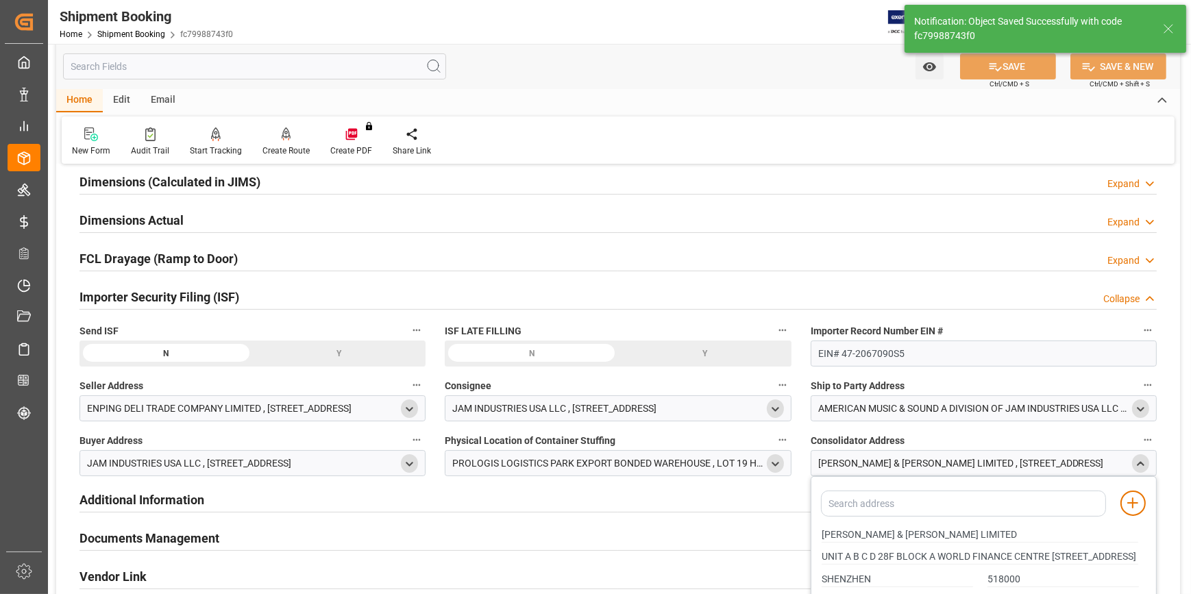
scroll to position [371, 0]
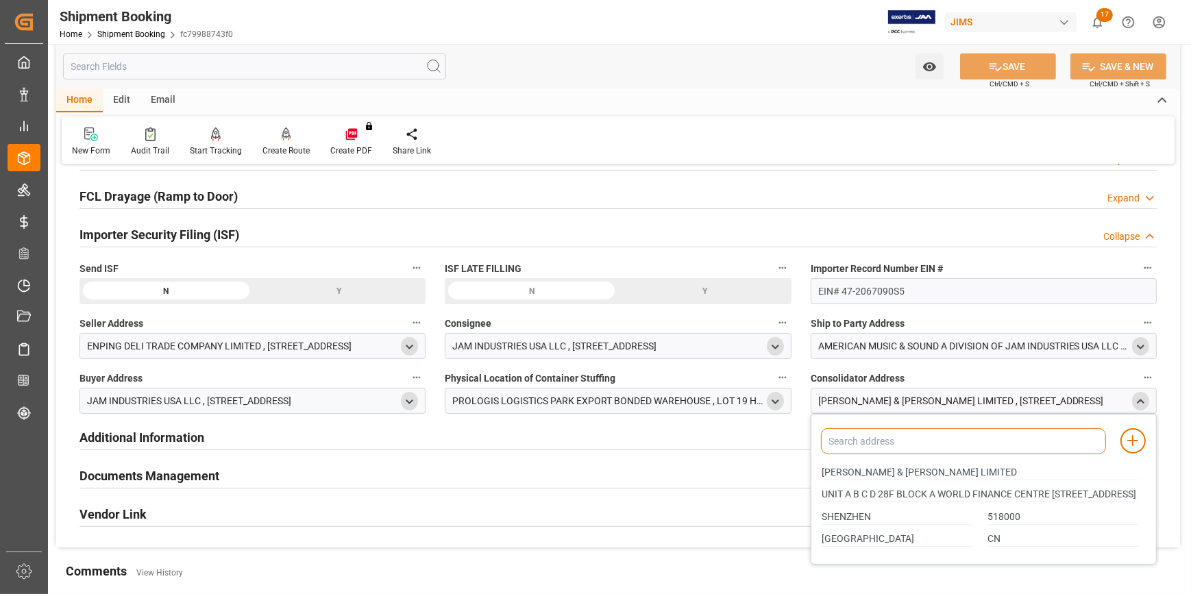
click at [903, 439] on input at bounding box center [963, 441] width 285 height 26
paste input "KUEHNE & NAGEL LTD SHENZHEN BRANCH"
type input "KUEHNE & NAGEL LTD SHENZHEN BRANCH"
drag, startPoint x: 1029, startPoint y: 440, endPoint x: 818, endPoint y: 439, distance: 211.1
click at [818, 439] on div "KUEHNE & NAGEL LTD SHENZHEN BRANCH" at bounding box center [957, 441] width 285 height 26
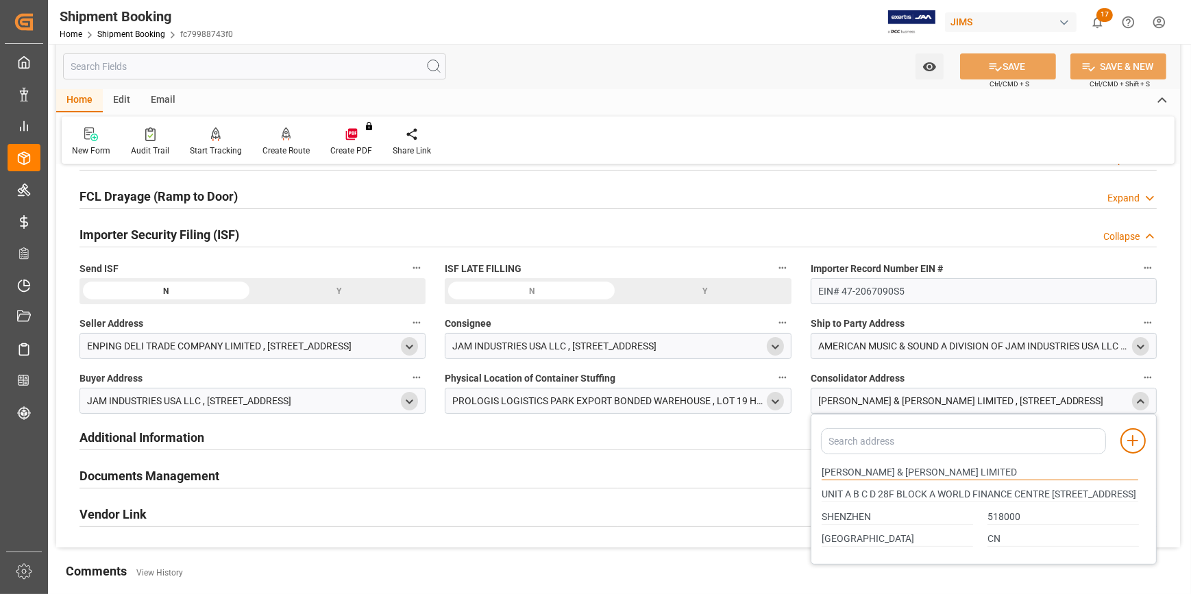
drag, startPoint x: 949, startPoint y: 474, endPoint x: 814, endPoint y: 467, distance: 135.9
click at [814, 467] on div "Add address to address book KUEHNE & NAGEL LIMITED UNIT A B C D 28F BLOCK A WOR…" at bounding box center [984, 489] width 346 height 151
paste input "TD SHENZHEN BRANCH"
type input "KUEHNE & NAGEL LTD SHENZHEN BRANCH"
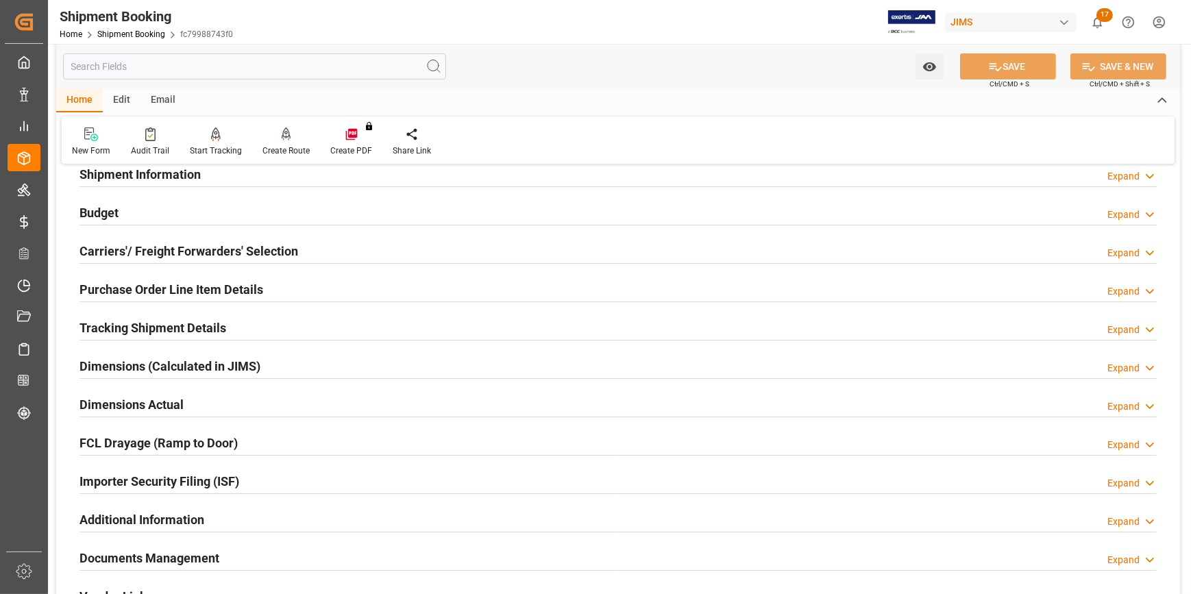
scroll to position [186, 0]
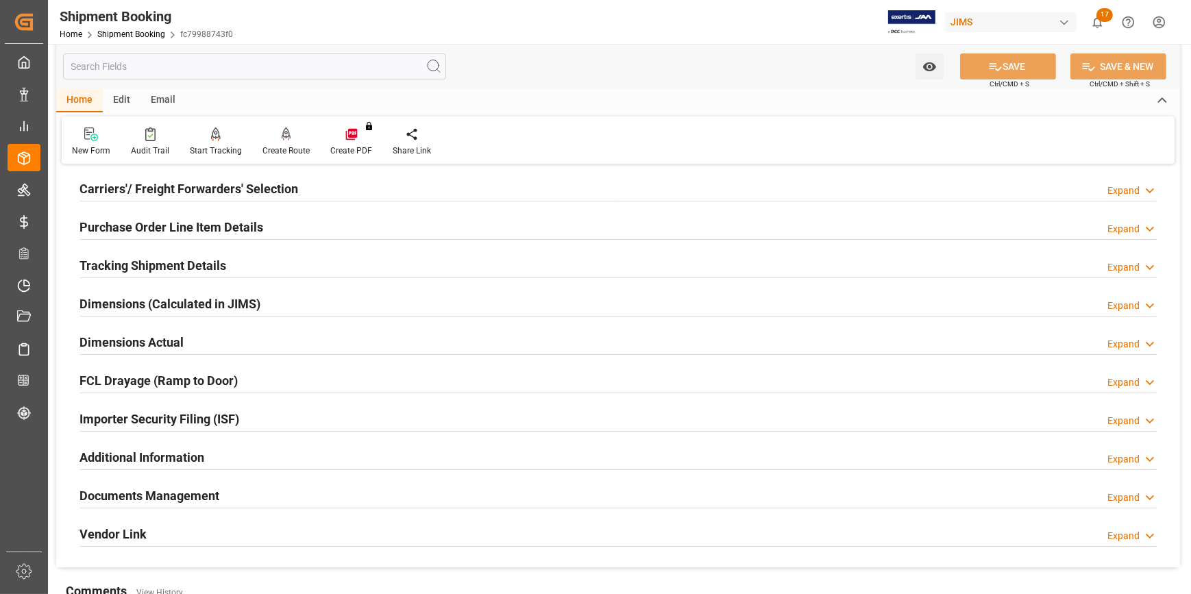
drag, startPoint x: 240, startPoint y: 486, endPoint x: 247, endPoint y: 487, distance: 7.6
click at [241, 487] on div "Documents Management Expand" at bounding box center [618, 495] width 1077 height 26
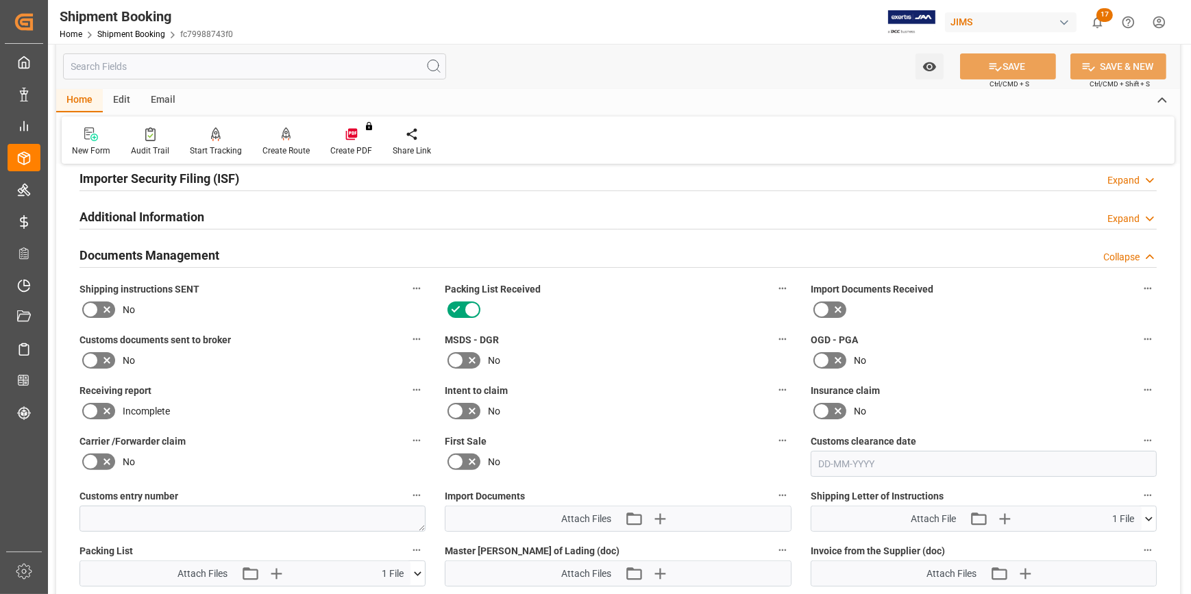
scroll to position [311, 0]
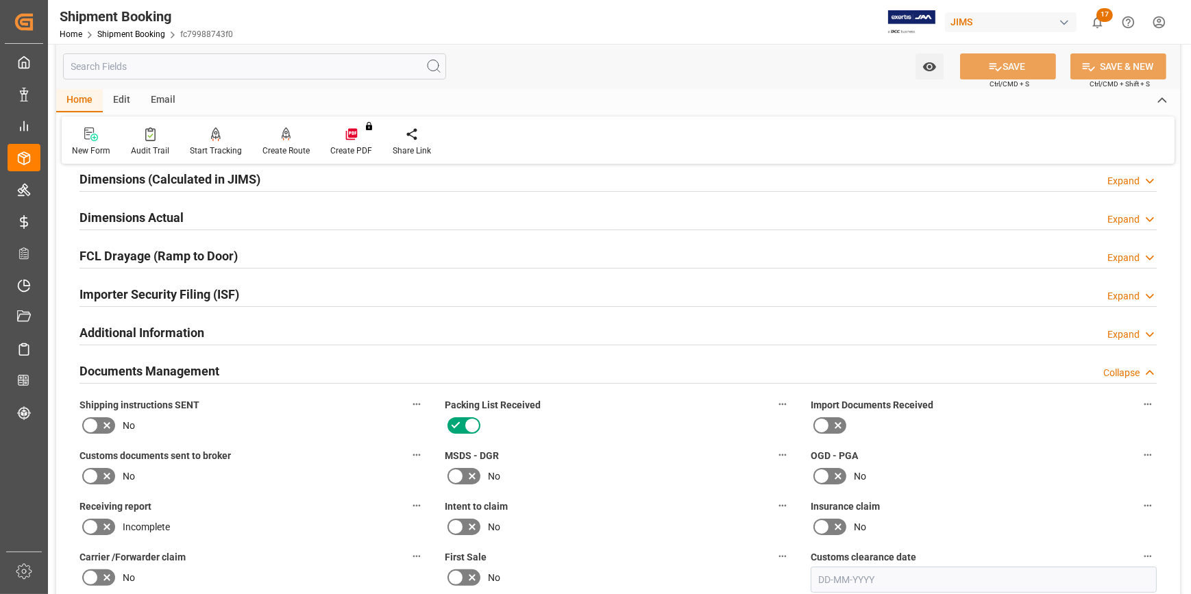
click at [276, 365] on div "Documents Management Collapse" at bounding box center [618, 370] width 1077 height 26
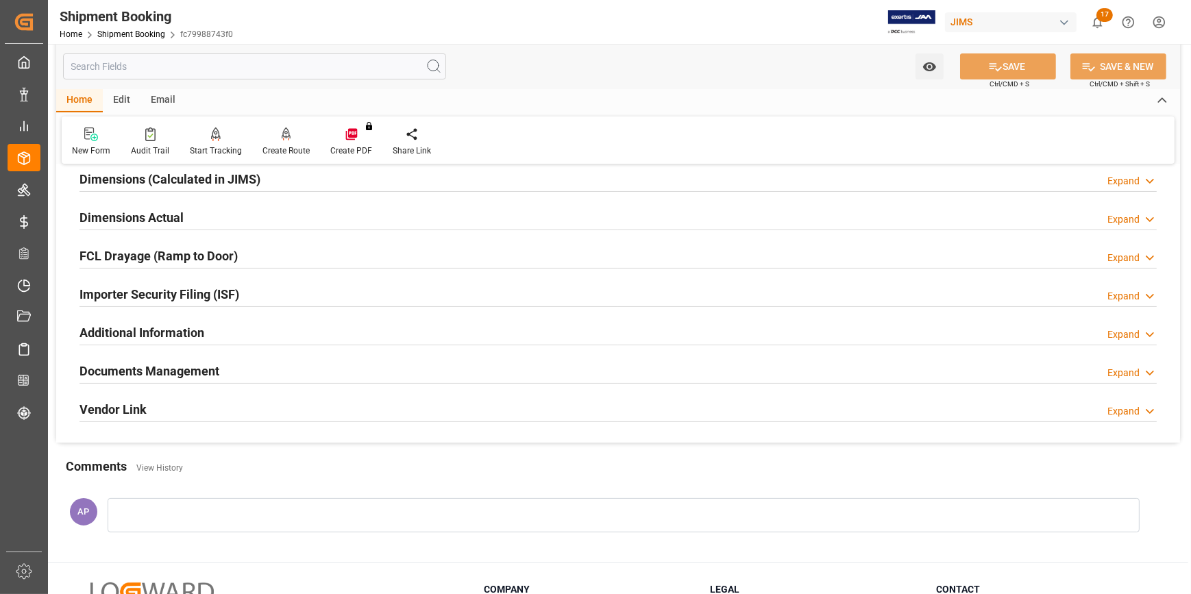
click at [282, 270] on div "FCL Drayage (Ramp to Door) Expand" at bounding box center [618, 256] width 1097 height 38
click at [294, 289] on div "Importer Security Filing (ISF) Expand" at bounding box center [618, 293] width 1077 height 26
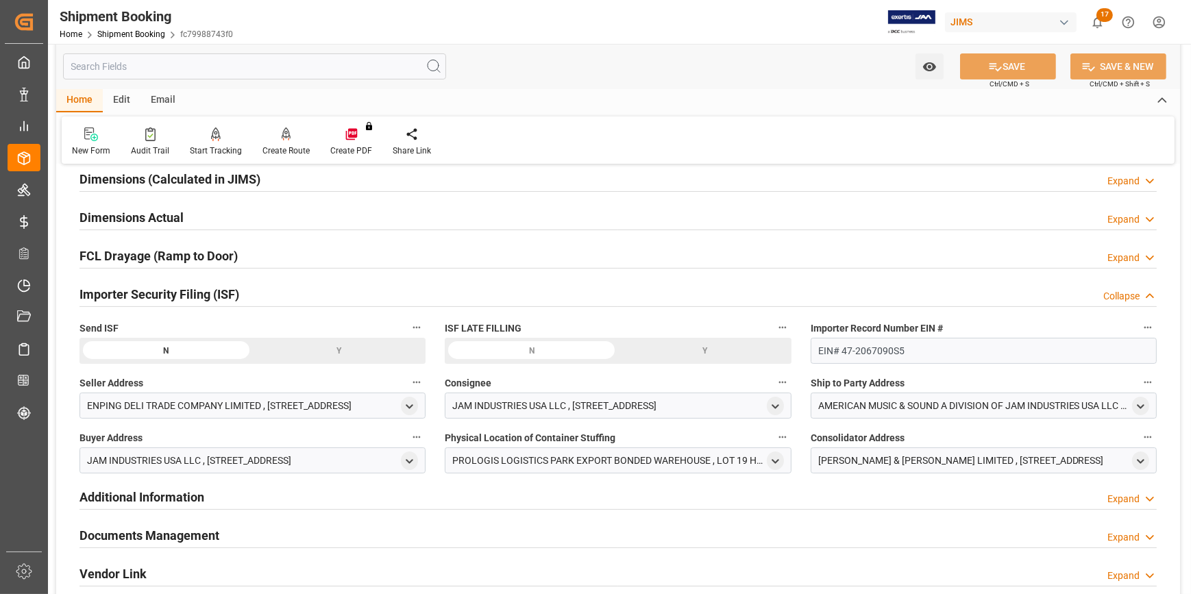
click at [1131, 456] on div "[PERSON_NAME] & [PERSON_NAME] LIMITED , [STREET_ADDRESS]" at bounding box center [984, 461] width 346 height 26
click at [1140, 461] on polyline "open menu" at bounding box center [1141, 461] width 6 height 3
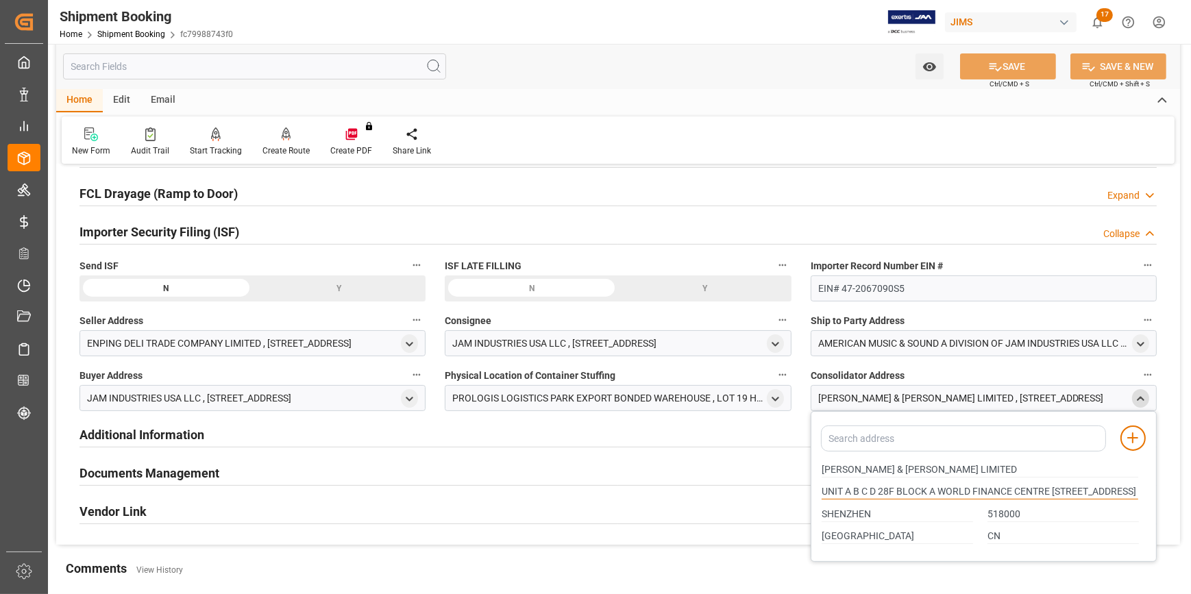
scroll to position [0, 39]
drag, startPoint x: 822, startPoint y: 489, endPoint x: 1139, endPoint y: 496, distance: 317.4
click at [1139, 496] on div "UNIT A B C D 28F BLOCK A WORLD FINANCE CENTRE [STREET_ADDRESS]" at bounding box center [980, 492] width 331 height 23
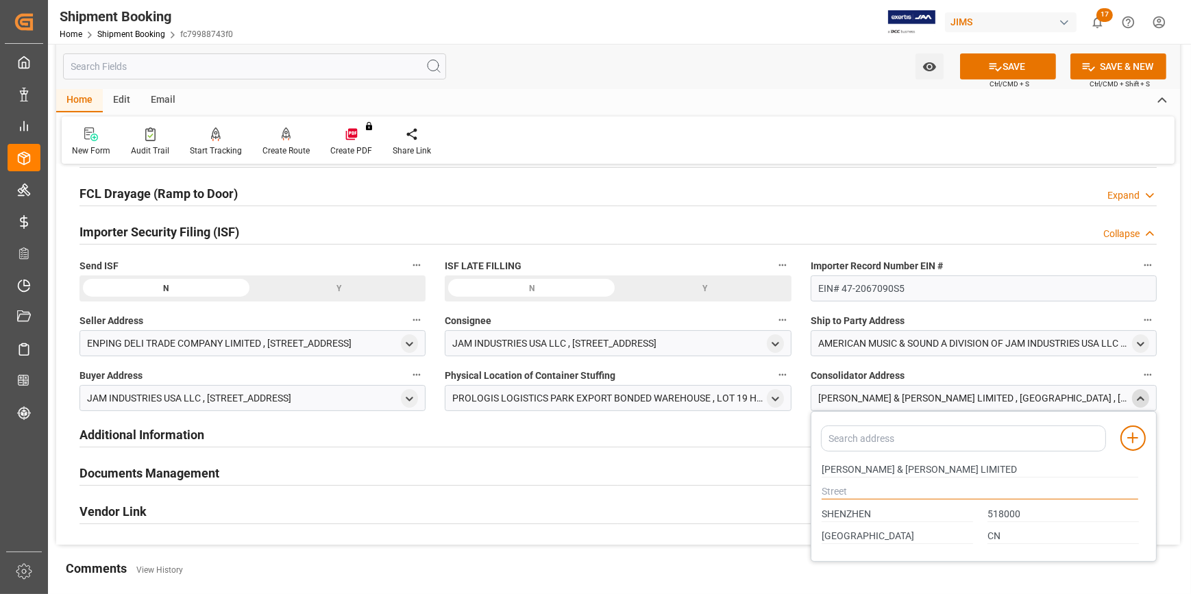
scroll to position [0, 0]
paste input "[STREET_ADDRESS]"
type input "[STREET_ADDRESS]"
click at [1134, 438] on line at bounding box center [1133, 438] width 10 height 0
click at [1145, 398] on icon "close menu" at bounding box center [1141, 399] width 12 height 12
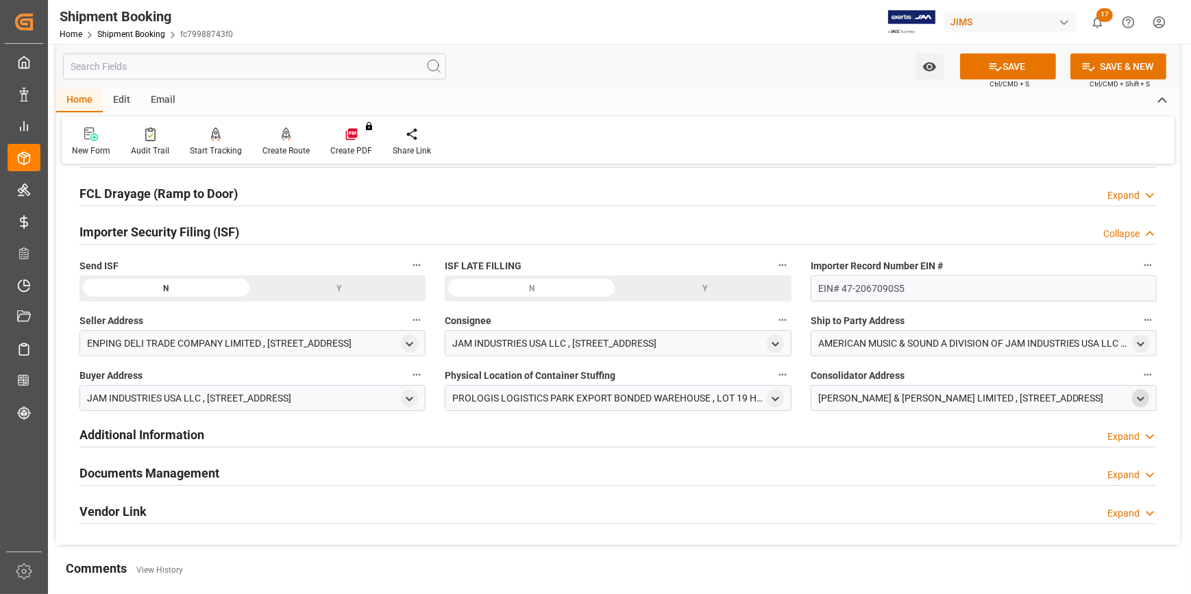
click at [1140, 395] on icon "open menu" at bounding box center [1141, 399] width 12 height 12
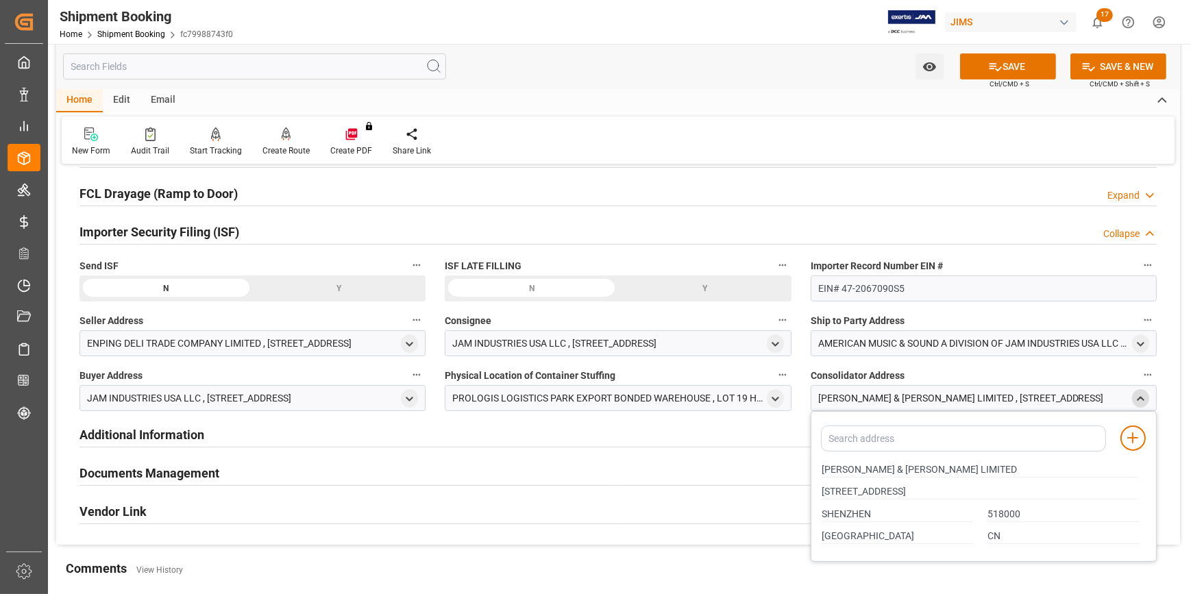
click at [1140, 395] on icon "close menu" at bounding box center [1141, 399] width 12 height 12
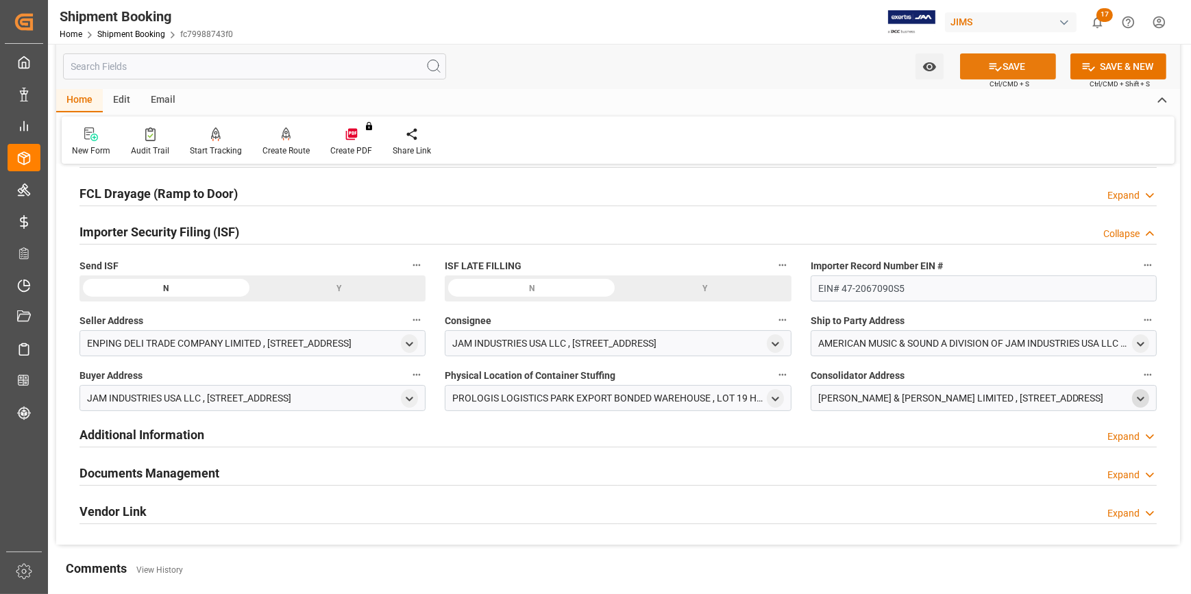
click at [1019, 62] on button "SAVE" at bounding box center [1008, 66] width 96 height 26
